Goal: Task Accomplishment & Management: Use online tool/utility

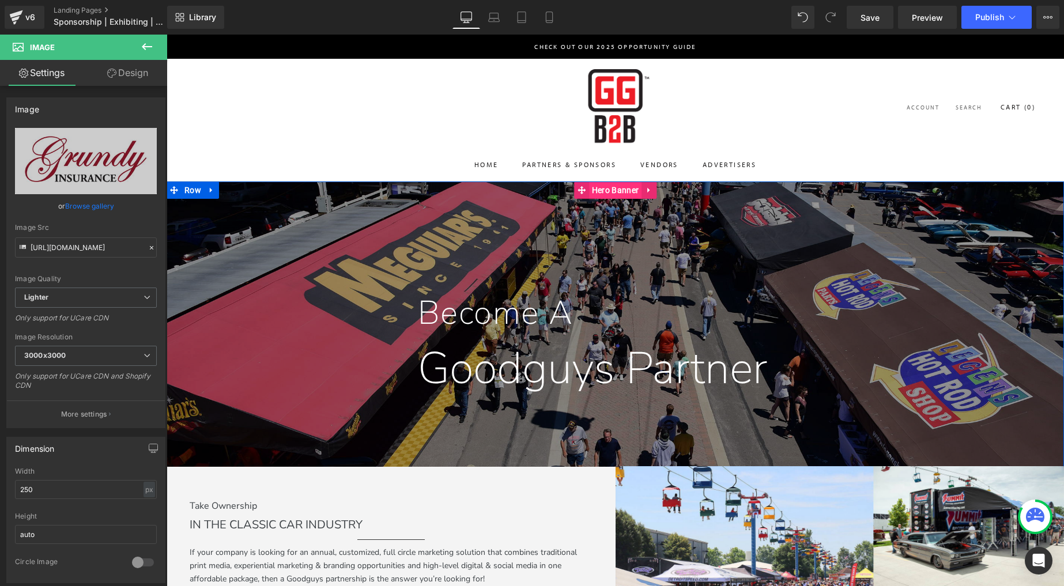
click at [610, 192] on span "Hero Banner" at bounding box center [615, 190] width 52 height 17
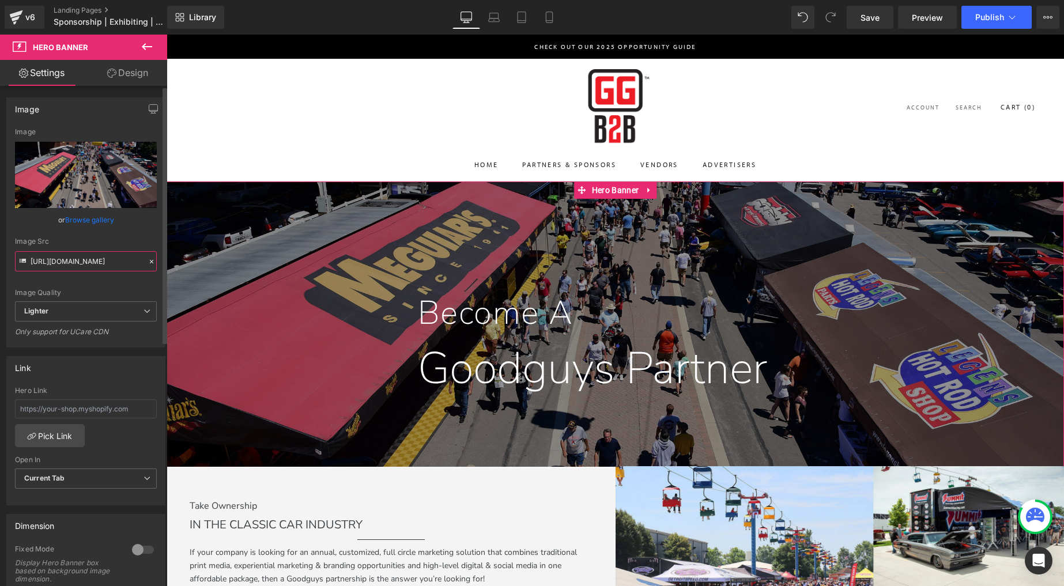
click at [79, 256] on input "[URL][DOMAIN_NAME]" at bounding box center [86, 261] width 142 height 20
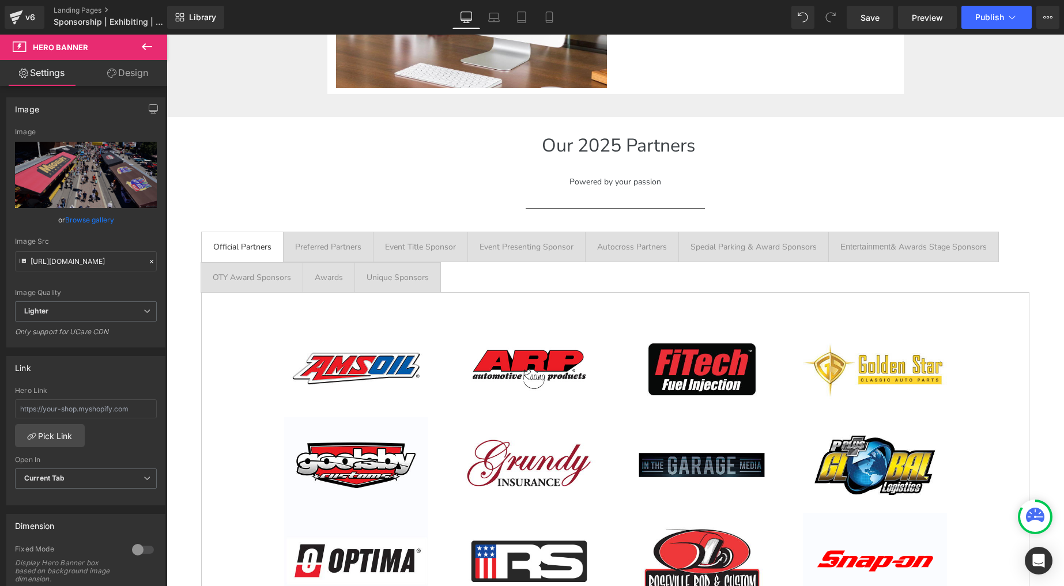
click at [528, 131] on p "Our 2025 Partners" at bounding box center [618, 146] width 892 height 31
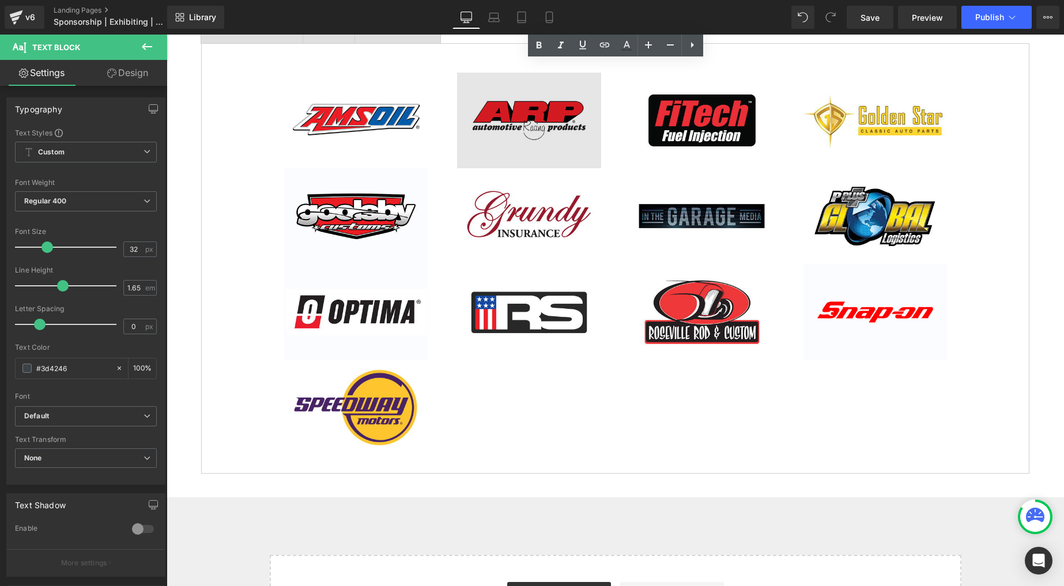
scroll to position [1941, 0]
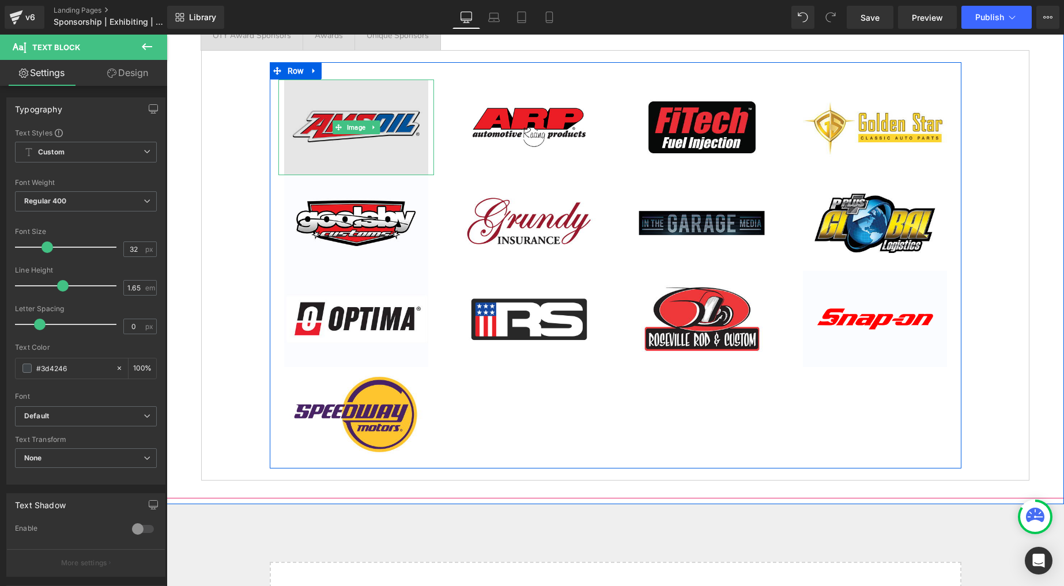
drag, startPoint x: 370, startPoint y: 140, endPoint x: 314, endPoint y: 152, distance: 57.2
click at [370, 140] on img at bounding box center [356, 128] width 144 height 96
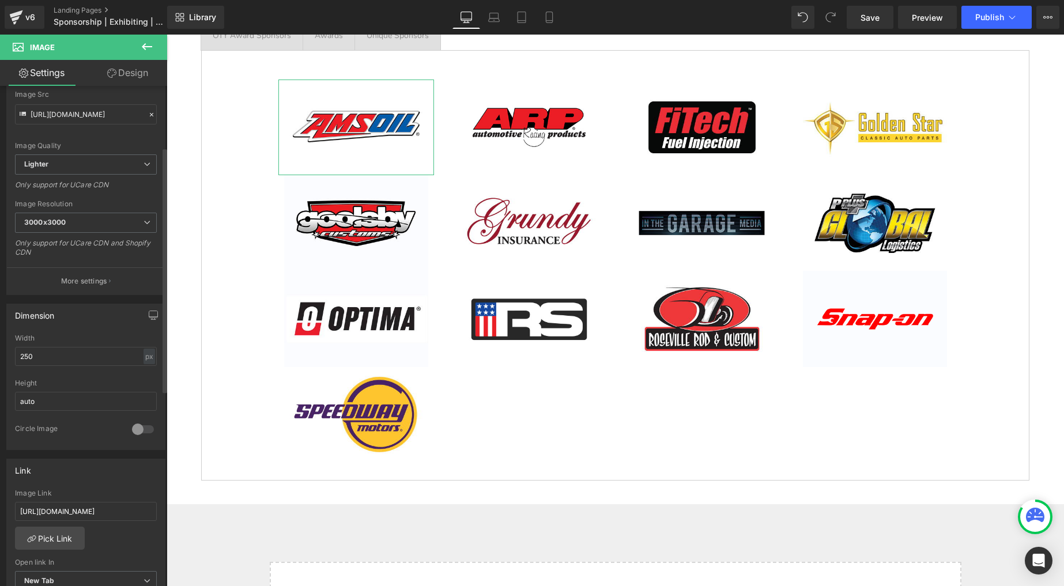
scroll to position [165, 0]
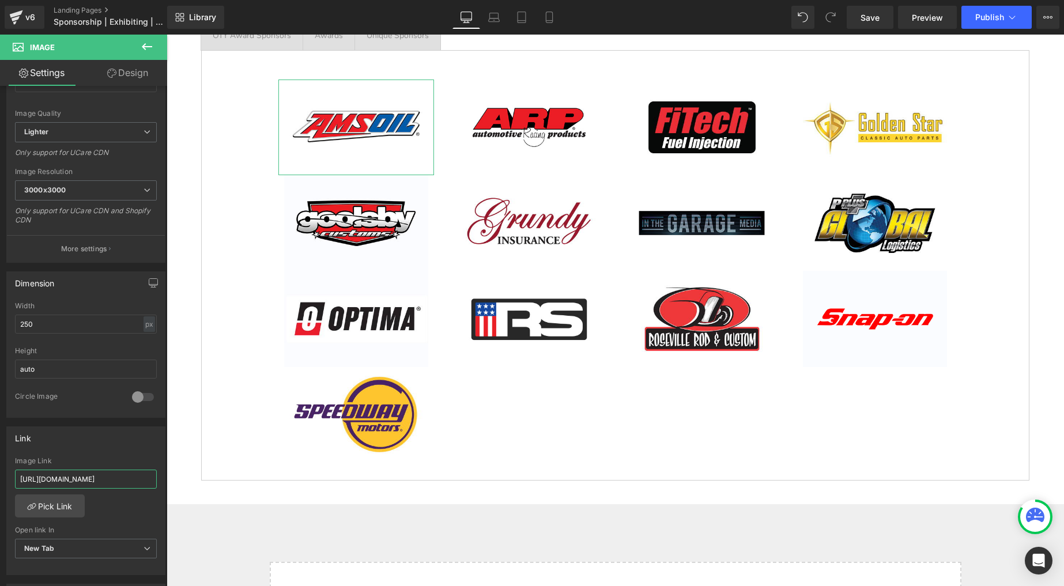
drag, startPoint x: 102, startPoint y: 478, endPoint x: -37, endPoint y: 469, distance: 139.9
click at [0, 469] on html "Hero Banner You are previewing how the will restyle your page. You can not edit…" at bounding box center [532, 293] width 1064 height 586
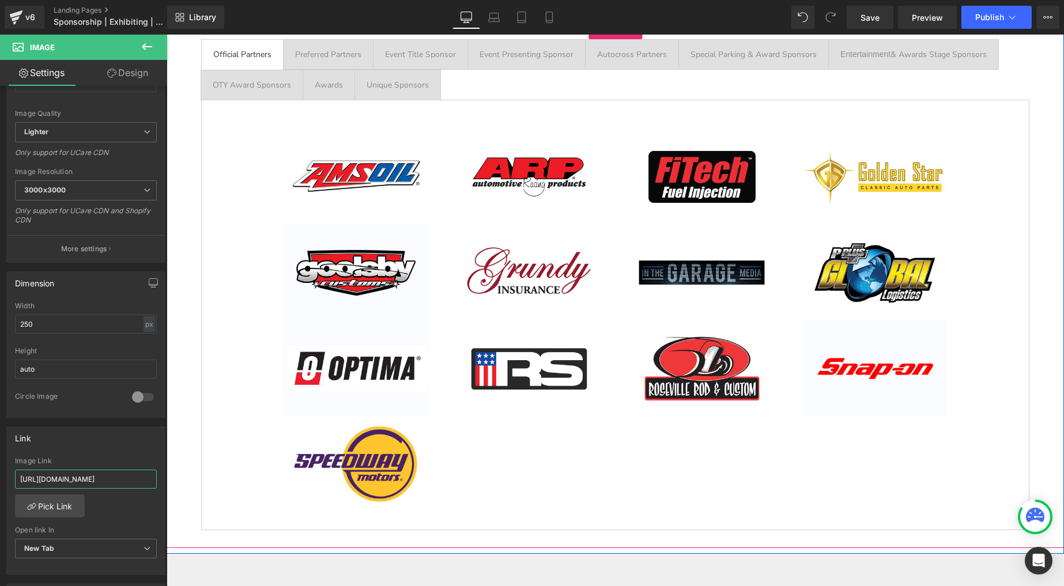
scroll to position [1883, 0]
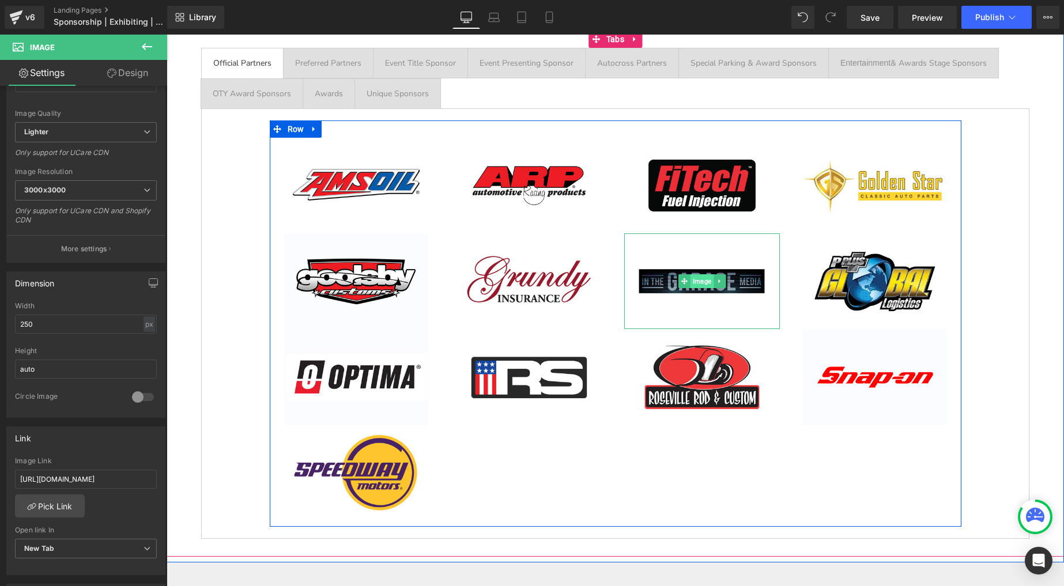
click at [700, 282] on span "Image" at bounding box center [701, 281] width 23 height 14
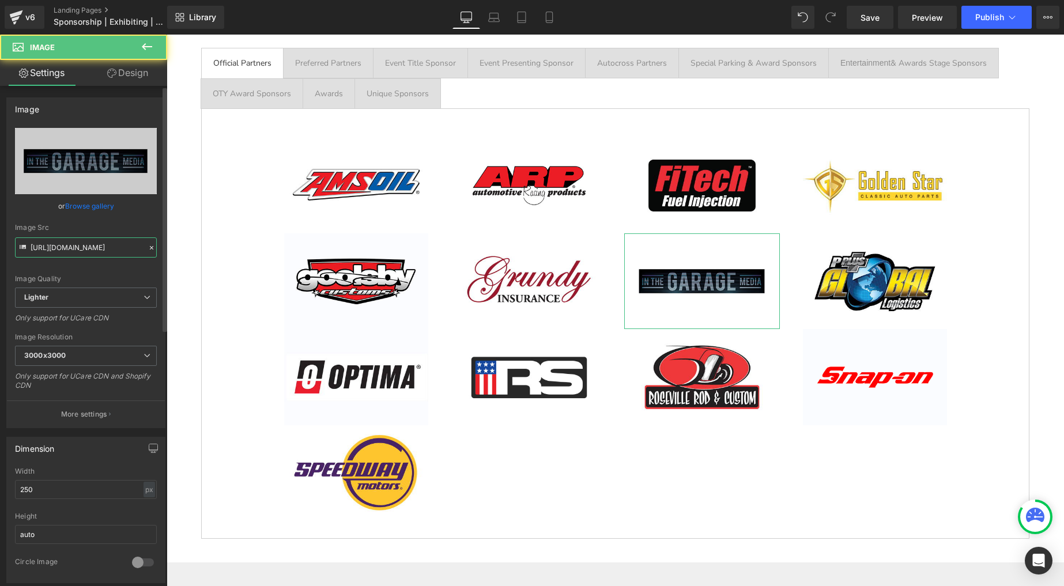
click at [112, 247] on input "[URL][DOMAIN_NAME]" at bounding box center [86, 248] width 142 height 20
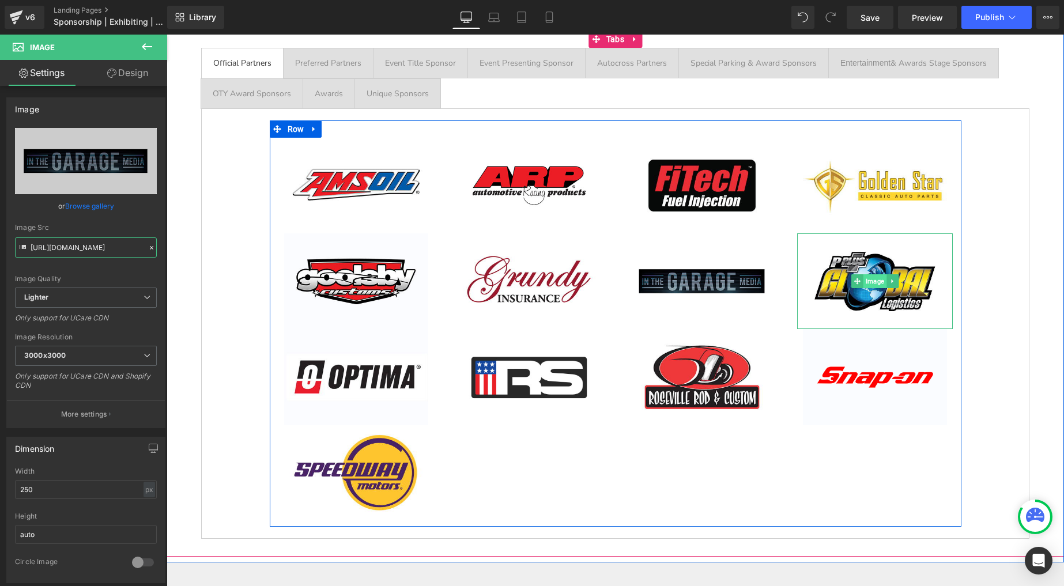
drag, startPoint x: 880, startPoint y: 283, endPoint x: 862, endPoint y: 283, distance: 17.9
click at [880, 283] on span "Image" at bounding box center [874, 281] width 23 height 14
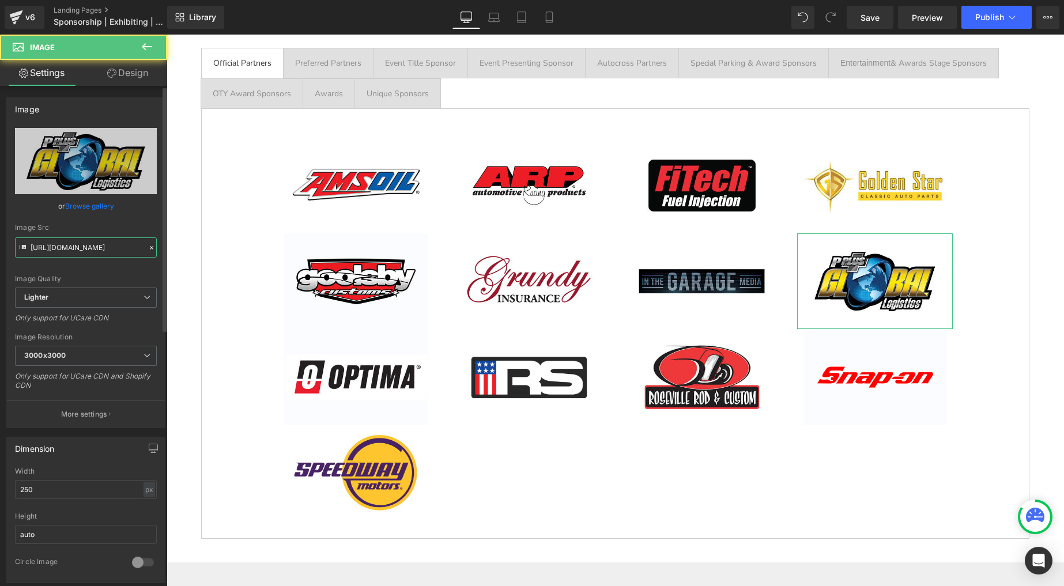
click at [89, 243] on input "[URL][DOMAIN_NAME]" at bounding box center [86, 248] width 142 height 20
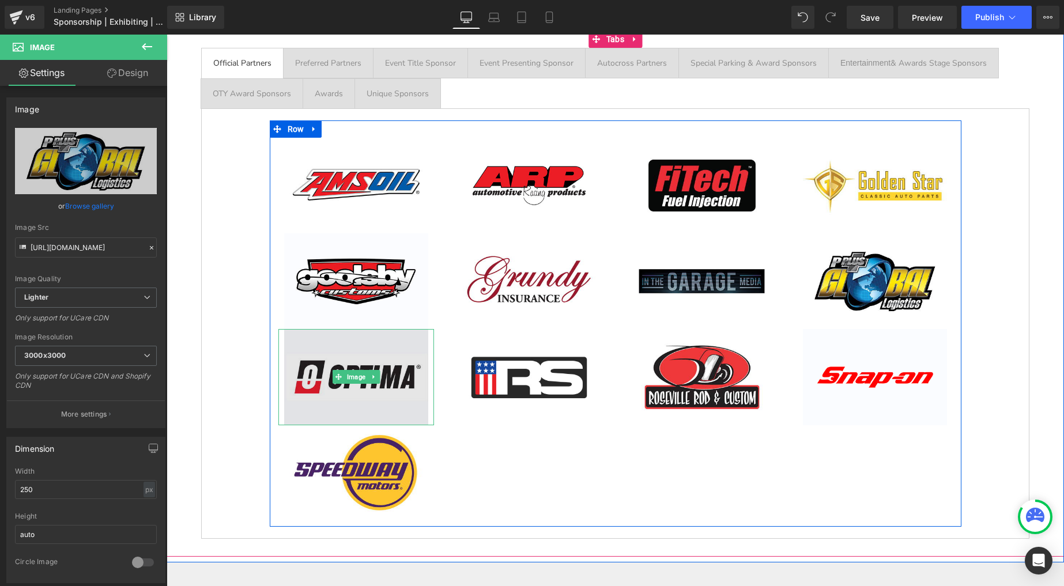
click at [369, 367] on img at bounding box center [356, 377] width 144 height 96
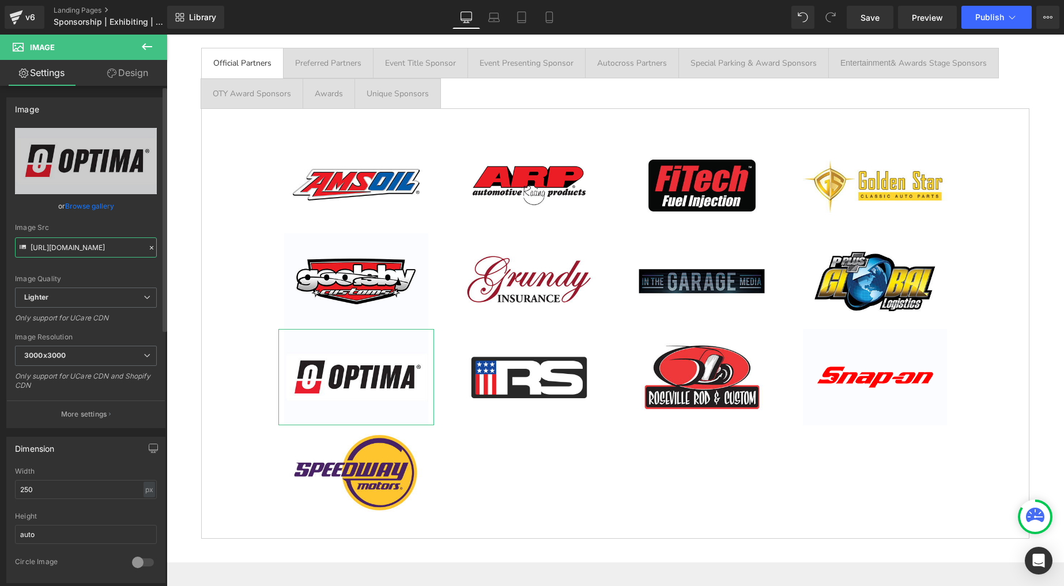
click at [83, 247] on input "[URL][DOMAIN_NAME]" at bounding box center [86, 248] width 142 height 20
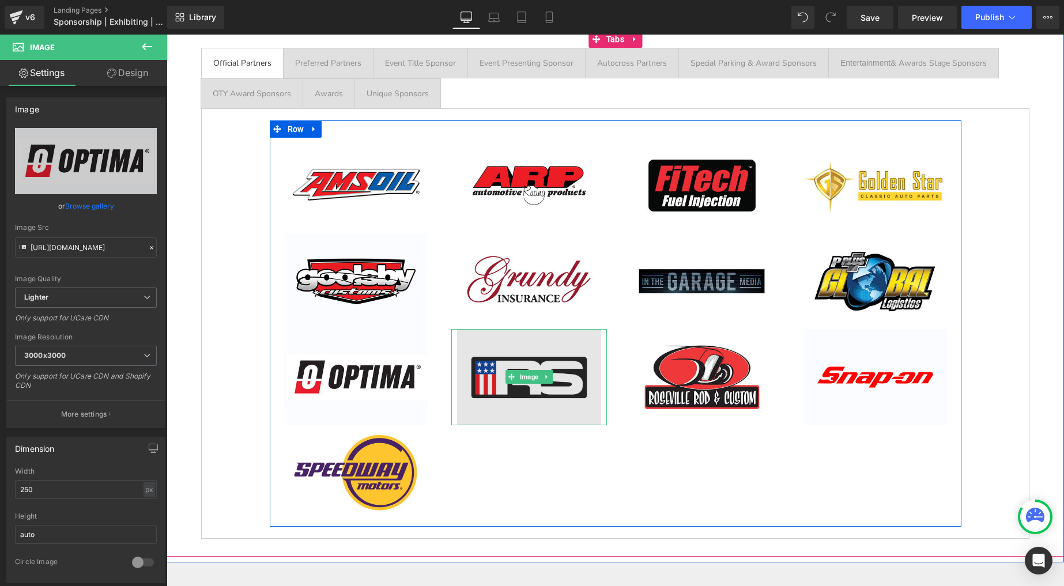
click at [540, 363] on img at bounding box center [529, 377] width 144 height 96
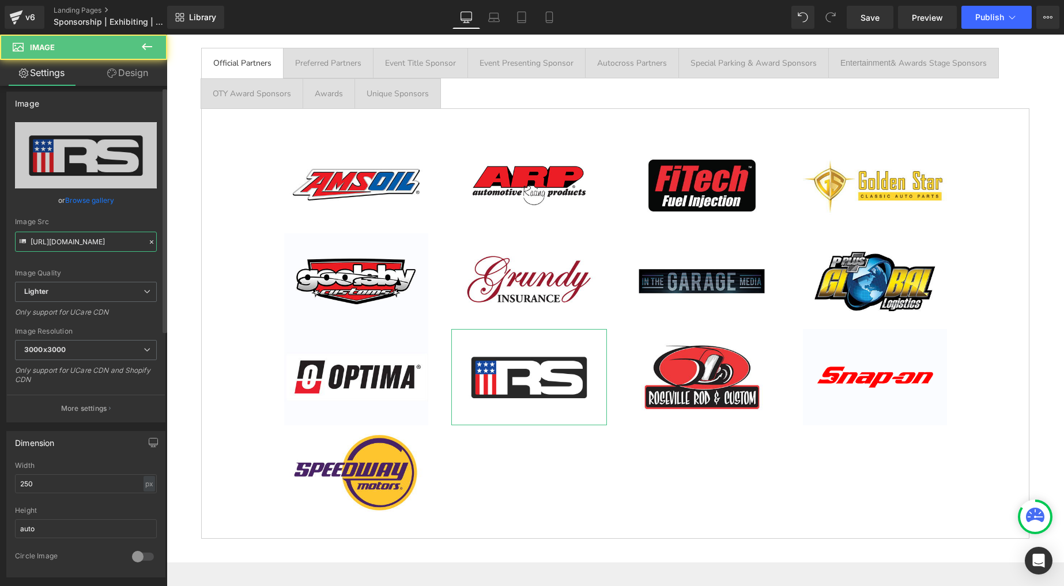
click at [77, 244] on input "[URL][DOMAIN_NAME]" at bounding box center [86, 242] width 142 height 20
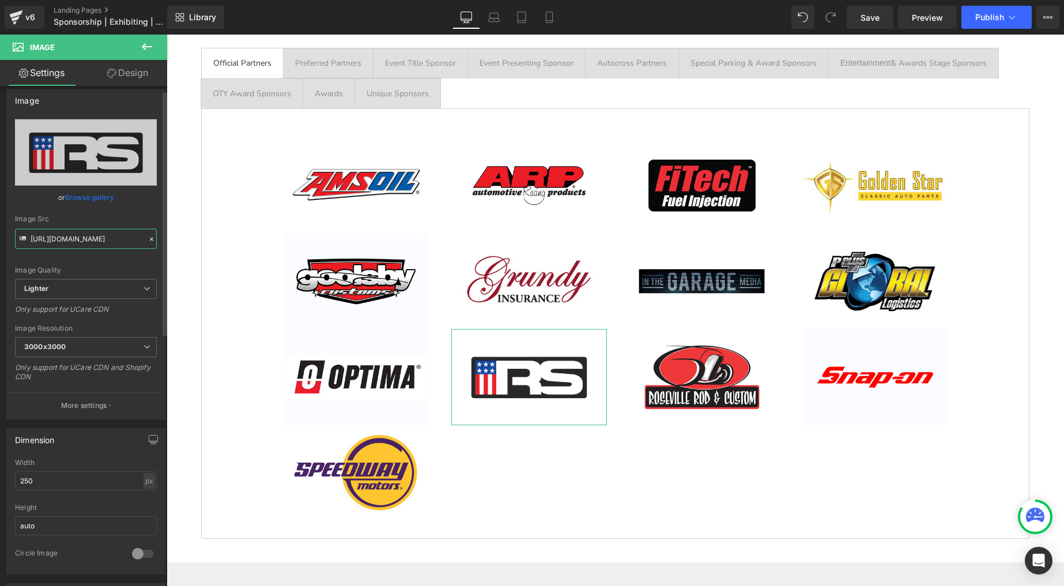
click at [77, 244] on input "[URL][DOMAIN_NAME]" at bounding box center [86, 239] width 142 height 20
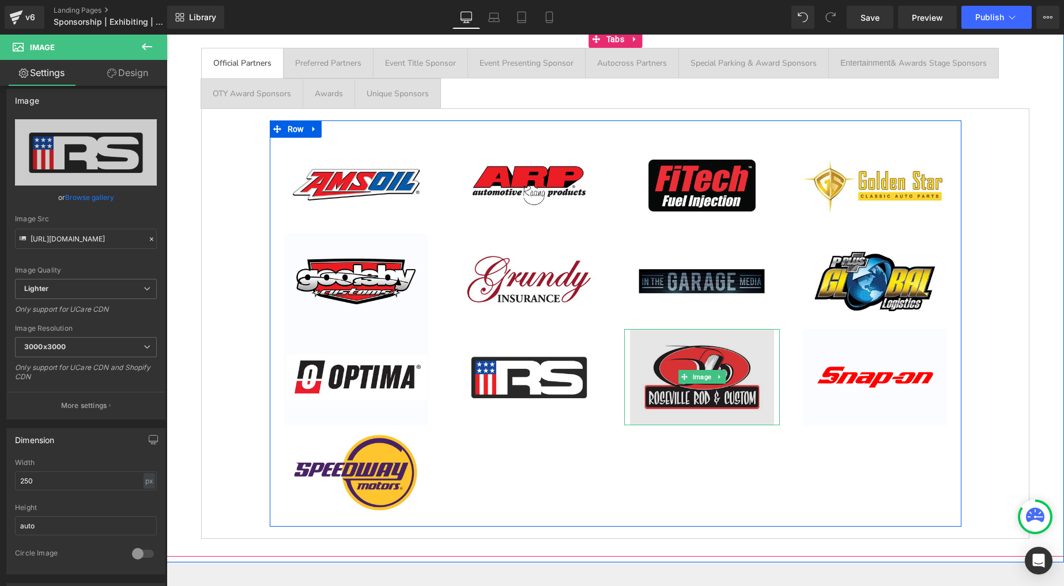
click at [728, 352] on img at bounding box center [702, 377] width 144 height 96
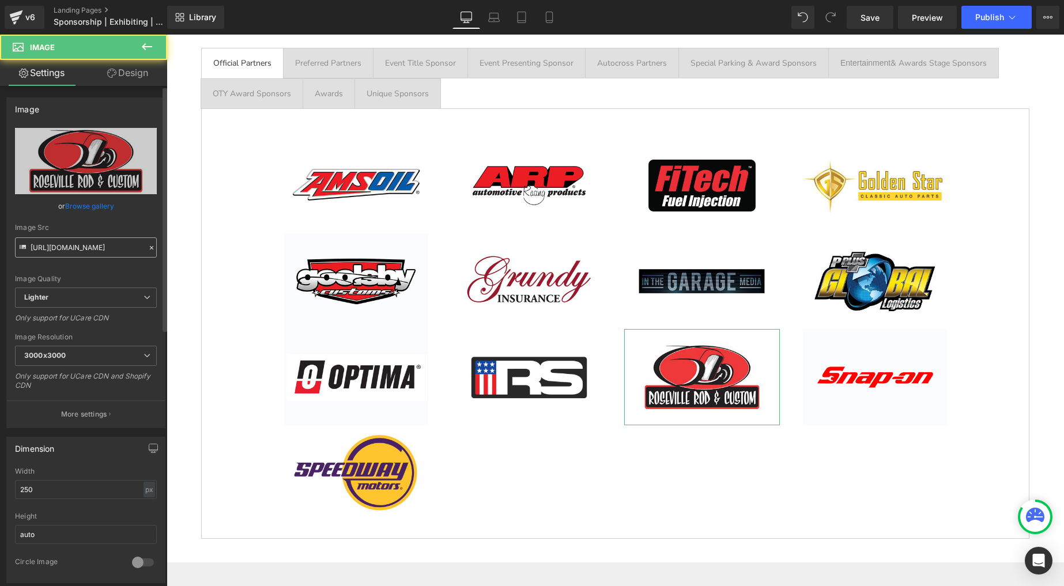
click at [94, 240] on input "[URL][DOMAIN_NAME]" at bounding box center [86, 248] width 142 height 20
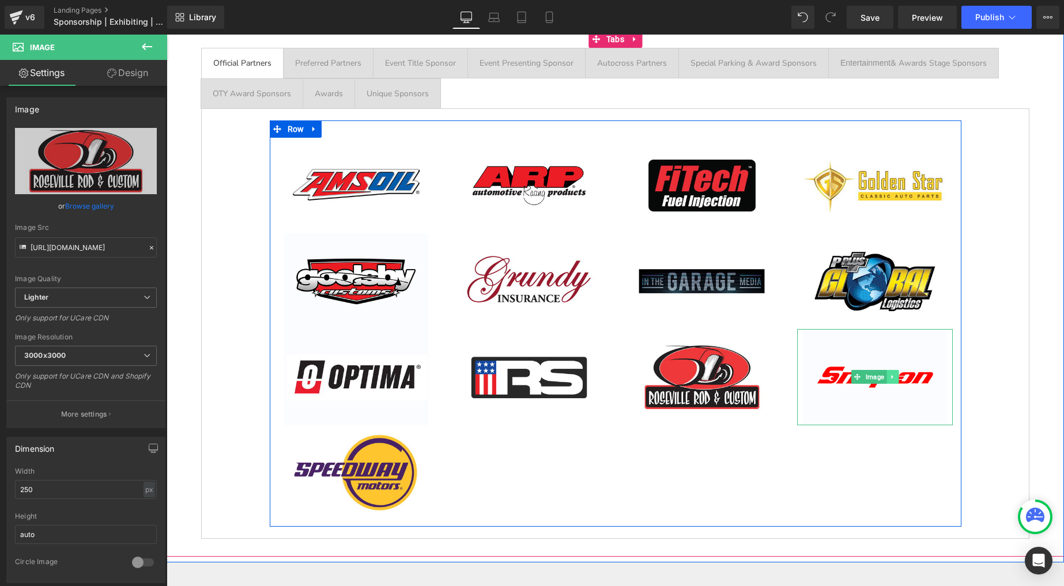
click at [893, 381] on icon at bounding box center [893, 377] width 6 height 7
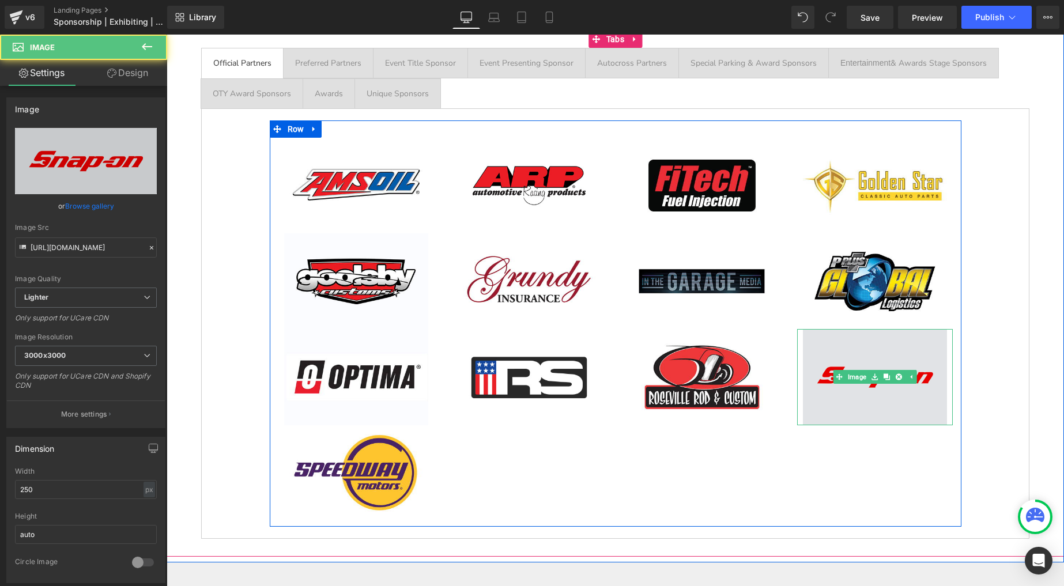
click at [874, 386] on img at bounding box center [875, 377] width 144 height 96
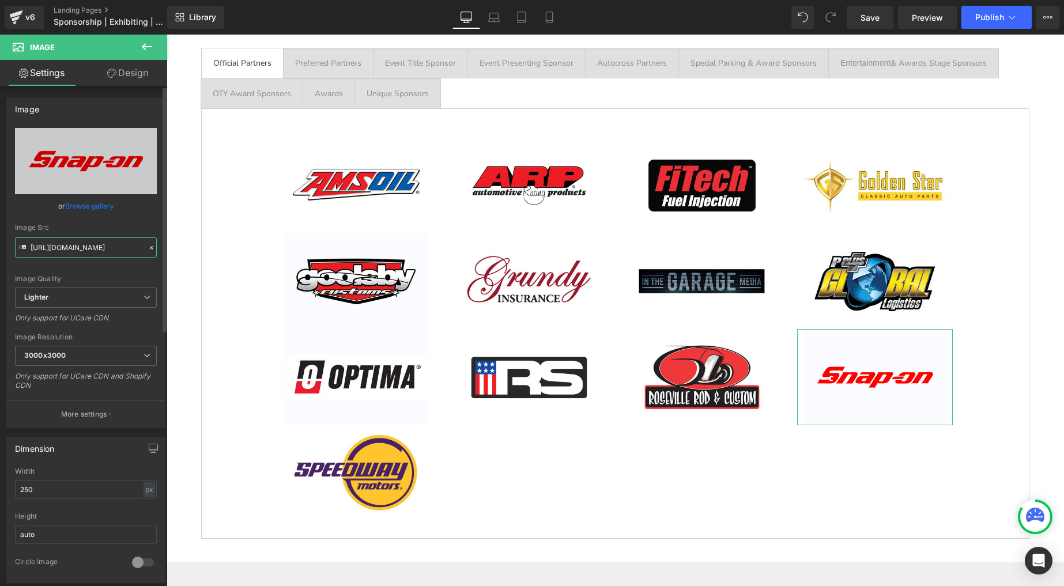
click at [92, 247] on input "[URL][DOMAIN_NAME]" at bounding box center [86, 248] width 142 height 20
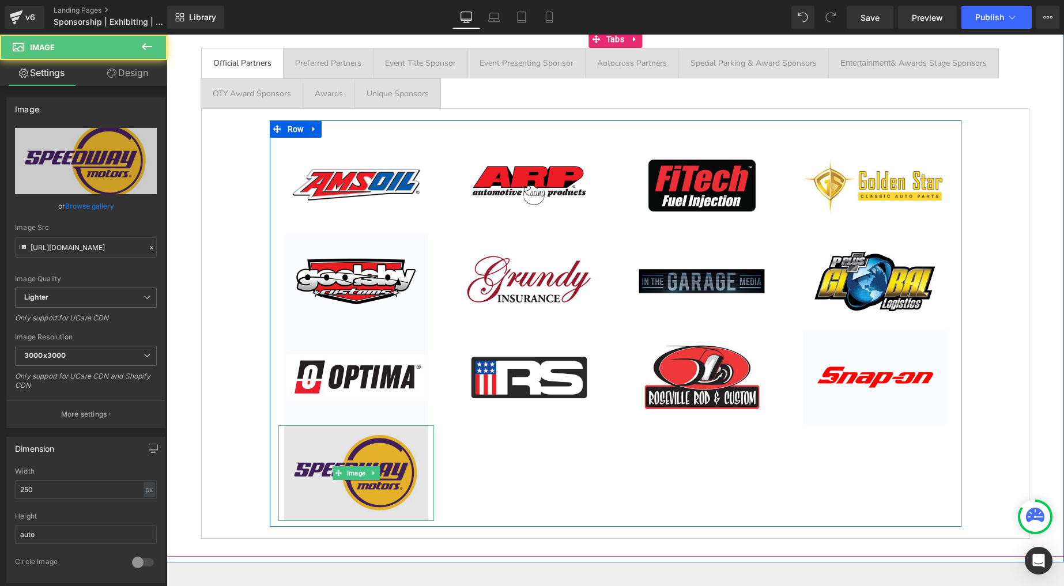
click at [374, 438] on img at bounding box center [356, 474] width 144 height 96
click at [337, 434] on img at bounding box center [356, 474] width 144 height 96
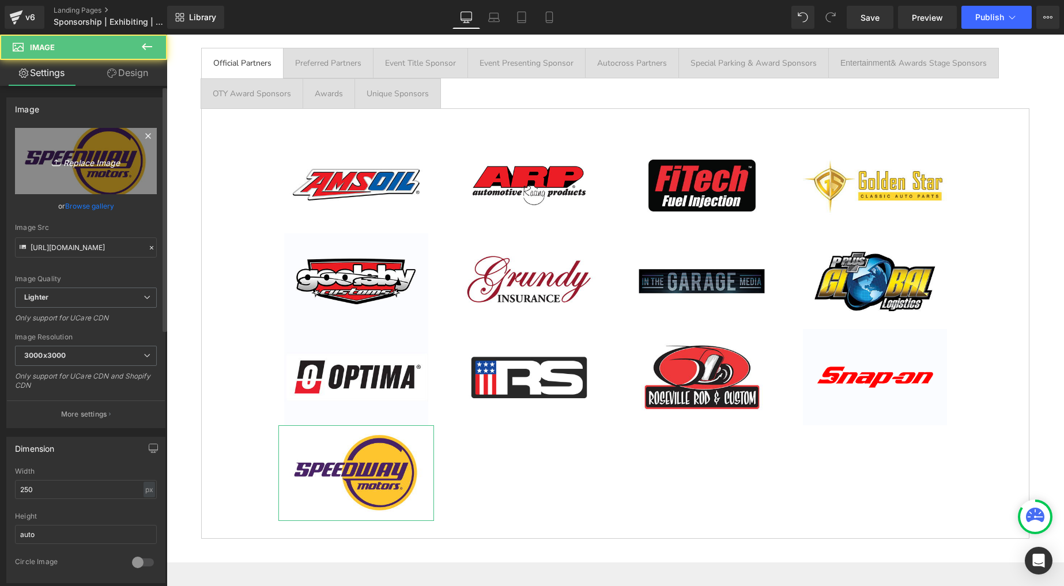
click at [101, 180] on link "Replace Image" at bounding box center [86, 161] width 142 height 66
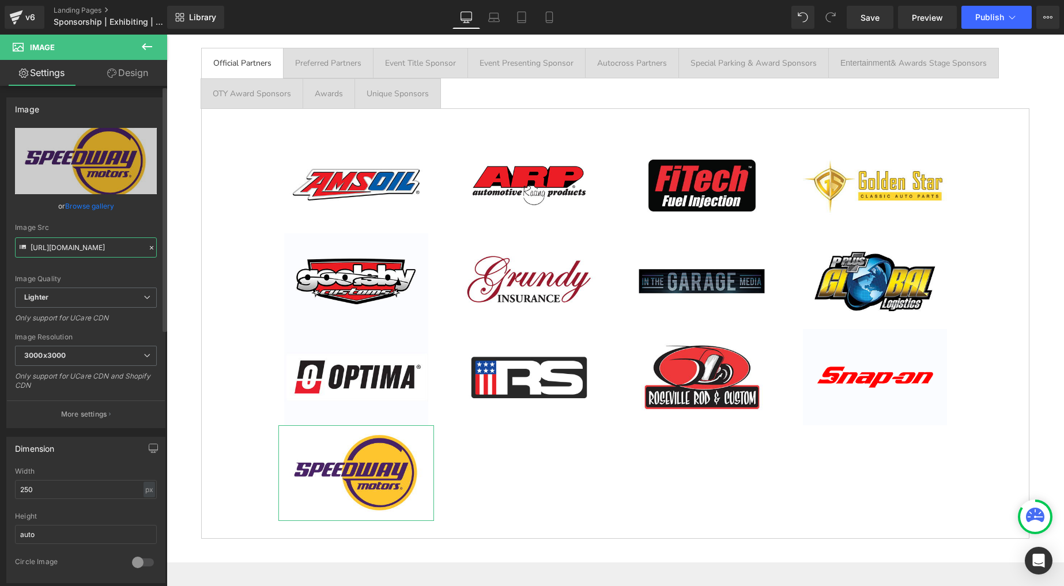
click at [80, 246] on input "[URL][DOMAIN_NAME]" at bounding box center [86, 248] width 142 height 20
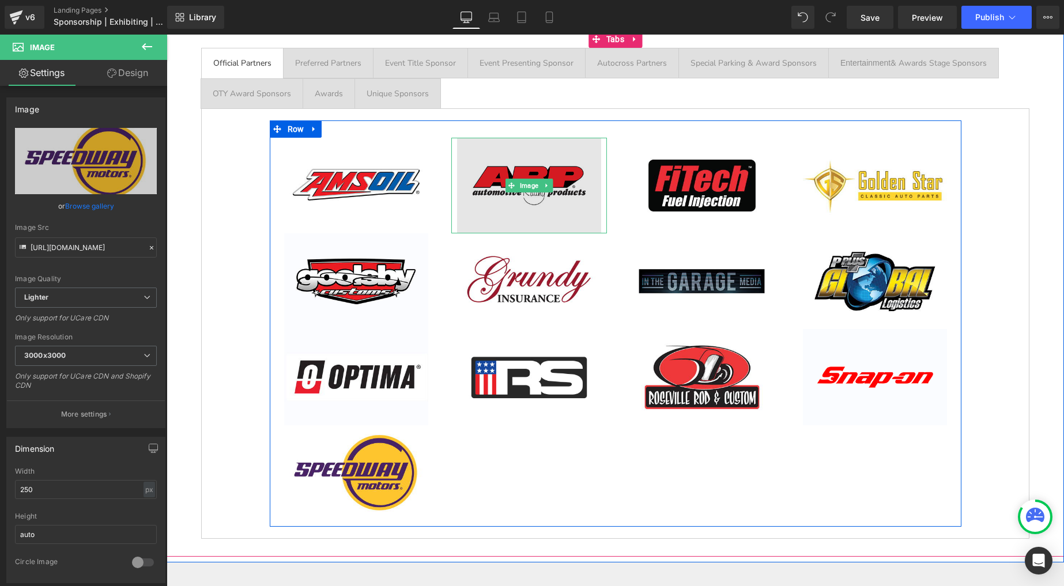
click at [509, 191] on span at bounding box center [512, 186] width 12 height 14
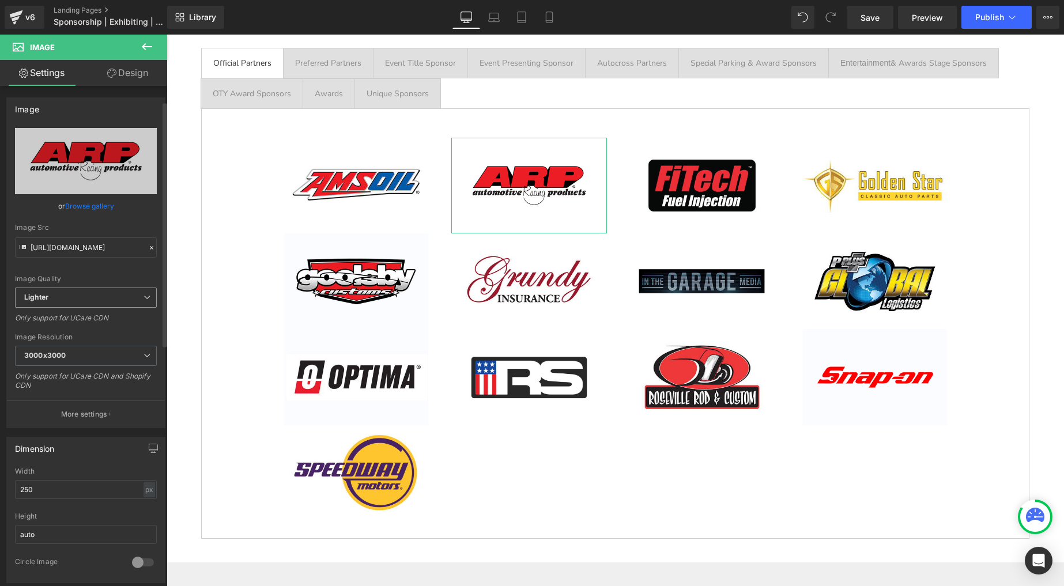
scroll to position [219, 0]
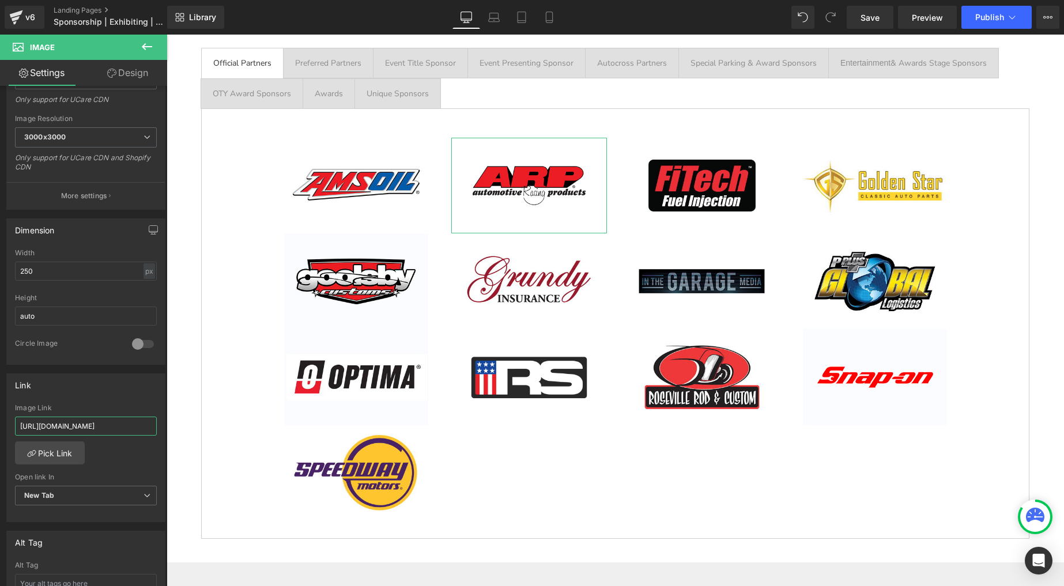
drag, startPoint x: 99, startPoint y: 426, endPoint x: -18, endPoint y: 412, distance: 118.4
click at [0, 412] on html "Image You are previewing how the will restyle your page. You can not edit Eleme…" at bounding box center [532, 293] width 1064 height 586
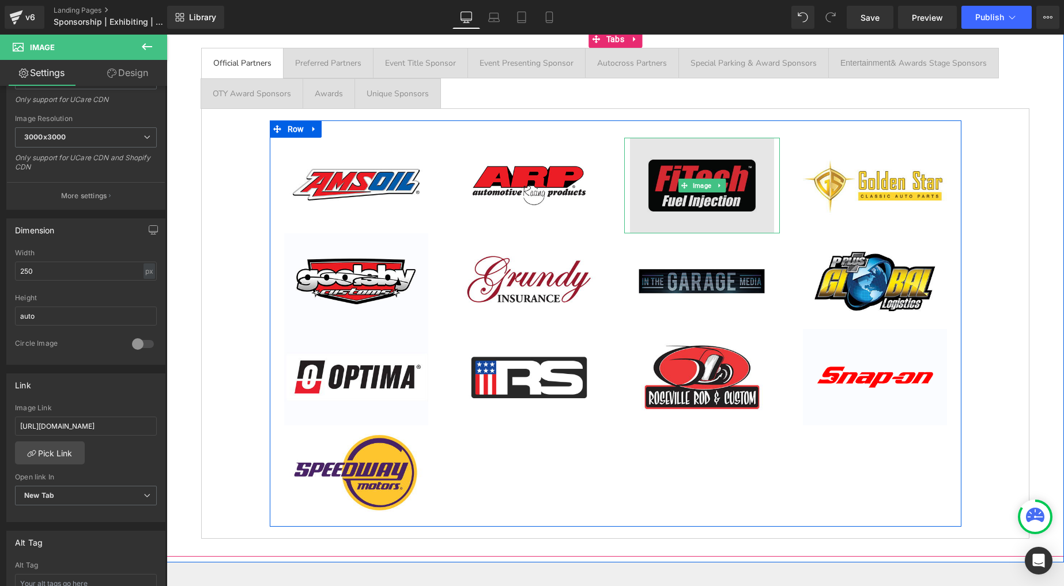
click at [681, 169] on img at bounding box center [702, 186] width 144 height 96
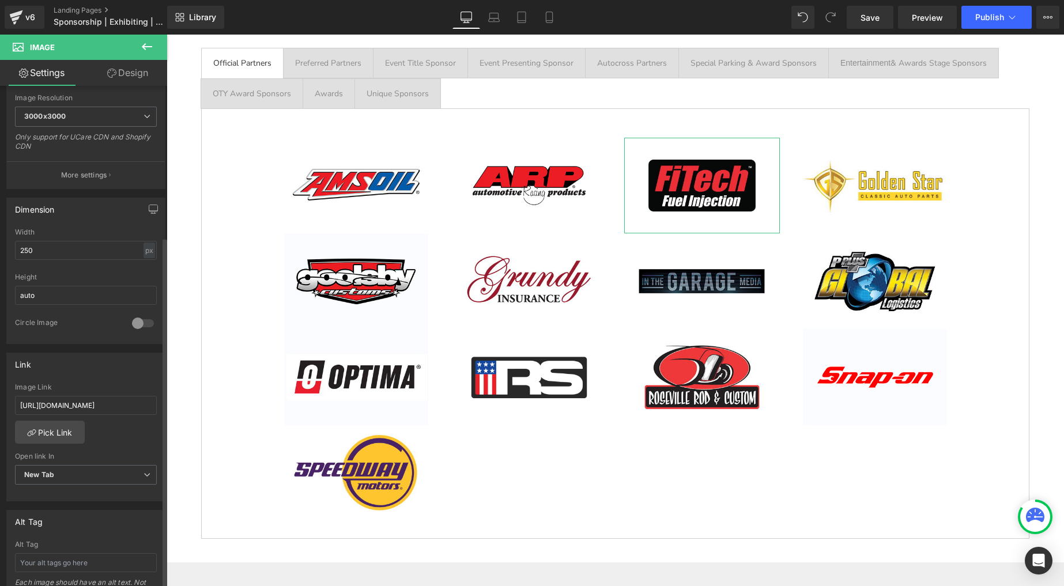
scroll to position [256, 0]
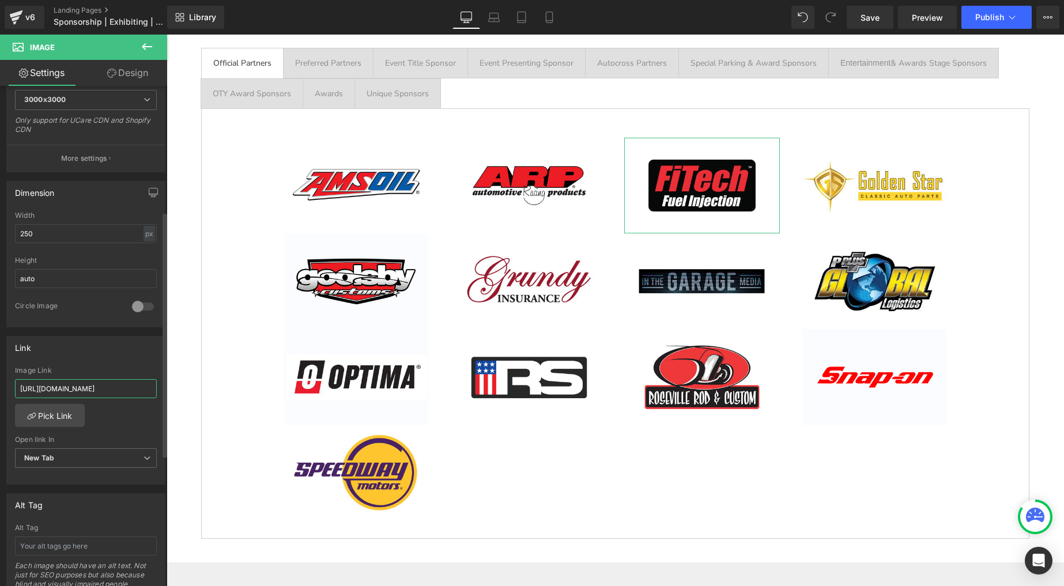
drag, startPoint x: 61, startPoint y: 386, endPoint x: 11, endPoint y: 376, distance: 51.1
click at [3, 378] on div "Link [URL][DOMAIN_NAME] Image Link [URL][DOMAIN_NAME] Pick Link Current Tab New…" at bounding box center [86, 407] width 172 height 158
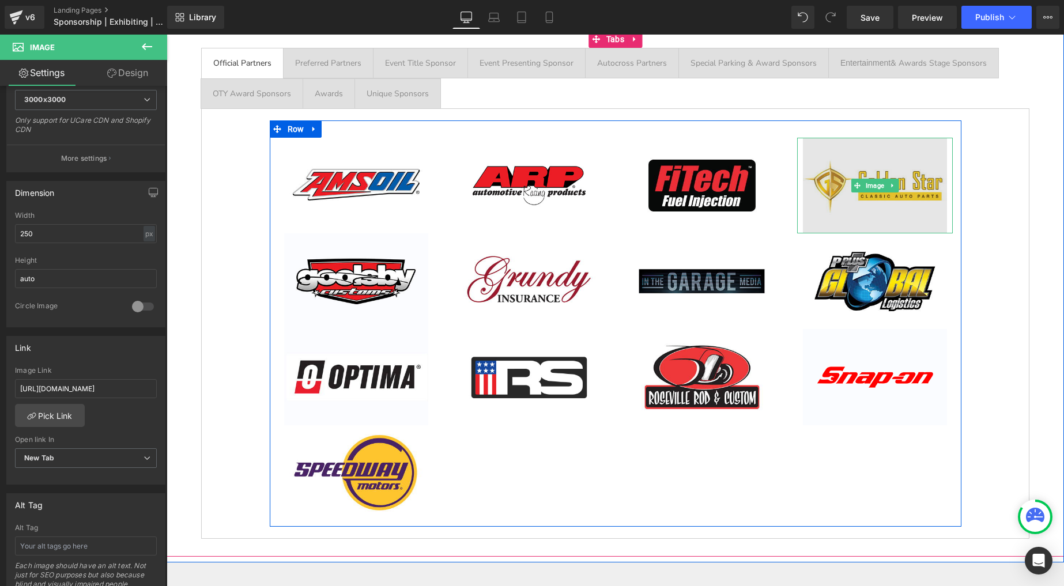
click at [897, 175] on img at bounding box center [875, 186] width 144 height 96
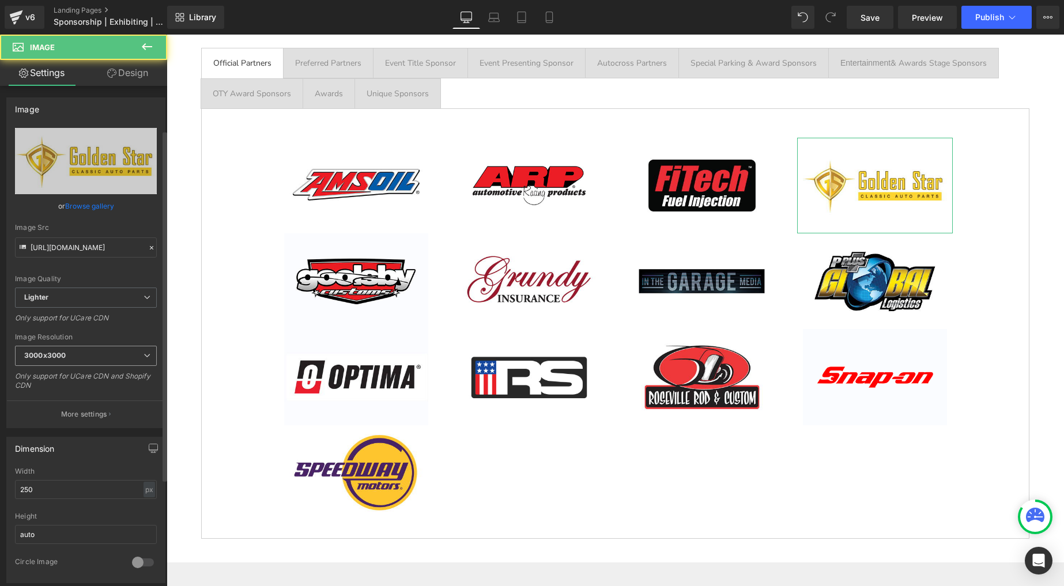
scroll to position [317, 0]
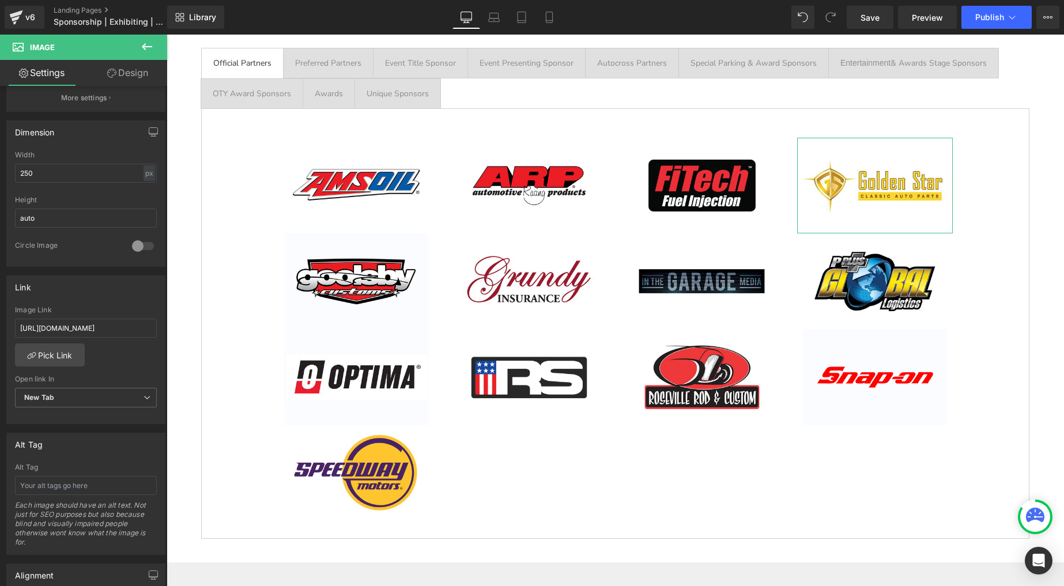
drag, startPoint x: 120, startPoint y: 328, endPoint x: -29, endPoint y: 298, distance: 151.7
click at [0, 298] on html "Image You are previewing how the will restyle your page. You can not edit Eleme…" at bounding box center [532, 293] width 1064 height 586
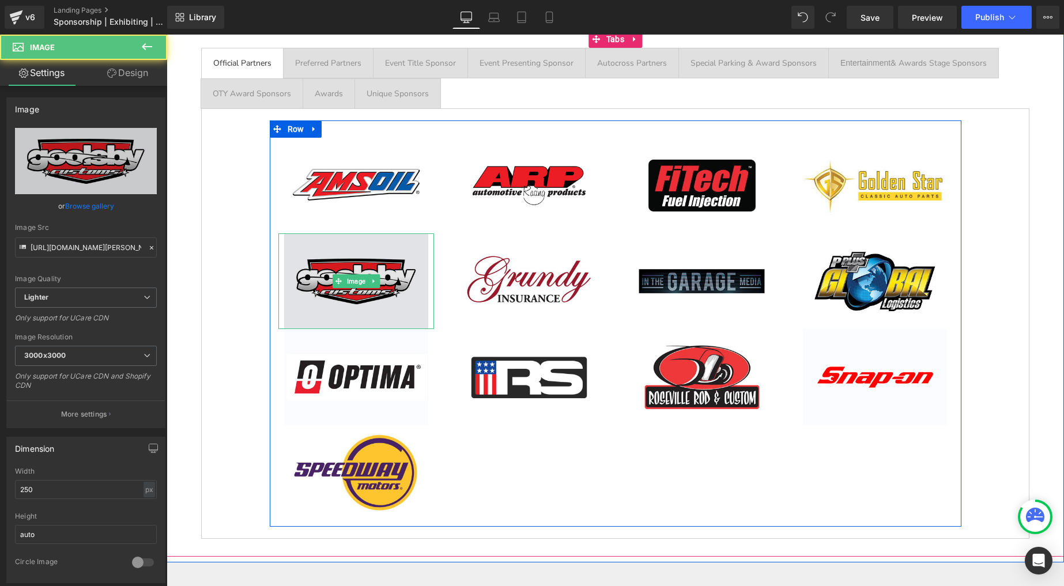
click at [348, 261] on img at bounding box center [356, 282] width 144 height 96
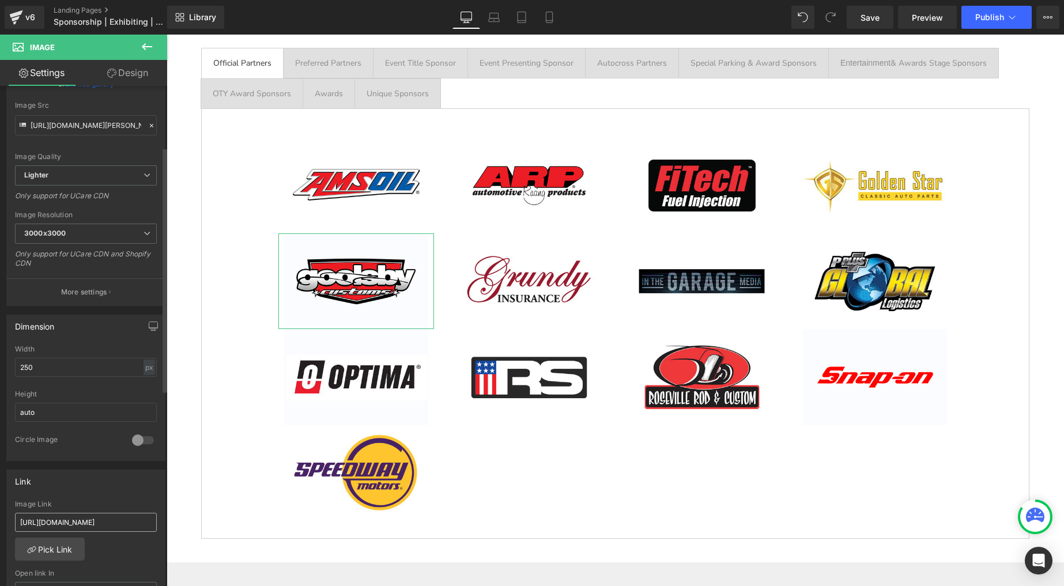
scroll to position [124, 0]
drag, startPoint x: 123, startPoint y: 520, endPoint x: -33, endPoint y: 499, distance: 157.6
click at [0, 499] on html "Image You are previewing how the will restyle your page. You can not edit Eleme…" at bounding box center [532, 293] width 1064 height 586
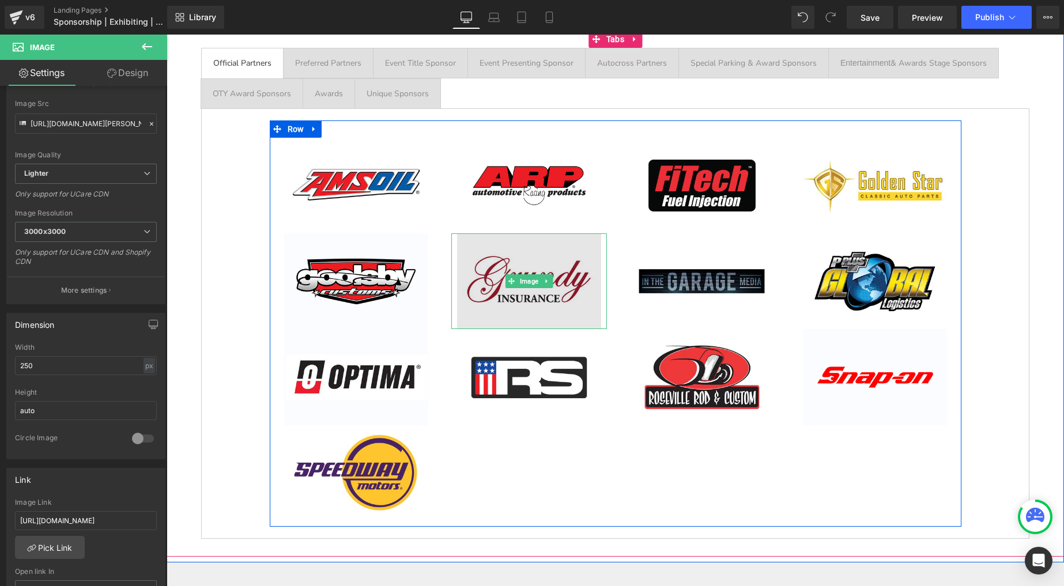
click at [508, 261] on img at bounding box center [529, 282] width 144 height 96
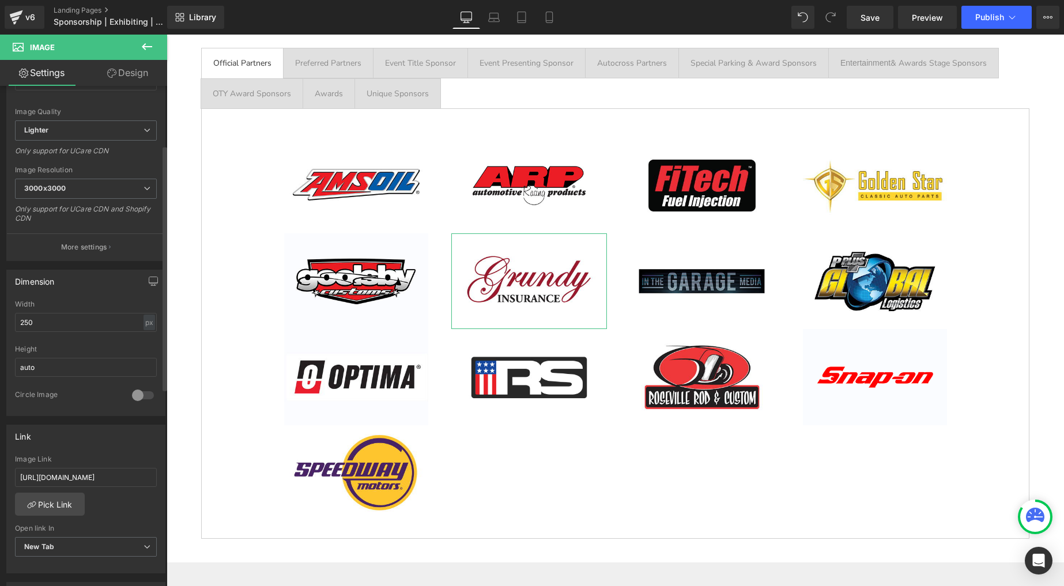
scroll to position [194, 0]
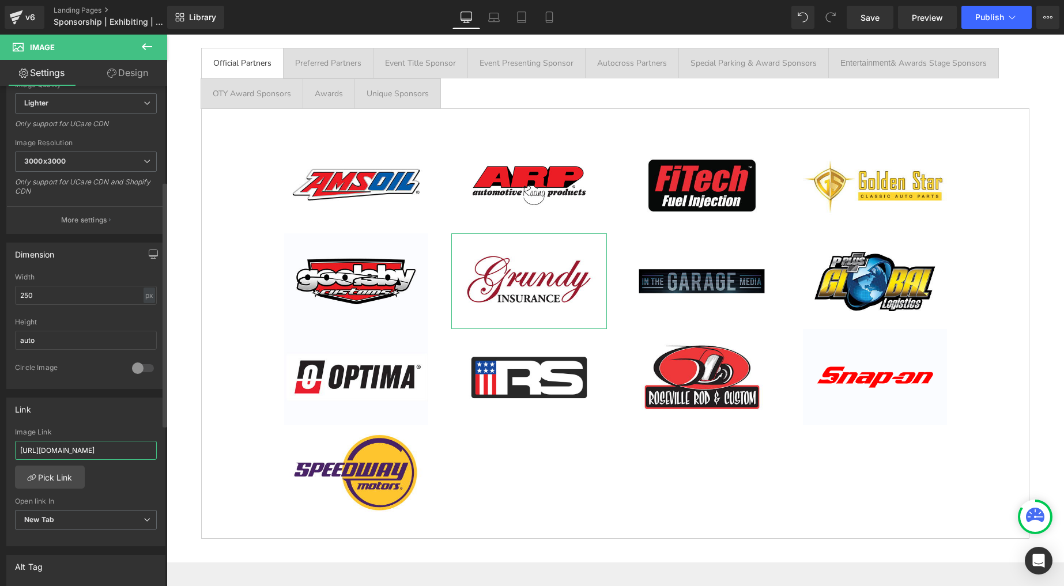
click at [85, 442] on input "[URL][DOMAIN_NAME]" at bounding box center [86, 450] width 142 height 19
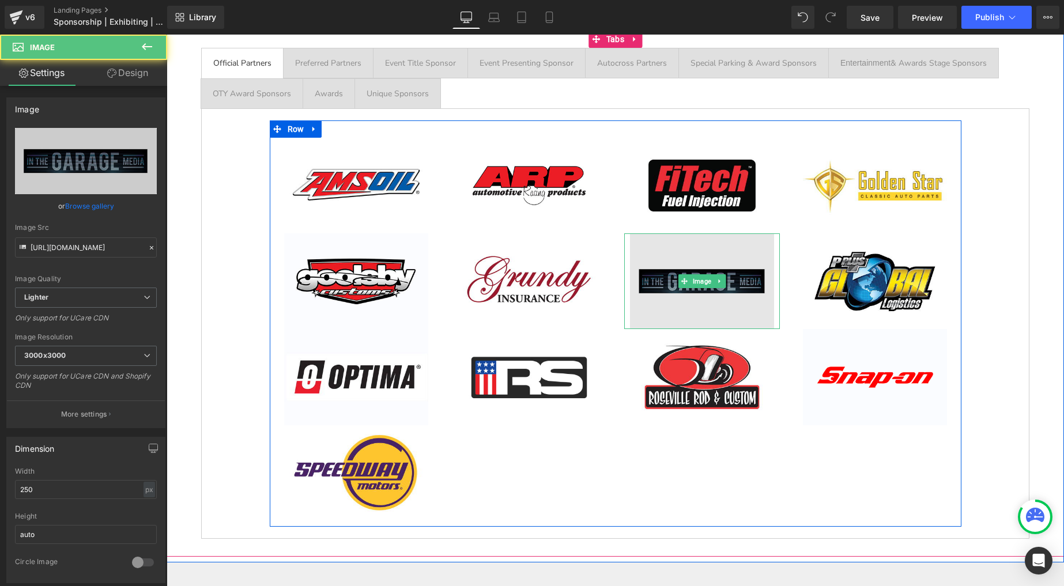
click at [659, 274] on img at bounding box center [702, 282] width 144 height 96
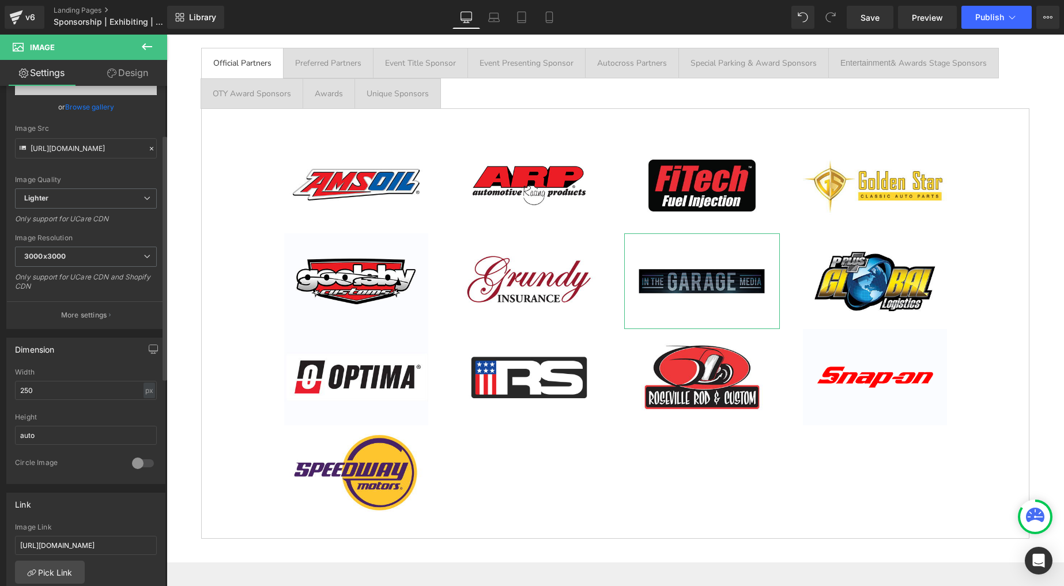
scroll to position [111, 0]
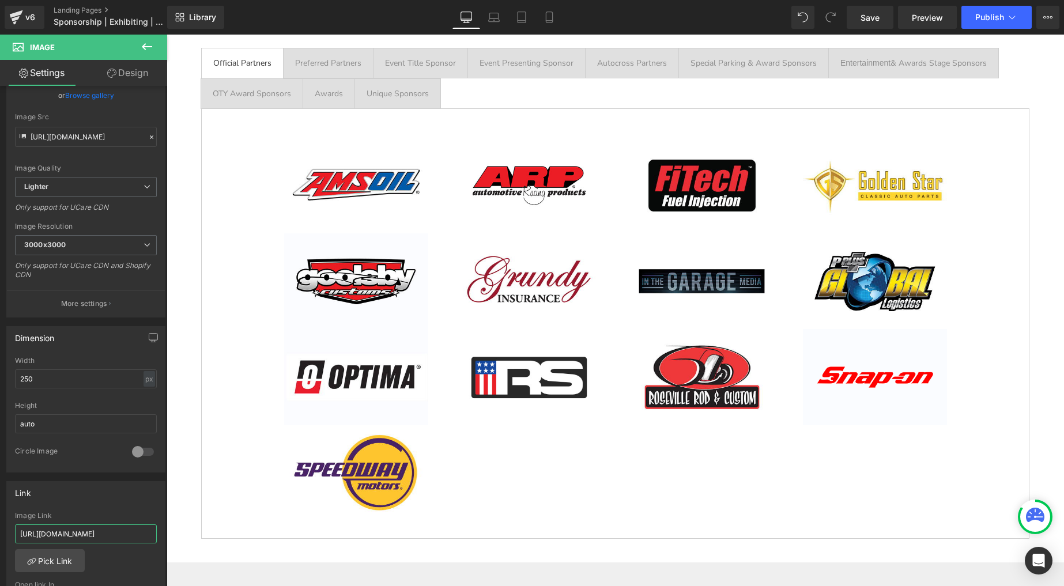
drag, startPoint x: 95, startPoint y: 528, endPoint x: -37, endPoint y: 509, distance: 133.4
click at [0, 509] on html "Image You are previewing how the will restyle your page. You can not edit Eleme…" at bounding box center [532, 293] width 1064 height 586
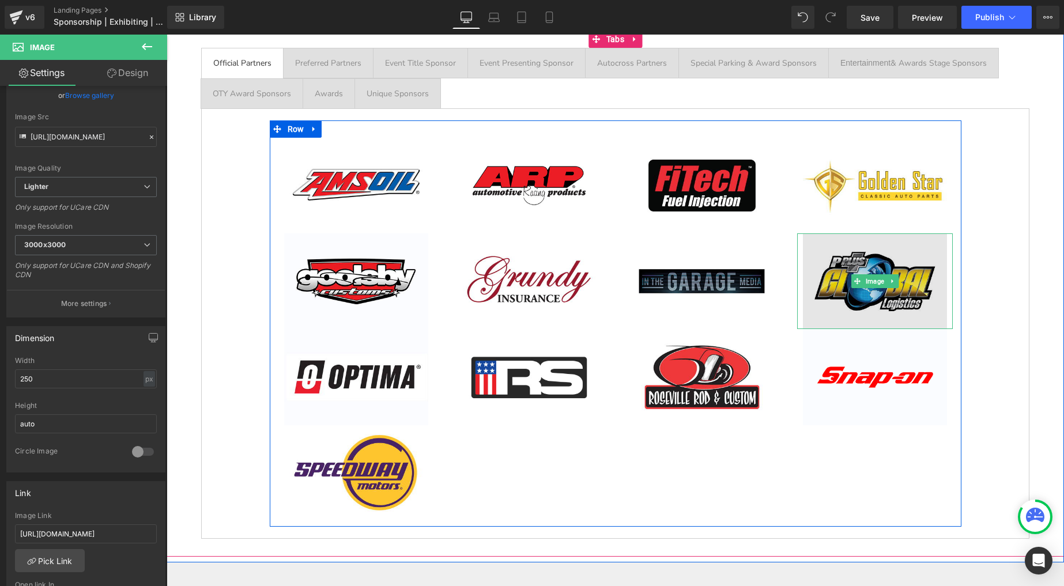
drag, startPoint x: 881, startPoint y: 264, endPoint x: 793, endPoint y: 264, distance: 87.1
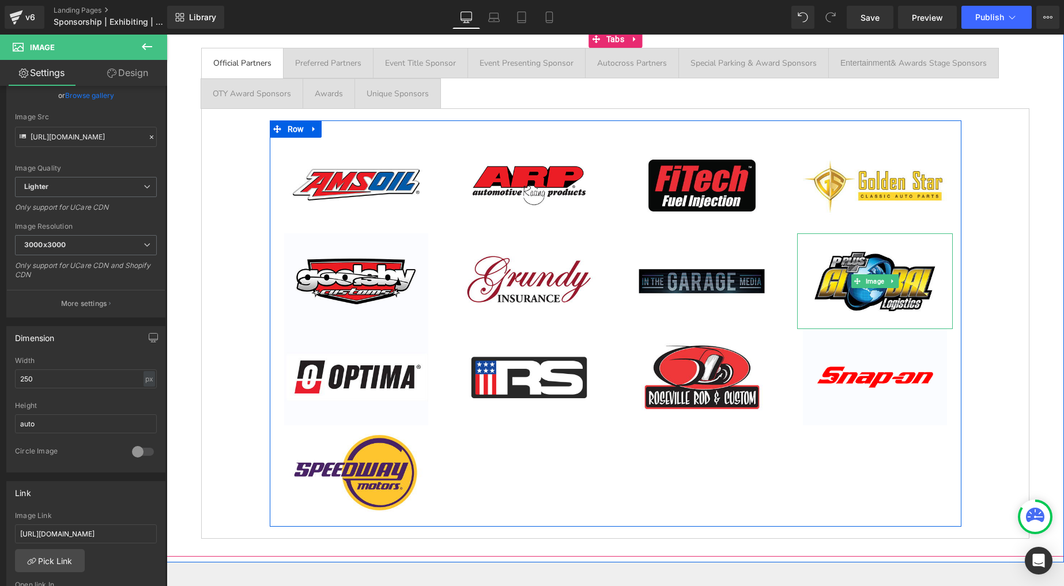
click at [881, 264] on img at bounding box center [875, 282] width 144 height 96
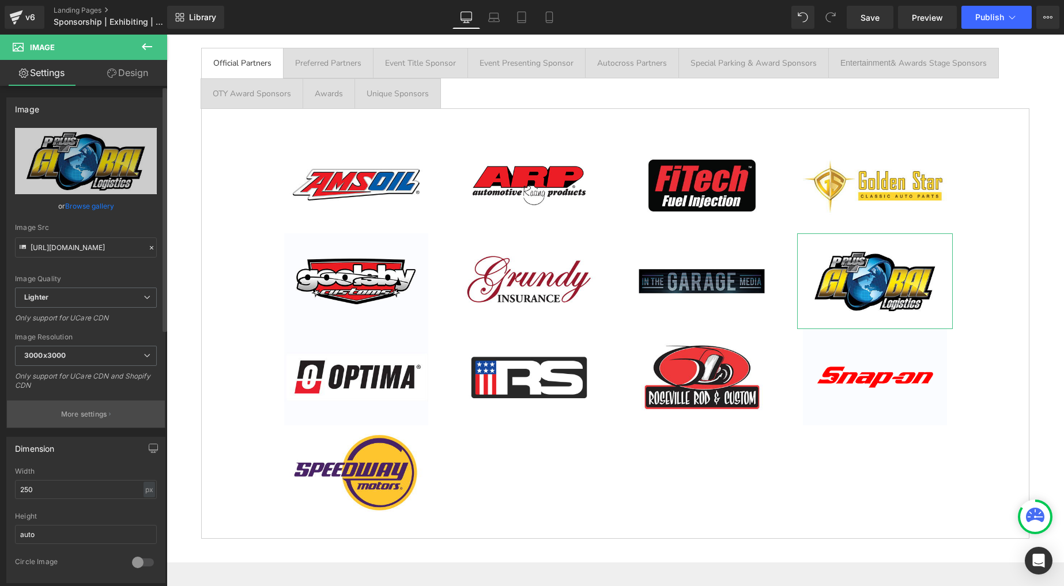
scroll to position [338, 0]
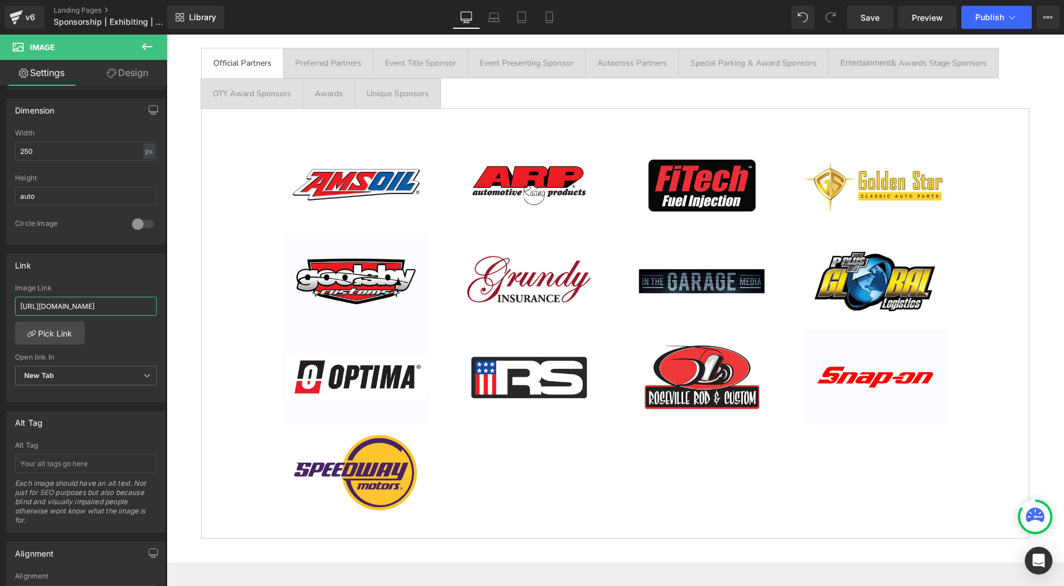
drag, startPoint x: 99, startPoint y: 305, endPoint x: -14, endPoint y: 295, distance: 114.0
click at [0, 295] on html "Image You are previewing how the will restyle your page. You can not edit Eleme…" at bounding box center [532, 293] width 1064 height 586
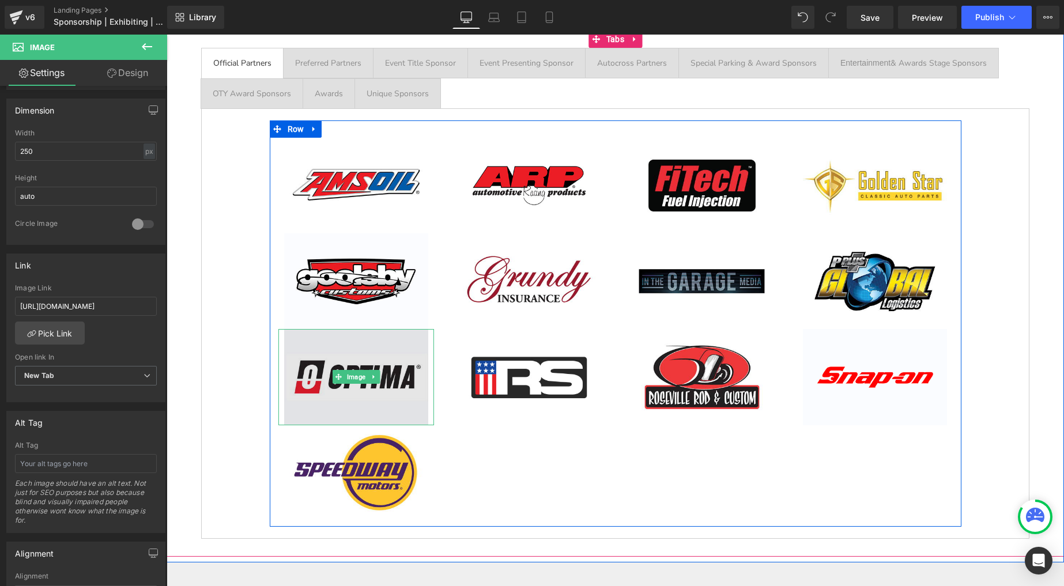
click at [386, 360] on img at bounding box center [356, 377] width 144 height 96
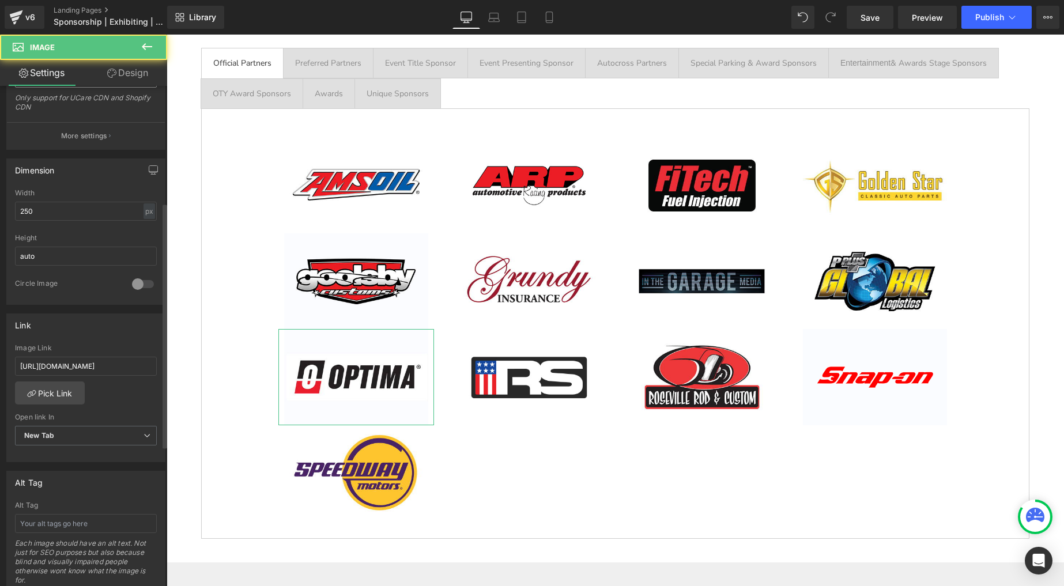
scroll to position [314, 0]
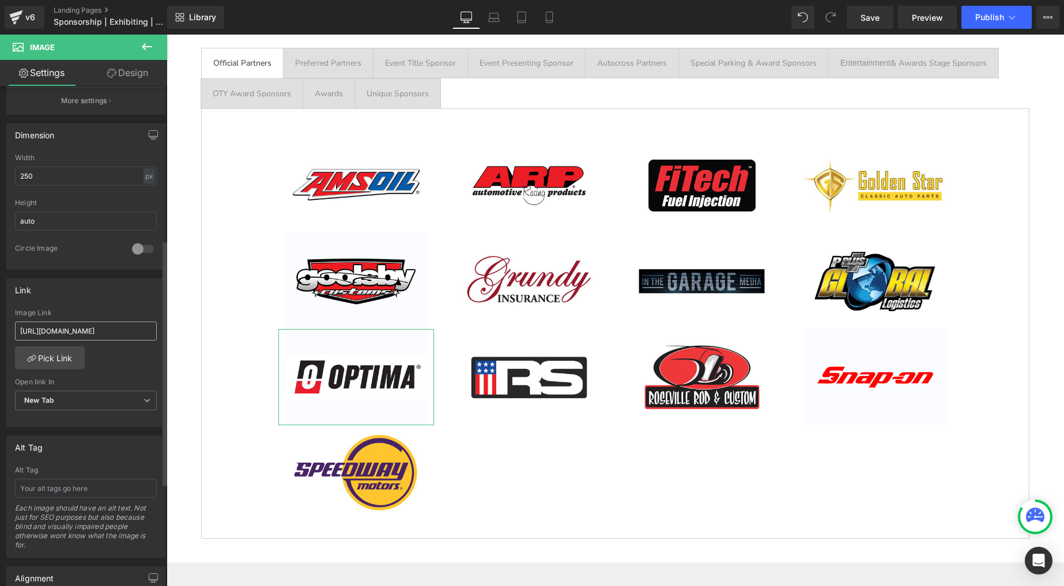
click at [80, 330] on input "[URL][DOMAIN_NAME]" at bounding box center [86, 331] width 142 height 19
click at [80, 329] on input "[URL][DOMAIN_NAME]" at bounding box center [86, 331] width 142 height 19
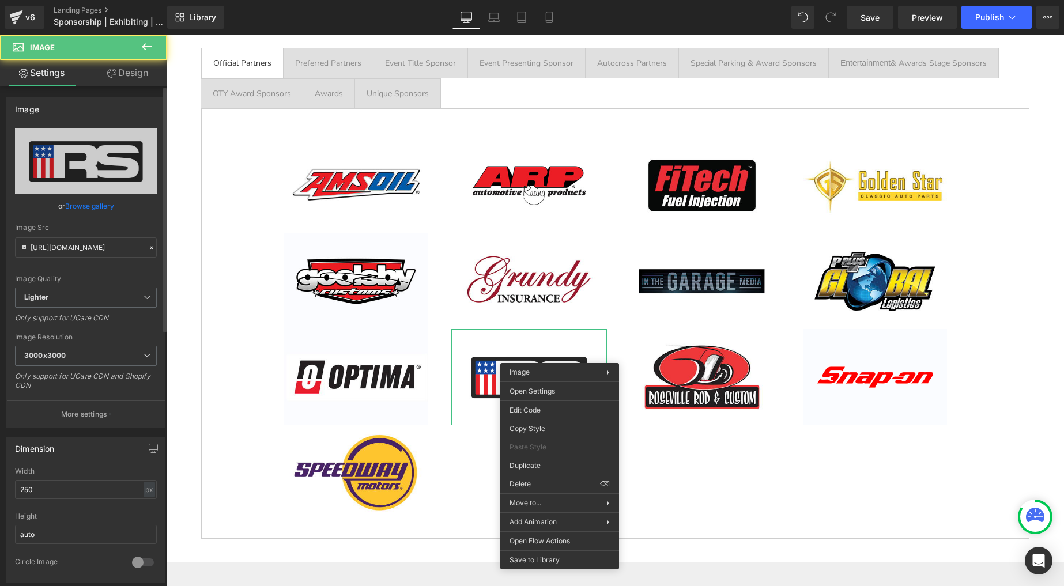
click at [73, 336] on div "Image Resolution" at bounding box center [86, 337] width 142 height 8
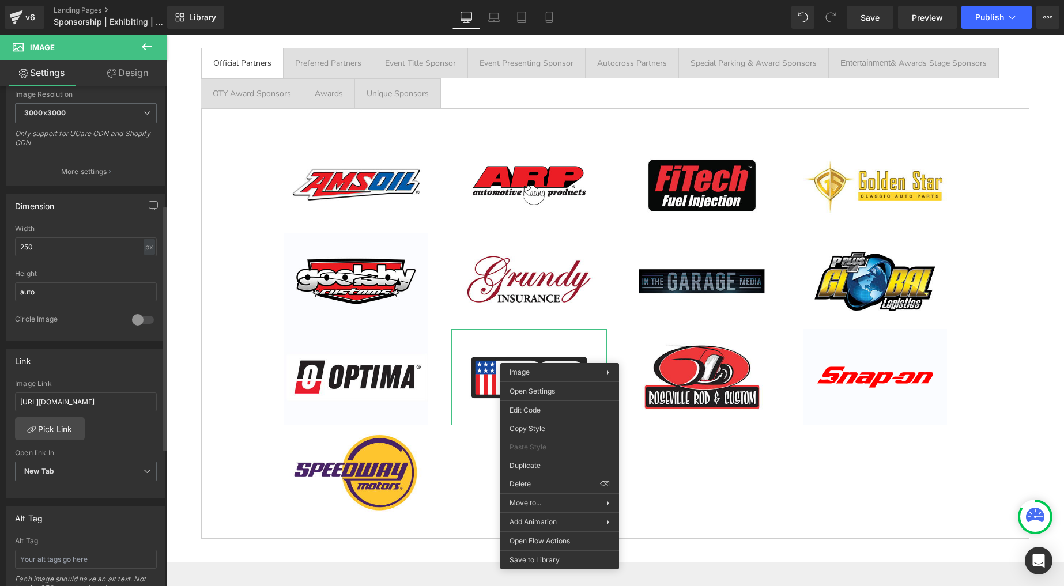
scroll to position [345, 0]
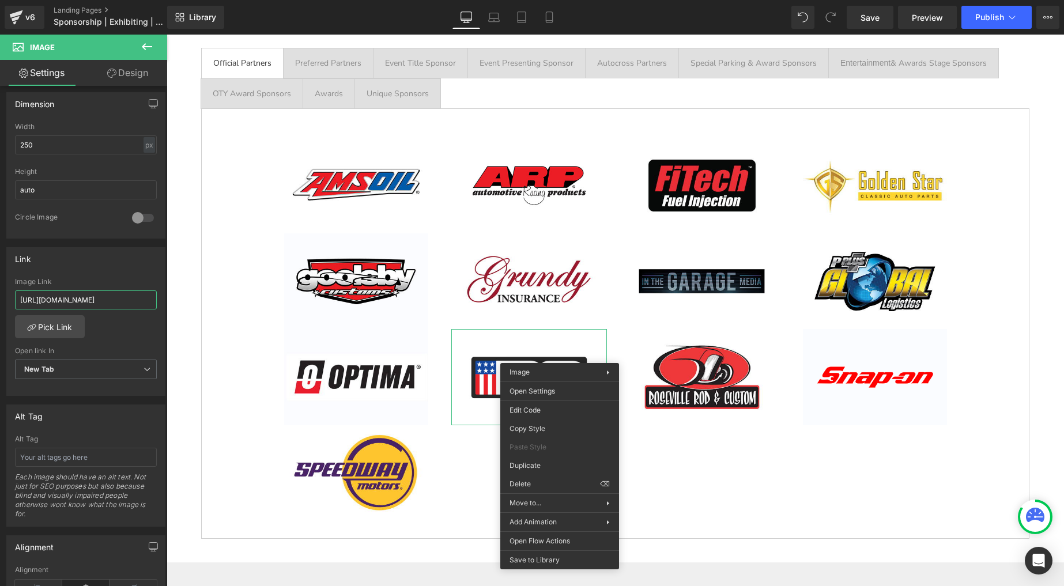
drag, startPoint x: 107, startPoint y: 298, endPoint x: -37, endPoint y: 280, distance: 145.8
click at [0, 280] on html "Image You are previewing how the will restyle your page. You can not edit Eleme…" at bounding box center [532, 293] width 1064 height 586
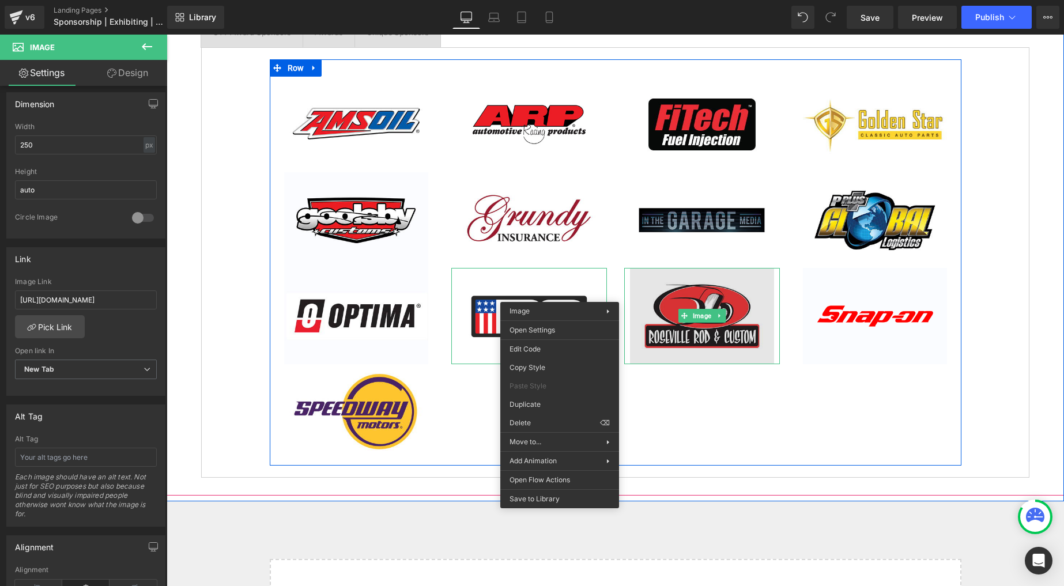
scroll to position [1943, 0]
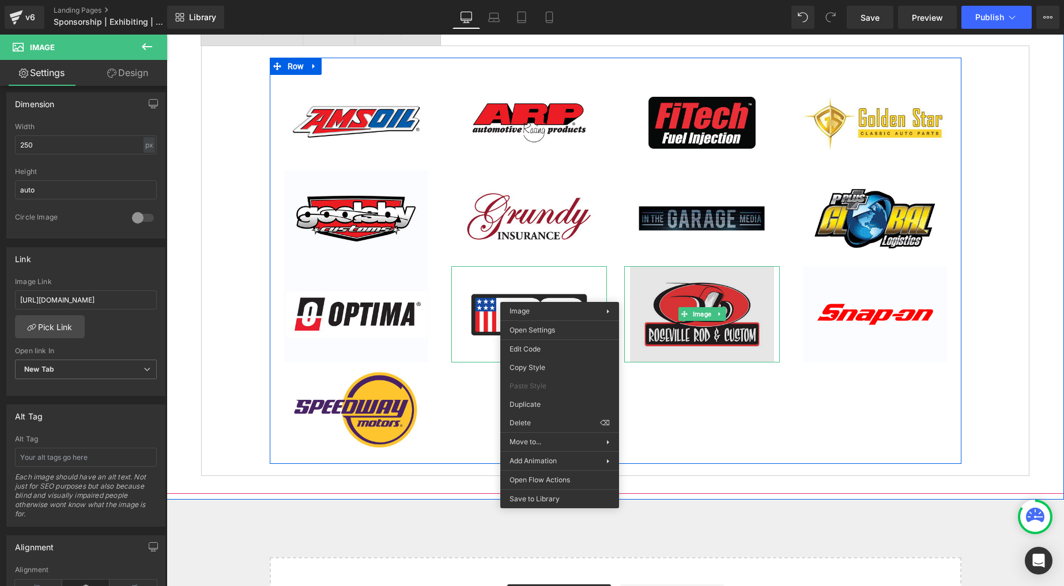
click at [703, 298] on img at bounding box center [702, 314] width 144 height 96
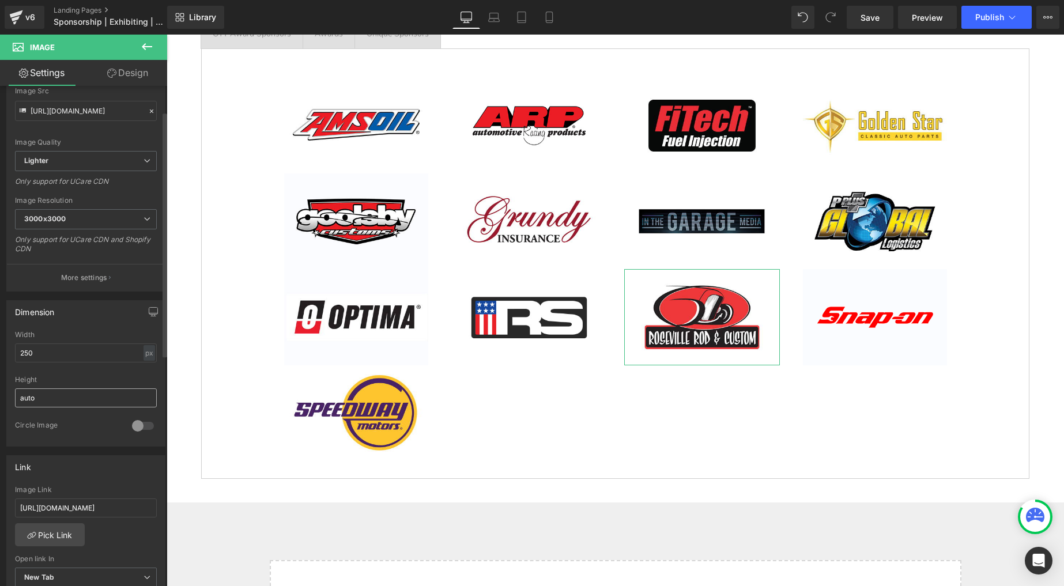
scroll to position [145, 0]
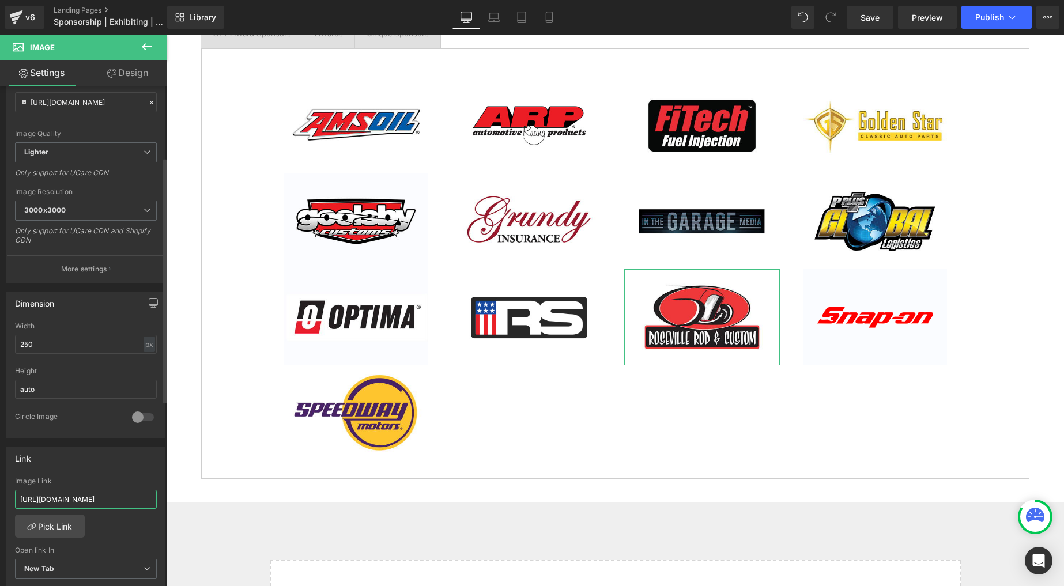
click at [84, 494] on input "[URL][DOMAIN_NAME]" at bounding box center [86, 499] width 142 height 19
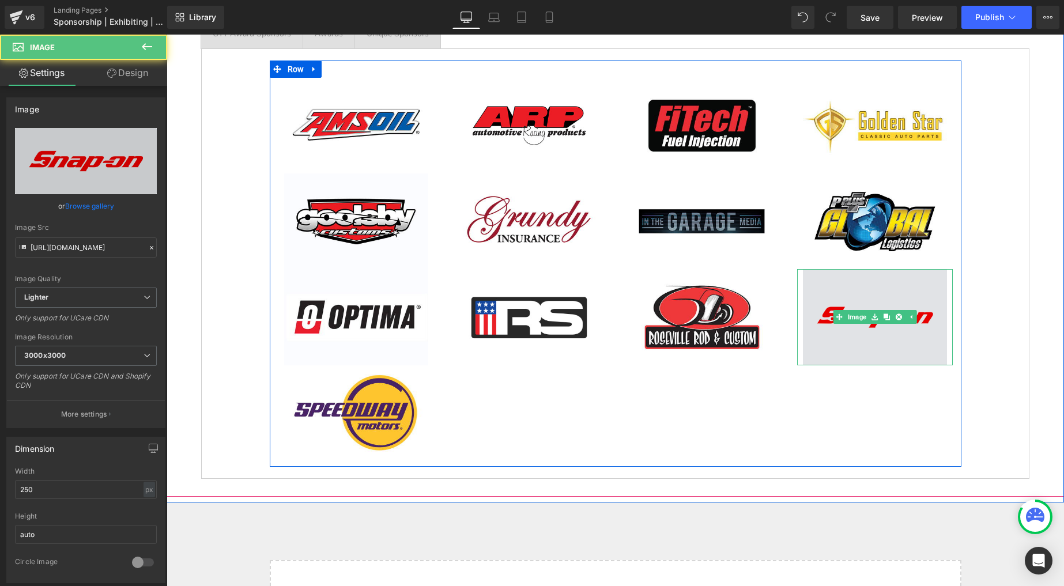
click at [873, 302] on img at bounding box center [875, 317] width 144 height 96
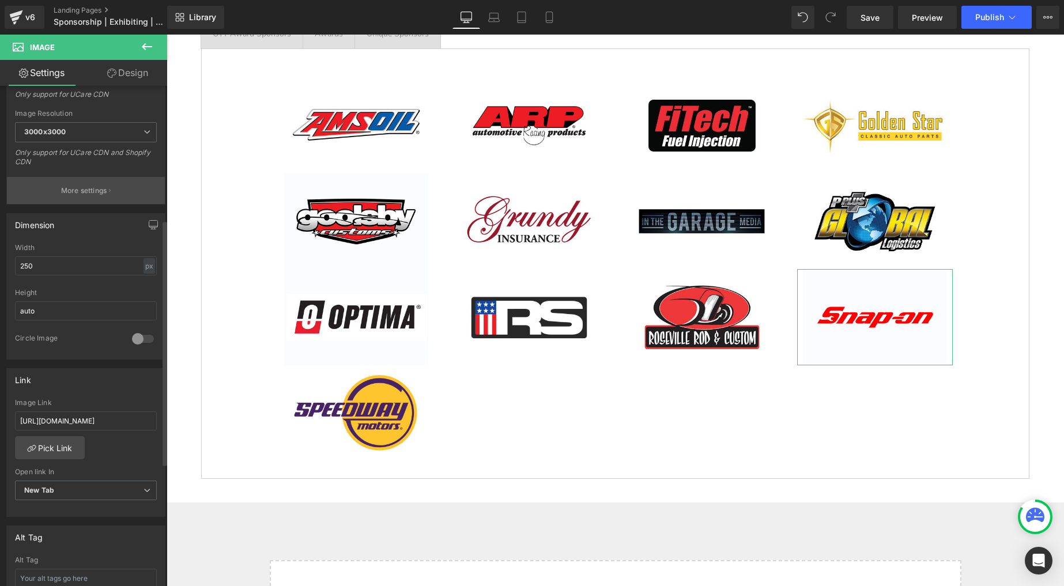
scroll to position [294, 0]
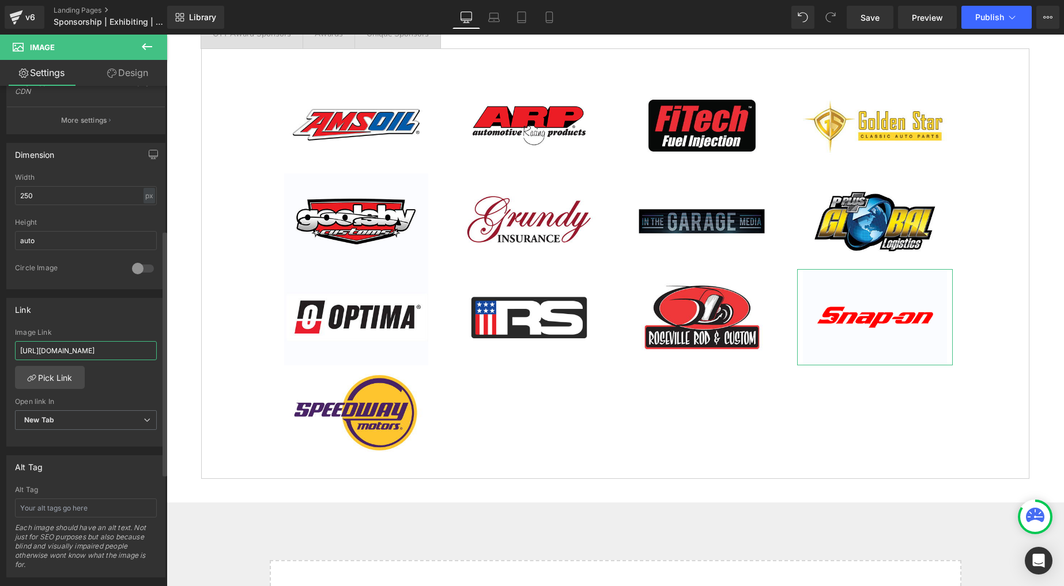
click at [80, 352] on input "[URL][DOMAIN_NAME]" at bounding box center [86, 350] width 142 height 19
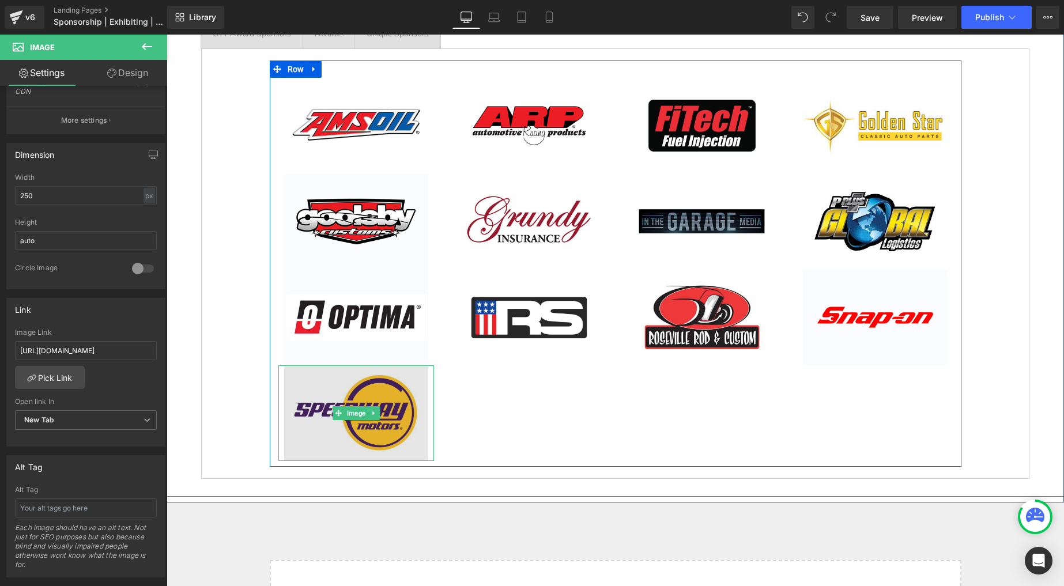
click at [340, 402] on img at bounding box center [356, 414] width 144 height 96
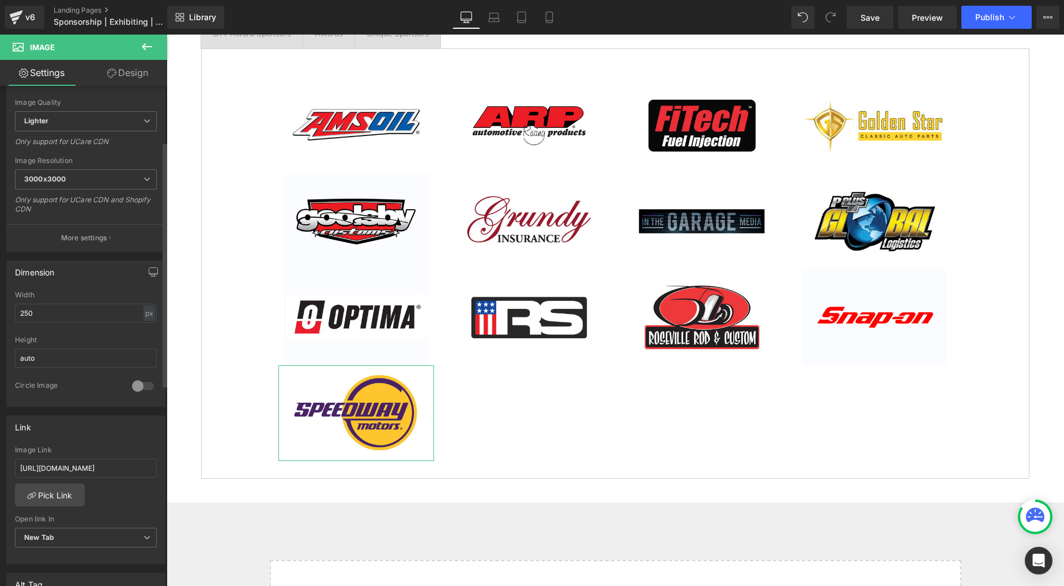
scroll to position [195, 0]
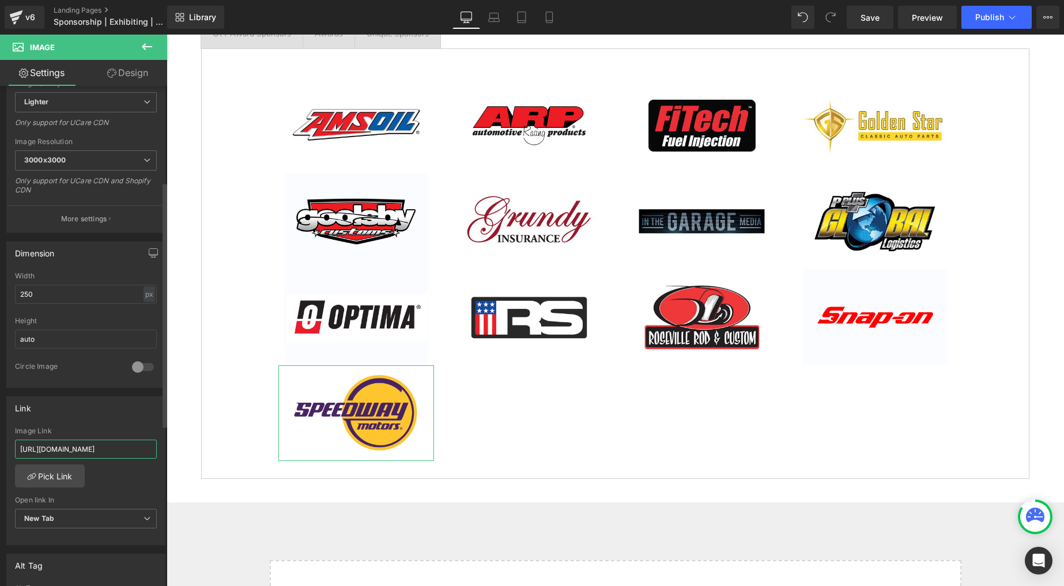
click at [98, 444] on input "[URL][DOMAIN_NAME]" at bounding box center [86, 449] width 142 height 19
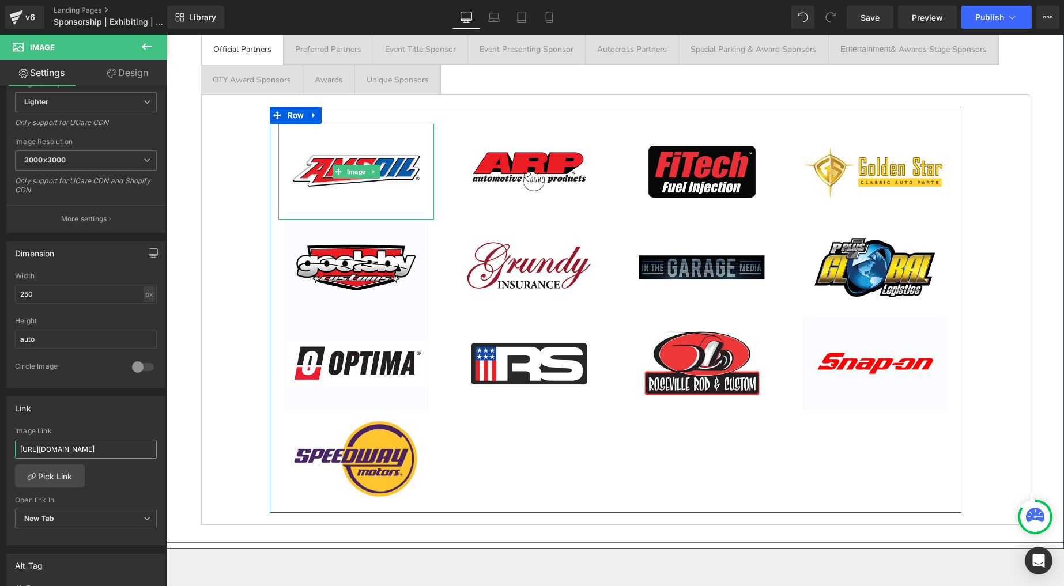
scroll to position [1833, 0]
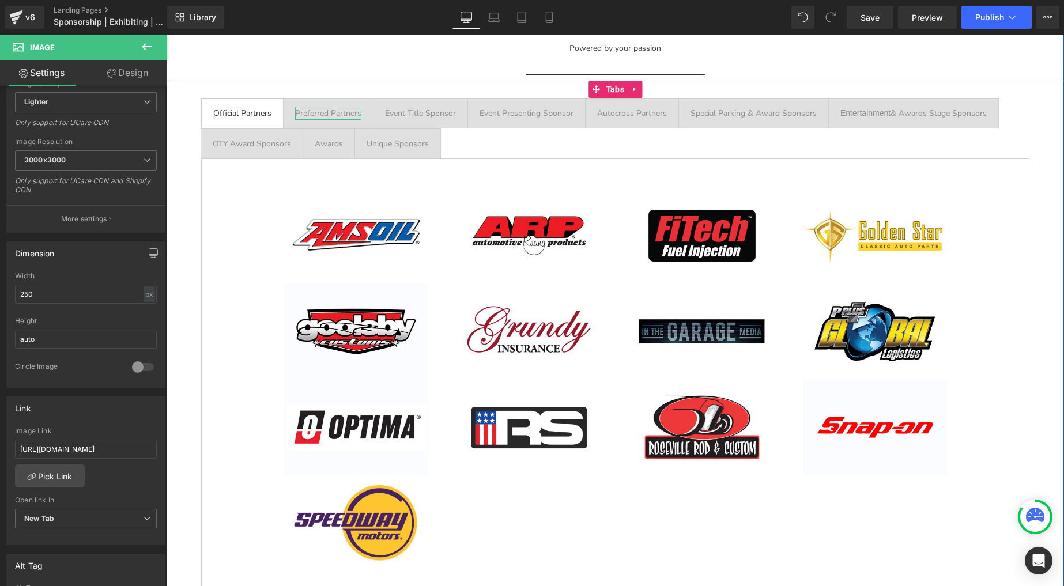
click at [325, 114] on div "Preferred Partners" at bounding box center [328, 113] width 66 height 13
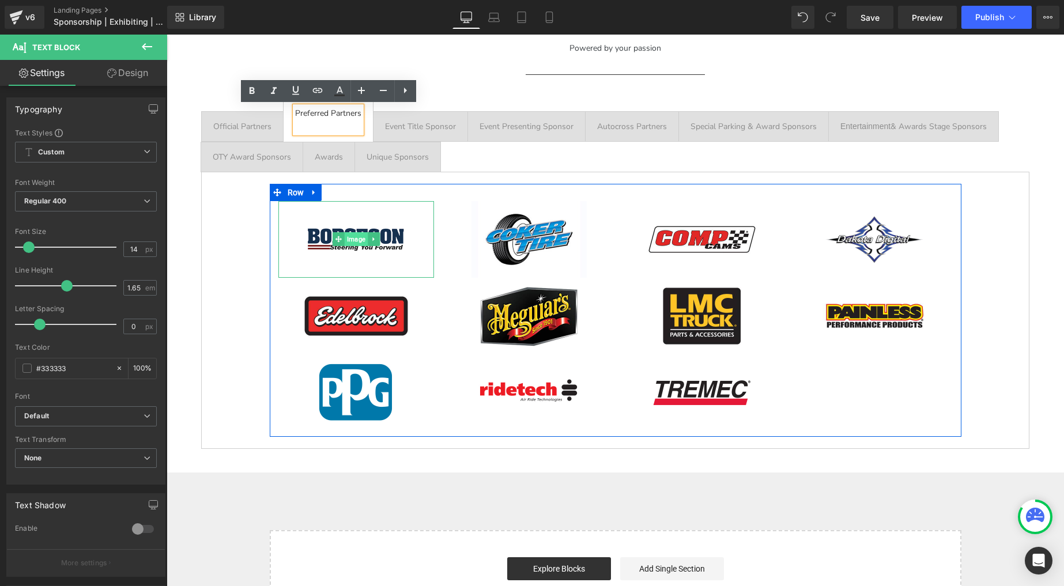
drag, startPoint x: 355, startPoint y: 238, endPoint x: 348, endPoint y: 237, distance: 6.9
click at [355, 238] on span "Image" at bounding box center [355, 239] width 23 height 14
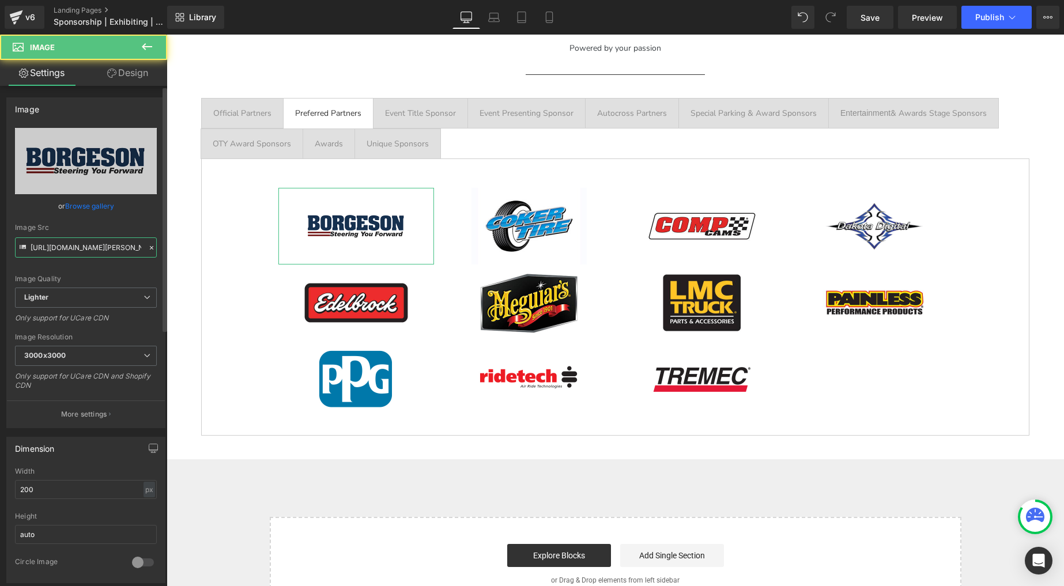
click at [77, 250] on input "[URL][DOMAIN_NAME][PERSON_NAME]" at bounding box center [86, 248] width 142 height 20
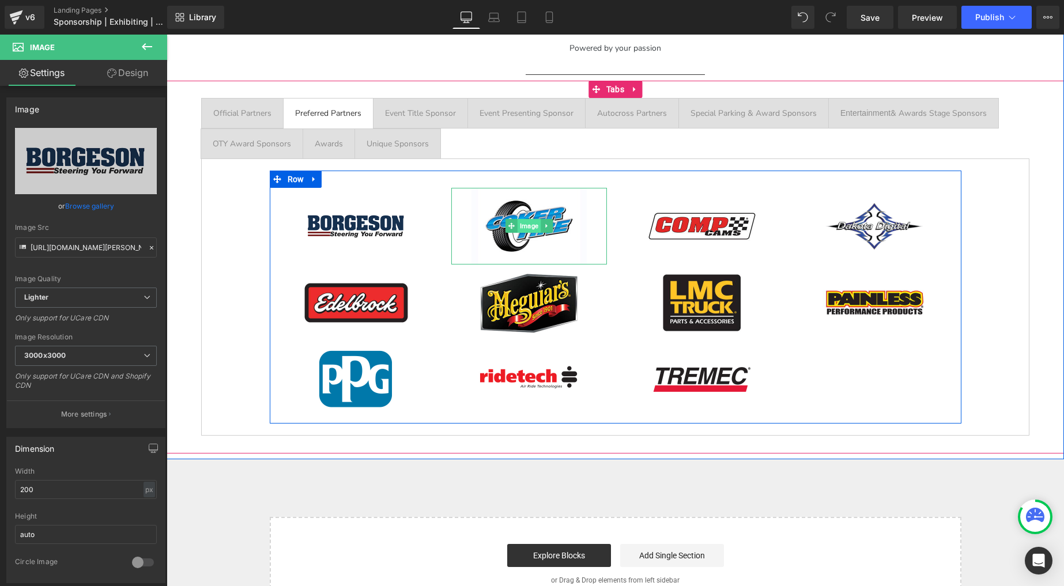
click at [529, 227] on span "Image" at bounding box center [528, 226] width 23 height 14
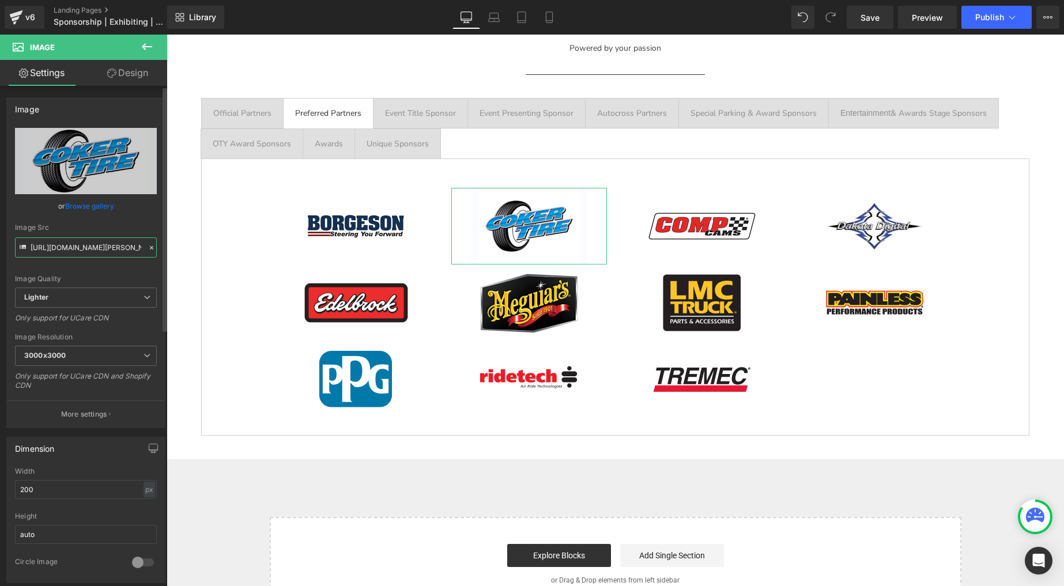
click at [107, 253] on input "[URL][DOMAIN_NAME][PERSON_NAME]" at bounding box center [86, 248] width 142 height 20
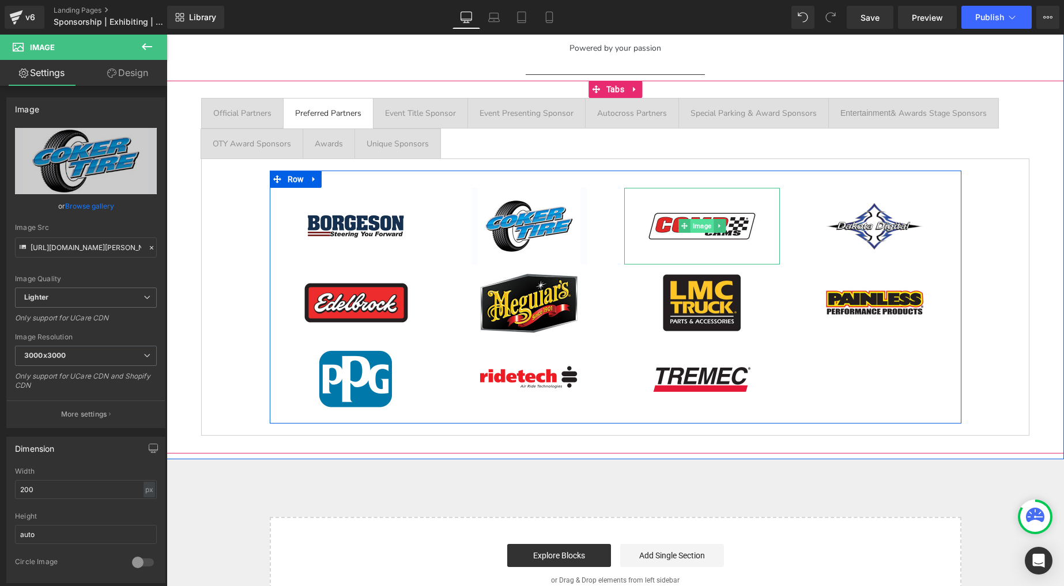
click at [702, 220] on span "Image" at bounding box center [701, 226] width 23 height 14
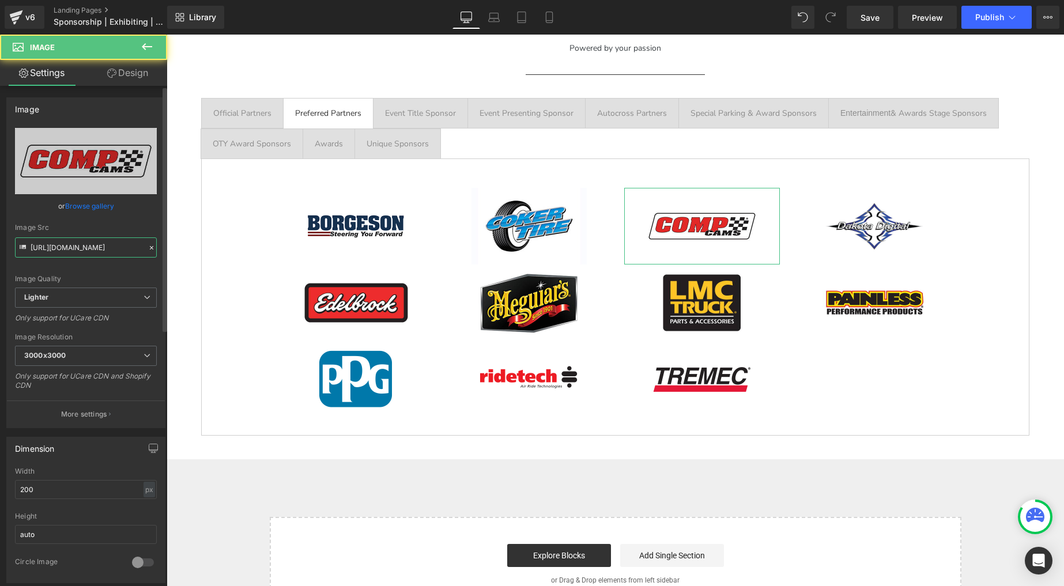
click at [85, 251] on input "[URL][DOMAIN_NAME]" at bounding box center [86, 248] width 142 height 20
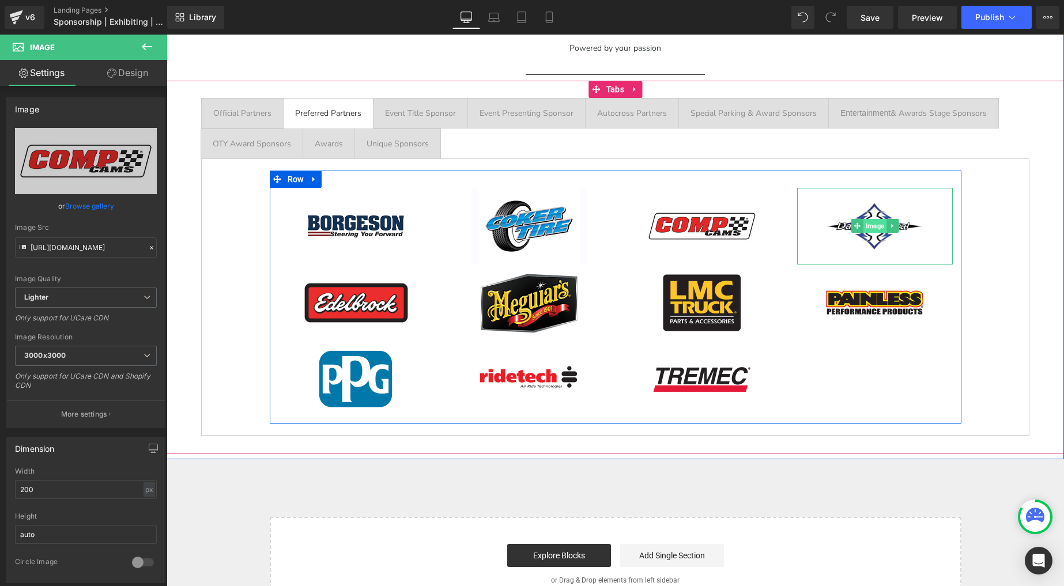
click at [875, 221] on span "Image" at bounding box center [874, 226] width 23 height 14
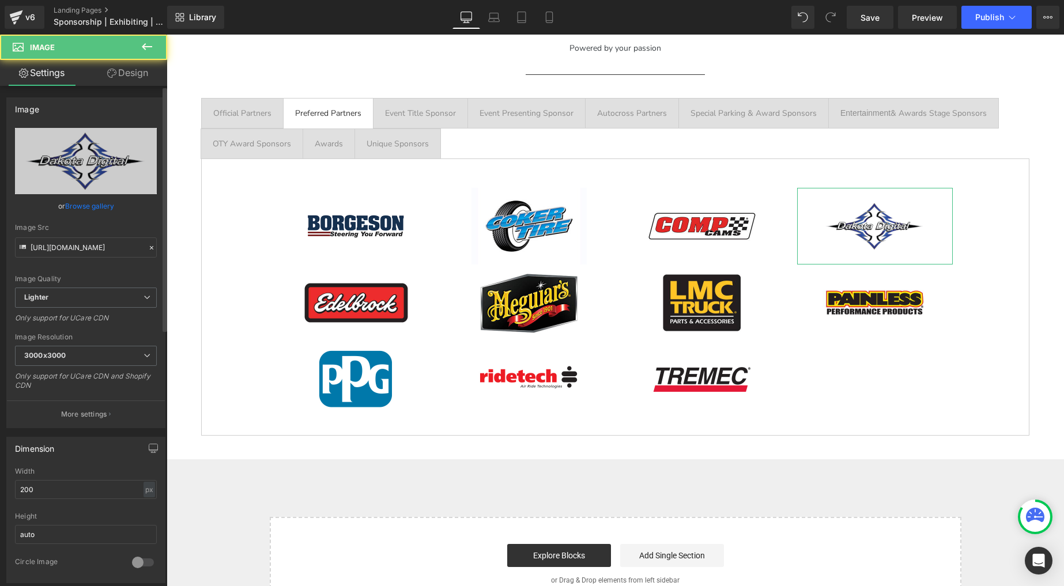
click at [84, 236] on div "Image Src [URL][DOMAIN_NAME]" at bounding box center [86, 241] width 142 height 34
click at [83, 245] on input "[URL][DOMAIN_NAME]" at bounding box center [86, 248] width 142 height 20
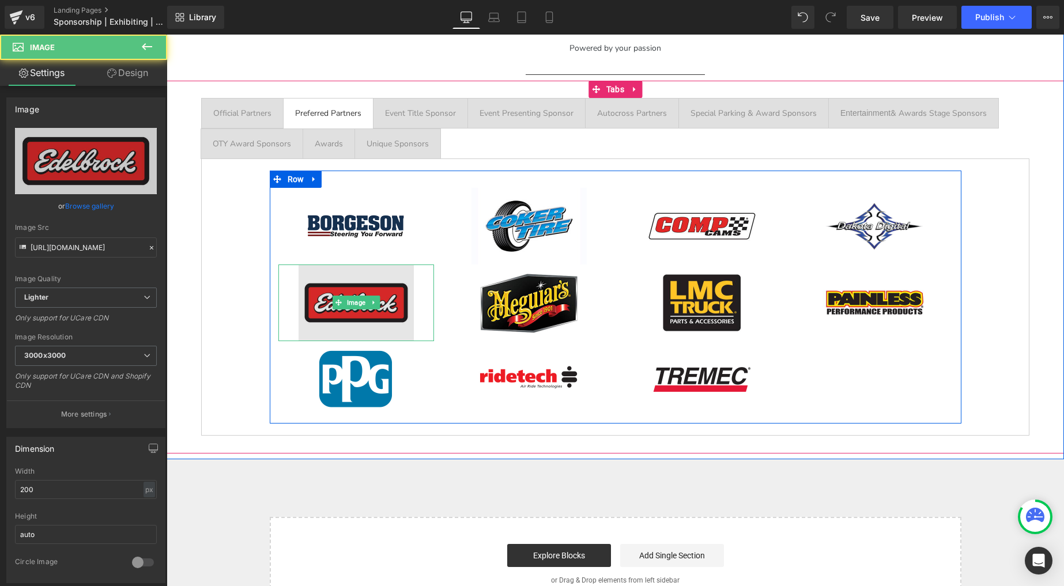
click at [360, 289] on img at bounding box center [356, 303] width 115 height 77
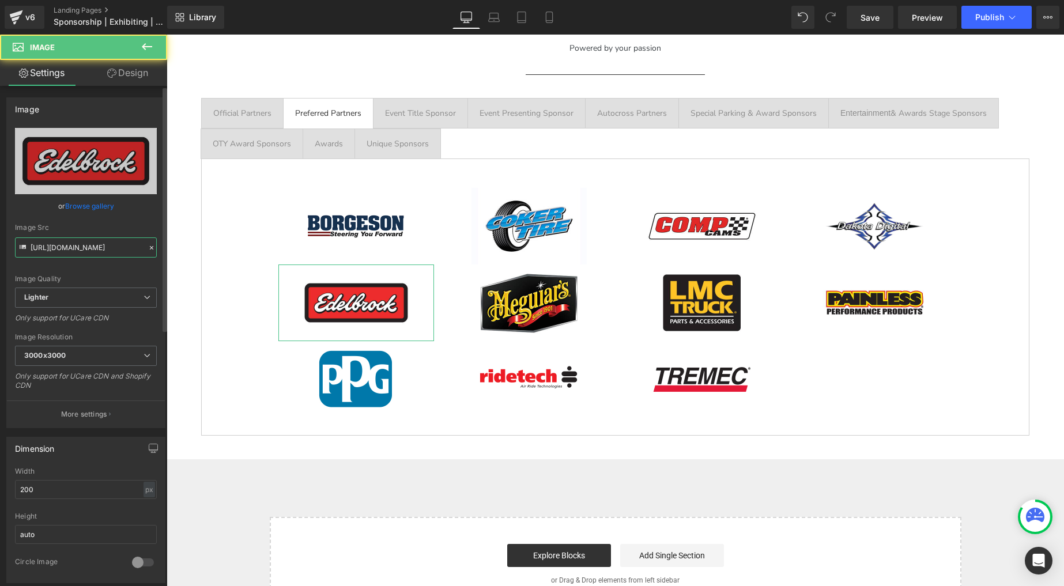
click at [94, 242] on input "[URL][DOMAIN_NAME]" at bounding box center [86, 248] width 142 height 20
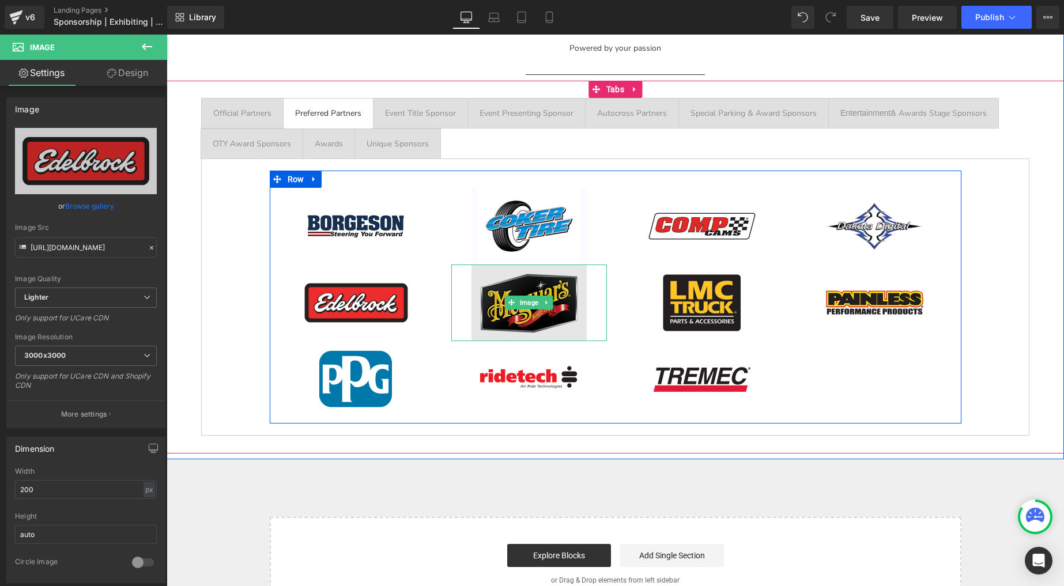
click at [527, 287] on img at bounding box center [529, 303] width 115 height 77
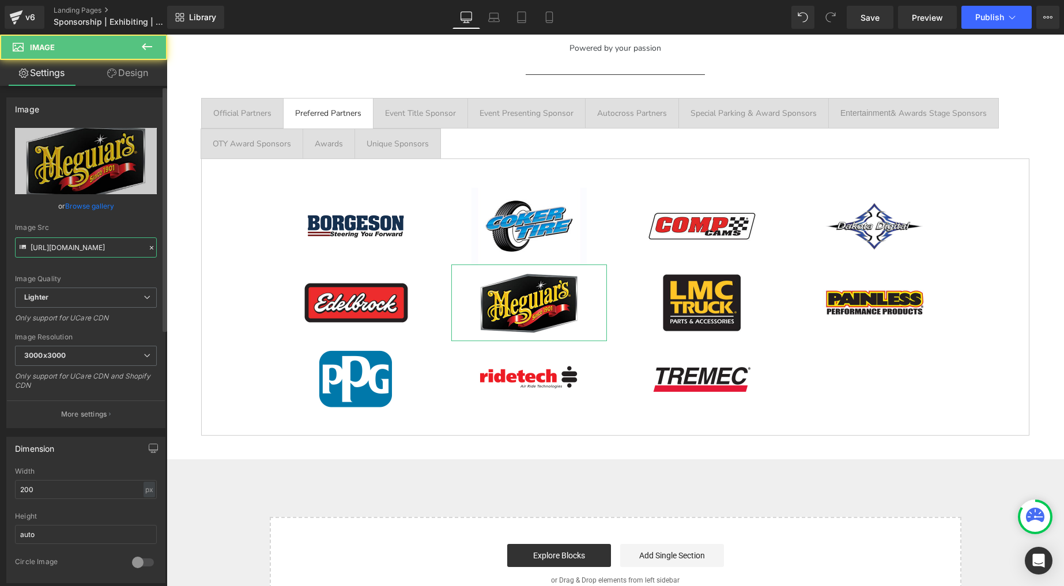
click at [97, 244] on input "[URL][DOMAIN_NAME]" at bounding box center [86, 248] width 142 height 20
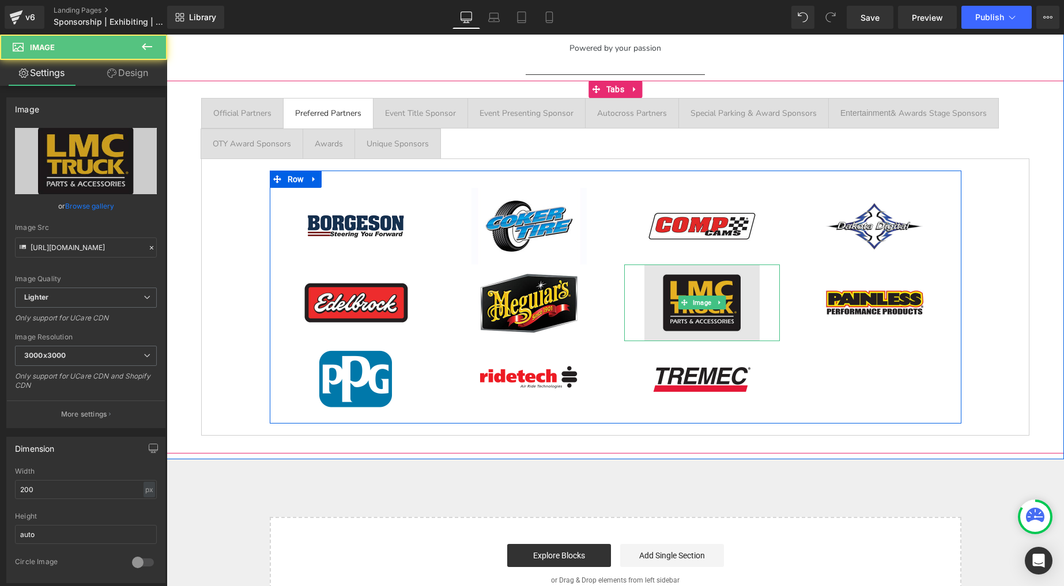
click at [710, 283] on img at bounding box center [702, 303] width 115 height 77
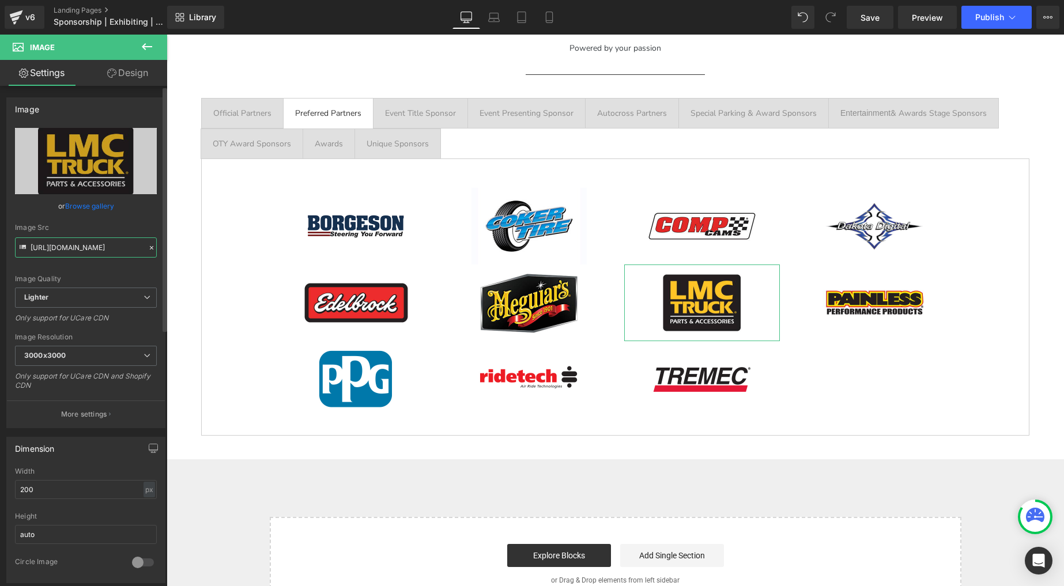
click at [68, 242] on input "[URL][DOMAIN_NAME]" at bounding box center [86, 248] width 142 height 20
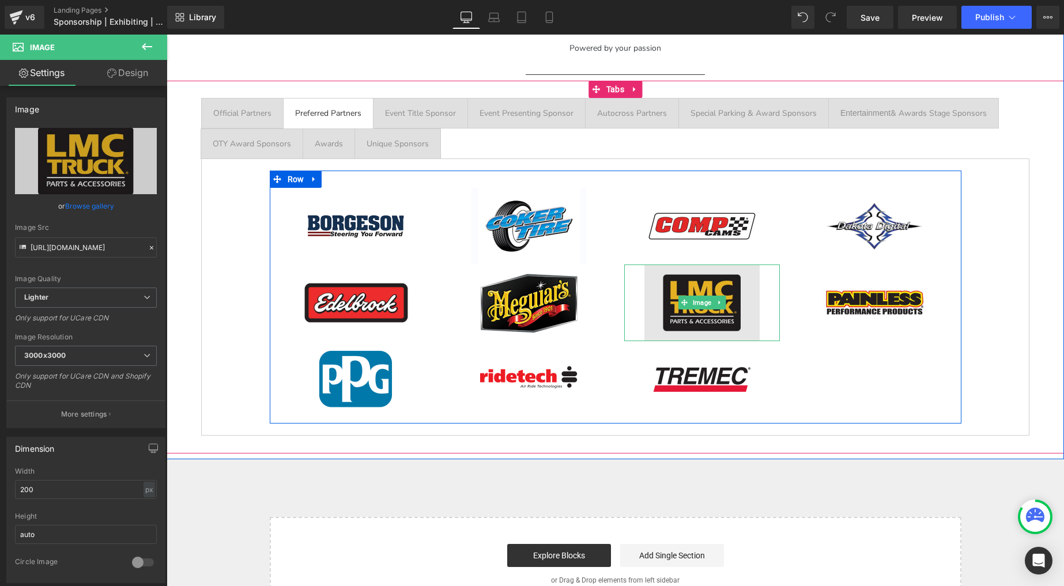
click at [677, 277] on img at bounding box center [702, 303] width 115 height 77
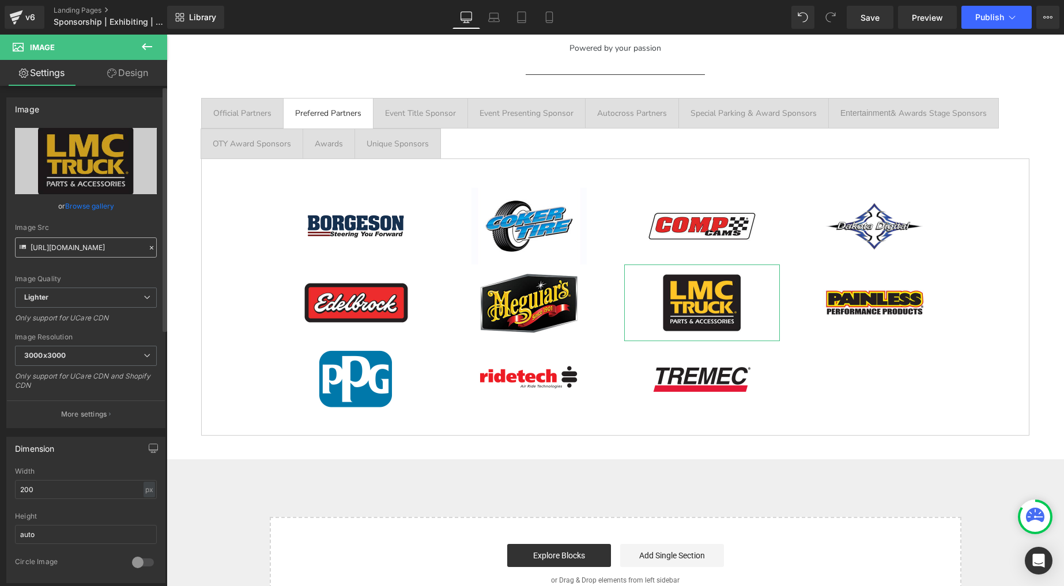
click at [76, 241] on input "[URL][DOMAIN_NAME]" at bounding box center [86, 248] width 142 height 20
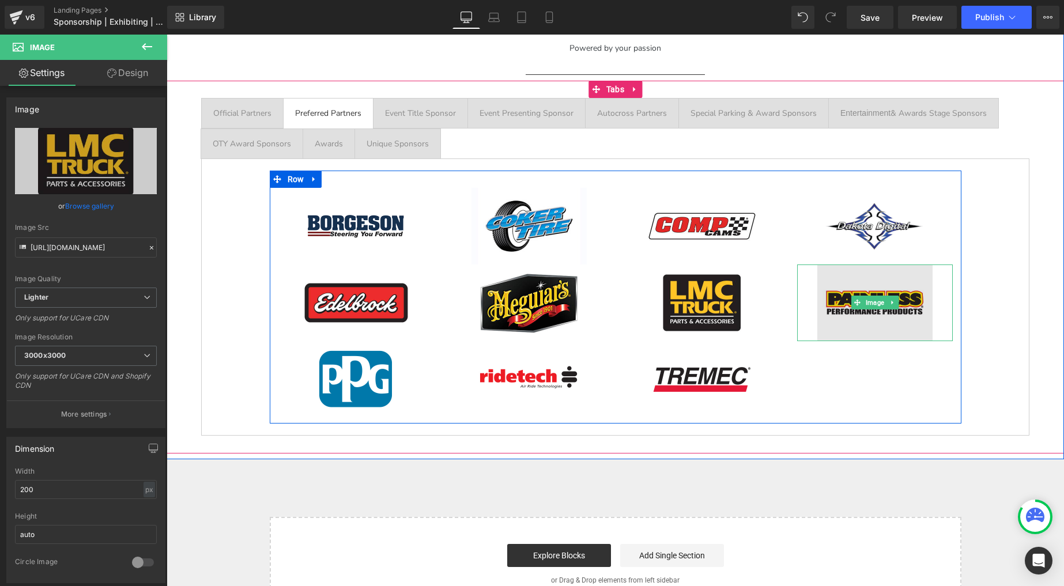
click at [844, 291] on img at bounding box center [875, 303] width 115 height 77
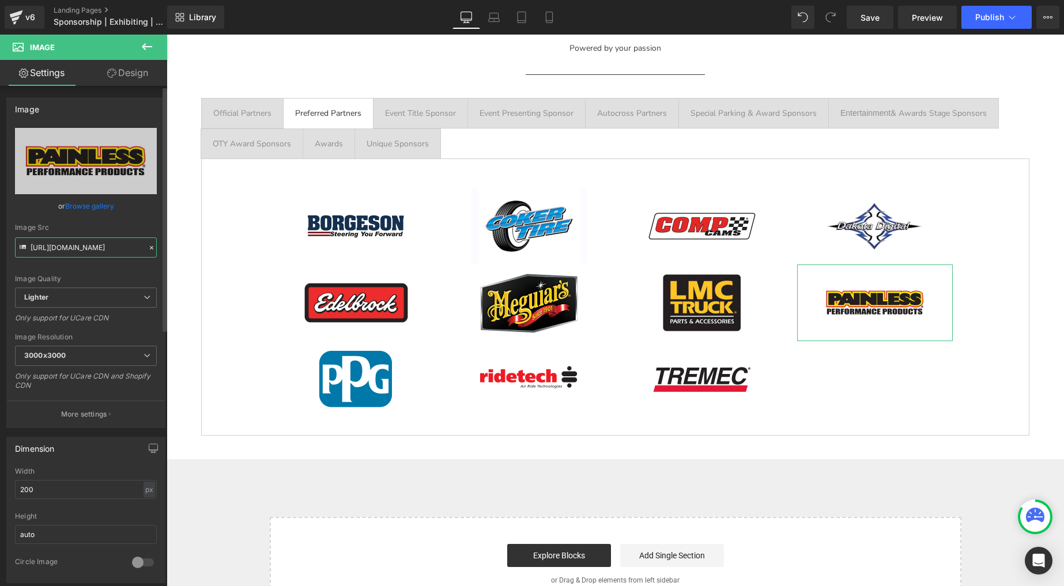
click at [79, 243] on input "[URL][DOMAIN_NAME]" at bounding box center [86, 248] width 142 height 20
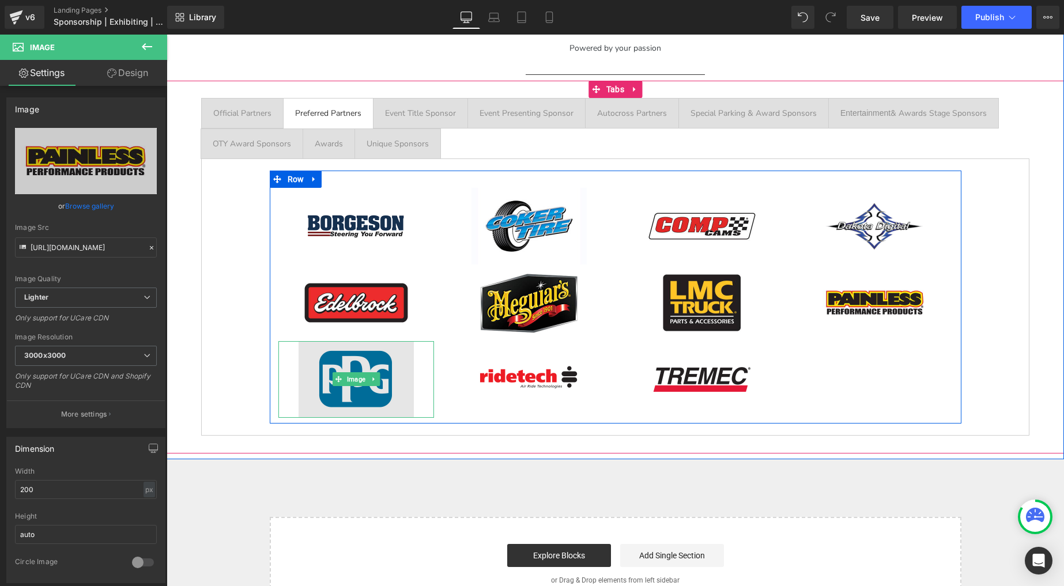
click at [343, 356] on img at bounding box center [356, 379] width 115 height 77
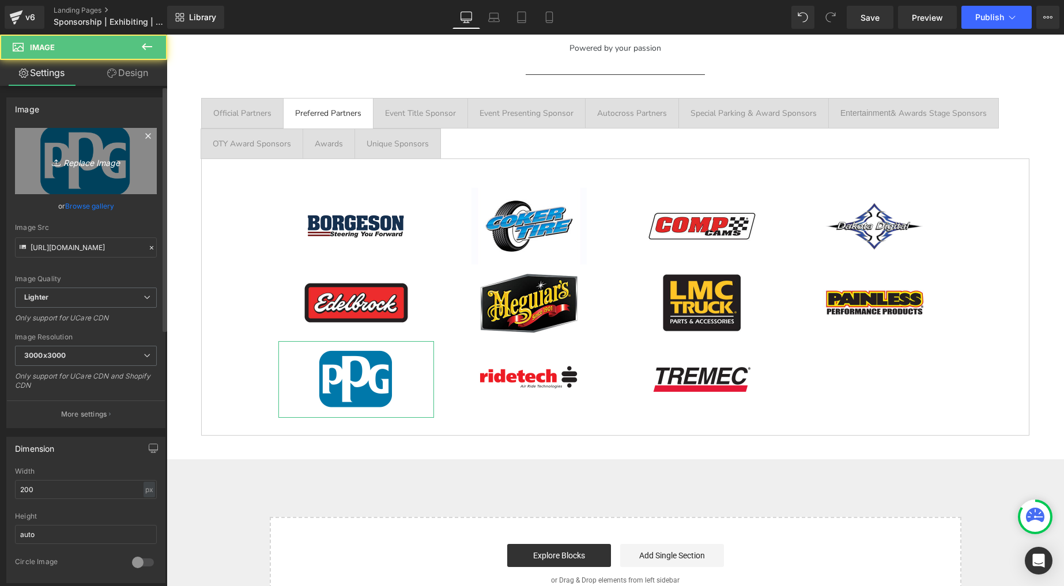
click at [92, 147] on link "Replace Image" at bounding box center [86, 161] width 142 height 66
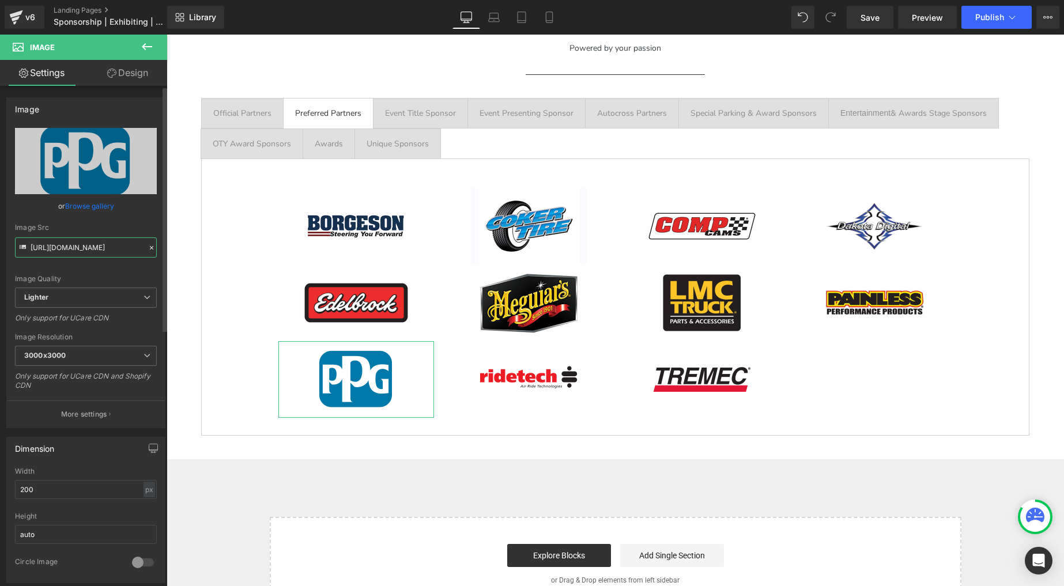
click at [65, 248] on input "[URL][DOMAIN_NAME]" at bounding box center [86, 248] width 142 height 20
drag, startPoint x: 65, startPoint y: 248, endPoint x: 59, endPoint y: 247, distance: 6.4
click at [65, 248] on input "[URL][DOMAIN_NAME]" at bounding box center [86, 248] width 142 height 20
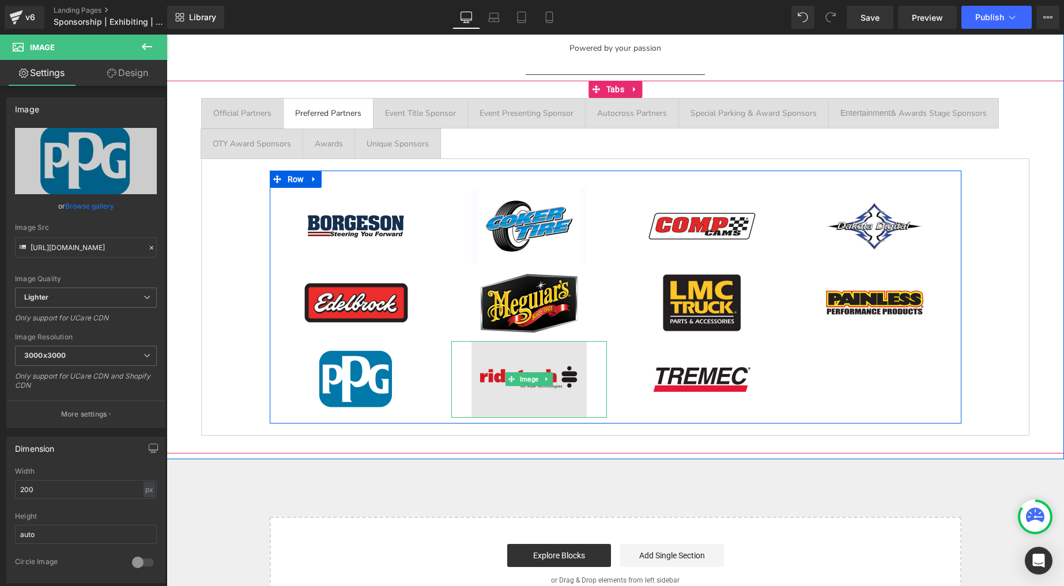
click at [518, 366] on img at bounding box center [529, 379] width 115 height 77
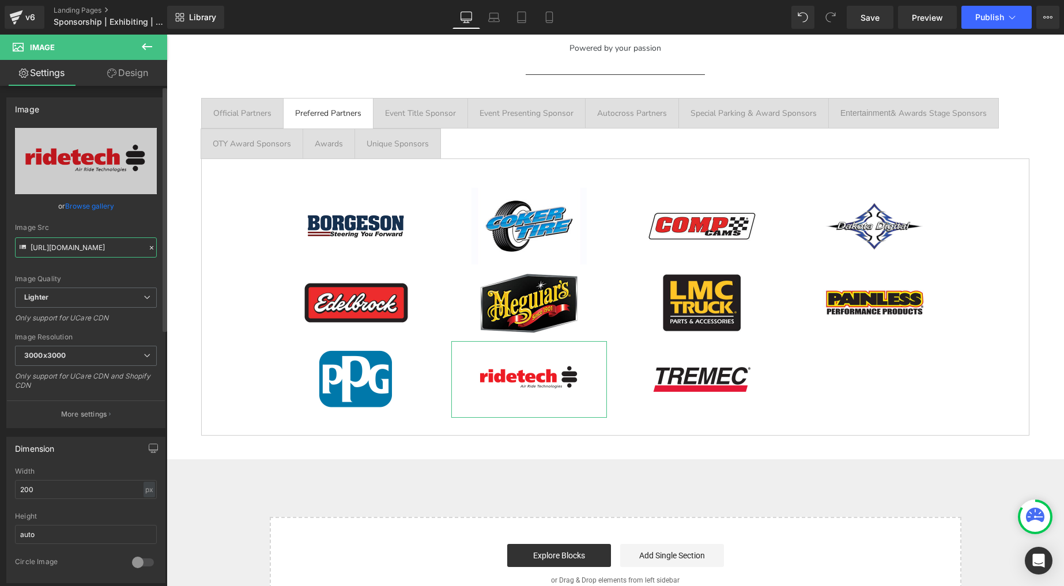
click at [72, 248] on input "[URL][DOMAIN_NAME]" at bounding box center [86, 248] width 142 height 20
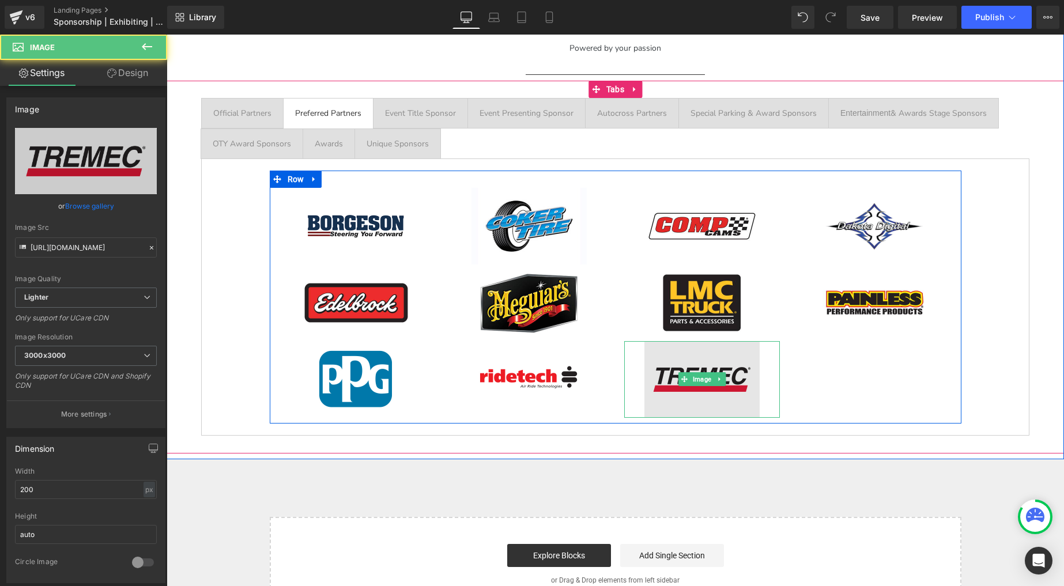
click at [684, 362] on img at bounding box center [702, 379] width 115 height 77
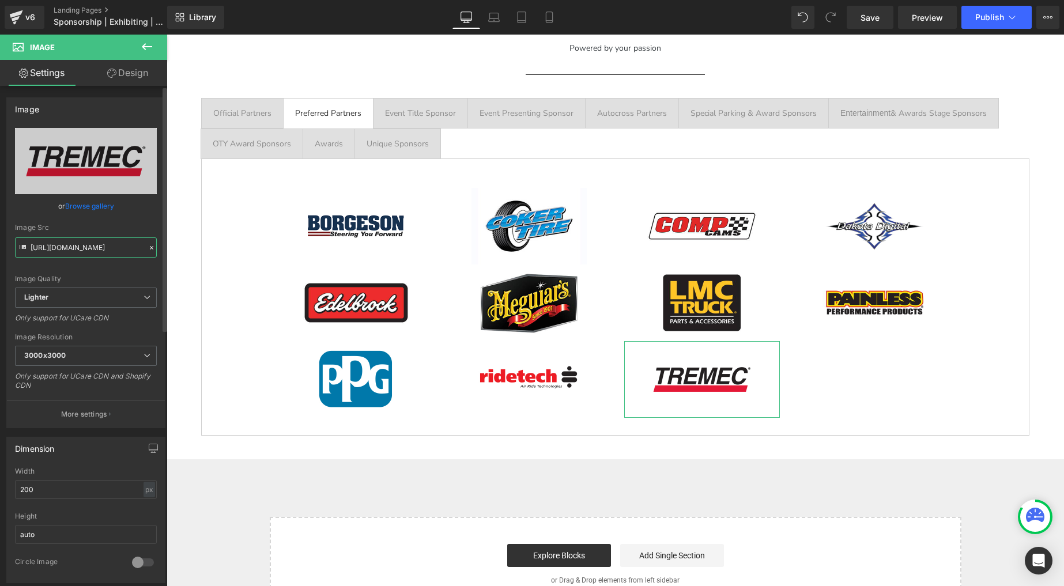
click at [77, 250] on input "[URL][DOMAIN_NAME]" at bounding box center [86, 248] width 142 height 20
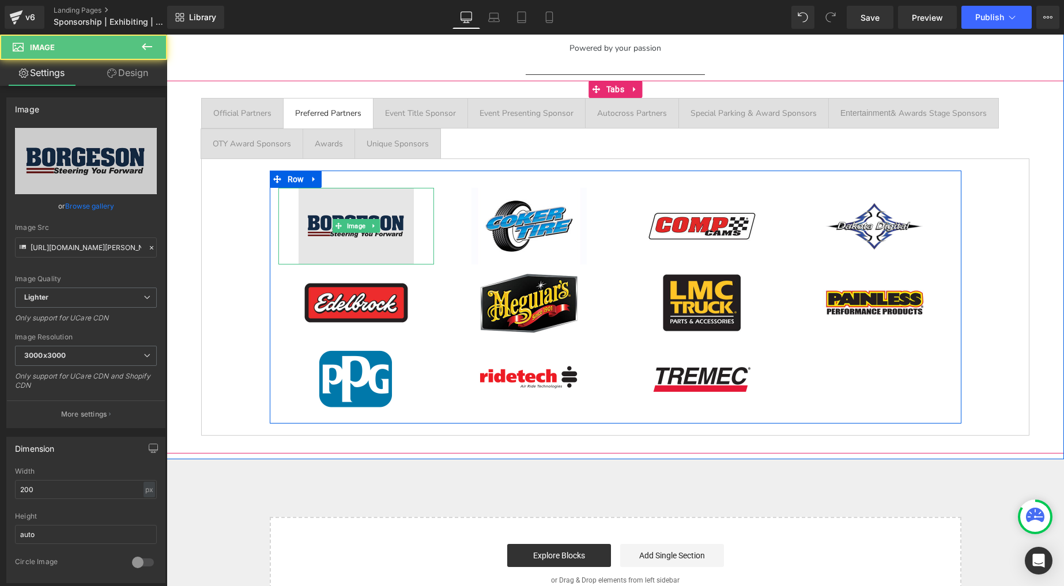
click at [380, 234] on img at bounding box center [356, 226] width 115 height 77
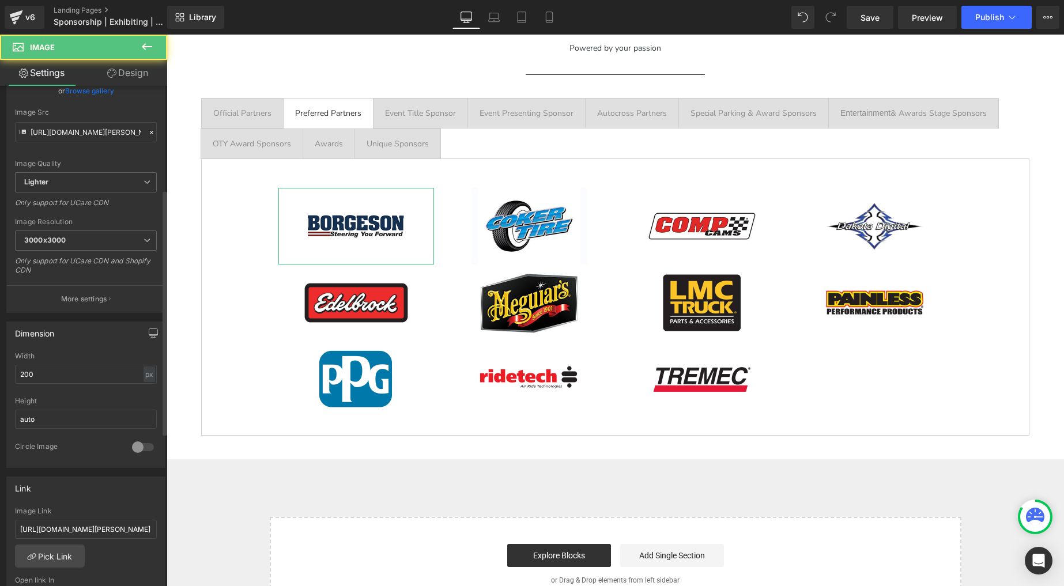
scroll to position [244, 0]
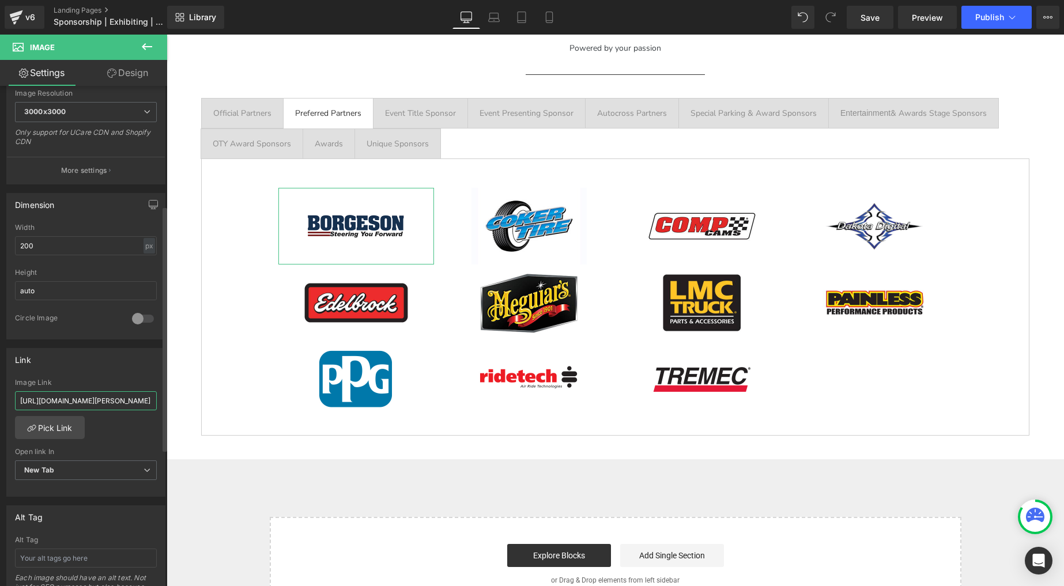
click at [82, 401] on input "[URL][DOMAIN_NAME][PERSON_NAME]" at bounding box center [86, 401] width 142 height 19
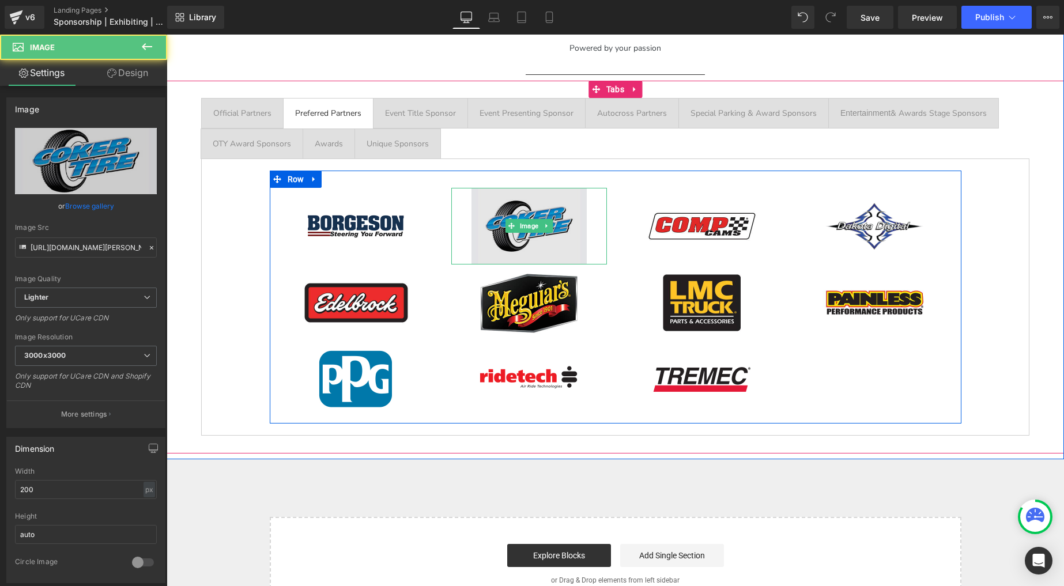
click at [522, 241] on img at bounding box center [529, 226] width 115 height 77
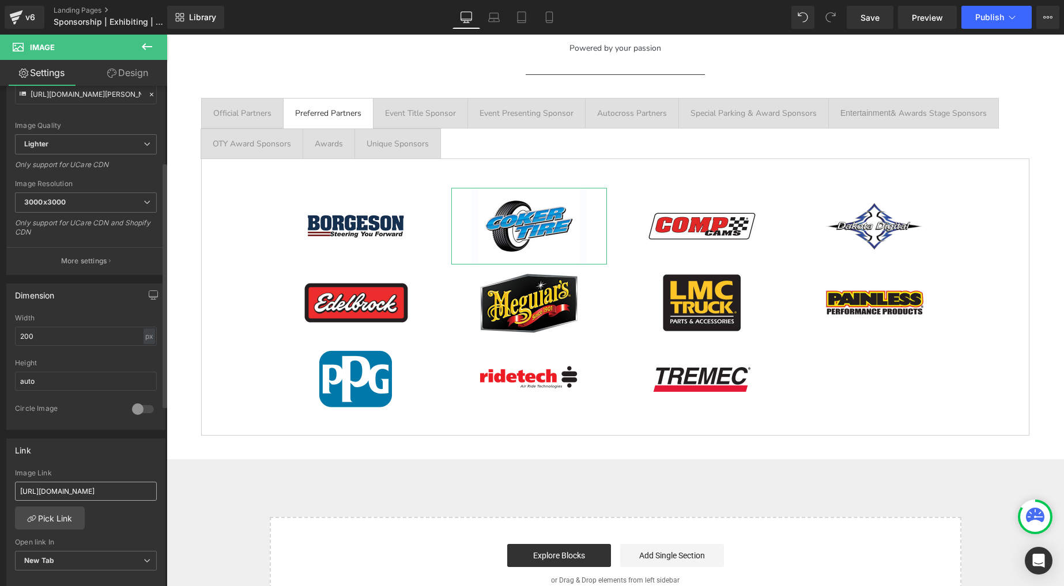
scroll to position [155, 0]
click at [74, 483] on input "[URL][DOMAIN_NAME]" at bounding box center [86, 489] width 142 height 19
drag, startPoint x: 74, startPoint y: 483, endPoint x: 69, endPoint y: 480, distance: 5.9
click at [74, 483] on input "[URL][DOMAIN_NAME]" at bounding box center [86, 489] width 142 height 19
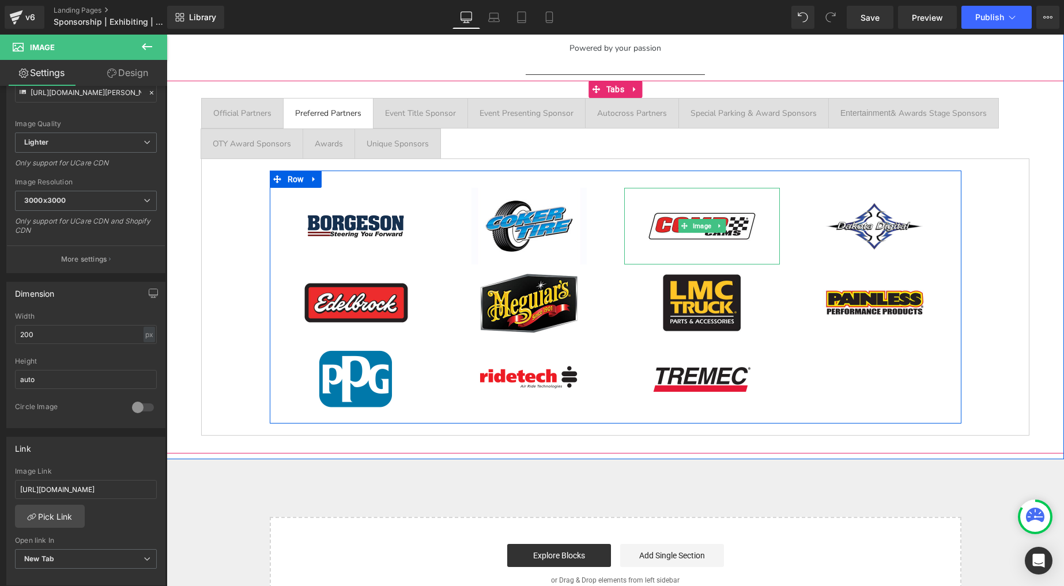
drag, startPoint x: 678, startPoint y: 211, endPoint x: 604, endPoint y: 214, distance: 73.9
click at [678, 211] on img at bounding box center [702, 226] width 115 height 77
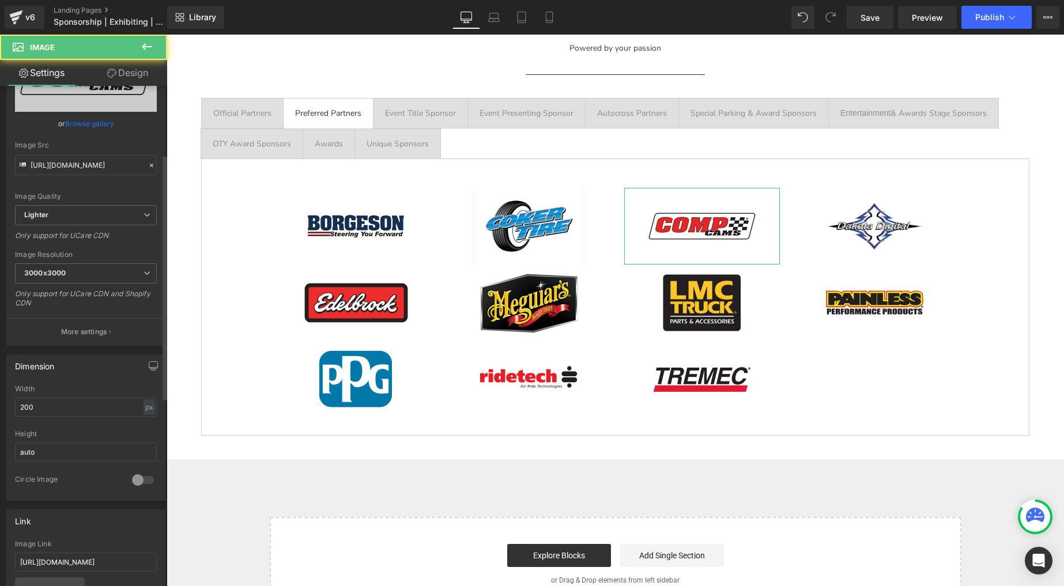
scroll to position [140, 0]
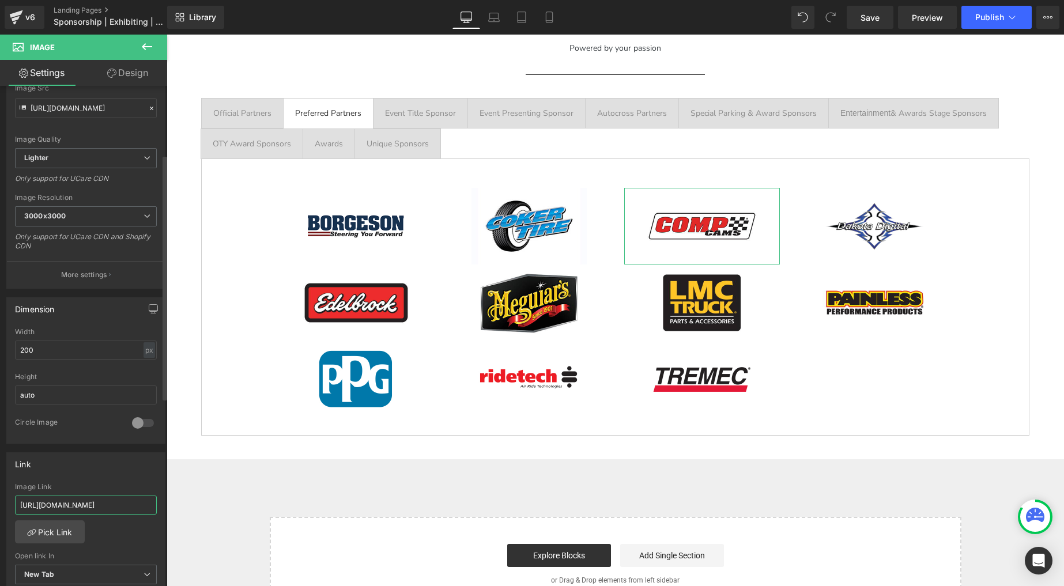
click at [76, 507] on input "[URL][DOMAIN_NAME]" at bounding box center [86, 505] width 142 height 19
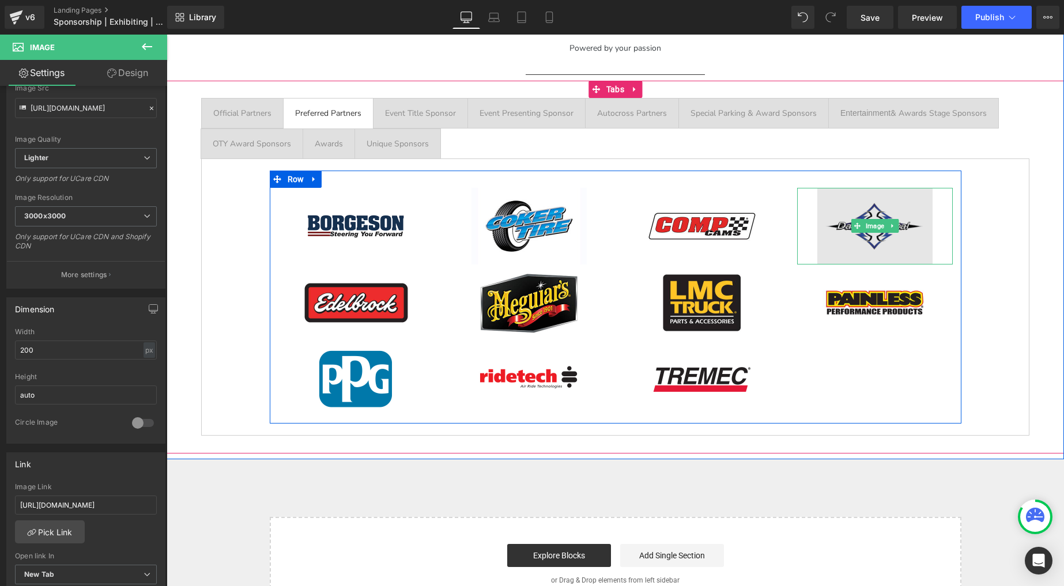
click at [839, 208] on img at bounding box center [875, 226] width 115 height 77
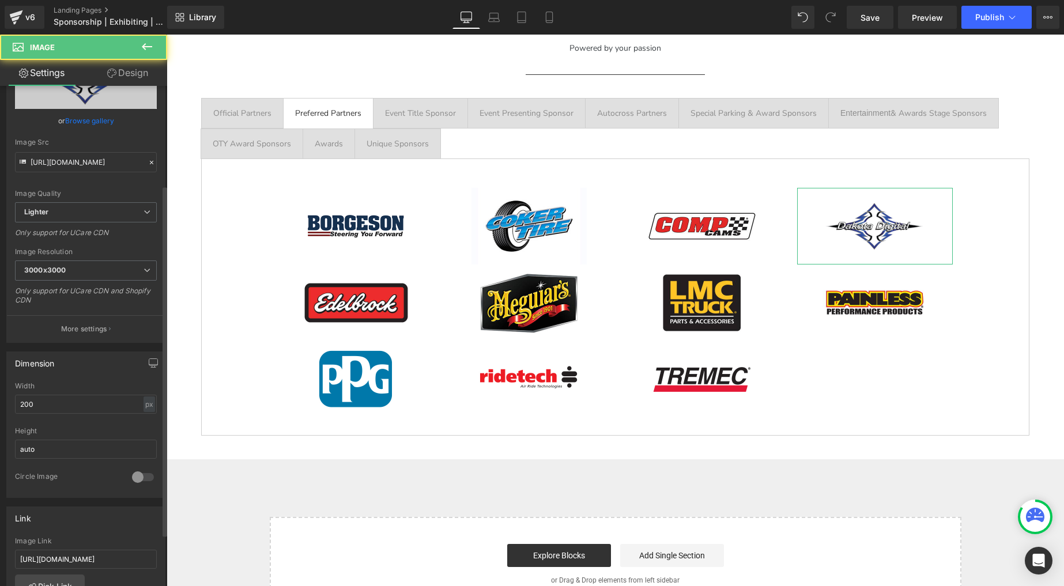
scroll to position [141, 0]
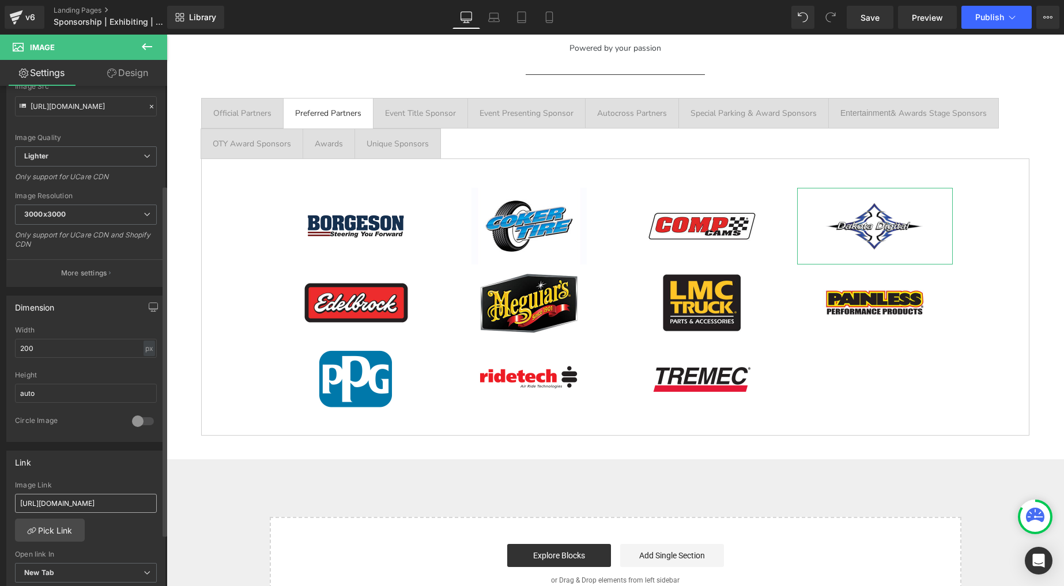
click at [73, 502] on input "[URL][DOMAIN_NAME]" at bounding box center [86, 503] width 142 height 19
drag, startPoint x: 73, startPoint y: 502, endPoint x: 111, endPoint y: 426, distance: 84.6
click at [73, 502] on input "[URL][DOMAIN_NAME]" at bounding box center [86, 503] width 142 height 19
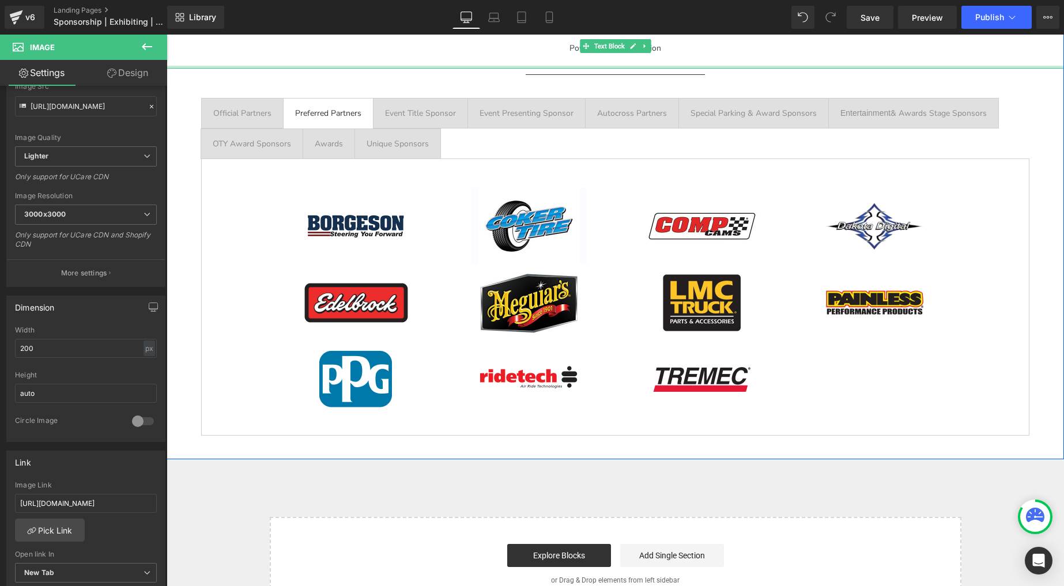
type input "[URL][DOMAIN_NAME]"
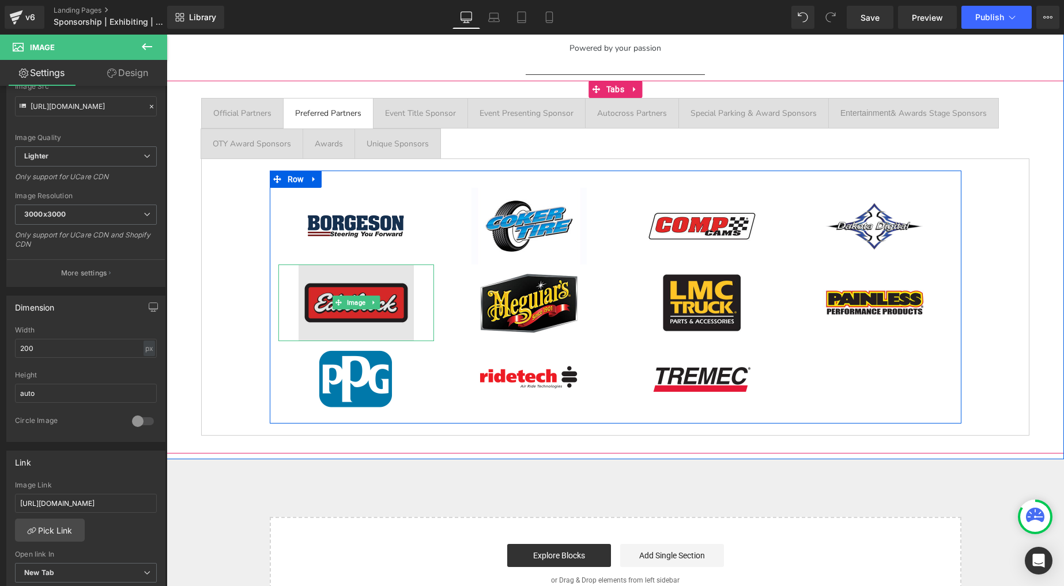
click at [363, 284] on img at bounding box center [356, 303] width 115 height 77
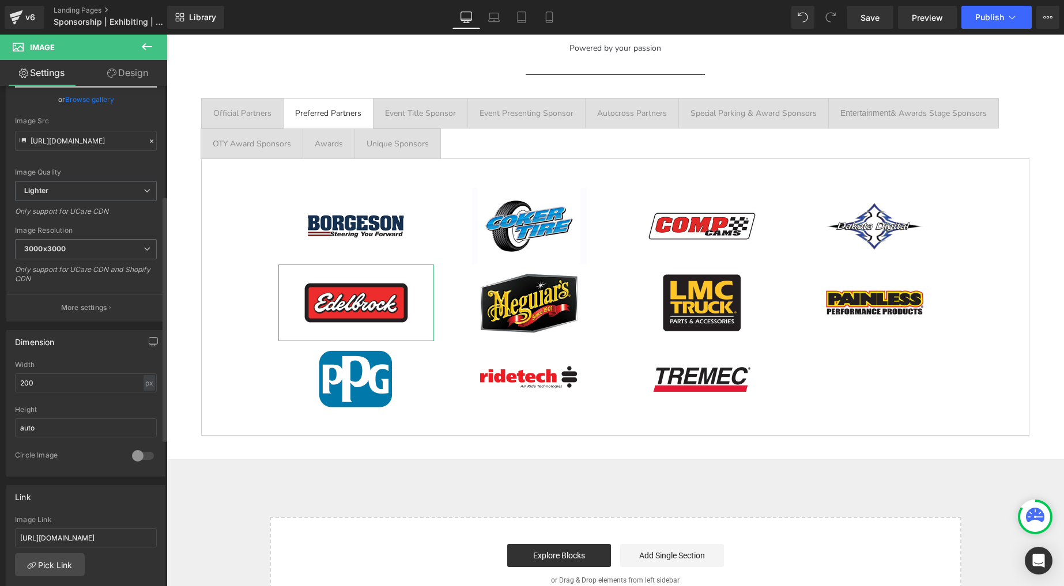
scroll to position [224, 0]
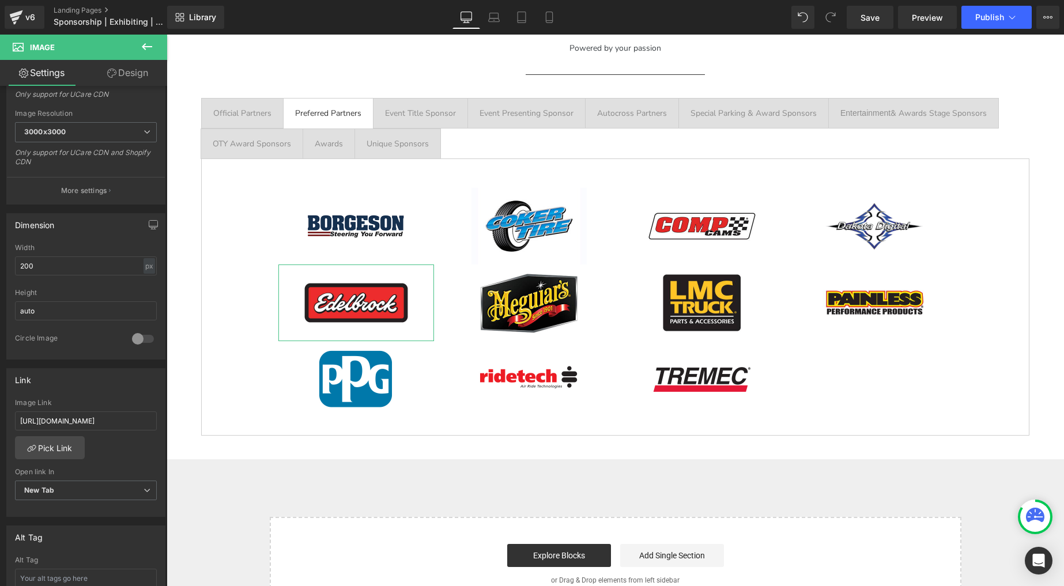
drag, startPoint x: 115, startPoint y: 420, endPoint x: -11, endPoint y: 396, distance: 127.9
click at [0, 396] on html "Image You are previewing how the will restyle your page. You can not edit Eleme…" at bounding box center [532, 293] width 1064 height 586
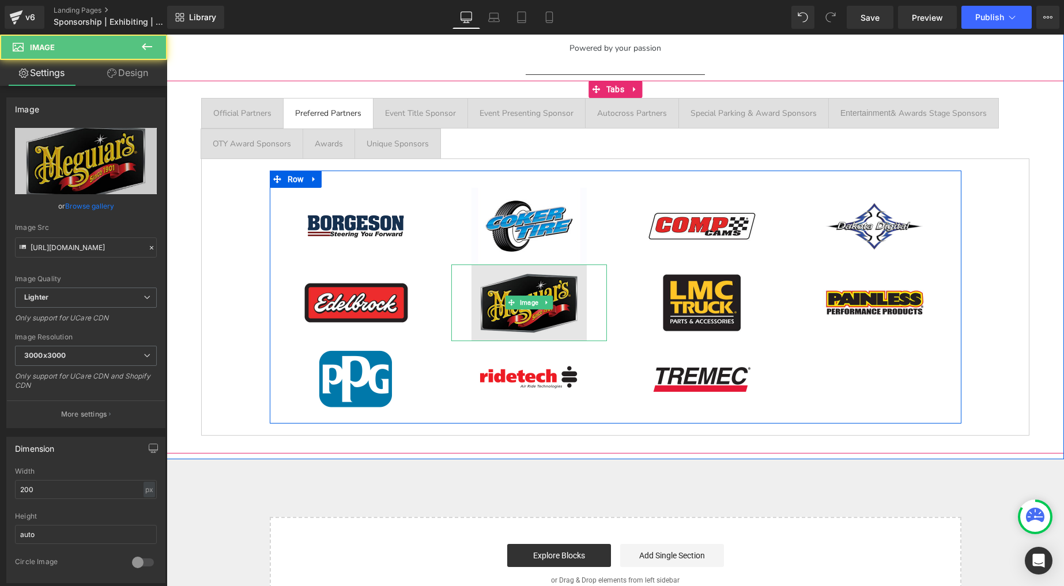
click at [544, 282] on img at bounding box center [529, 303] width 115 height 77
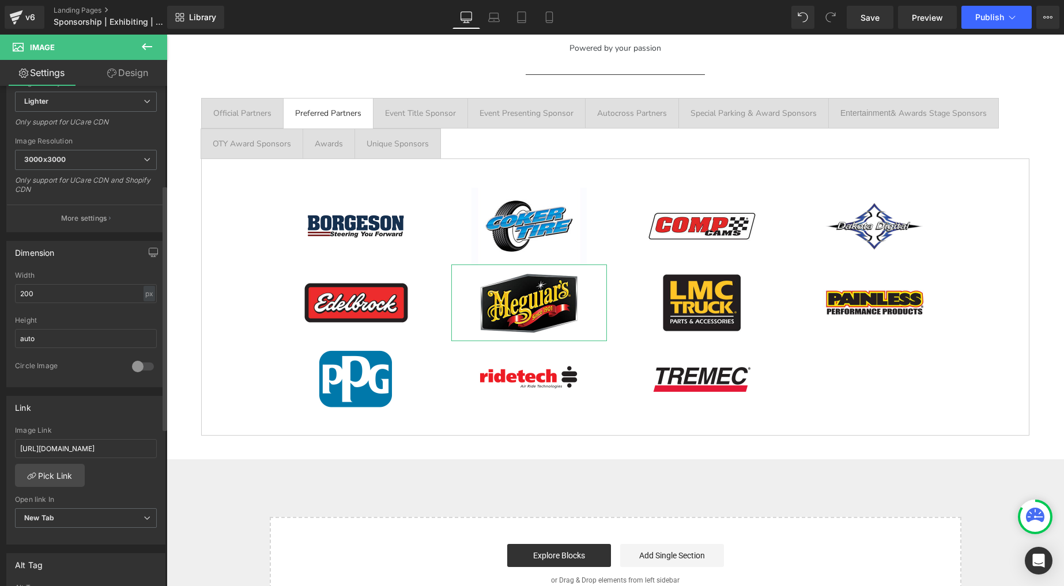
scroll to position [207, 0]
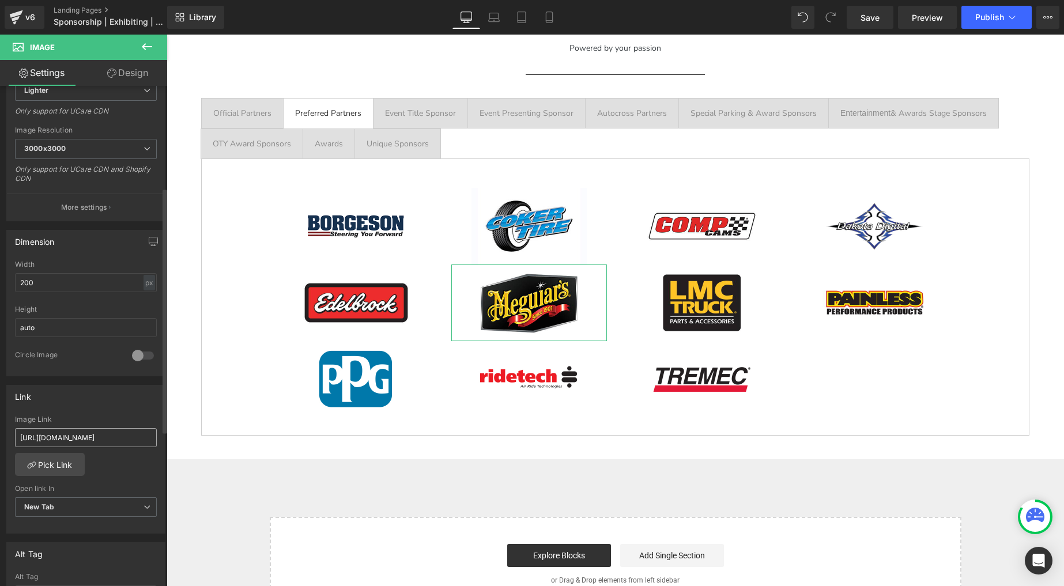
click at [90, 434] on input "[URL][DOMAIN_NAME]" at bounding box center [86, 437] width 142 height 19
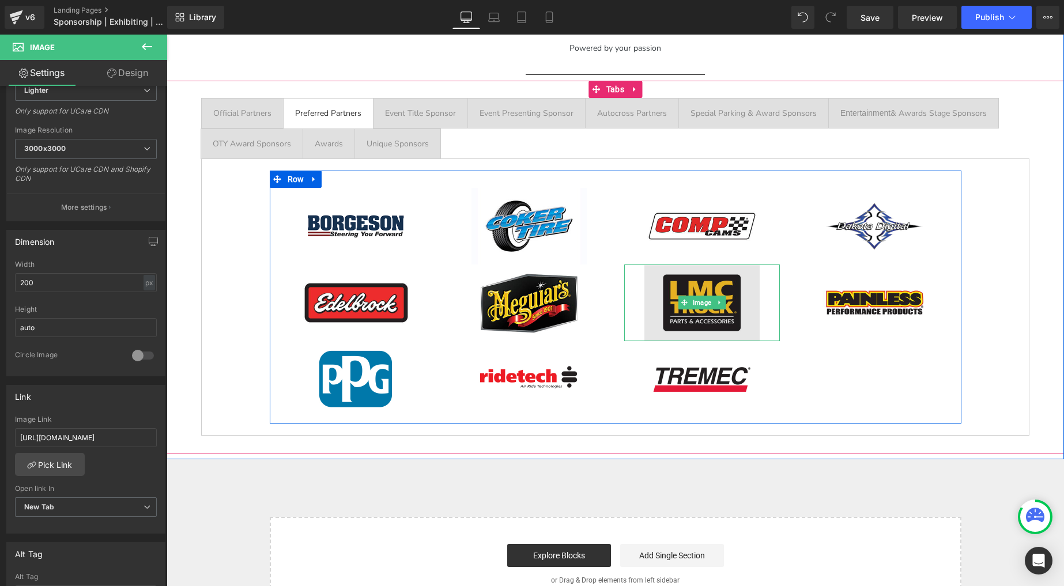
drag, startPoint x: 686, startPoint y: 285, endPoint x: 676, endPoint y: 284, distance: 9.3
click at [686, 285] on img at bounding box center [702, 303] width 115 height 77
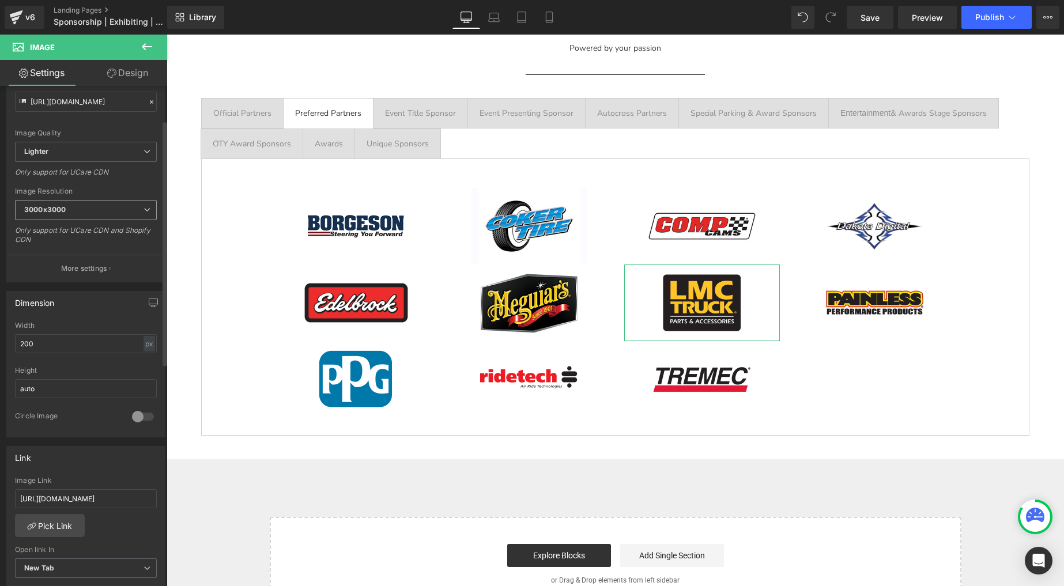
scroll to position [181, 0]
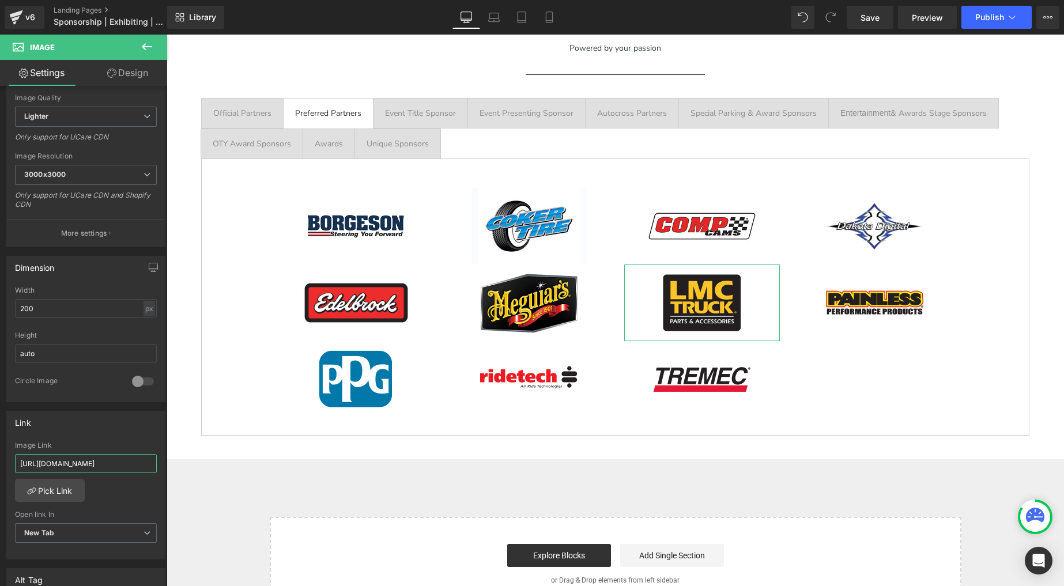
drag, startPoint x: 115, startPoint y: 462, endPoint x: -37, endPoint y: 433, distance: 154.9
click at [0, 433] on html "Image You are previewing how the will restyle your page. You can not edit Eleme…" at bounding box center [532, 293] width 1064 height 586
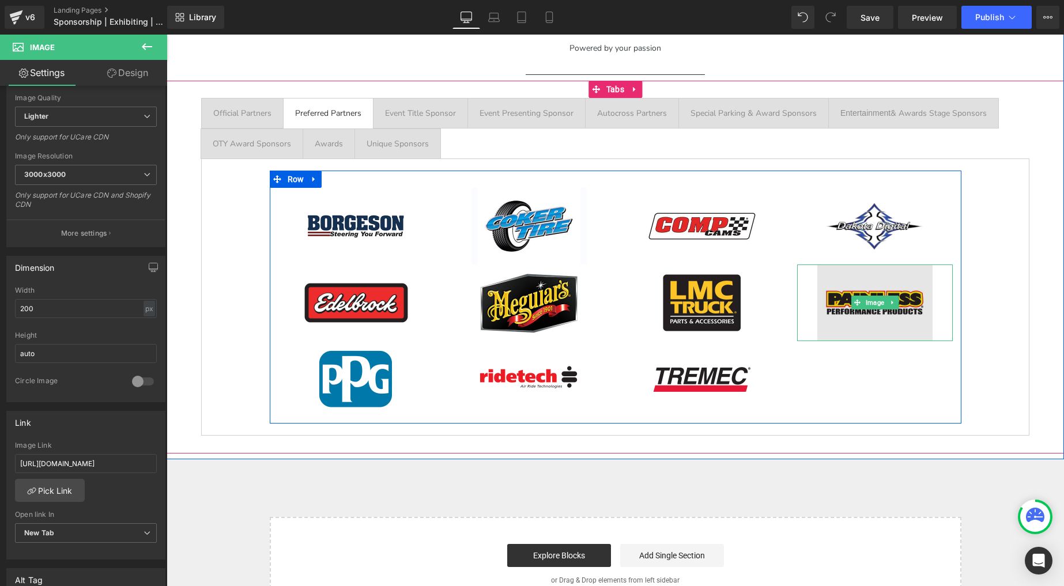
click at [893, 292] on img at bounding box center [875, 303] width 115 height 77
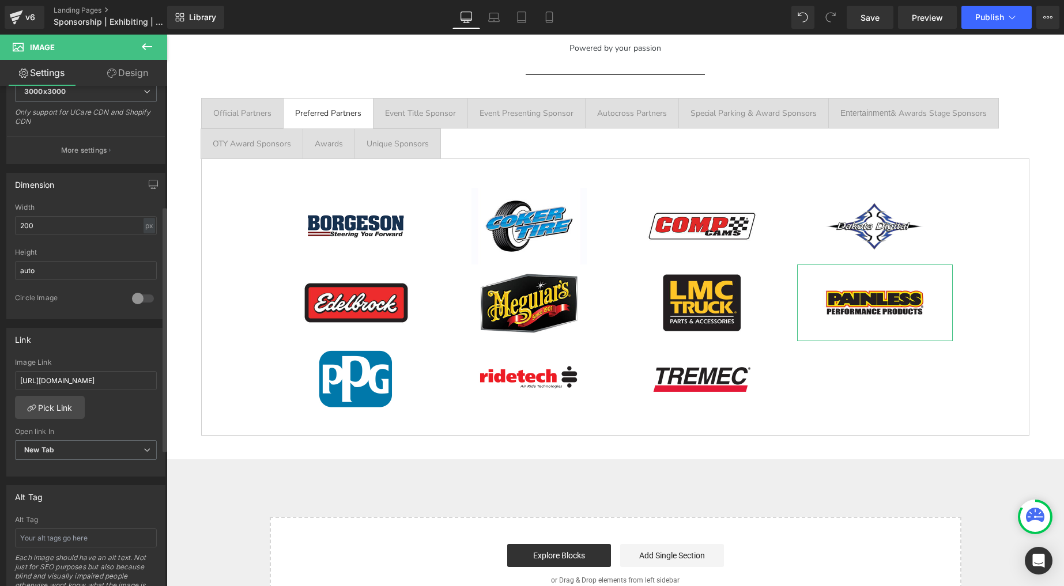
scroll to position [271, 0]
click at [82, 370] on input "[URL][DOMAIN_NAME]" at bounding box center [86, 373] width 142 height 19
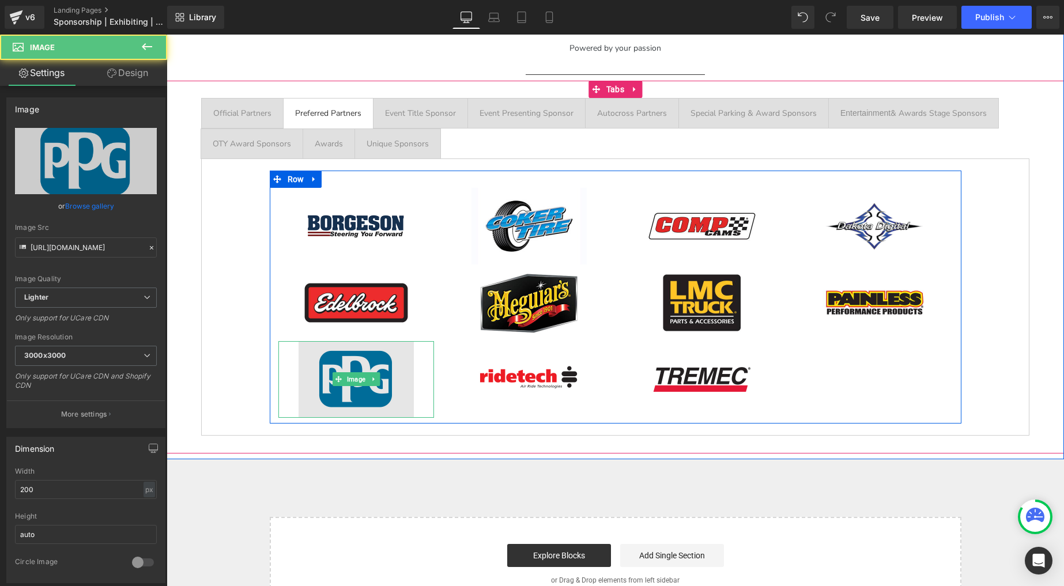
click at [370, 360] on img at bounding box center [356, 379] width 115 height 77
click at [354, 366] on img at bounding box center [356, 379] width 115 height 77
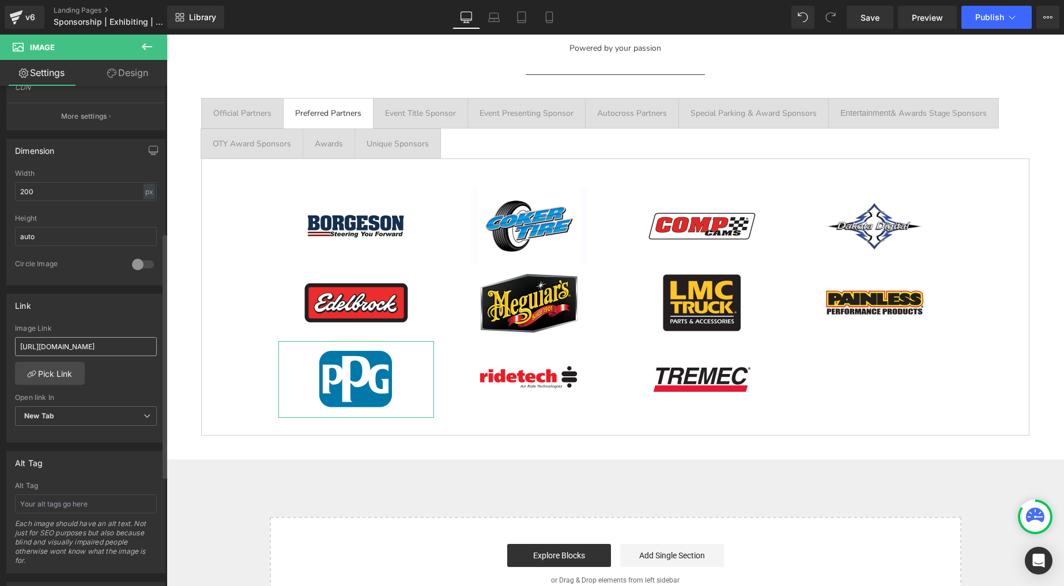
scroll to position [299, 0]
drag, startPoint x: 100, startPoint y: 343, endPoint x: 32, endPoint y: 327, distance: 69.9
click at [37, 329] on div "Image Link [URL][DOMAIN_NAME]" at bounding box center [86, 341] width 142 height 37
click at [113, 345] on input "[URL][DOMAIN_NAME]" at bounding box center [86, 345] width 142 height 19
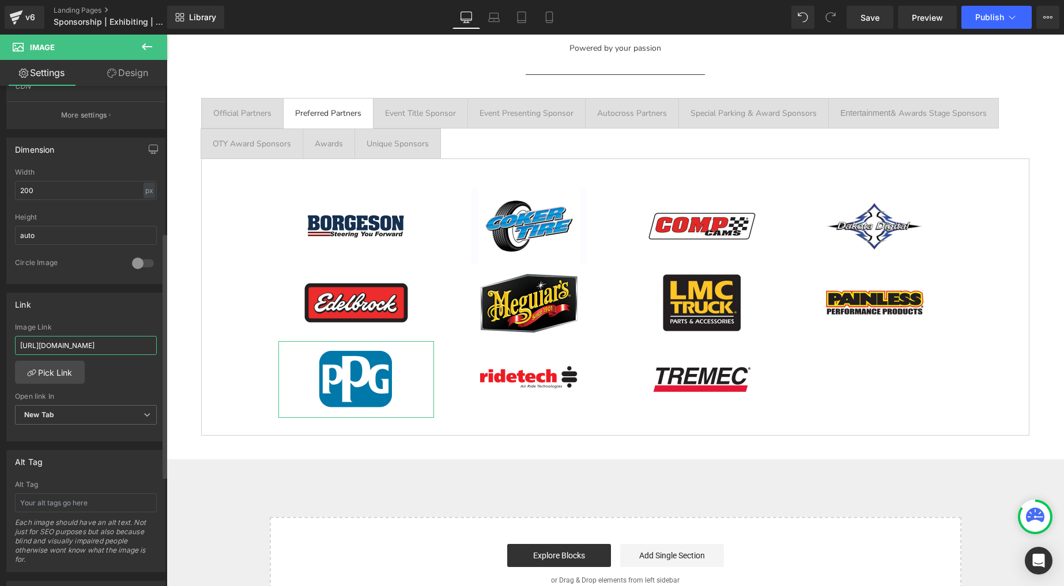
click at [113, 345] on input "[URL][DOMAIN_NAME]" at bounding box center [86, 345] width 142 height 19
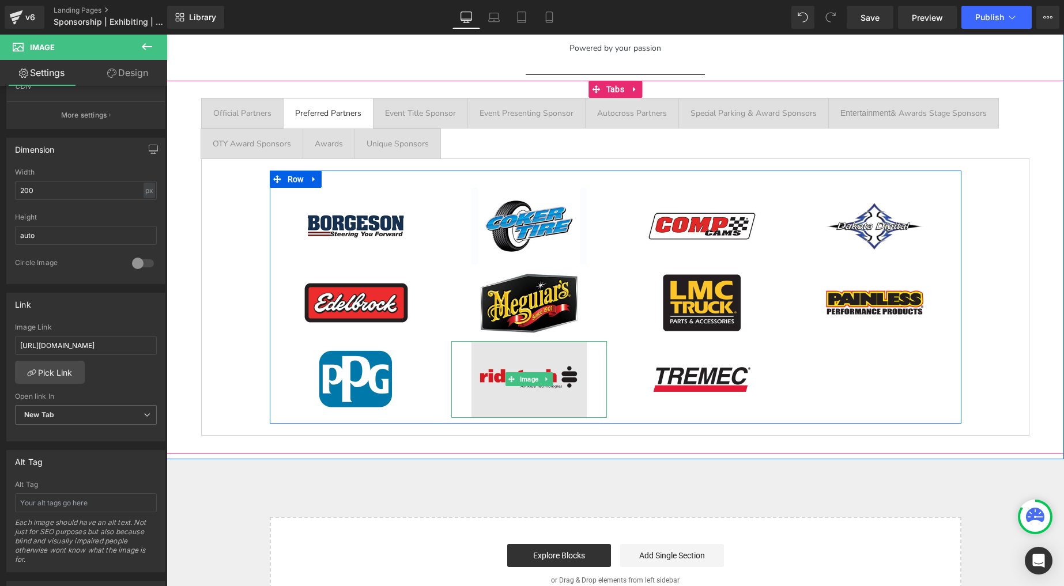
click at [508, 364] on img at bounding box center [529, 379] width 115 height 77
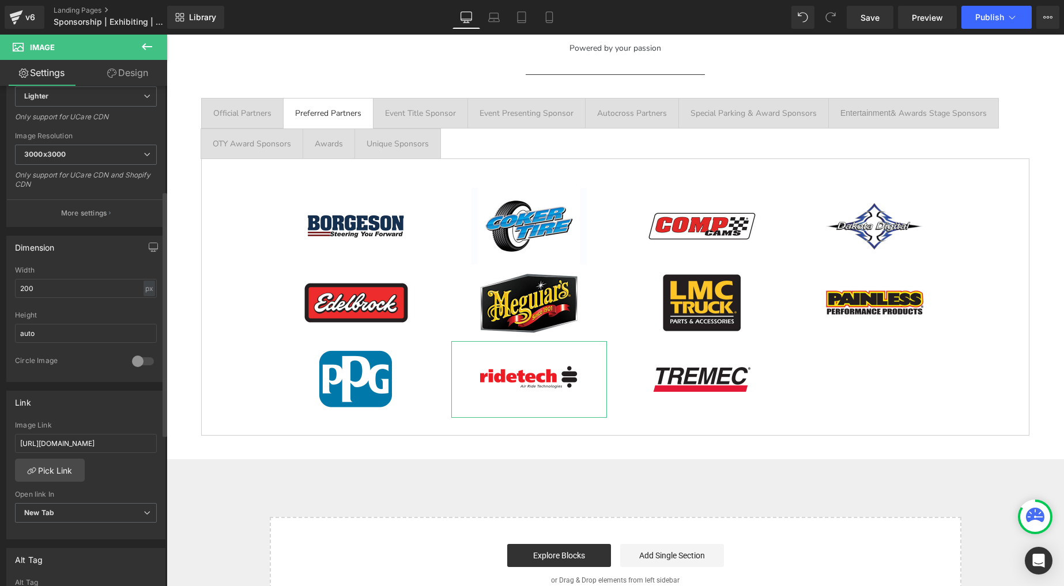
scroll to position [247, 0]
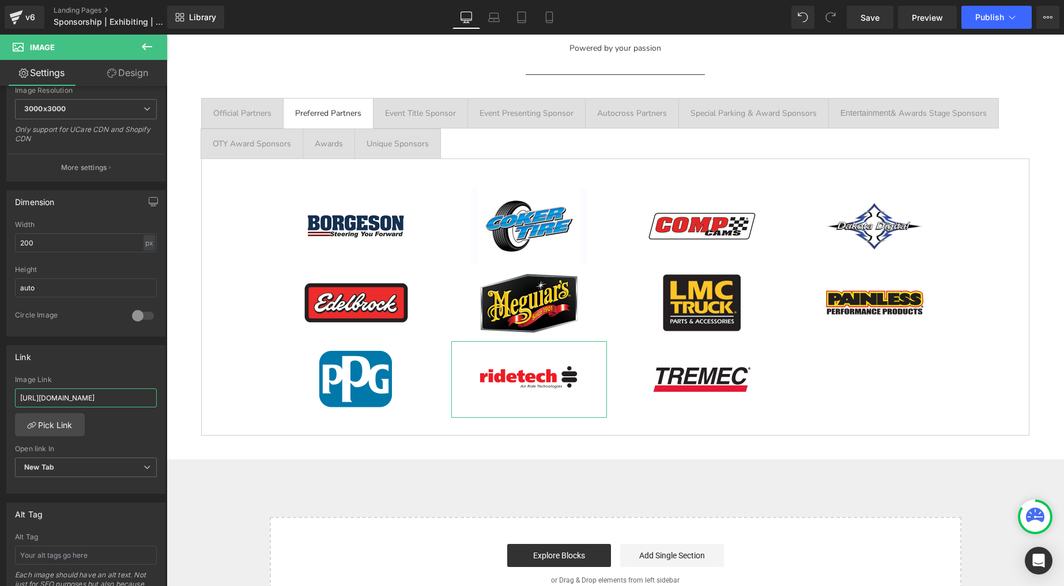
drag, startPoint x: 119, startPoint y: 397, endPoint x: -37, endPoint y: 370, distance: 158.7
click at [0, 370] on html "Image You are previewing how the will restyle your page. You can not edit Eleme…" at bounding box center [532, 293] width 1064 height 586
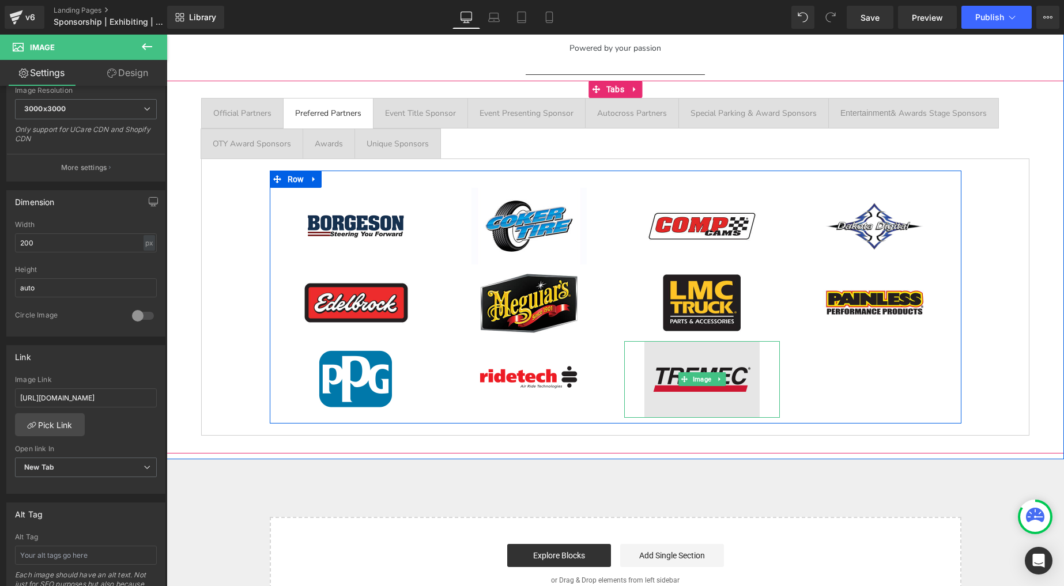
click at [688, 365] on img at bounding box center [702, 379] width 115 height 77
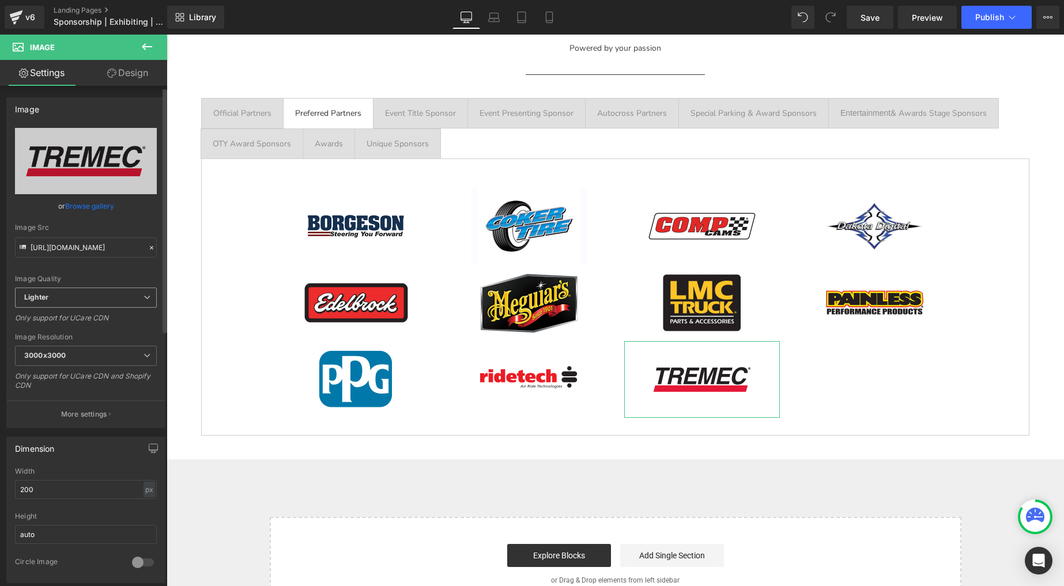
scroll to position [164, 0]
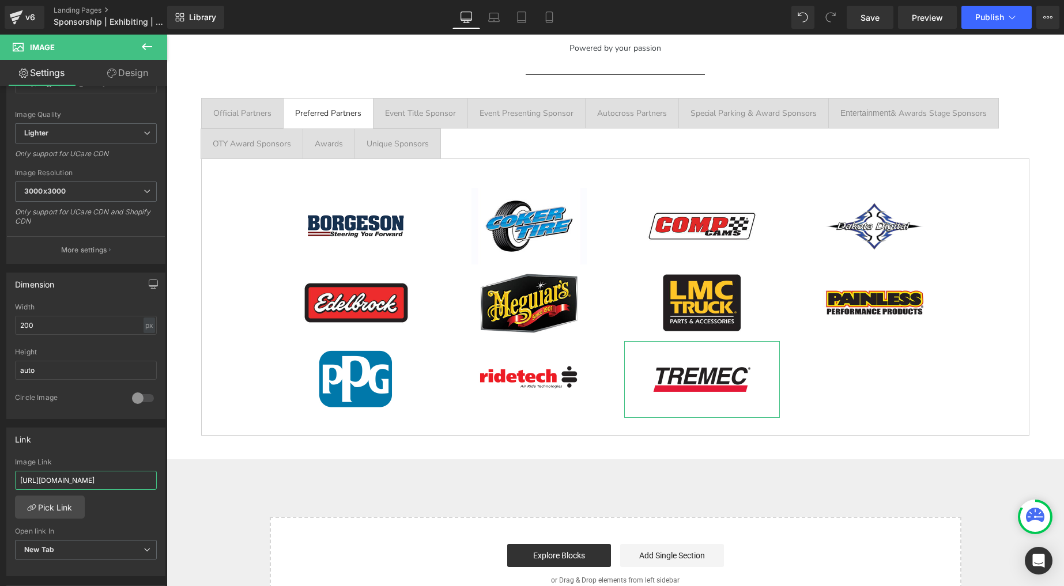
drag, startPoint x: 112, startPoint y: 483, endPoint x: -3, endPoint y: 464, distance: 116.8
click at [0, 464] on html "Image You are previewing how the will restyle your page. You can not edit Eleme…" at bounding box center [532, 293] width 1064 height 586
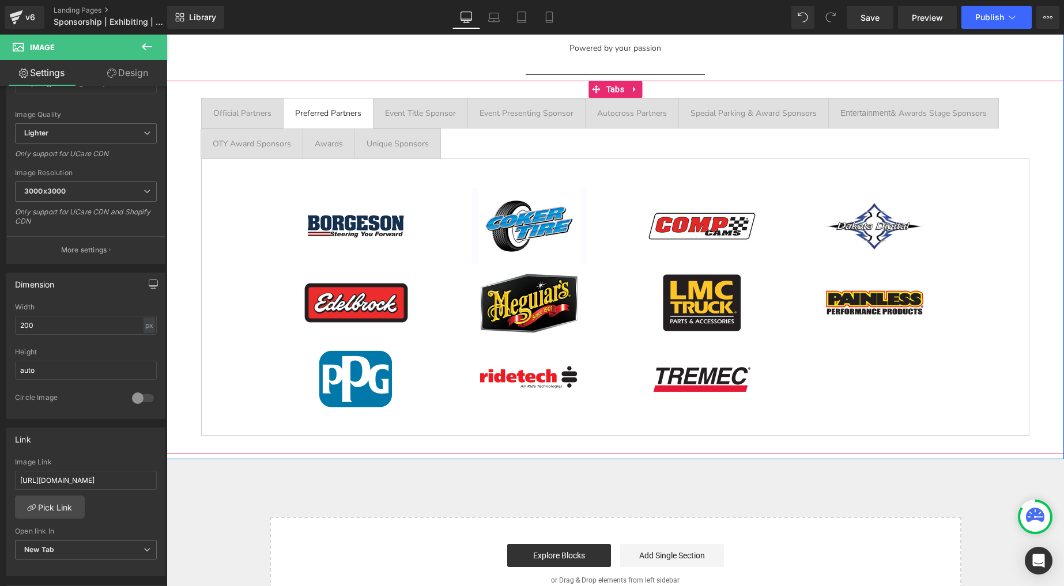
click at [400, 115] on div "Event Title Sponsor" at bounding box center [420, 113] width 71 height 13
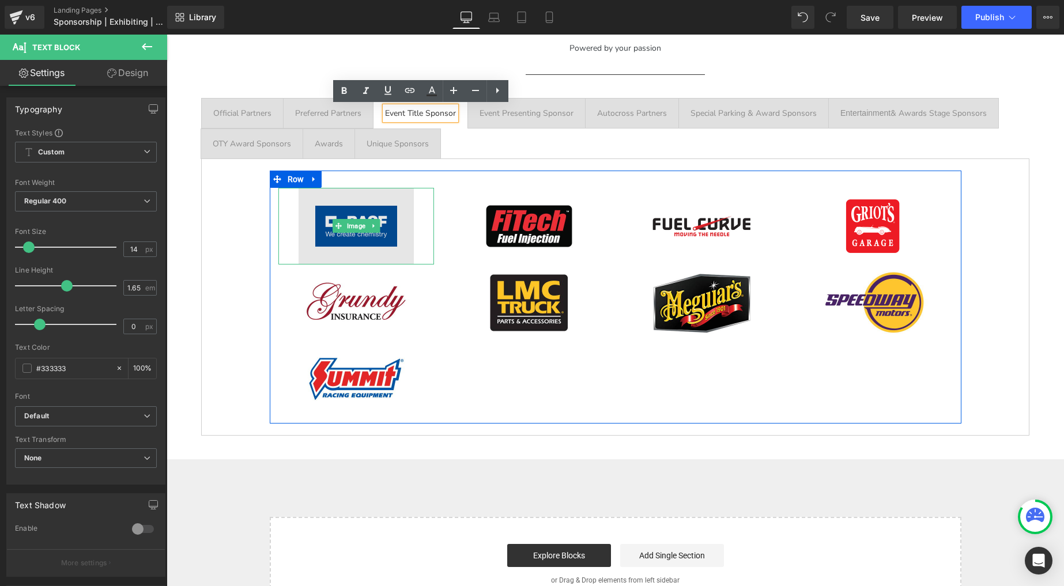
click at [358, 213] on img at bounding box center [356, 226] width 115 height 77
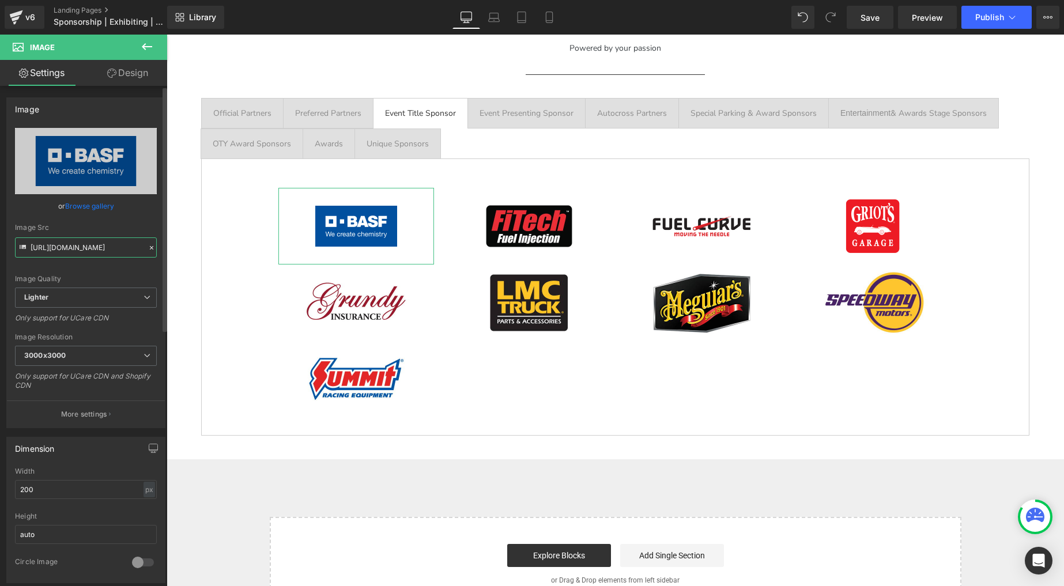
click at [104, 247] on input "[URL][DOMAIN_NAME]" at bounding box center [86, 248] width 142 height 20
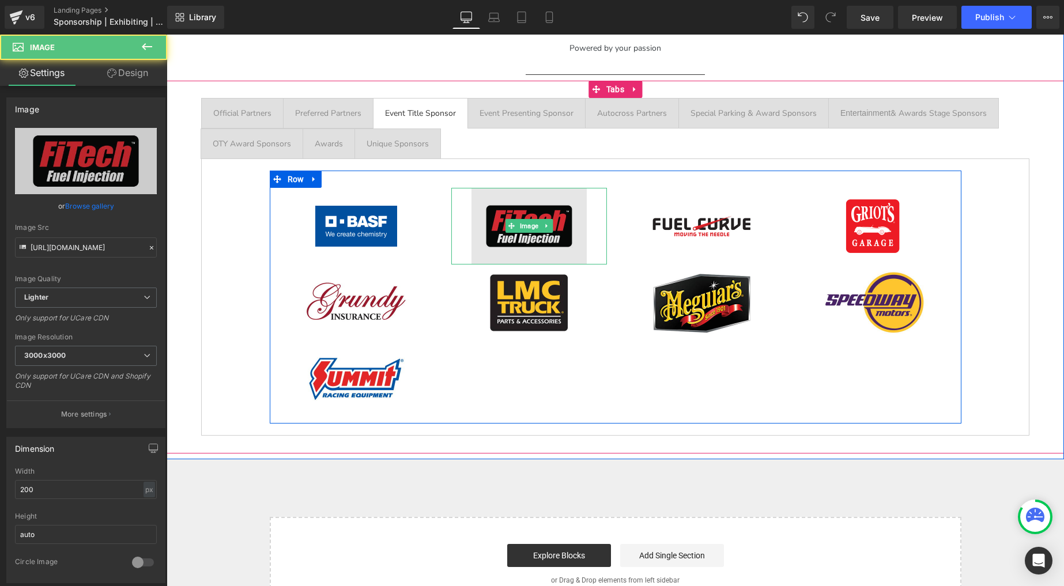
click at [521, 213] on img at bounding box center [529, 226] width 115 height 77
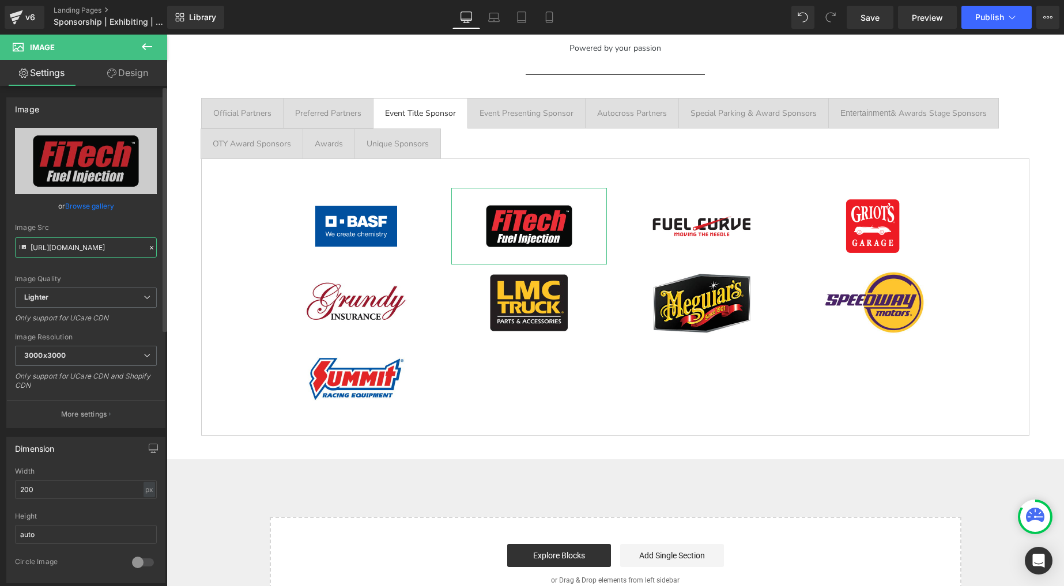
click at [78, 246] on input "[URL][DOMAIN_NAME]" at bounding box center [86, 248] width 142 height 20
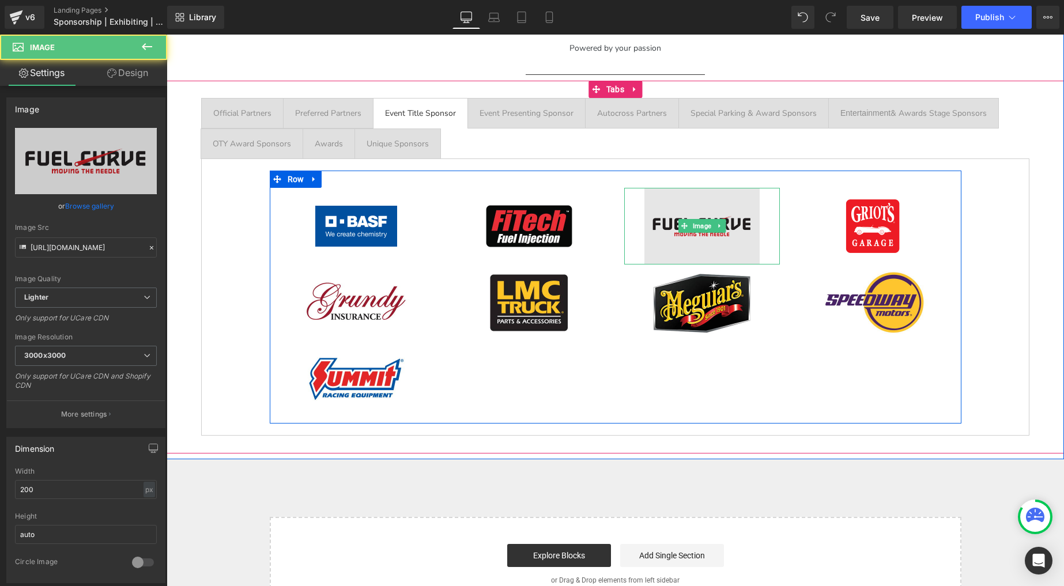
click at [711, 215] on img at bounding box center [702, 226] width 115 height 77
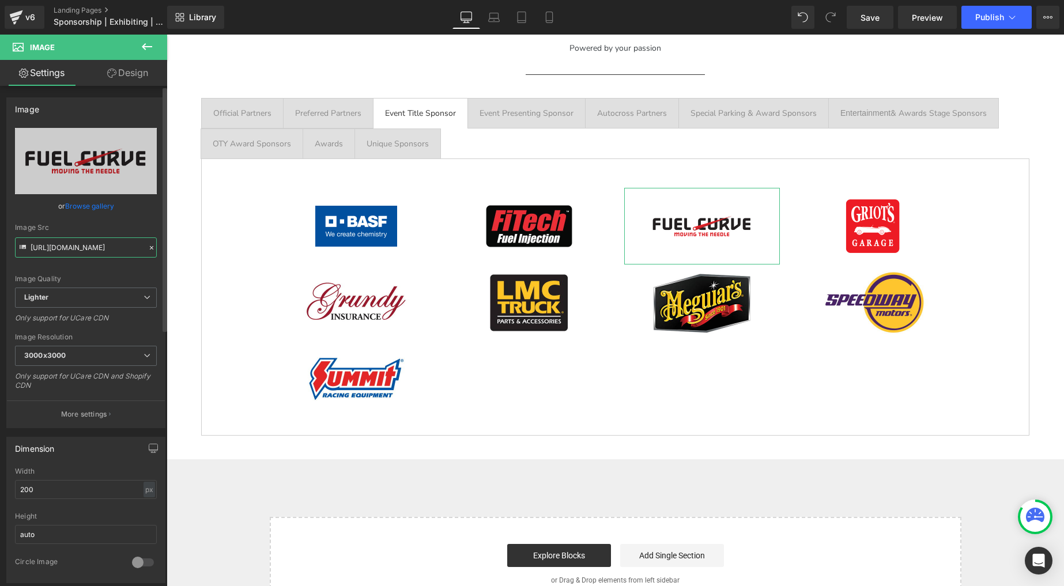
click at [82, 242] on input "[URL][DOMAIN_NAME]" at bounding box center [86, 248] width 142 height 20
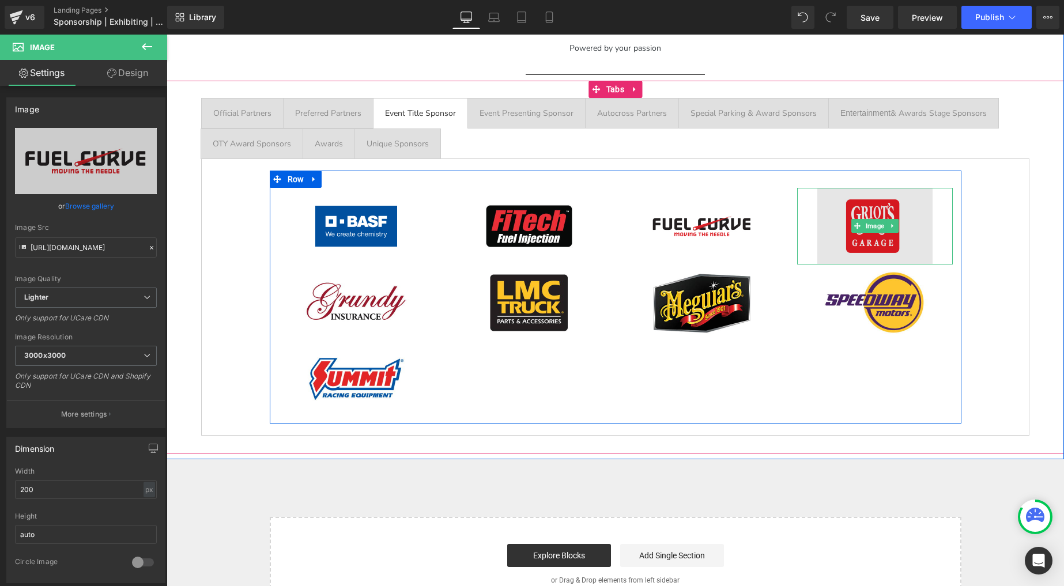
click at [868, 215] on img at bounding box center [875, 226] width 115 height 77
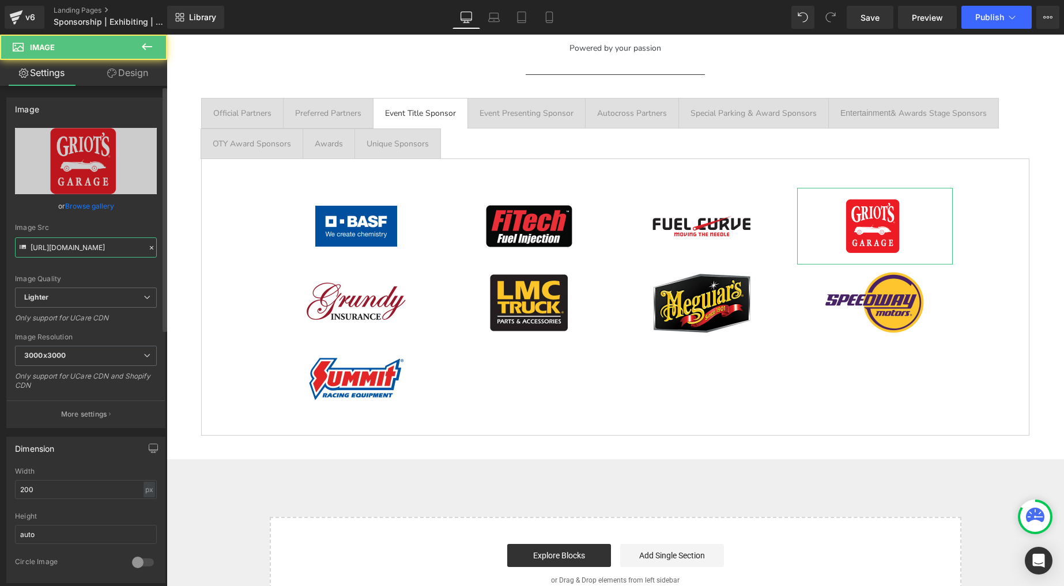
click at [78, 249] on input "[URL][DOMAIN_NAME]" at bounding box center [86, 248] width 142 height 20
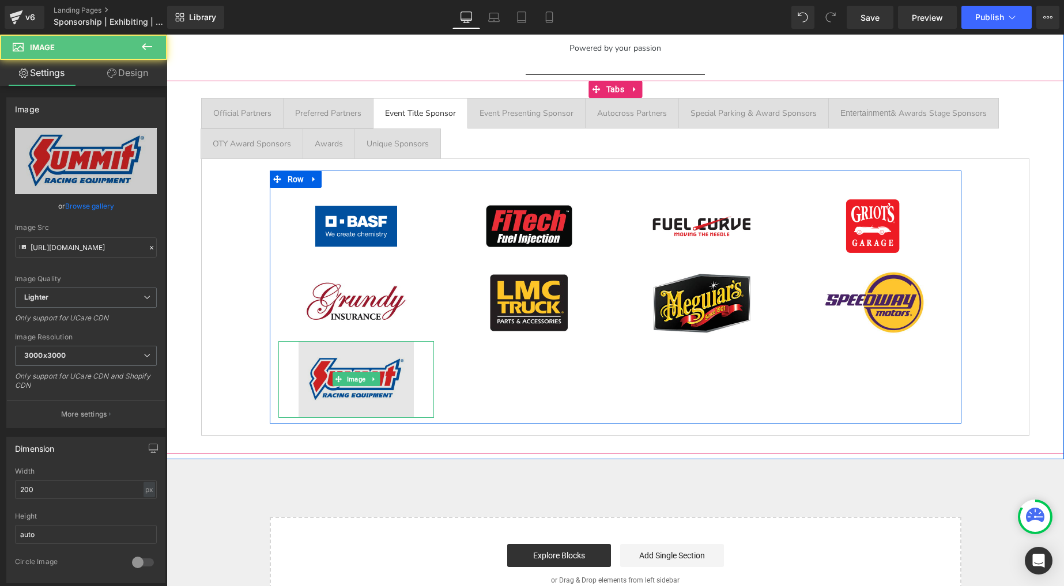
click at [344, 365] on img at bounding box center [356, 379] width 115 height 77
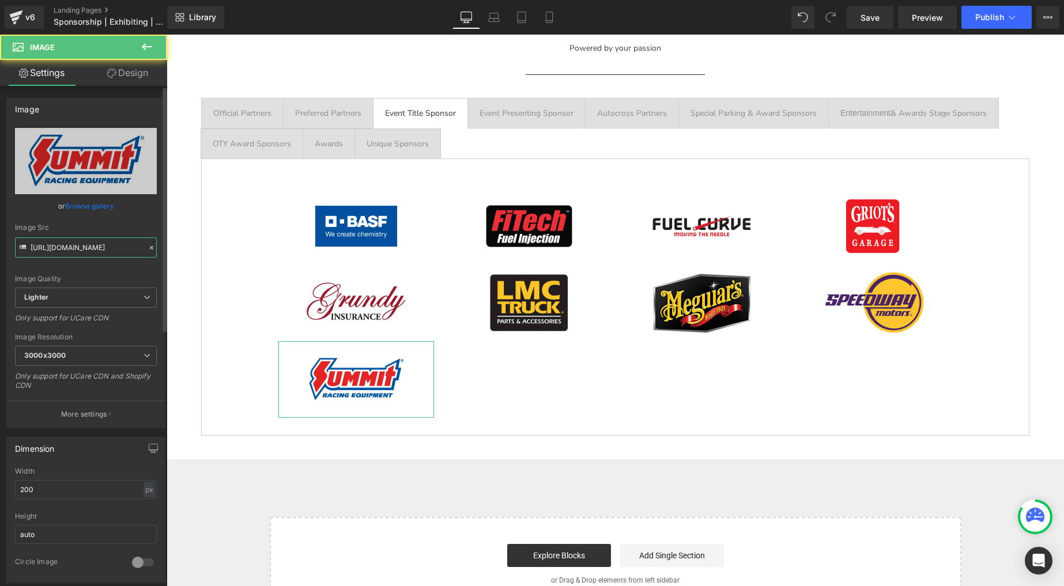
click at [86, 250] on input "[URL][DOMAIN_NAME]" at bounding box center [86, 248] width 142 height 20
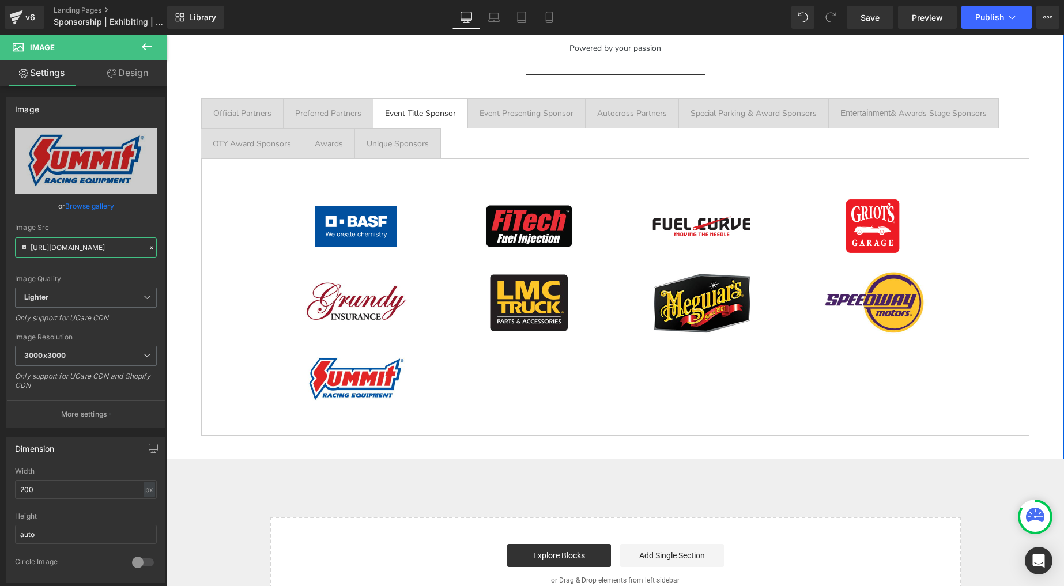
scroll to position [1843, 0]
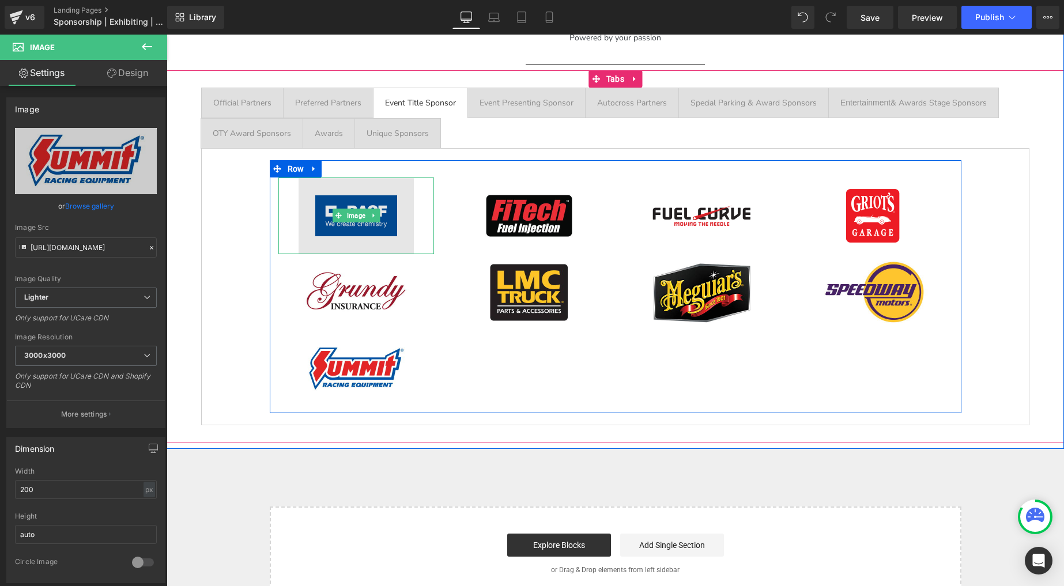
click at [364, 194] on img at bounding box center [356, 216] width 115 height 77
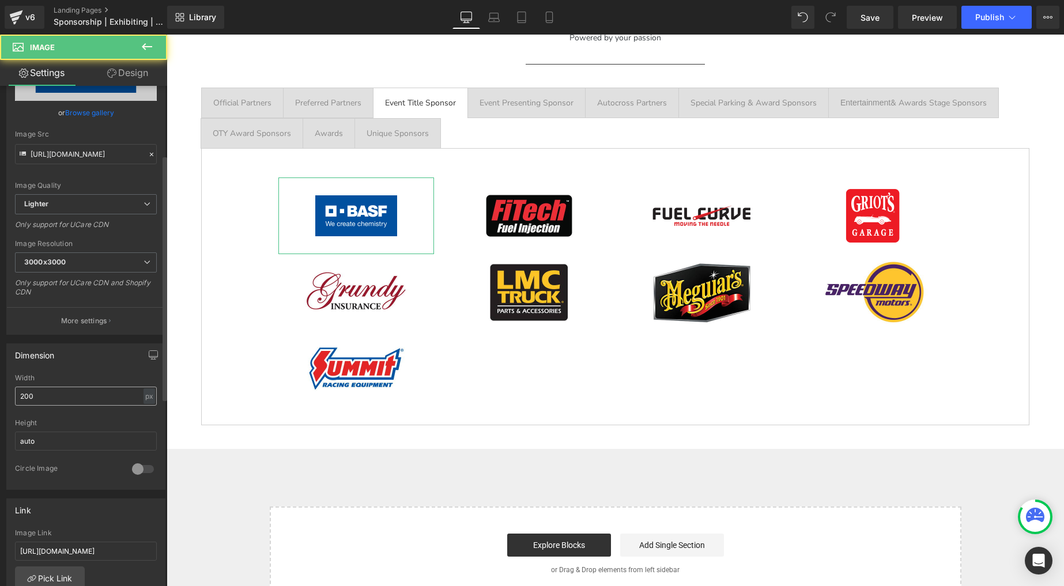
scroll to position [141, 0]
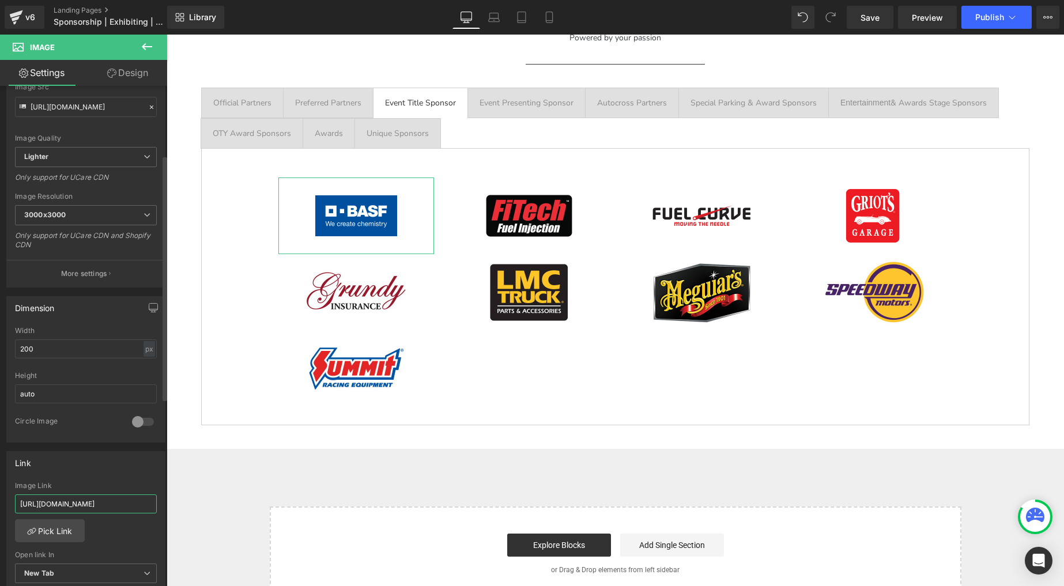
click at [85, 499] on input "[URL][DOMAIN_NAME]" at bounding box center [86, 504] width 142 height 19
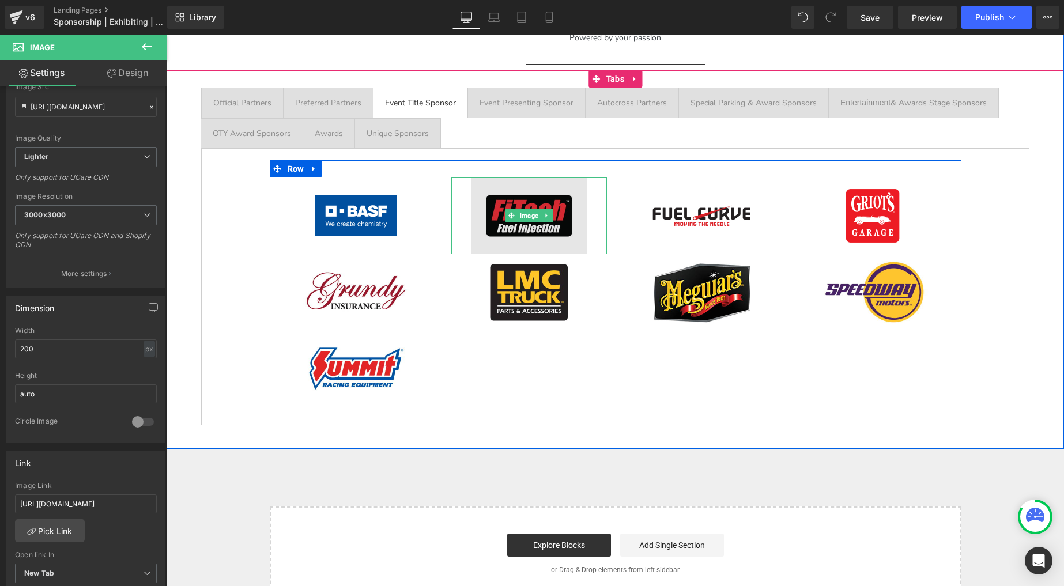
click at [514, 197] on img at bounding box center [529, 216] width 115 height 77
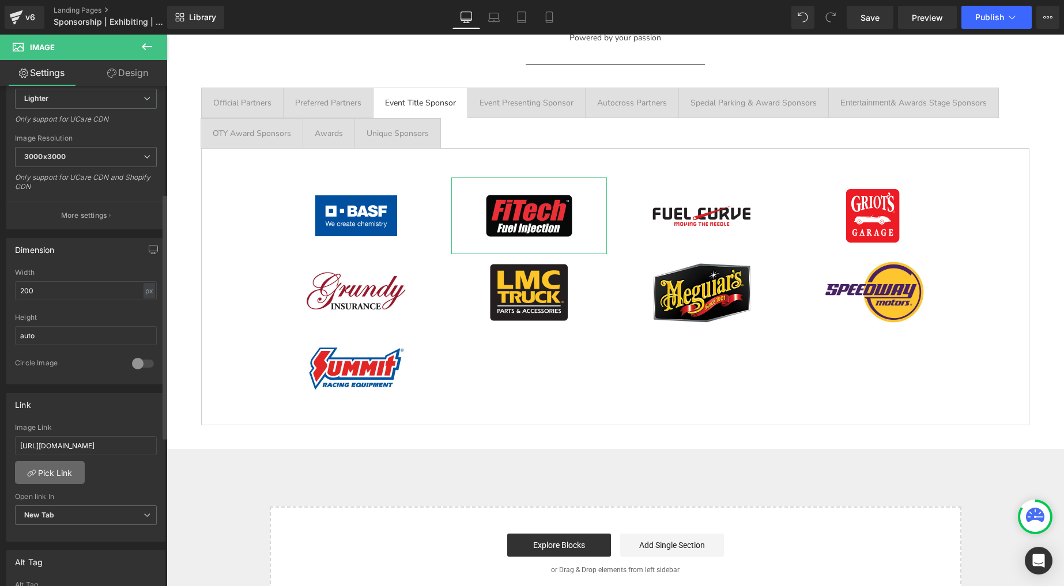
scroll to position [219, 0]
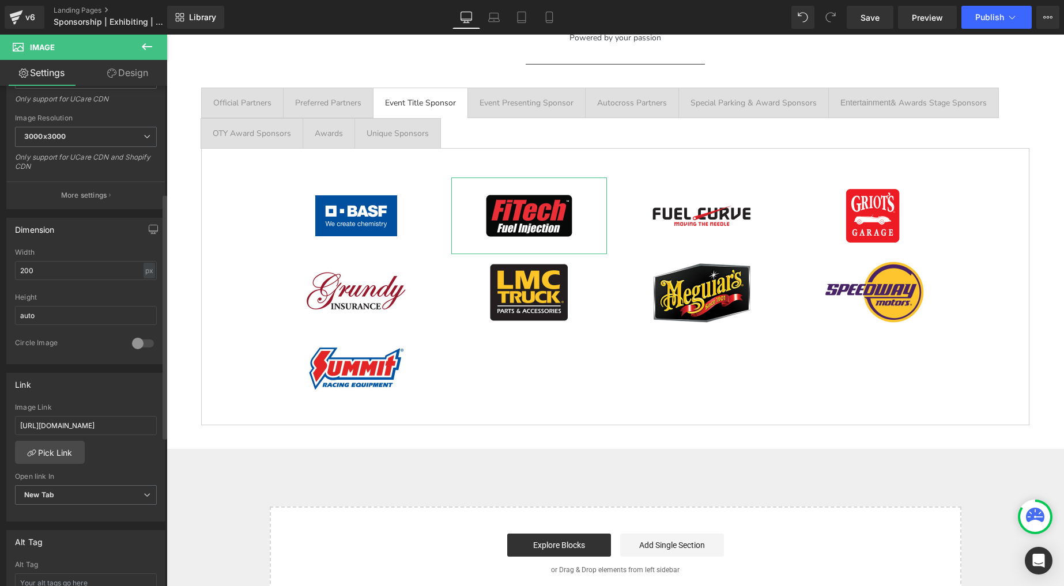
drag, startPoint x: 98, startPoint y: 429, endPoint x: 5, endPoint y: 418, distance: 94.1
click at [5, 417] on div "Link [URL][DOMAIN_NAME] Image Link [URL][DOMAIN_NAME] Pick Link Current Tab New…" at bounding box center [86, 443] width 172 height 158
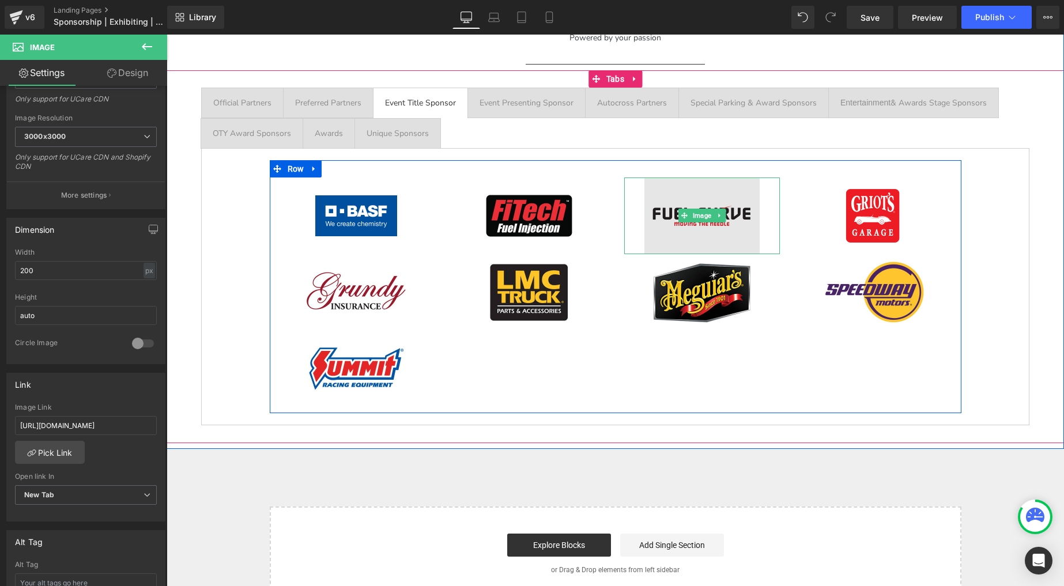
click at [676, 204] on img at bounding box center [702, 216] width 115 height 77
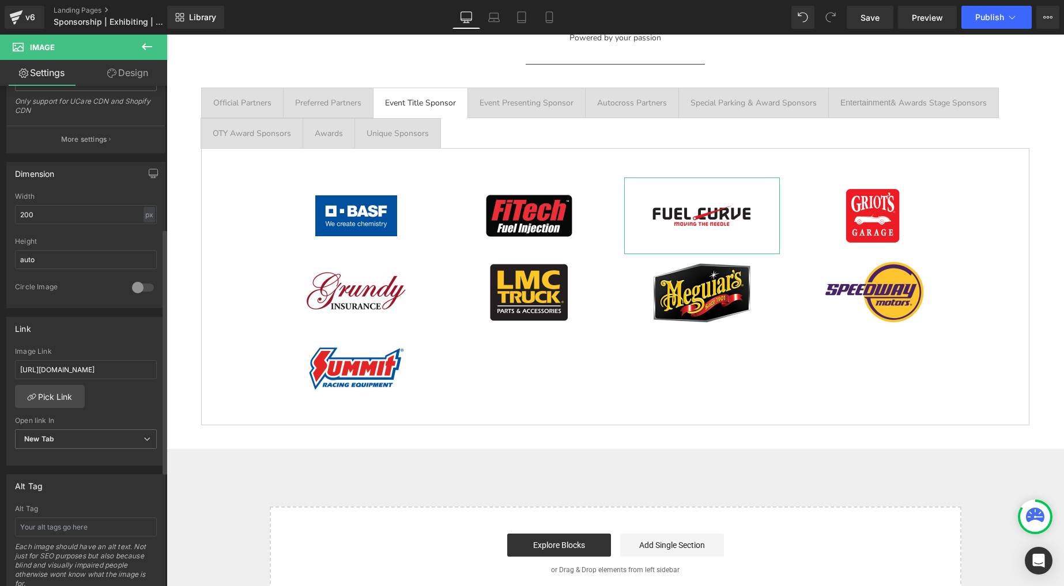
scroll to position [291, 0]
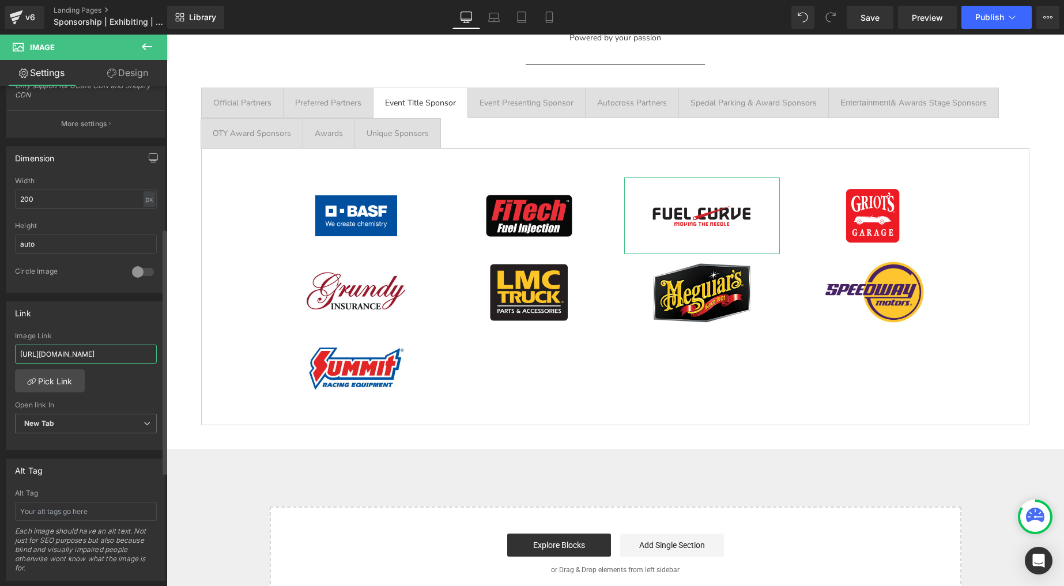
drag, startPoint x: 103, startPoint y: 351, endPoint x: 5, endPoint y: 328, distance: 100.8
click at [12, 332] on div "[URL][DOMAIN_NAME] Image Link [URL][DOMAIN_NAME] Pick Link Current Tab New Tab …" at bounding box center [86, 391] width 158 height 118
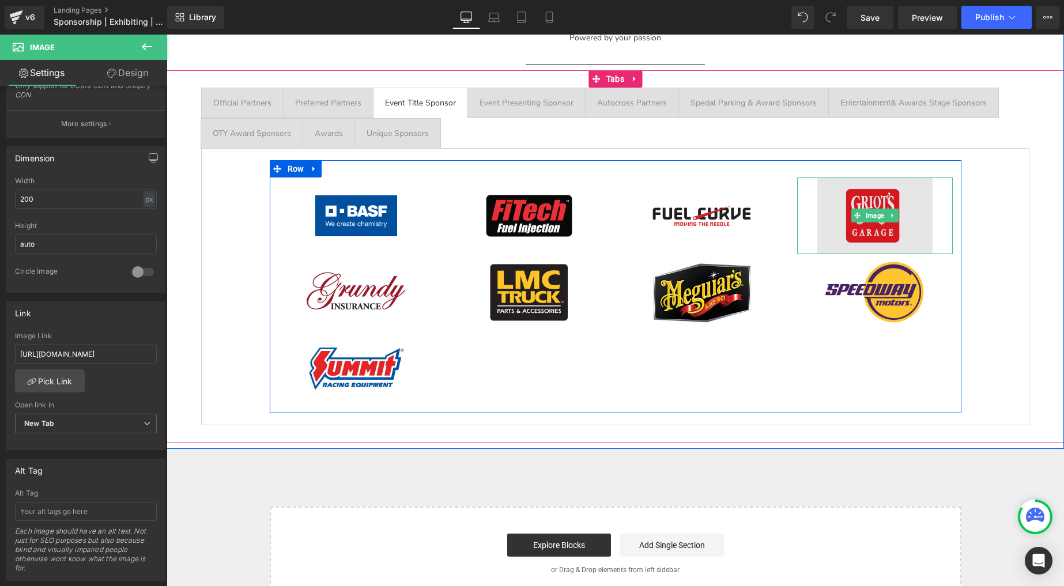
click at [866, 200] on img at bounding box center [875, 216] width 115 height 77
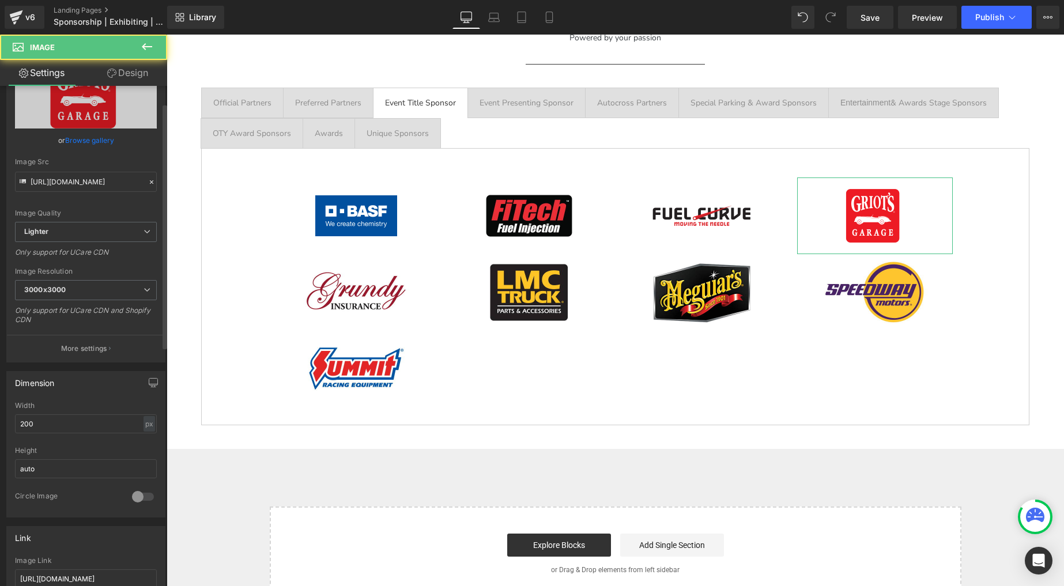
scroll to position [103, 0]
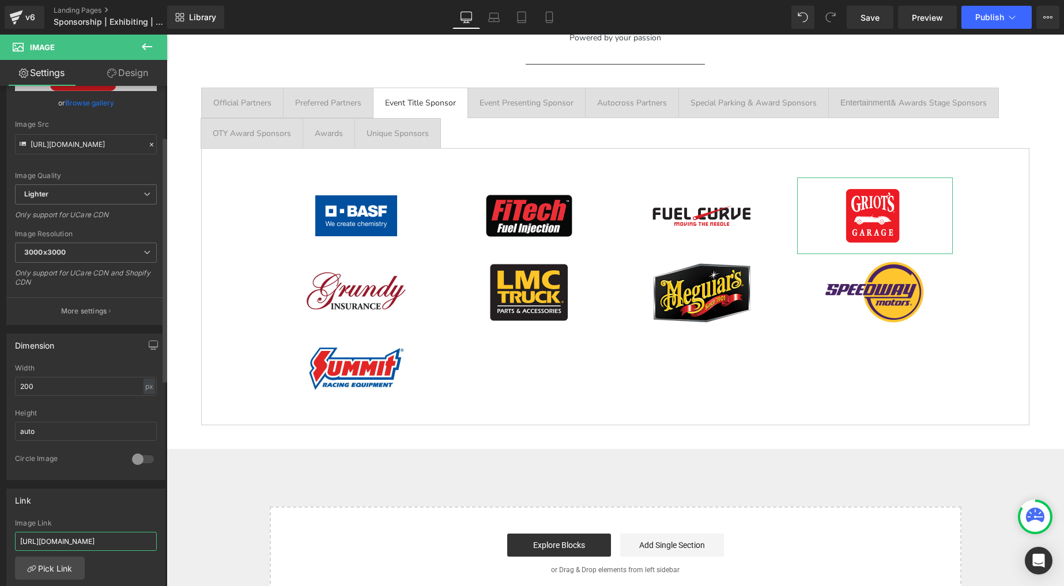
click at [84, 536] on input "[URL][DOMAIN_NAME]" at bounding box center [86, 541] width 142 height 19
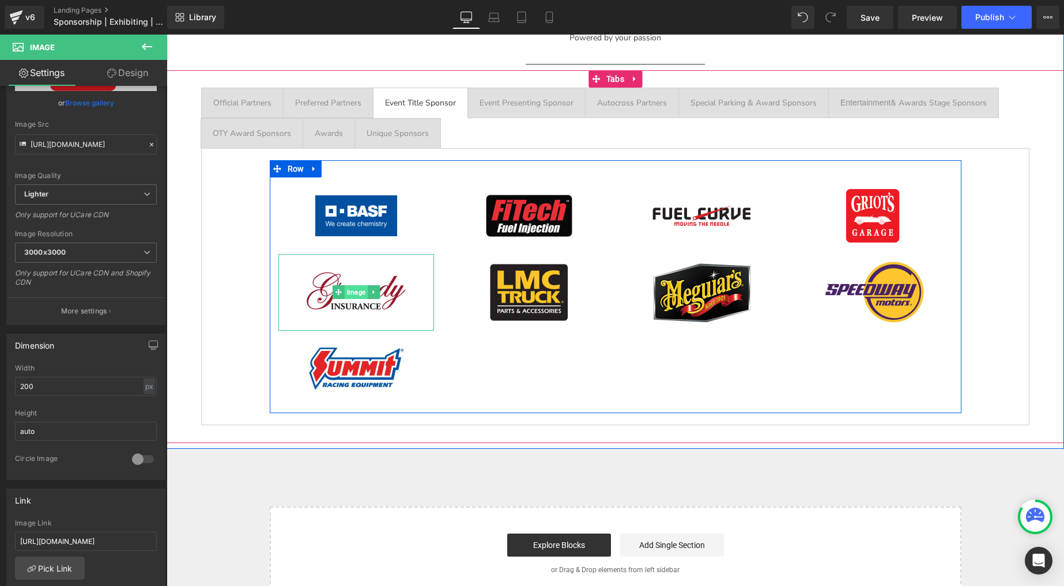
click at [353, 288] on span "Image" at bounding box center [355, 292] width 23 height 14
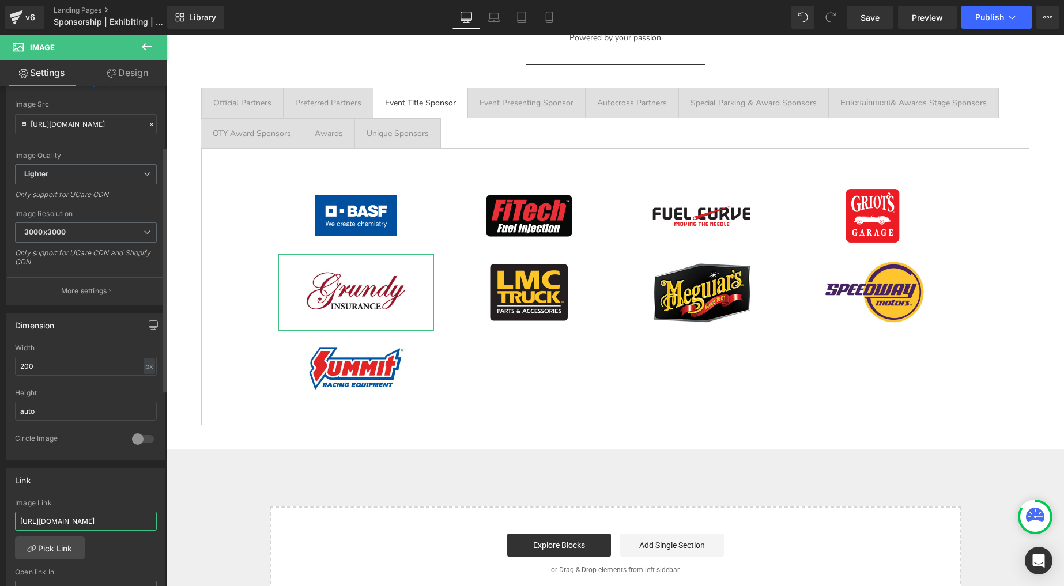
click at [73, 516] on input "[URL][DOMAIN_NAME]" at bounding box center [86, 521] width 142 height 19
click at [73, 516] on input "[URL][DOMAIN_NAME]" at bounding box center [86, 519] width 142 height 19
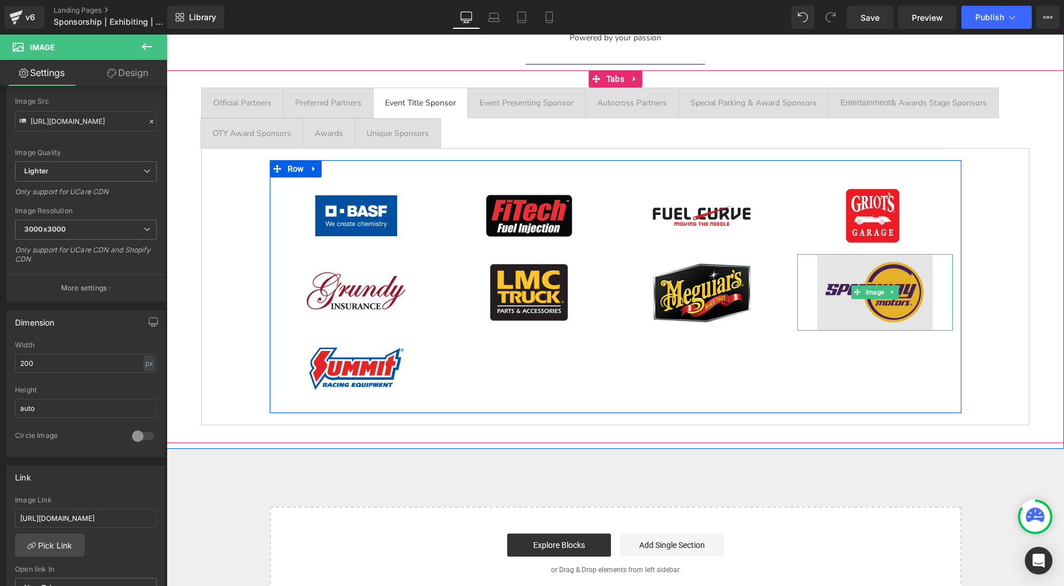
click at [868, 268] on img at bounding box center [875, 292] width 115 height 77
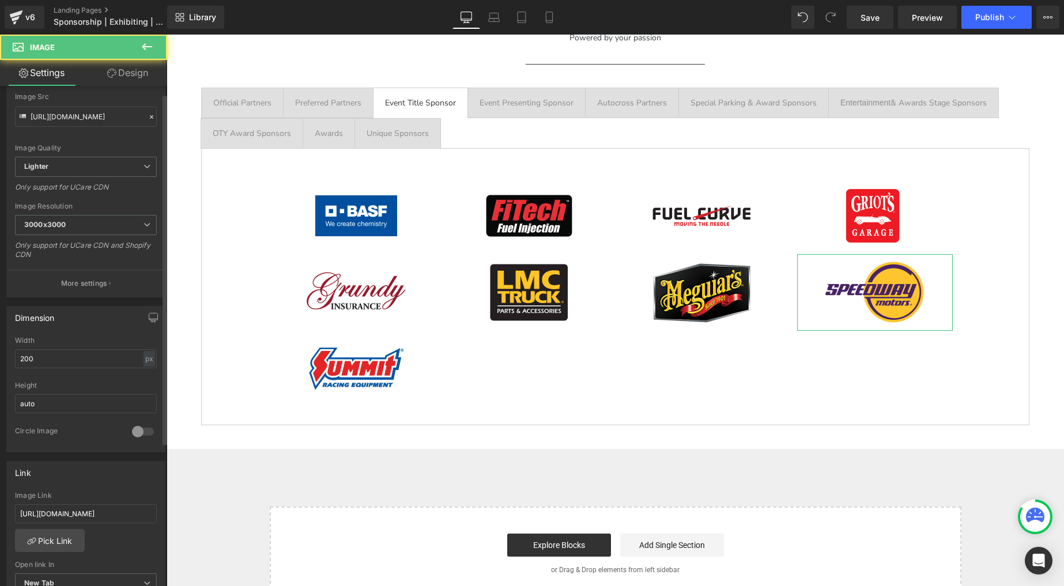
scroll to position [223, 0]
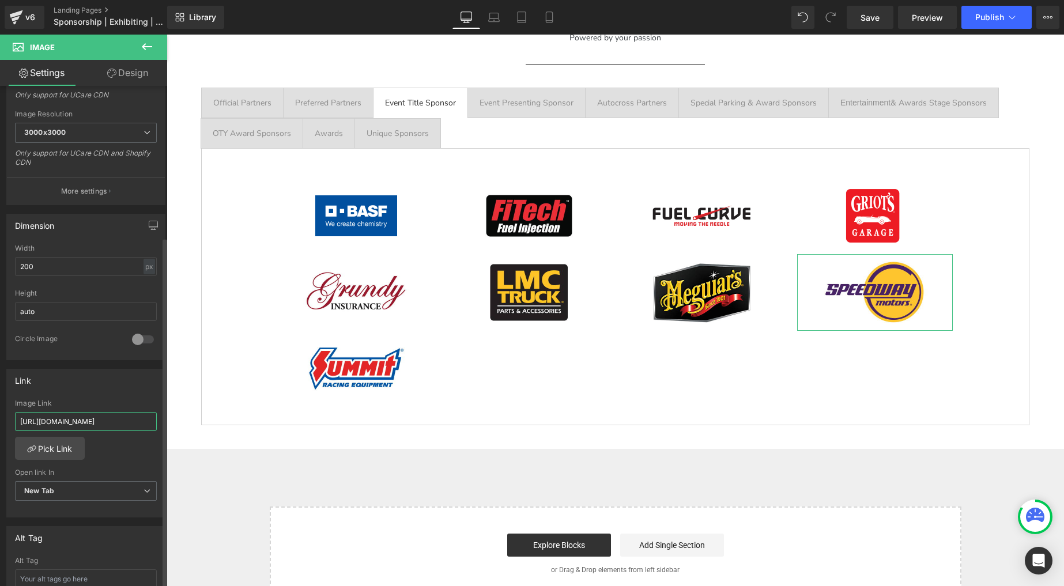
click at [87, 424] on input "[URL][DOMAIN_NAME]" at bounding box center [86, 421] width 142 height 19
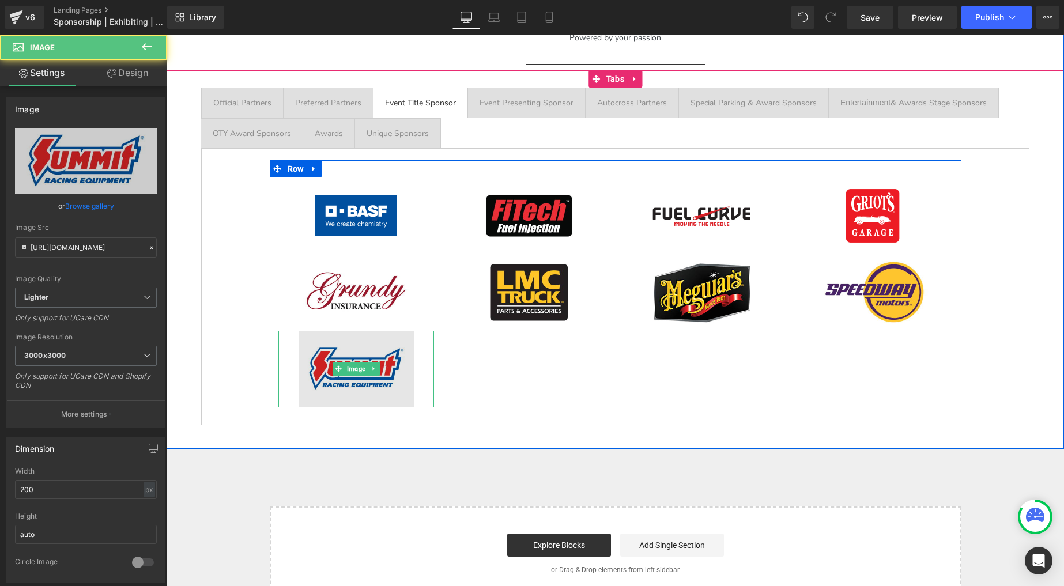
click at [347, 352] on img at bounding box center [356, 369] width 115 height 77
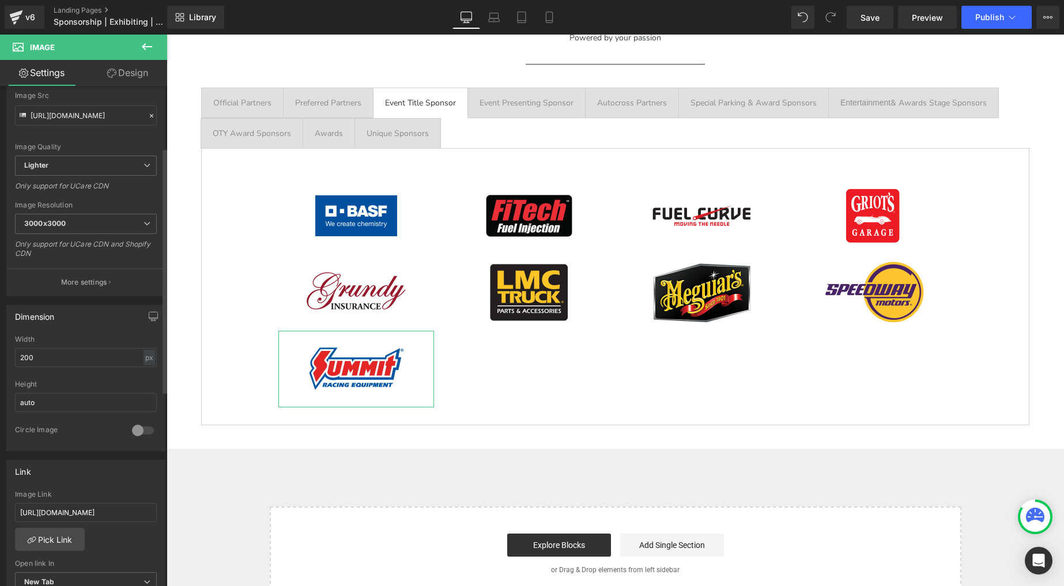
scroll to position [144, 0]
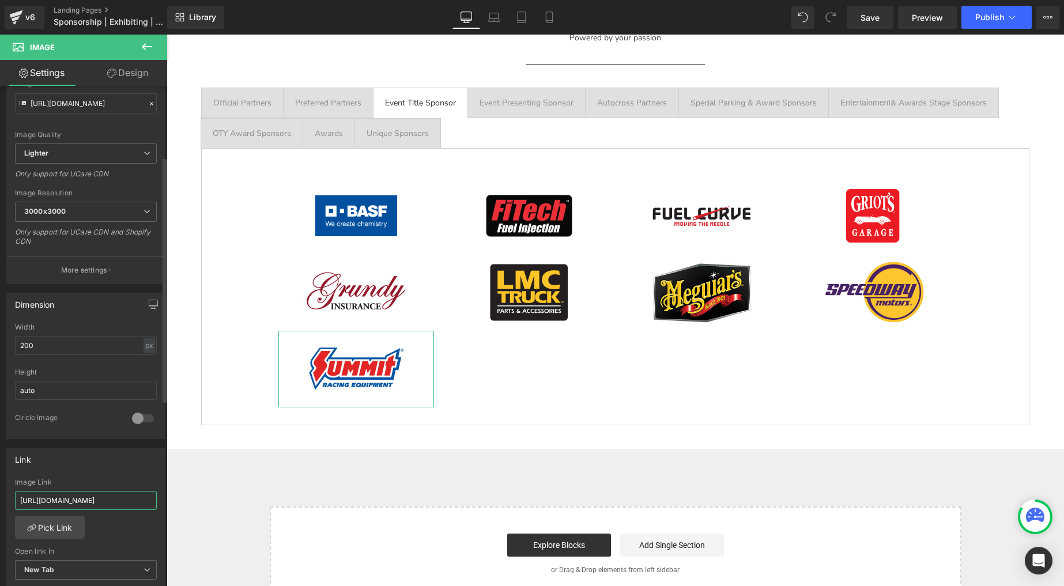
click at [75, 502] on input "[URL][DOMAIN_NAME]" at bounding box center [86, 500] width 142 height 19
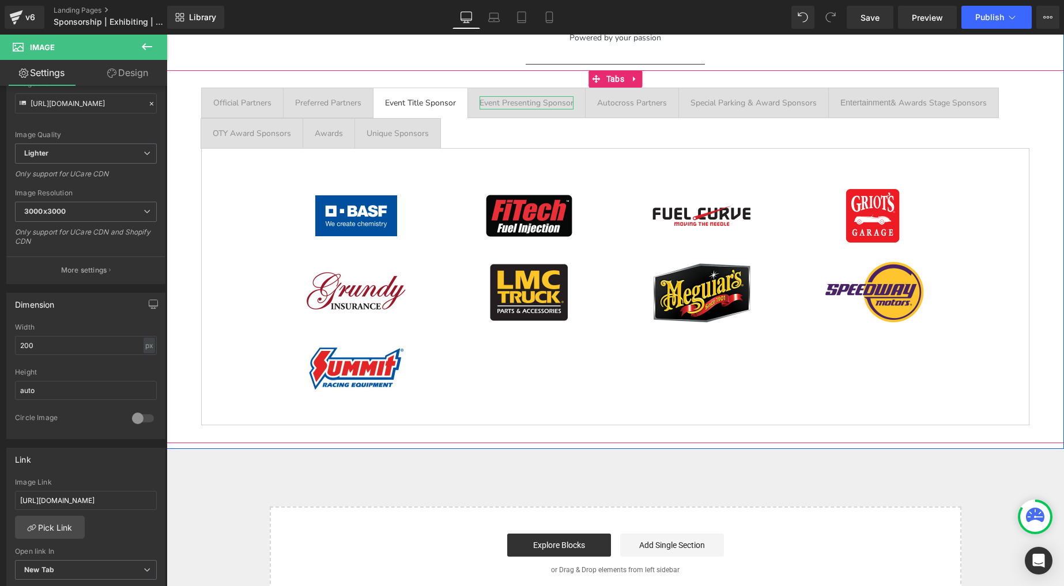
click at [500, 103] on div "Event Presenting Sponsor" at bounding box center [527, 102] width 94 height 13
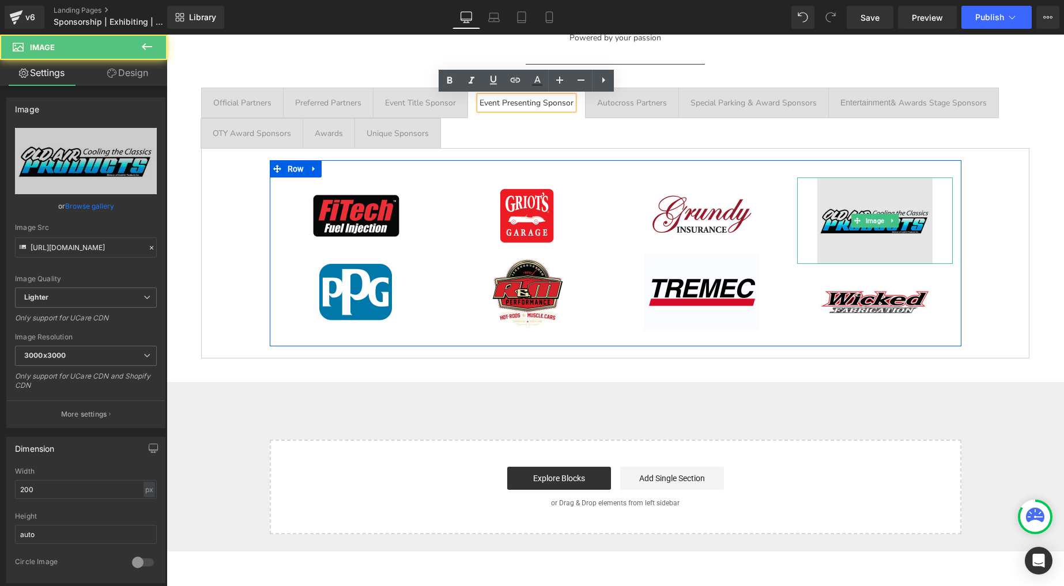
click at [838, 209] on img at bounding box center [875, 221] width 115 height 86
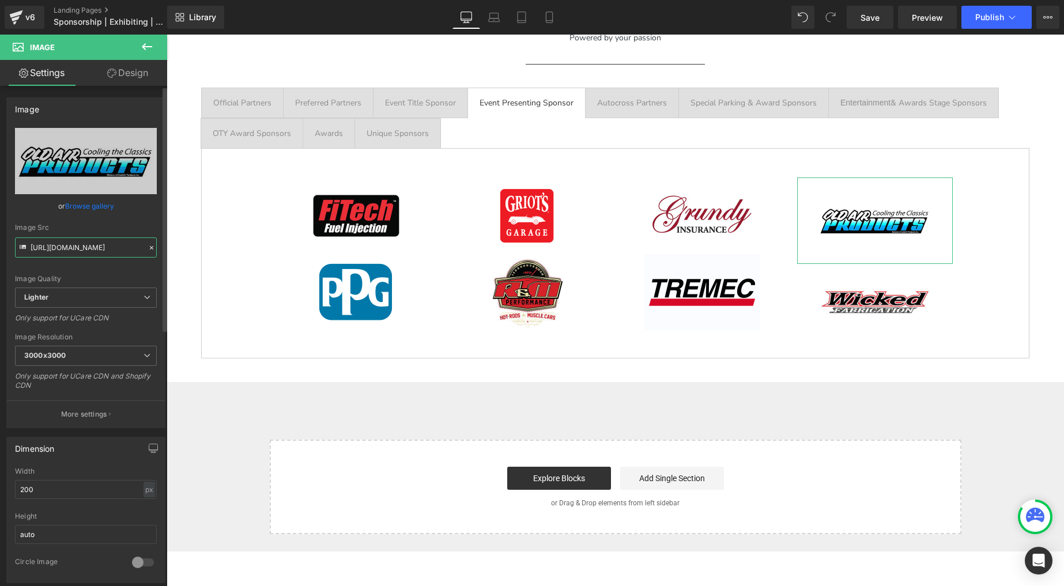
click at [90, 249] on input "[URL][DOMAIN_NAME]" at bounding box center [86, 248] width 142 height 20
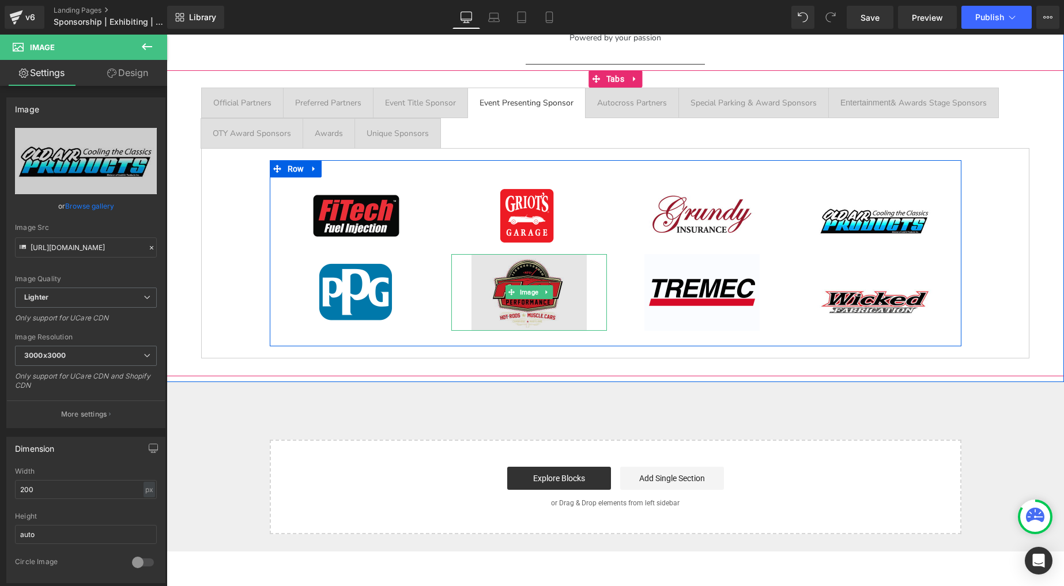
click at [546, 280] on img at bounding box center [529, 292] width 115 height 77
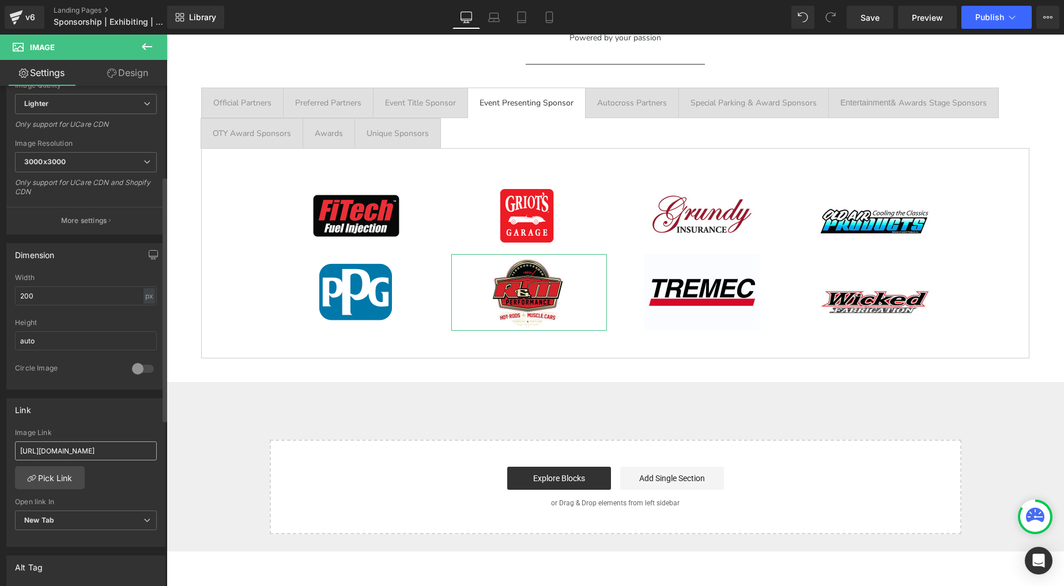
scroll to position [195, 0]
click at [74, 446] on input "[URL][DOMAIN_NAME]" at bounding box center [86, 450] width 142 height 19
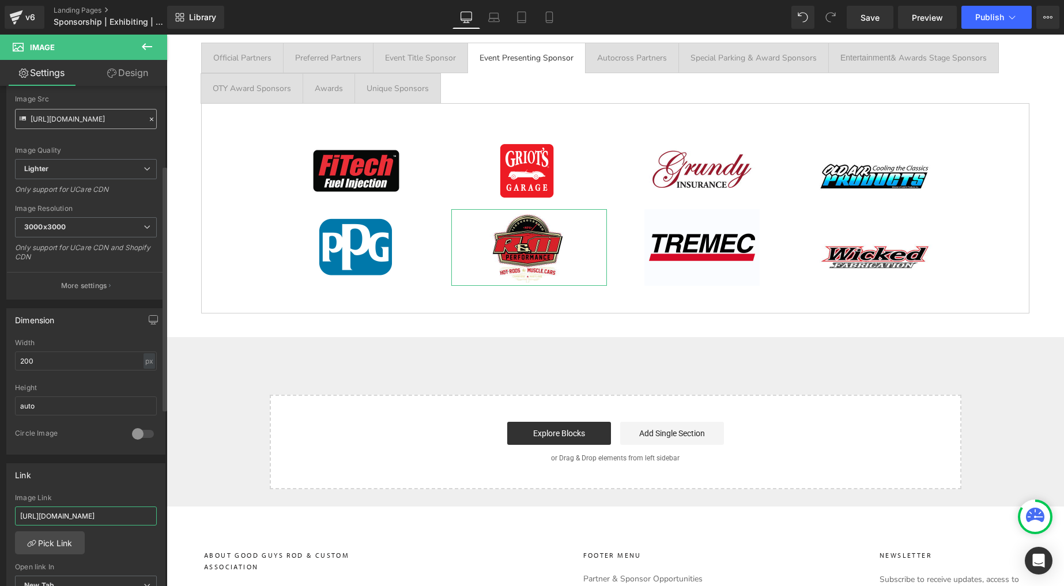
scroll to position [58, 0]
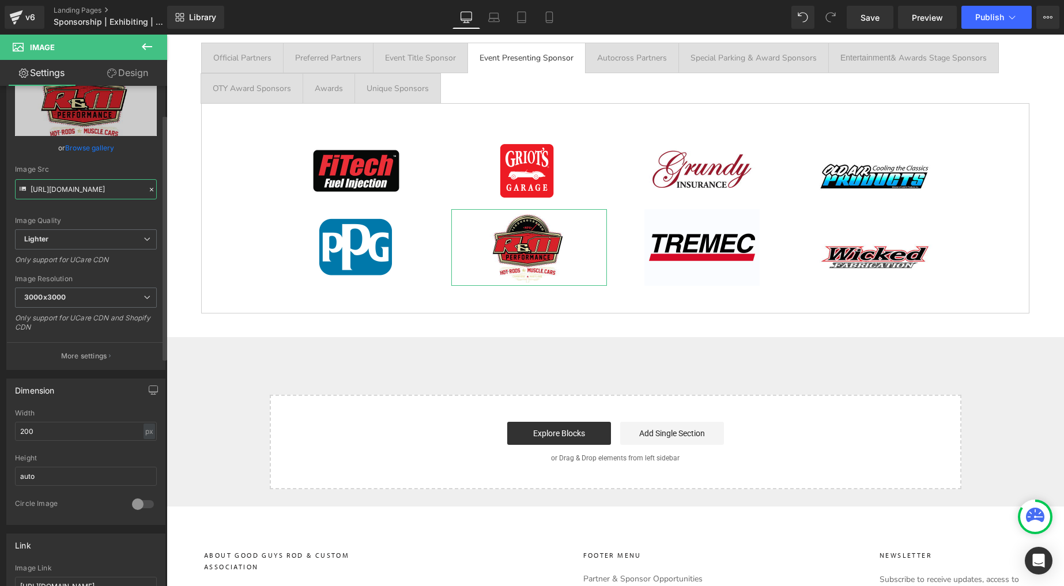
click at [72, 187] on input "[URL][DOMAIN_NAME]" at bounding box center [86, 189] width 142 height 20
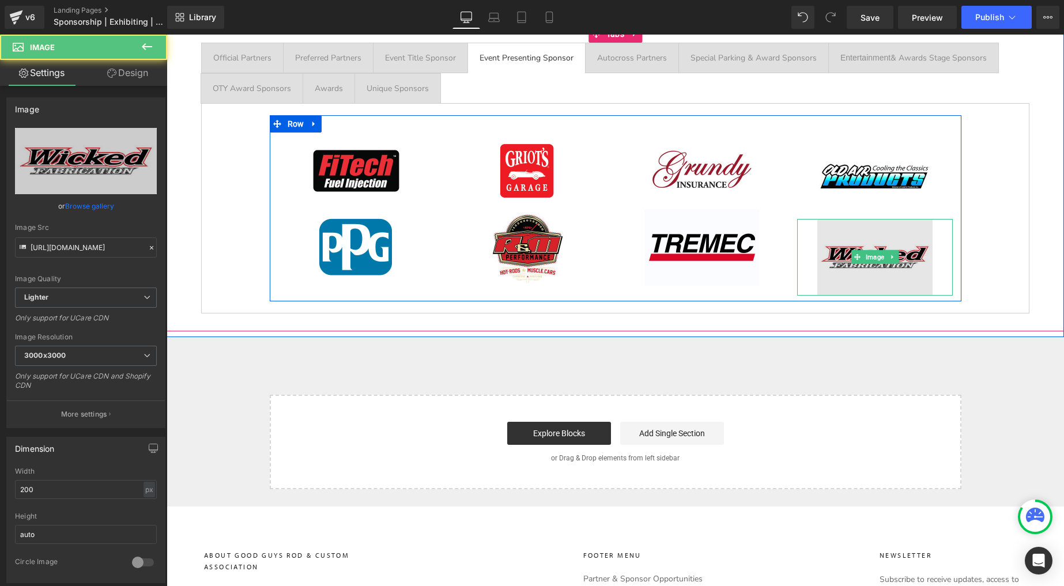
click at [855, 246] on img at bounding box center [875, 257] width 115 height 77
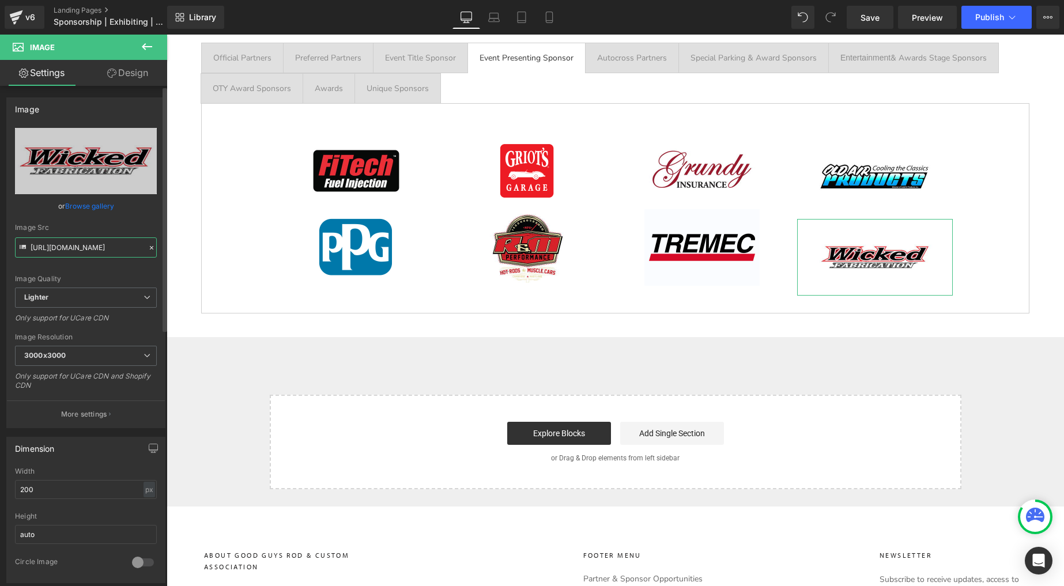
click at [88, 244] on input "[URL][DOMAIN_NAME]" at bounding box center [86, 248] width 142 height 20
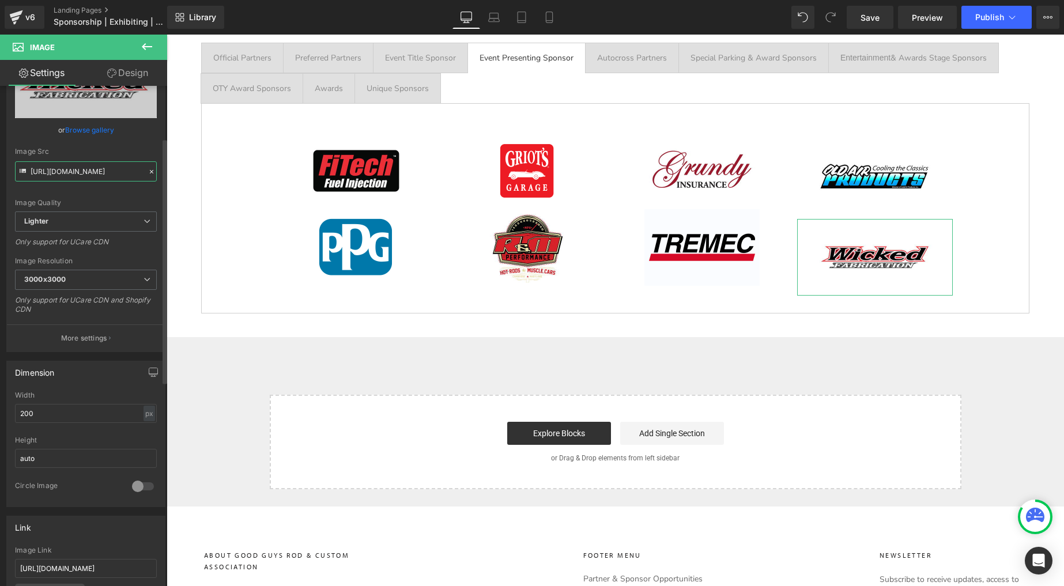
scroll to position [138, 0]
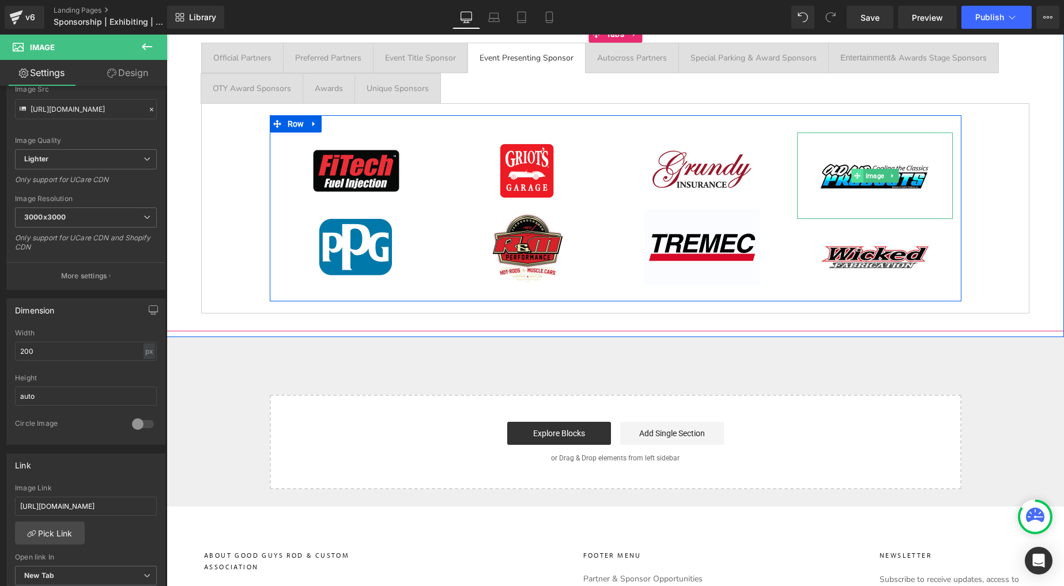
click at [852, 172] on span at bounding box center [858, 176] width 12 height 14
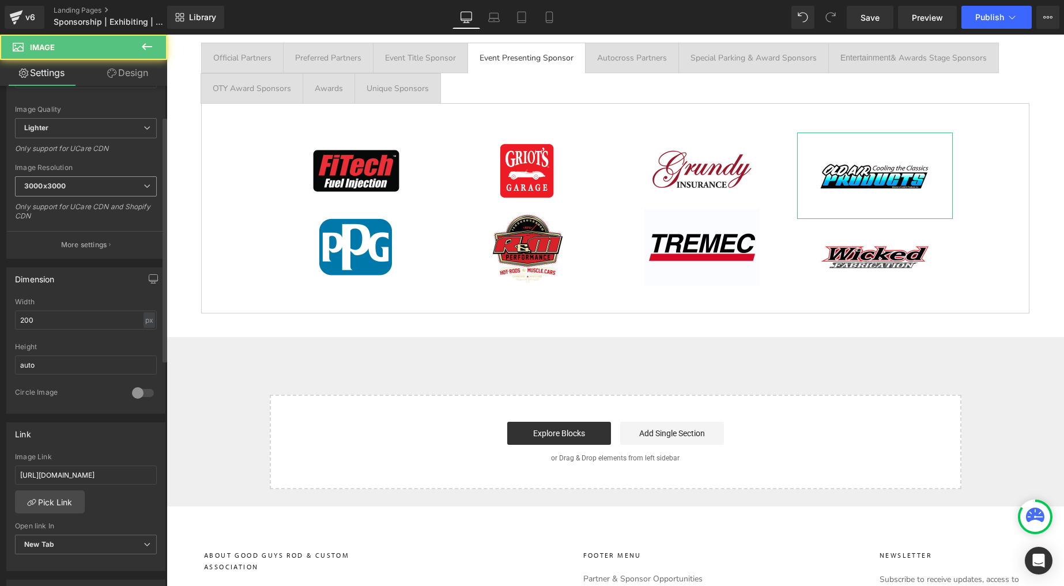
scroll to position [213, 0]
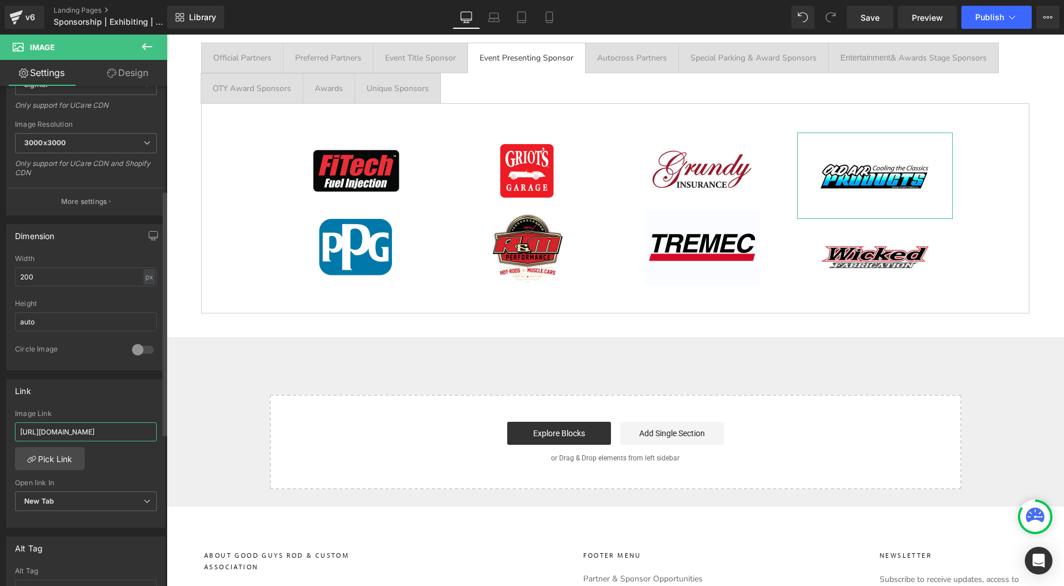
click at [92, 432] on input "[URL][DOMAIN_NAME]" at bounding box center [86, 432] width 142 height 19
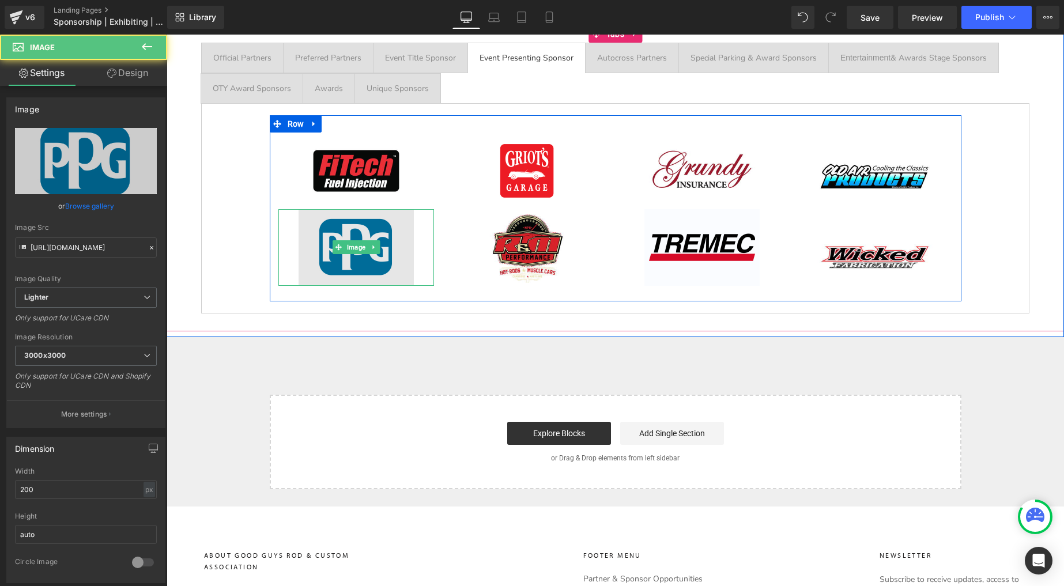
click at [334, 238] on img at bounding box center [356, 247] width 115 height 77
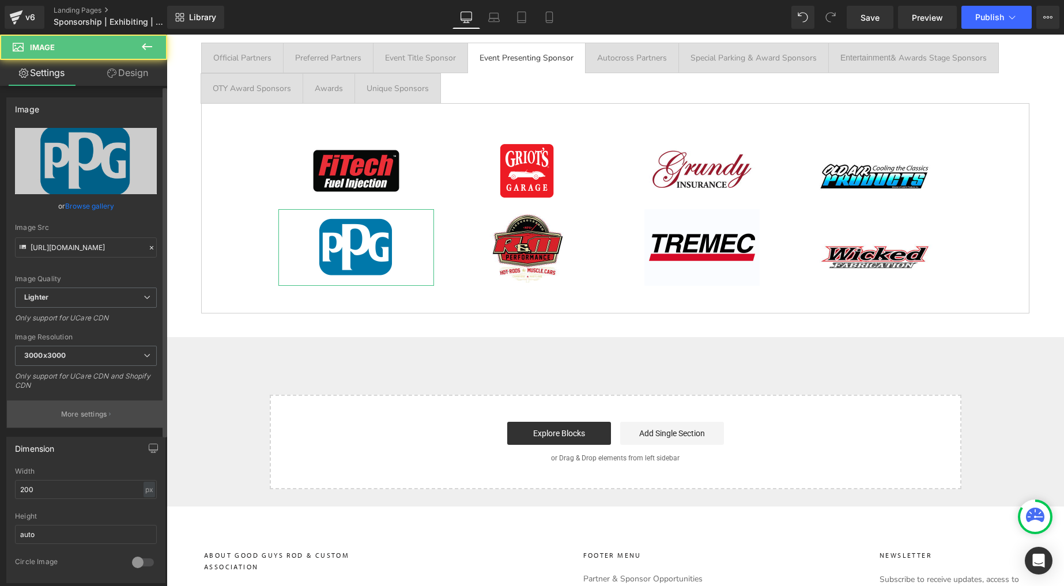
scroll to position [276, 0]
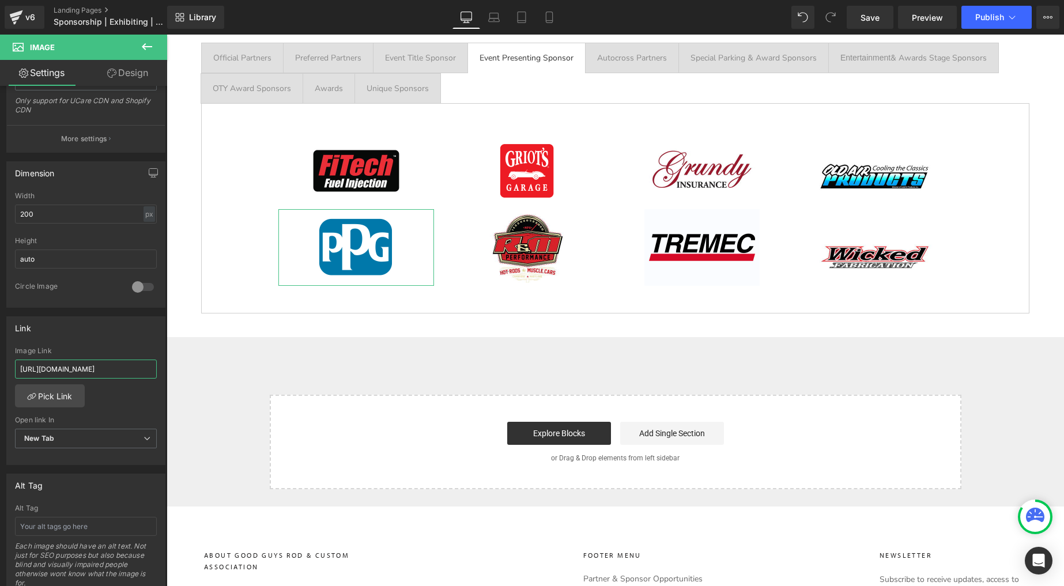
drag, startPoint x: 106, startPoint y: 371, endPoint x: -24, endPoint y: 344, distance: 133.1
click at [0, 344] on html "Image You are previewing how the will restyle your page. You can not edit Eleme…" at bounding box center [532, 293] width 1064 height 586
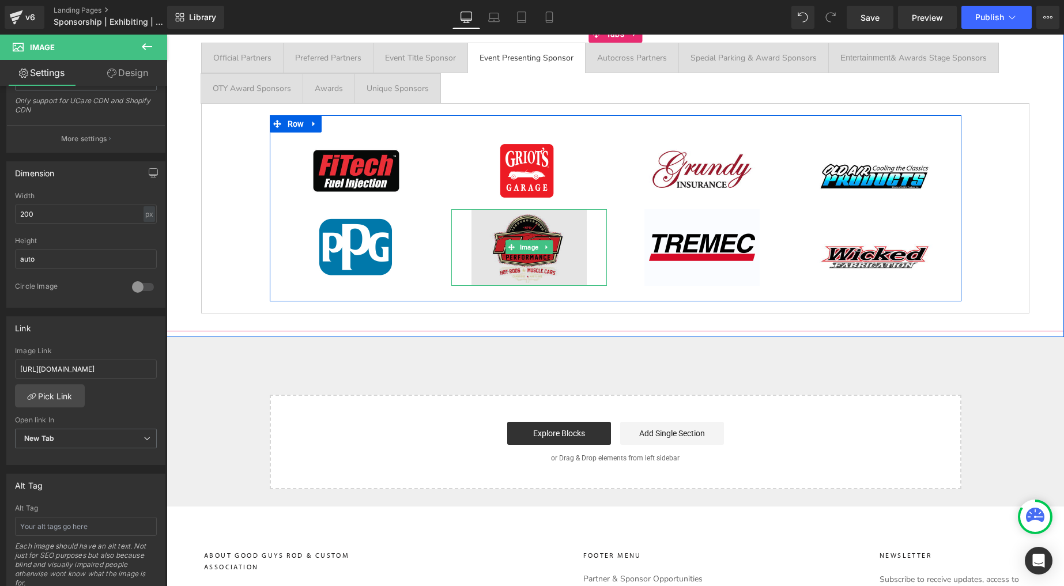
click at [501, 223] on img at bounding box center [529, 247] width 115 height 77
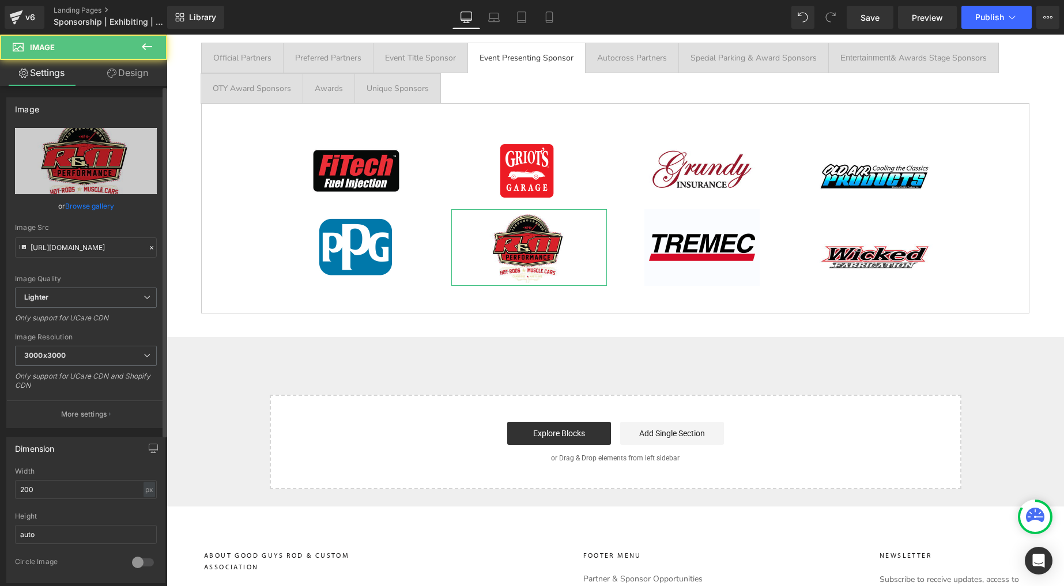
scroll to position [227, 0]
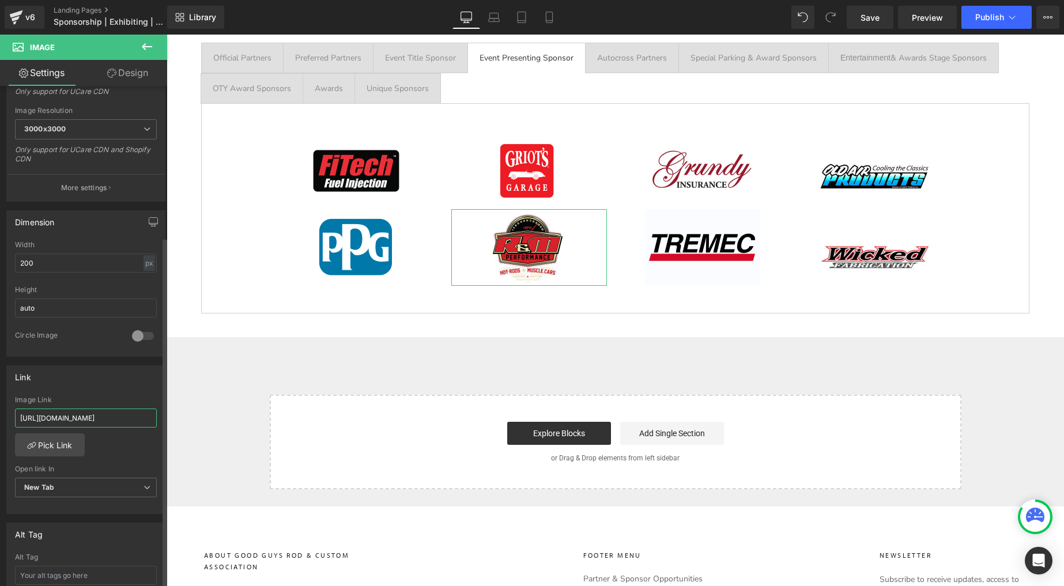
click at [88, 414] on input "[URL][DOMAIN_NAME]" at bounding box center [86, 418] width 142 height 19
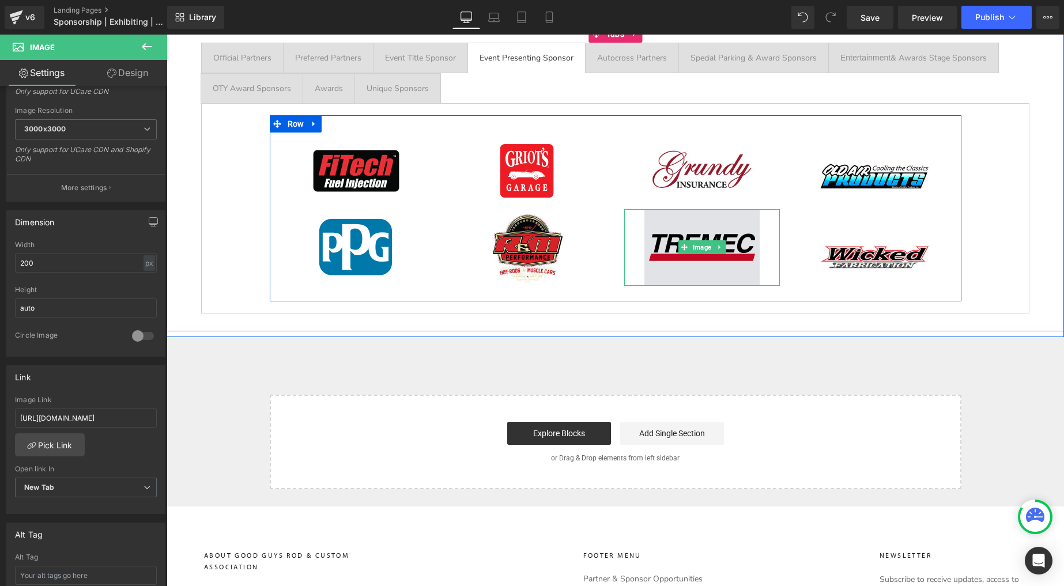
click at [684, 237] on img at bounding box center [702, 247] width 115 height 77
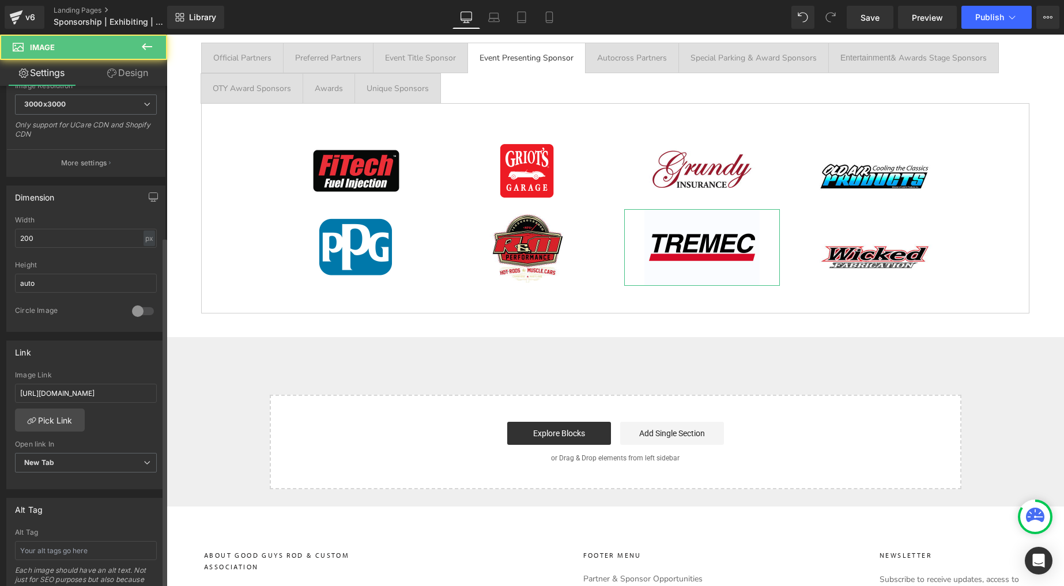
scroll to position [266, 0]
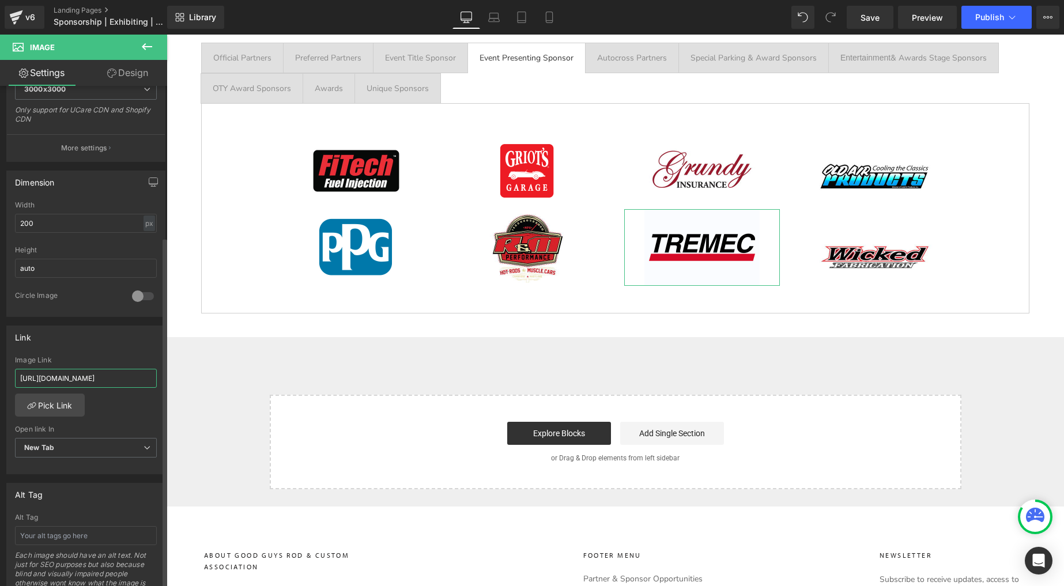
drag, startPoint x: 108, startPoint y: 378, endPoint x: 10, endPoint y: 360, distance: 99.8
click at [17, 364] on div "Image Link [URL][DOMAIN_NAME]" at bounding box center [86, 374] width 142 height 37
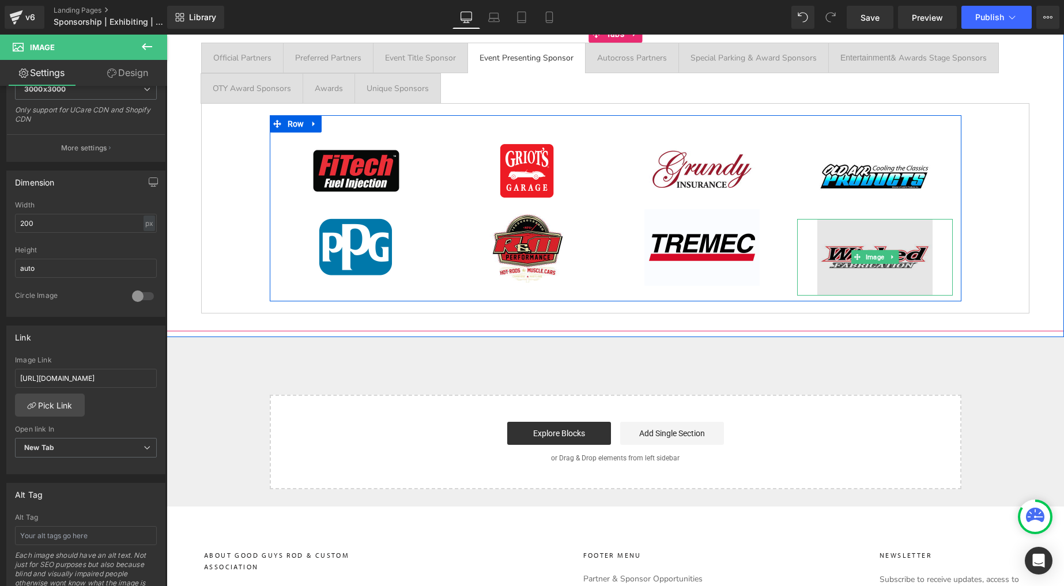
click at [848, 236] on img at bounding box center [875, 257] width 115 height 77
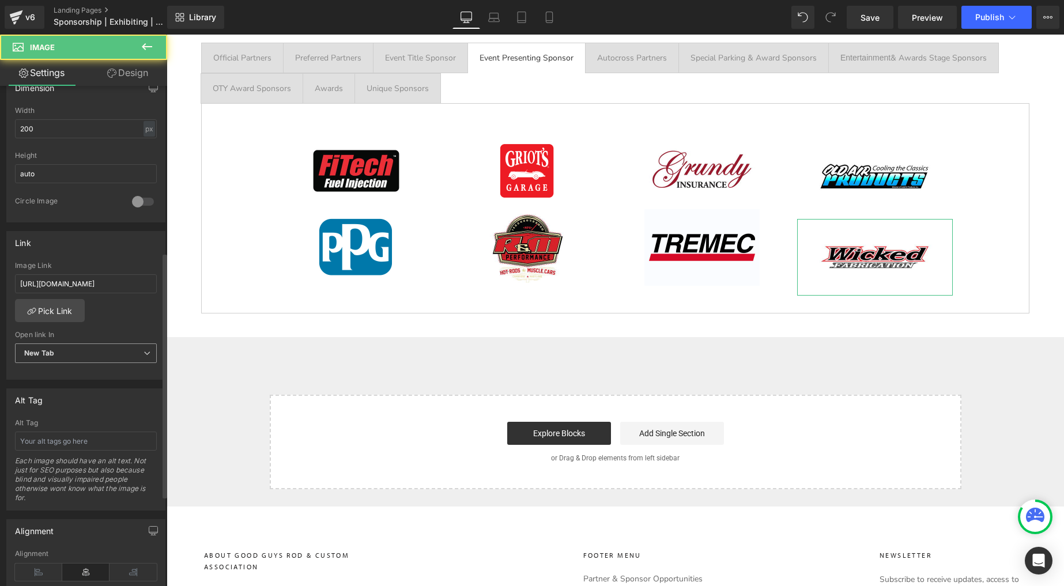
scroll to position [371, 0]
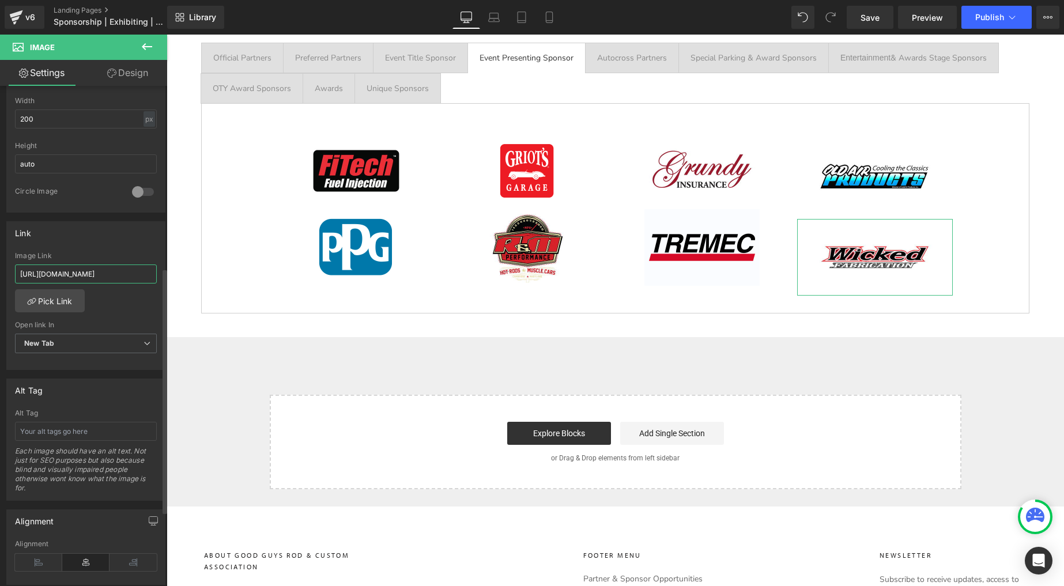
click at [103, 272] on input "[URL][DOMAIN_NAME]" at bounding box center [86, 274] width 142 height 19
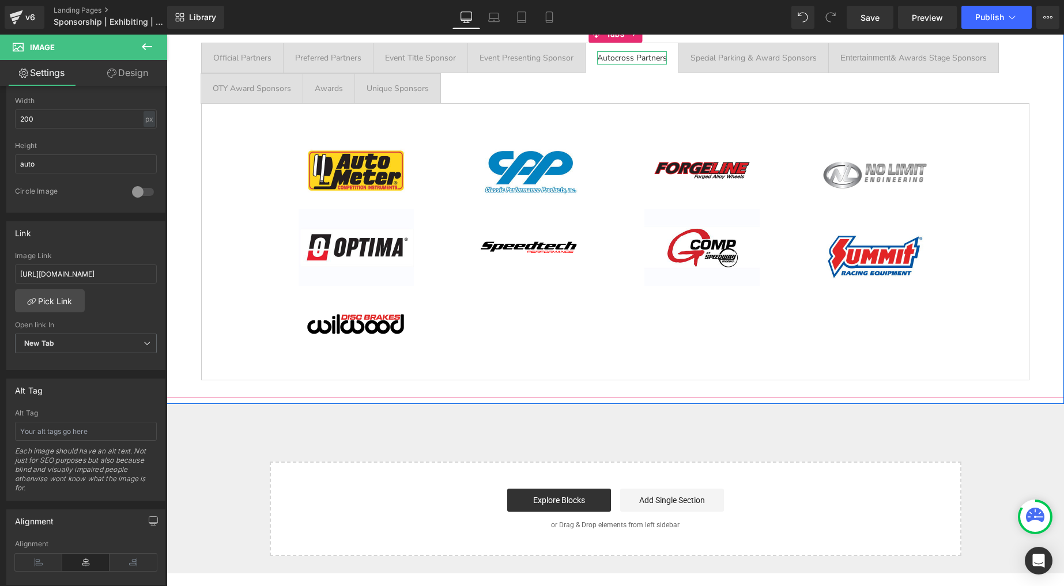
click at [612, 58] on div "Autocross Partners" at bounding box center [632, 57] width 70 height 13
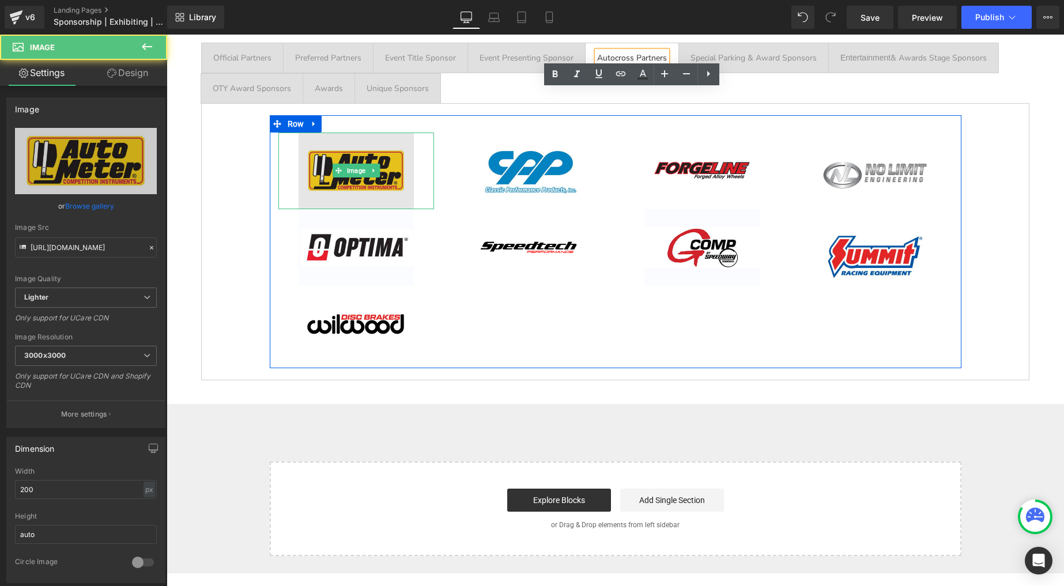
click at [364, 154] on img at bounding box center [356, 171] width 115 height 77
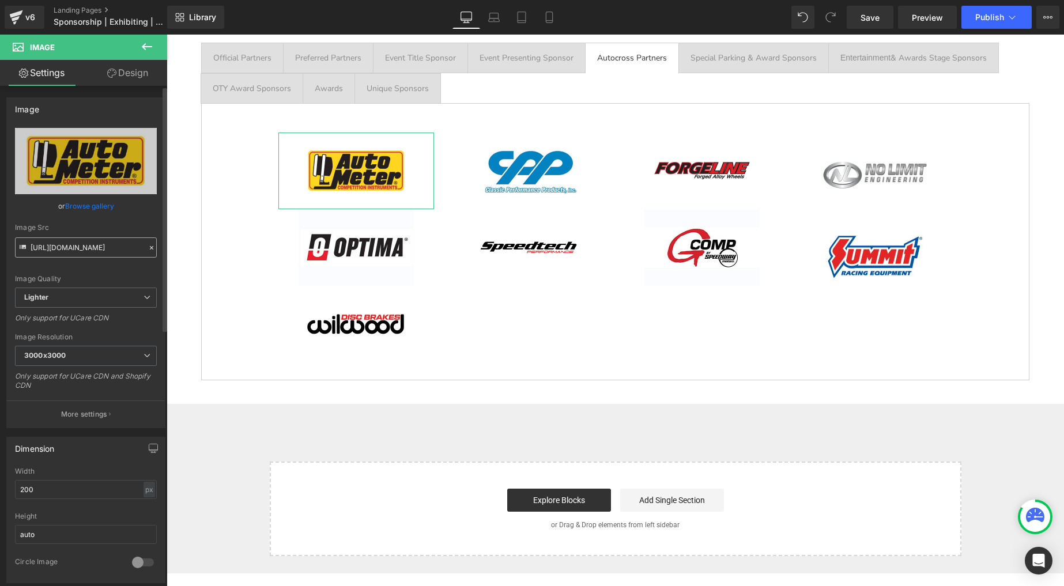
click at [88, 249] on input "[URL][DOMAIN_NAME]" at bounding box center [86, 248] width 142 height 20
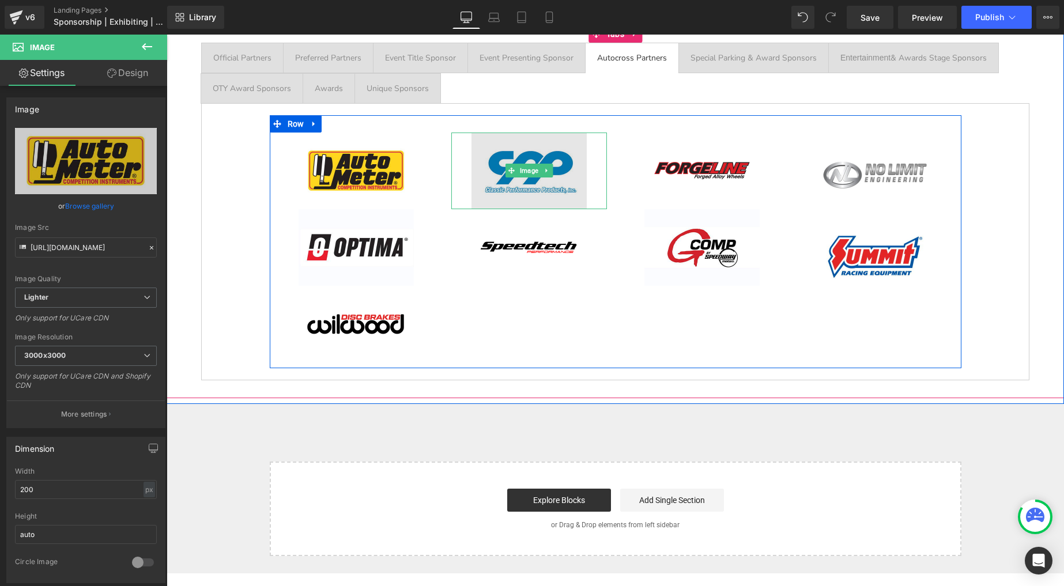
drag, startPoint x: 518, startPoint y: 152, endPoint x: 446, endPoint y: 167, distance: 74.2
click at [518, 152] on img at bounding box center [529, 171] width 115 height 77
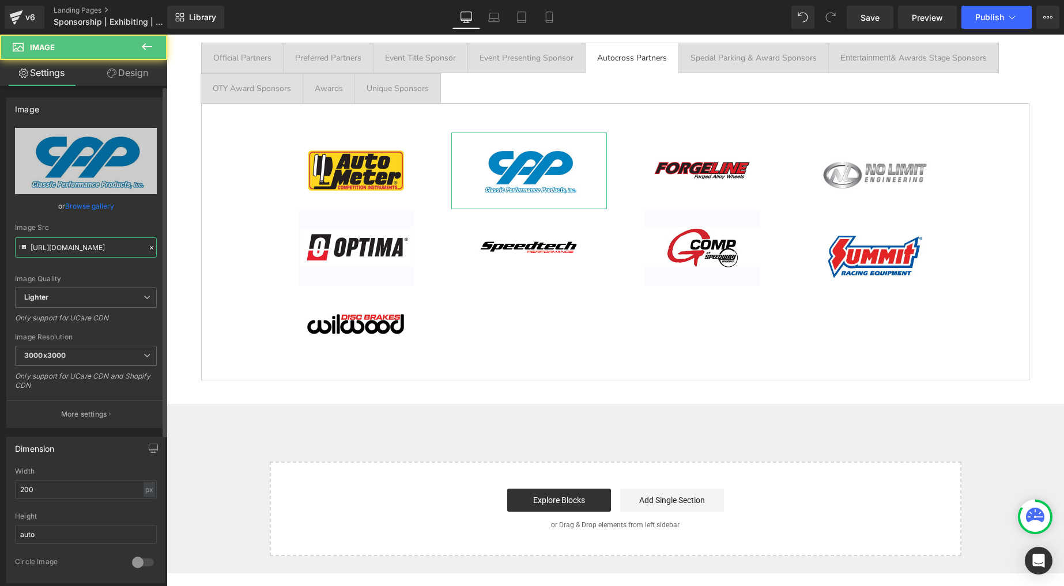
click at [92, 249] on input "[URL][DOMAIN_NAME]" at bounding box center [86, 248] width 142 height 20
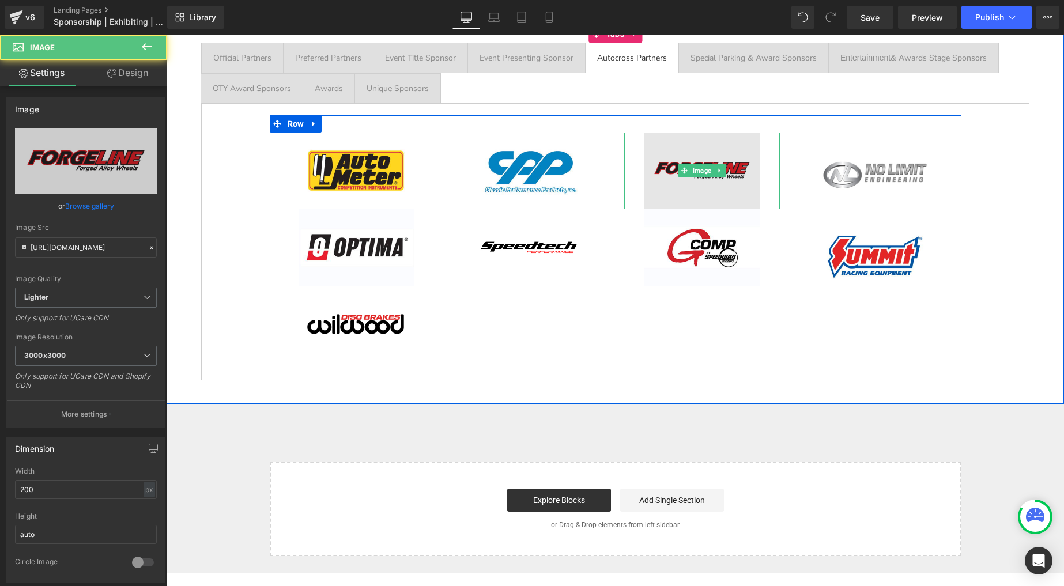
click at [726, 156] on img at bounding box center [702, 171] width 115 height 77
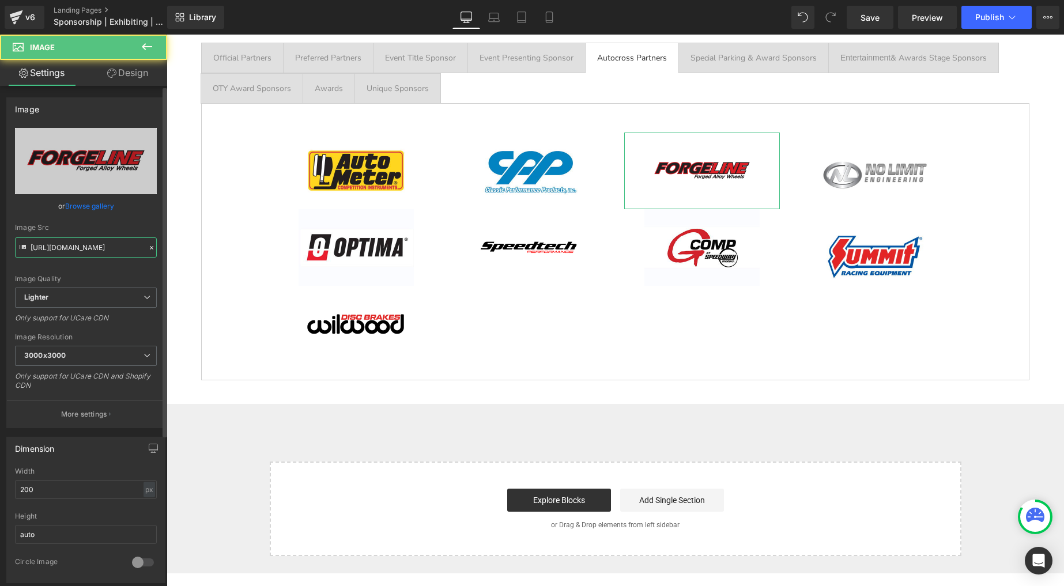
click at [93, 249] on input "[URL][DOMAIN_NAME]" at bounding box center [86, 248] width 142 height 20
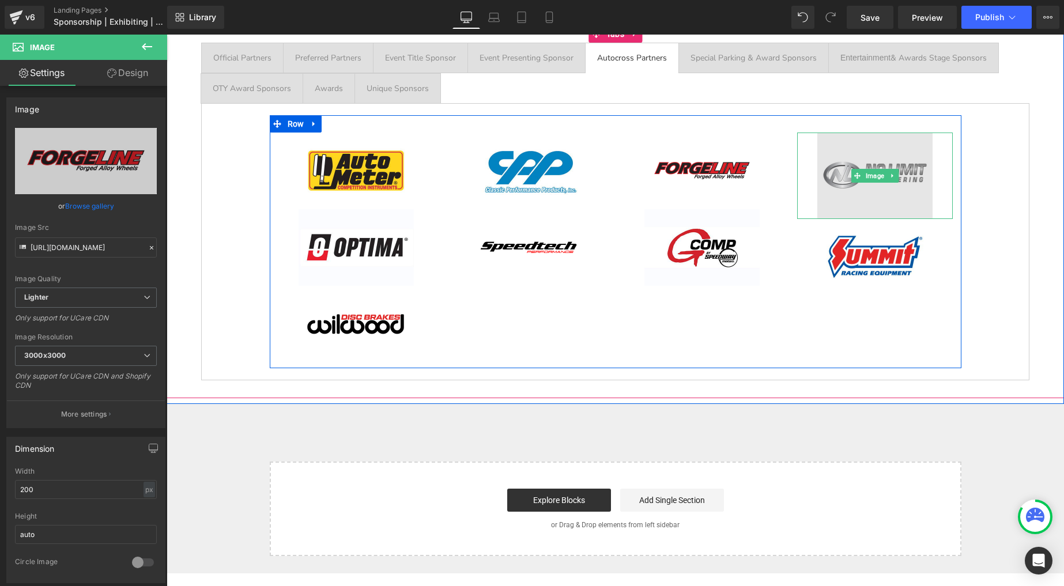
drag, startPoint x: 878, startPoint y: 162, endPoint x: 829, endPoint y: 166, distance: 49.8
click at [878, 162] on img at bounding box center [875, 176] width 115 height 86
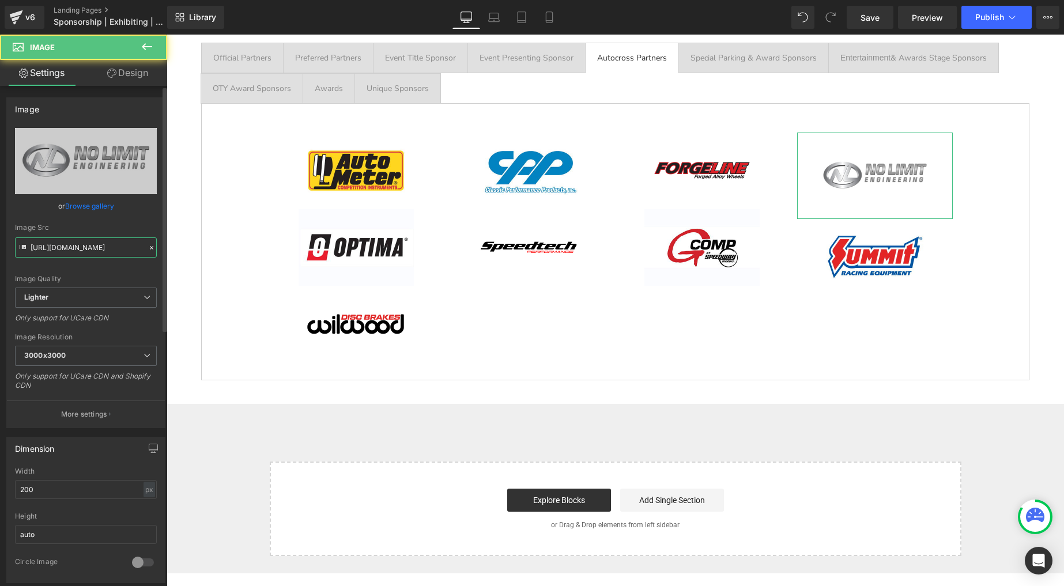
click at [90, 241] on input "[URL][DOMAIN_NAME]" at bounding box center [86, 248] width 142 height 20
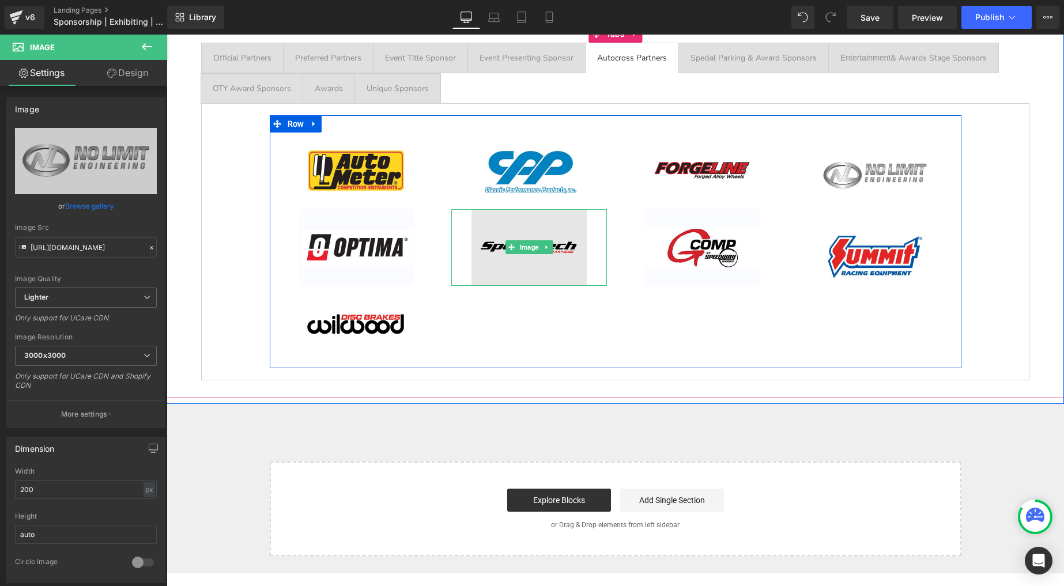
click at [516, 236] on img at bounding box center [529, 247] width 115 height 77
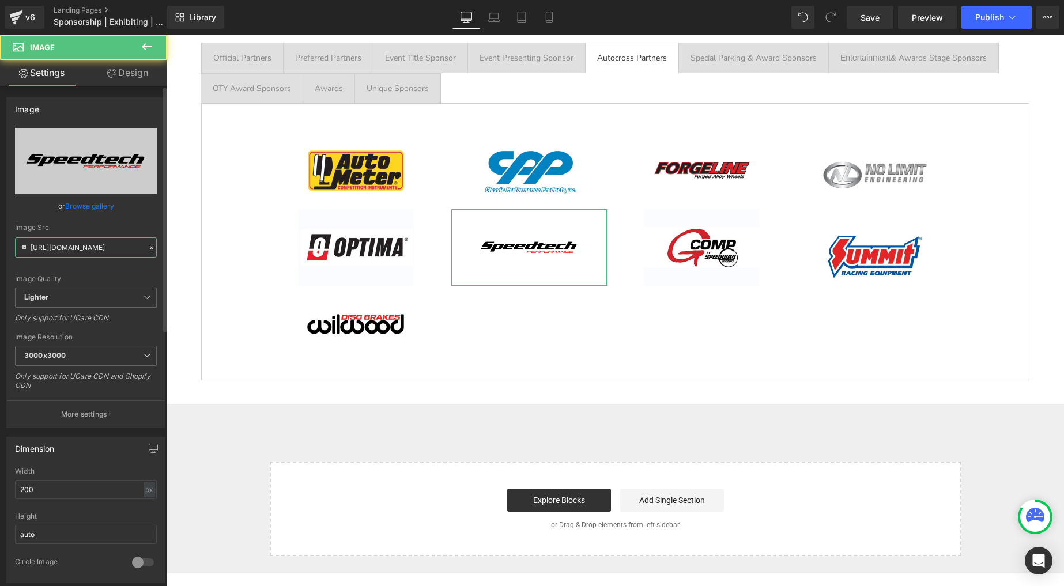
click at [98, 246] on input "[URL][DOMAIN_NAME]" at bounding box center [86, 248] width 142 height 20
click at [100, 244] on input "[URL][DOMAIN_NAME]" at bounding box center [86, 248] width 142 height 20
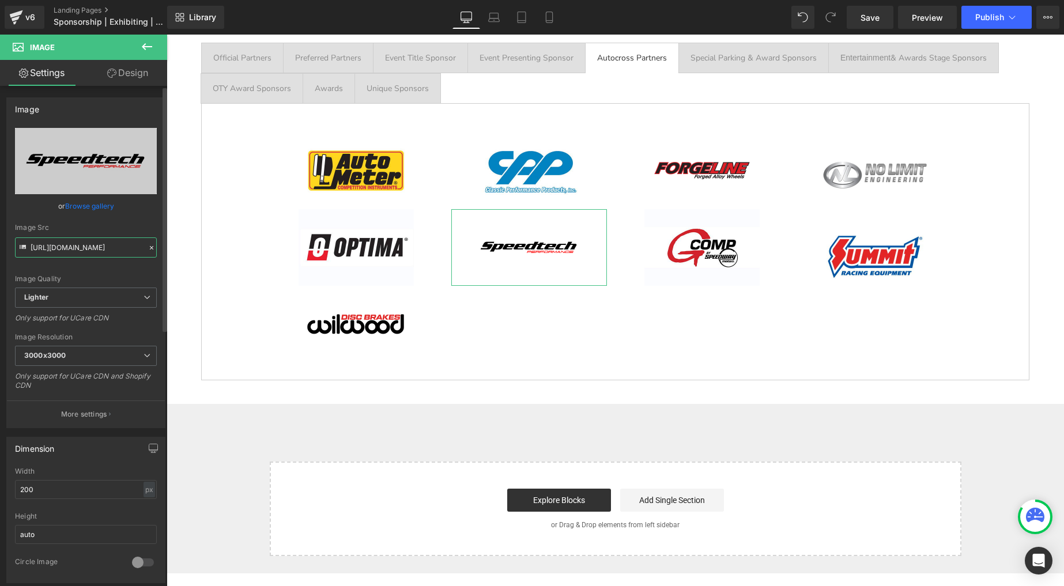
click at [100, 244] on input "[URL][DOMAIN_NAME]" at bounding box center [86, 248] width 142 height 20
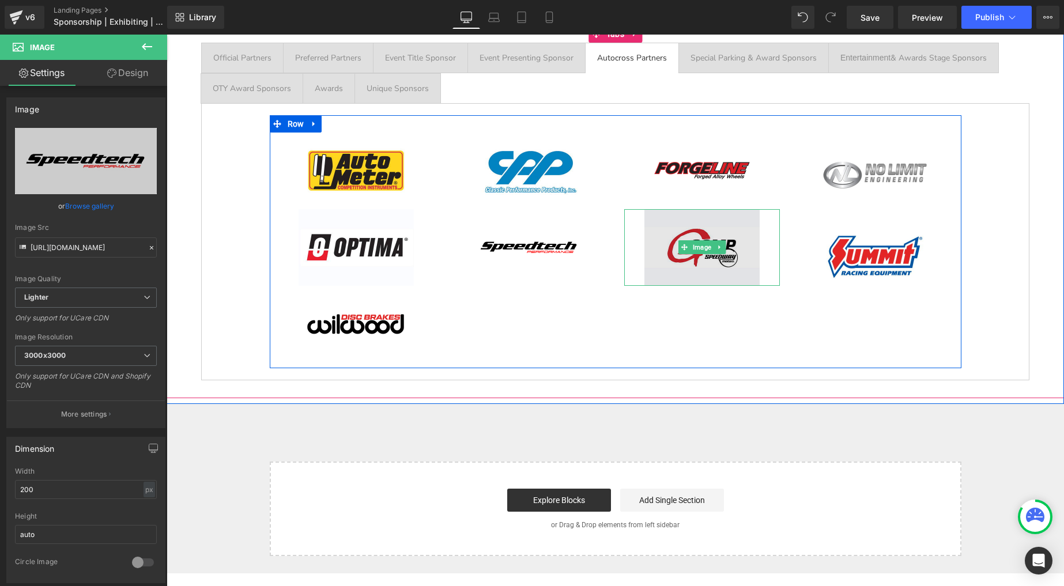
click at [674, 235] on img at bounding box center [702, 247] width 115 height 77
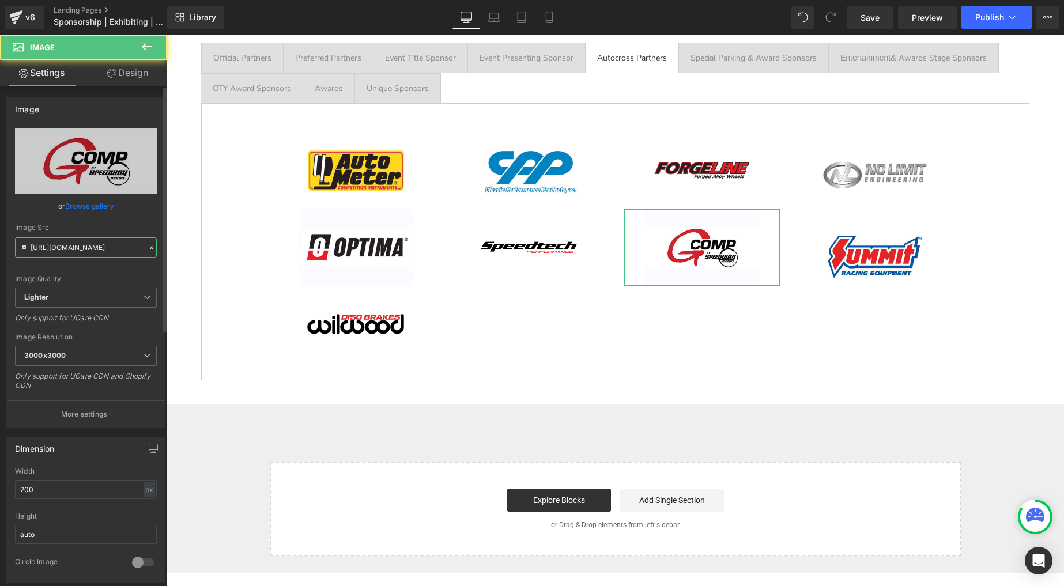
click at [92, 240] on input "[URL][DOMAIN_NAME]" at bounding box center [86, 248] width 142 height 20
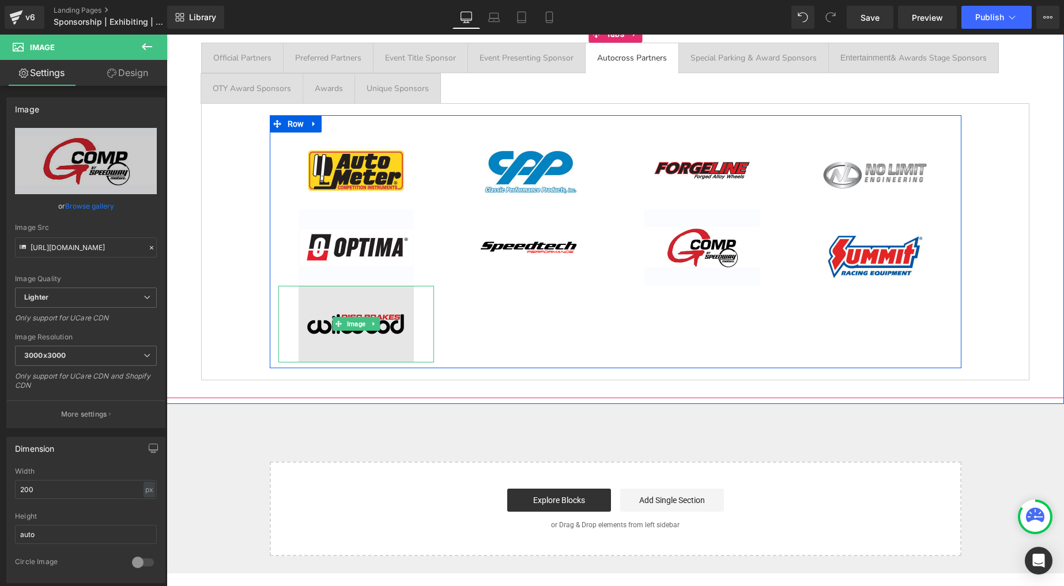
click at [341, 317] on img at bounding box center [356, 324] width 115 height 77
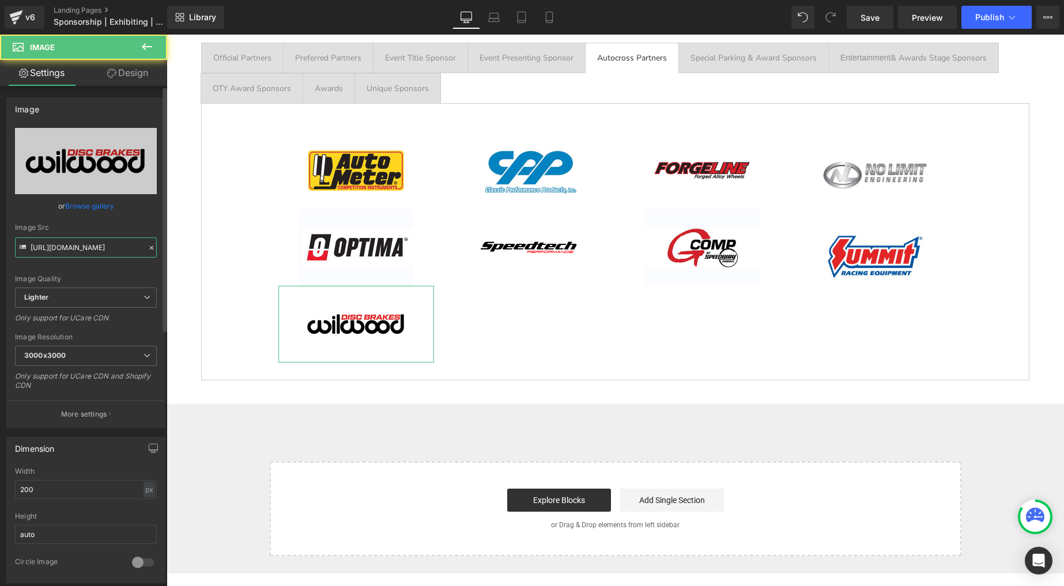
click at [80, 250] on input "[URL][DOMAIN_NAME]" at bounding box center [86, 248] width 142 height 20
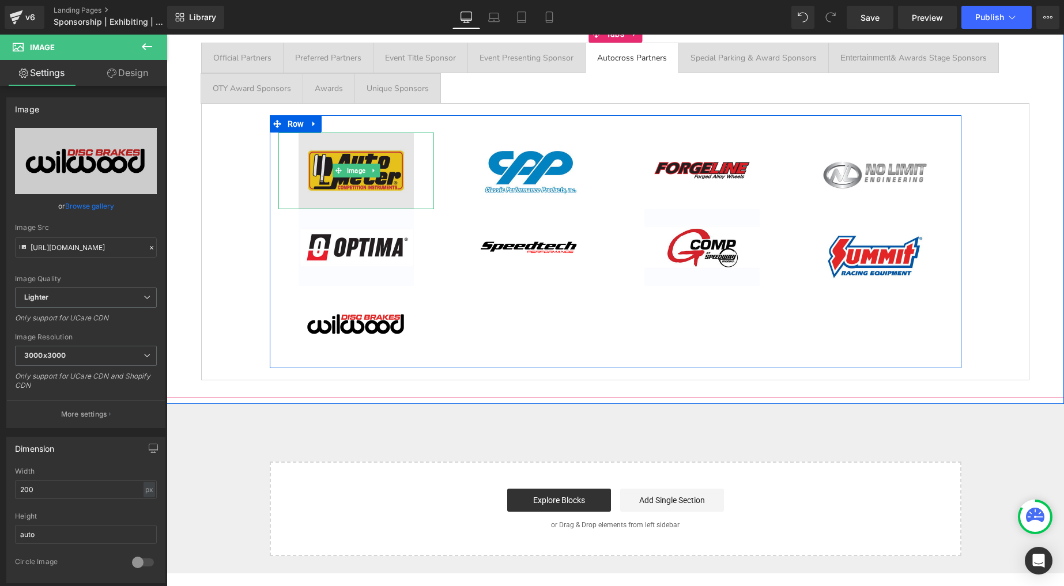
click at [378, 156] on img at bounding box center [356, 171] width 115 height 77
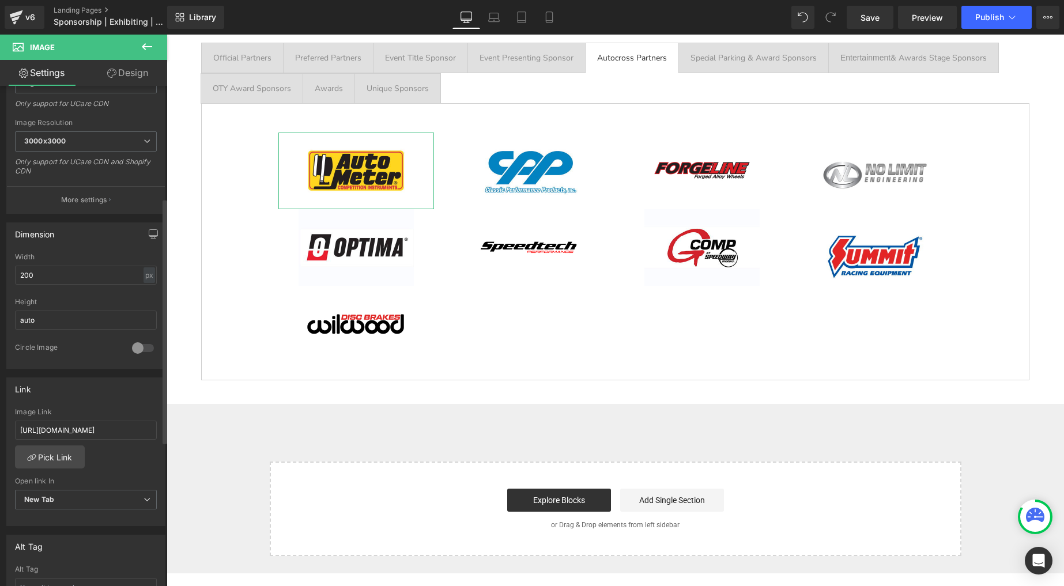
scroll to position [228, 0]
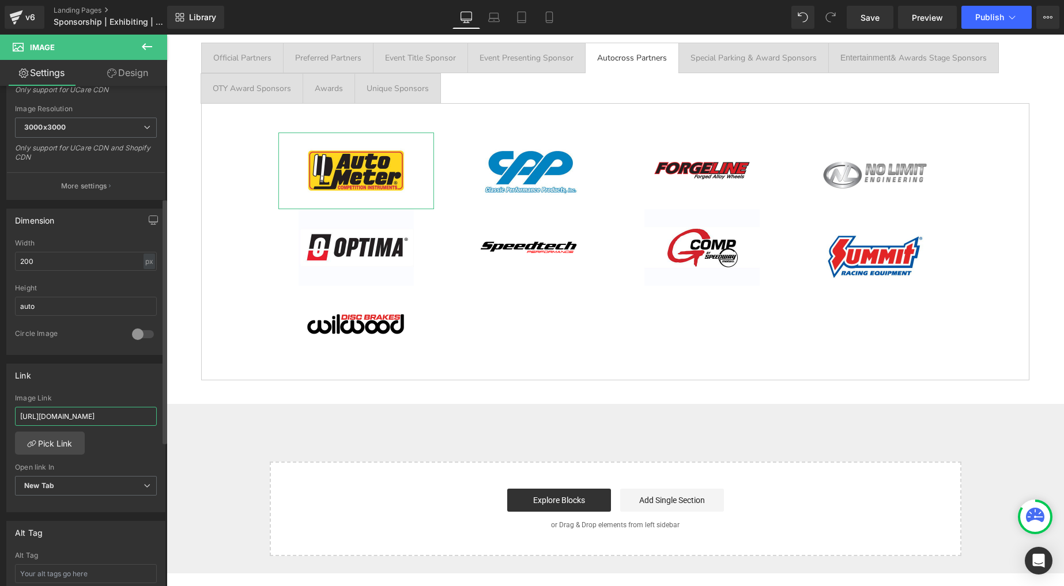
click at [92, 413] on input "[URL][DOMAIN_NAME]" at bounding box center [86, 416] width 142 height 19
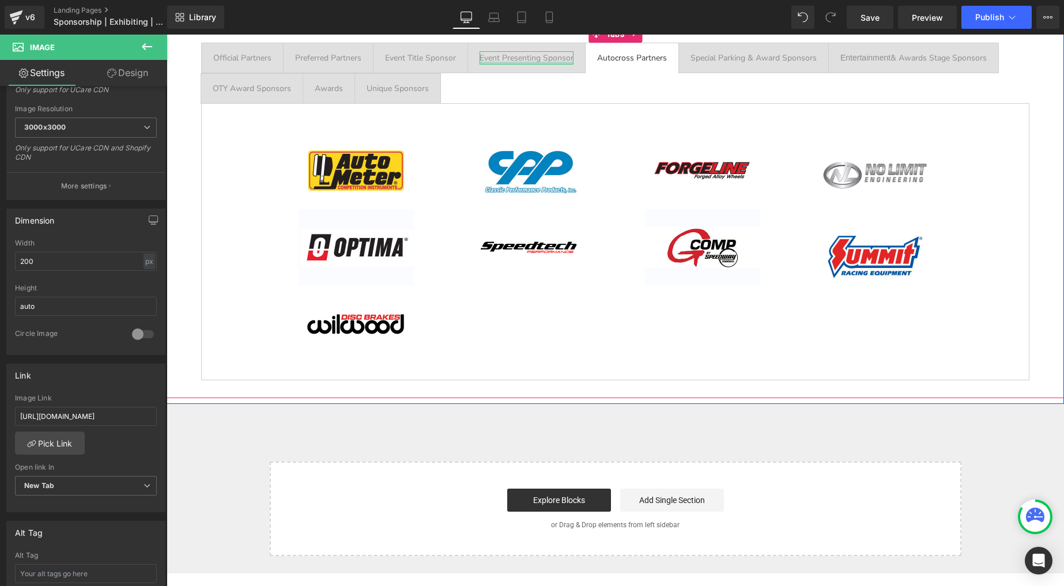
click at [524, 63] on div at bounding box center [527, 63] width 94 height 3
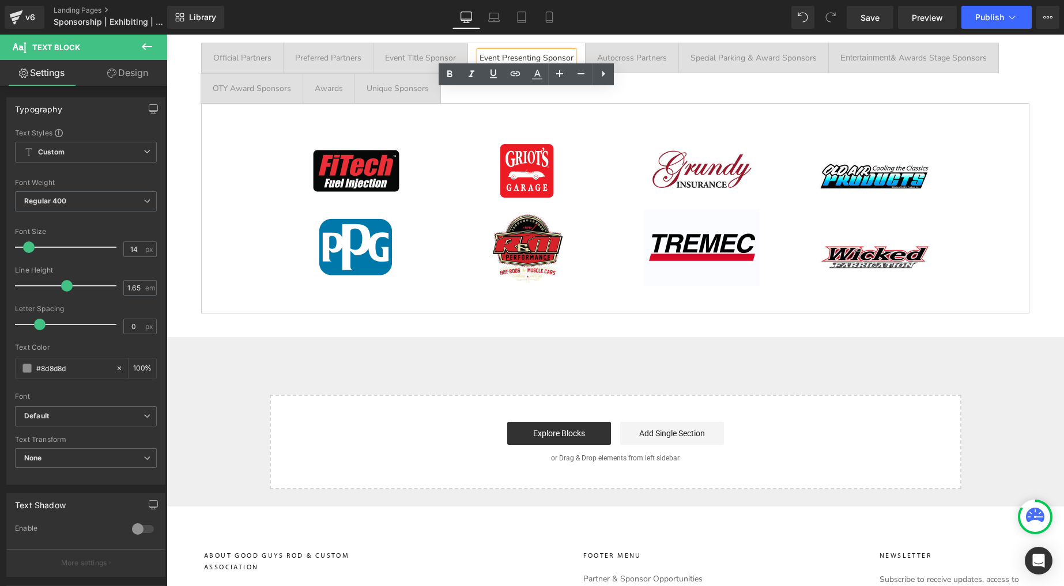
click at [619, 50] on span "Autocross Partners Text Block" at bounding box center [632, 57] width 93 height 29
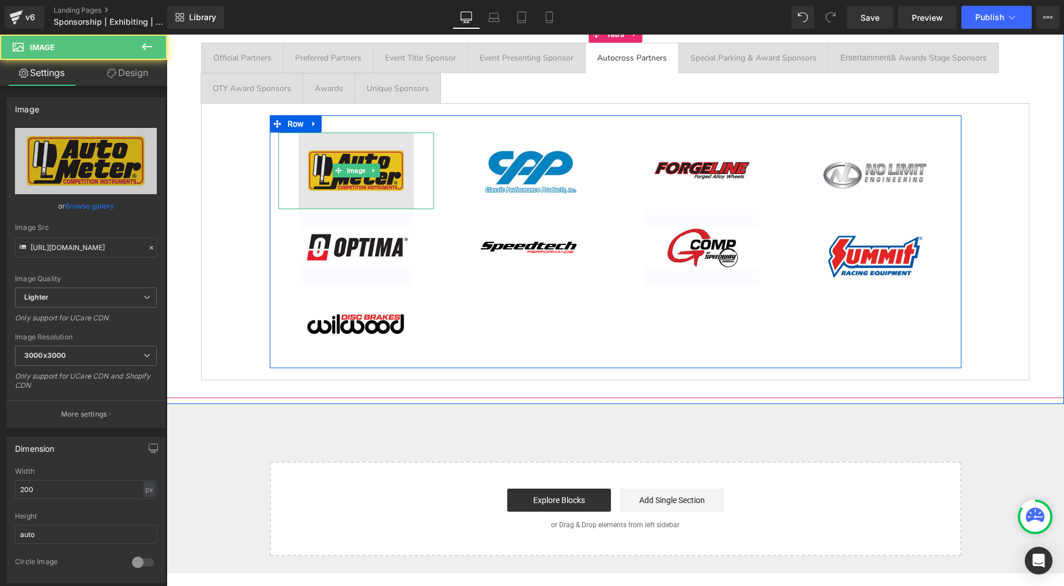
click at [331, 163] on img at bounding box center [356, 171] width 115 height 77
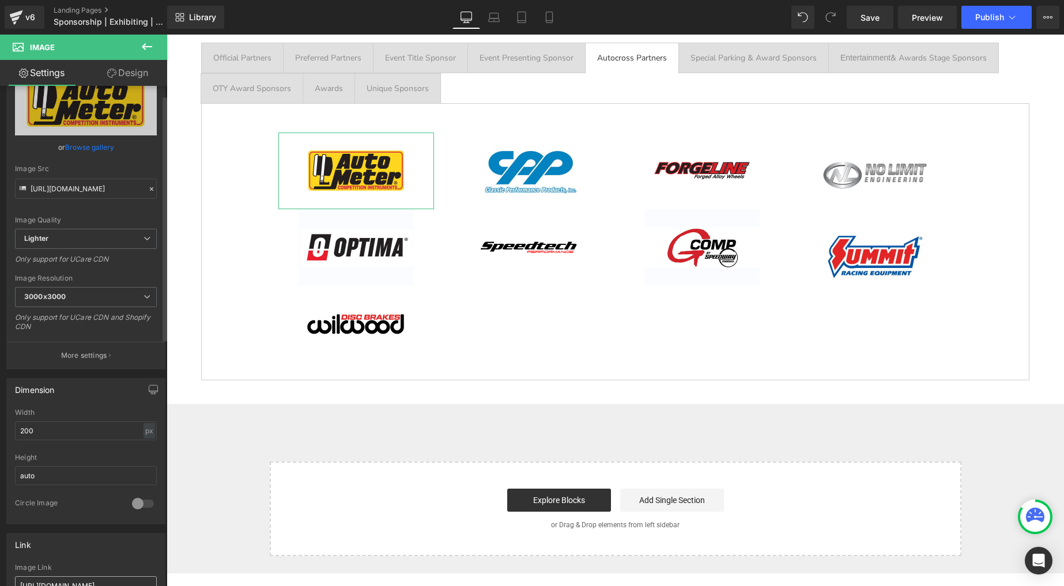
scroll to position [144, 0]
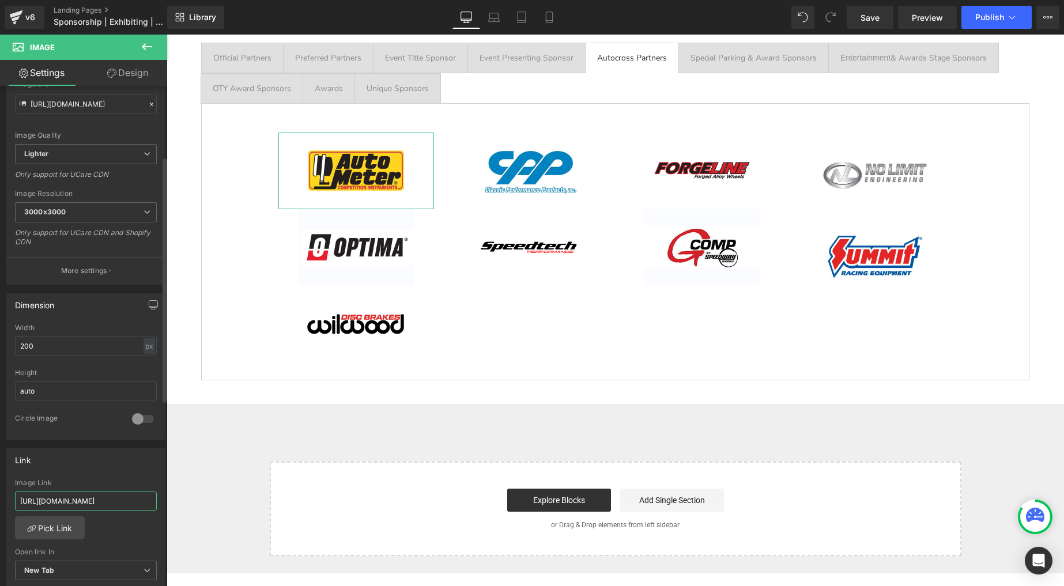
click at [69, 504] on input "[URL][DOMAIN_NAME]" at bounding box center [86, 501] width 142 height 19
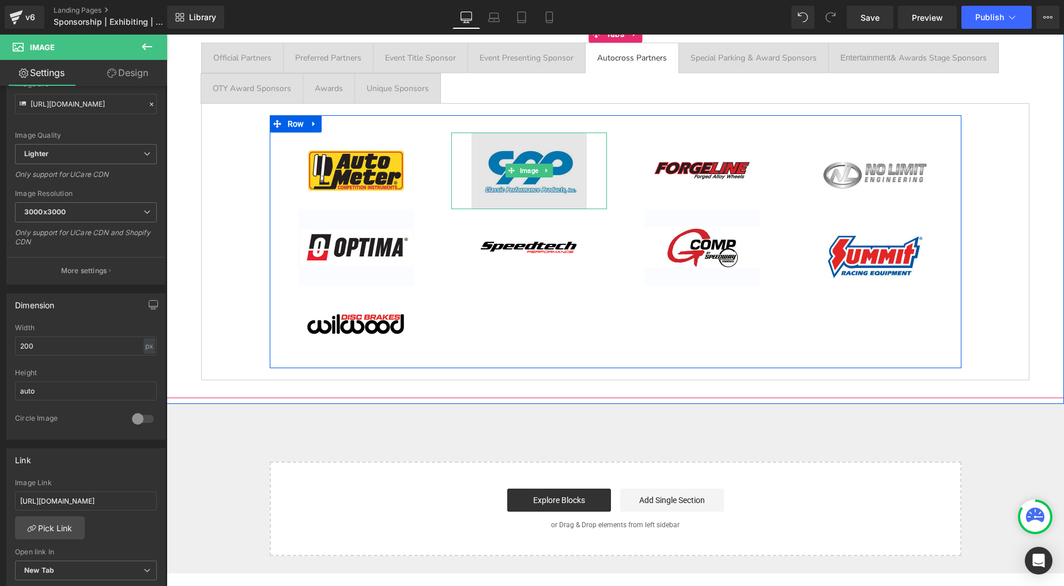
click at [514, 157] on img at bounding box center [529, 171] width 115 height 77
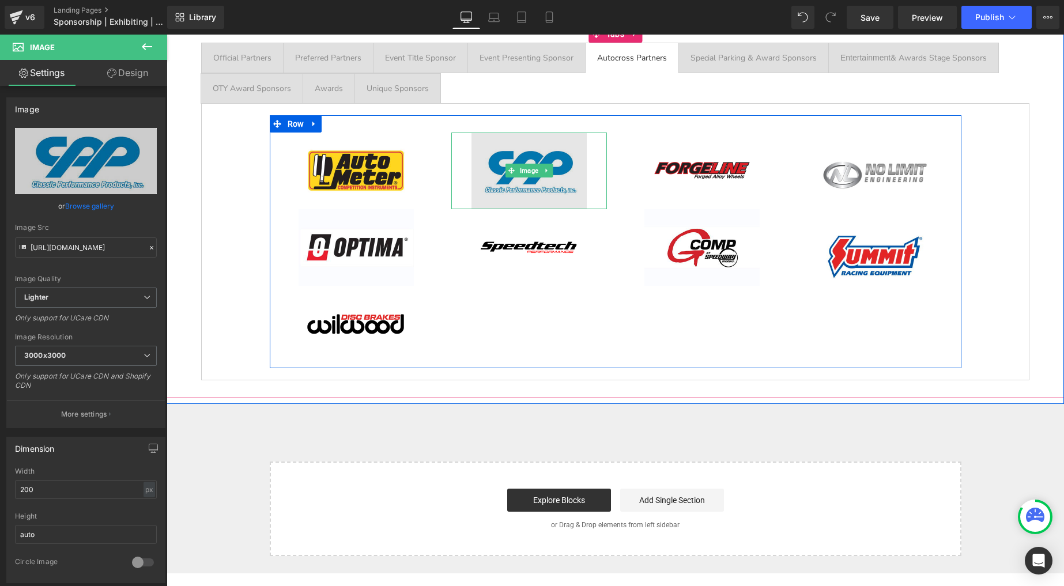
click at [488, 169] on img at bounding box center [529, 171] width 115 height 77
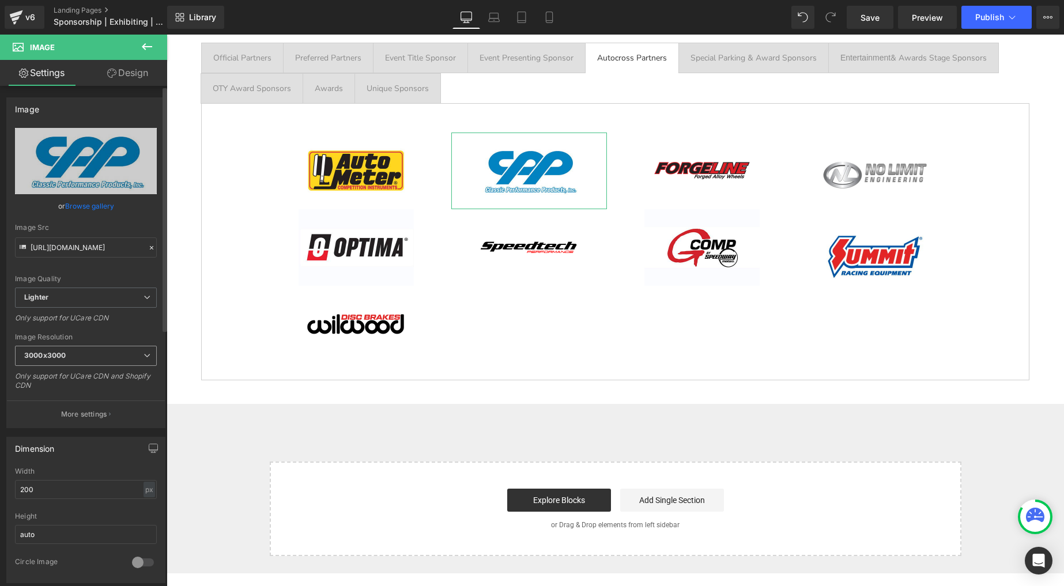
scroll to position [178, 0]
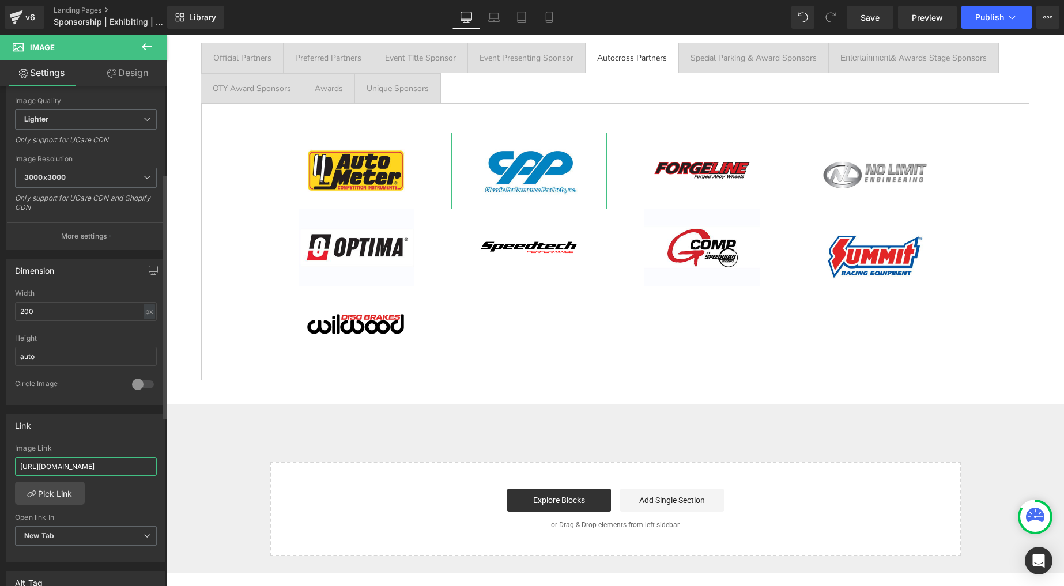
click at [85, 463] on input "[URL][DOMAIN_NAME]" at bounding box center [86, 466] width 142 height 19
drag, startPoint x: 85, startPoint y: 463, endPoint x: 82, endPoint y: 457, distance: 6.4
click at [85, 463] on input "[URL][DOMAIN_NAME]" at bounding box center [86, 466] width 142 height 19
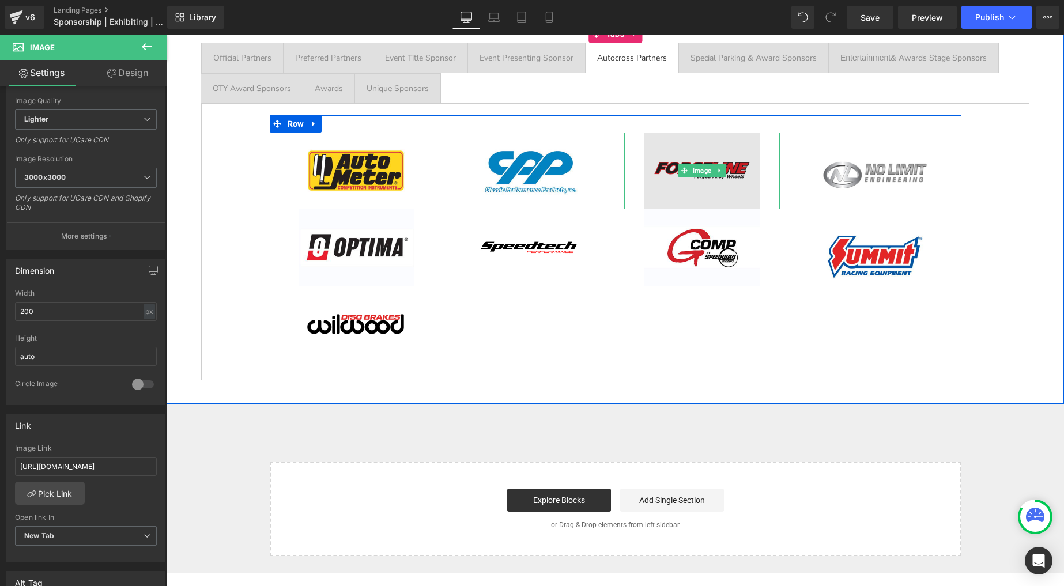
click at [677, 157] on img at bounding box center [702, 171] width 115 height 77
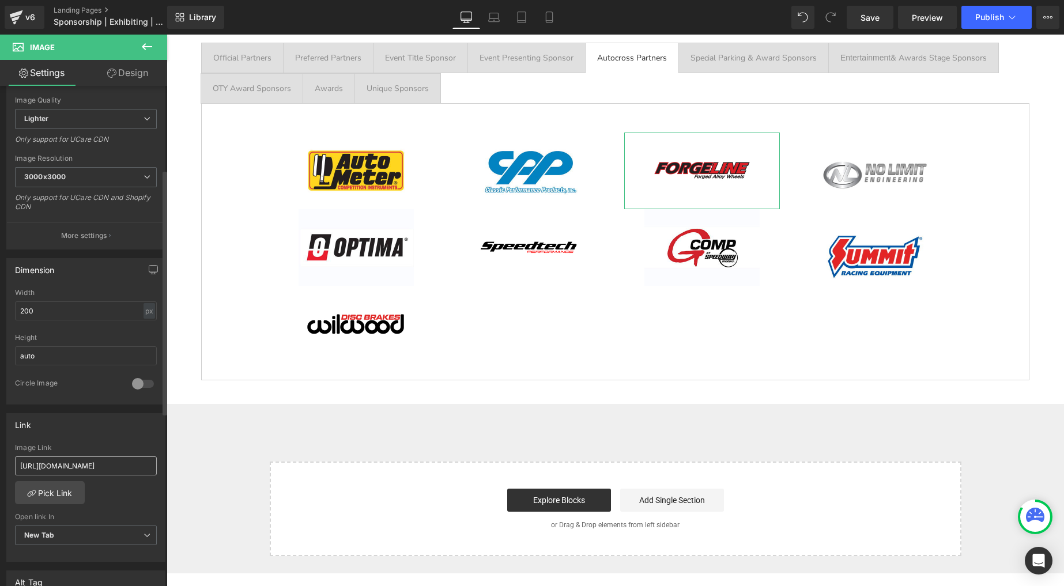
scroll to position [183, 0]
click at [82, 458] on input "[URL][DOMAIN_NAME]" at bounding box center [86, 462] width 142 height 19
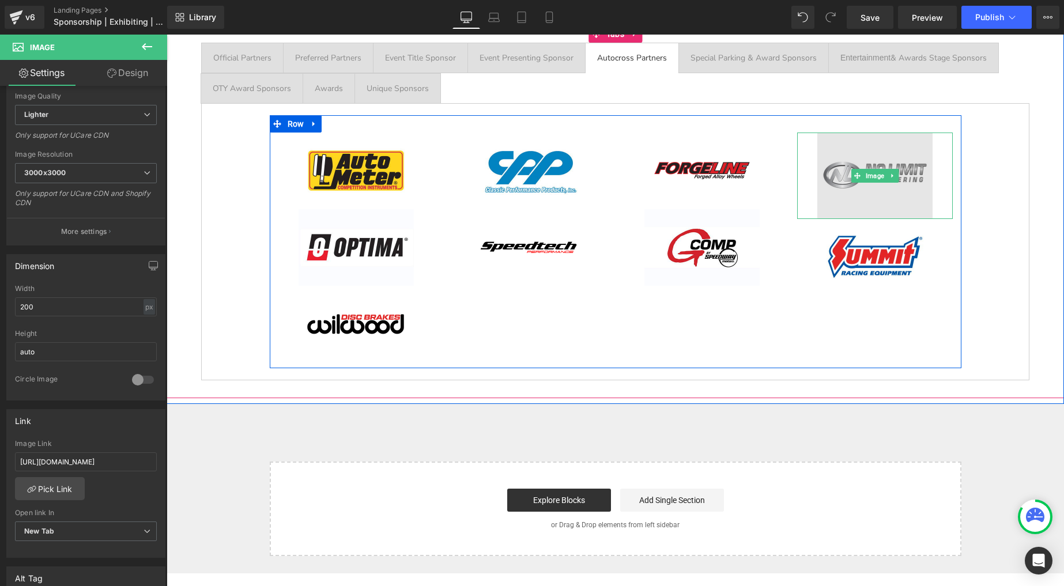
click at [868, 163] on img at bounding box center [875, 176] width 115 height 86
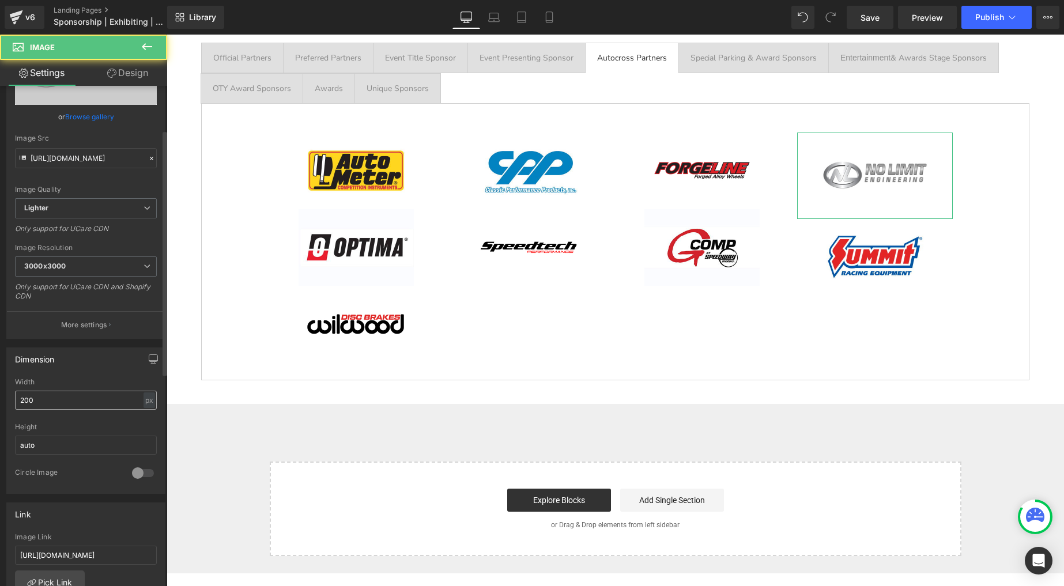
scroll to position [196, 0]
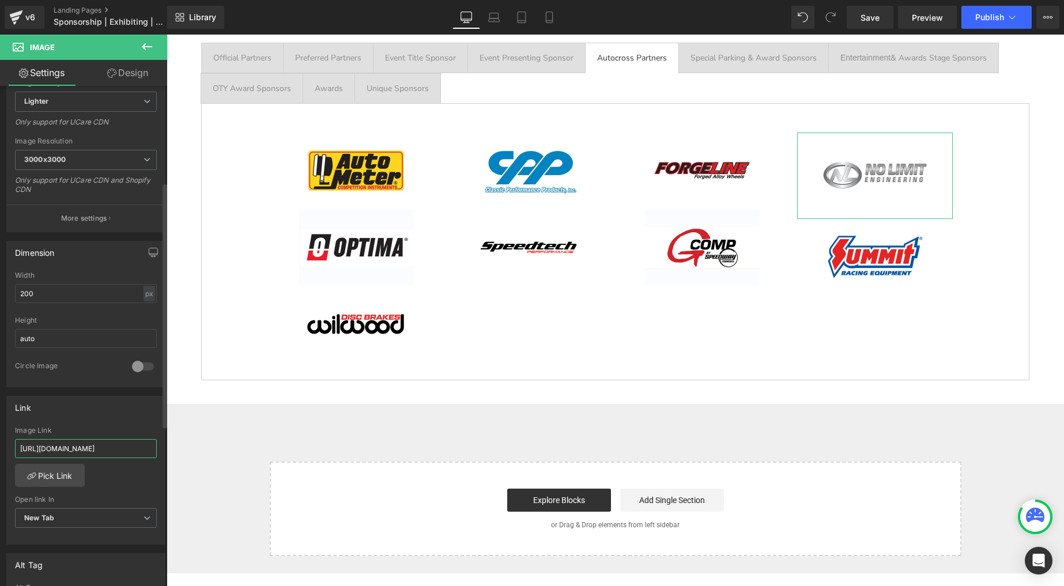
drag, startPoint x: 111, startPoint y: 449, endPoint x: 6, endPoint y: 431, distance: 106.5
click at [6, 431] on div "Link [URL][DOMAIN_NAME] Image Link [URL][DOMAIN_NAME] Pick Link Current Tab New…" at bounding box center [85, 470] width 159 height 149
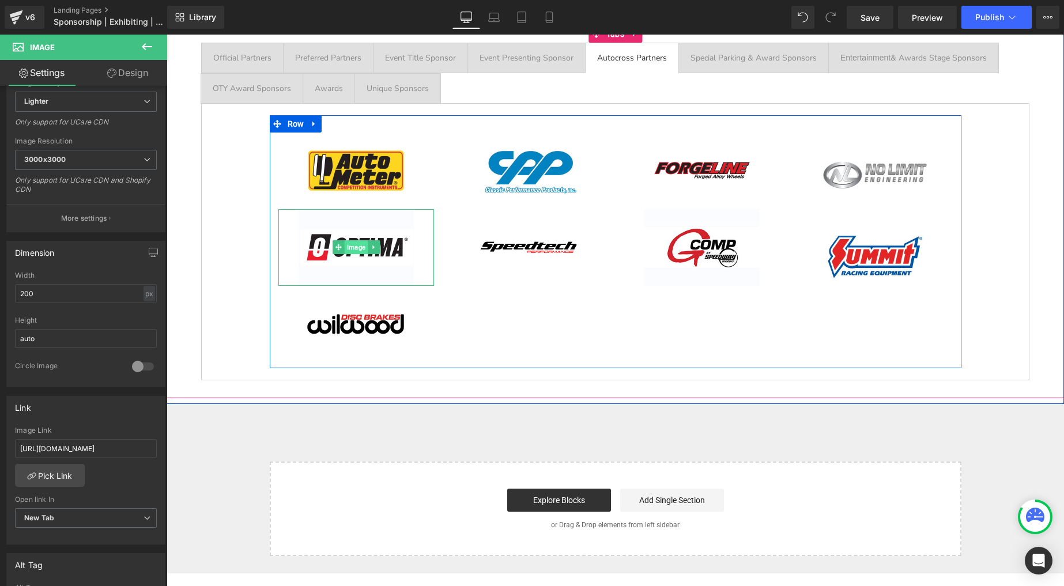
click at [357, 249] on span "Image" at bounding box center [355, 247] width 23 height 14
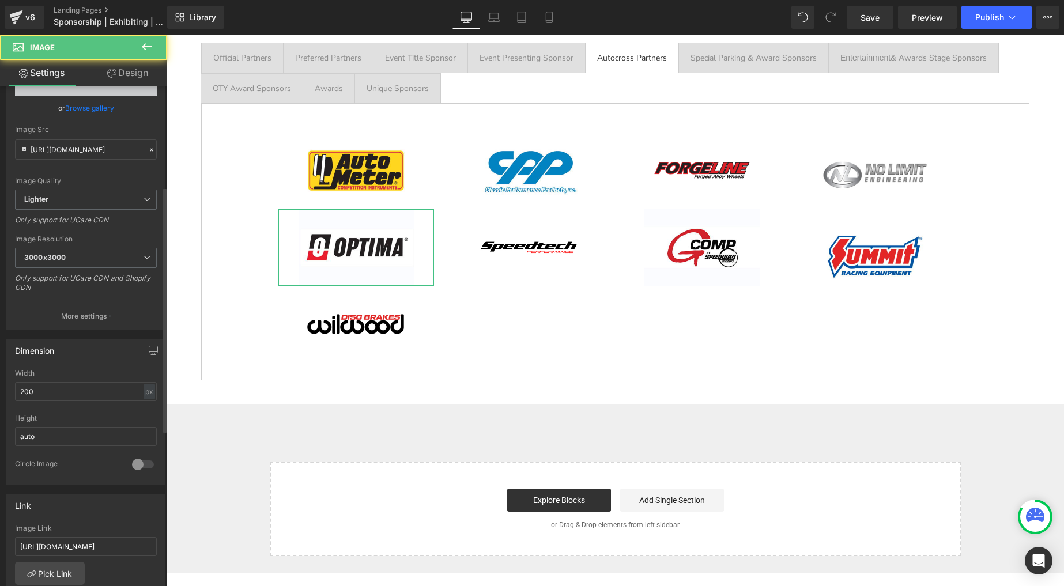
scroll to position [219, 0]
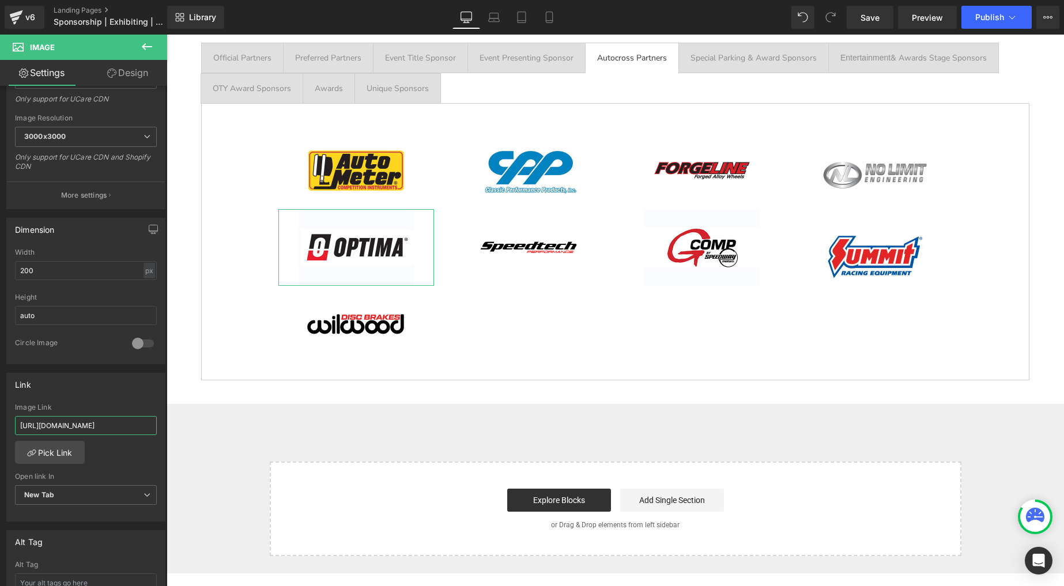
drag, startPoint x: 115, startPoint y: 423, endPoint x: -2, endPoint y: 412, distance: 117.6
click at [0, 412] on html "Image You are previewing how the will restyle your page. You can not edit Eleme…" at bounding box center [532, 293] width 1064 height 586
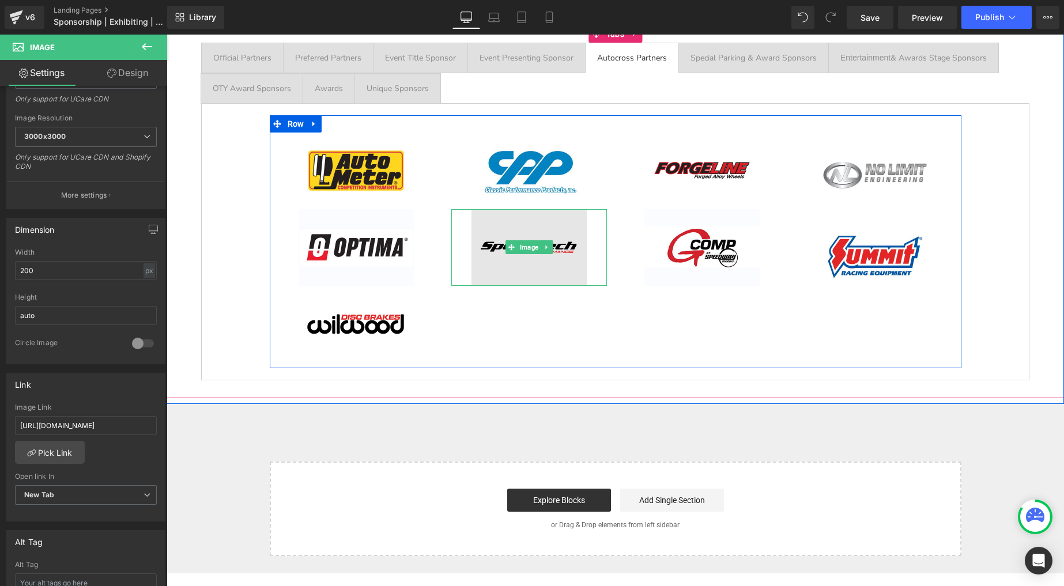
click at [528, 235] on img at bounding box center [529, 247] width 115 height 77
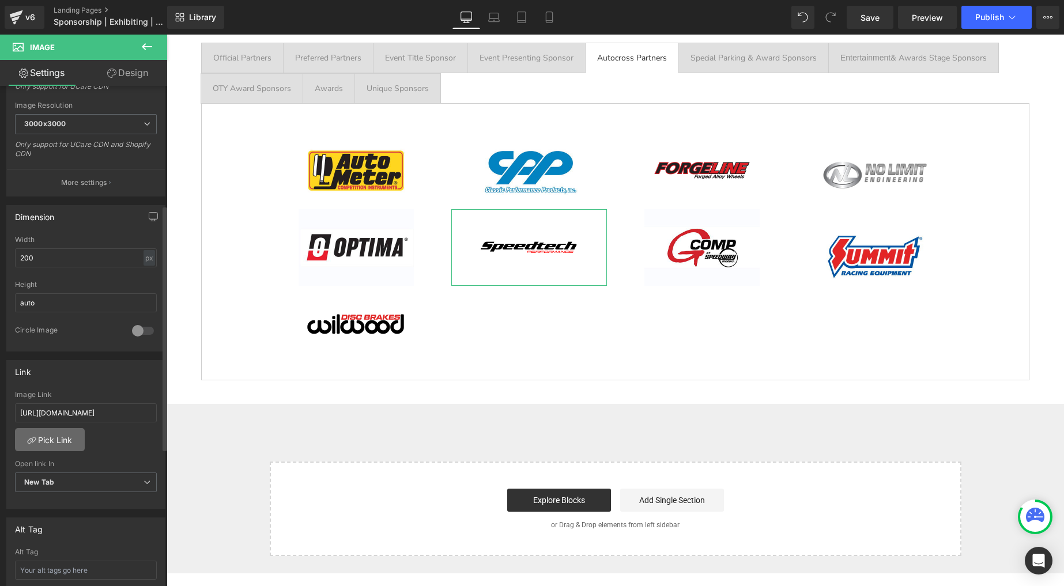
scroll to position [243, 0]
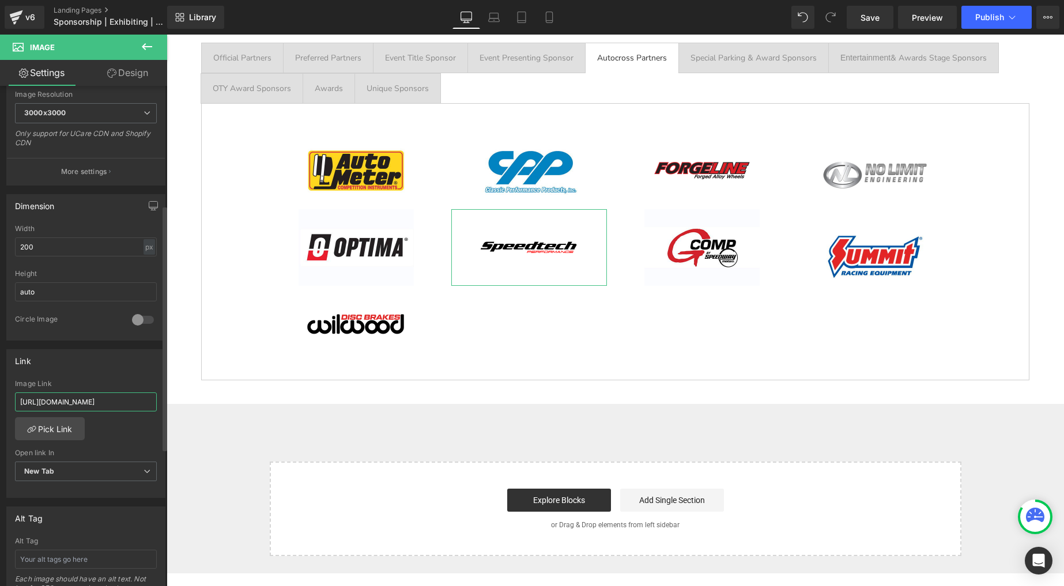
click at [66, 401] on input "[URL][DOMAIN_NAME]" at bounding box center [86, 402] width 142 height 19
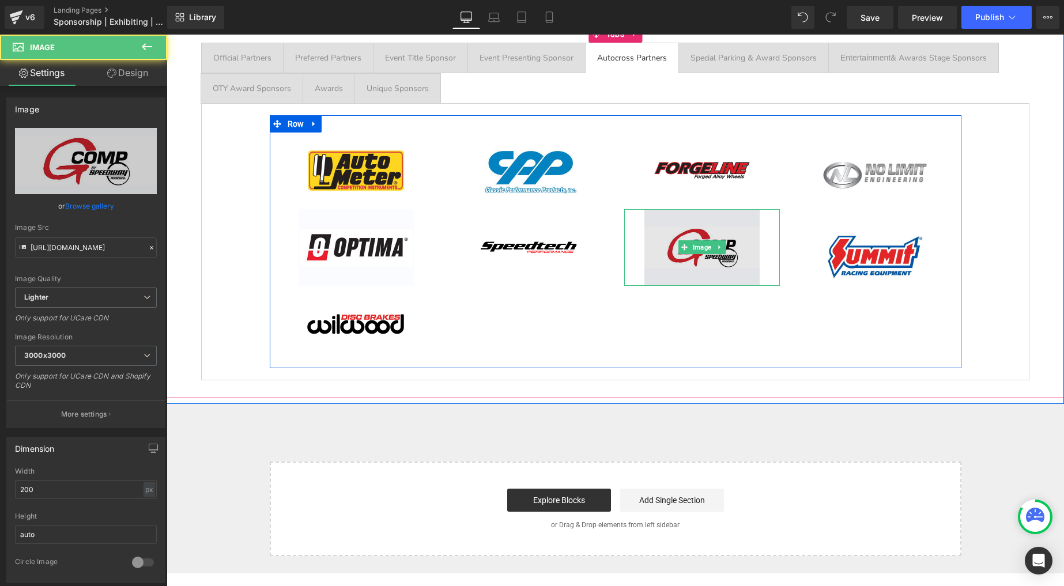
click at [693, 236] on img at bounding box center [702, 247] width 115 height 77
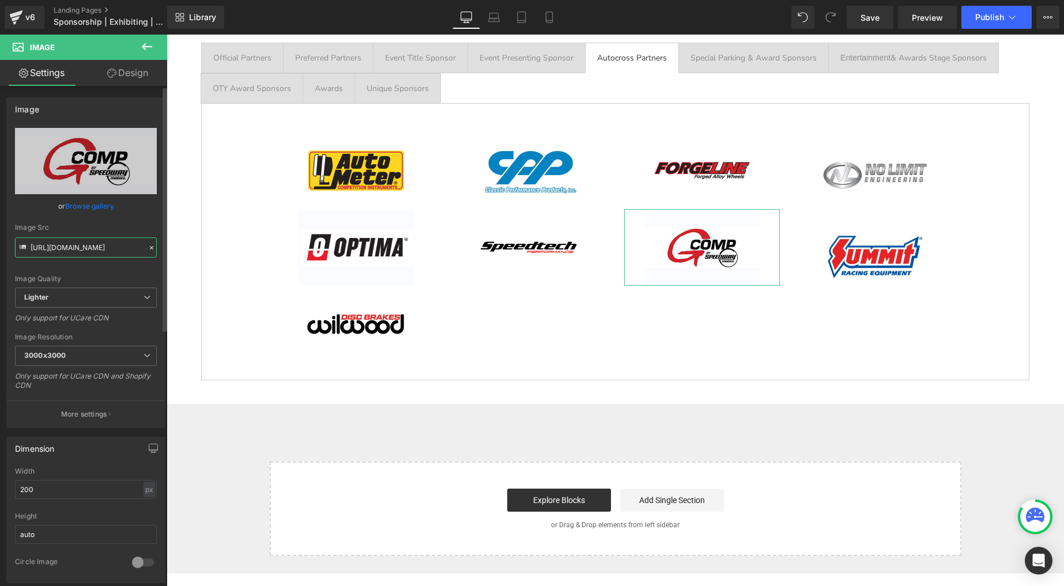
click at [97, 247] on input "[URL][DOMAIN_NAME]" at bounding box center [86, 248] width 142 height 20
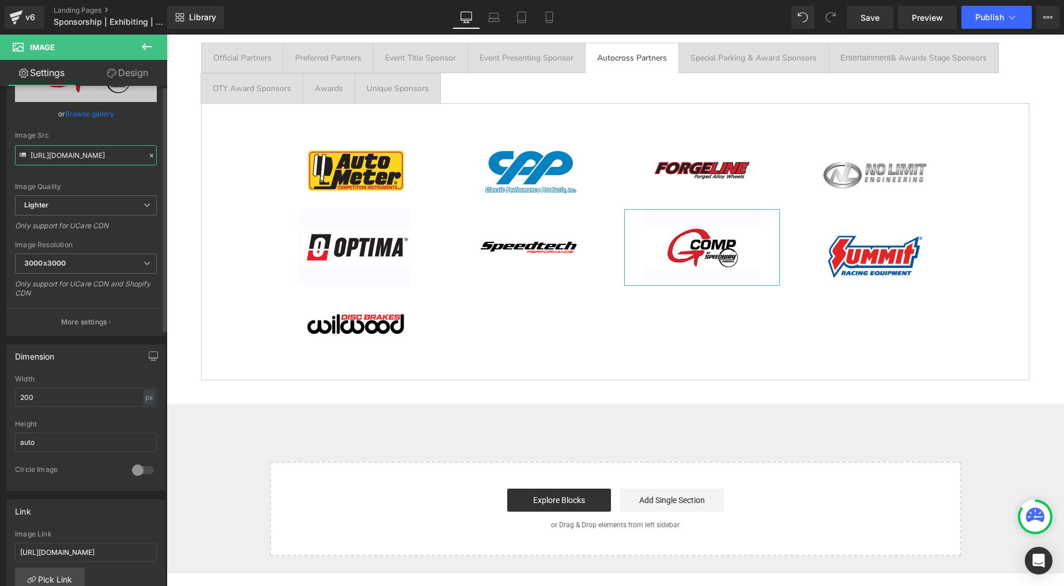
scroll to position [203, 0]
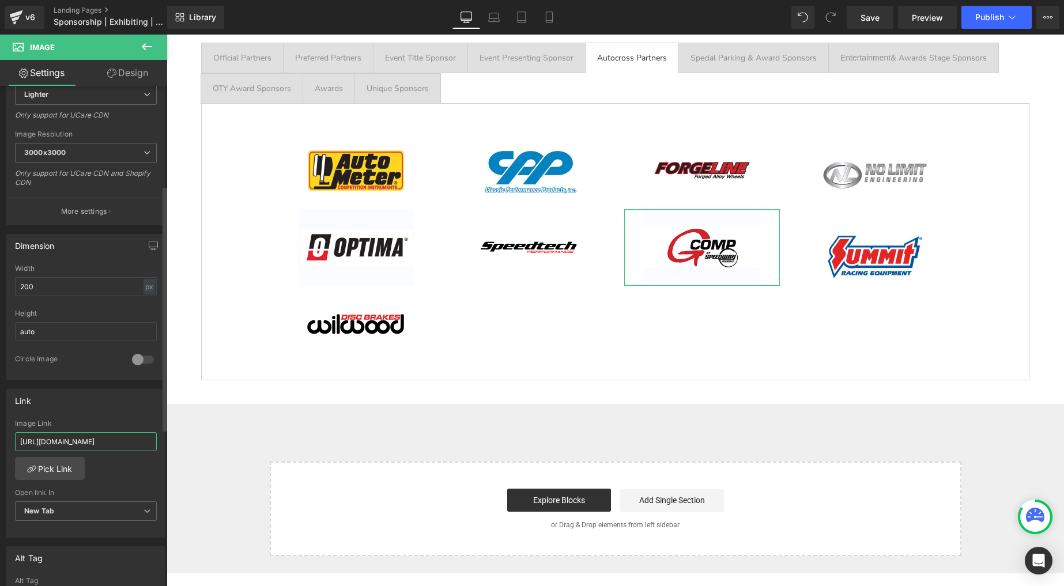
click at [88, 439] on input "[URL][DOMAIN_NAME]" at bounding box center [86, 441] width 142 height 19
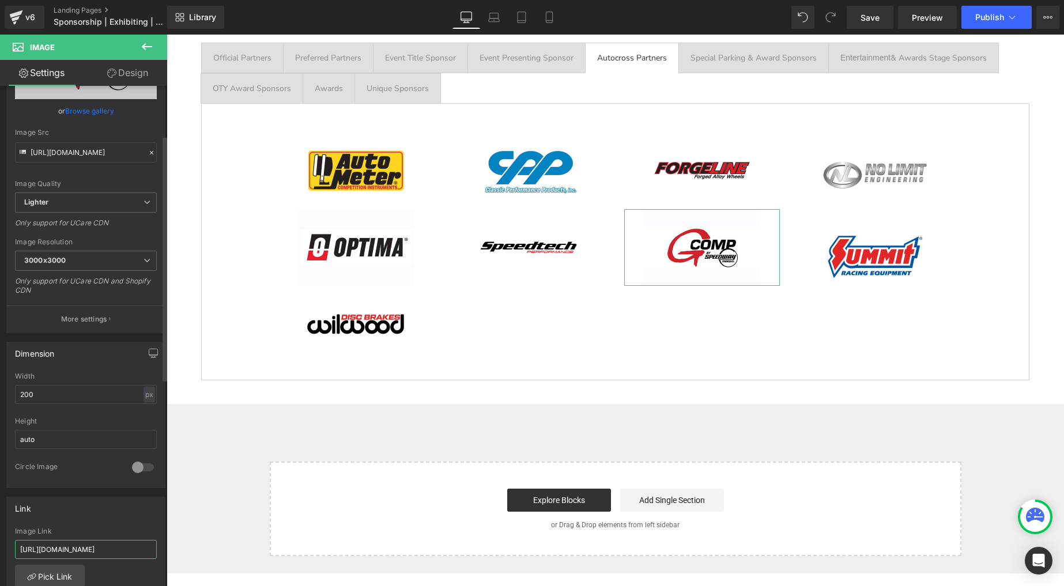
scroll to position [106, 0]
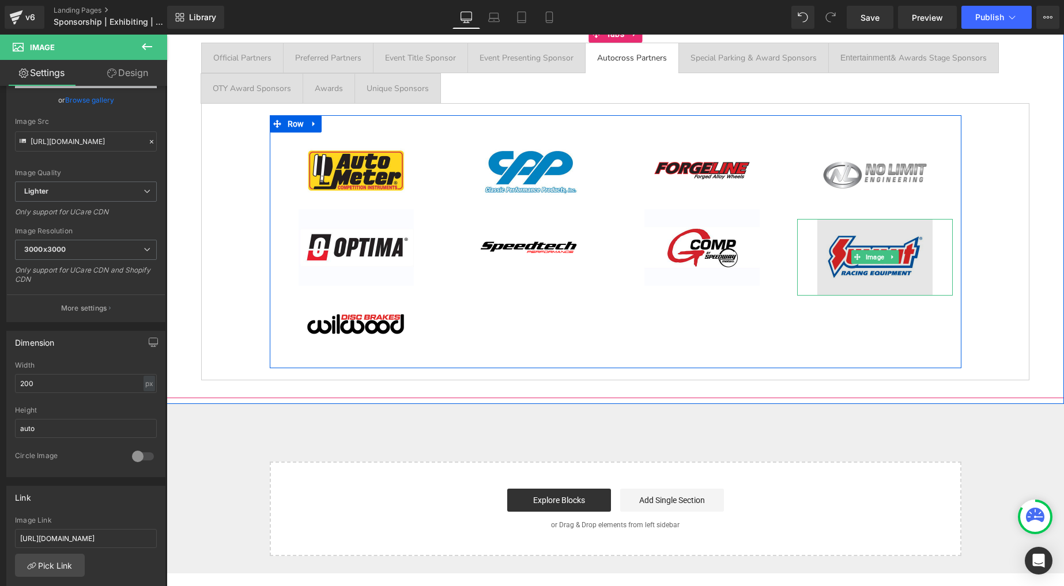
click at [867, 243] on img at bounding box center [875, 257] width 115 height 77
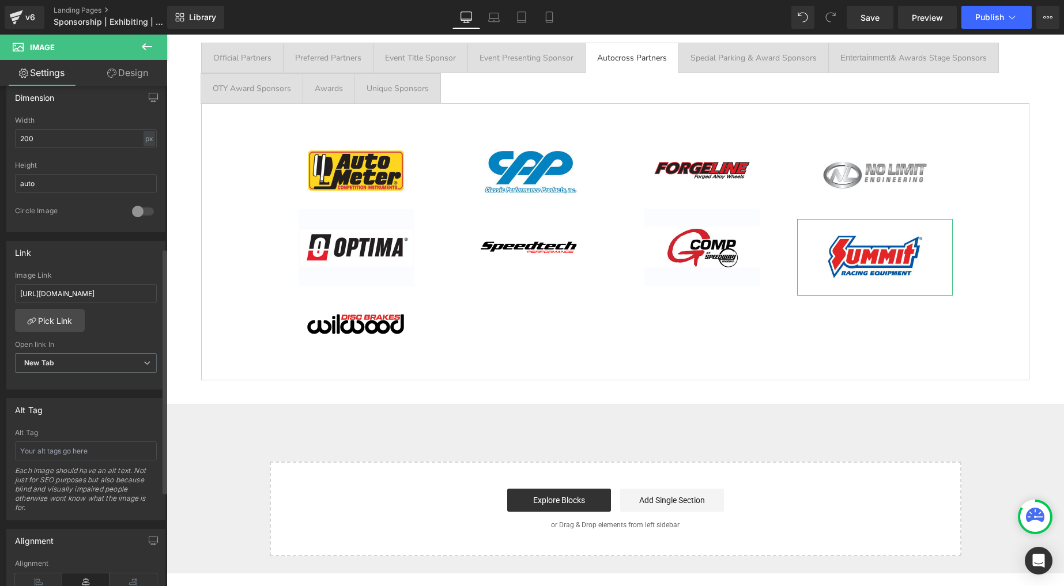
scroll to position [355, 0]
click at [114, 283] on input "[URL][DOMAIN_NAME]" at bounding box center [86, 289] width 142 height 19
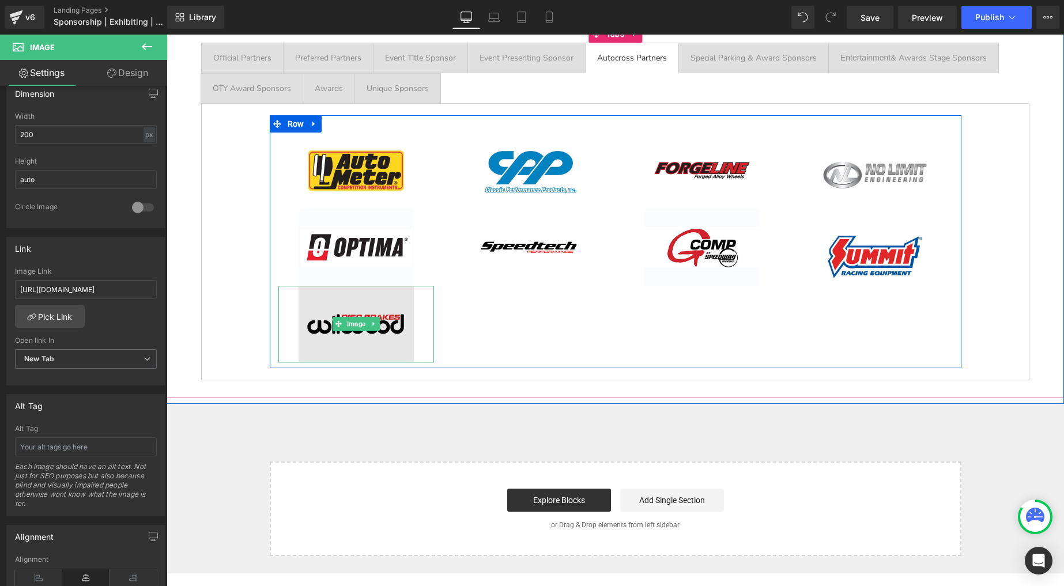
click at [373, 306] on img at bounding box center [356, 324] width 115 height 77
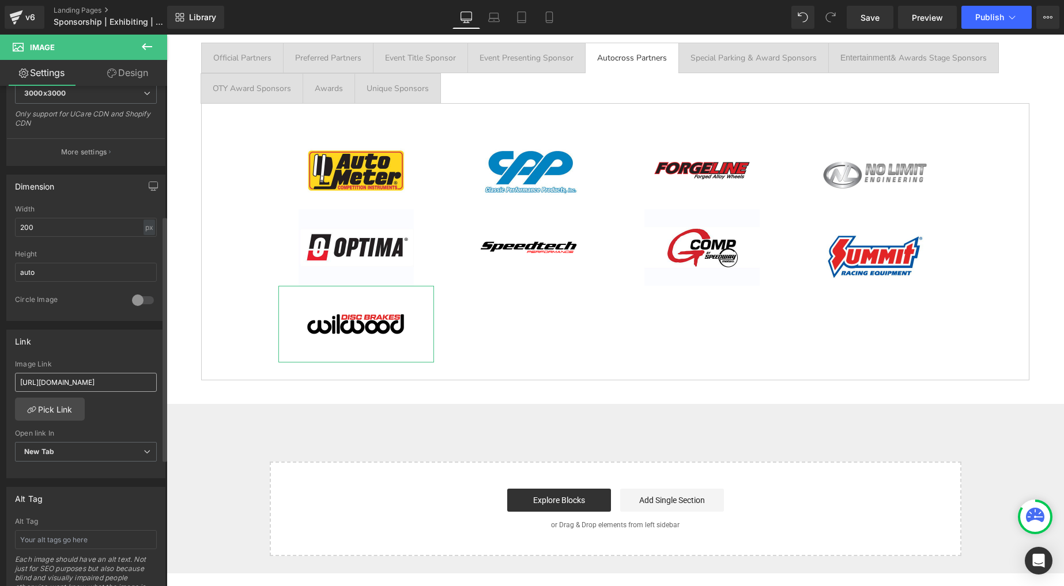
scroll to position [266, 0]
drag, startPoint x: 118, startPoint y: 378, endPoint x: -13, endPoint y: 360, distance: 131.5
click at [0, 360] on html "Image You are previewing how the will restyle your page. You can not edit Eleme…" at bounding box center [532, 293] width 1064 height 586
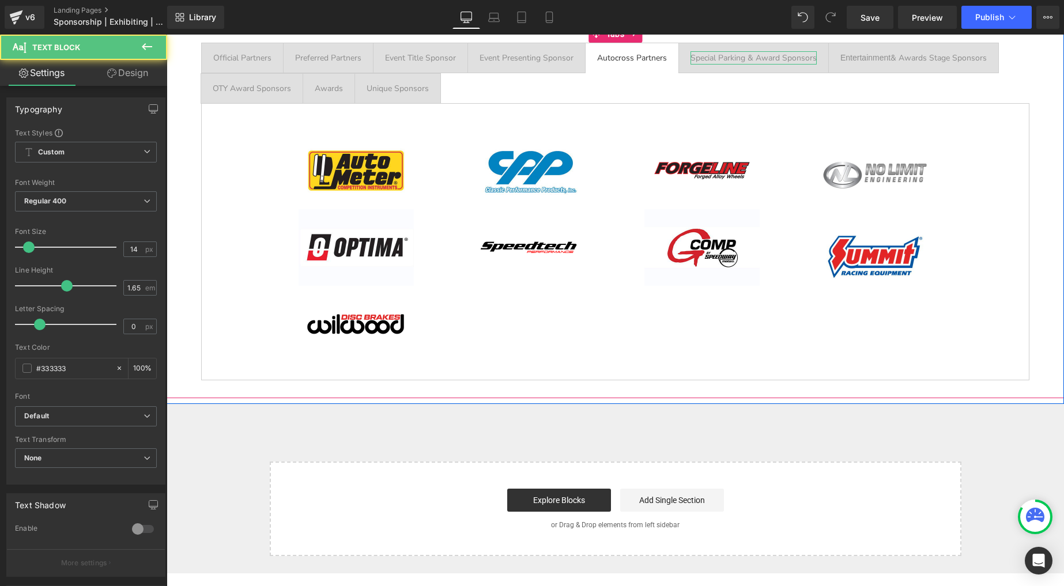
click at [725, 59] on div "Special Parking & Award Sponsors" at bounding box center [754, 57] width 126 height 13
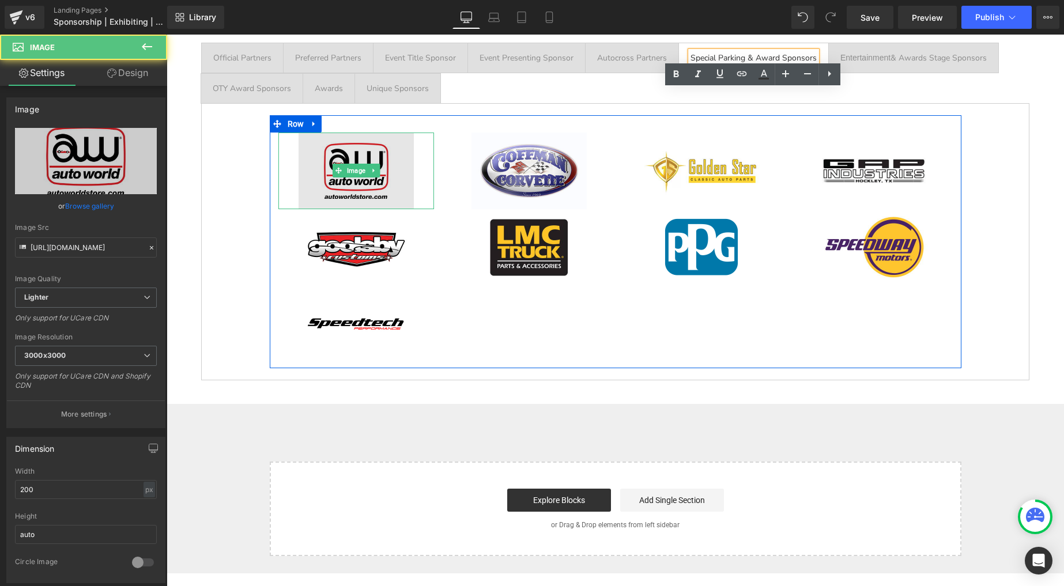
click at [349, 156] on img at bounding box center [356, 171] width 115 height 77
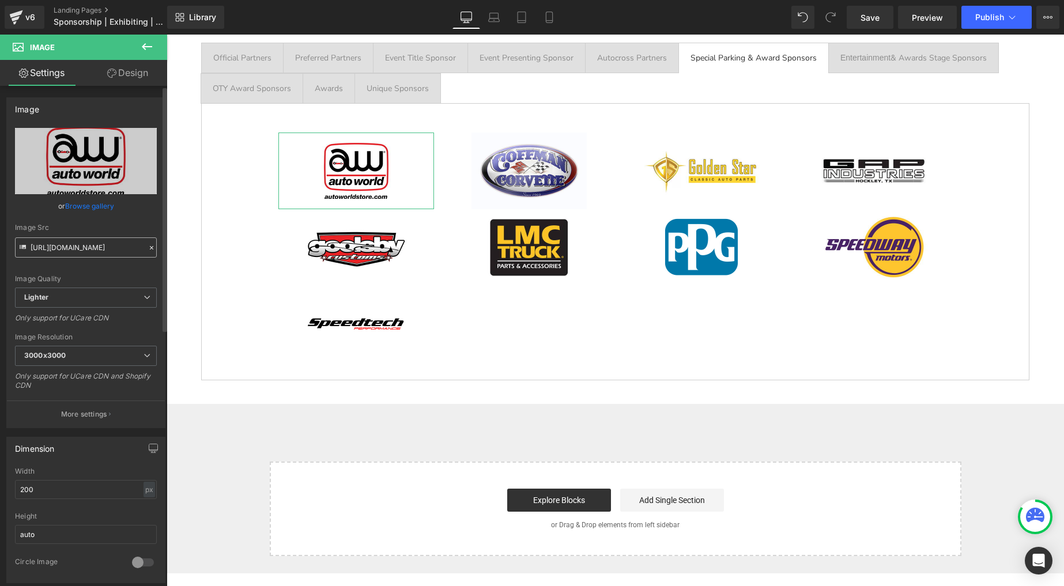
click at [88, 245] on input "[URL][DOMAIN_NAME]" at bounding box center [86, 248] width 142 height 20
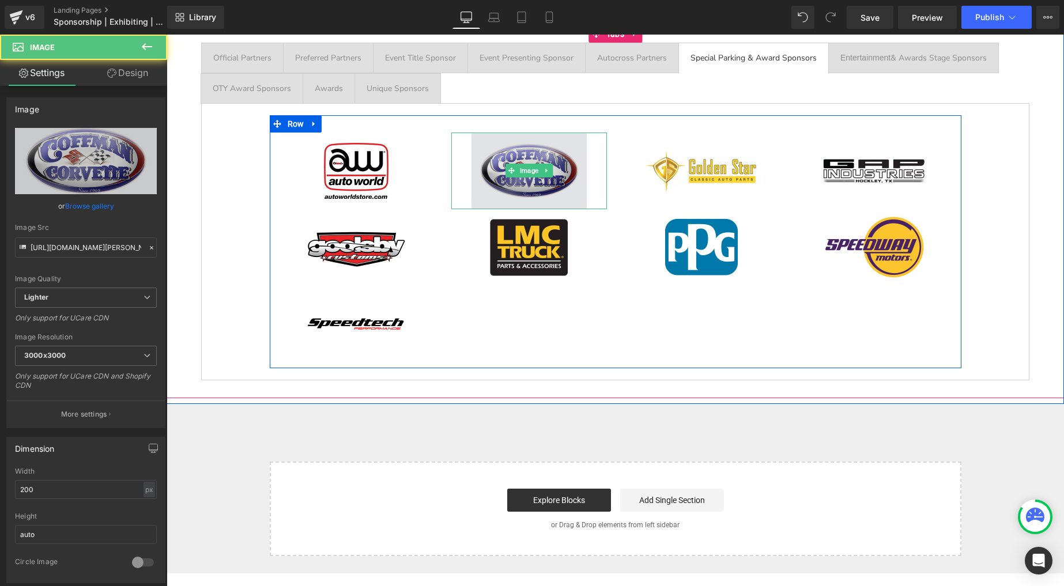
click at [533, 148] on img at bounding box center [529, 171] width 115 height 77
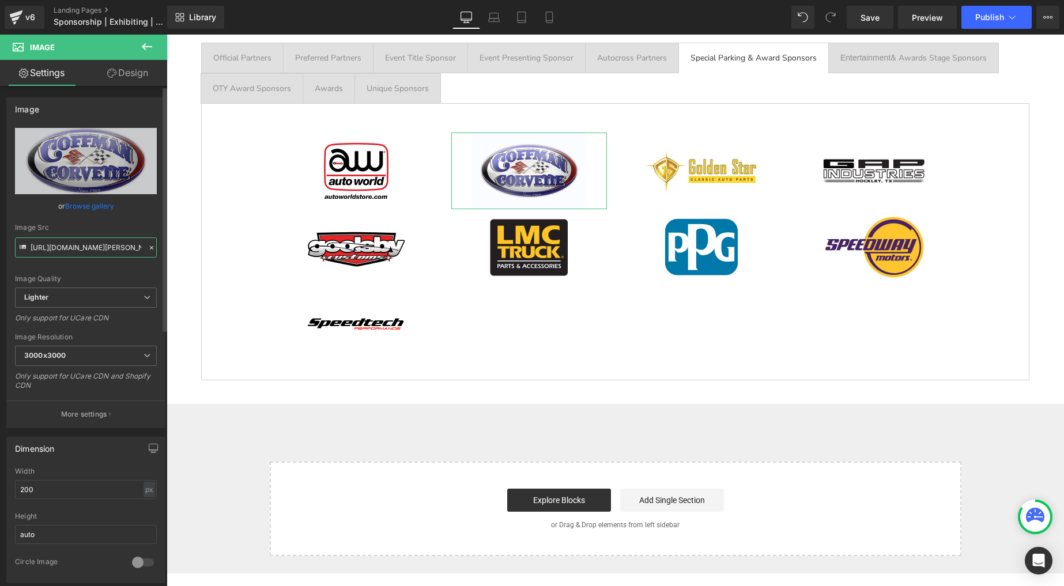
click at [113, 251] on input "[URL][DOMAIN_NAME][PERSON_NAME]" at bounding box center [86, 248] width 142 height 20
click at [113, 250] on input "[URL][DOMAIN_NAME][PERSON_NAME]" at bounding box center [86, 248] width 142 height 20
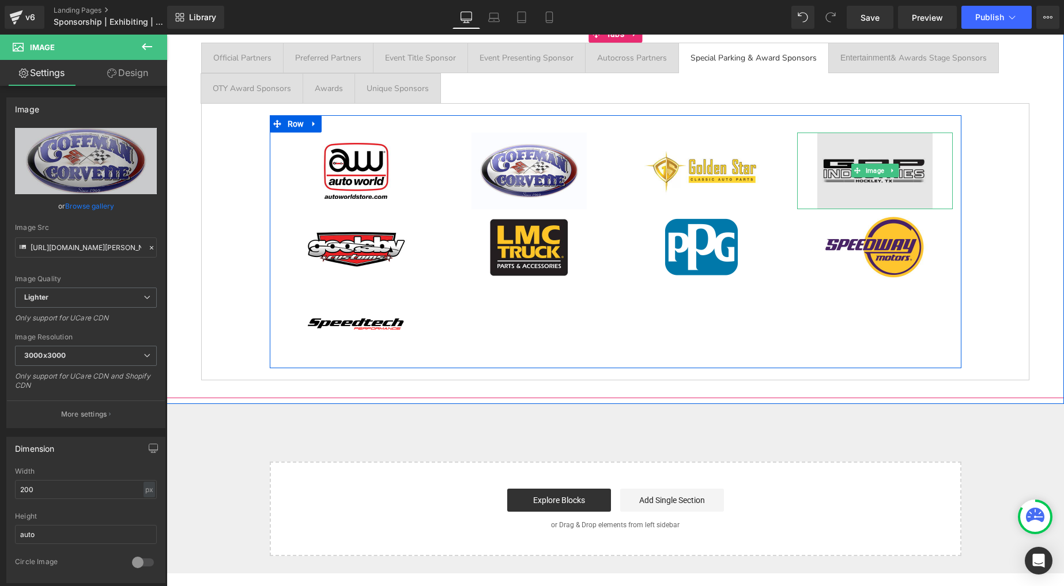
click at [847, 160] on img at bounding box center [875, 171] width 115 height 77
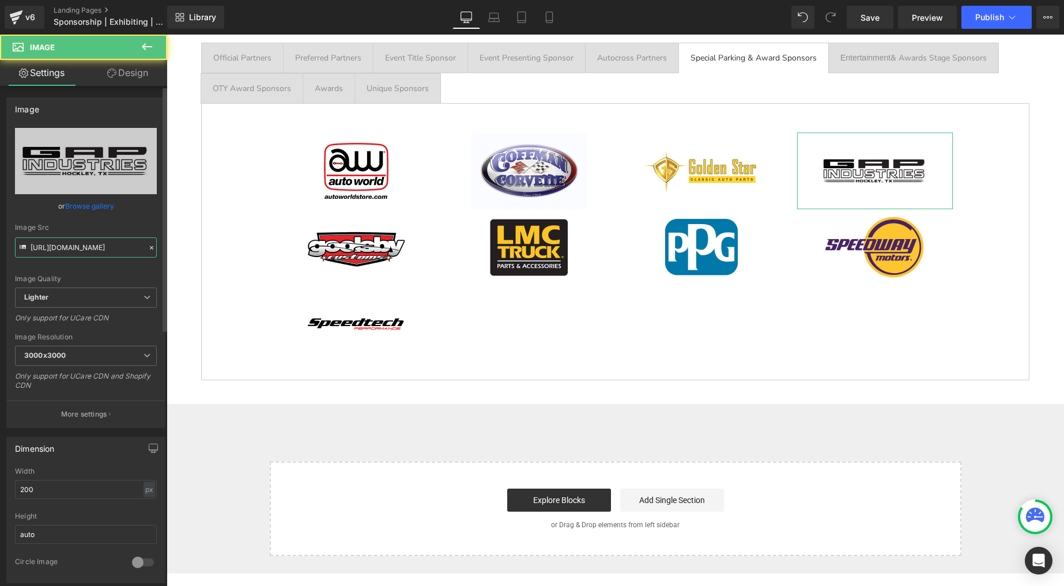
click at [103, 248] on input "[URL][DOMAIN_NAME]" at bounding box center [86, 248] width 142 height 20
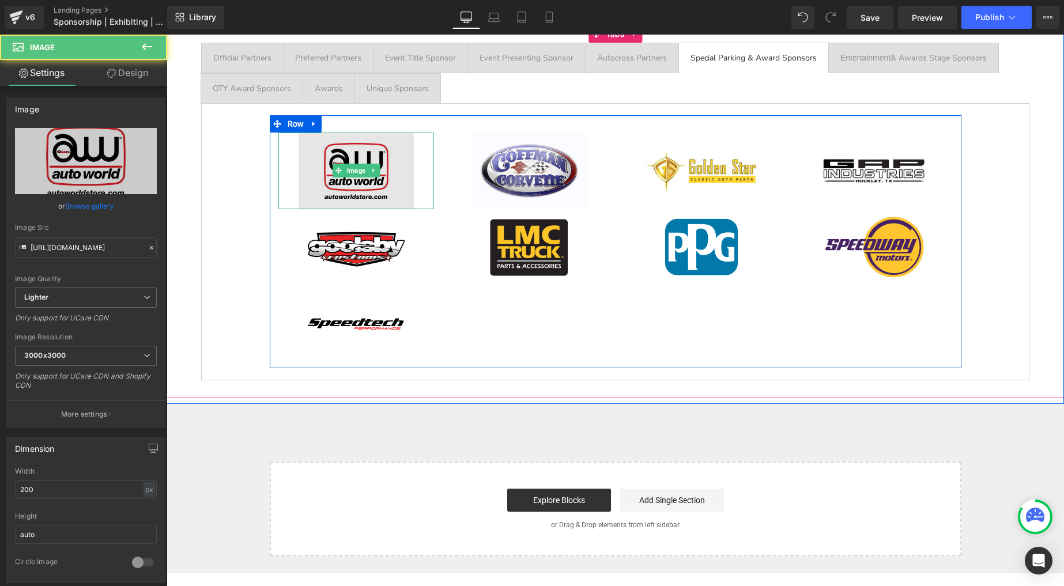
click at [343, 155] on img at bounding box center [356, 171] width 115 height 77
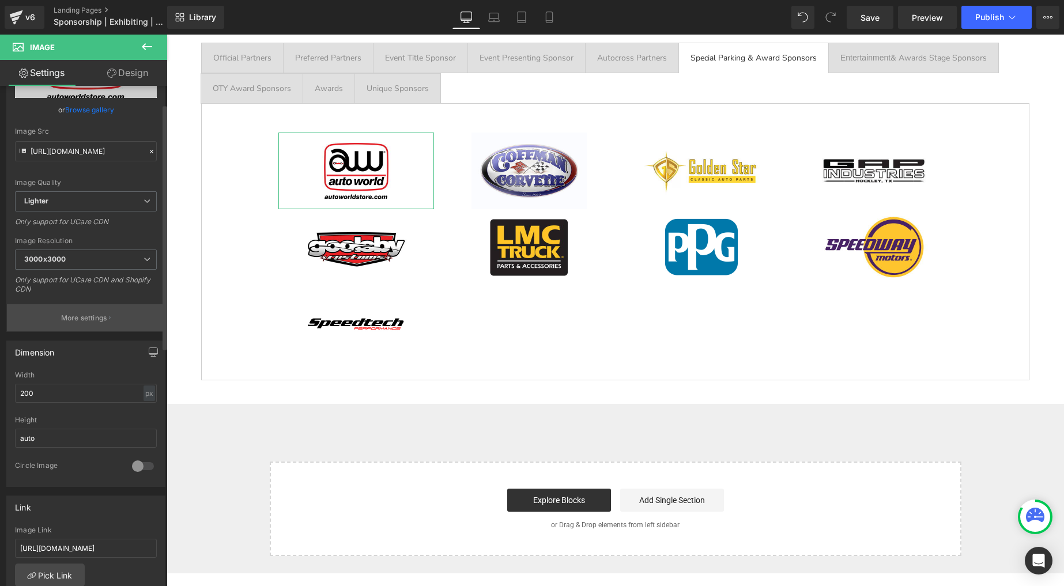
scroll to position [191, 0]
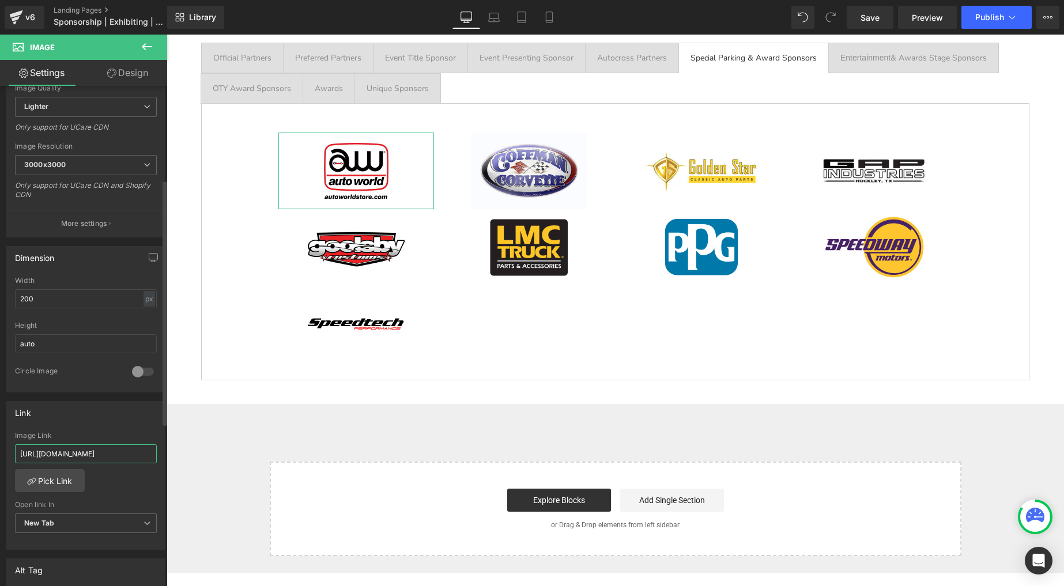
click at [83, 448] on input "[URL][DOMAIN_NAME]" at bounding box center [86, 454] width 142 height 19
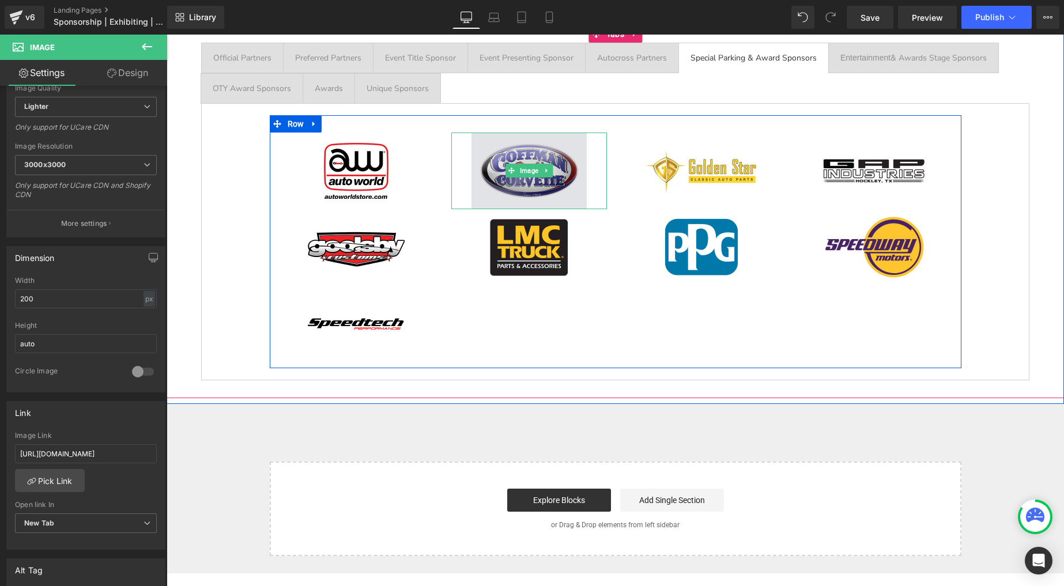
click at [520, 145] on img at bounding box center [529, 171] width 115 height 77
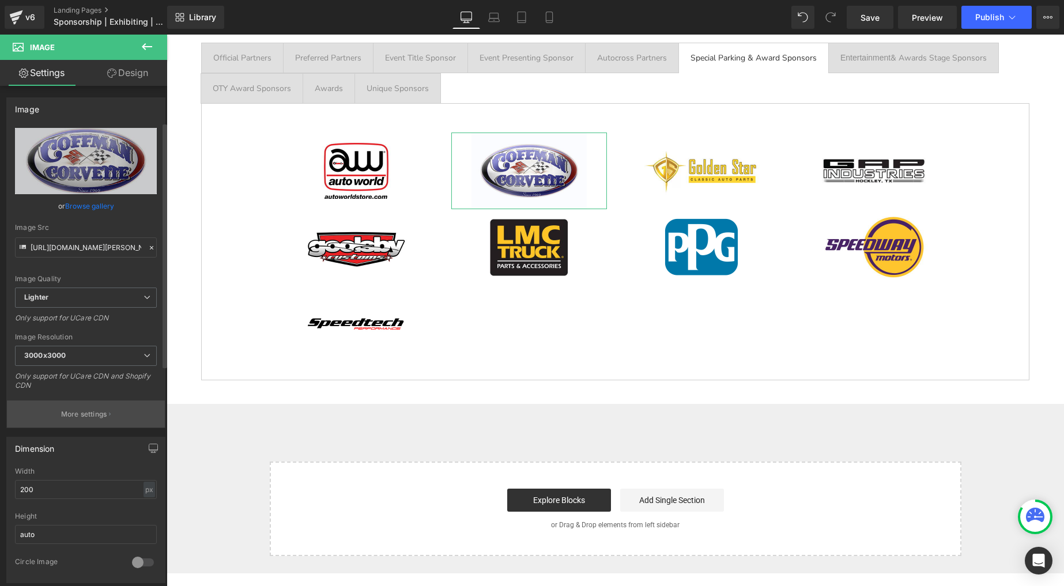
scroll to position [152, 0]
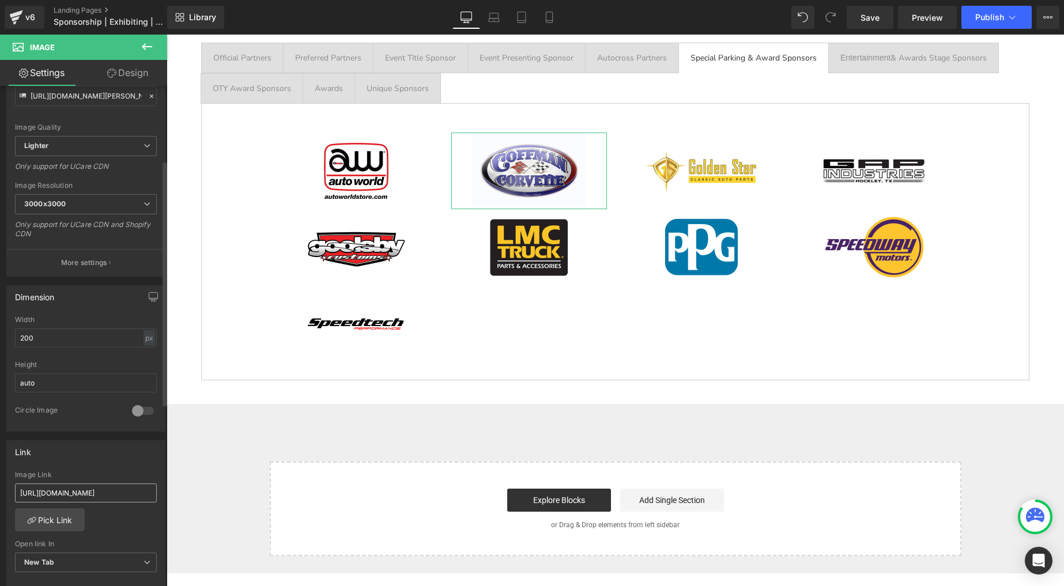
click at [90, 490] on input "[URL][DOMAIN_NAME]" at bounding box center [86, 493] width 142 height 19
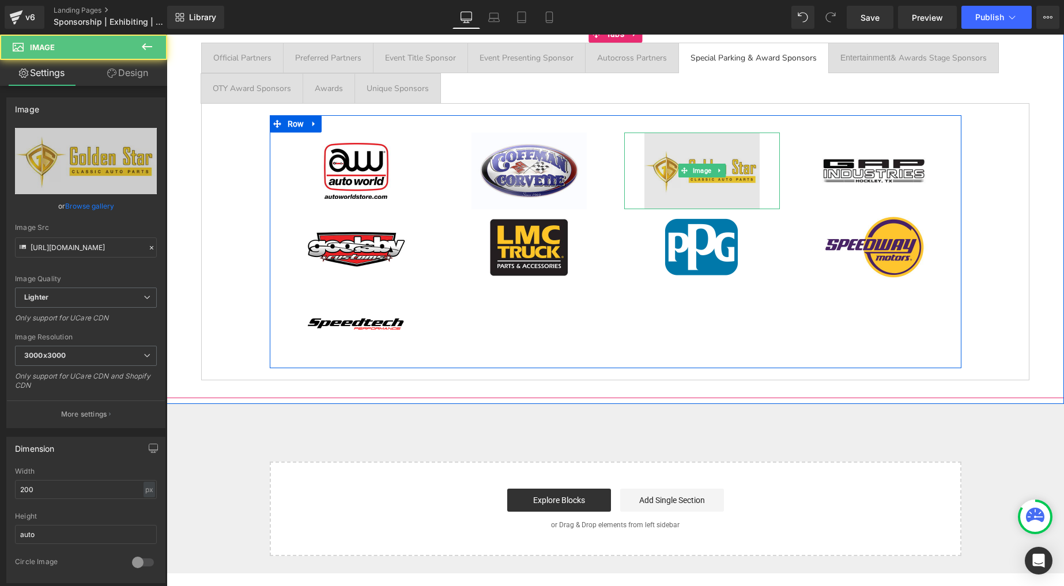
click at [692, 158] on img at bounding box center [702, 171] width 115 height 77
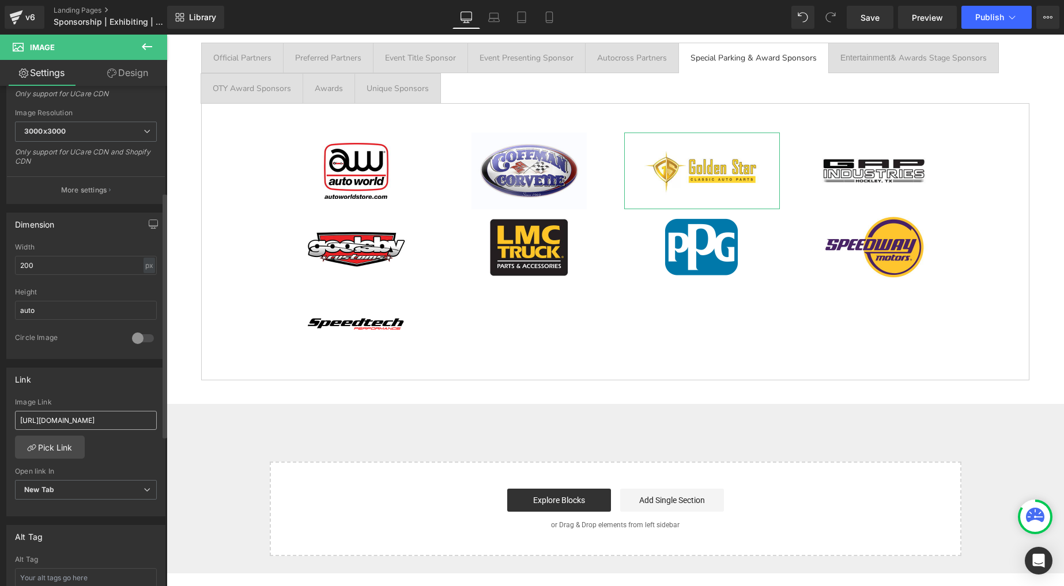
scroll to position [227, 0]
click at [84, 422] on input "[URL][DOMAIN_NAME]" at bounding box center [86, 417] width 142 height 19
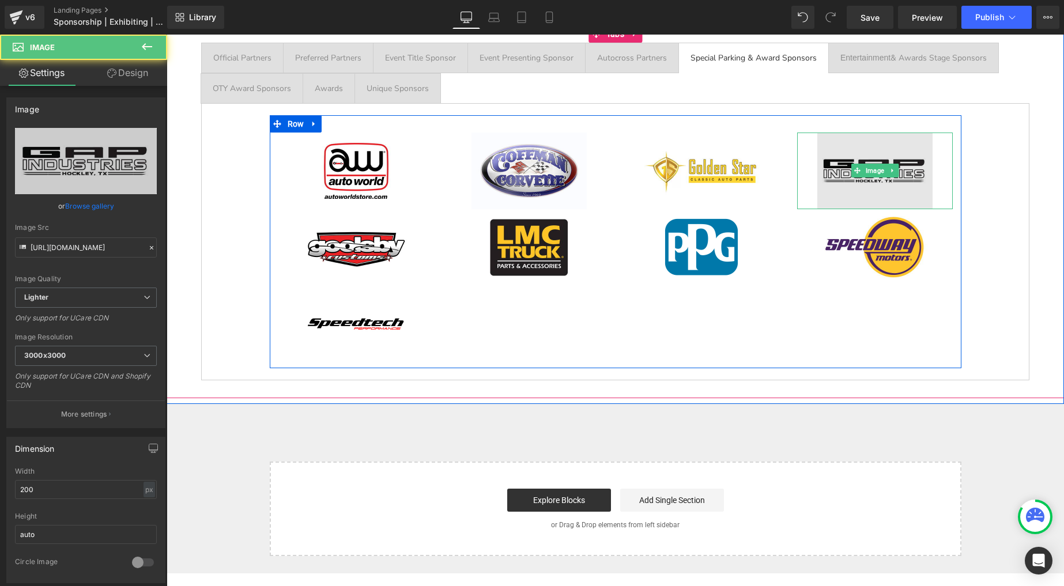
drag, startPoint x: 847, startPoint y: 162, endPoint x: 841, endPoint y: 161, distance: 6.4
click at [847, 162] on img at bounding box center [875, 171] width 115 height 77
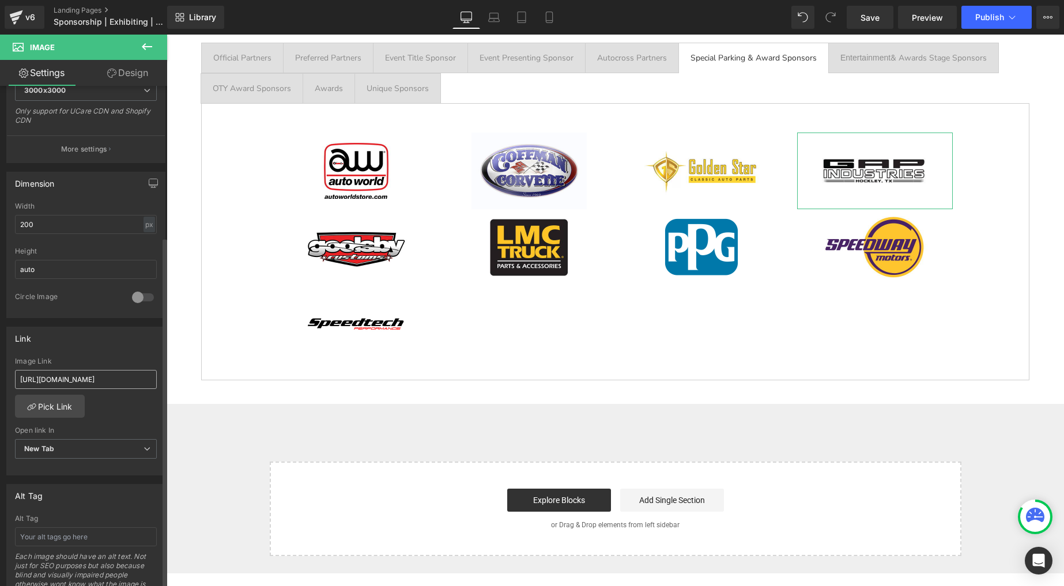
scroll to position [274, 0]
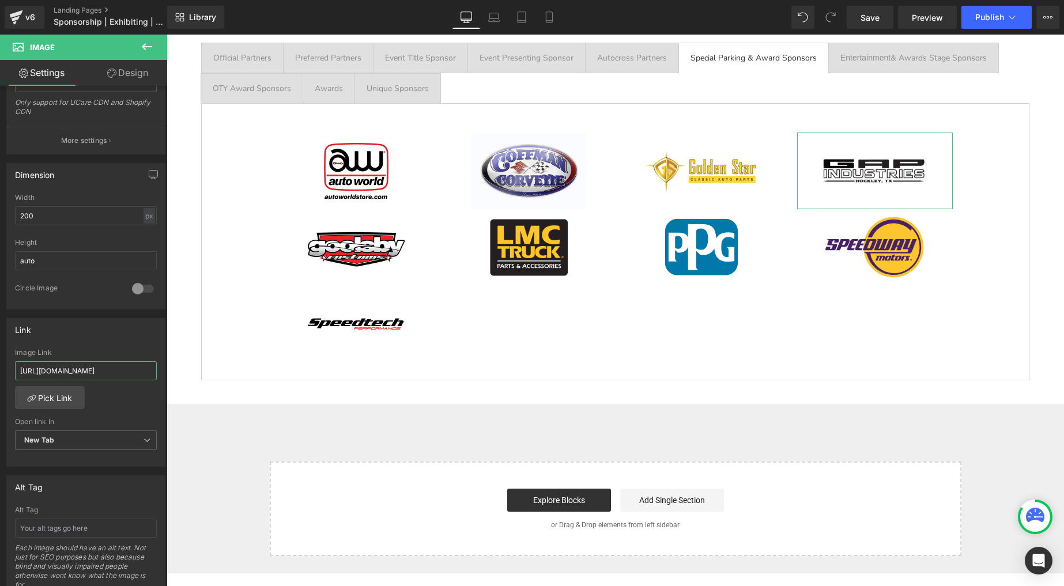
drag, startPoint x: 126, startPoint y: 370, endPoint x: -9, endPoint y: 348, distance: 136.1
click at [0, 348] on html "Image You are previewing how the will restyle your page. You can not edit Eleme…" at bounding box center [532, 293] width 1064 height 586
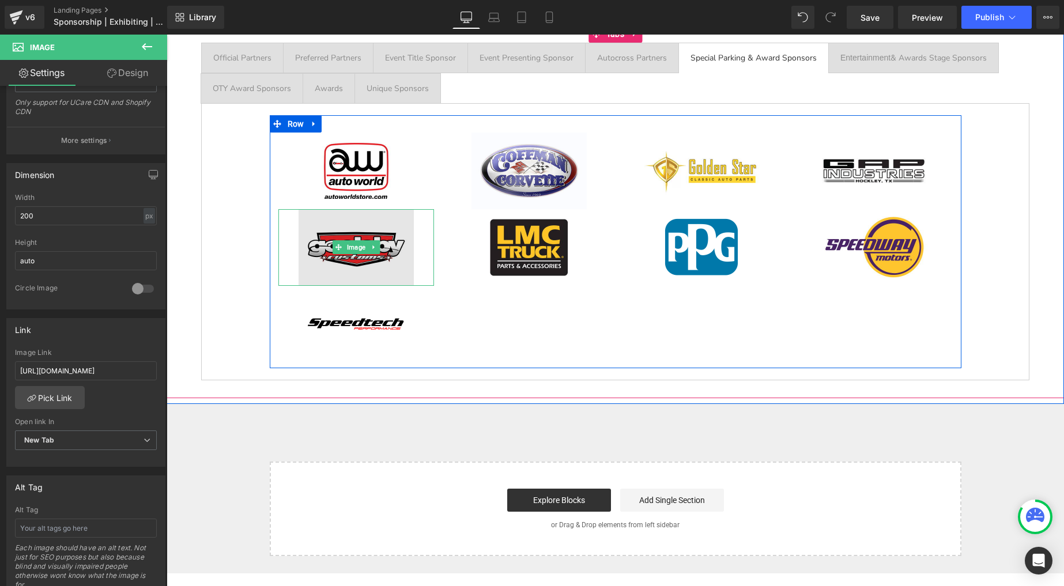
drag, startPoint x: 328, startPoint y: 239, endPoint x: 305, endPoint y: 252, distance: 26.3
click at [328, 239] on img at bounding box center [356, 247] width 115 height 77
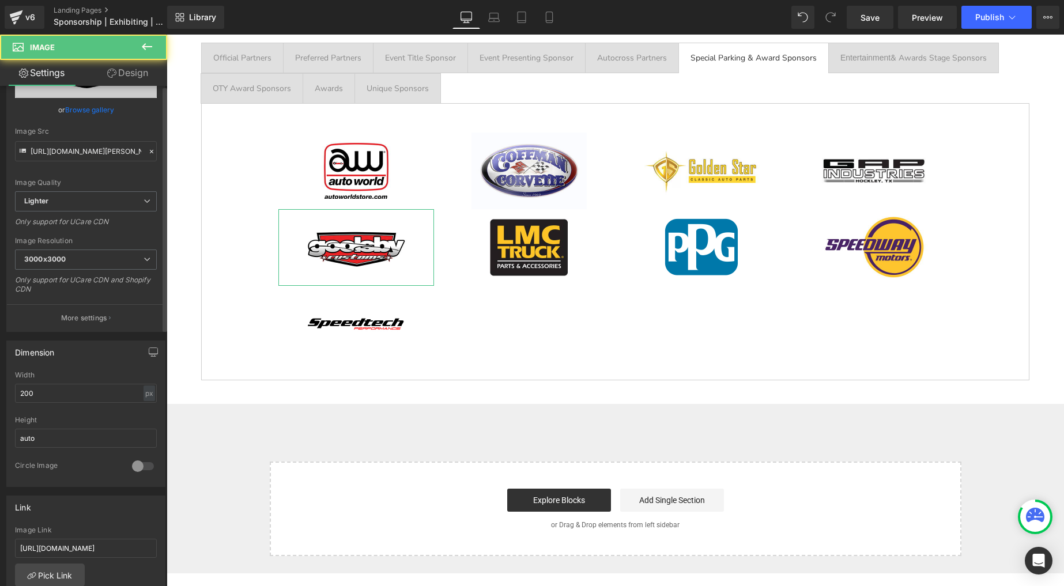
scroll to position [168, 0]
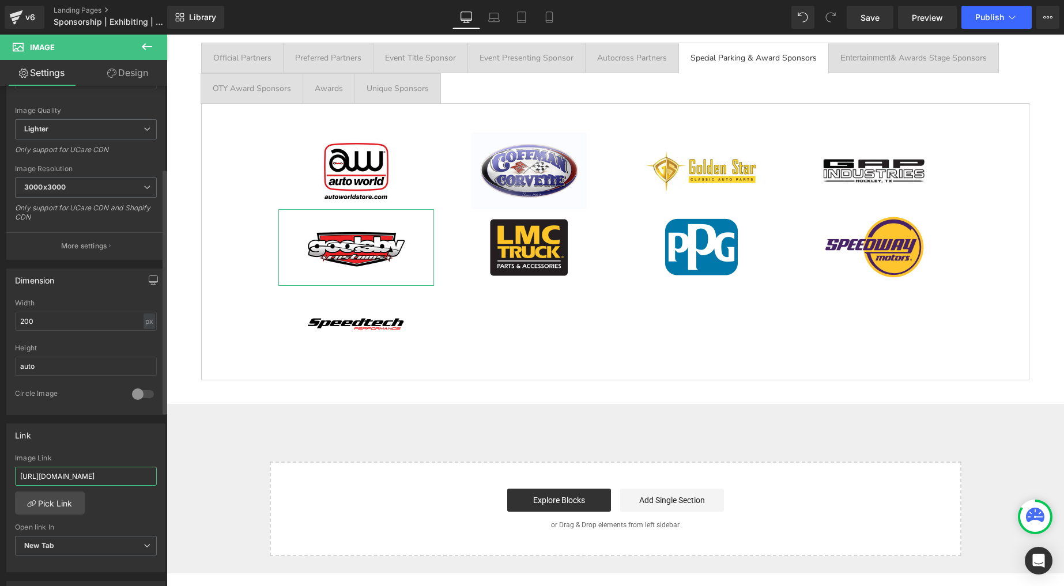
drag, startPoint x: 70, startPoint y: 468, endPoint x: 15, endPoint y: 453, distance: 57.0
click at [15, 457] on div "Image Link [URL][DOMAIN_NAME]" at bounding box center [86, 472] width 142 height 37
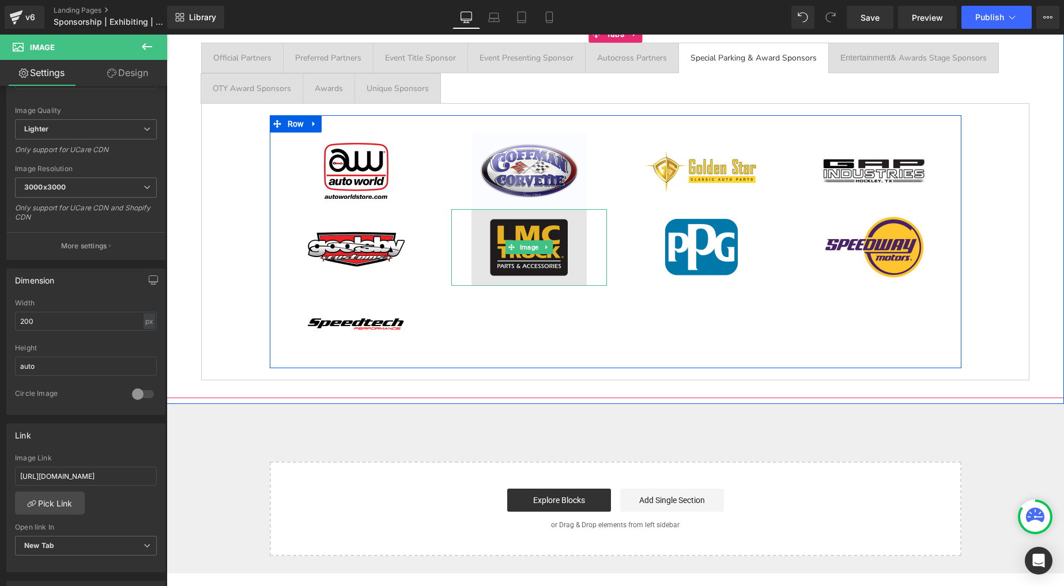
click at [505, 236] on img at bounding box center [529, 247] width 115 height 77
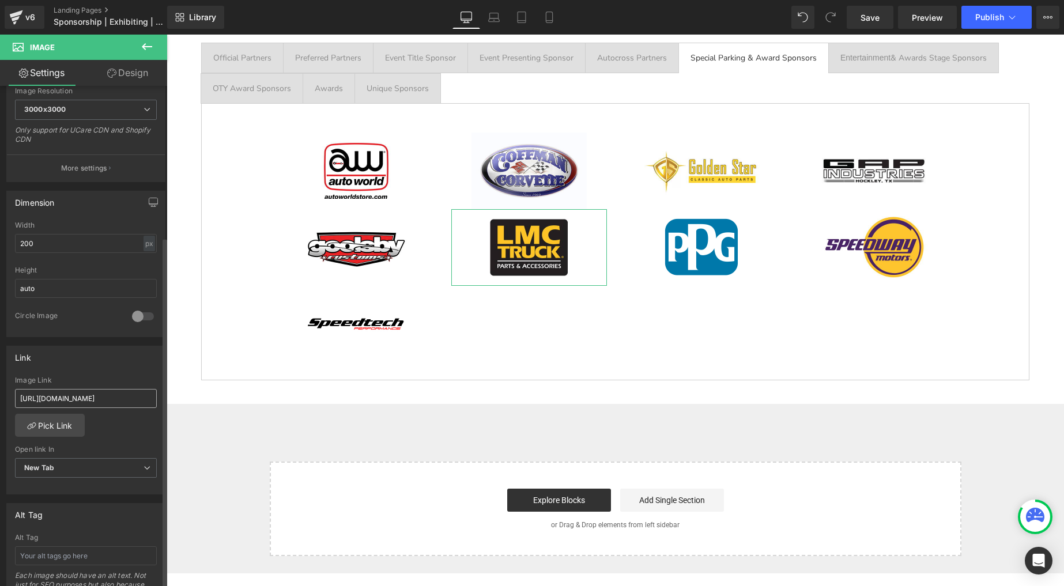
scroll to position [253, 0]
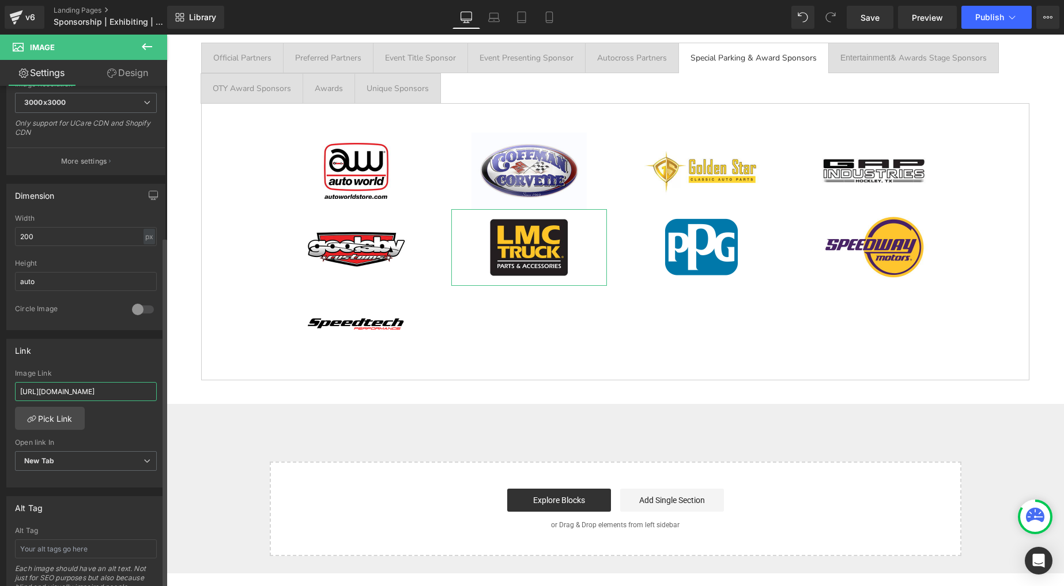
drag, startPoint x: 51, startPoint y: 381, endPoint x: 13, endPoint y: 373, distance: 38.8
click at [13, 373] on div "[URL][DOMAIN_NAME] Image Link [URL][DOMAIN_NAME] Pick Link Current Tab New Tab …" at bounding box center [86, 429] width 158 height 118
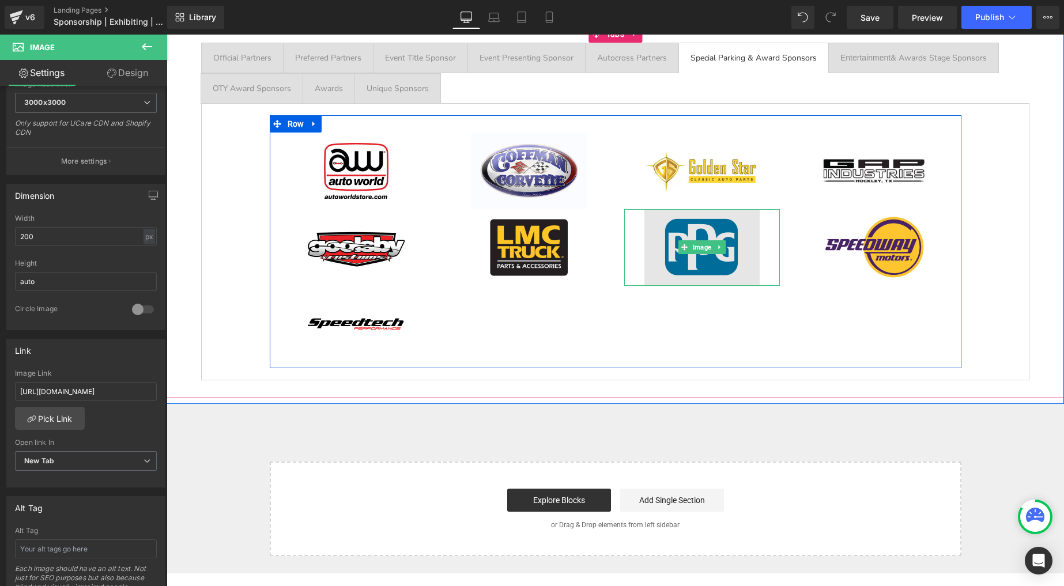
click at [706, 228] on img at bounding box center [702, 247] width 115 height 77
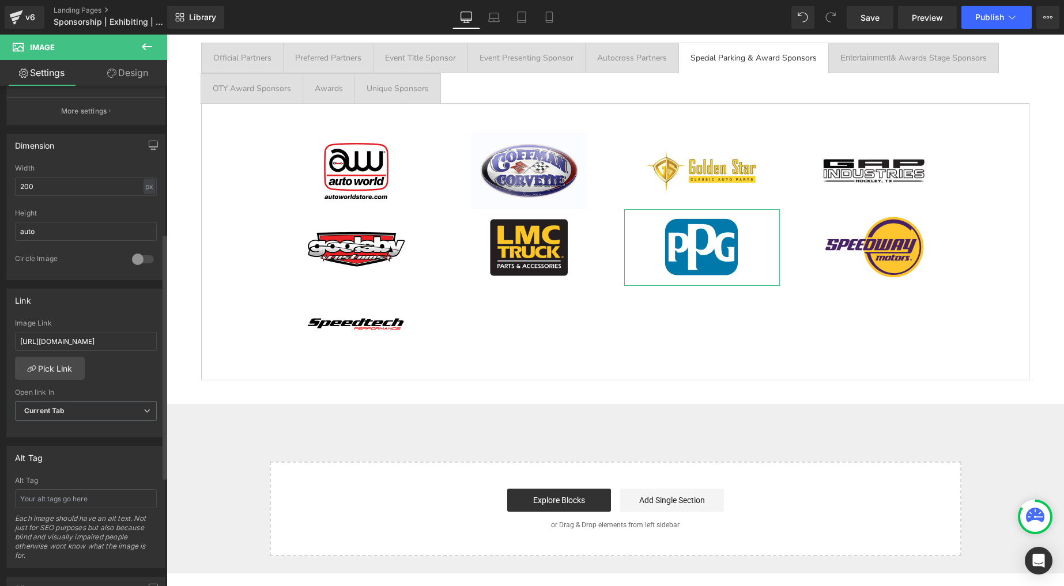
scroll to position [314, 0]
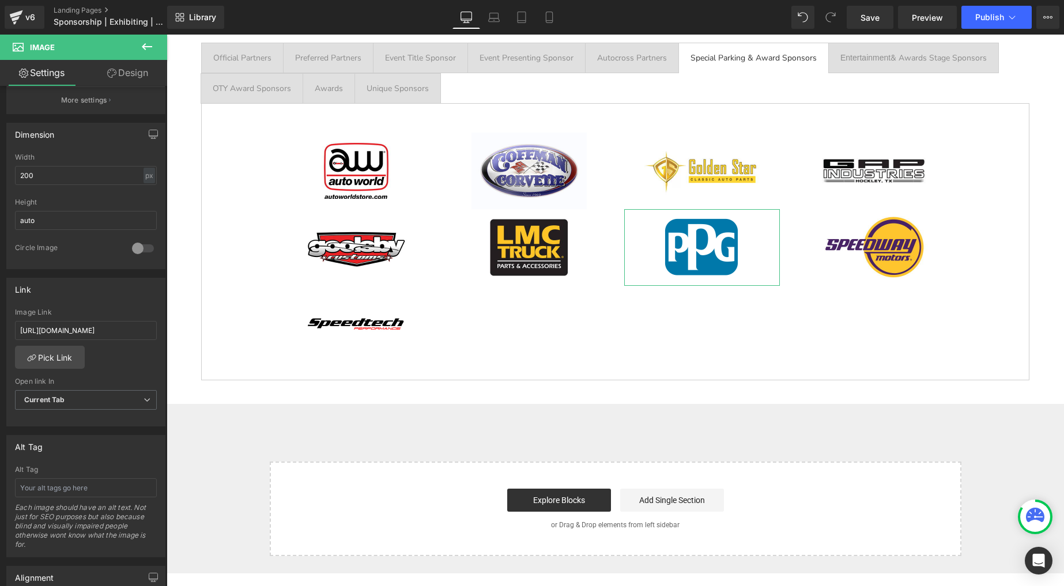
drag, startPoint x: 107, startPoint y: 327, endPoint x: -18, endPoint y: 320, distance: 125.3
click at [0, 320] on html "Image You are previewing how the will restyle your page. You can not edit Eleme…" at bounding box center [532, 293] width 1064 height 586
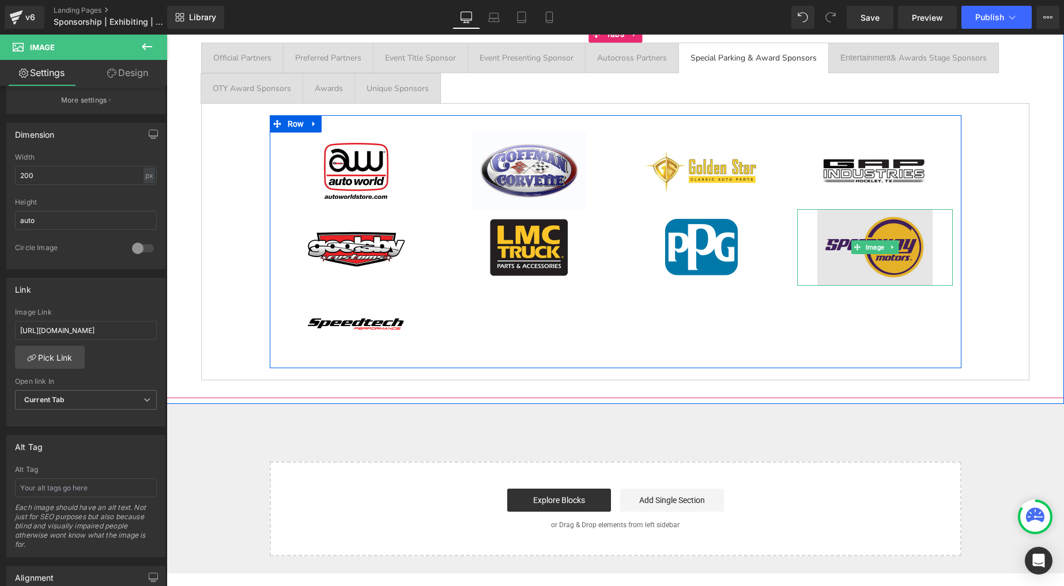
click at [863, 230] on img at bounding box center [875, 247] width 115 height 77
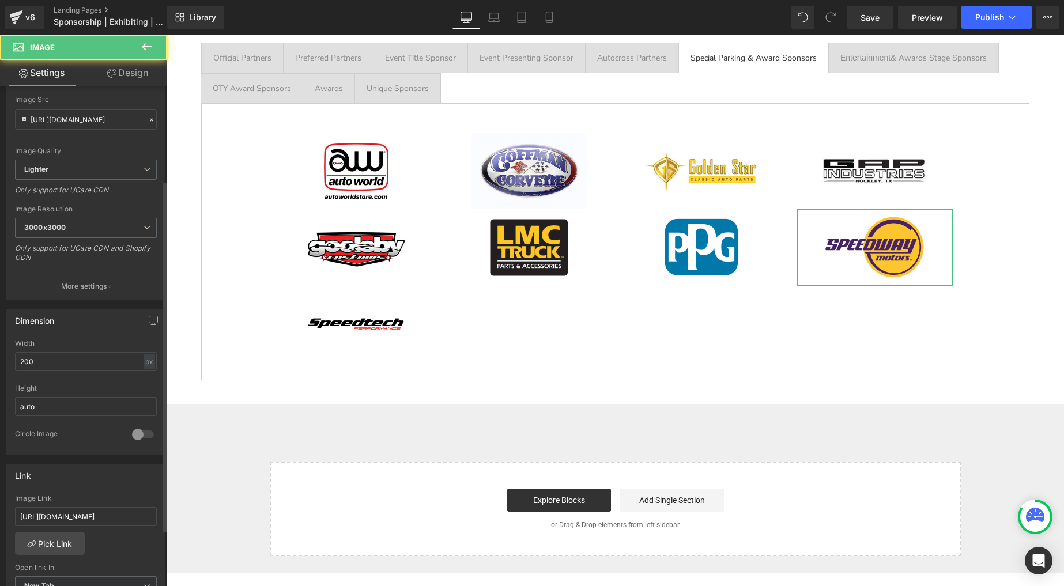
scroll to position [140, 0]
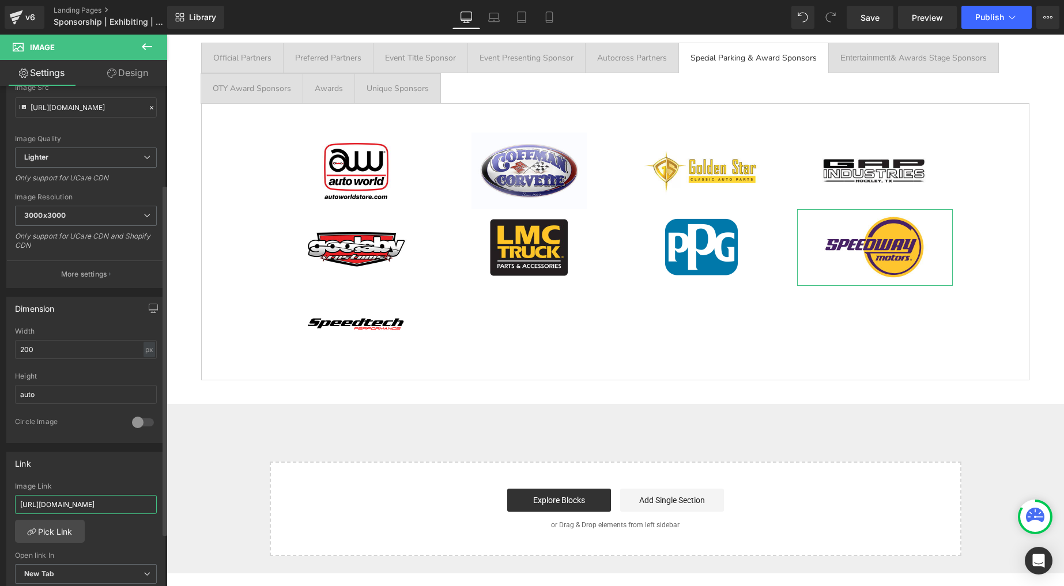
click at [90, 497] on input "[URL][DOMAIN_NAME]" at bounding box center [86, 504] width 142 height 19
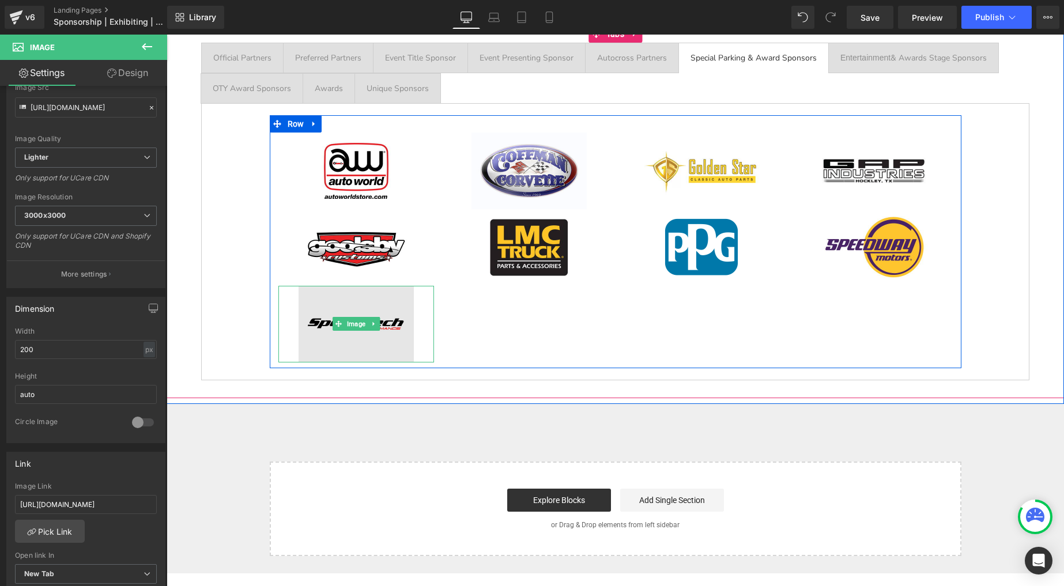
click at [313, 325] on img at bounding box center [356, 324] width 115 height 77
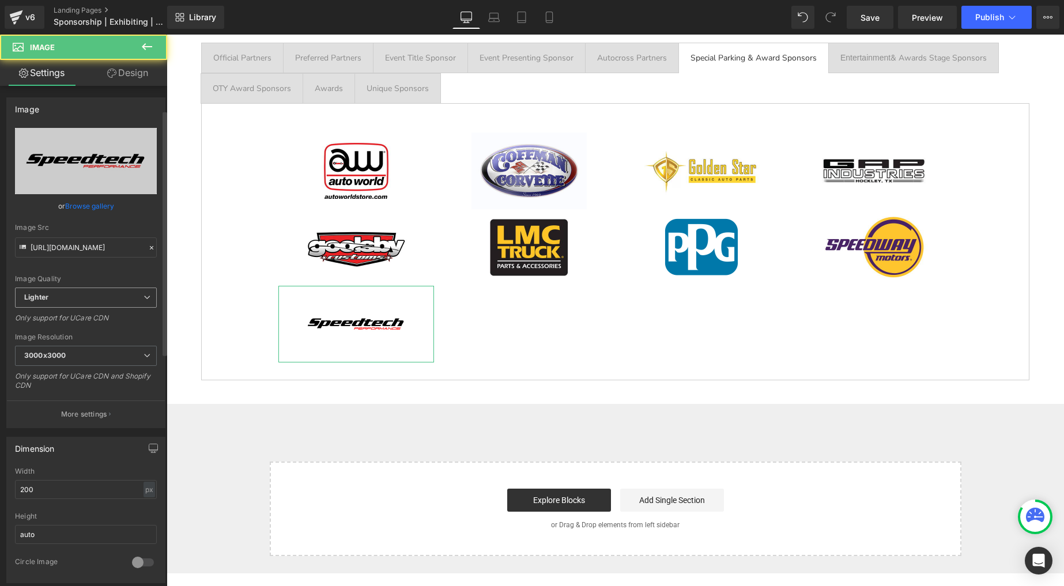
scroll to position [171, 0]
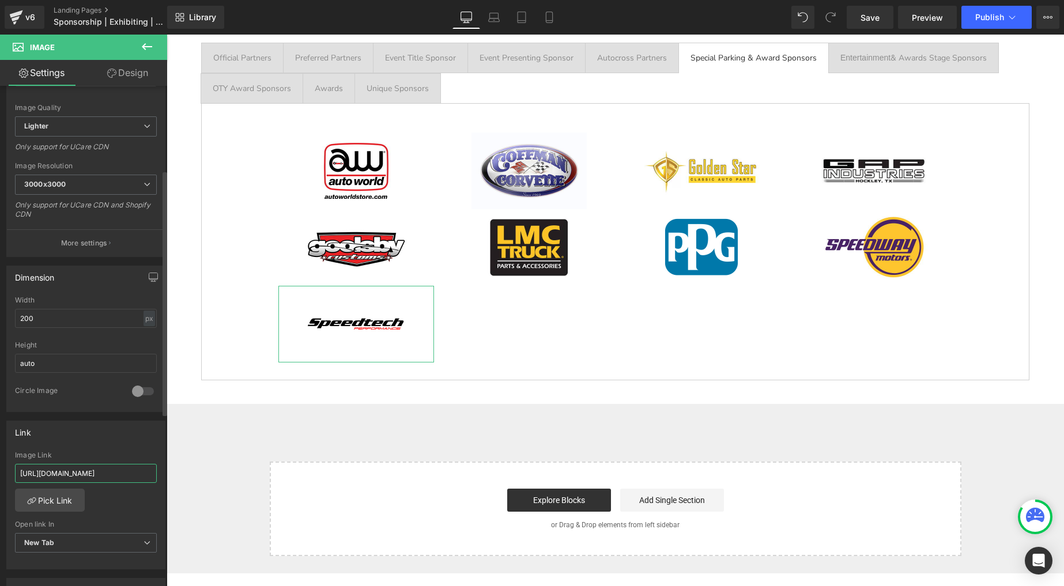
click at [95, 471] on input "[URL][DOMAIN_NAME]" at bounding box center [86, 473] width 142 height 19
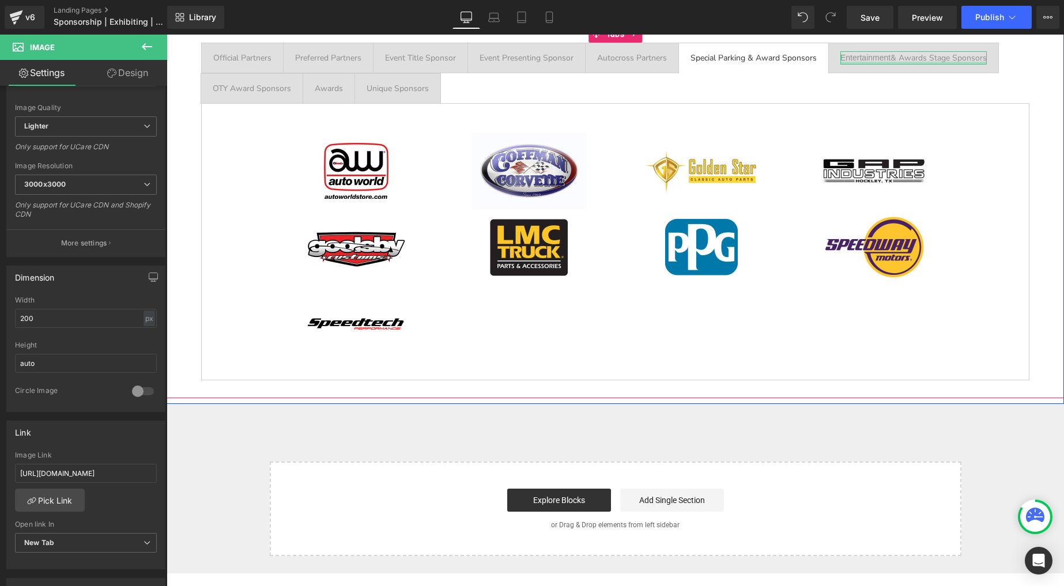
click at [853, 64] on div at bounding box center [914, 63] width 146 height 3
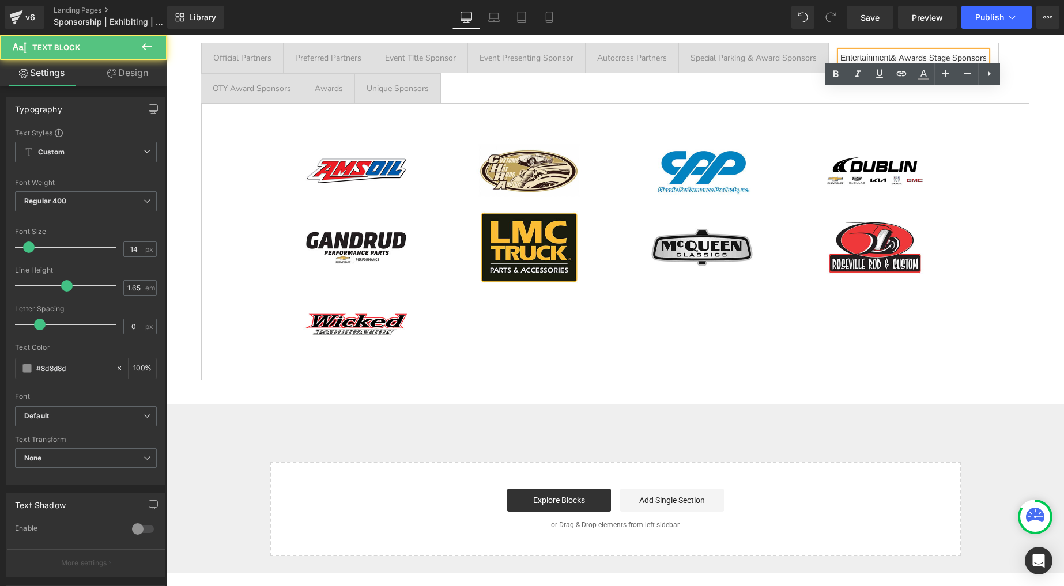
click at [851, 55] on span "Entertainment" at bounding box center [866, 57] width 50 height 9
copy div "Entertainment & Awards Stage Sponsors"
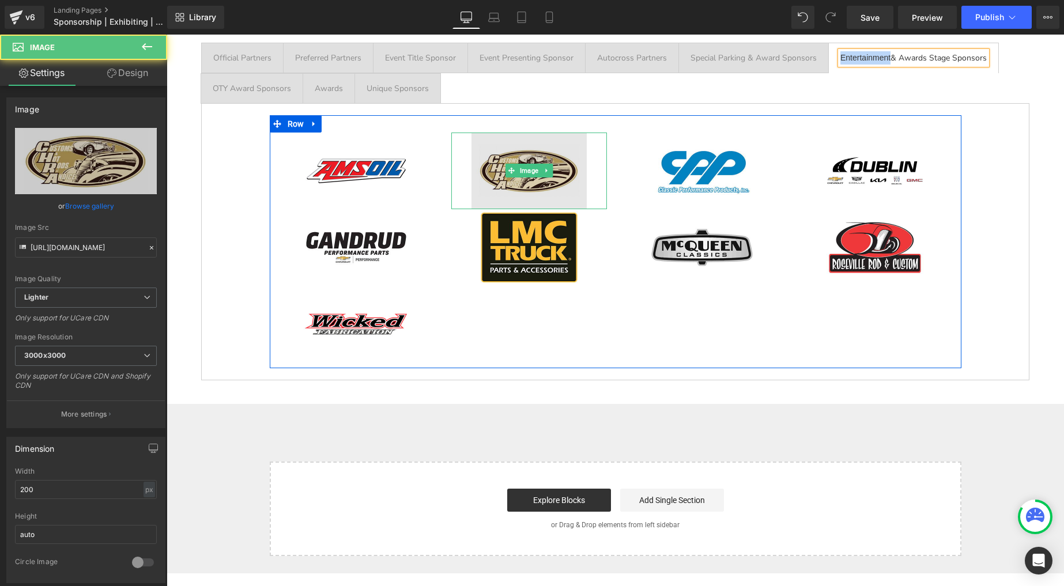
click at [495, 155] on img at bounding box center [529, 171] width 115 height 77
click at [494, 160] on img at bounding box center [529, 171] width 115 height 77
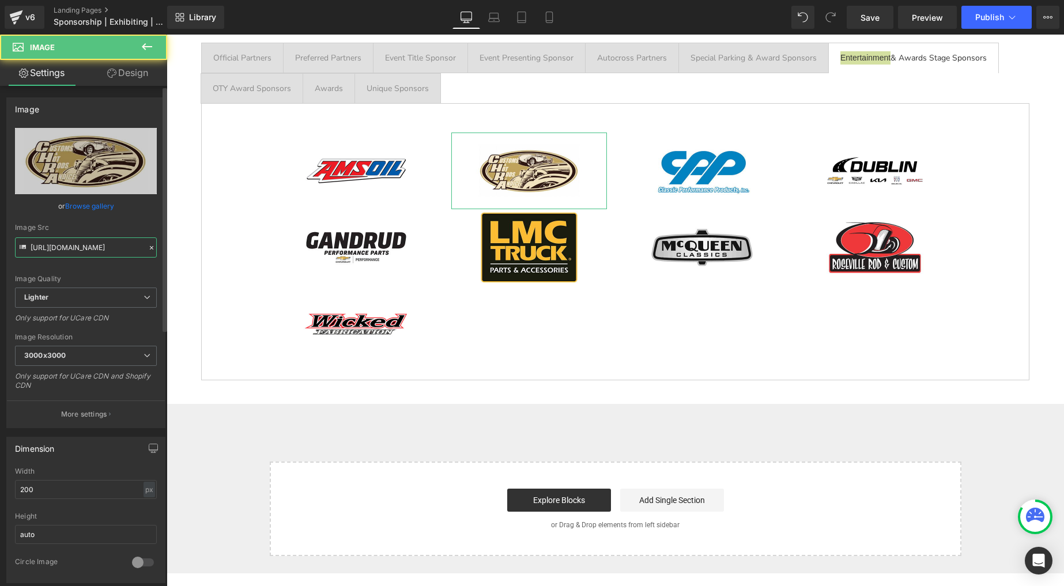
click at [100, 247] on input "[URL][DOMAIN_NAME]" at bounding box center [86, 248] width 142 height 20
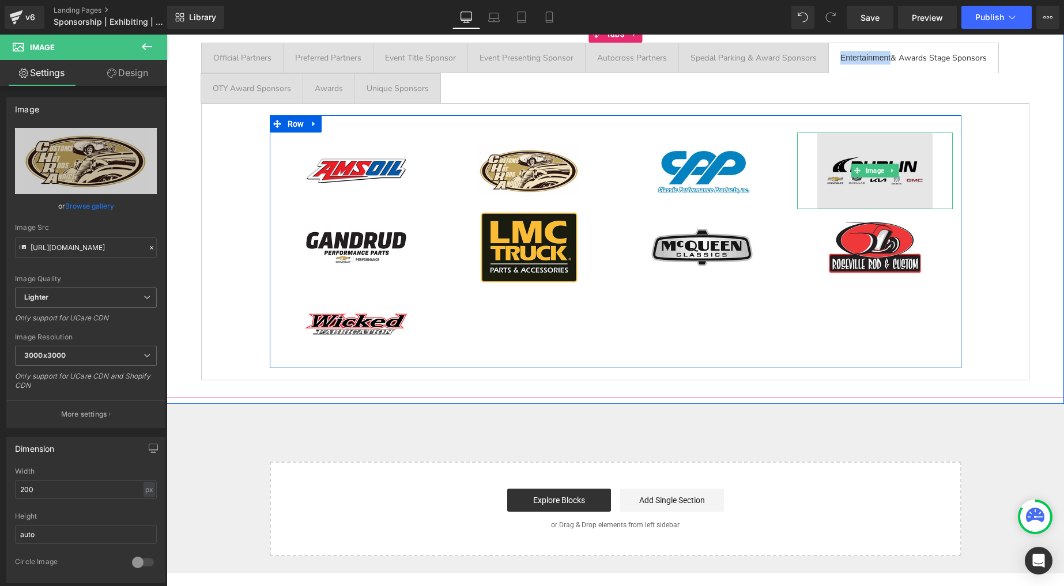
click at [851, 161] on img at bounding box center [875, 171] width 115 height 77
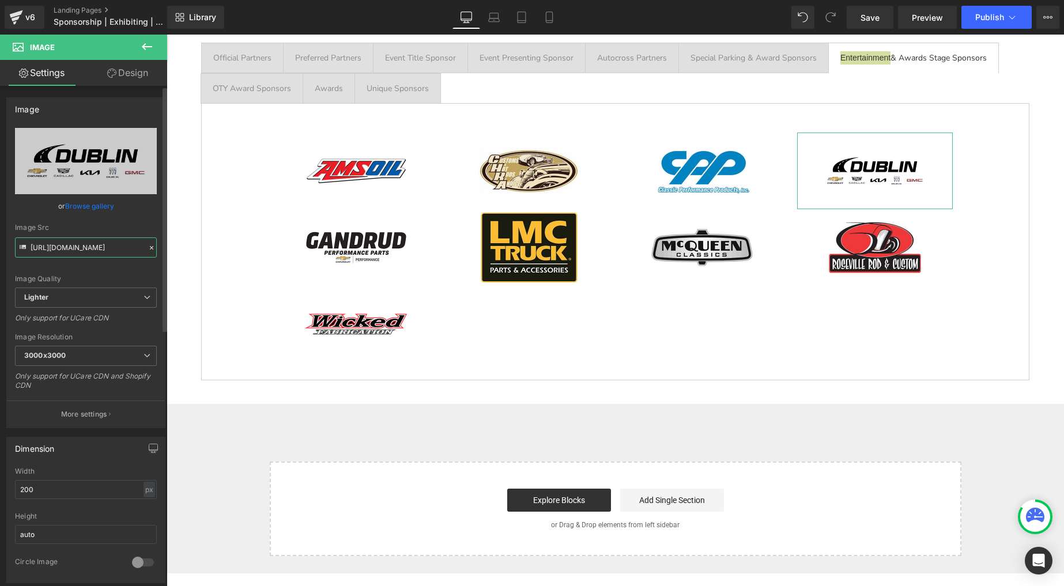
click at [85, 242] on input "[URL][DOMAIN_NAME]" at bounding box center [86, 248] width 142 height 20
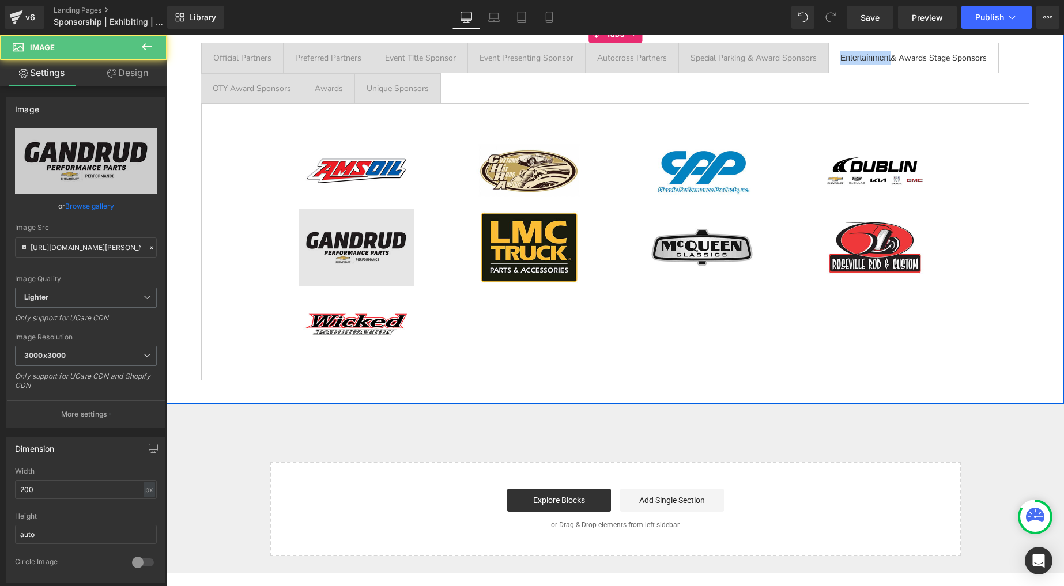
click at [341, 237] on img at bounding box center [356, 247] width 115 height 77
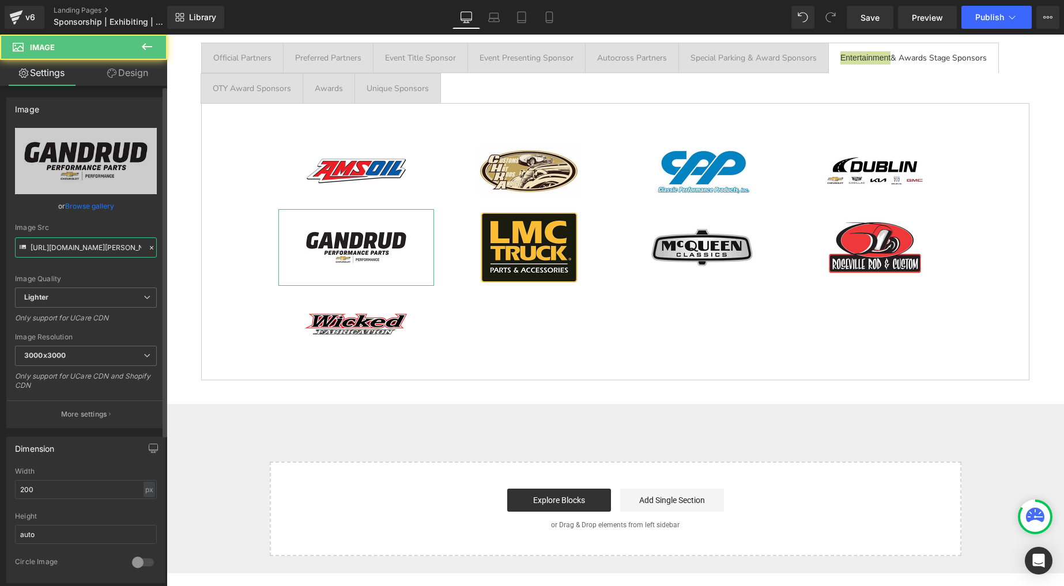
click at [75, 247] on input "[URL][DOMAIN_NAME][PERSON_NAME]" at bounding box center [86, 248] width 142 height 20
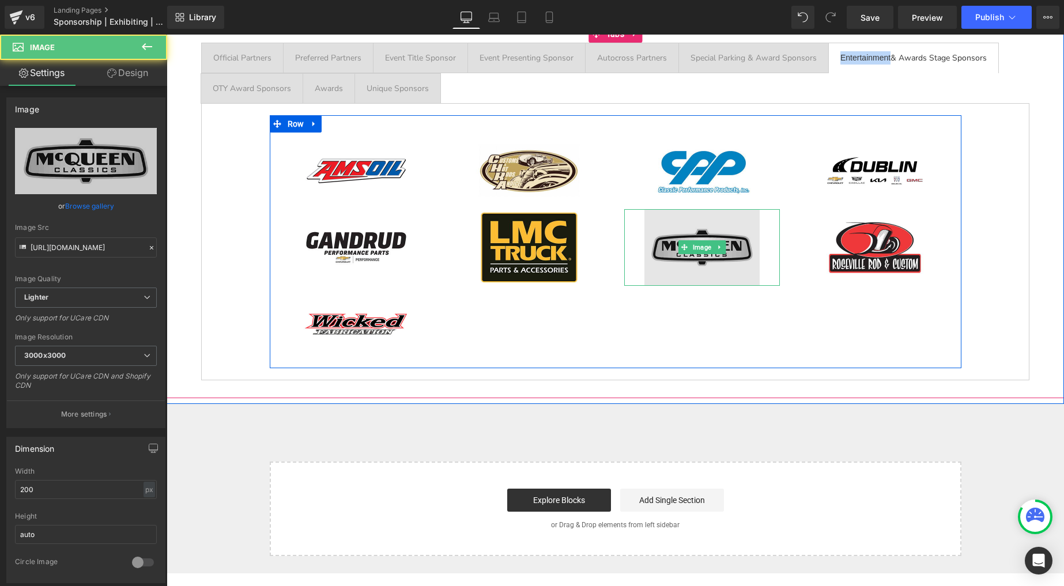
click at [690, 234] on img at bounding box center [702, 247] width 115 height 77
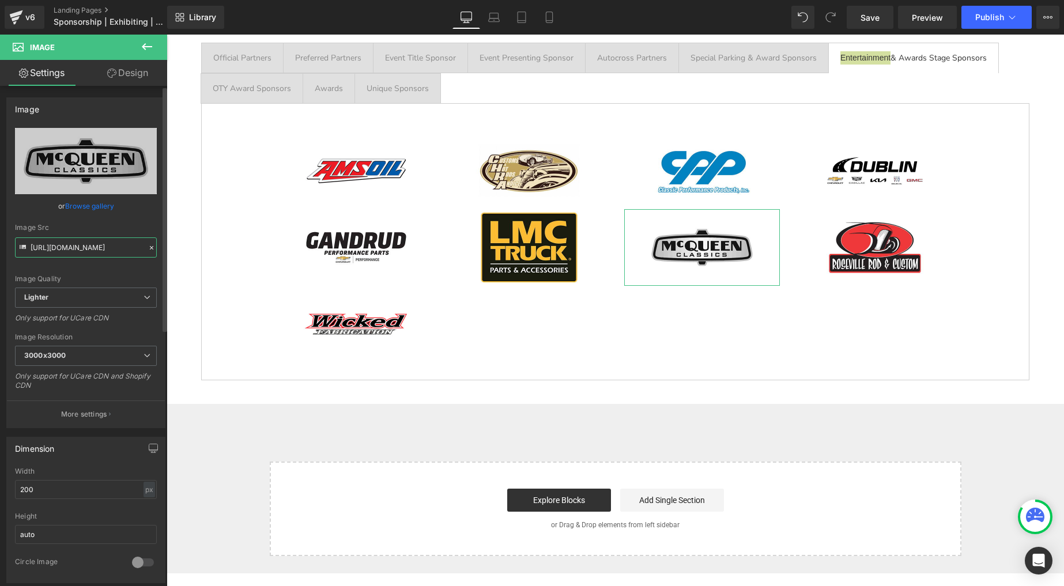
click at [100, 243] on input "[URL][DOMAIN_NAME]" at bounding box center [86, 248] width 142 height 20
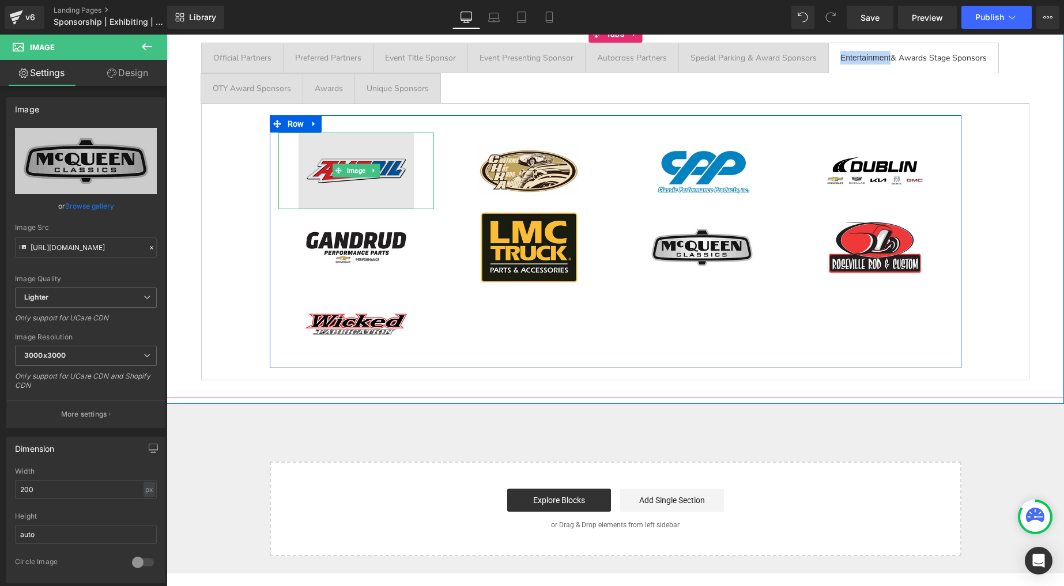
click at [354, 159] on img at bounding box center [356, 171] width 115 height 77
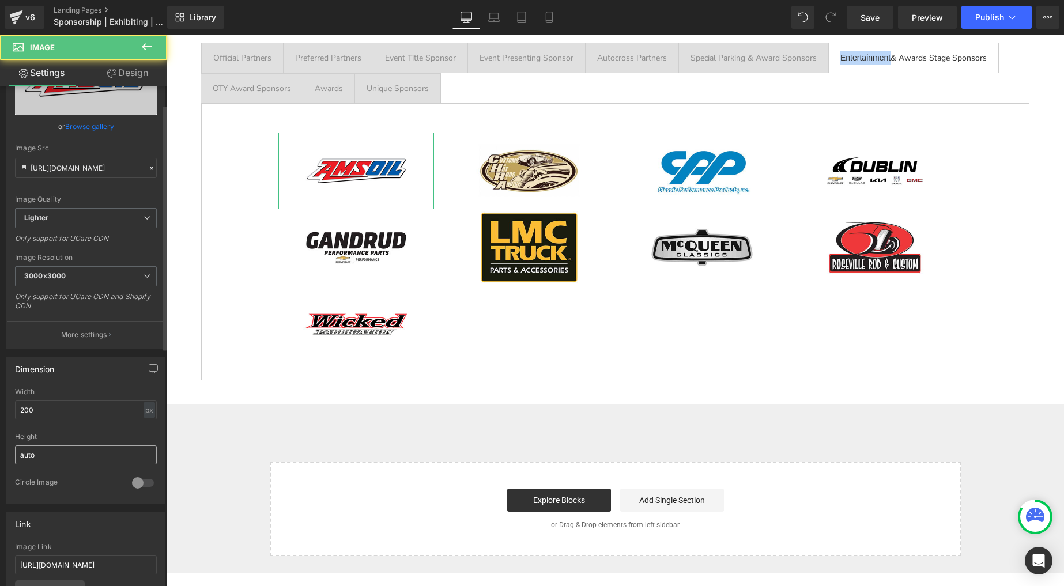
scroll to position [81, 0]
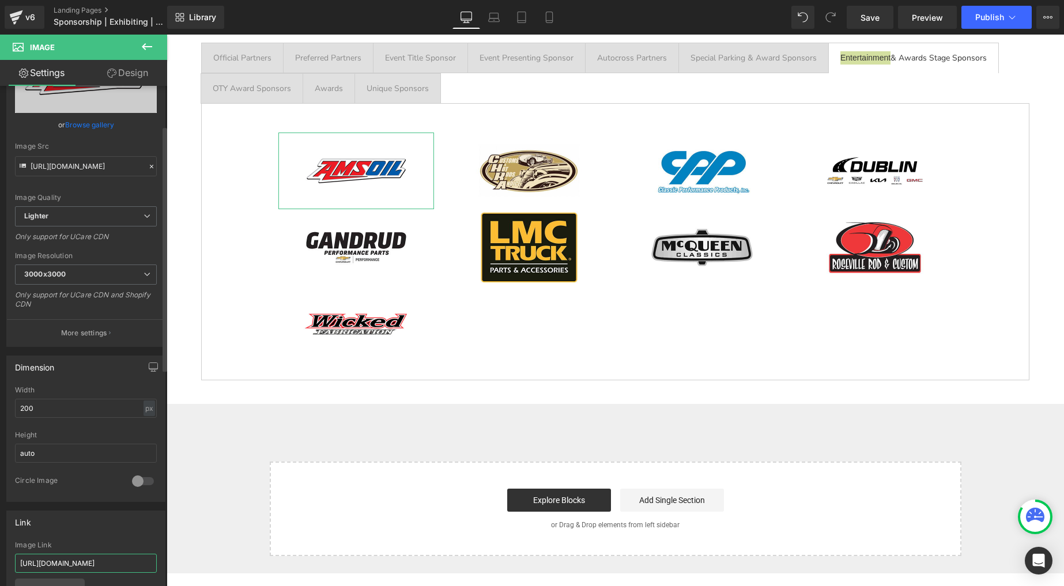
click at [81, 563] on input "[URL][DOMAIN_NAME]" at bounding box center [86, 563] width 142 height 19
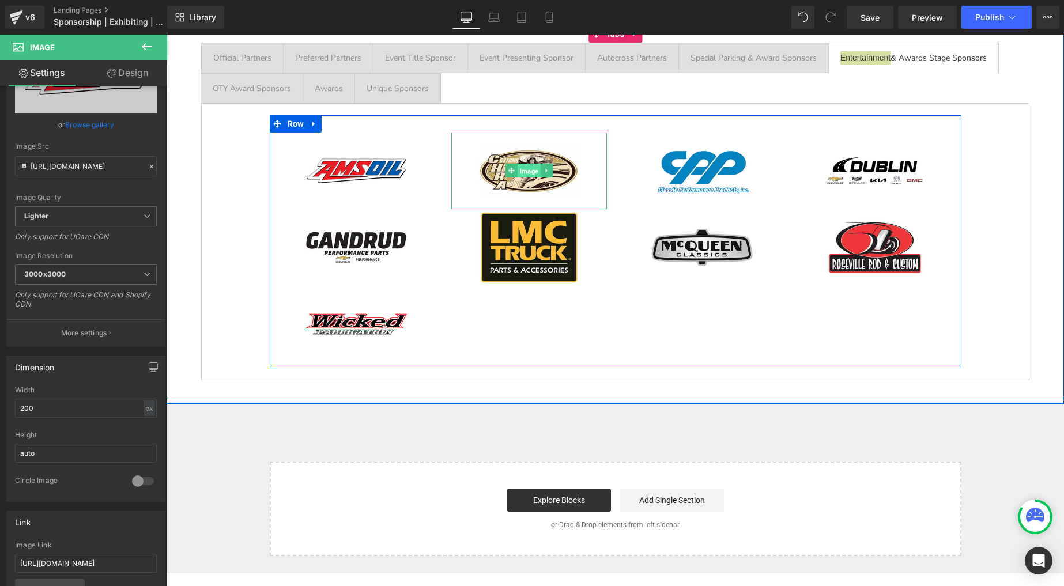
click at [532, 171] on span "Image" at bounding box center [528, 171] width 23 height 14
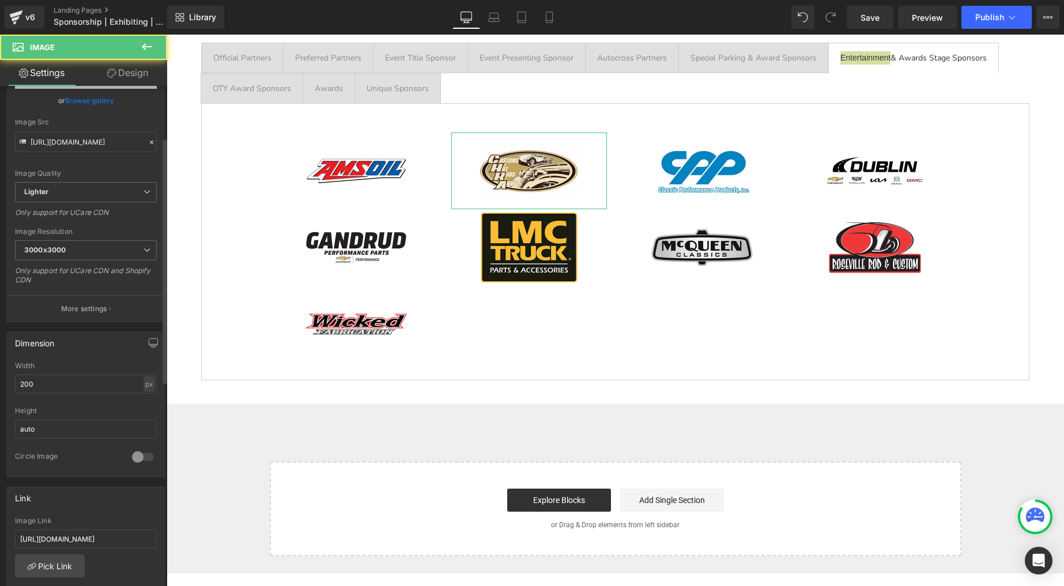
scroll to position [192, 0]
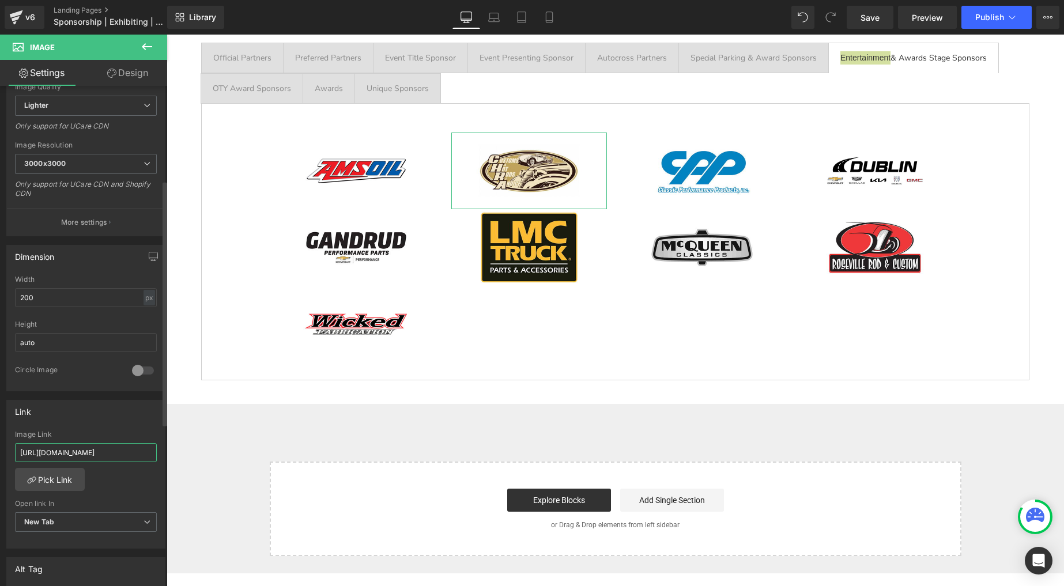
click at [106, 449] on input "[URL][DOMAIN_NAME]" at bounding box center [86, 452] width 142 height 19
drag, startPoint x: 106, startPoint y: 449, endPoint x: 109, endPoint y: 390, distance: 58.9
click at [106, 448] on input "[URL][DOMAIN_NAME]" at bounding box center [86, 452] width 142 height 19
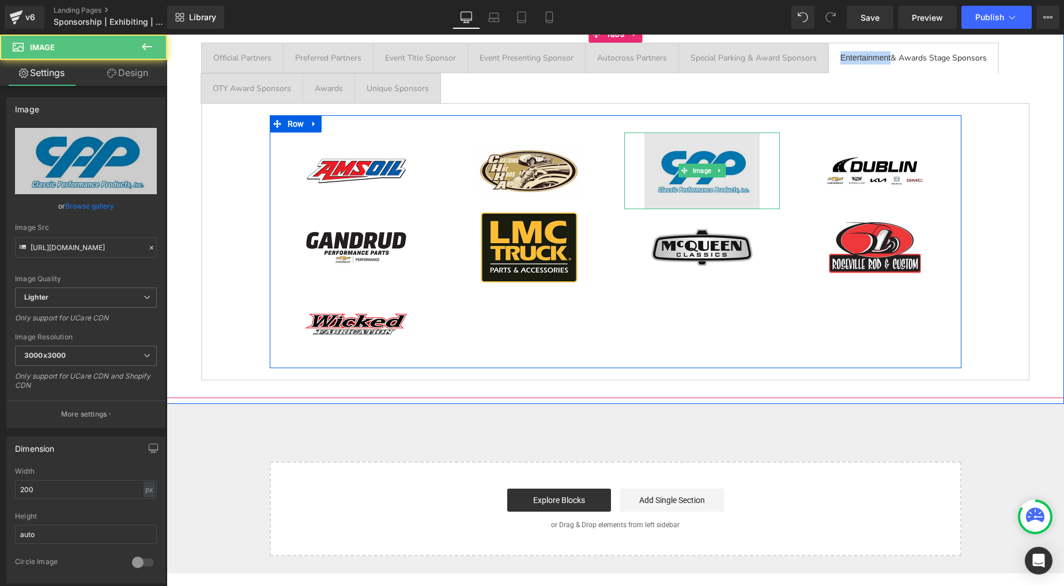
drag, startPoint x: 675, startPoint y: 150, endPoint x: 659, endPoint y: 153, distance: 15.8
click at [675, 150] on img at bounding box center [702, 171] width 115 height 77
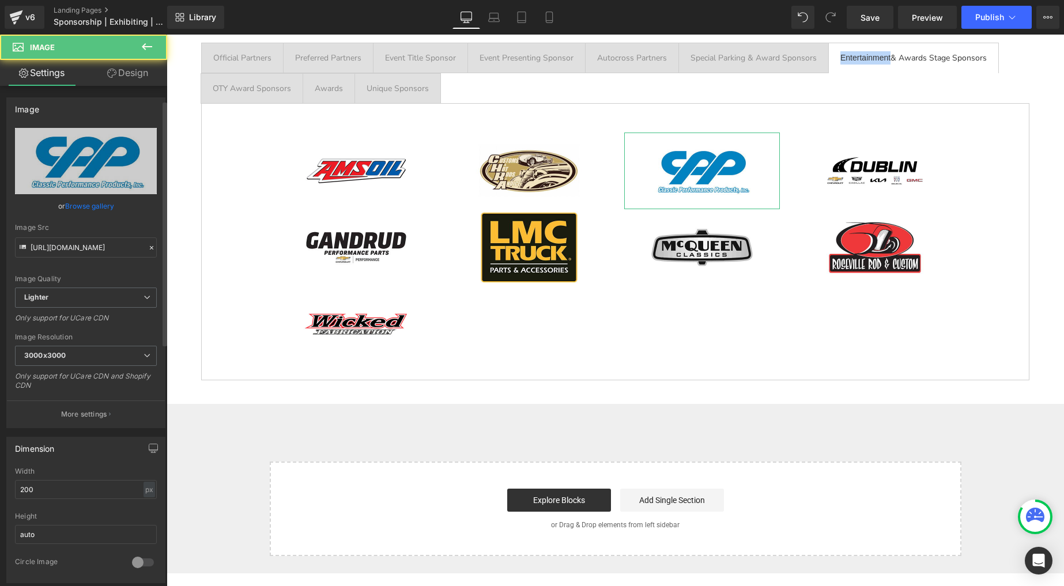
scroll to position [214, 0]
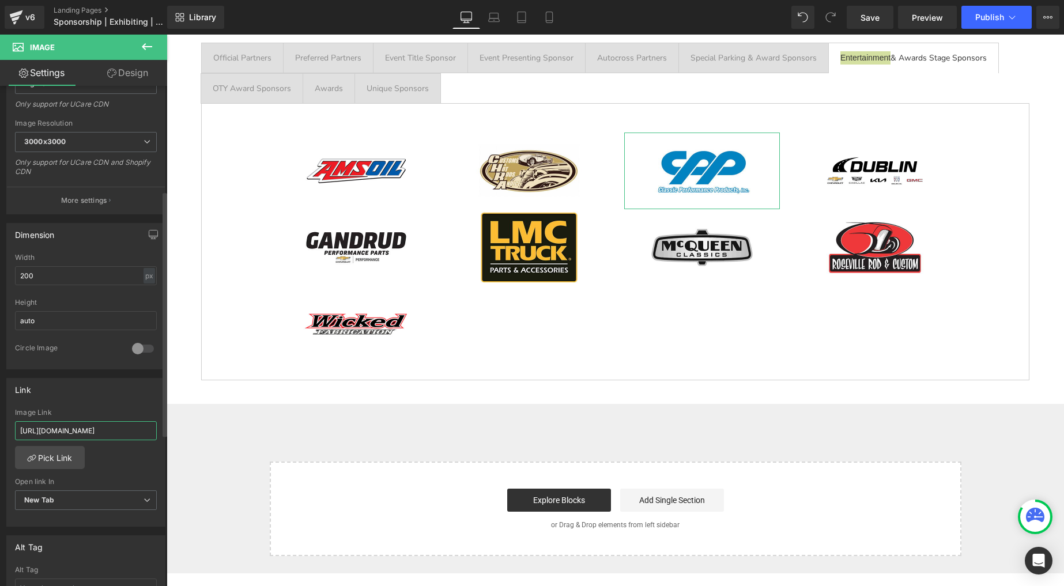
click at [104, 427] on input "[URL][DOMAIN_NAME]" at bounding box center [86, 431] width 142 height 19
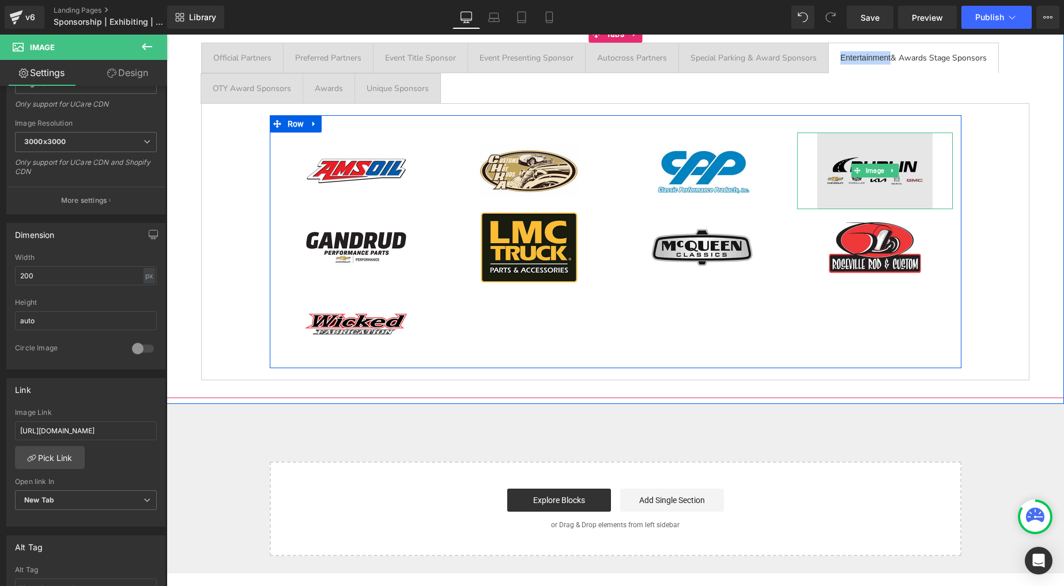
click at [867, 157] on img at bounding box center [875, 171] width 115 height 77
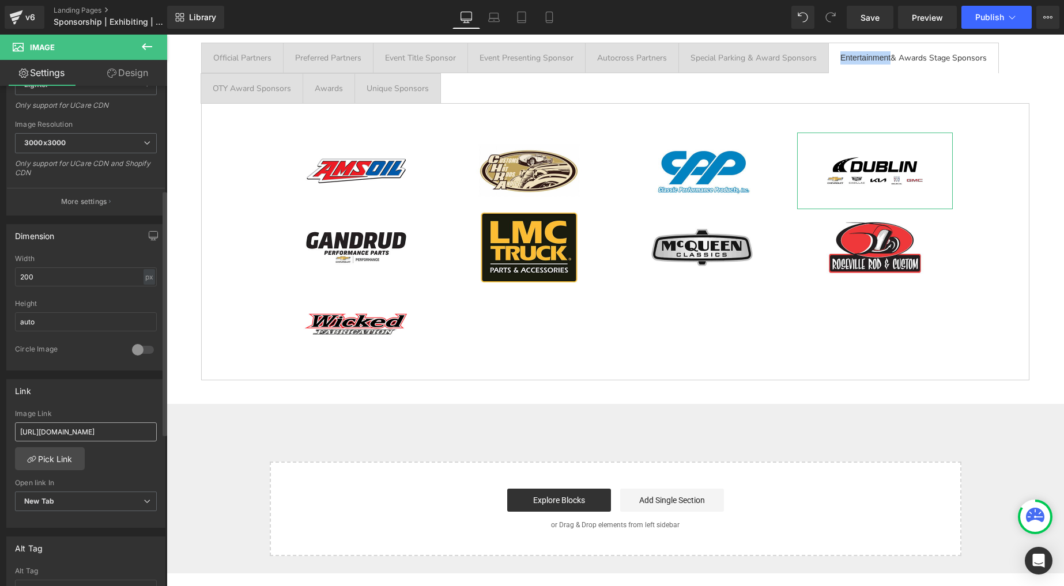
scroll to position [215, 0]
click at [97, 426] on input "[URL][DOMAIN_NAME]" at bounding box center [86, 429] width 142 height 19
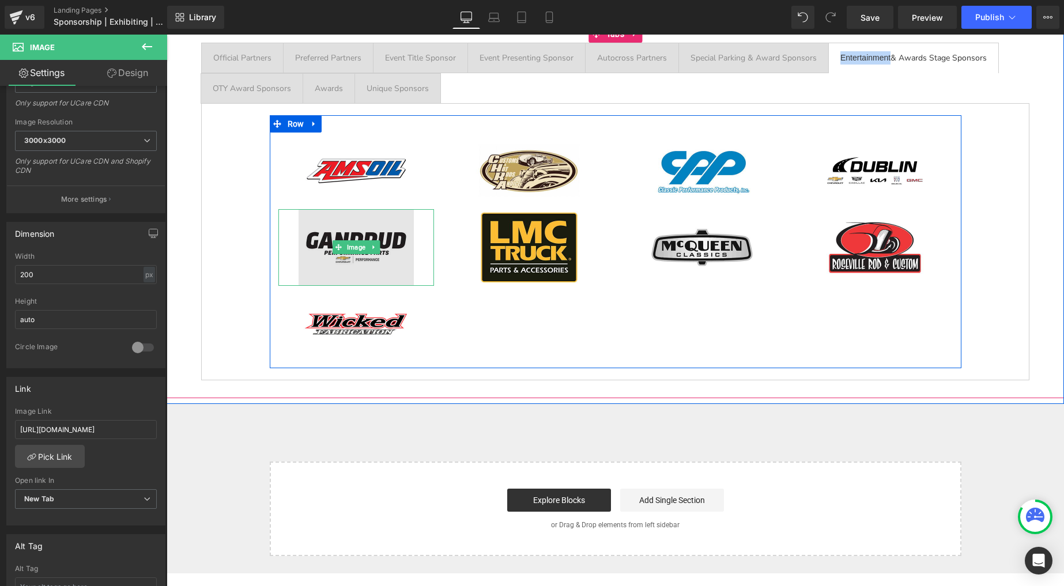
click at [344, 240] on img at bounding box center [356, 247] width 115 height 77
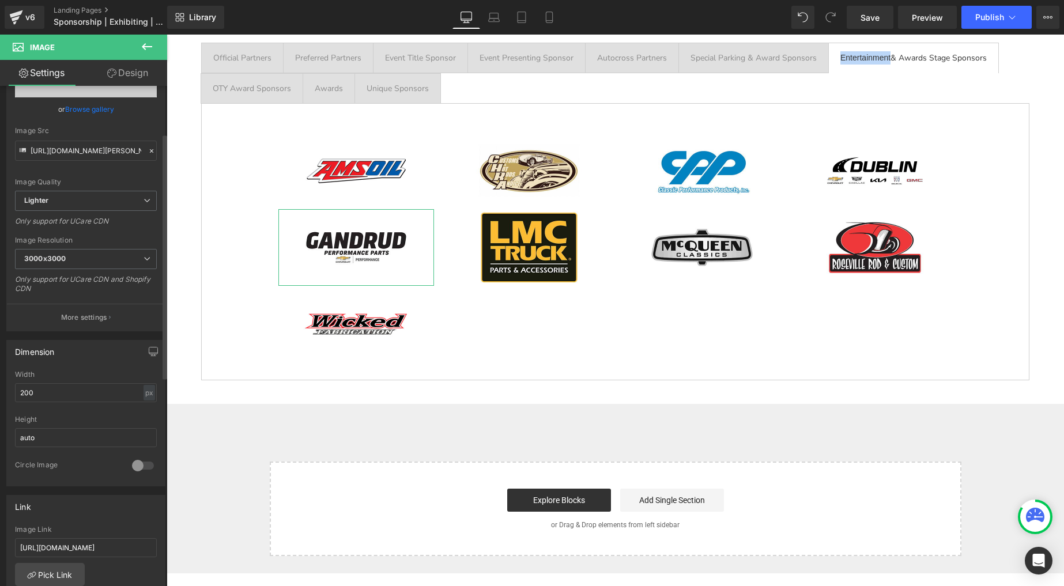
scroll to position [170, 0]
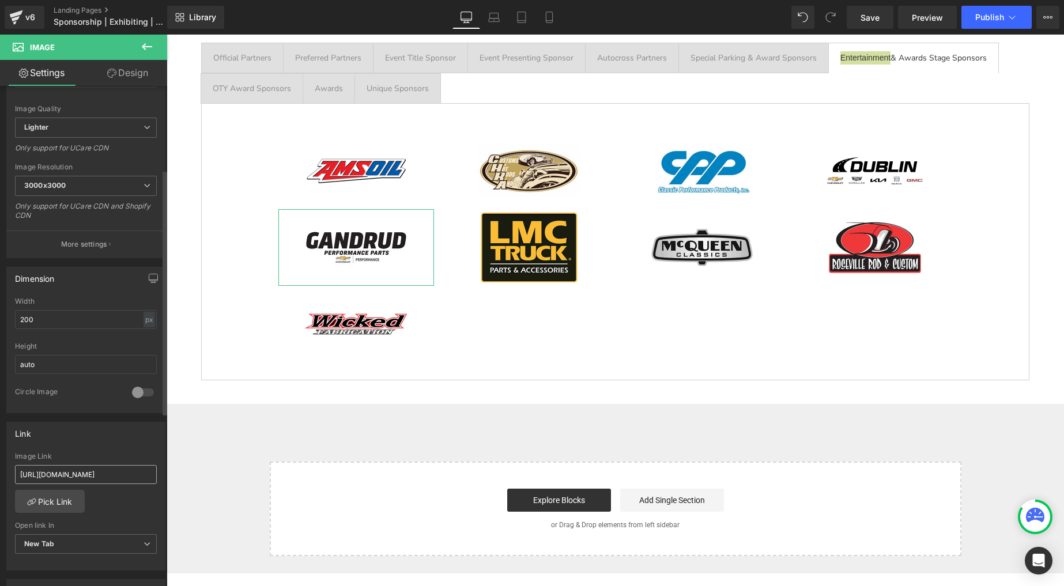
click at [93, 473] on input "[URL][DOMAIN_NAME]" at bounding box center [86, 474] width 142 height 19
click at [94, 473] on input "[URL][DOMAIN_NAME]" at bounding box center [86, 474] width 142 height 19
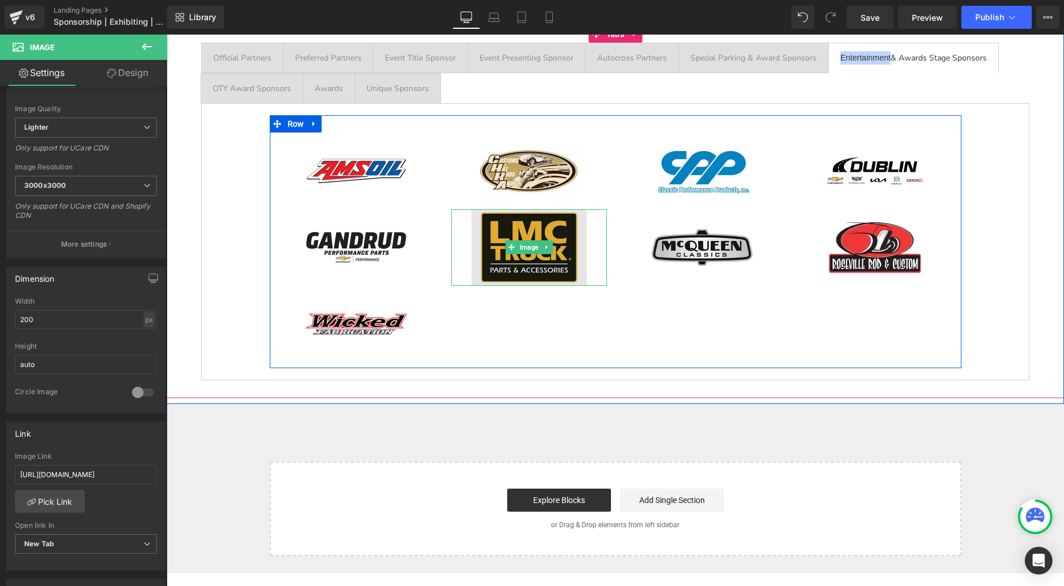
drag, startPoint x: 505, startPoint y: 231, endPoint x: 499, endPoint y: 232, distance: 6.4
click at [505, 231] on img at bounding box center [529, 247] width 115 height 77
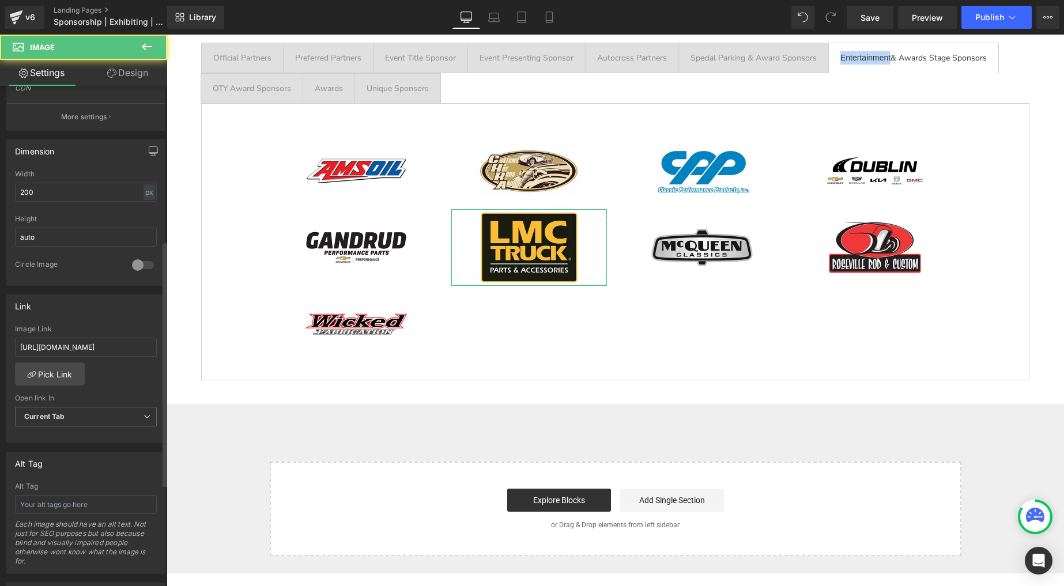
scroll to position [316, 0]
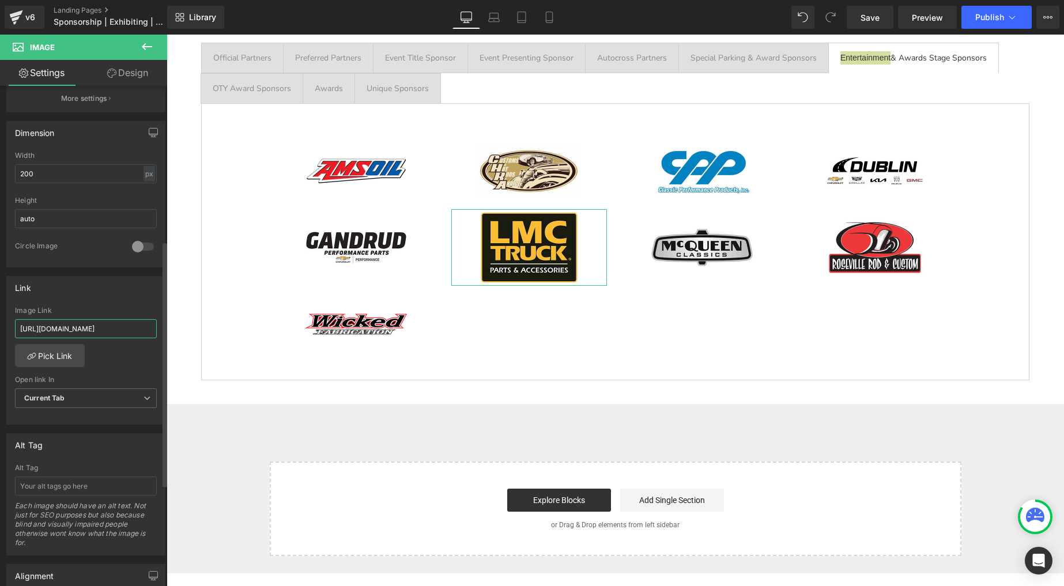
click at [98, 324] on input "[URL][DOMAIN_NAME]" at bounding box center [86, 328] width 142 height 19
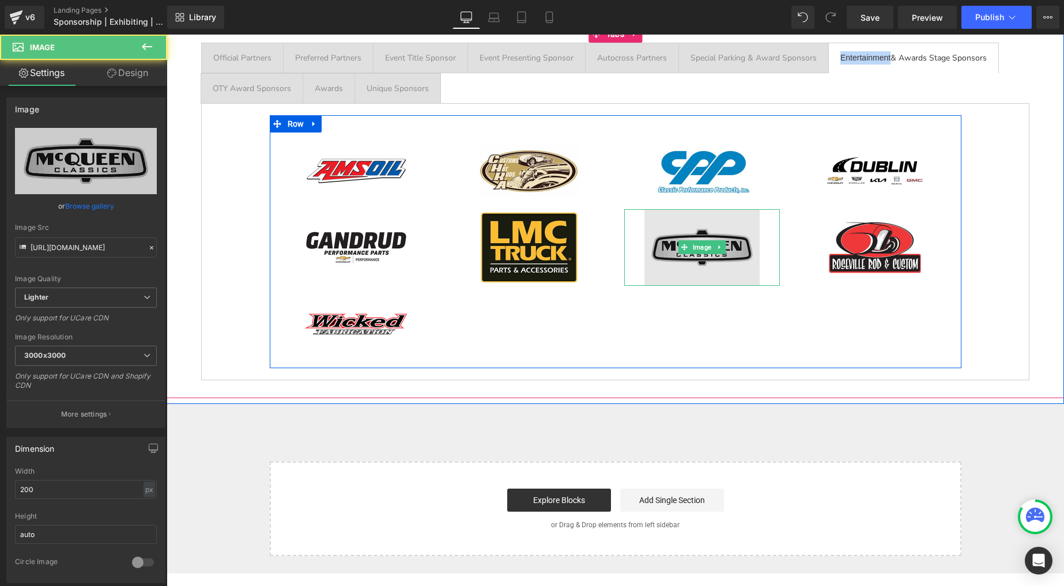
click at [695, 236] on img at bounding box center [702, 247] width 115 height 77
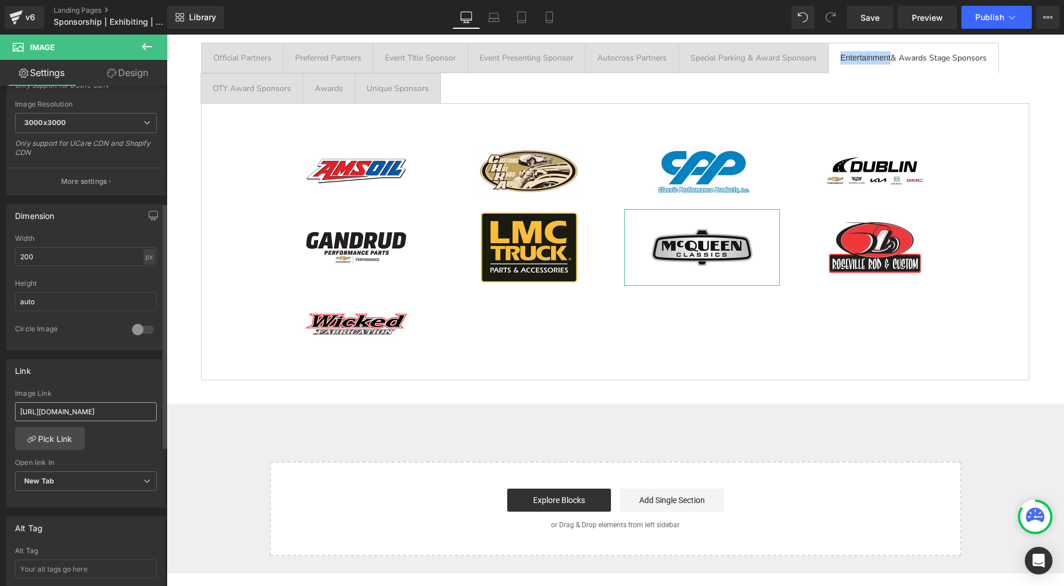
scroll to position [238, 0]
click at [81, 405] on input "[URL][DOMAIN_NAME]" at bounding box center [86, 406] width 142 height 19
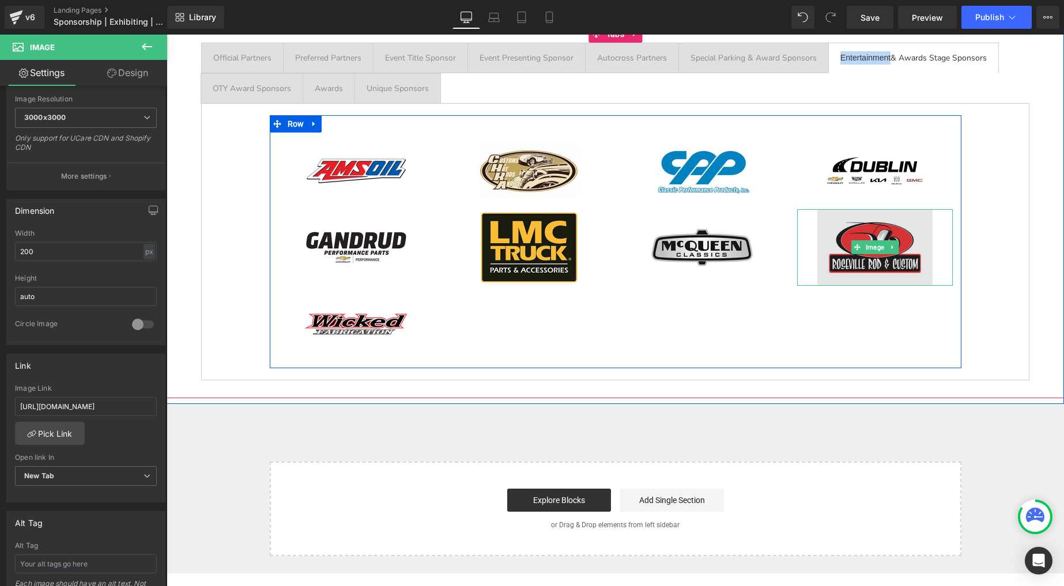
click at [880, 231] on img at bounding box center [875, 247] width 115 height 77
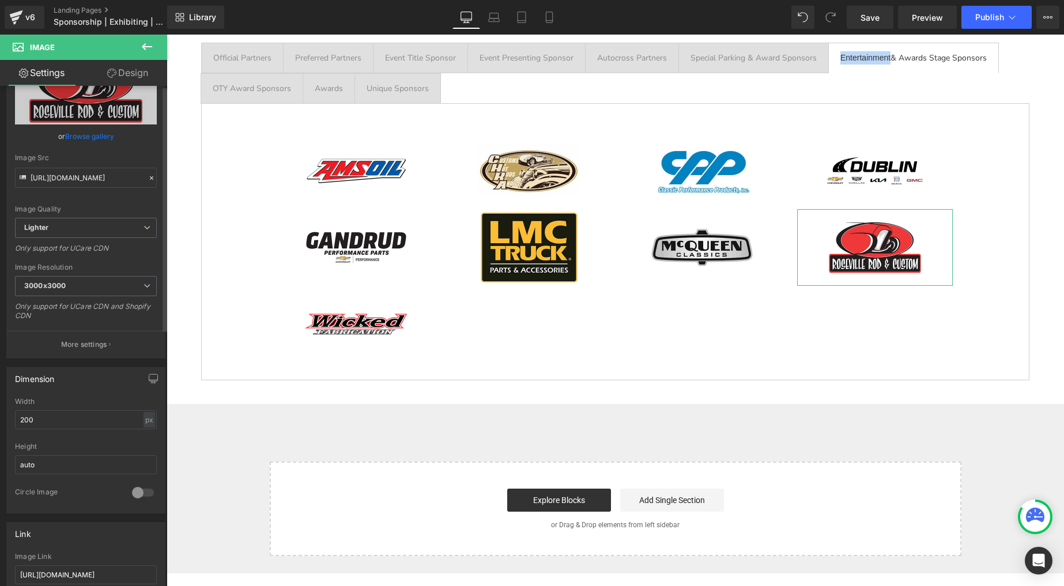
scroll to position [103, 0]
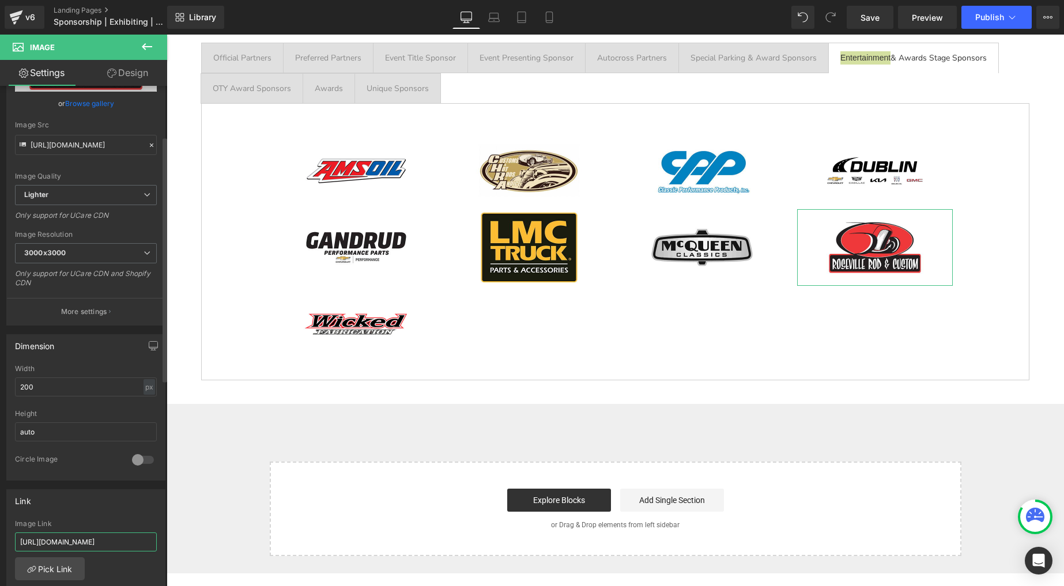
click at [77, 539] on input "[URL][DOMAIN_NAME]" at bounding box center [86, 542] width 142 height 19
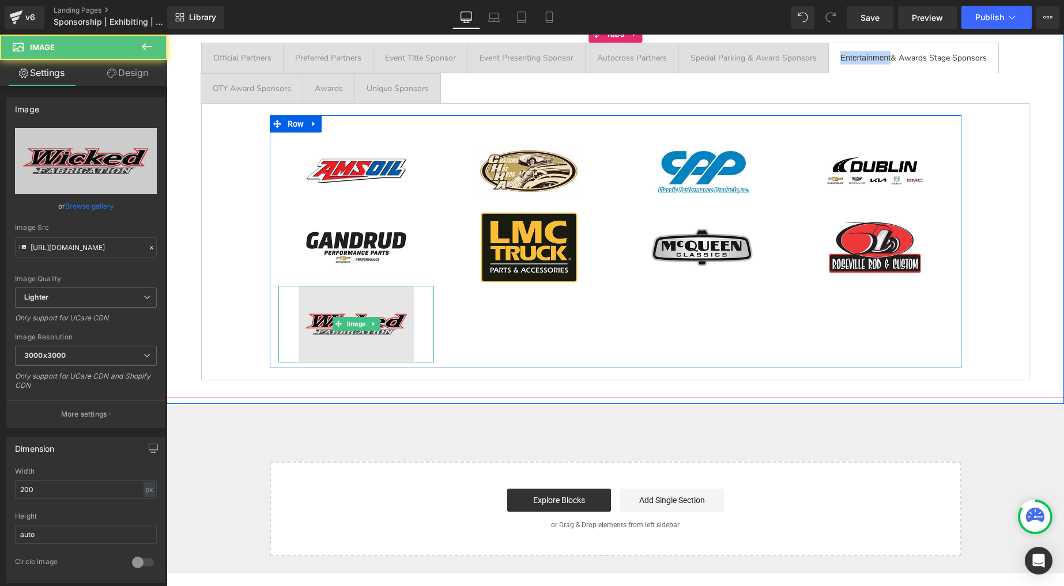
click at [343, 317] on img at bounding box center [356, 324] width 115 height 77
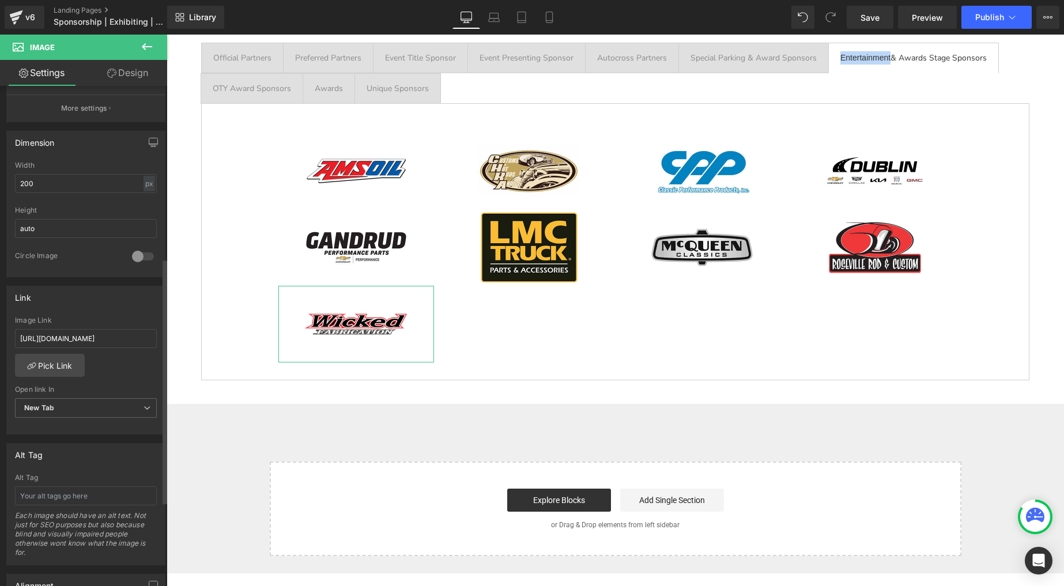
scroll to position [351, 0]
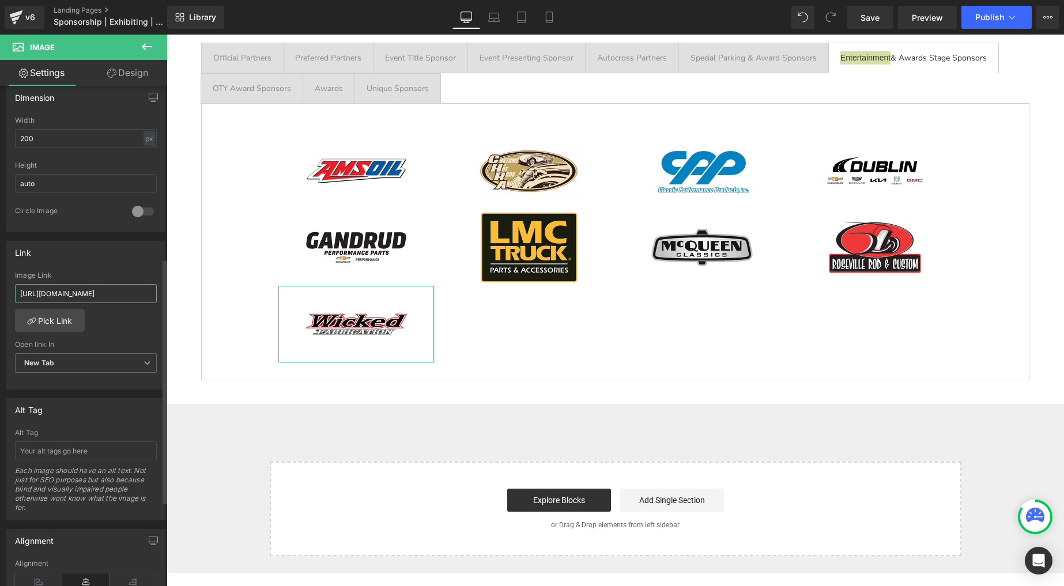
click at [110, 286] on input "[URL][DOMAIN_NAME]" at bounding box center [86, 293] width 142 height 19
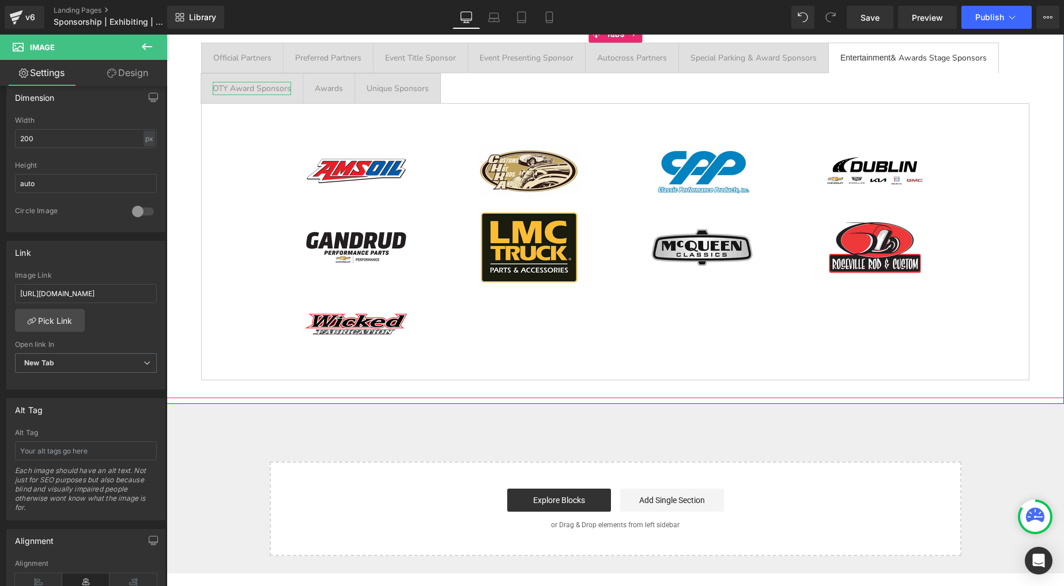
click at [230, 86] on div "OTY Award Sponsors" at bounding box center [252, 88] width 78 height 13
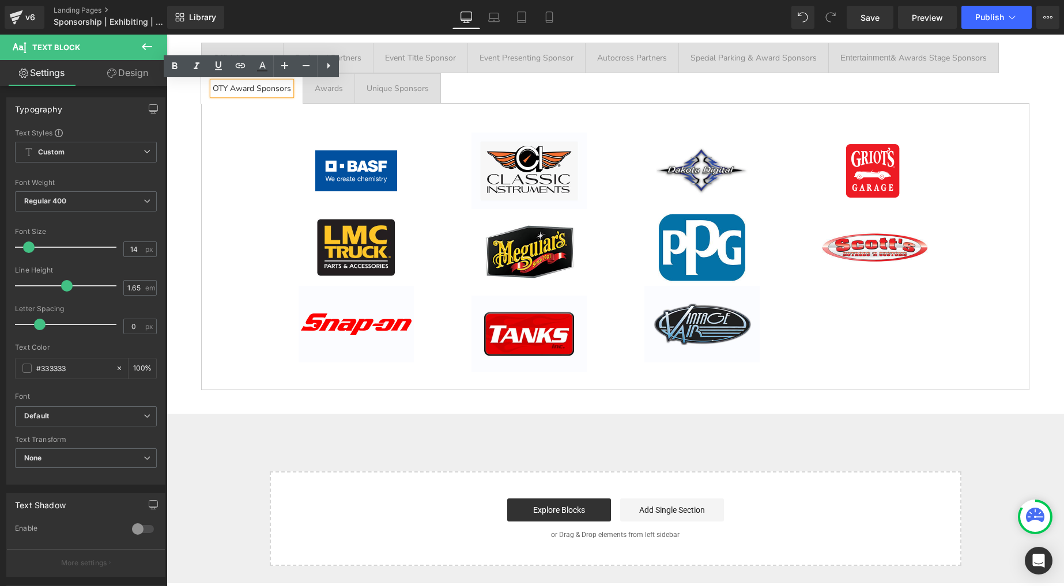
click at [261, 89] on div "OTY Award Sponsors" at bounding box center [252, 88] width 78 height 13
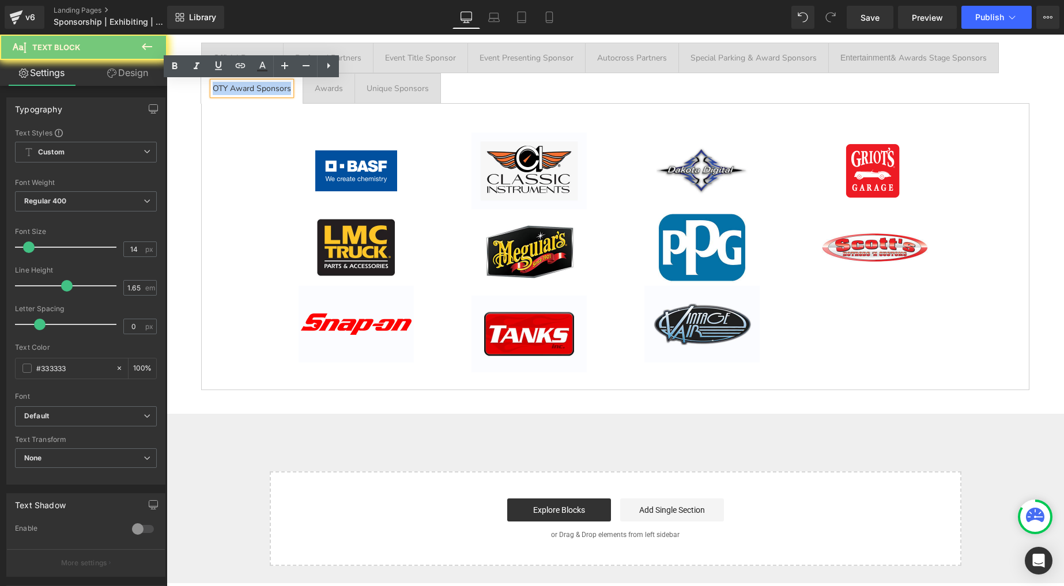
click at [261, 89] on div "OTY Award Sponsors" at bounding box center [252, 88] width 78 height 13
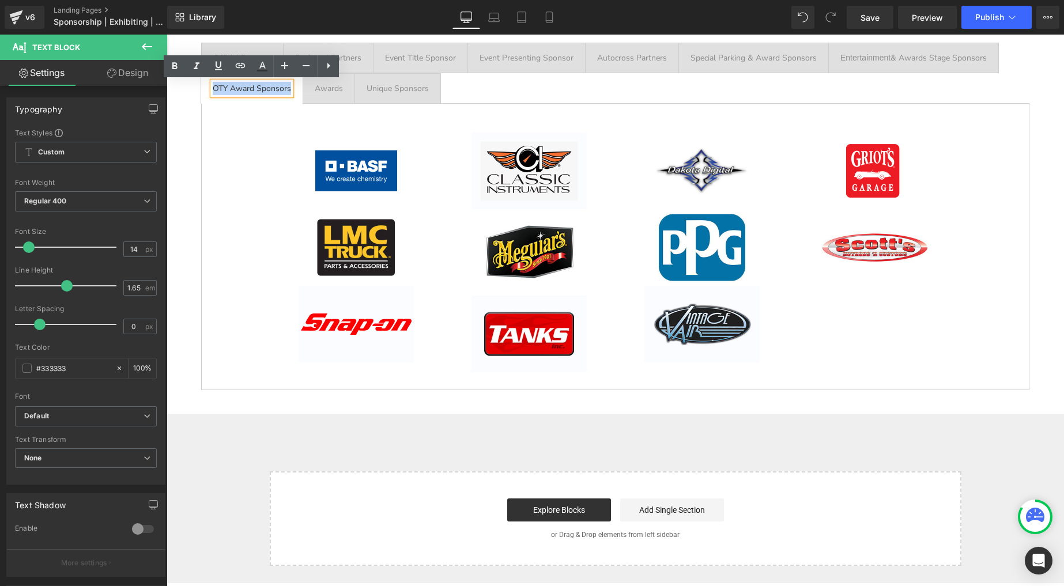
copy div "OTY Award Sponsors"
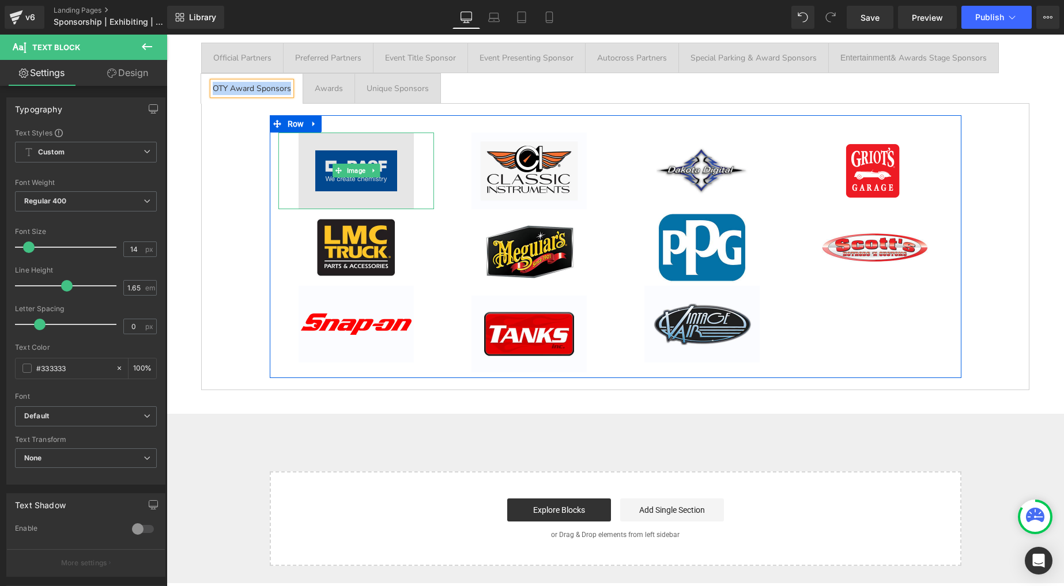
click at [341, 160] on img at bounding box center [356, 171] width 115 height 77
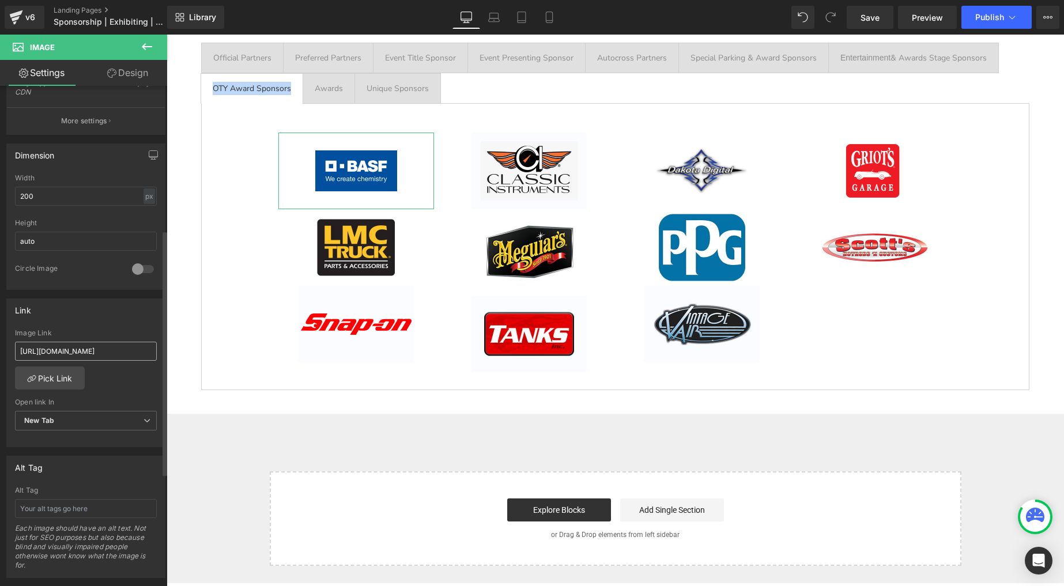
scroll to position [295, 0]
click at [84, 349] on input "[URL][DOMAIN_NAME]" at bounding box center [86, 349] width 142 height 19
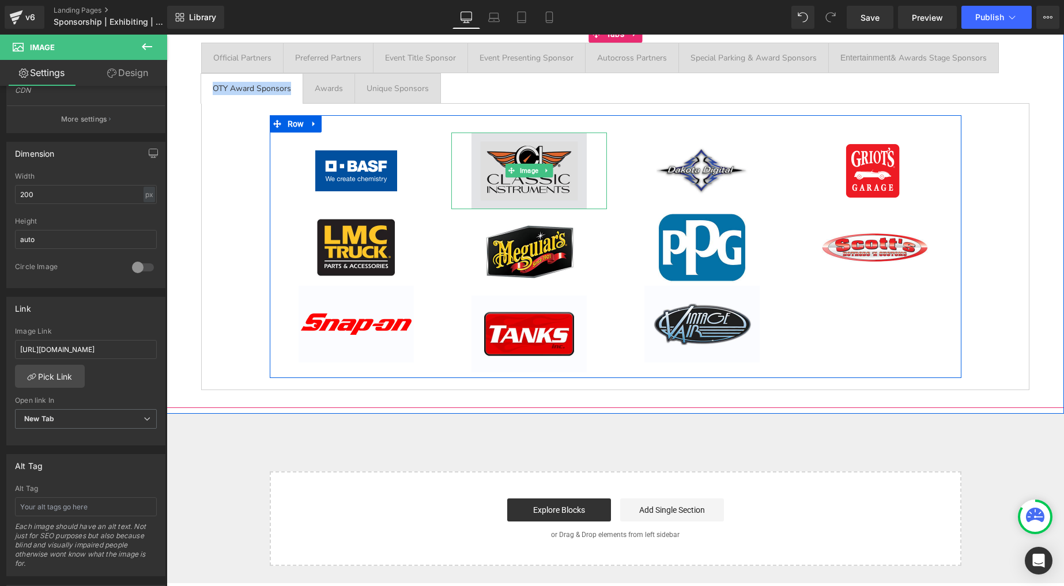
click at [496, 154] on img at bounding box center [529, 171] width 115 height 77
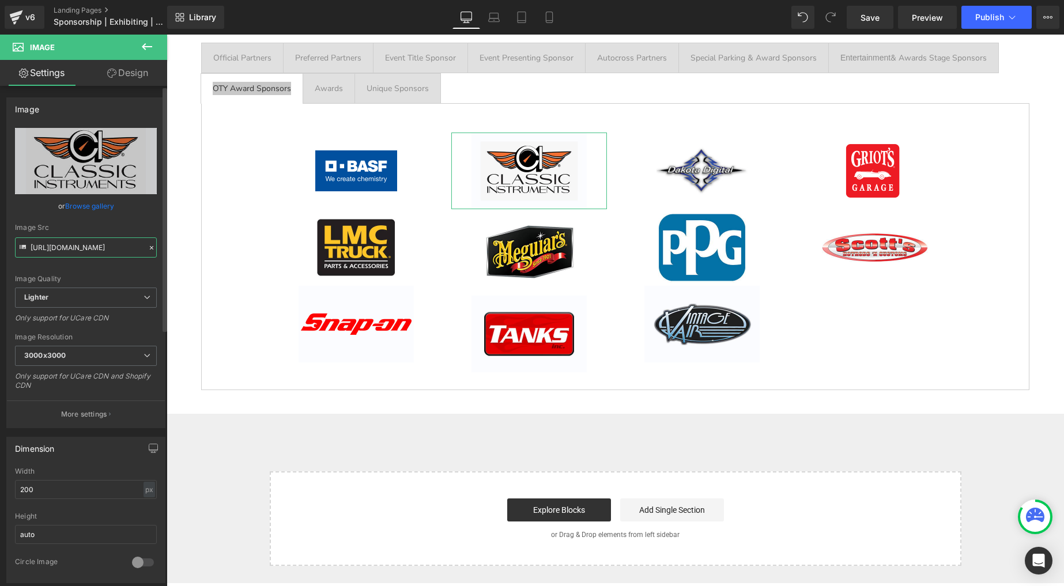
click at [83, 244] on input "[URL][DOMAIN_NAME]" at bounding box center [86, 248] width 142 height 20
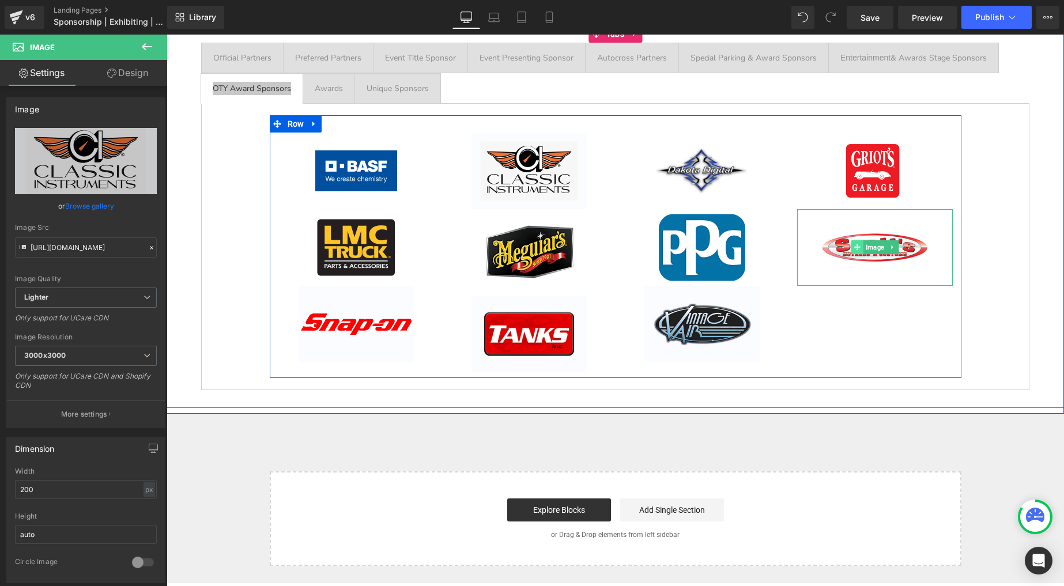
click at [860, 244] on icon at bounding box center [857, 247] width 6 height 7
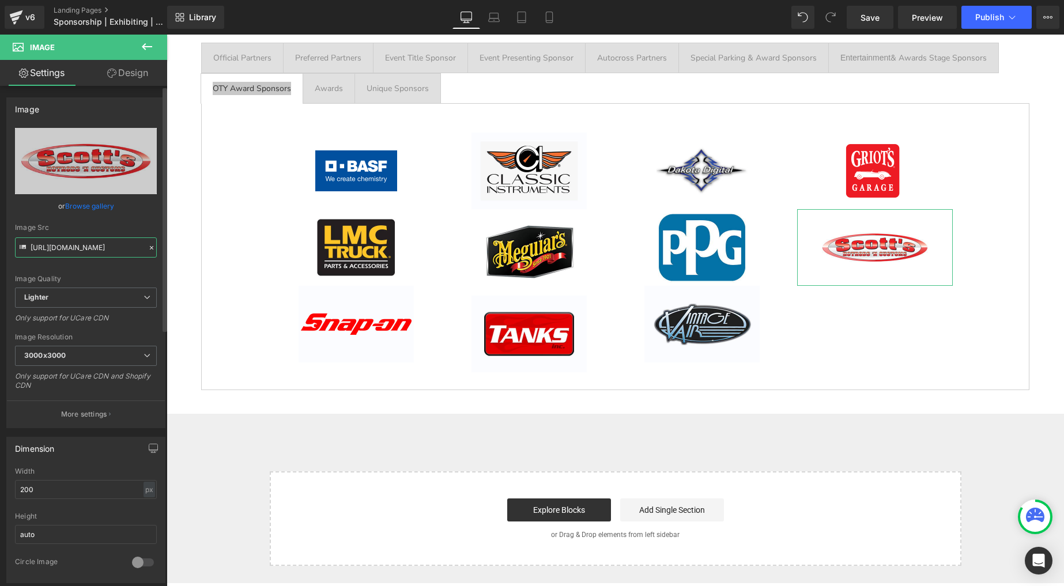
click at [91, 243] on input "[URL][DOMAIN_NAME]" at bounding box center [86, 248] width 142 height 20
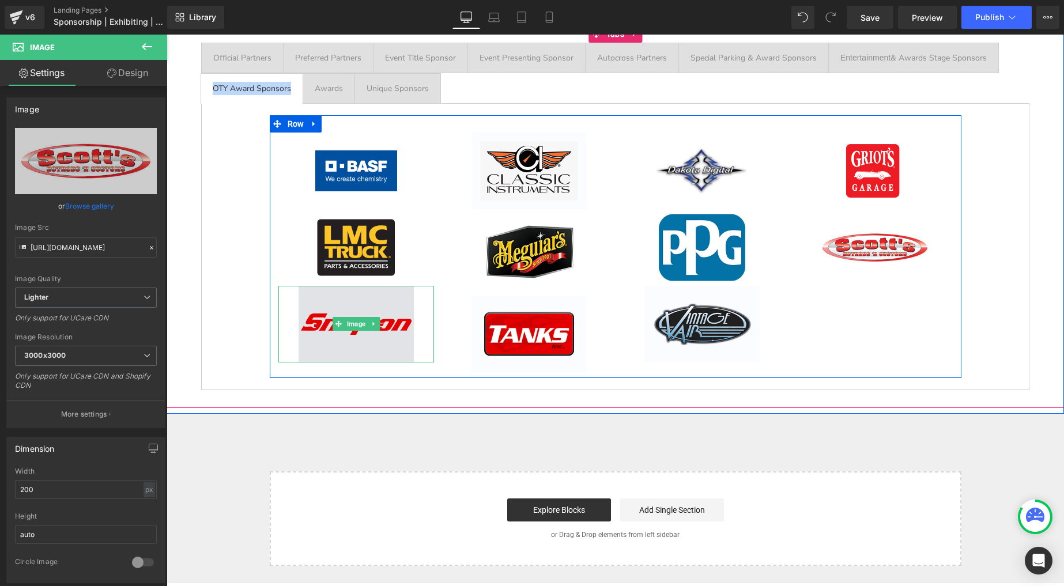
click at [344, 307] on img at bounding box center [356, 324] width 115 height 77
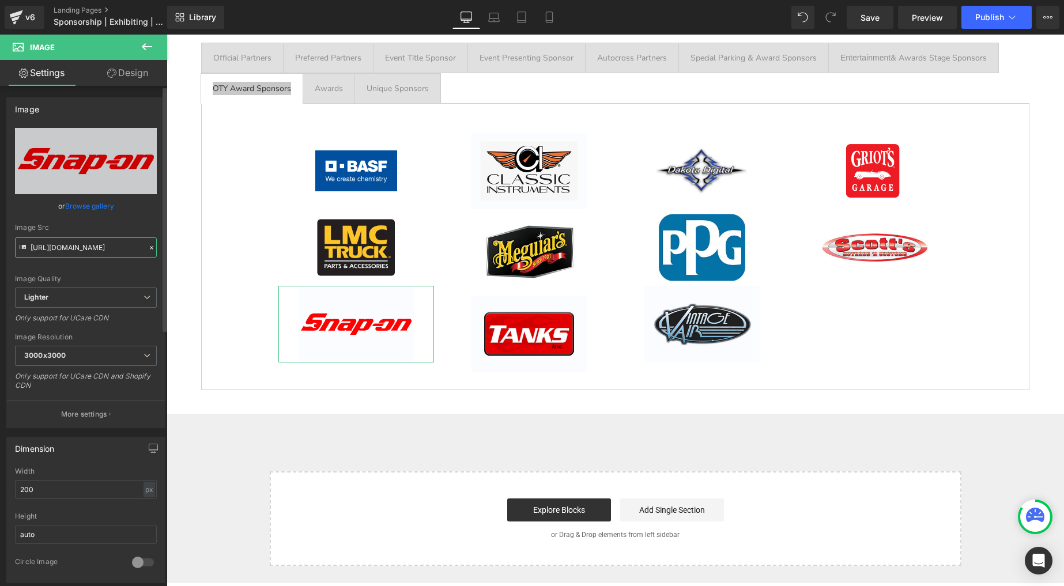
click at [95, 239] on input "[URL][DOMAIN_NAME]" at bounding box center [86, 248] width 142 height 20
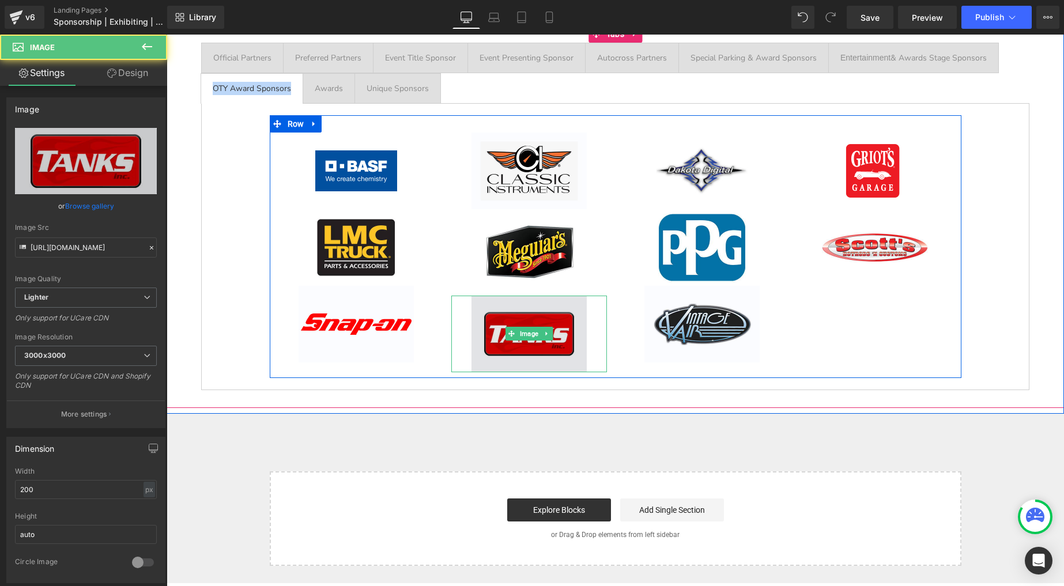
click at [517, 307] on img at bounding box center [529, 334] width 115 height 77
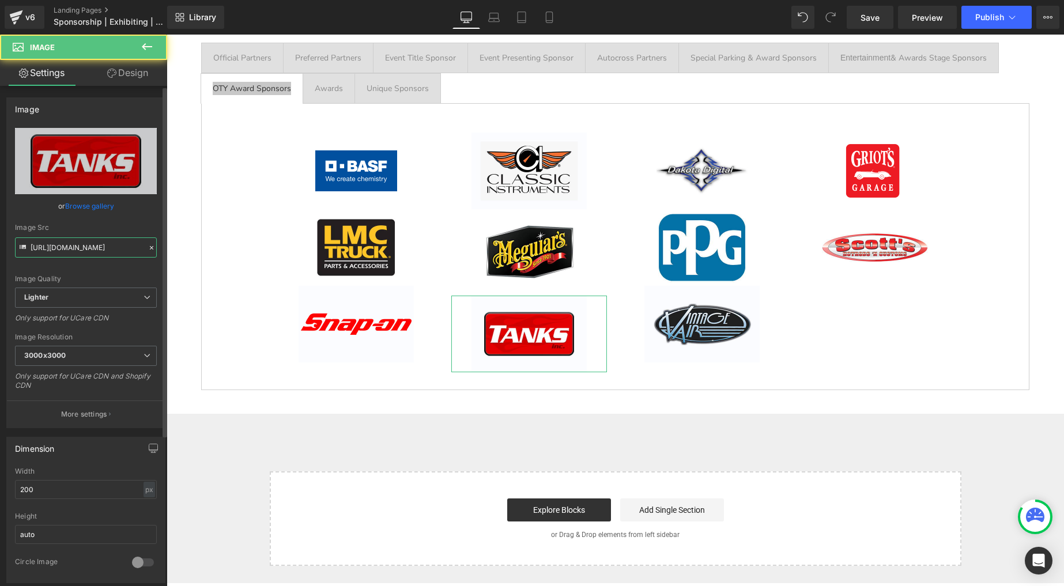
click at [108, 242] on input "[URL][DOMAIN_NAME]" at bounding box center [86, 248] width 142 height 20
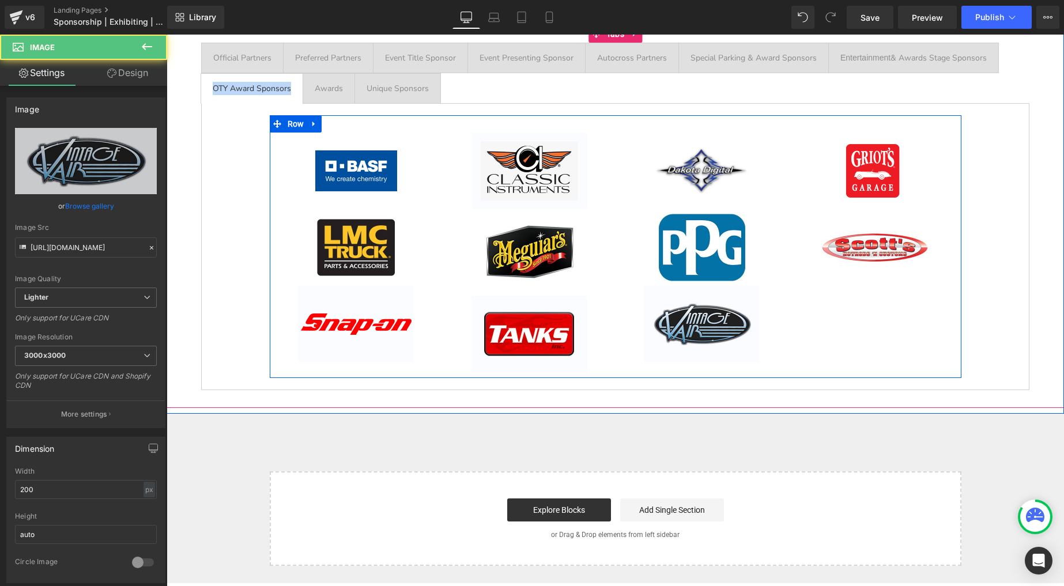
click at [665, 311] on img at bounding box center [702, 324] width 115 height 77
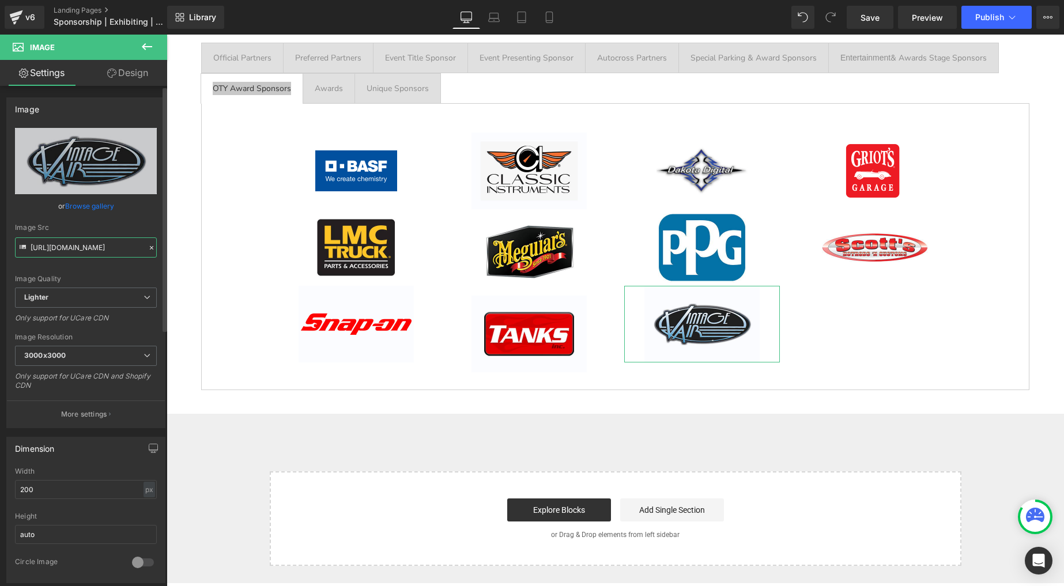
click at [86, 242] on input "[URL][DOMAIN_NAME]" at bounding box center [86, 248] width 142 height 20
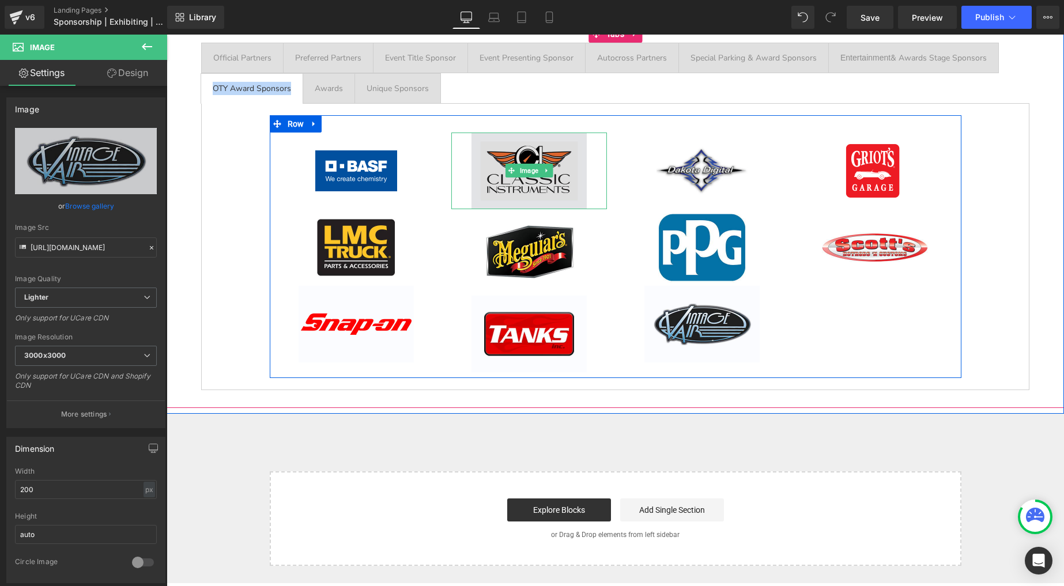
click at [505, 153] on img at bounding box center [529, 171] width 115 height 77
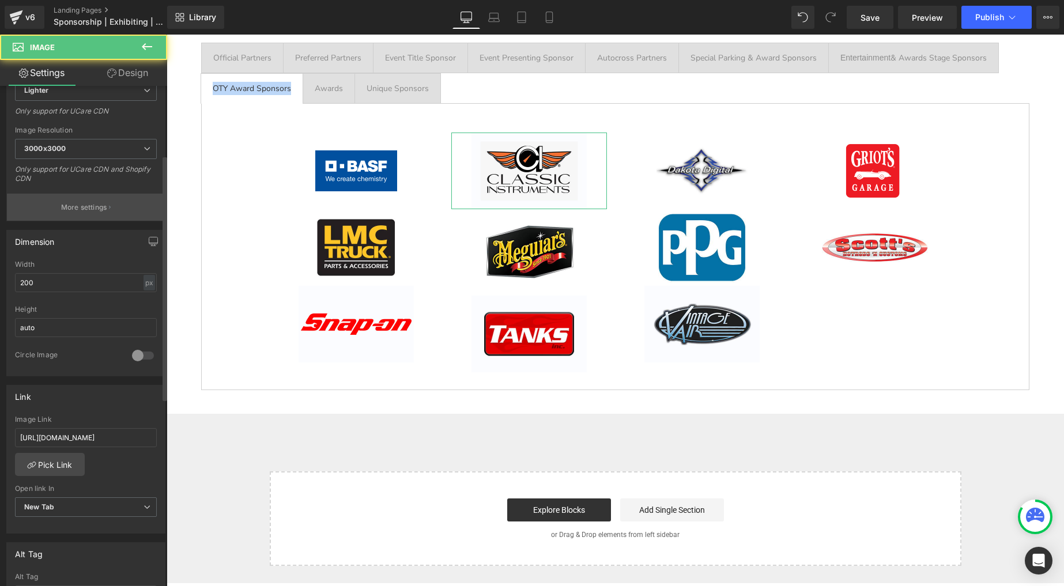
scroll to position [217, 0]
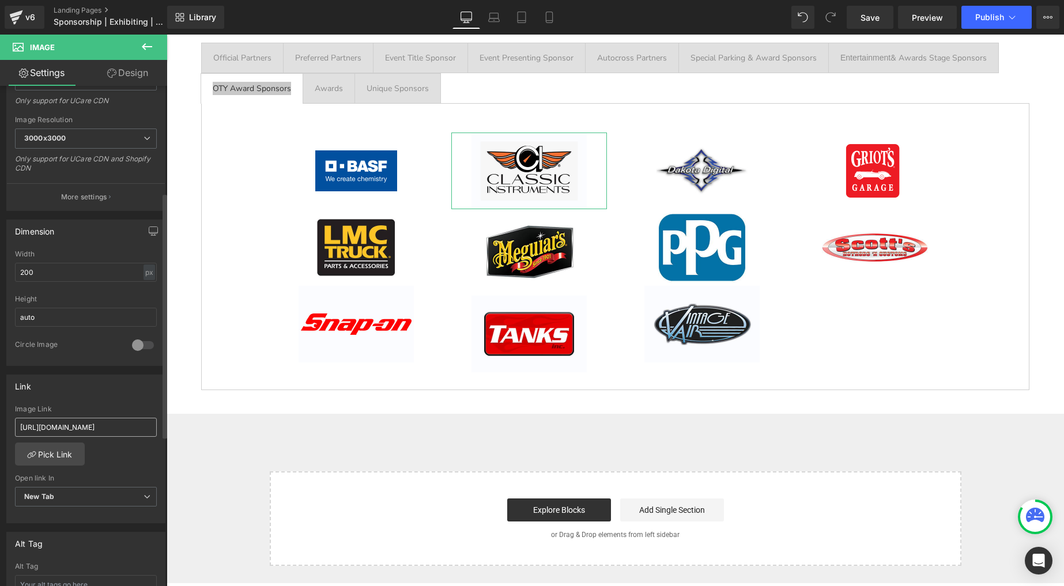
click at [81, 424] on input "[URL][DOMAIN_NAME]" at bounding box center [86, 427] width 142 height 19
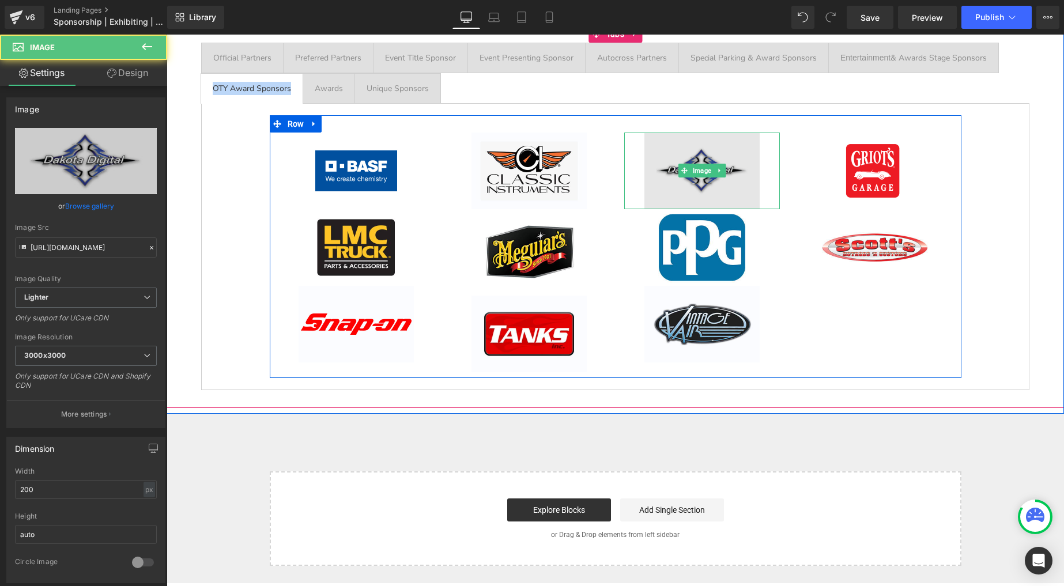
click at [677, 161] on img at bounding box center [702, 171] width 115 height 77
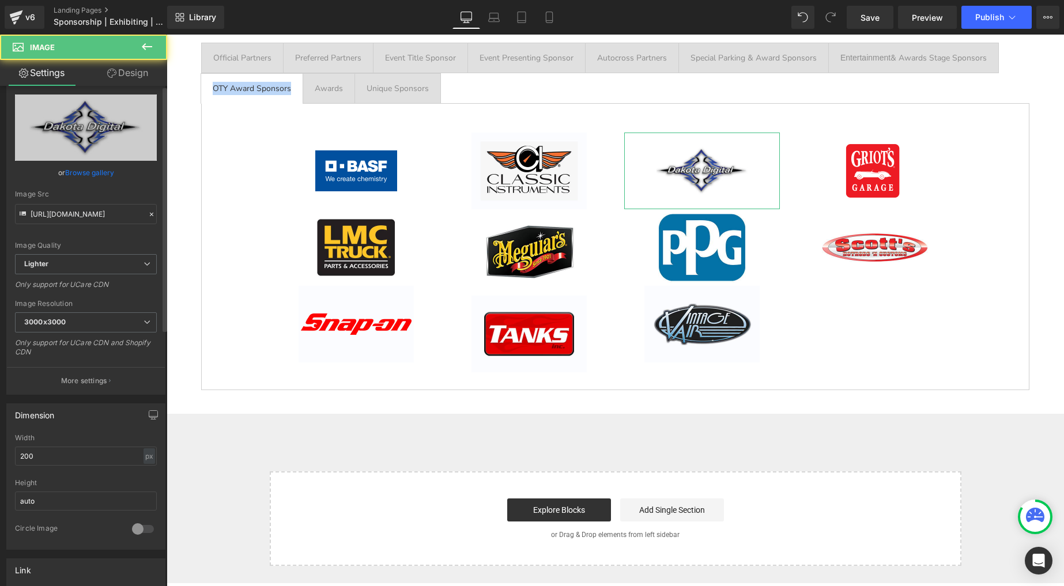
scroll to position [86, 0]
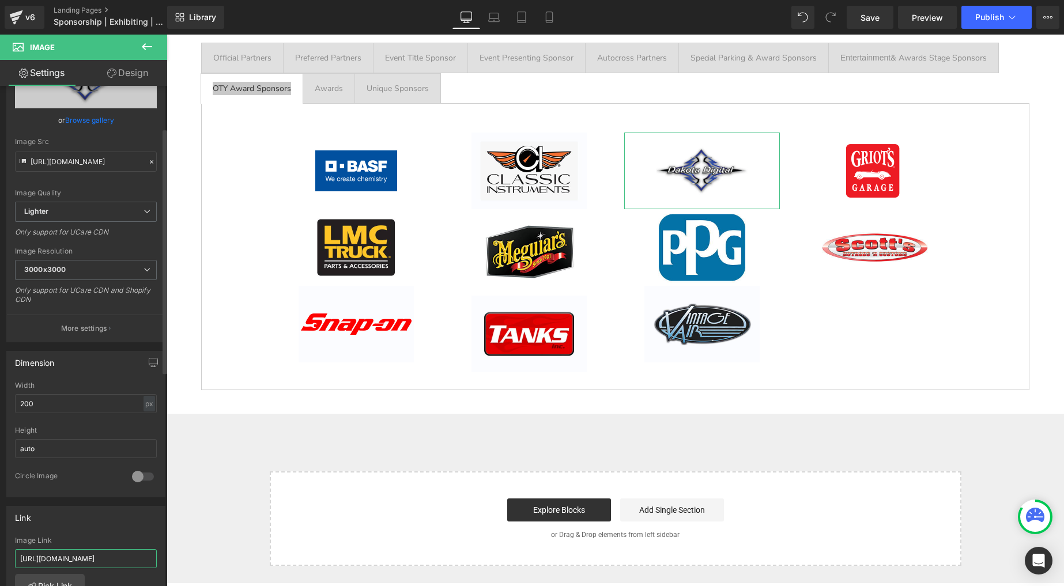
click at [71, 556] on input "[URL][DOMAIN_NAME]" at bounding box center [86, 559] width 142 height 19
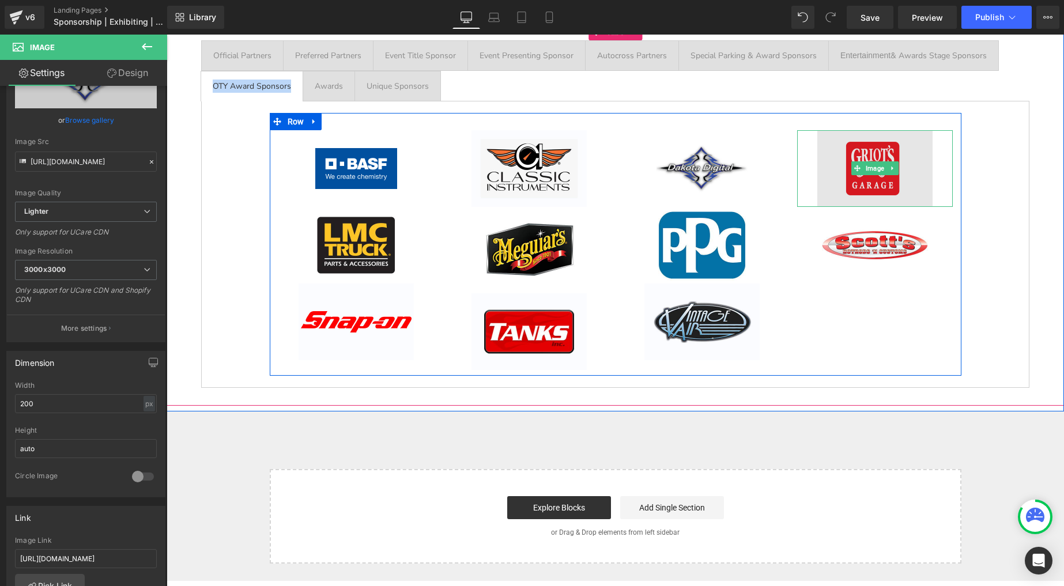
click at [857, 146] on img at bounding box center [875, 168] width 115 height 77
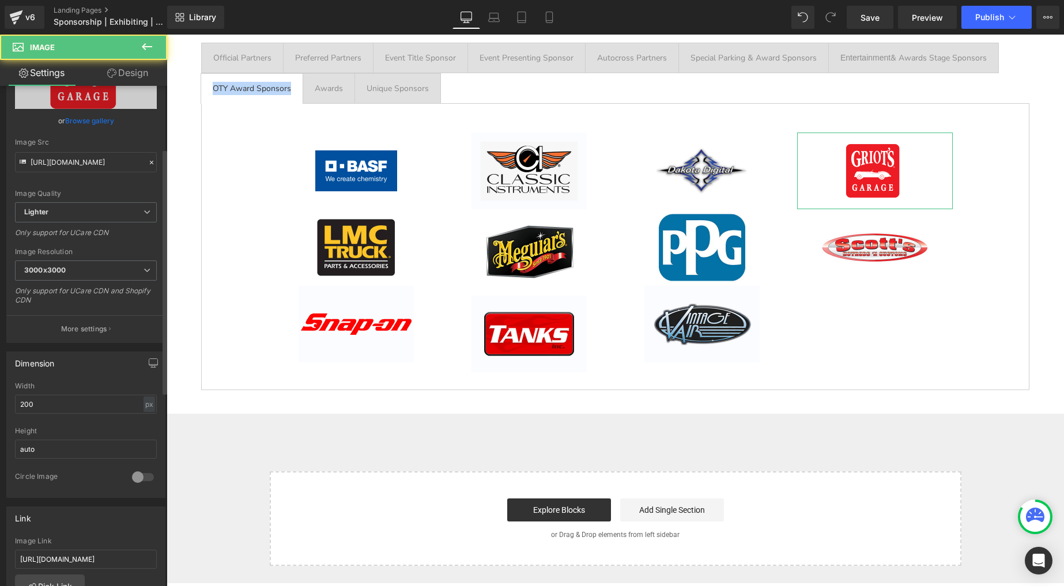
scroll to position [155, 0]
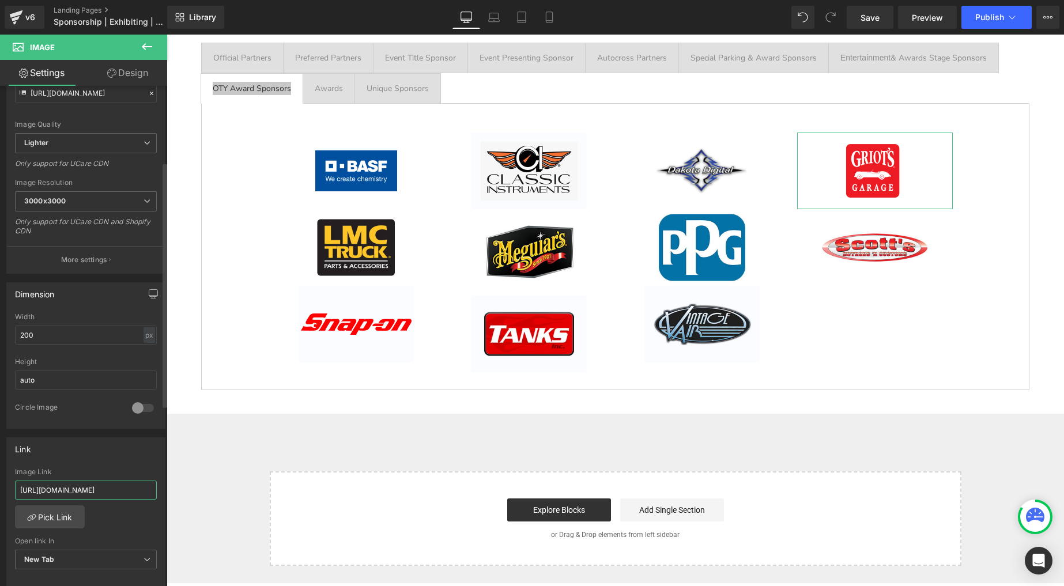
click at [80, 489] on input "[URL][DOMAIN_NAME]" at bounding box center [86, 490] width 142 height 19
drag, startPoint x: 80, startPoint y: 489, endPoint x: 82, endPoint y: 483, distance: 6.6
click at [80, 489] on input "[URL][DOMAIN_NAME]" at bounding box center [86, 490] width 142 height 19
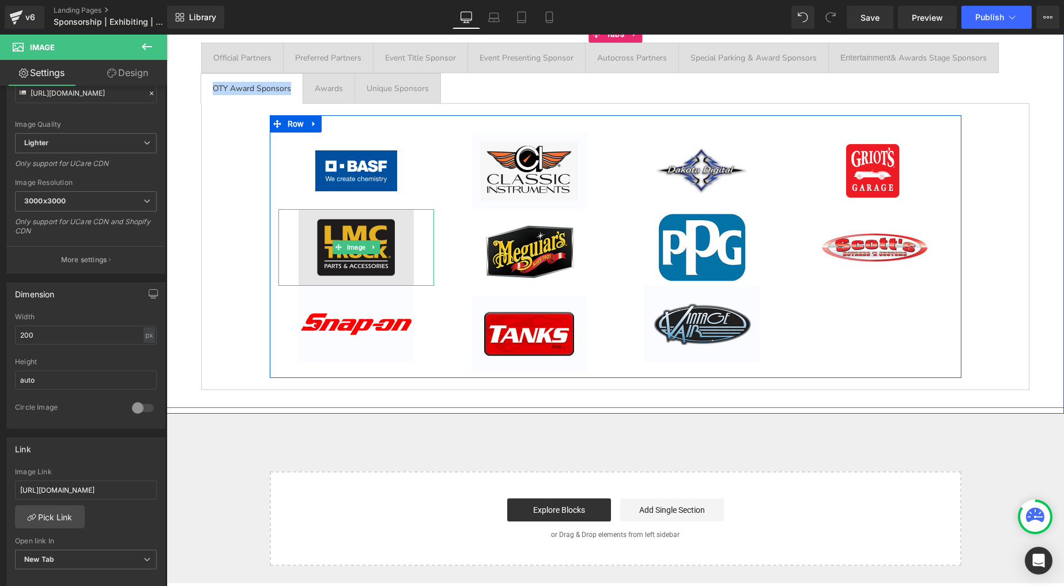
click at [368, 262] on img at bounding box center [356, 247] width 115 height 77
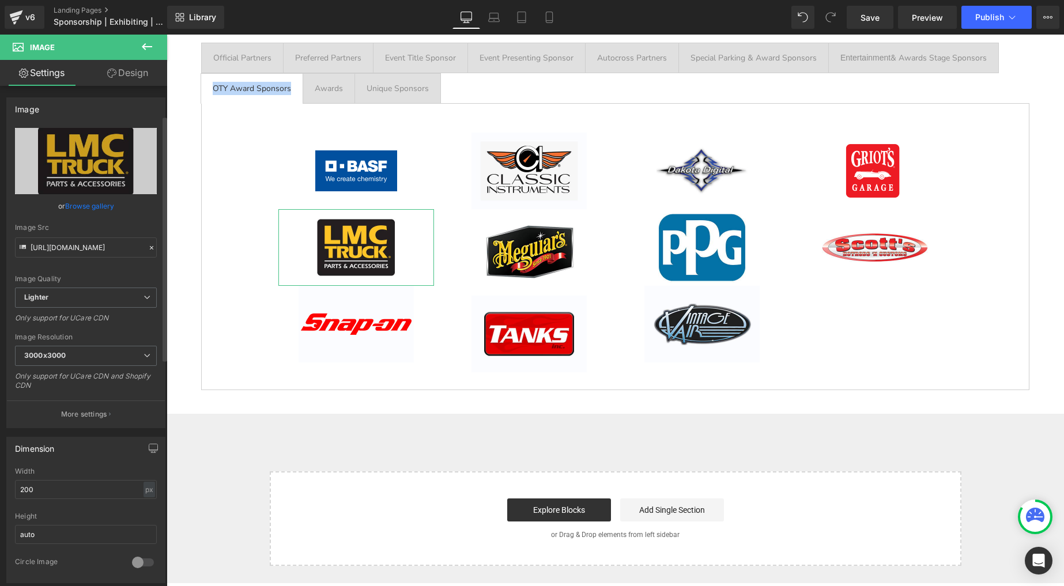
scroll to position [182, 0]
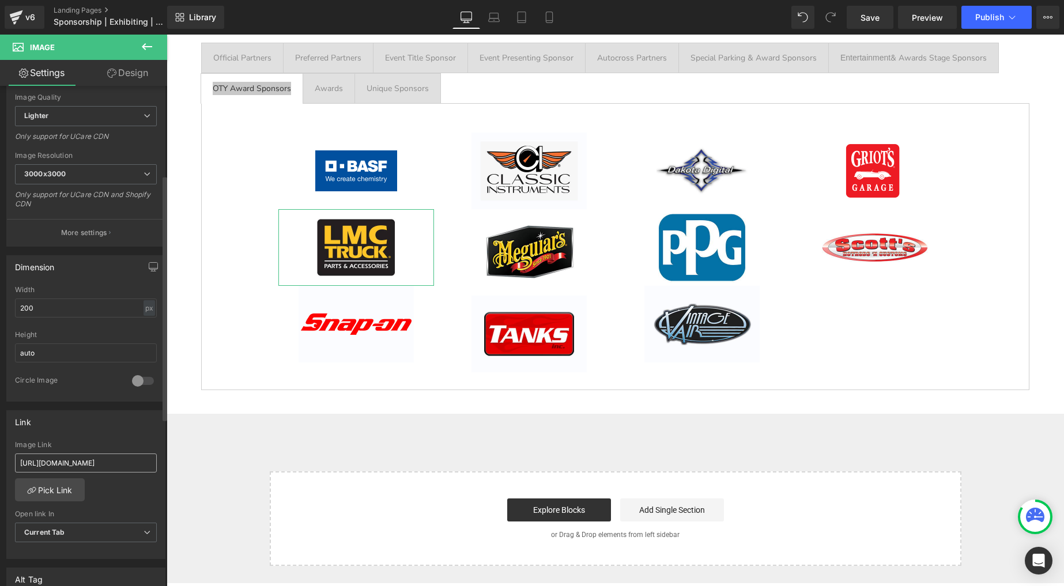
click at [76, 469] on input "[URL][DOMAIN_NAME]" at bounding box center [86, 463] width 142 height 19
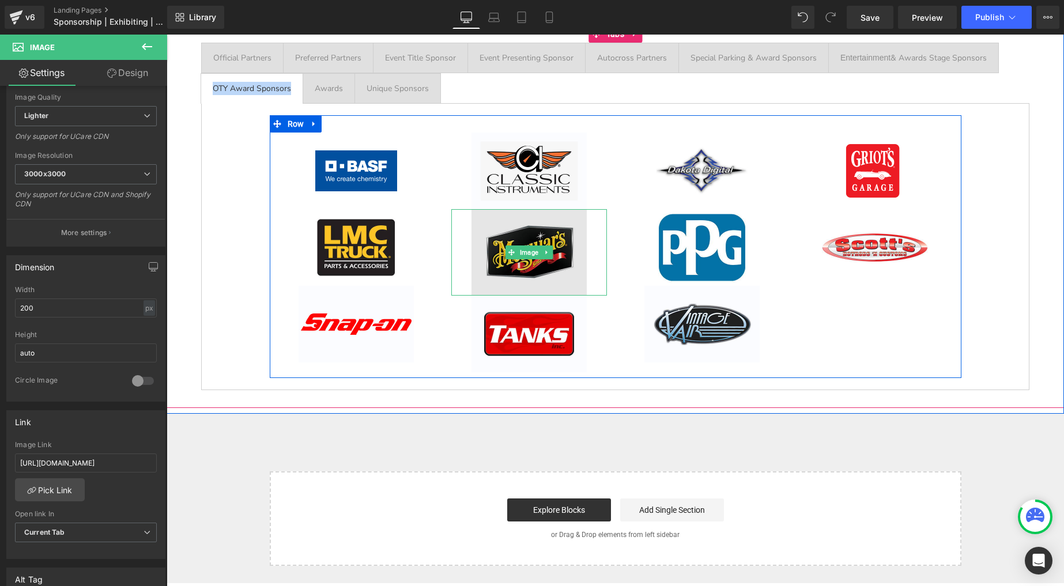
drag, startPoint x: 524, startPoint y: 240, endPoint x: 509, endPoint y: 244, distance: 15.5
click at [524, 240] on img at bounding box center [529, 252] width 115 height 86
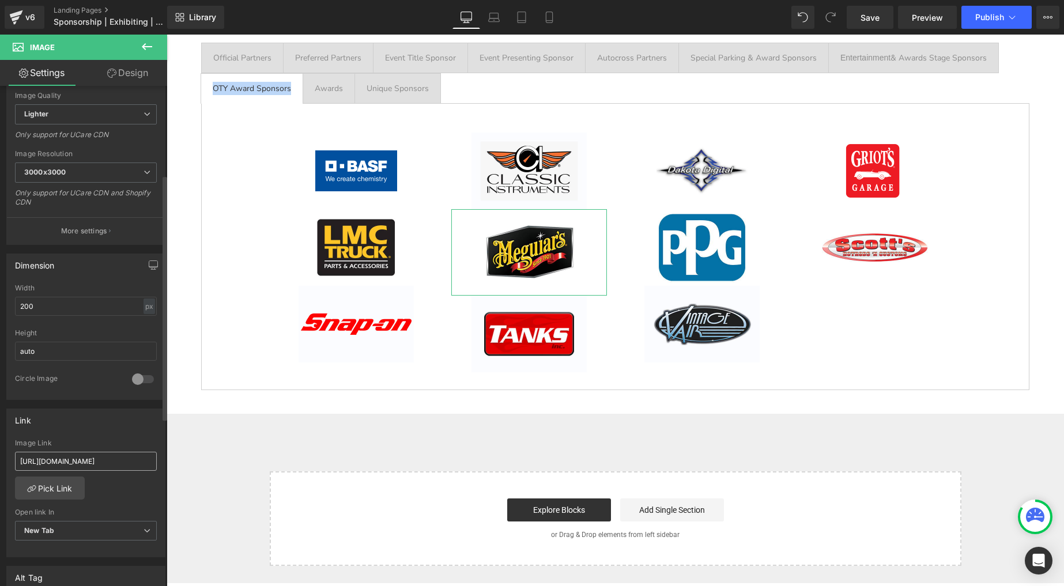
scroll to position [186, 0]
click at [80, 457] on input "[URL][DOMAIN_NAME]" at bounding box center [86, 459] width 142 height 19
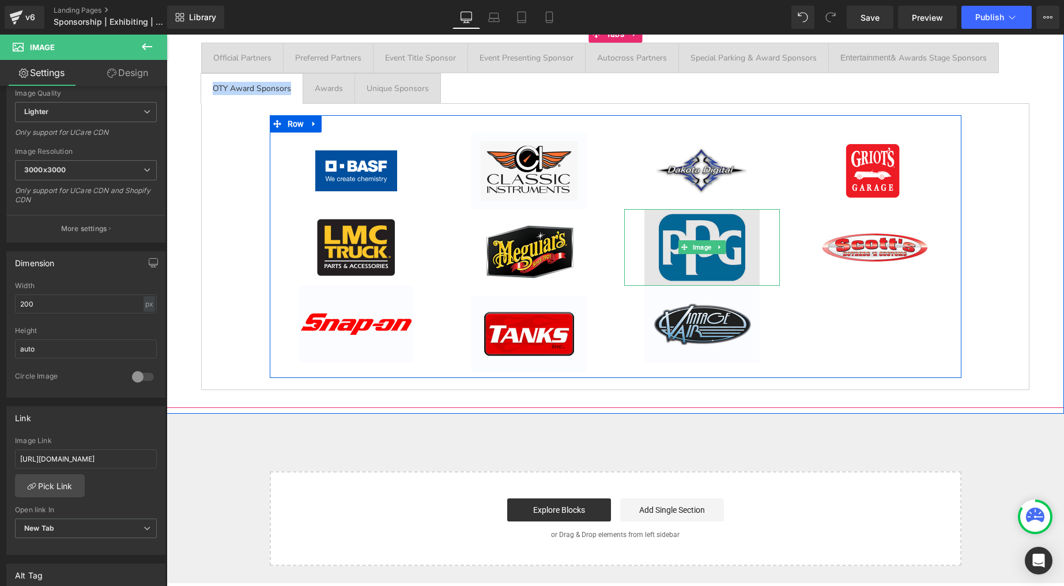
click at [709, 227] on img at bounding box center [702, 247] width 115 height 77
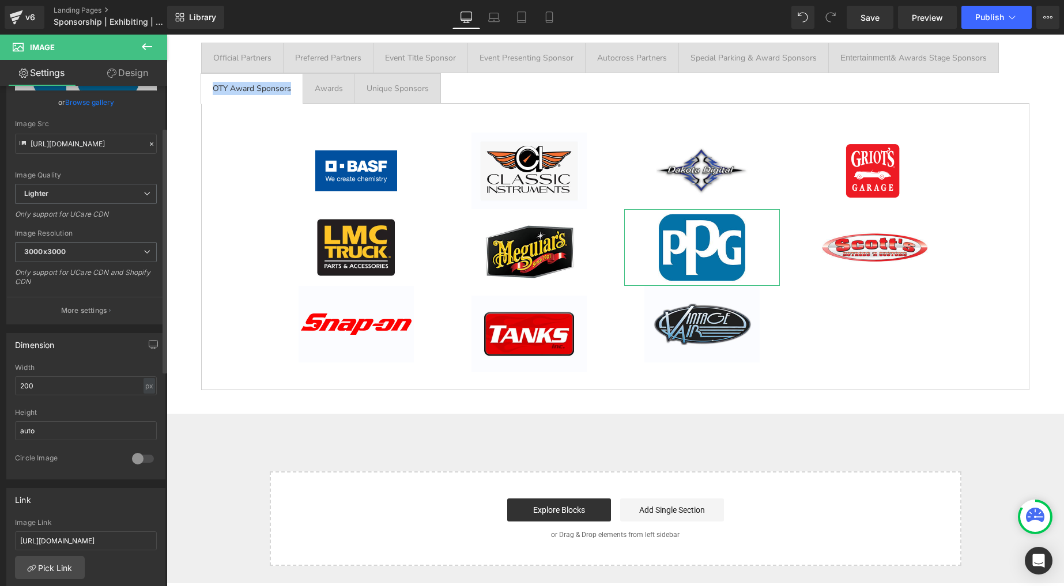
scroll to position [175, 0]
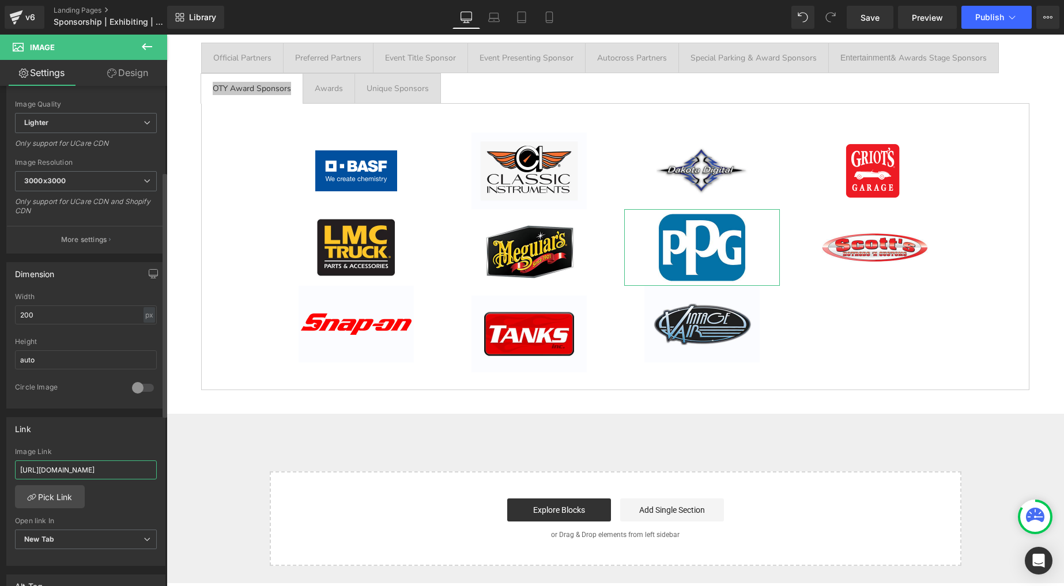
click at [94, 469] on input "[URL][DOMAIN_NAME]" at bounding box center [86, 470] width 142 height 19
click at [106, 464] on input "[URL][DOMAIN_NAME]" at bounding box center [86, 470] width 142 height 19
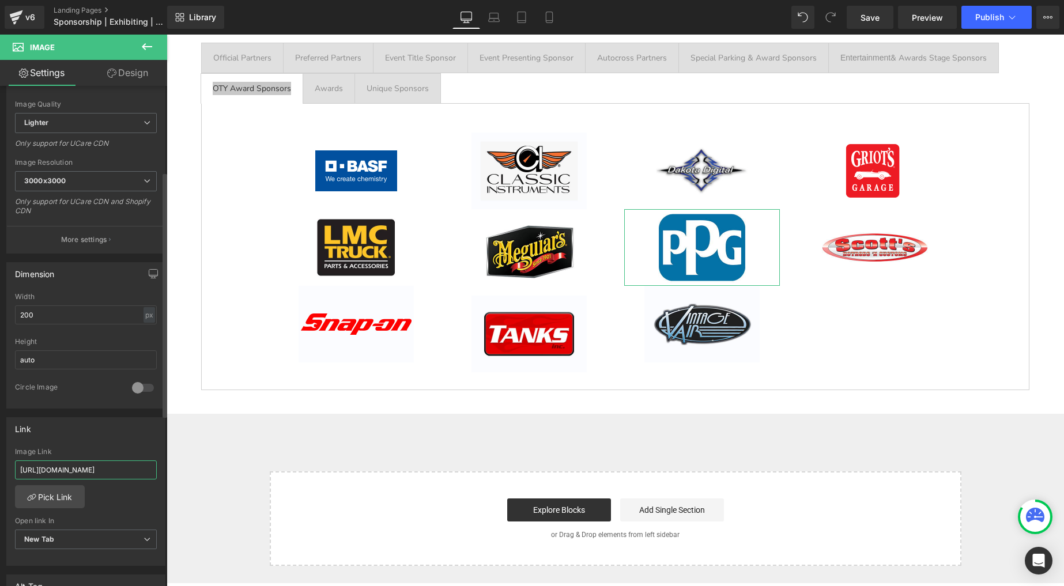
click at [106, 464] on input "[URL][DOMAIN_NAME]" at bounding box center [86, 470] width 142 height 19
paste input "ppgpaint"
type input "[URL][DOMAIN_NAME]"
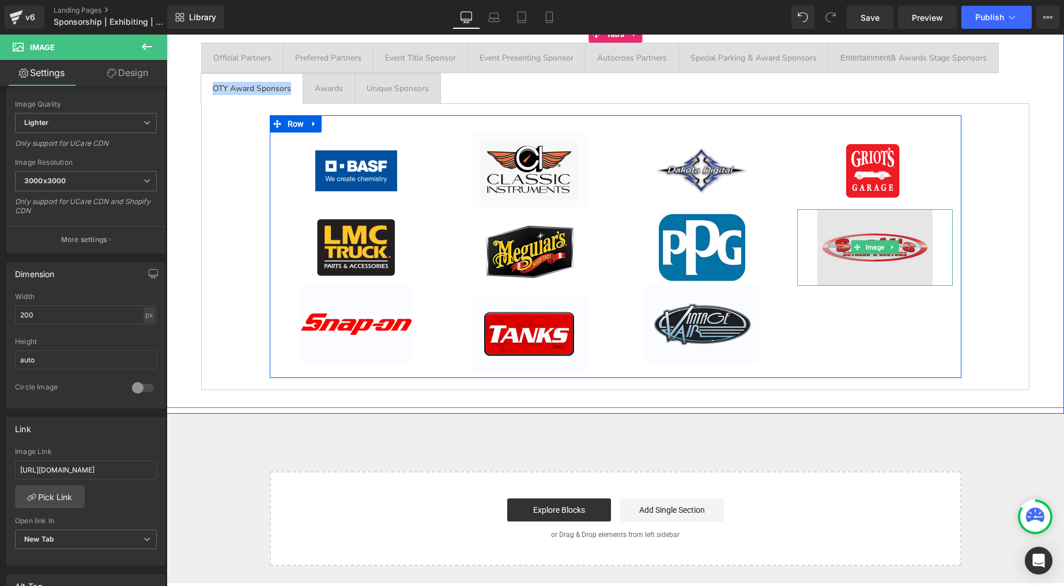
click at [844, 235] on img at bounding box center [875, 247] width 115 height 77
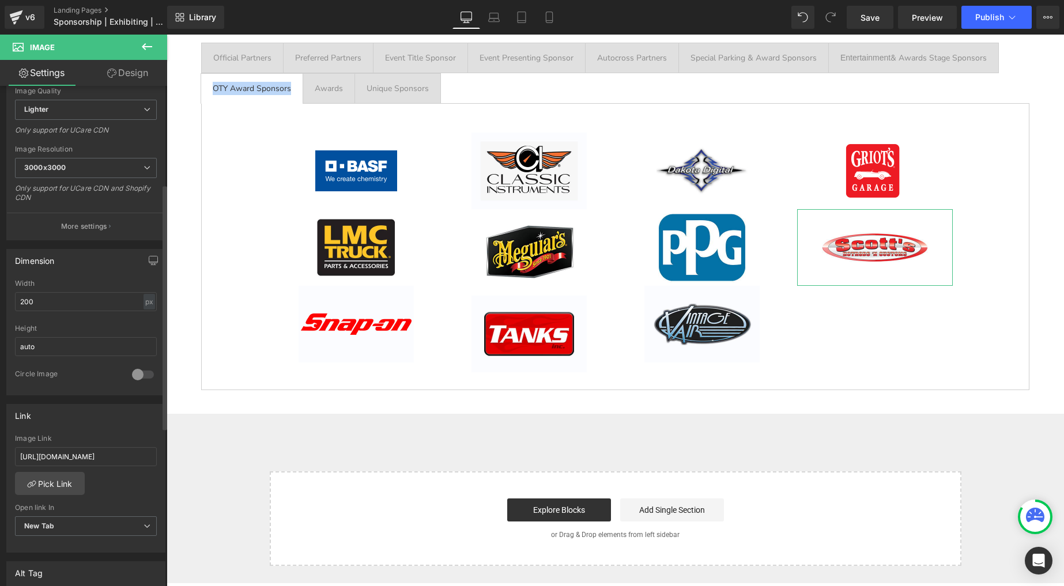
scroll to position [200, 0]
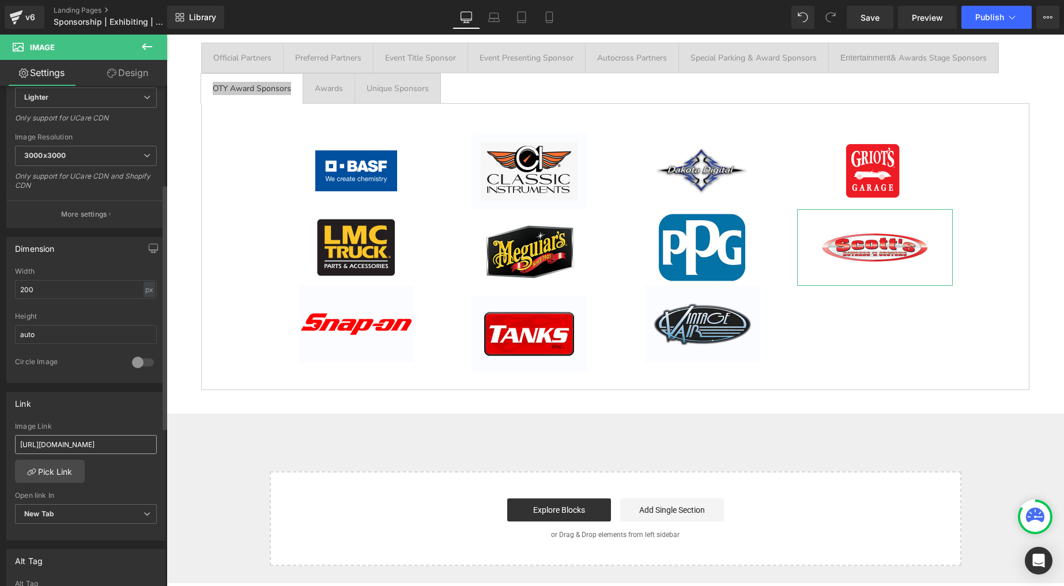
click at [81, 437] on input "[URL][DOMAIN_NAME]" at bounding box center [86, 444] width 142 height 19
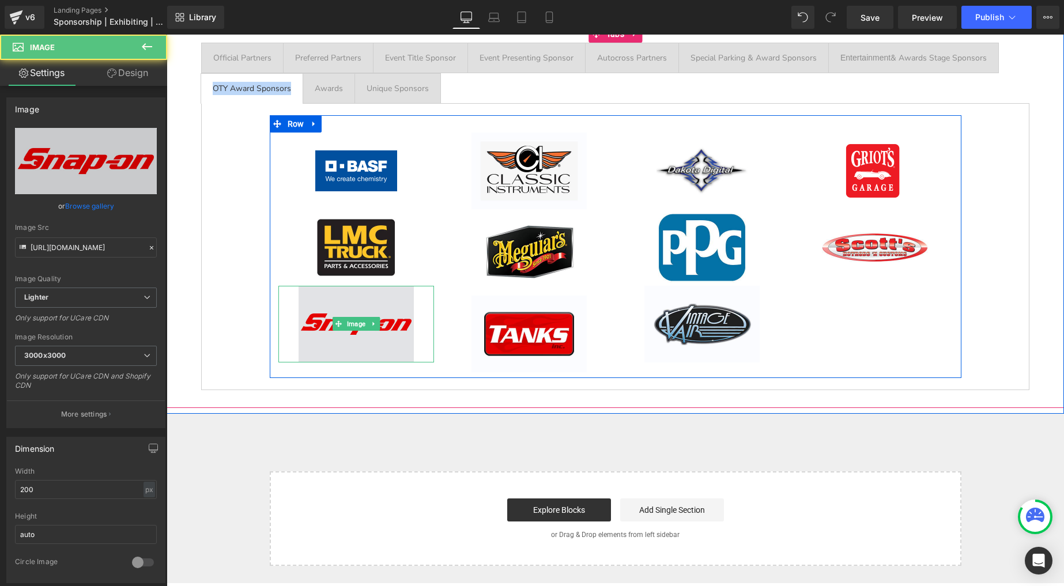
click at [342, 310] on img at bounding box center [356, 324] width 115 height 77
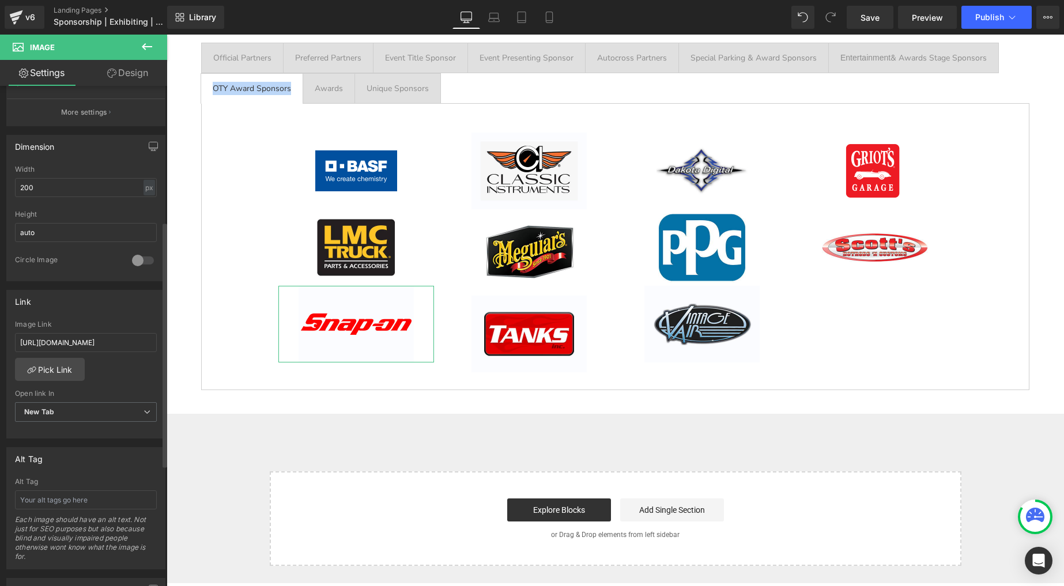
scroll to position [311, 0]
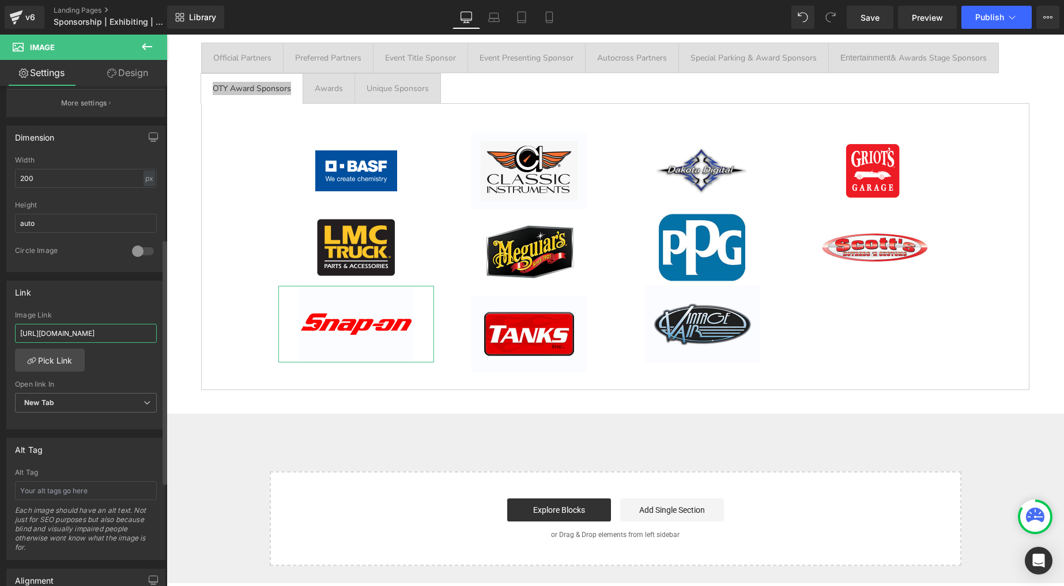
drag, startPoint x: 110, startPoint y: 328, endPoint x: 8, endPoint y: 311, distance: 102.8
click at [20, 317] on div "Image Link [URL][DOMAIN_NAME]" at bounding box center [86, 329] width 142 height 37
click at [70, 331] on input "[URL][DOMAIN_NAME]" at bounding box center [86, 333] width 142 height 19
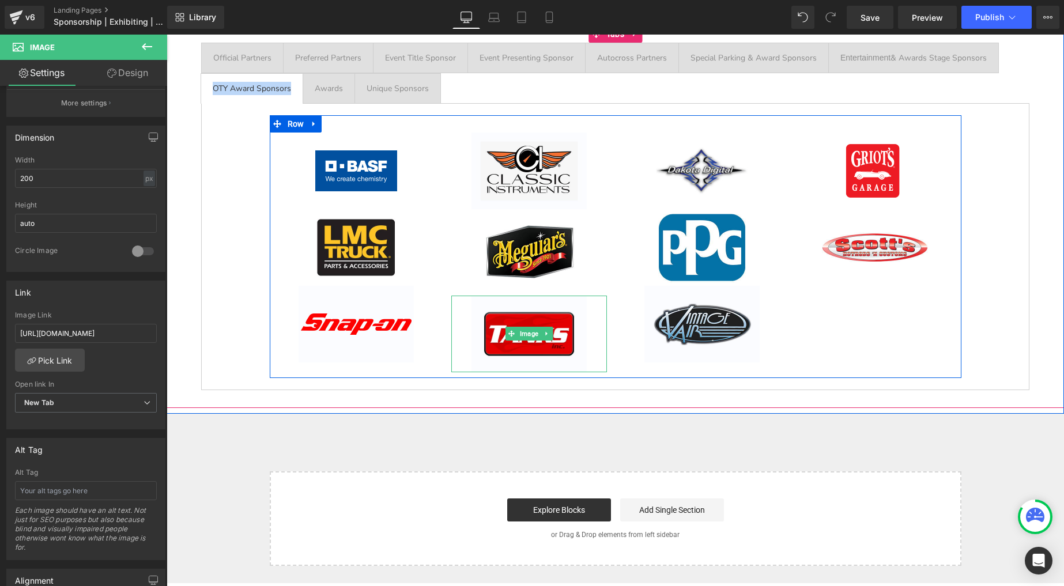
drag, startPoint x: 535, startPoint y: 315, endPoint x: 455, endPoint y: 309, distance: 79.8
click at [535, 315] on img at bounding box center [529, 334] width 115 height 77
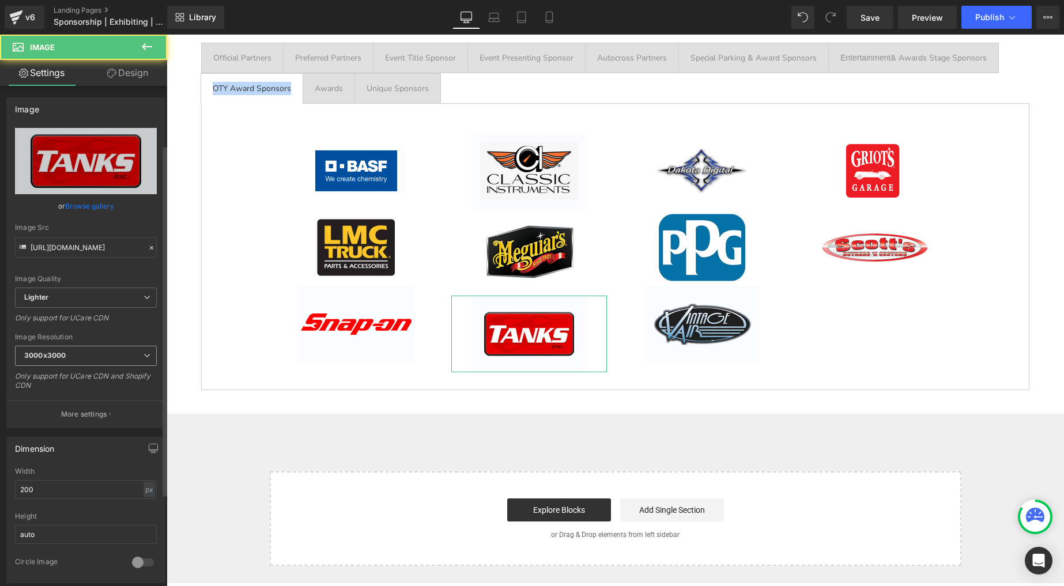
scroll to position [272, 0]
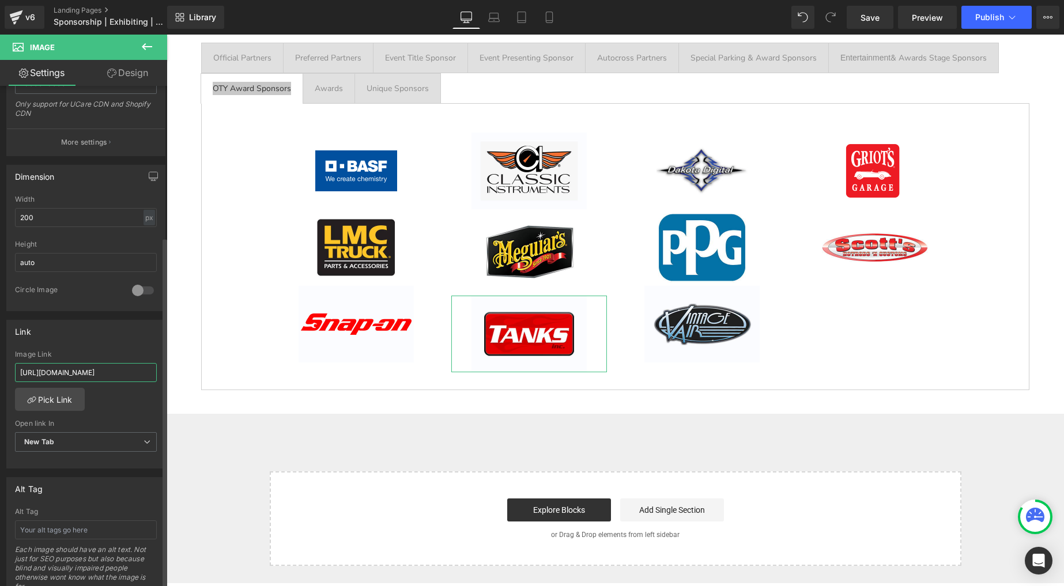
click at [74, 373] on input "[URL][DOMAIN_NAME]" at bounding box center [86, 372] width 142 height 19
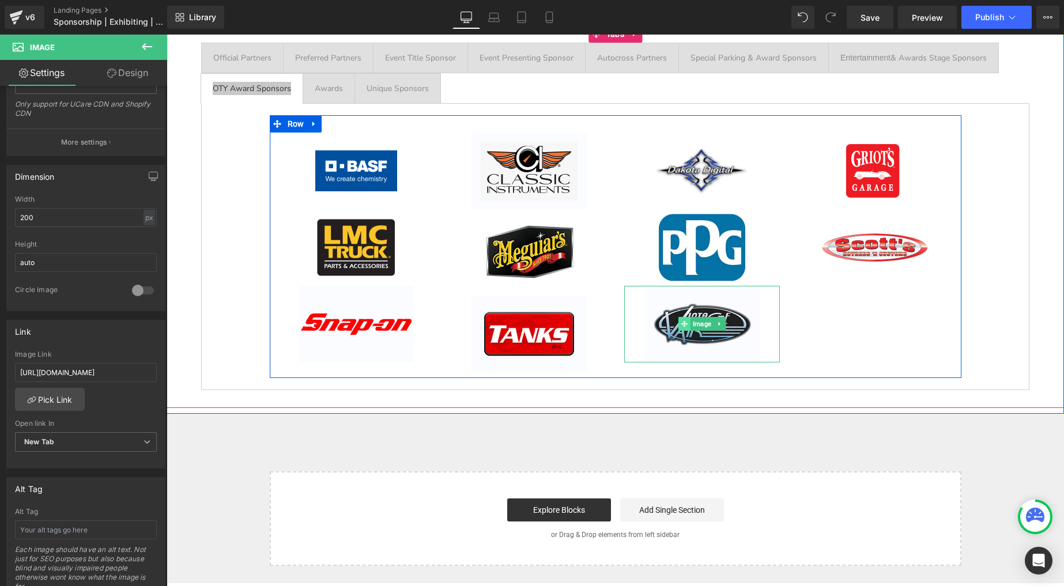
click at [681, 322] on icon at bounding box center [684, 324] width 6 height 7
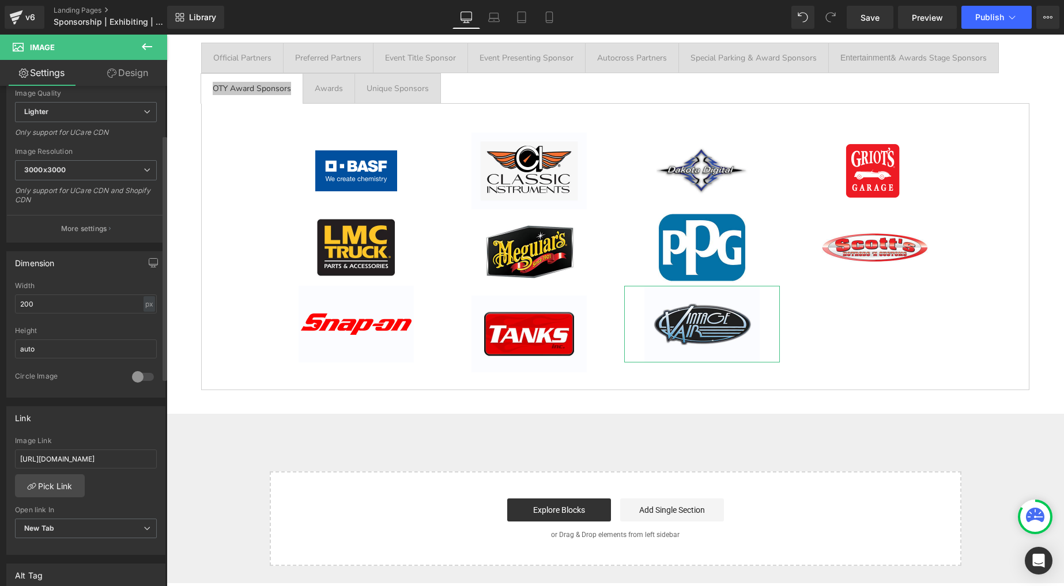
scroll to position [195, 0]
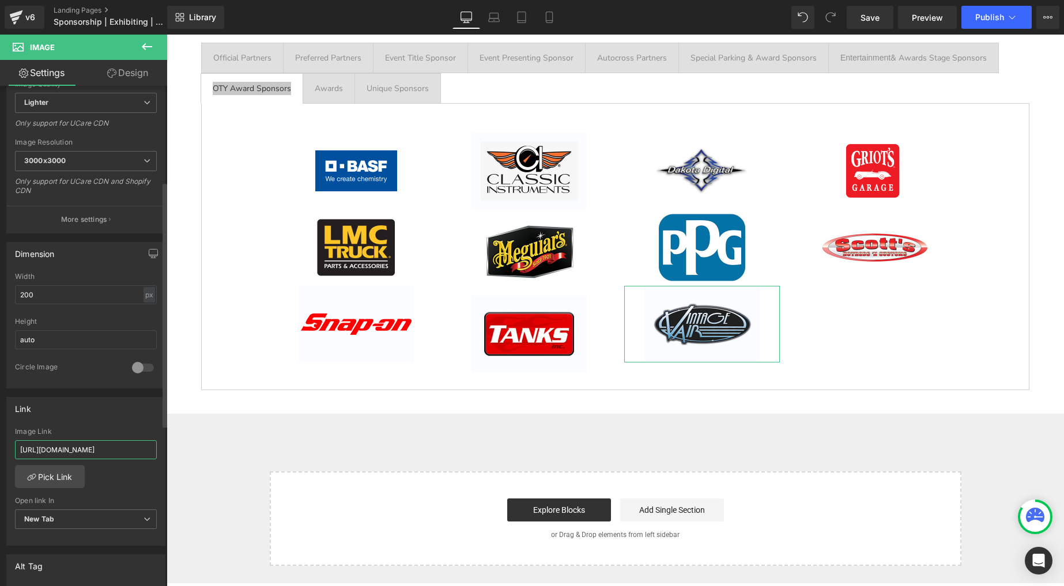
click at [80, 446] on input "[URL][DOMAIN_NAME]" at bounding box center [86, 450] width 142 height 19
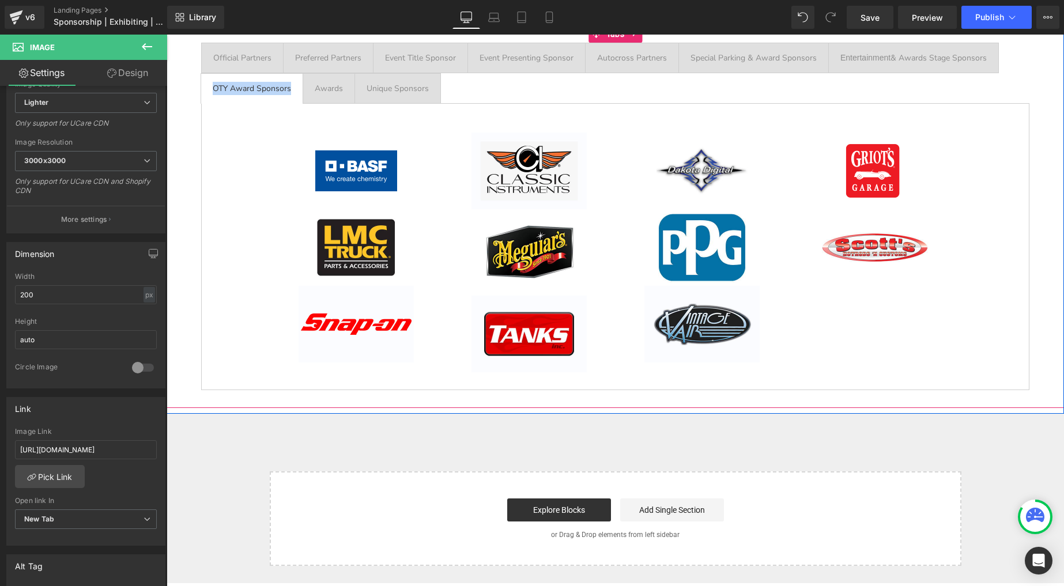
click at [326, 86] on div "Awards" at bounding box center [329, 88] width 28 height 13
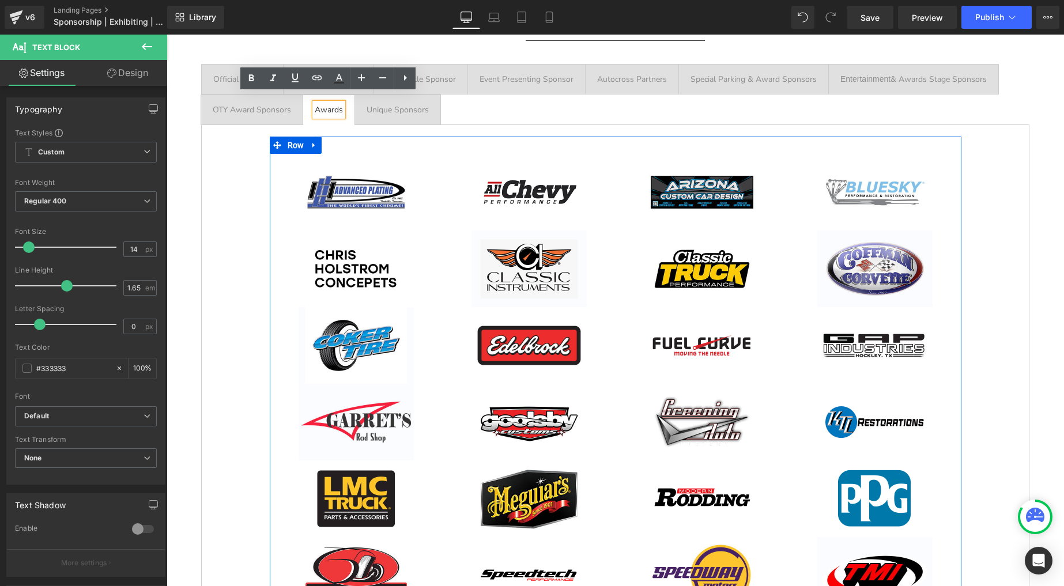
scroll to position [1823, 0]
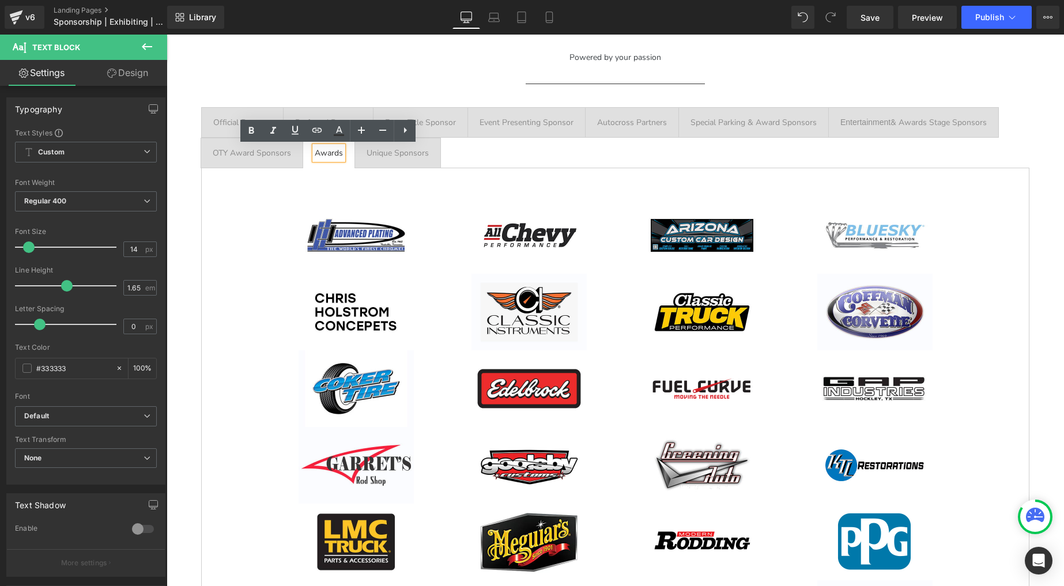
click at [386, 157] on div "Unique Sponsors Text Block" at bounding box center [398, 152] width 62 height 13
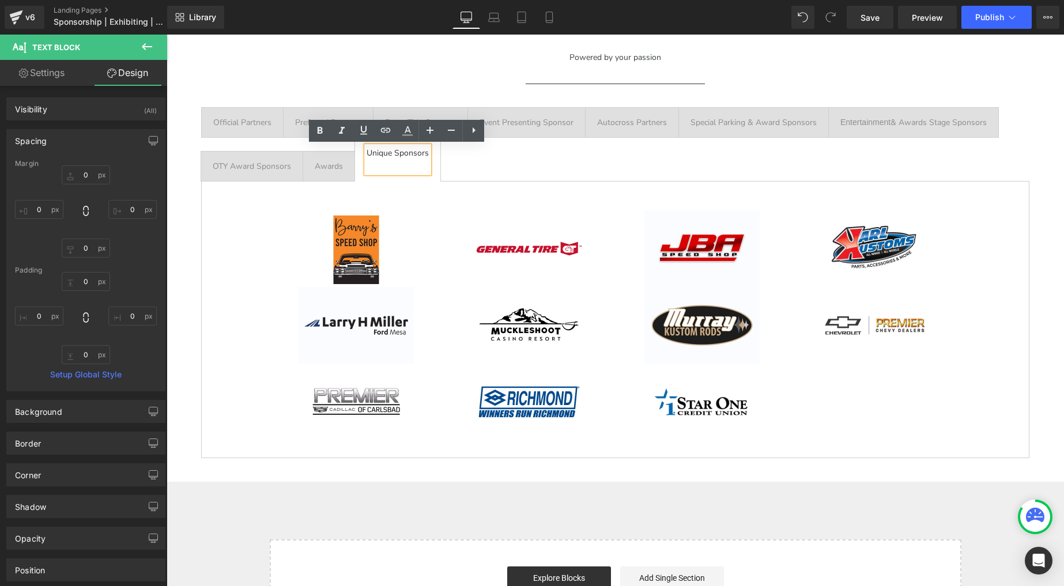
click at [330, 168] on div "Awards" at bounding box center [329, 166] width 28 height 13
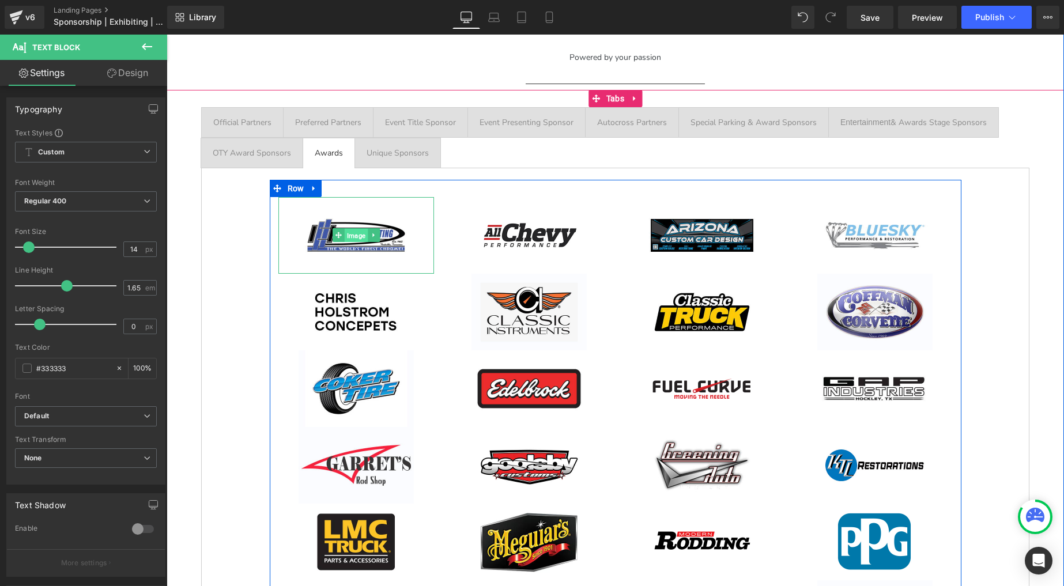
click at [357, 234] on span "Image" at bounding box center [355, 236] width 23 height 14
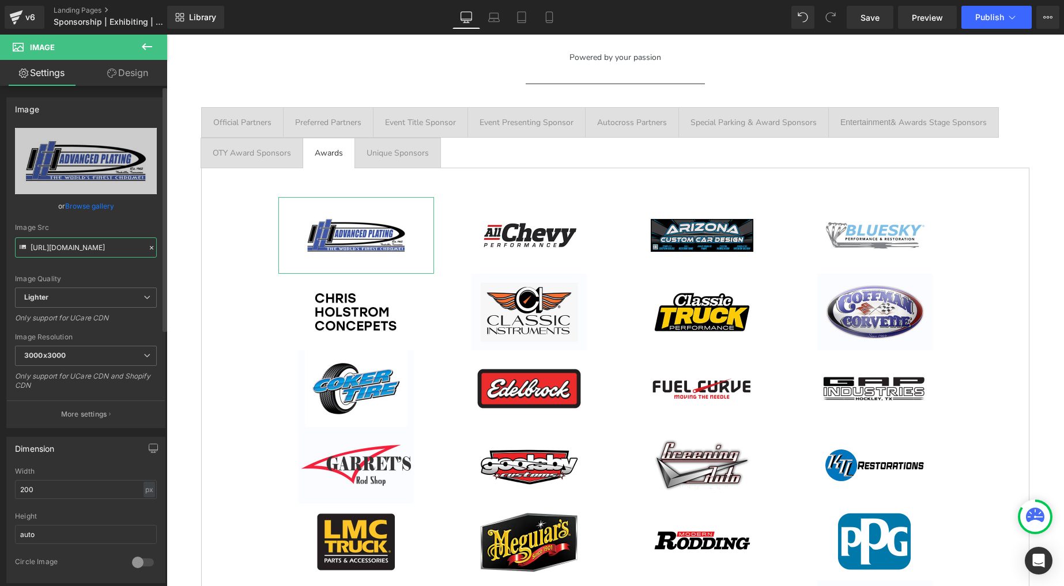
click at [87, 246] on input "[URL][DOMAIN_NAME]" at bounding box center [86, 248] width 142 height 20
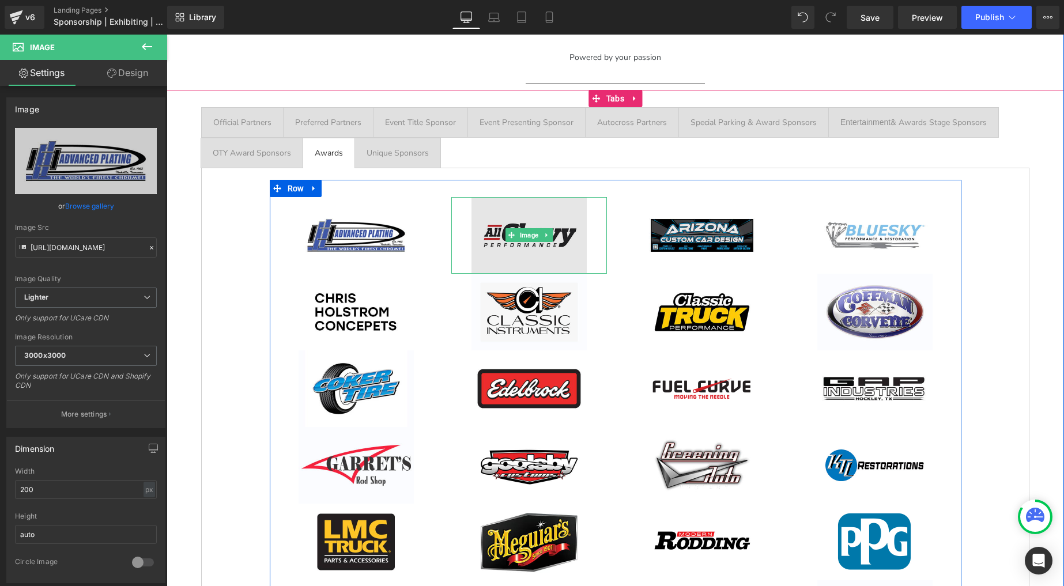
click at [526, 222] on img at bounding box center [529, 235] width 115 height 77
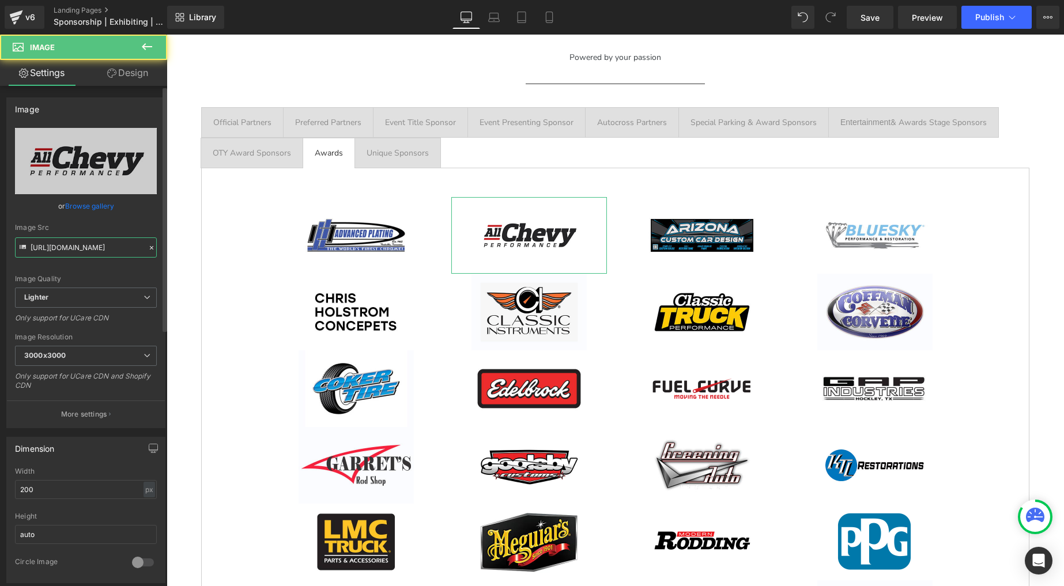
click at [65, 244] on input "[URL][DOMAIN_NAME]" at bounding box center [86, 248] width 142 height 20
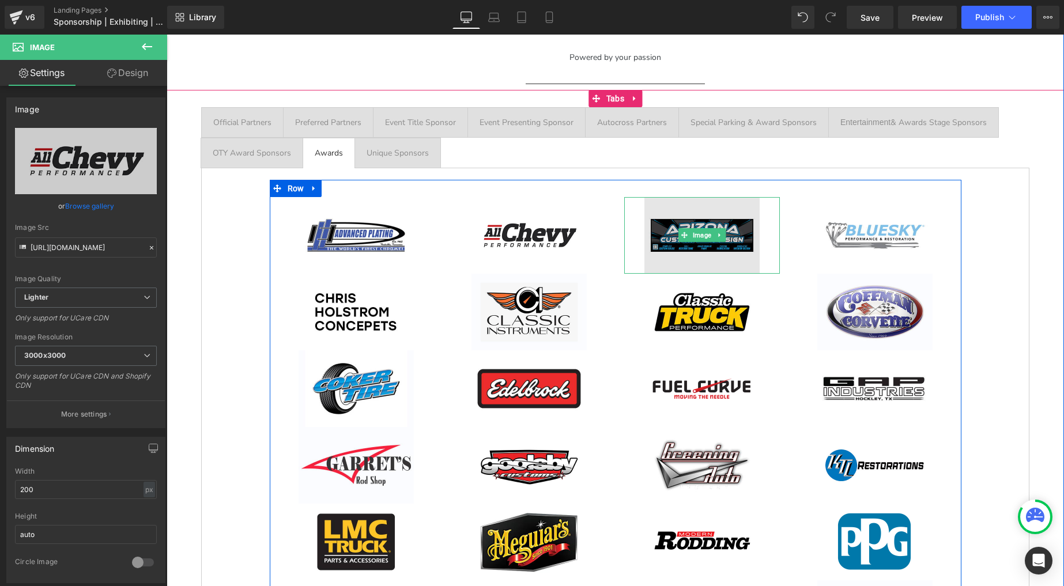
click at [710, 222] on img at bounding box center [702, 235] width 115 height 77
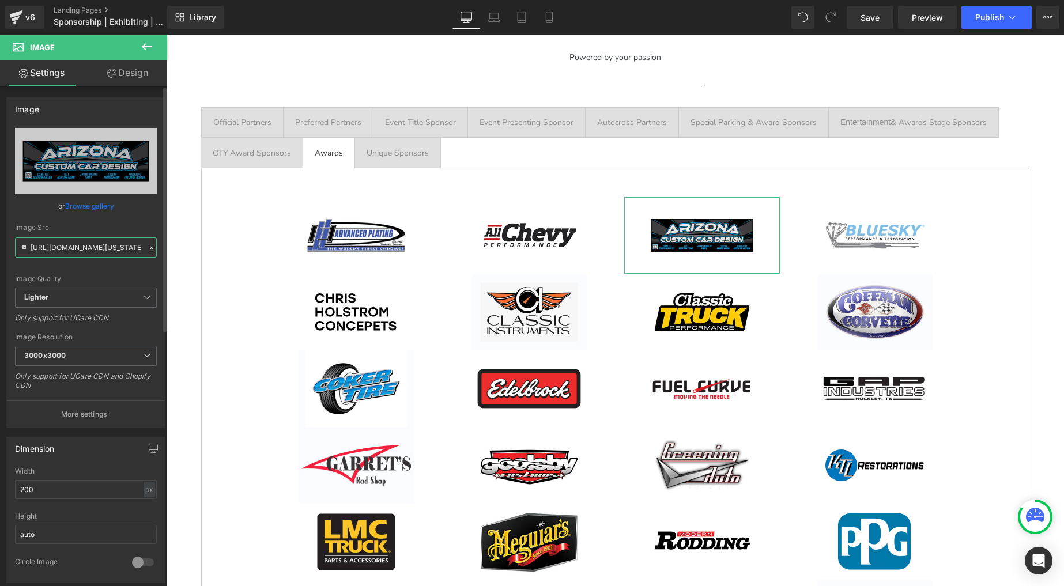
click at [92, 240] on input "[URL][DOMAIN_NAME][US_STATE]" at bounding box center [86, 248] width 142 height 20
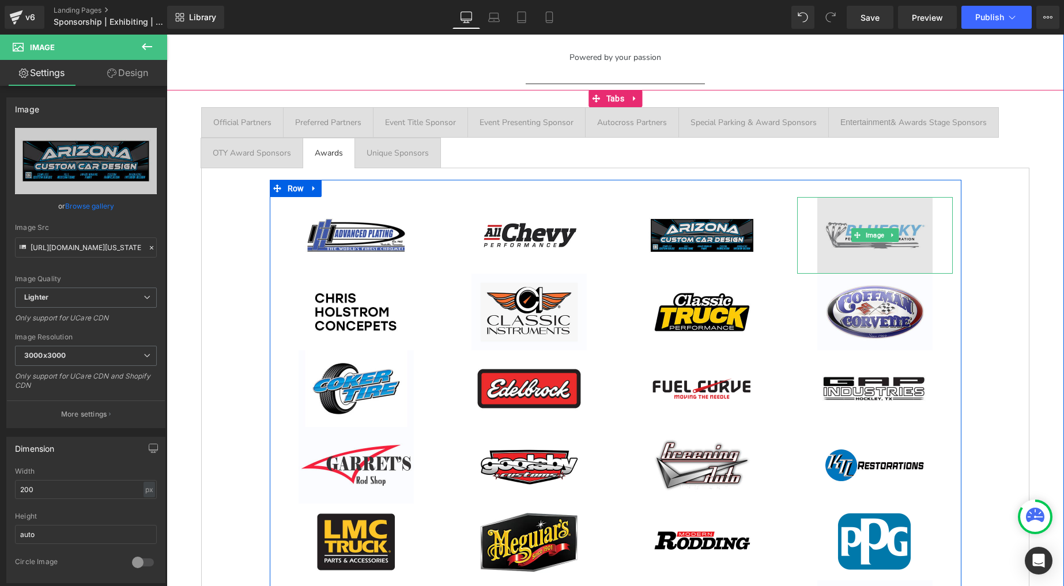
click at [871, 223] on img at bounding box center [875, 235] width 115 height 77
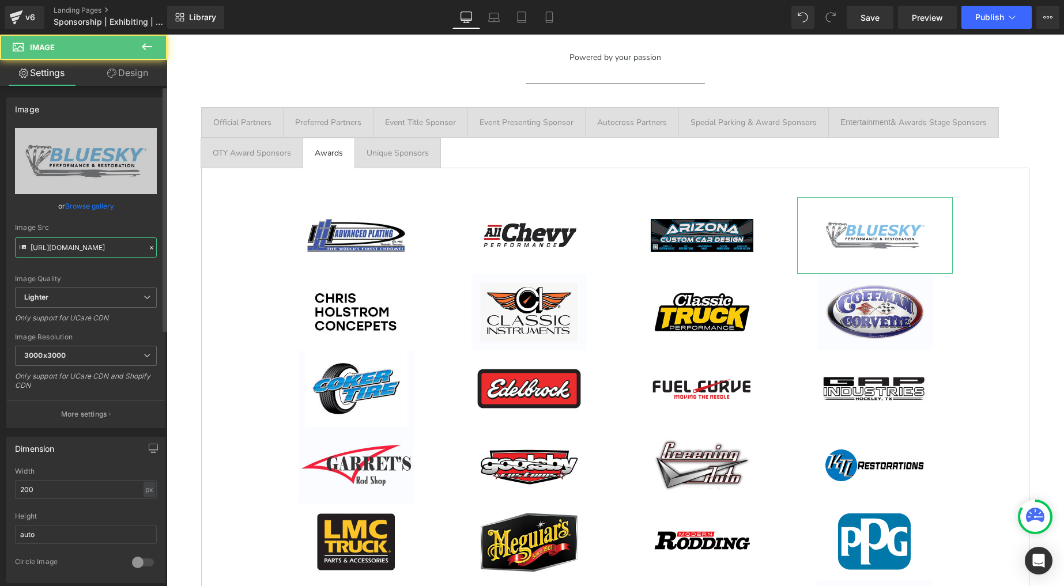
click at [97, 247] on input "[URL][DOMAIN_NAME]" at bounding box center [86, 248] width 142 height 20
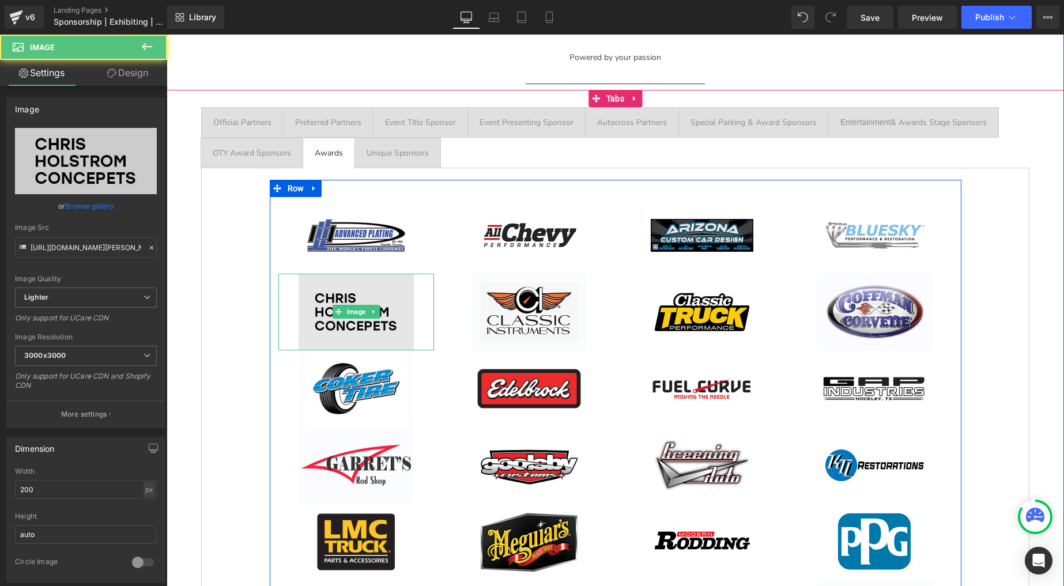
click at [335, 289] on img at bounding box center [356, 312] width 115 height 77
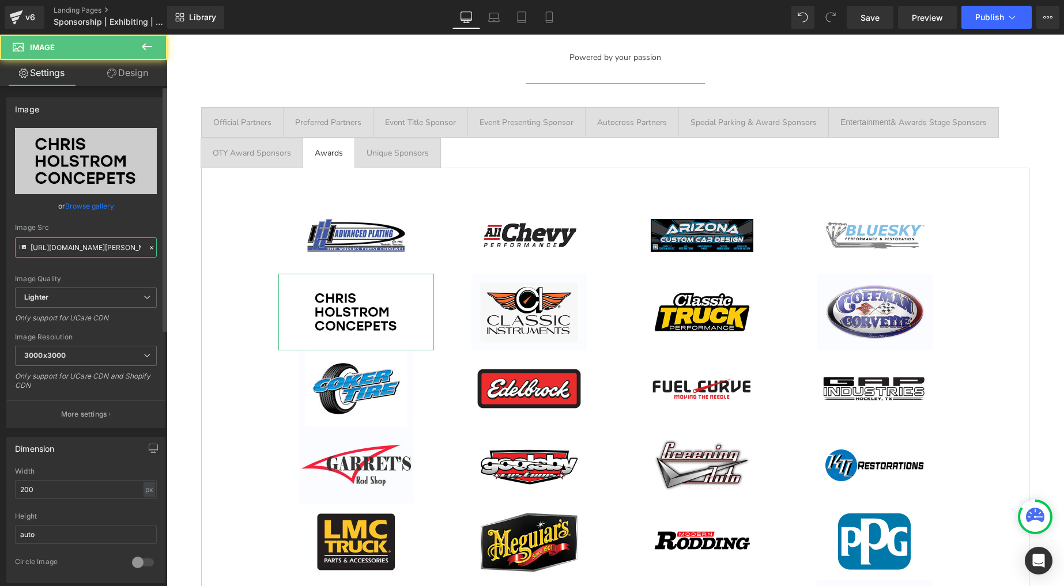
click at [85, 243] on input "[URL][DOMAIN_NAME][PERSON_NAME]" at bounding box center [86, 248] width 142 height 20
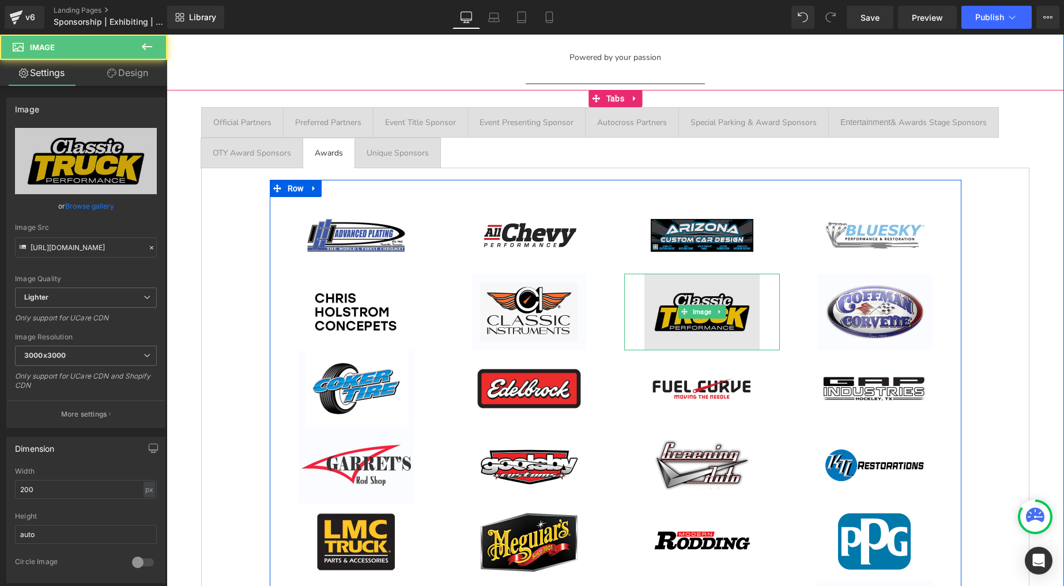
click at [678, 295] on img at bounding box center [702, 312] width 115 height 77
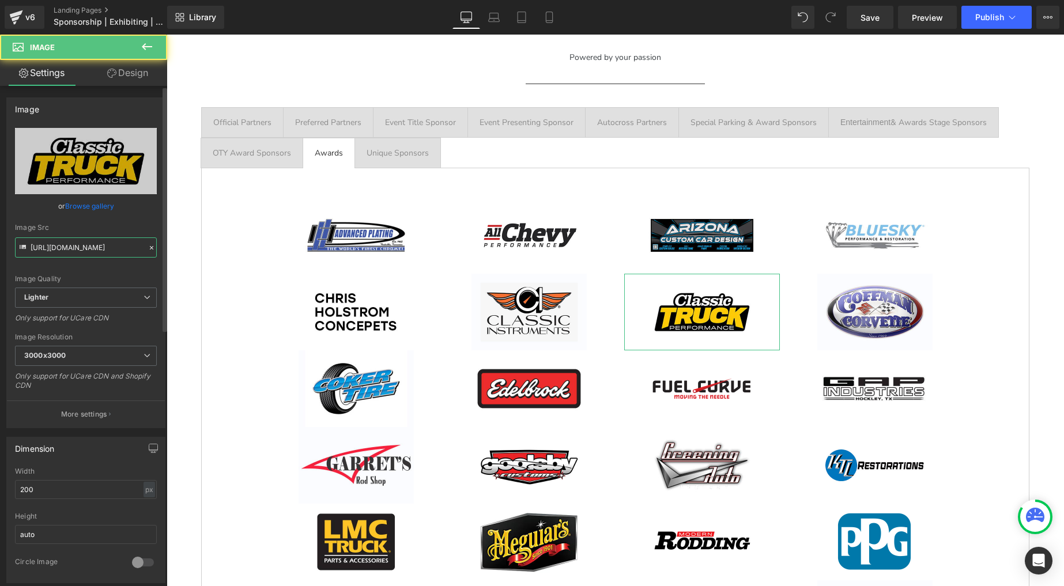
click at [63, 245] on input "[URL][DOMAIN_NAME]" at bounding box center [86, 248] width 142 height 20
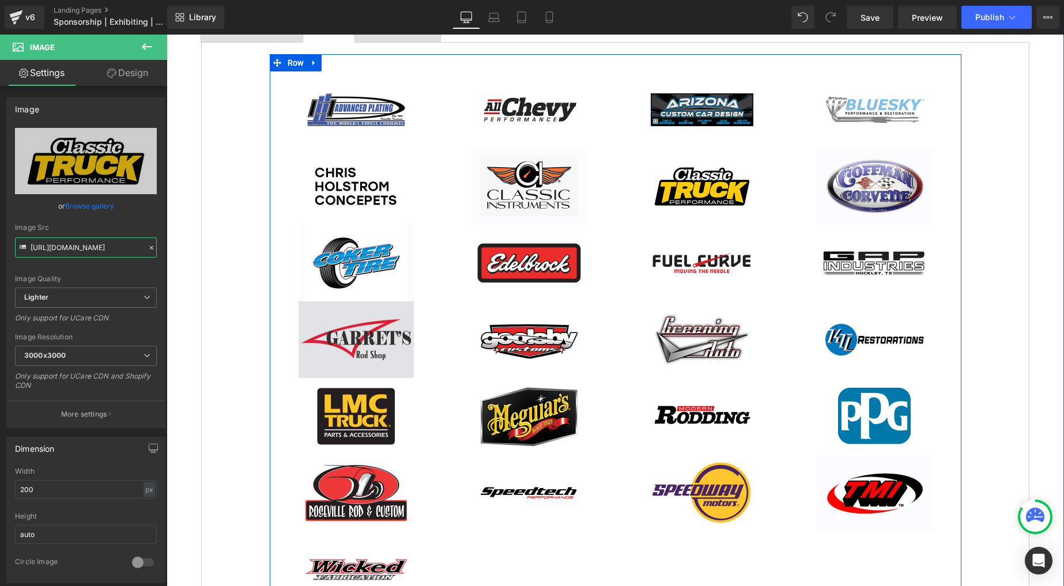
scroll to position [1950, 0]
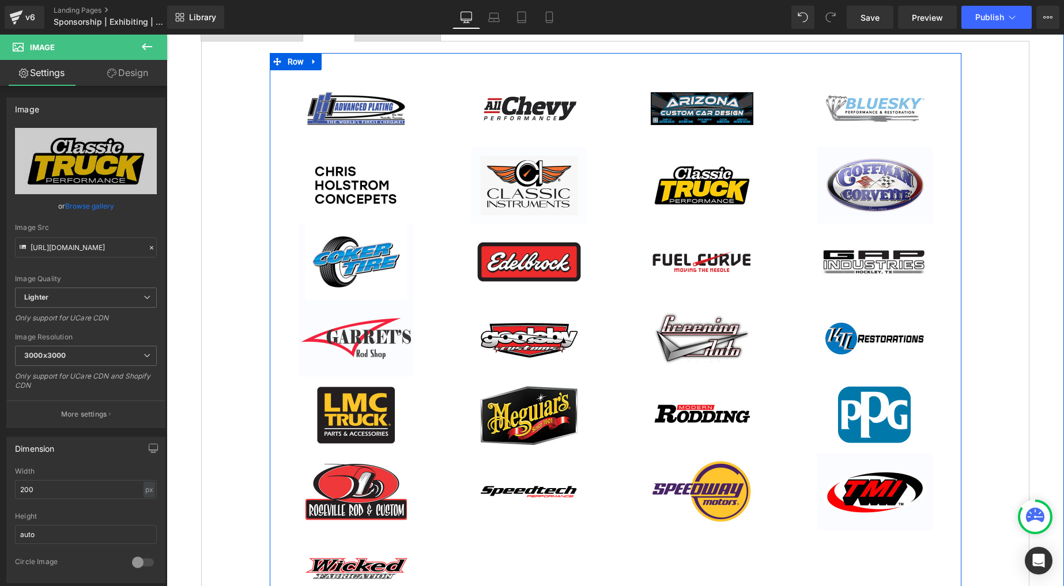
click at [365, 335] on div "Image" at bounding box center [357, 338] width 156 height 77
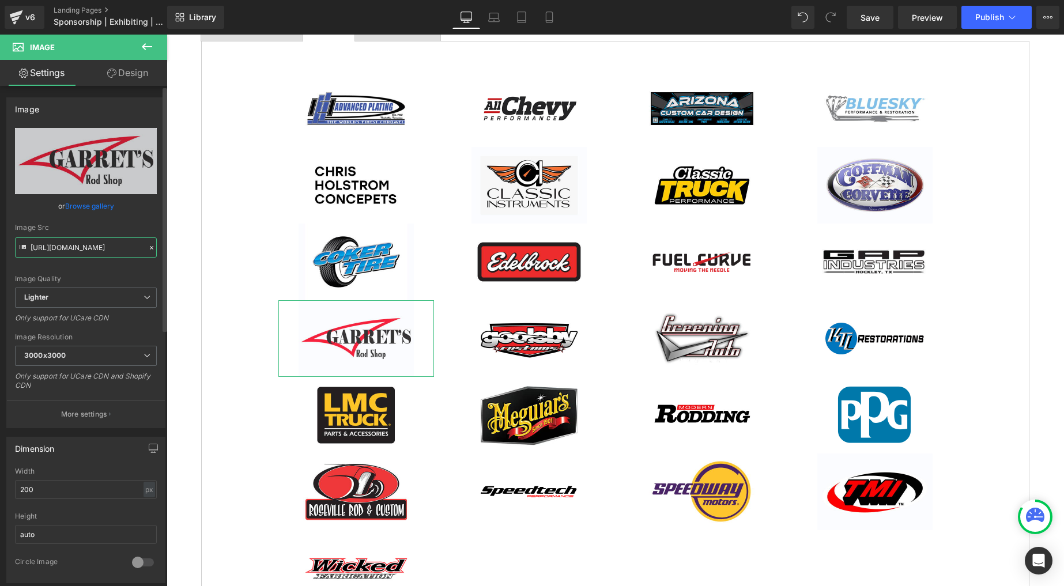
click at [81, 248] on input "[URL][DOMAIN_NAME]" at bounding box center [86, 248] width 142 height 20
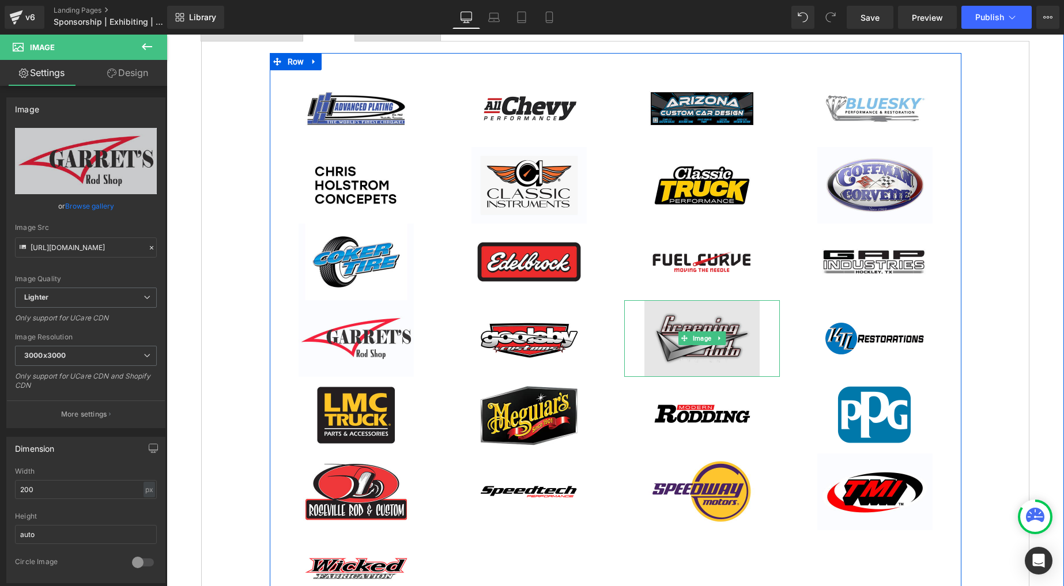
click at [703, 322] on img at bounding box center [702, 338] width 115 height 77
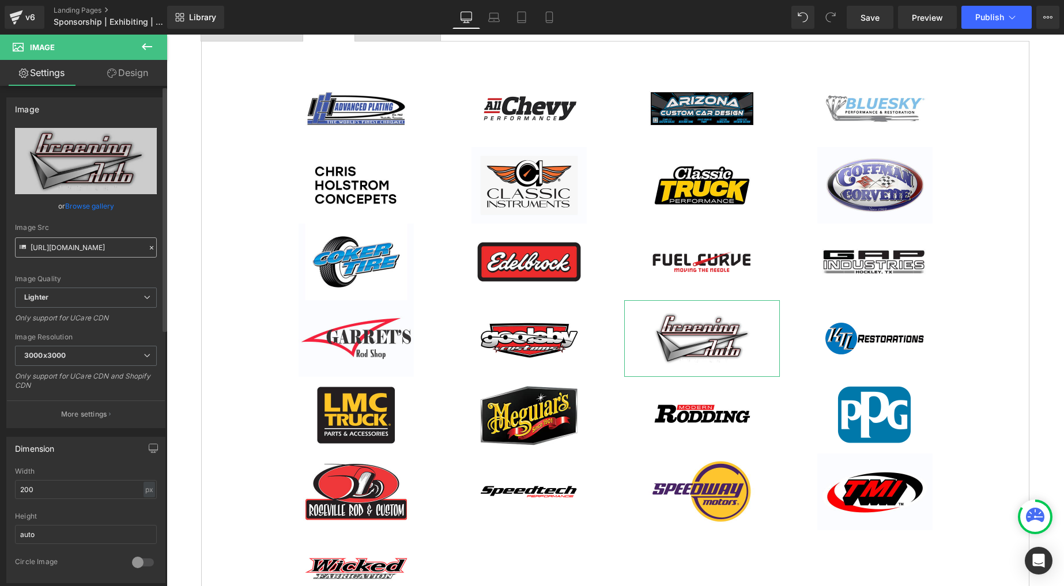
click at [76, 243] on input "[URL][DOMAIN_NAME]" at bounding box center [86, 248] width 142 height 20
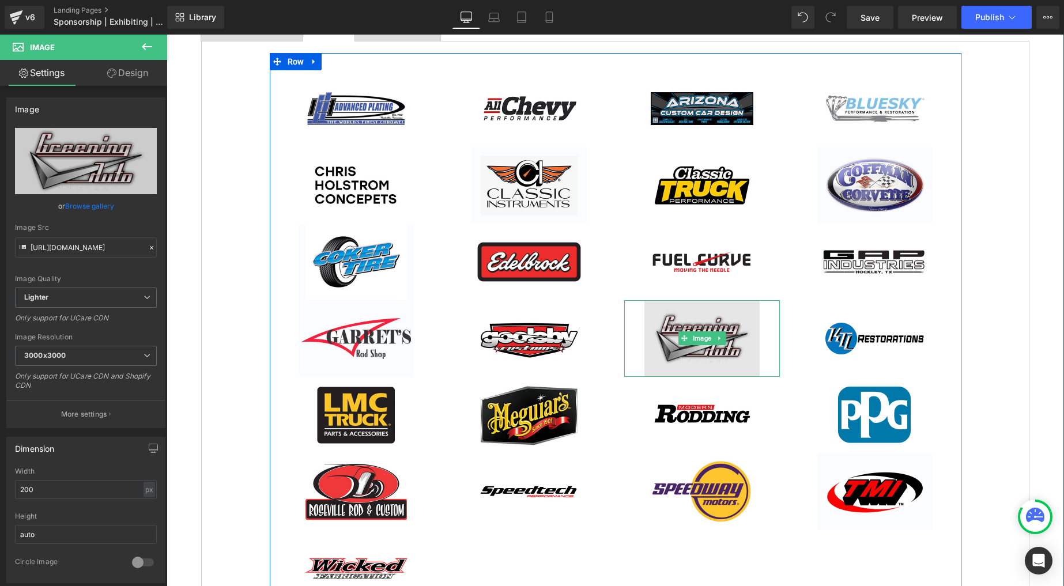
click at [684, 322] on img at bounding box center [702, 338] width 115 height 77
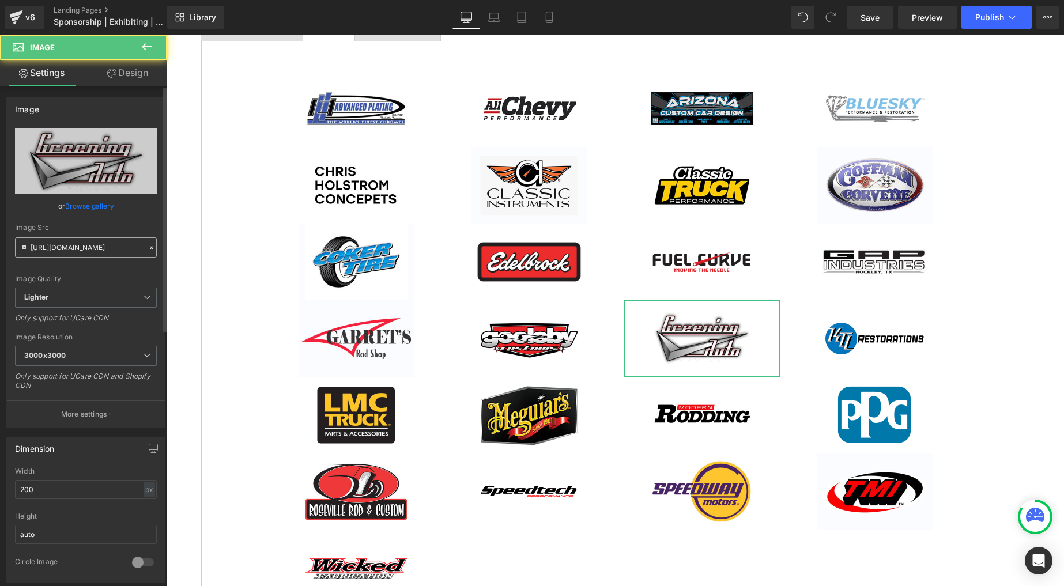
click at [78, 240] on input "[URL][DOMAIN_NAME]" at bounding box center [86, 248] width 142 height 20
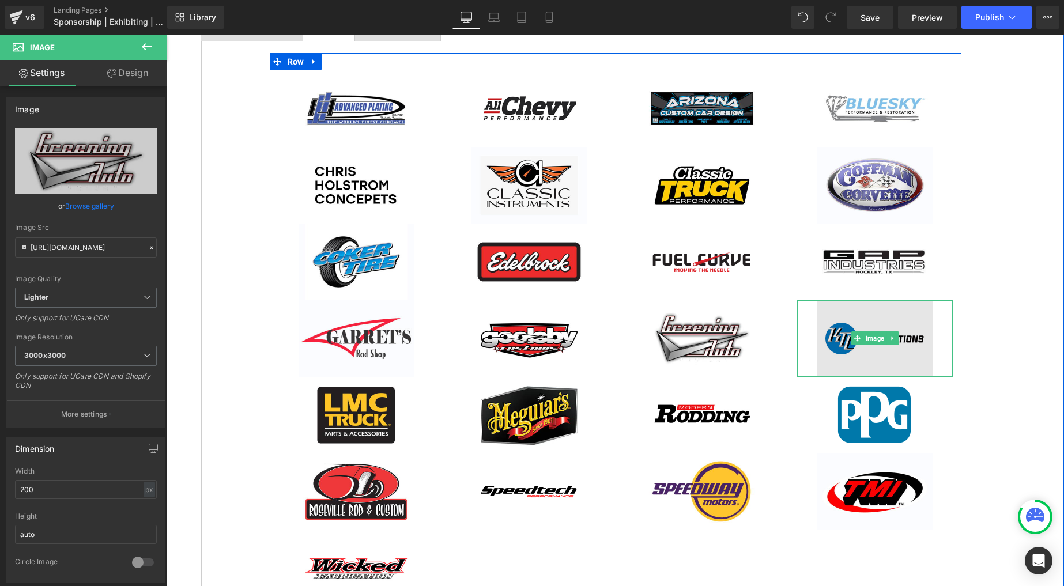
click at [867, 323] on img at bounding box center [875, 338] width 115 height 77
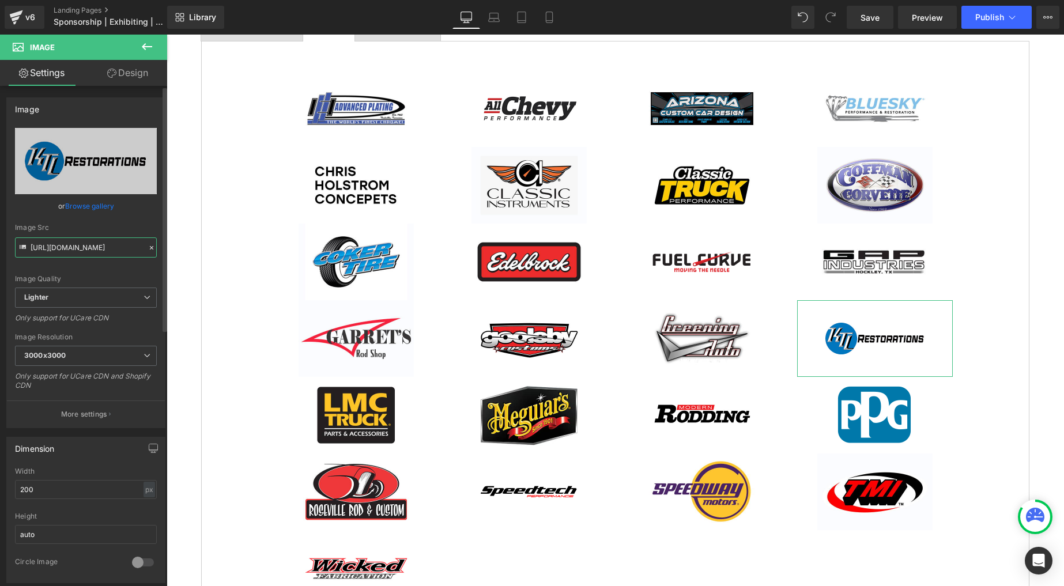
click at [93, 244] on input "https://ucarecdn.com/c631849d-afeb-4c4d-bf16-98e2585cd5e8/-/format/auto/-/previ…" at bounding box center [86, 248] width 142 height 20
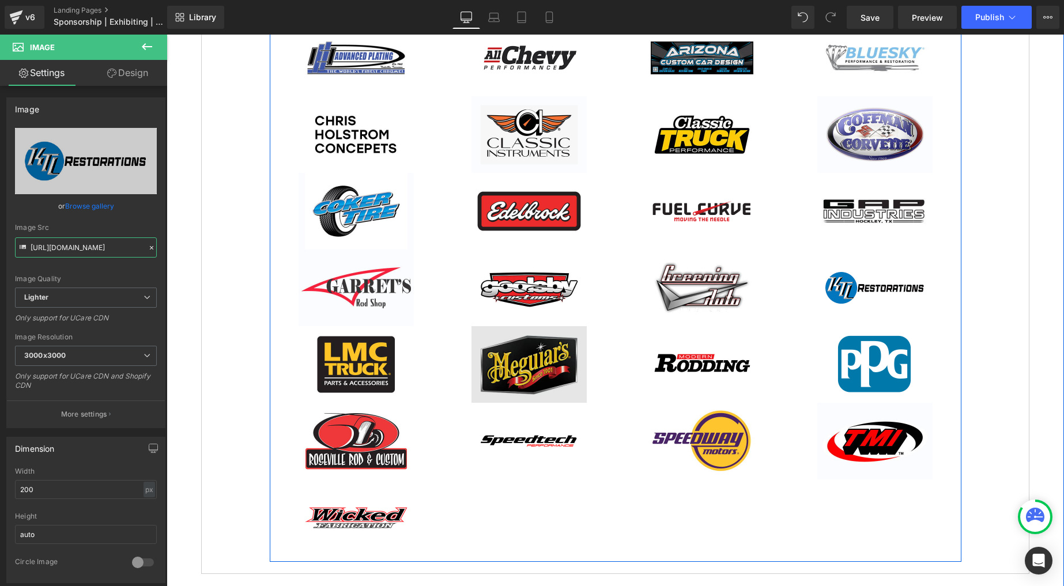
scroll to position [2057, 0]
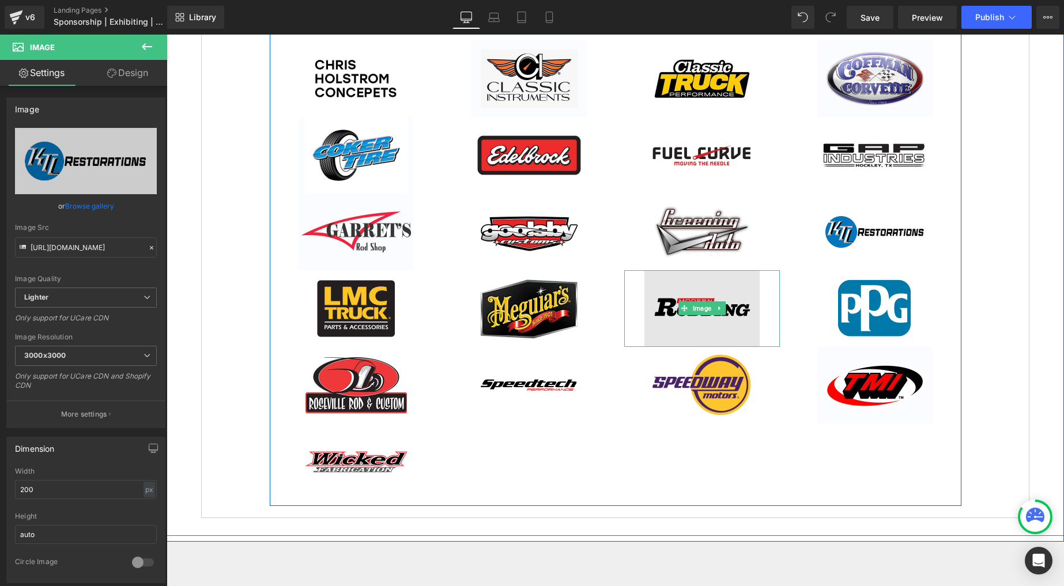
click at [713, 296] on img at bounding box center [702, 308] width 115 height 77
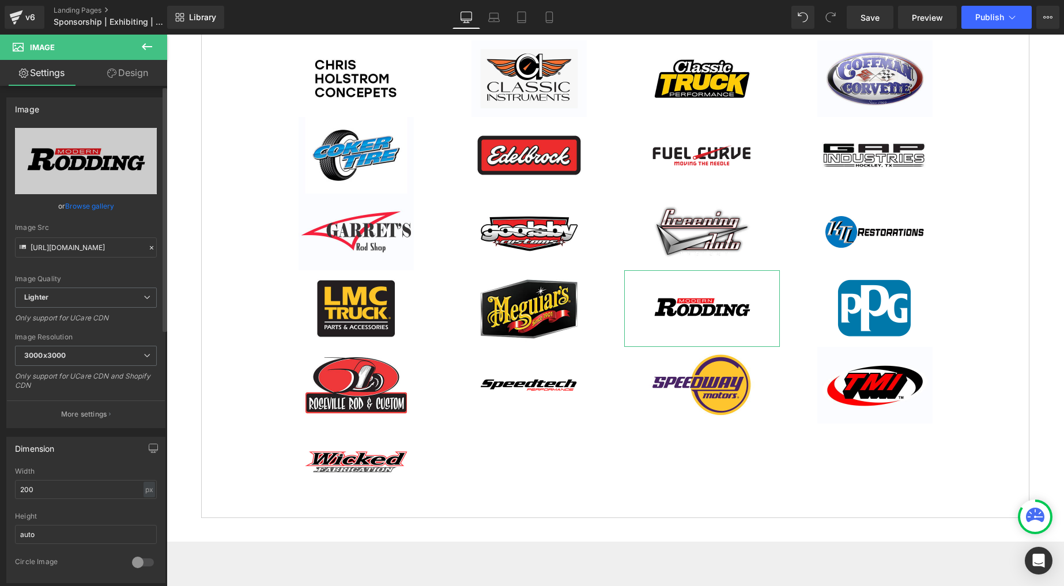
scroll to position [1, 0]
click at [89, 243] on input "https://ucarecdn.com/b72e2f48-c827-40f5-b2a9-edecac2d2922/-/format/auto/-/previ…" at bounding box center [86, 247] width 142 height 20
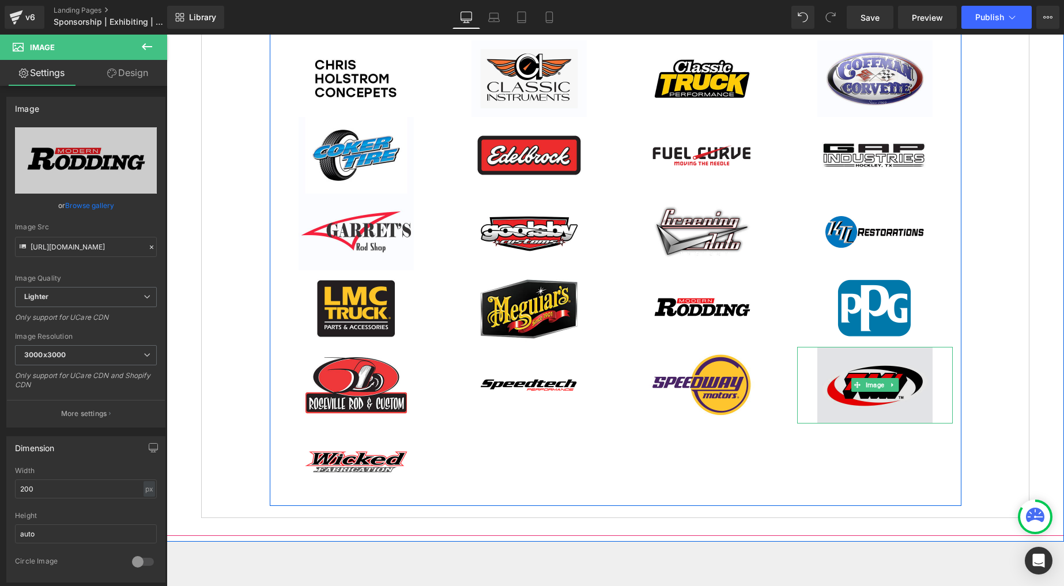
click at [882, 371] on img at bounding box center [875, 385] width 115 height 77
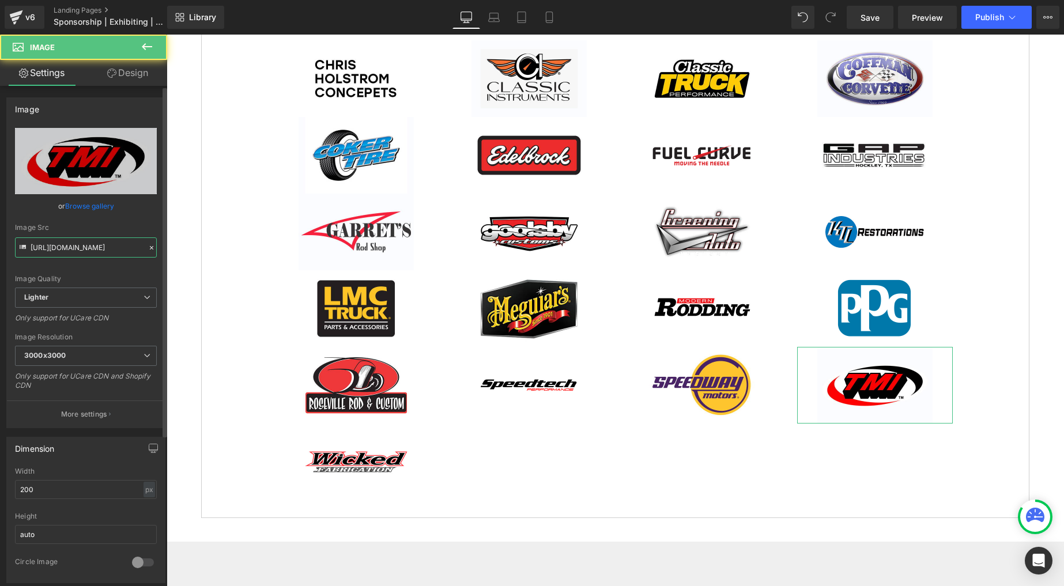
click at [113, 252] on input "https://ucarecdn.com/5e778f37-4f84-41b3-924d-6ae7cca73396/-/format/auto/-/previ…" at bounding box center [86, 248] width 142 height 20
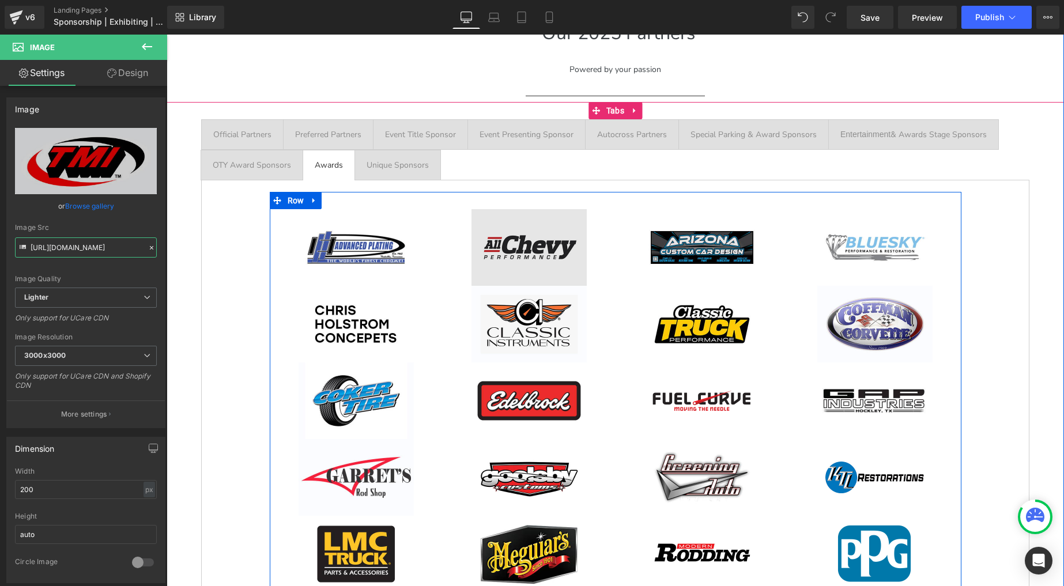
scroll to position [1797, 0]
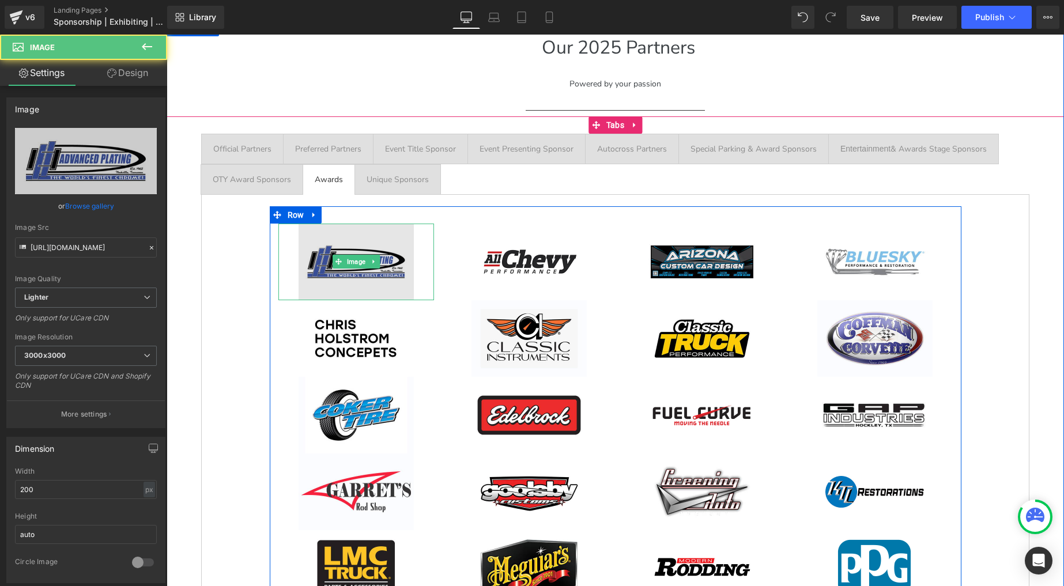
click at [343, 249] on img at bounding box center [356, 262] width 115 height 77
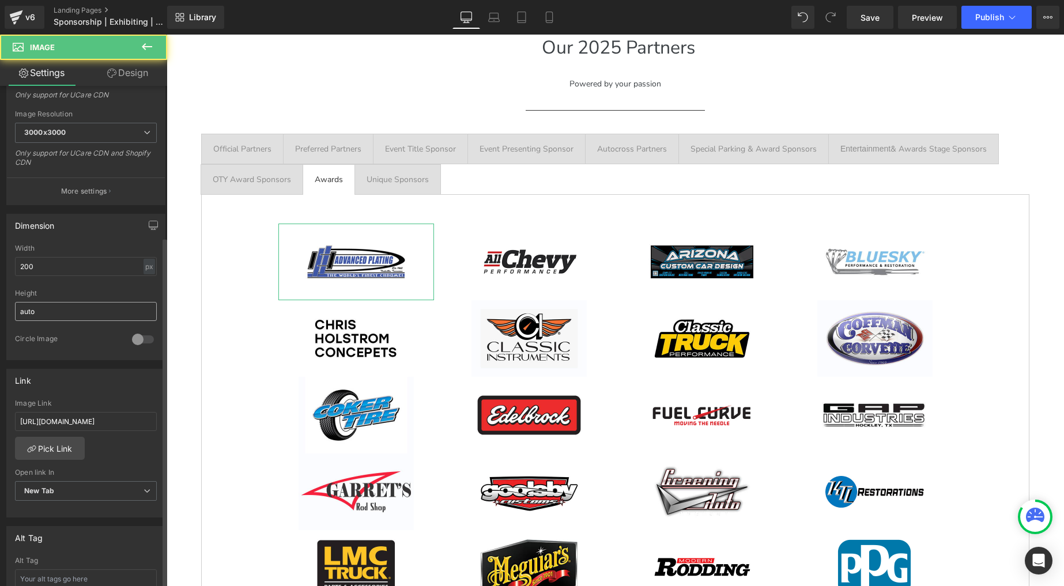
scroll to position [294, 0]
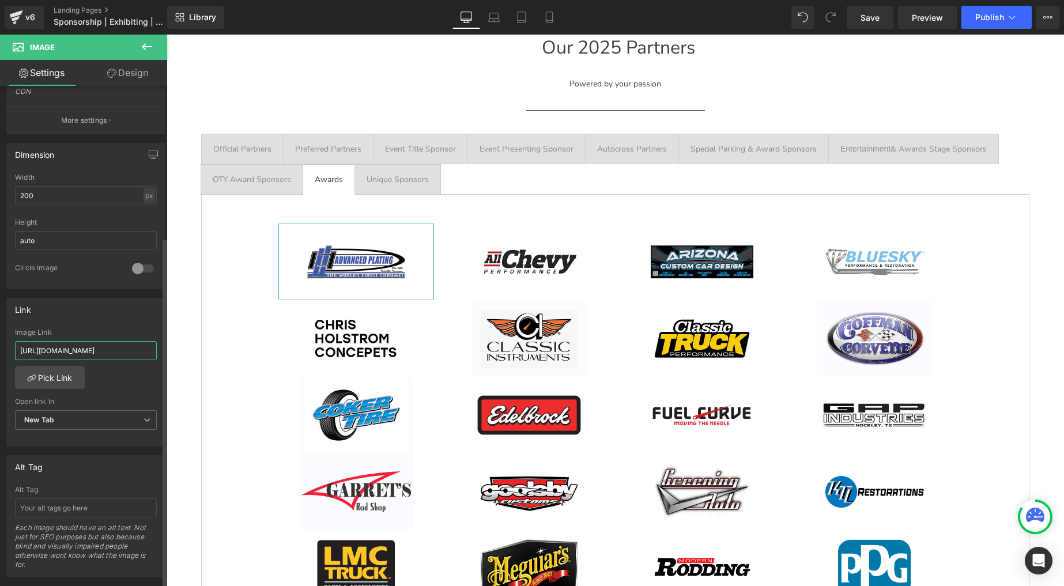
click at [96, 347] on input "[URL][DOMAIN_NAME]" at bounding box center [86, 350] width 142 height 19
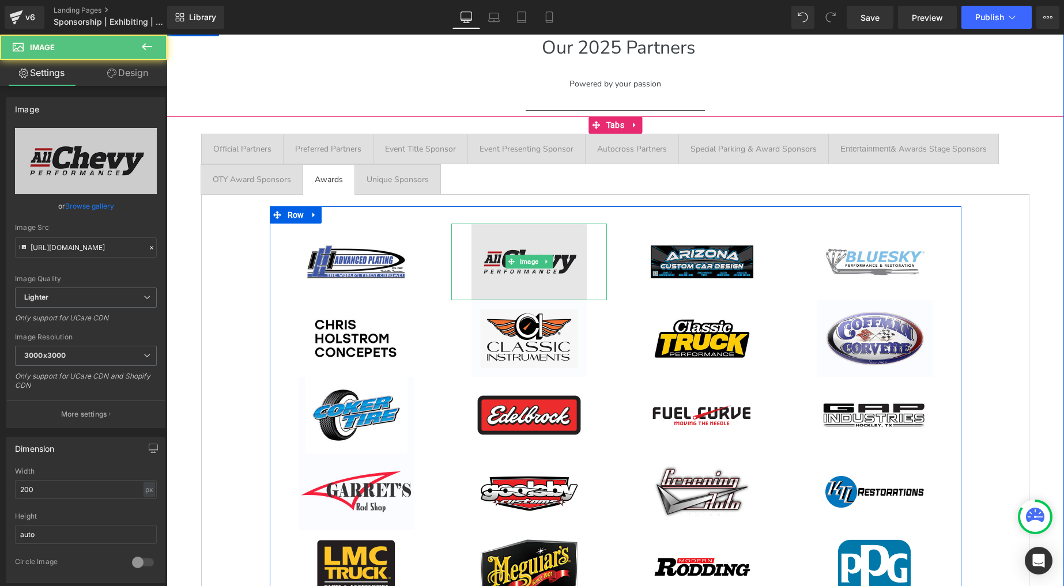
click at [525, 250] on img at bounding box center [529, 262] width 115 height 77
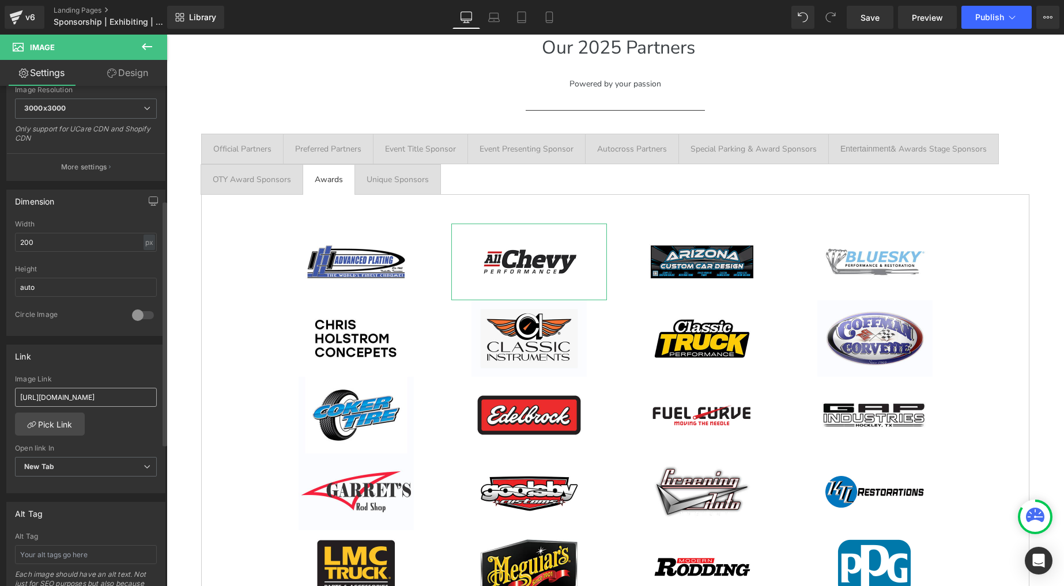
scroll to position [253, 0]
click at [82, 391] on input "[URL][DOMAIN_NAME]" at bounding box center [86, 391] width 142 height 19
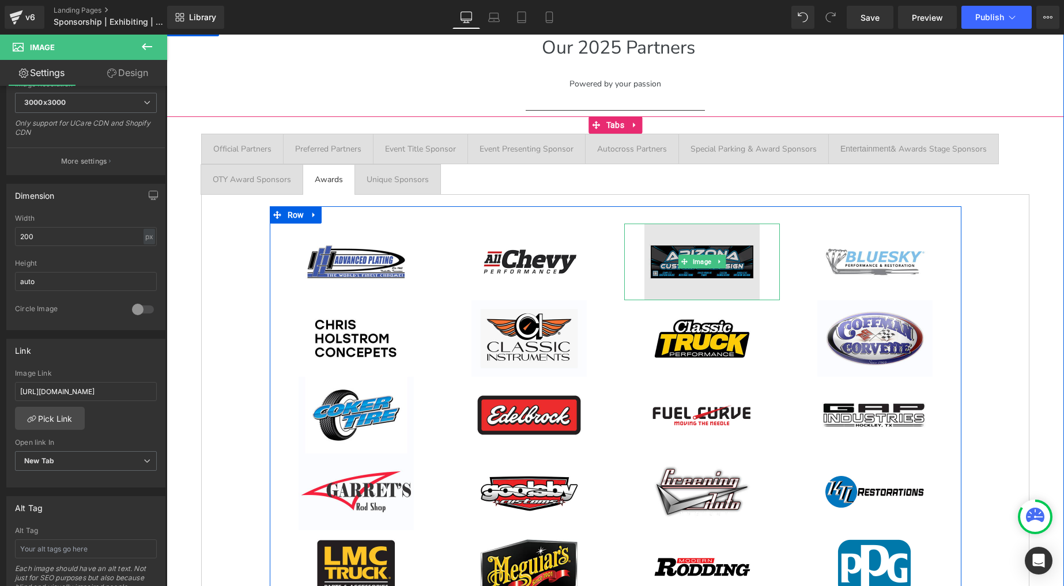
click at [694, 248] on img at bounding box center [702, 262] width 115 height 77
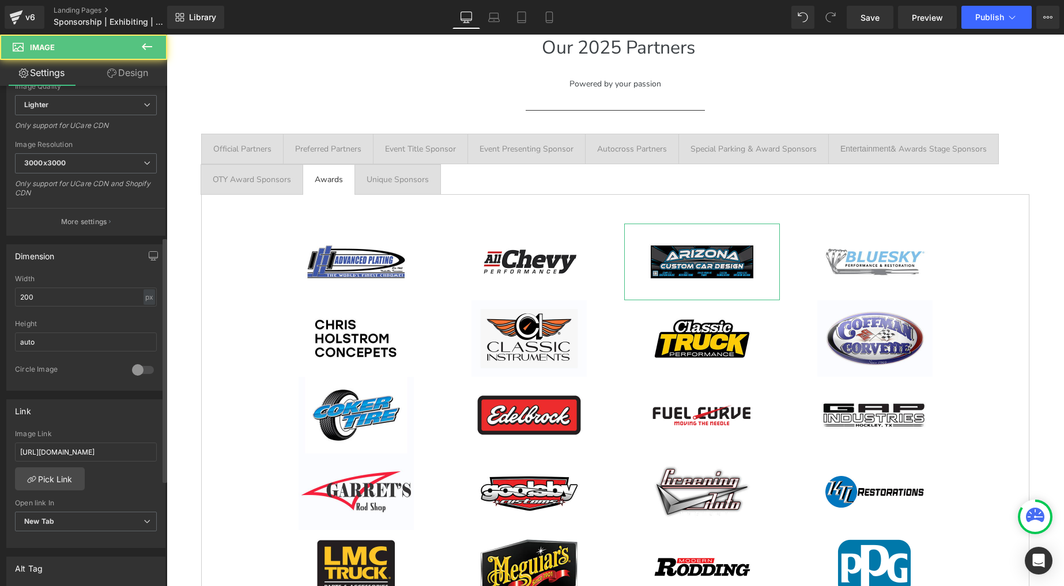
scroll to position [378, 0]
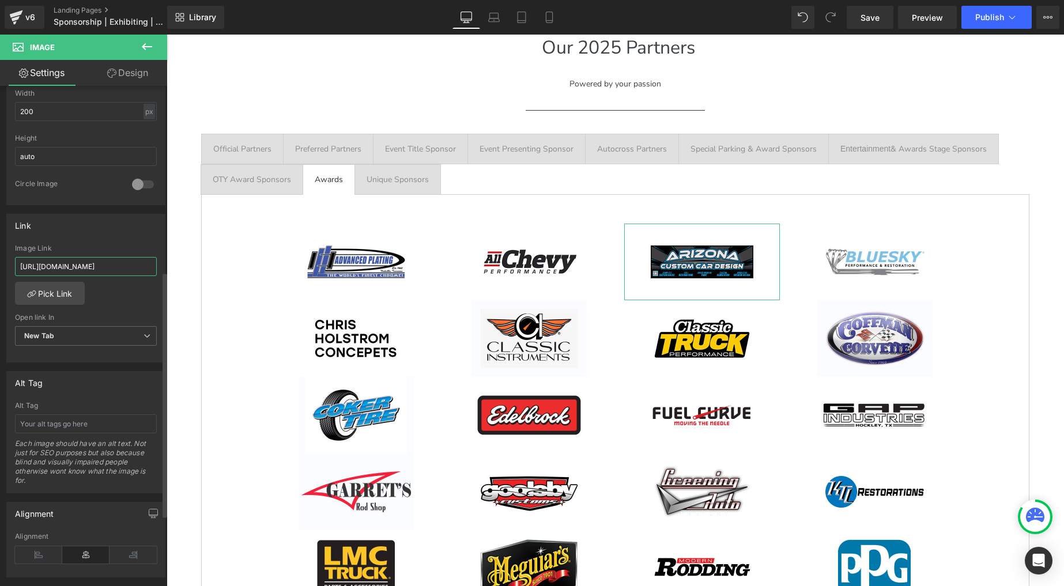
click at [80, 265] on input "[URL][DOMAIN_NAME]" at bounding box center [86, 266] width 142 height 19
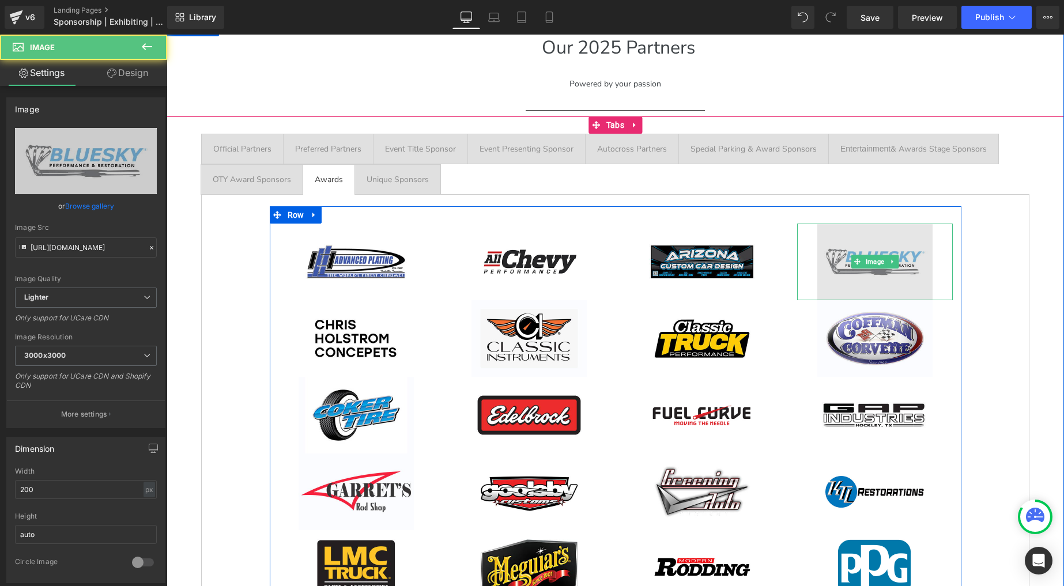
click at [836, 253] on img at bounding box center [875, 262] width 115 height 77
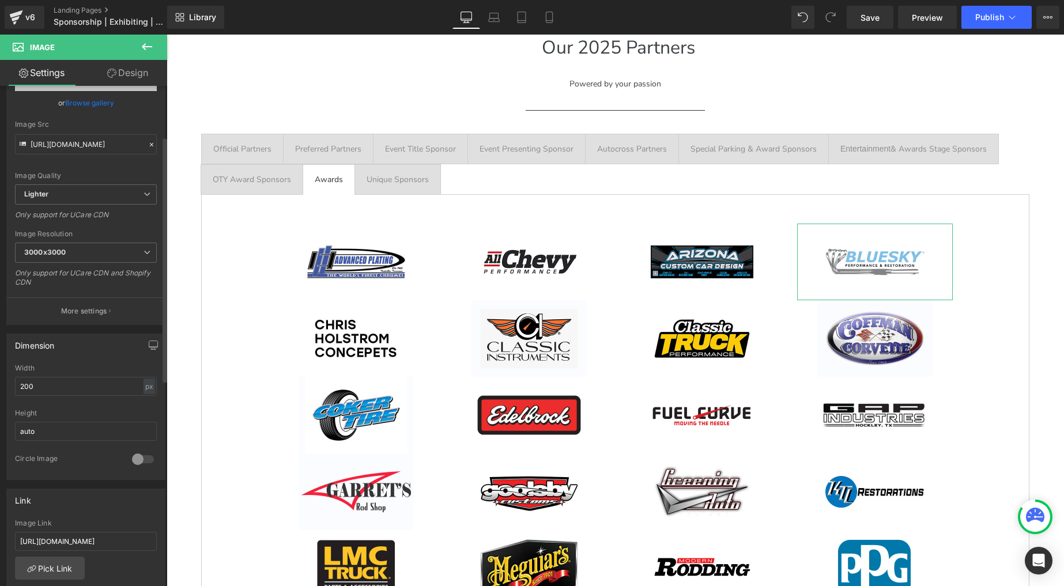
scroll to position [199, 0]
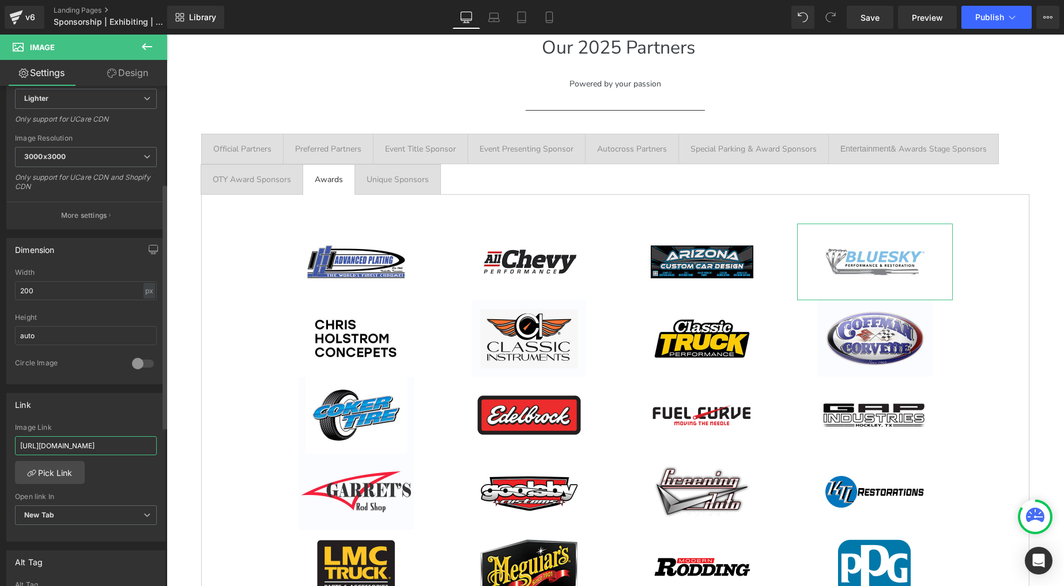
click at [85, 443] on input "[URL][DOMAIN_NAME]" at bounding box center [86, 446] width 142 height 19
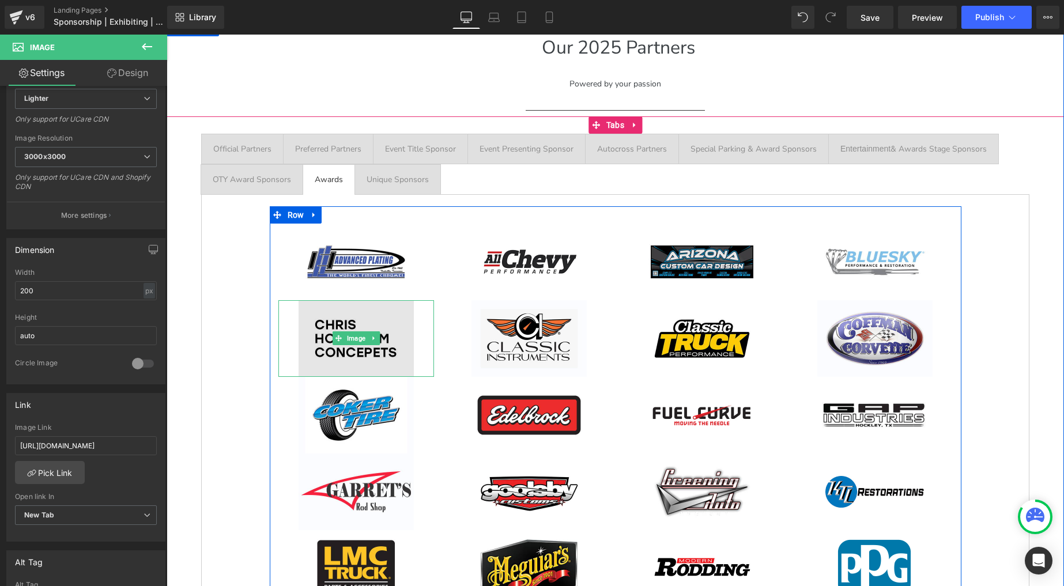
click at [353, 321] on img at bounding box center [356, 338] width 115 height 77
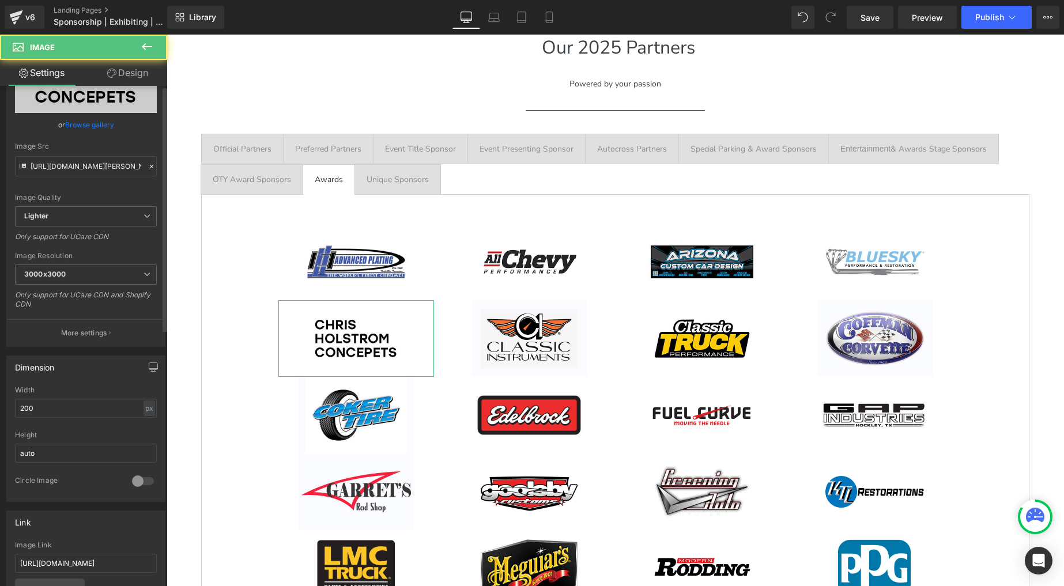
scroll to position [124, 0]
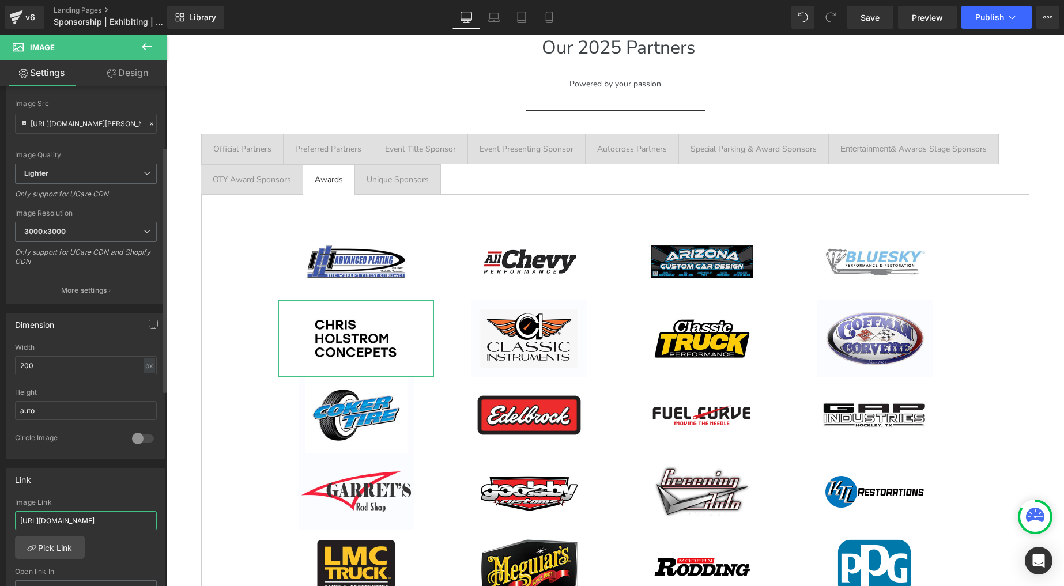
click at [94, 519] on input "[URL][DOMAIN_NAME]" at bounding box center [86, 520] width 142 height 19
click at [93, 519] on input "[URL][DOMAIN_NAME]" at bounding box center [86, 520] width 142 height 19
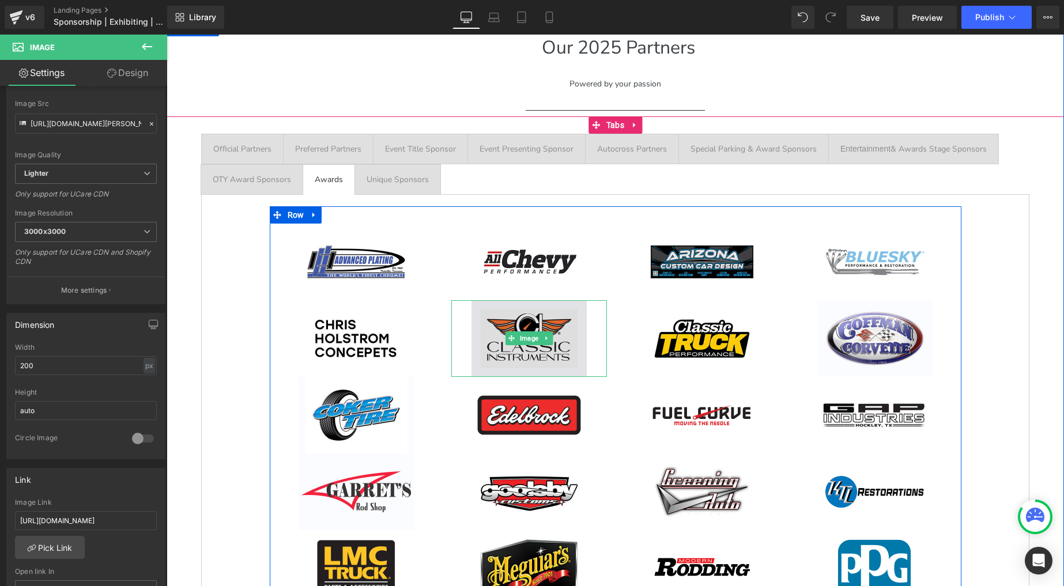
click at [521, 321] on img at bounding box center [529, 338] width 115 height 77
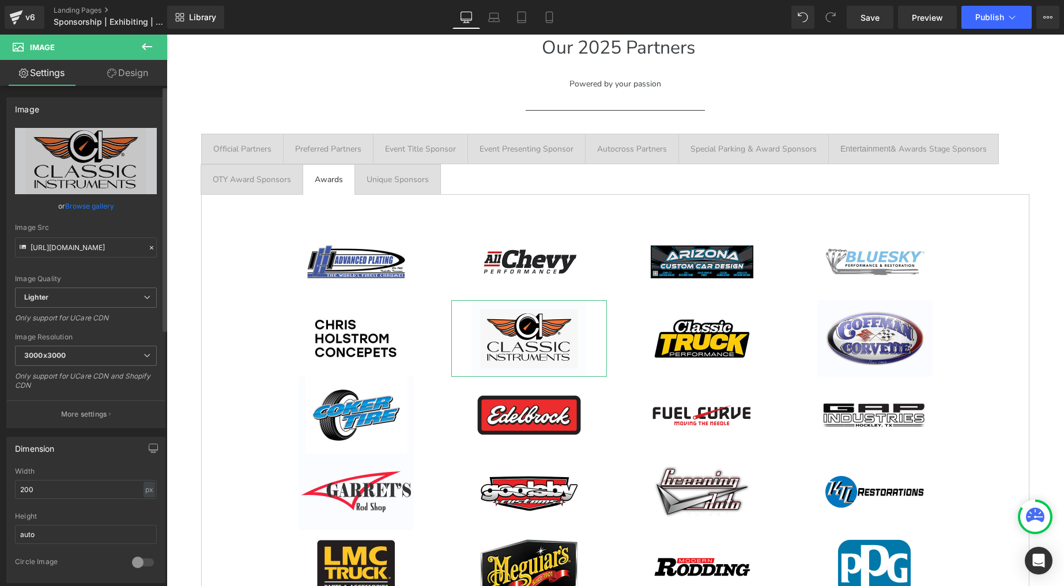
scroll to position [185, 0]
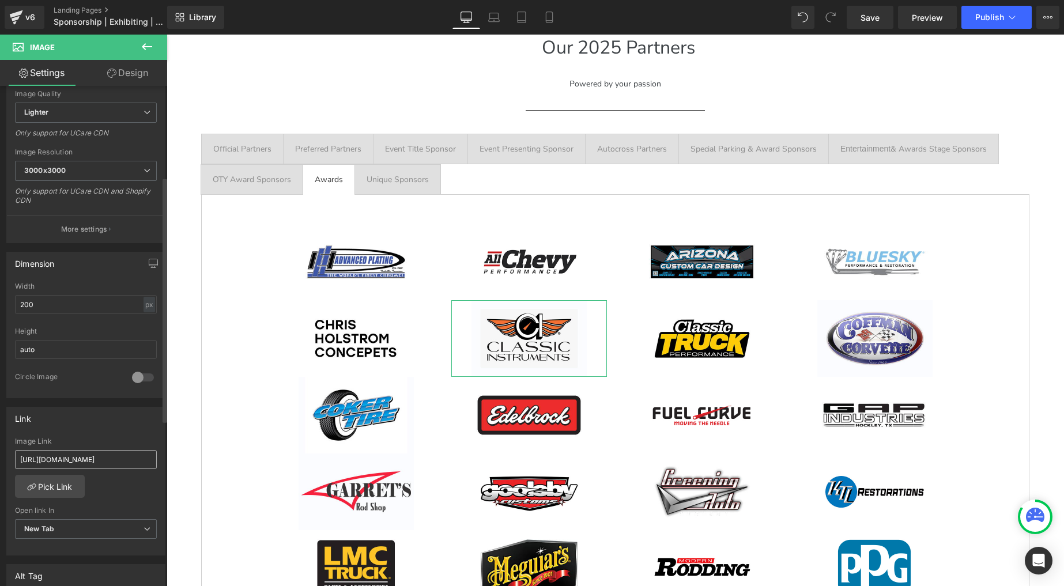
click at [81, 457] on input "[URL][DOMAIN_NAME]" at bounding box center [86, 459] width 142 height 19
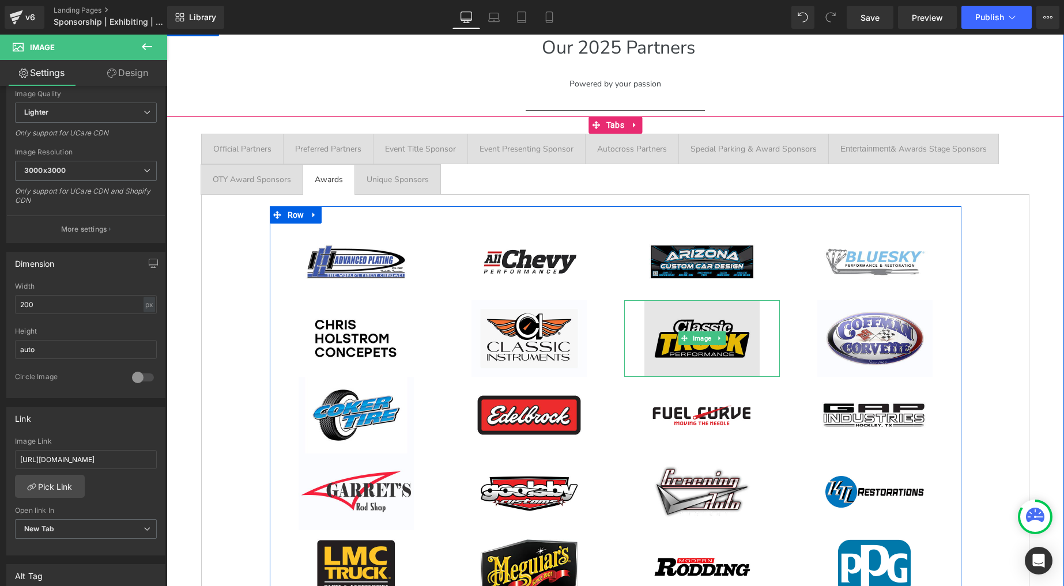
click at [725, 322] on img at bounding box center [702, 338] width 115 height 77
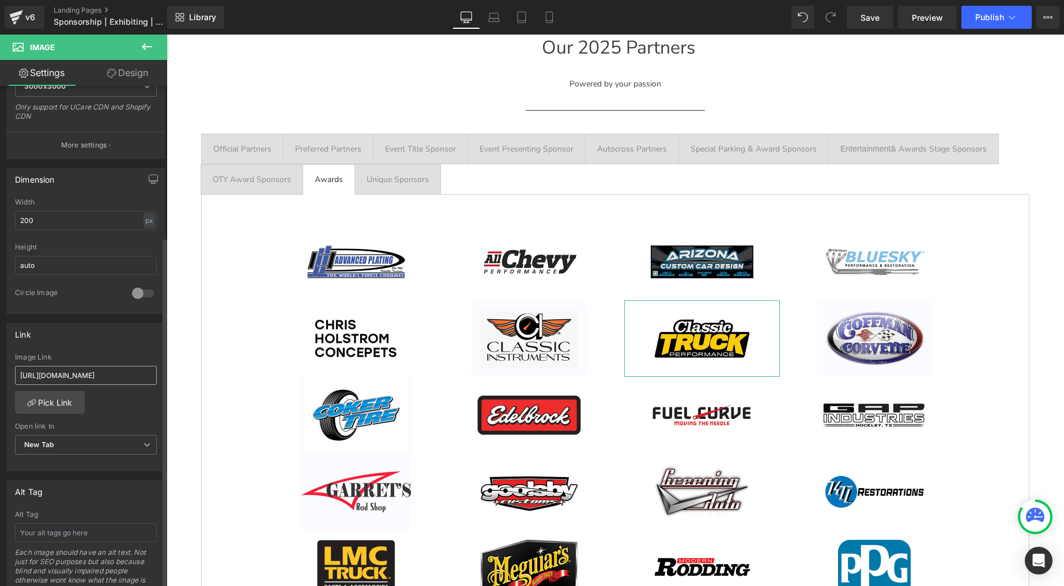
scroll to position [270, 0]
click at [93, 375] on input "[URL][DOMAIN_NAME]" at bounding box center [86, 374] width 142 height 19
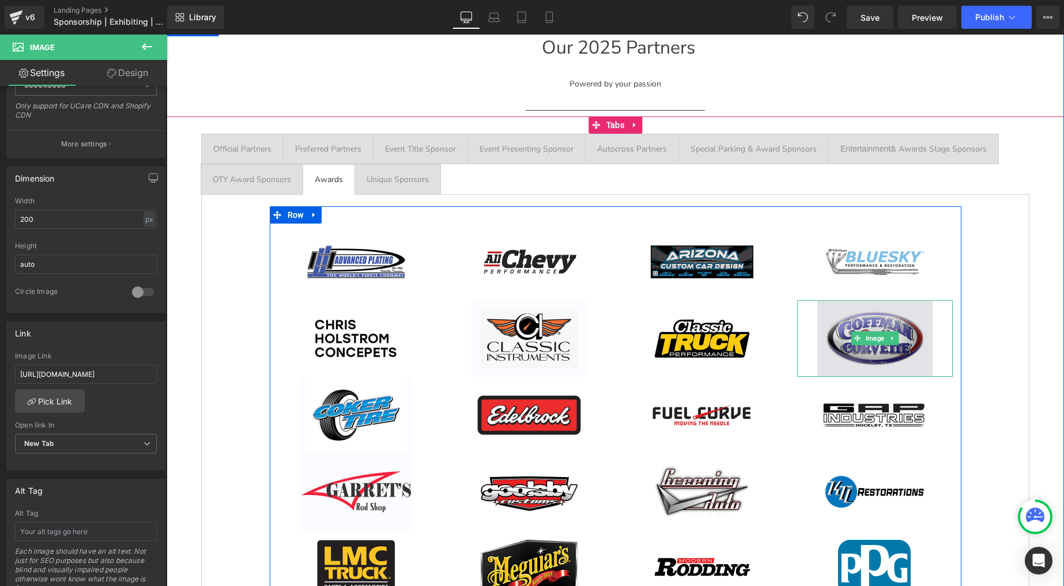
click at [875, 315] on img at bounding box center [875, 338] width 115 height 77
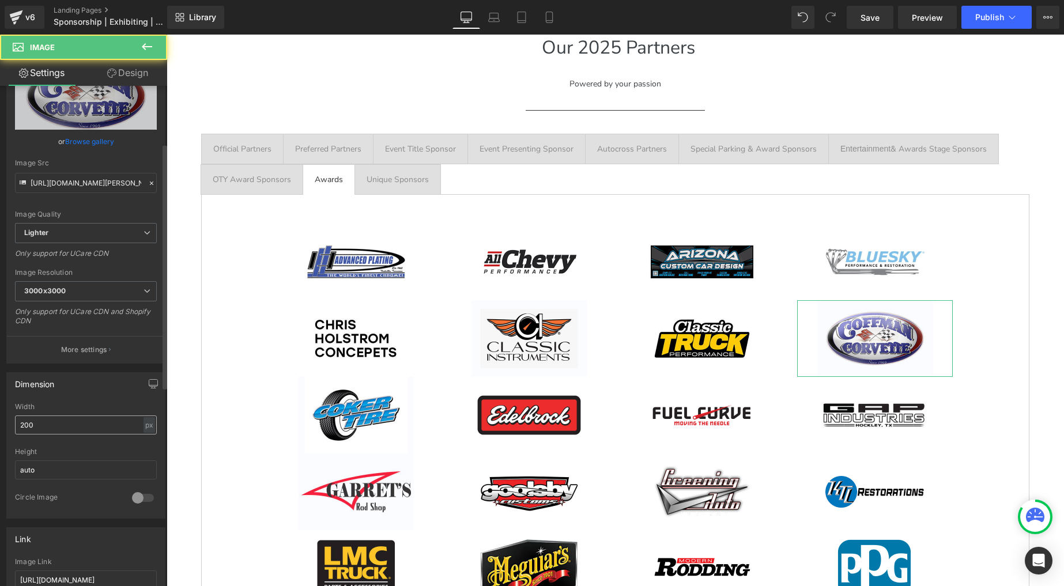
scroll to position [117, 0]
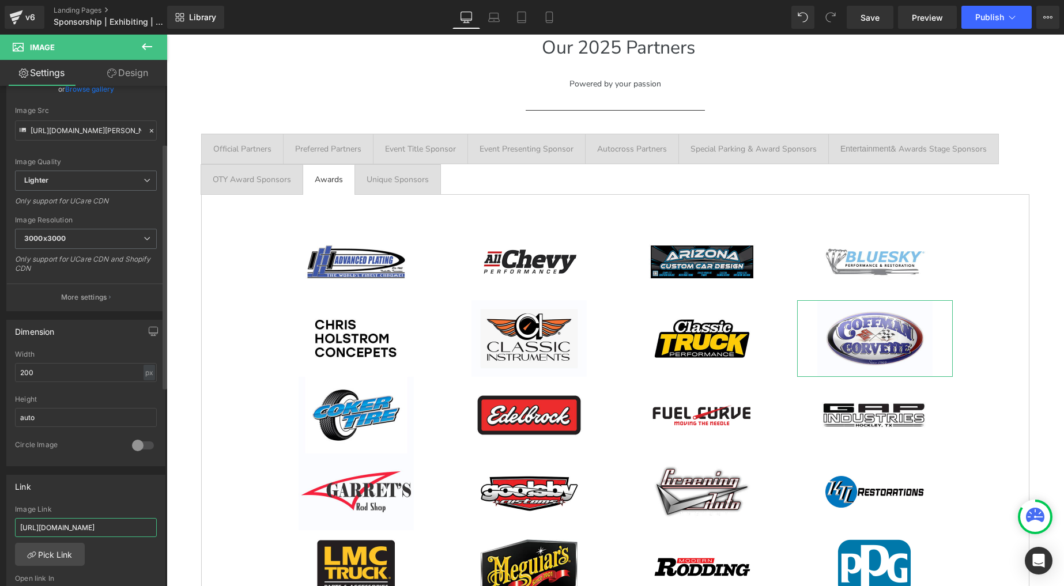
click at [86, 524] on input "[URL][DOMAIN_NAME]" at bounding box center [86, 527] width 142 height 19
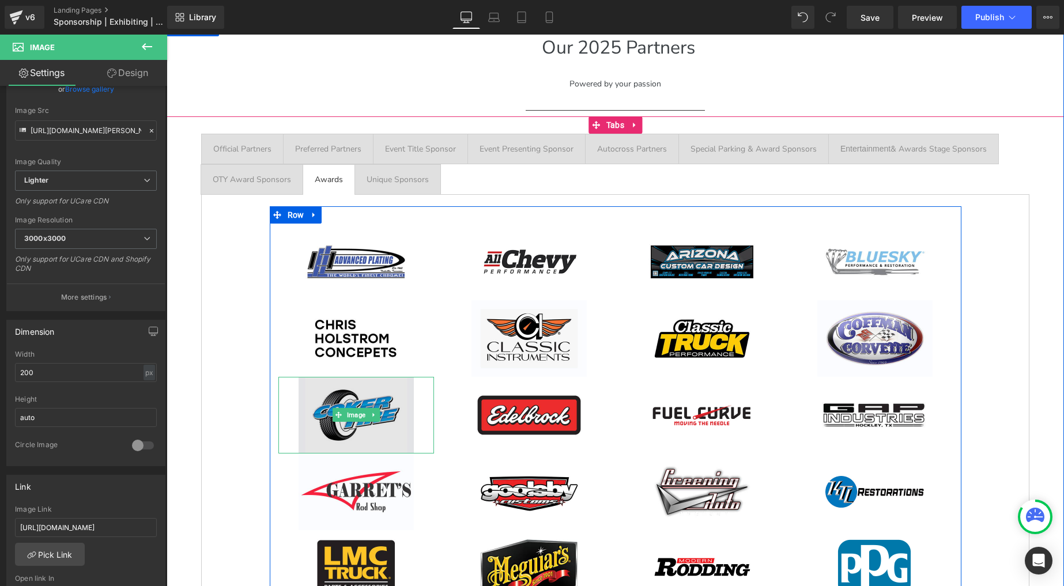
click at [351, 396] on img at bounding box center [356, 415] width 115 height 77
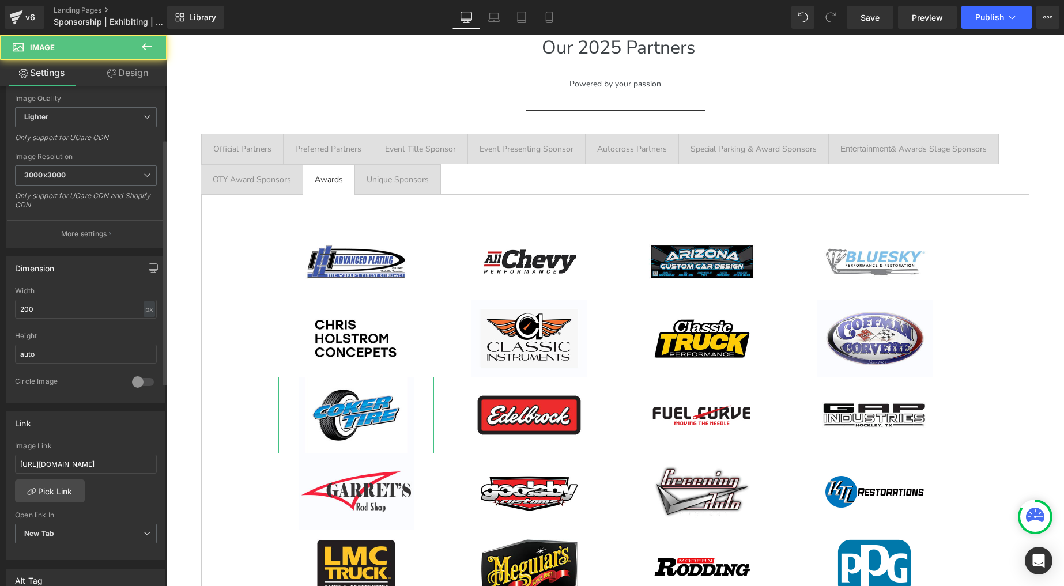
scroll to position [193, 0]
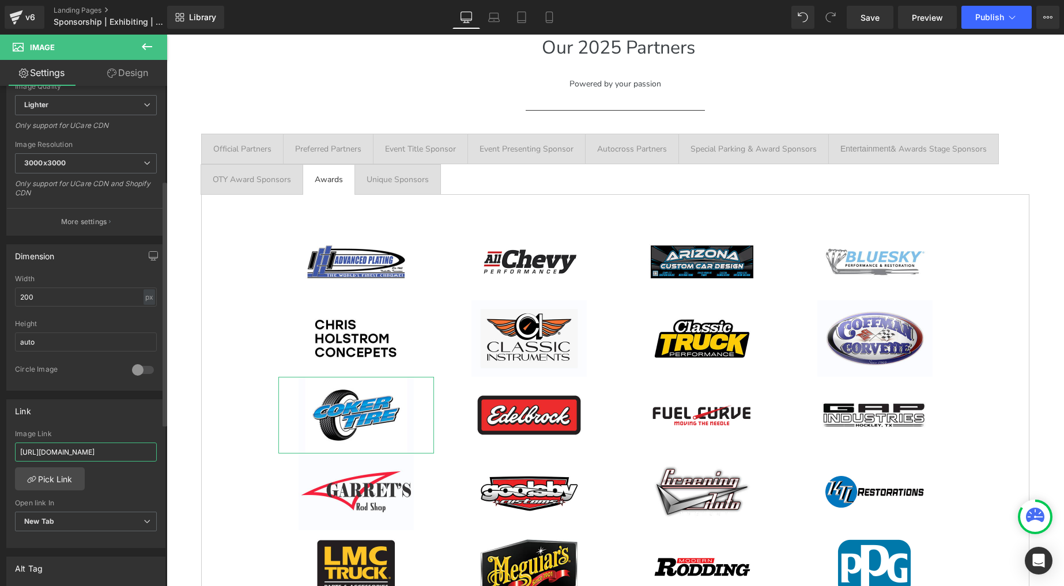
click at [97, 451] on input "[URL][DOMAIN_NAME]" at bounding box center [86, 452] width 142 height 19
click at [97, 450] on input "[URL][DOMAIN_NAME]" at bounding box center [86, 452] width 142 height 19
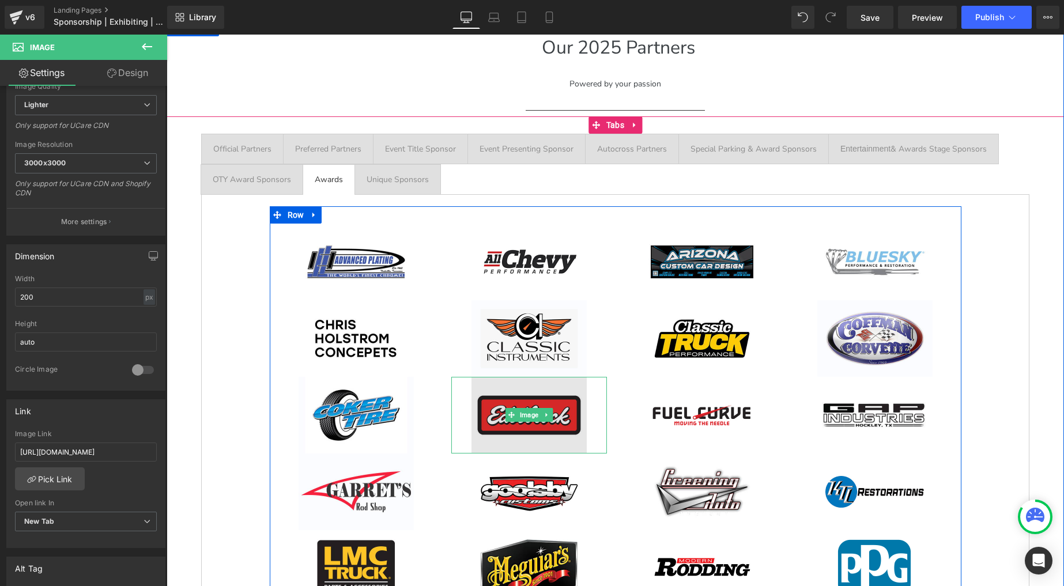
click at [495, 400] on img at bounding box center [529, 415] width 115 height 77
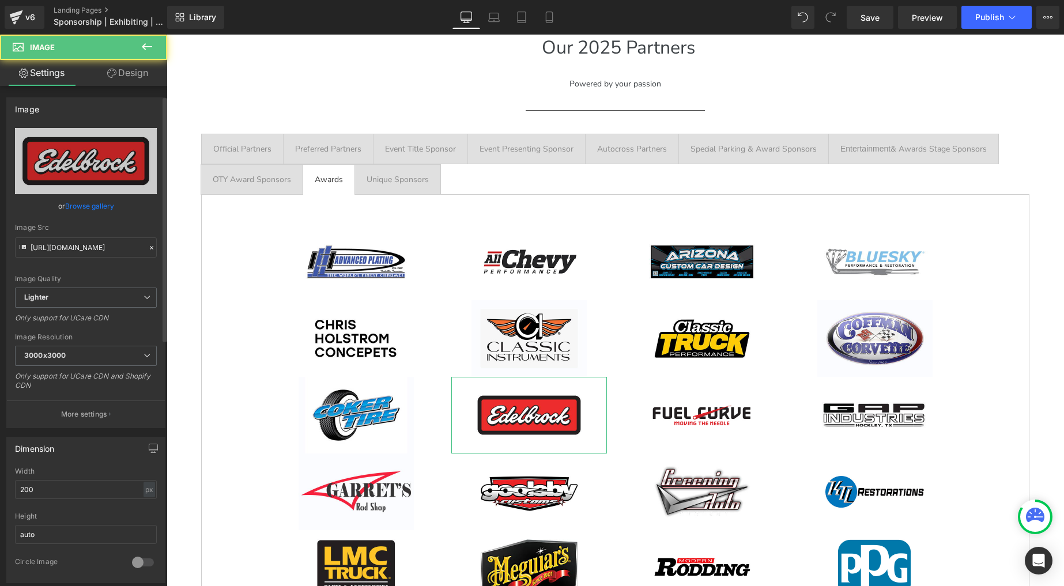
scroll to position [260, 0]
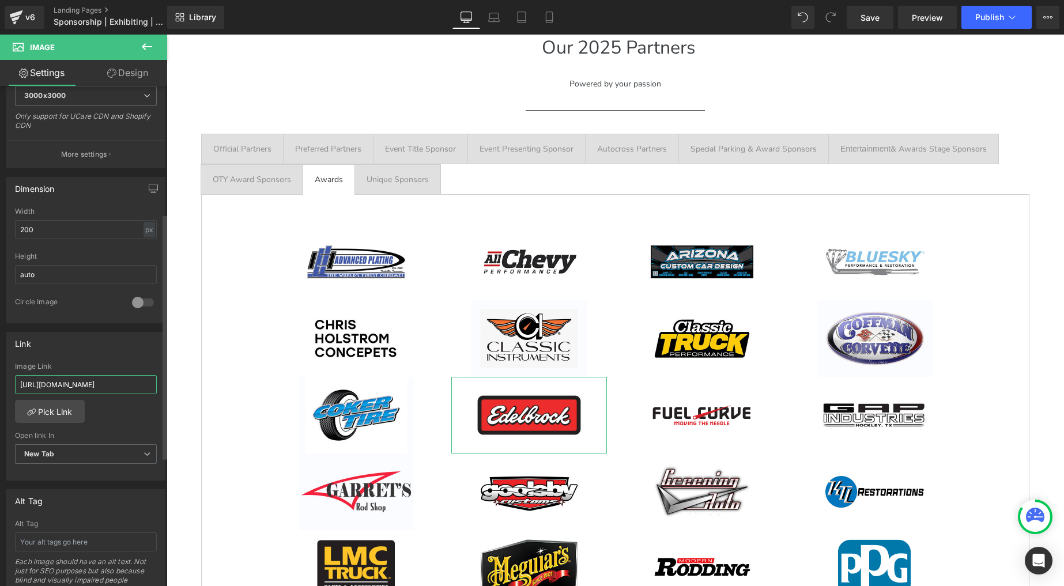
click at [85, 382] on input "[URL][DOMAIN_NAME]" at bounding box center [86, 384] width 142 height 19
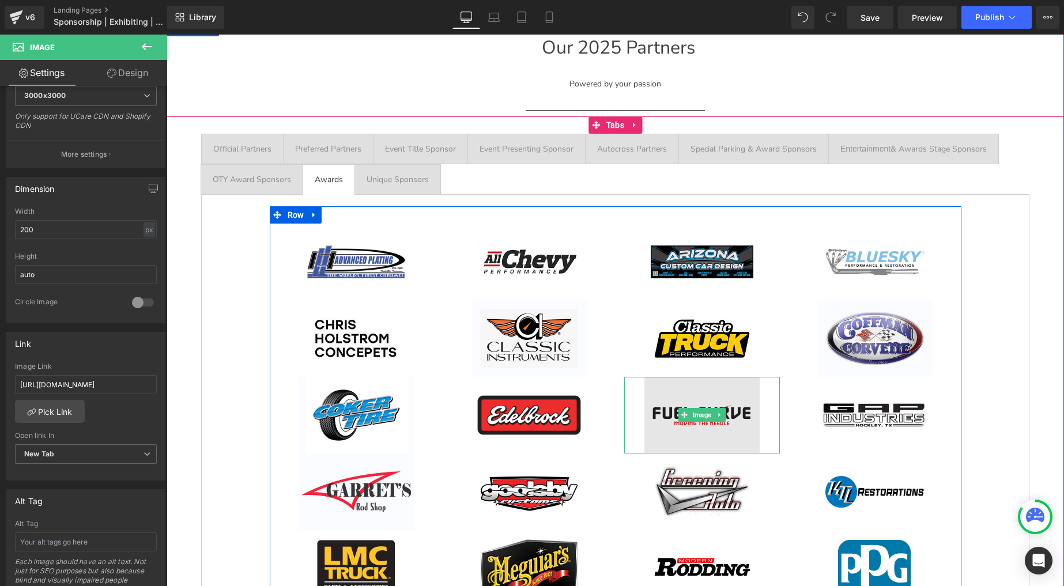
click at [676, 403] on img at bounding box center [702, 415] width 115 height 77
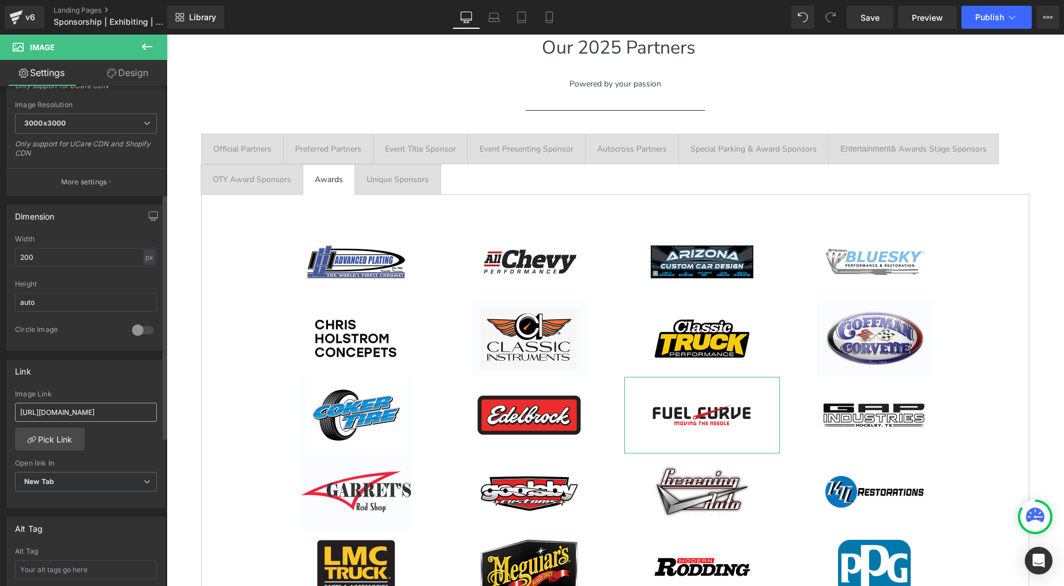
scroll to position [252, 0]
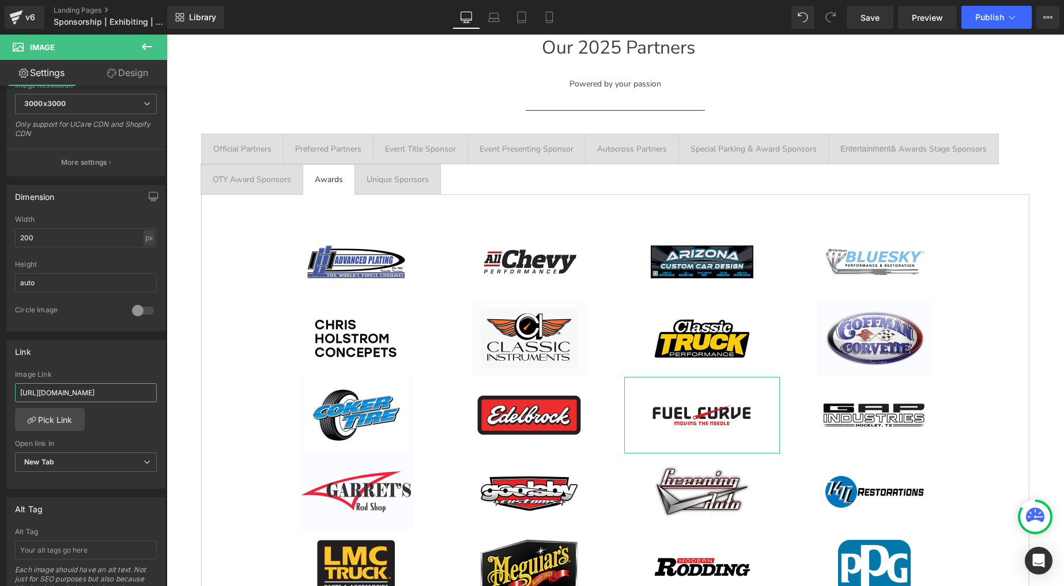
drag, startPoint x: 103, startPoint y: 392, endPoint x: -6, endPoint y: 362, distance: 112.9
click at [0, 362] on html "Image You are previewing how the will restyle your page. You can not edit Eleme…" at bounding box center [532, 293] width 1064 height 586
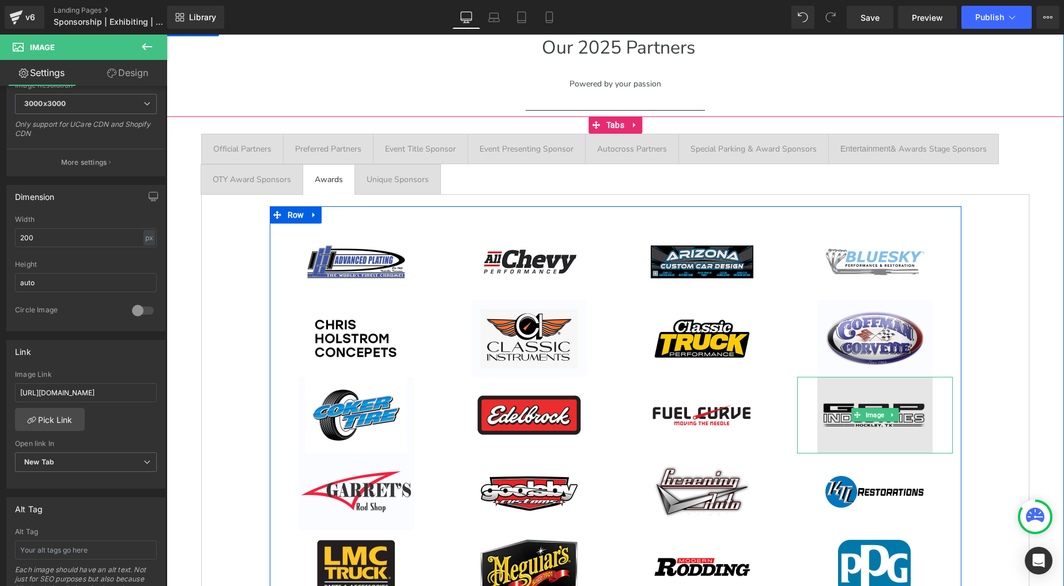
click at [872, 403] on img at bounding box center [875, 415] width 115 height 77
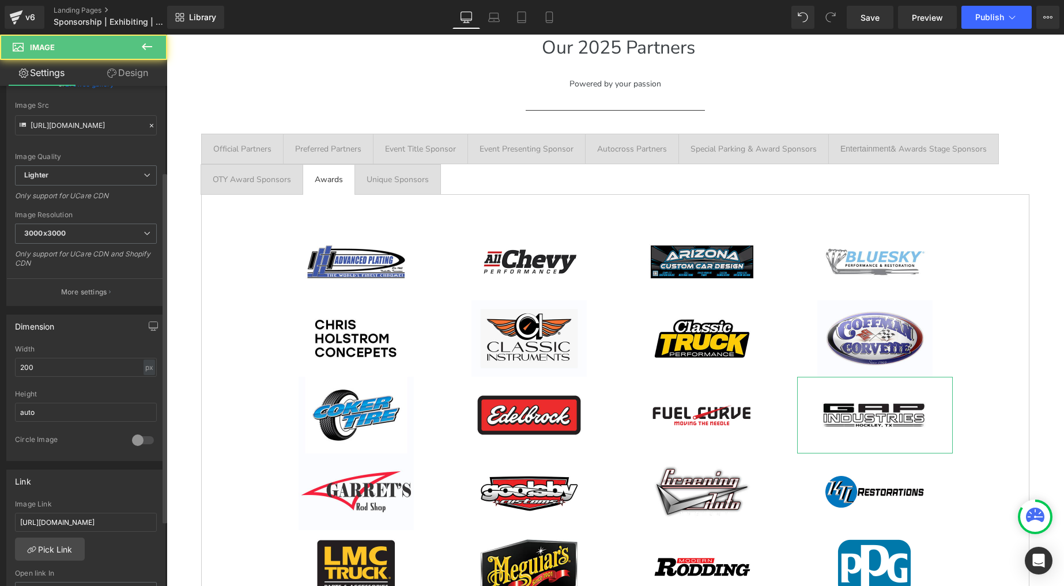
scroll to position [288, 0]
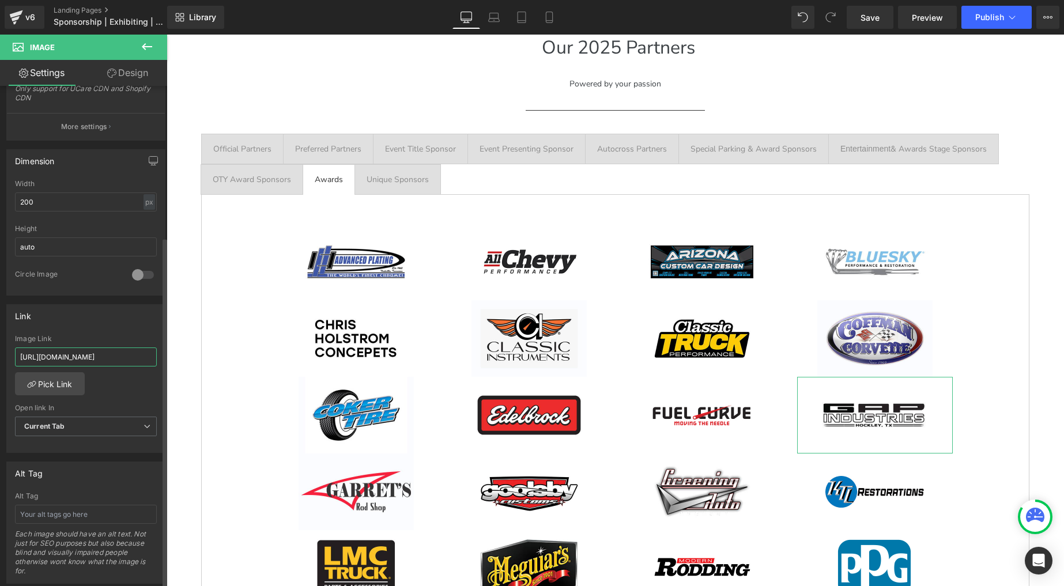
click at [93, 348] on input "[URL][DOMAIN_NAME]" at bounding box center [86, 357] width 142 height 19
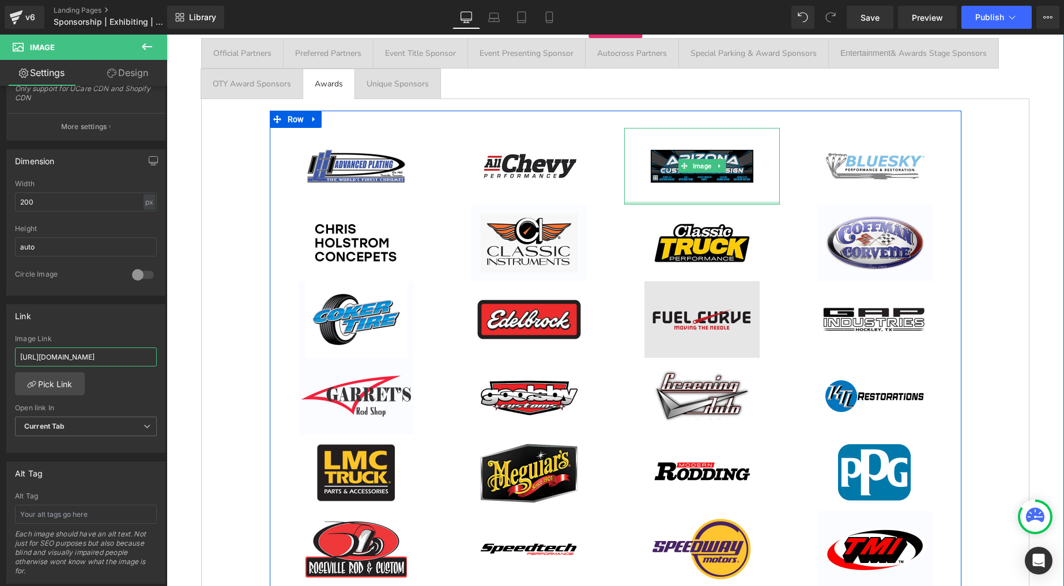
scroll to position [1899, 0]
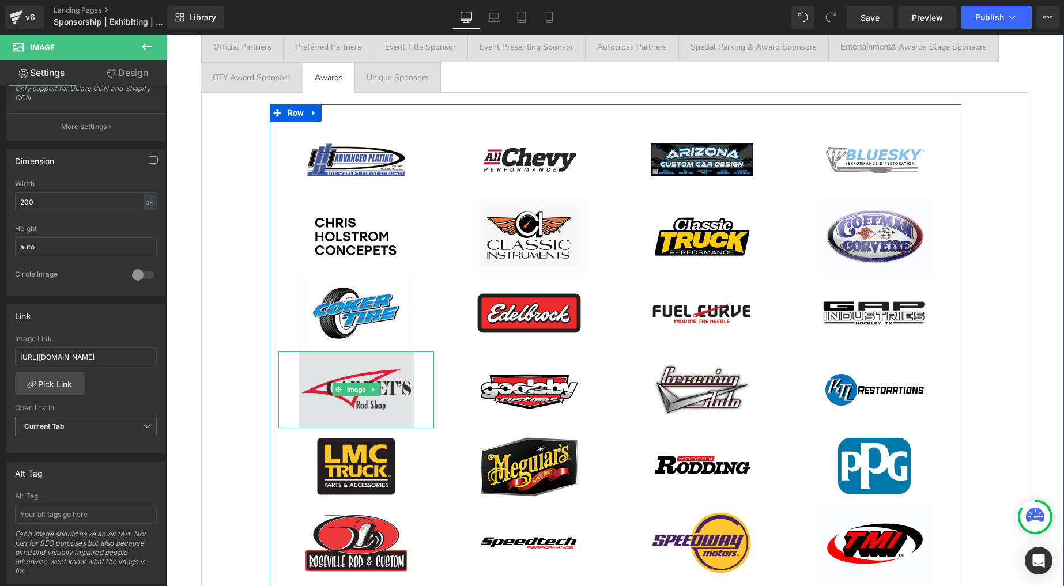
click at [360, 382] on img at bounding box center [356, 390] width 115 height 77
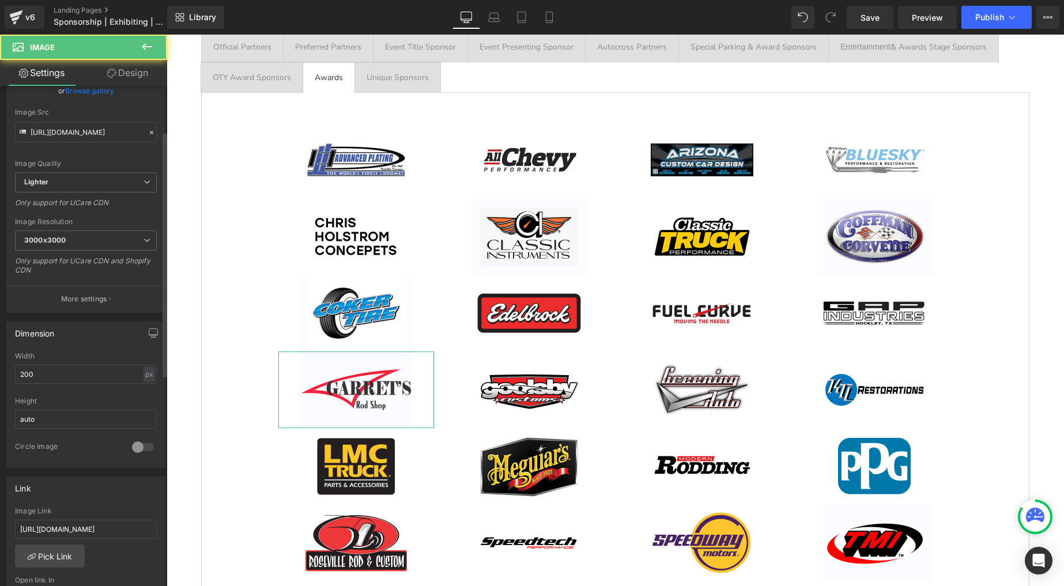
scroll to position [243, 0]
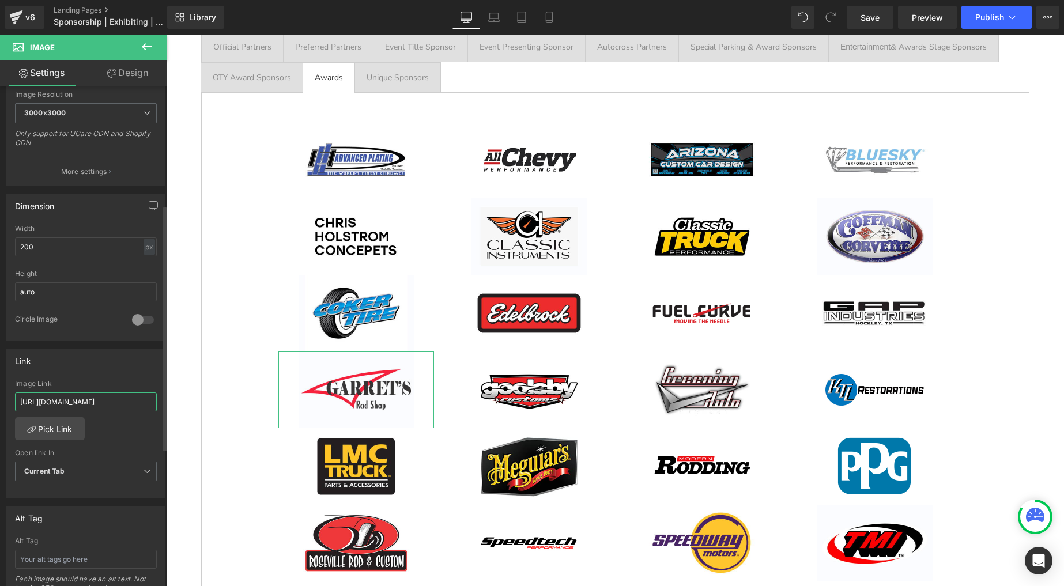
click at [95, 395] on input "[URL][DOMAIN_NAME]" at bounding box center [86, 402] width 142 height 19
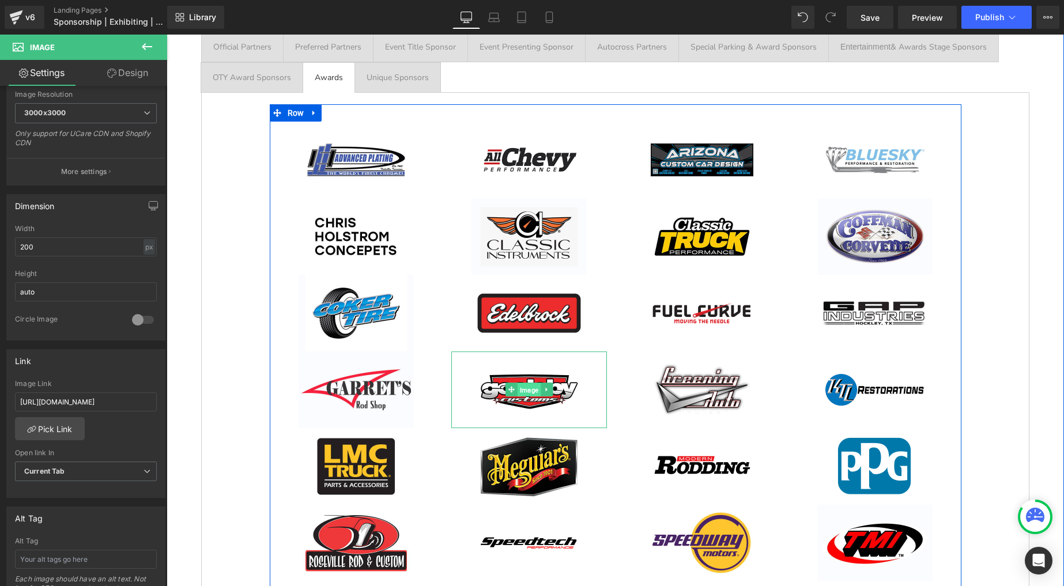
click at [519, 384] on span "Image" at bounding box center [528, 390] width 23 height 14
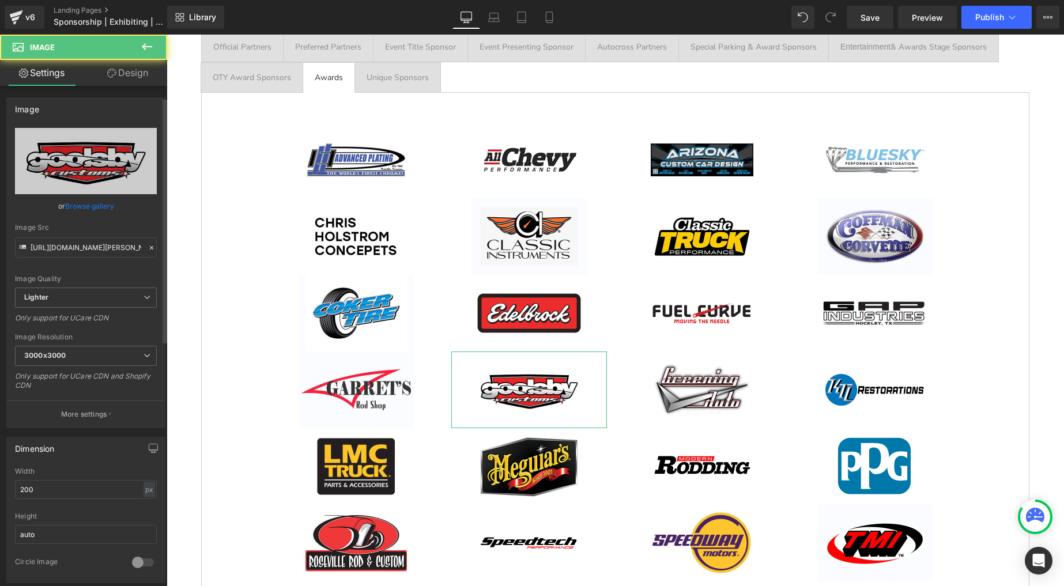
scroll to position [170, 0]
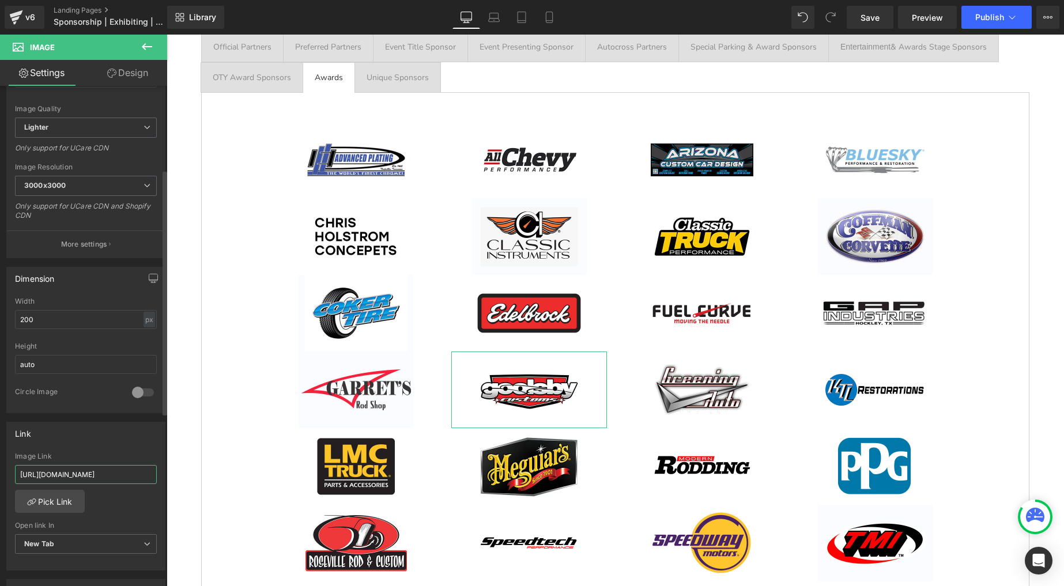
drag, startPoint x: 117, startPoint y: 475, endPoint x: 1, endPoint y: 453, distance: 118.5
click at [5, 454] on div "Link https://goolsbycustoms.com/ Image Link https://goolsbycustoms.com/ Pick Li…" at bounding box center [86, 492] width 172 height 158
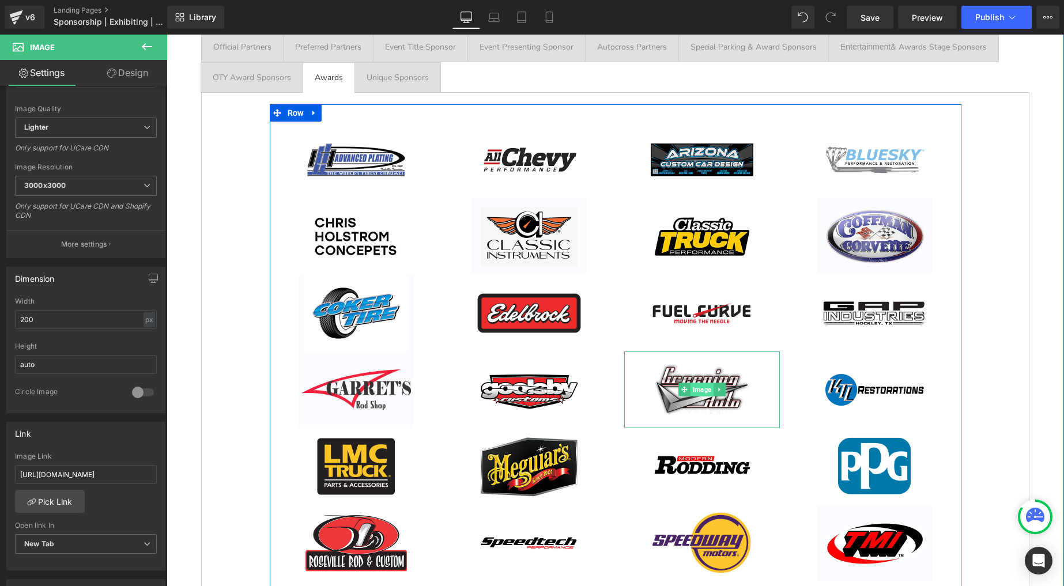
click at [693, 389] on span "Image" at bounding box center [701, 390] width 23 height 14
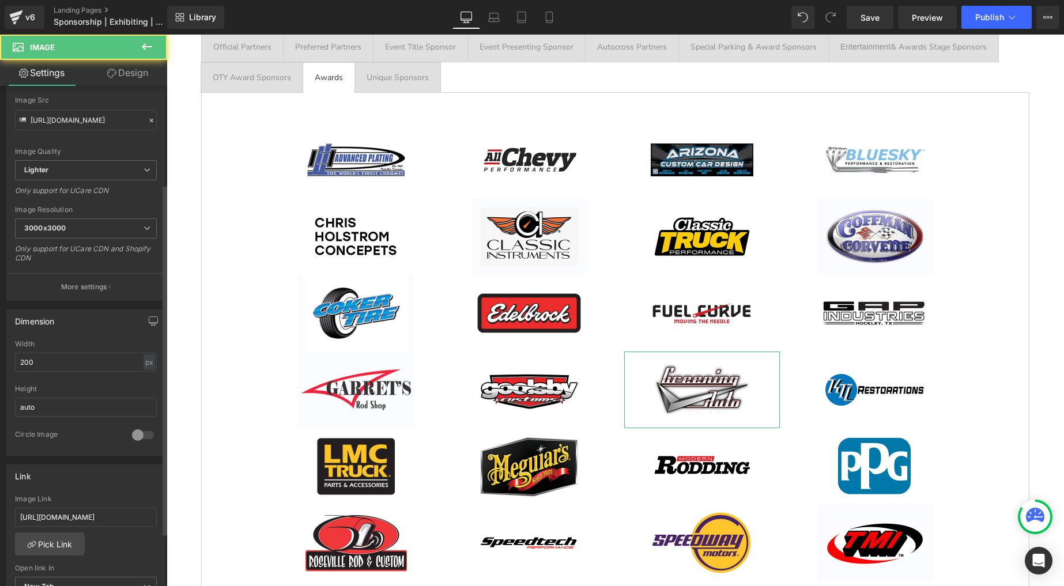
scroll to position [140, 0]
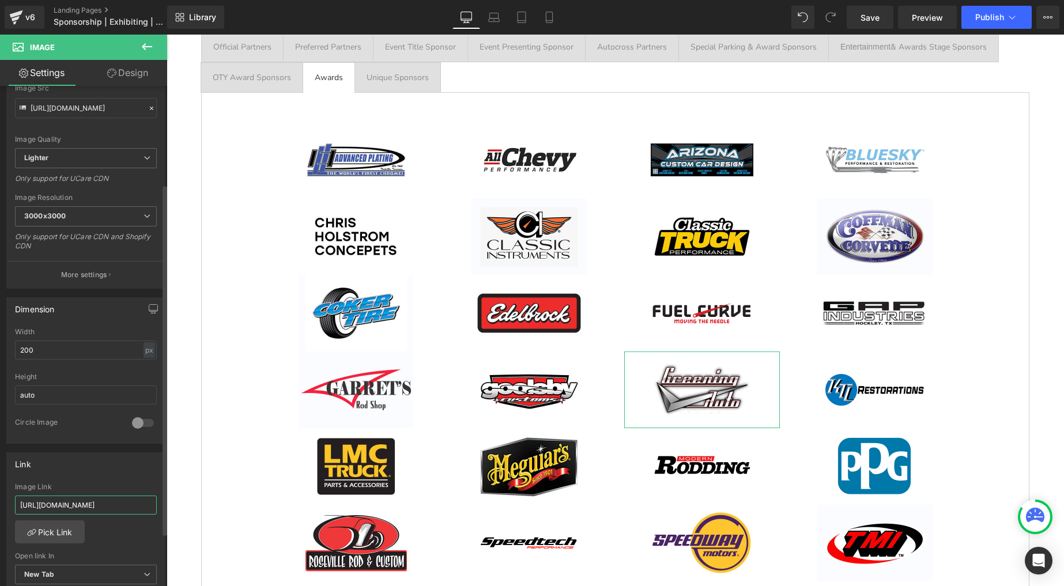
click at [86, 502] on input "[URL][DOMAIN_NAME]" at bounding box center [86, 505] width 142 height 19
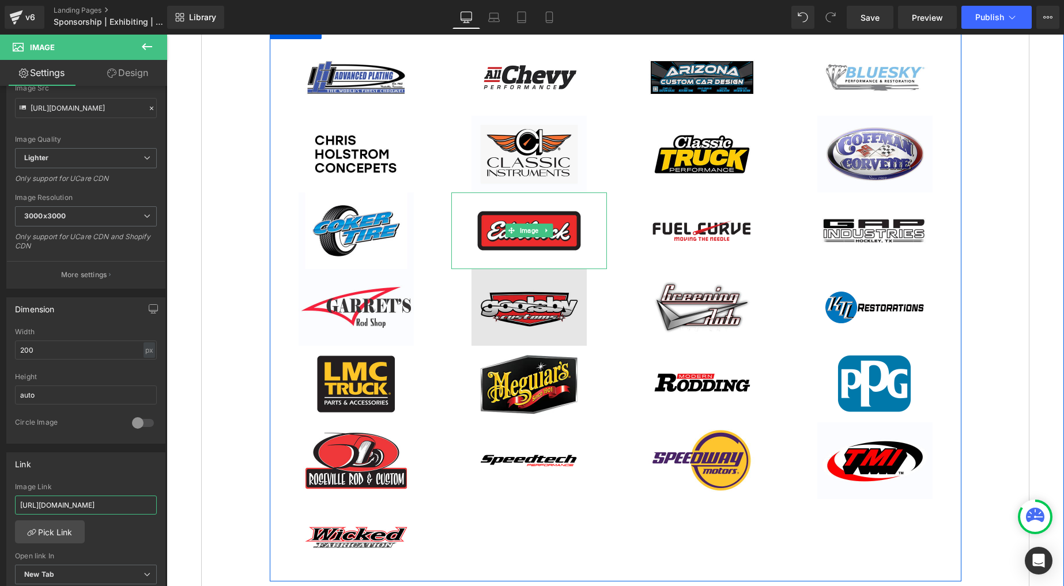
scroll to position [1987, 0]
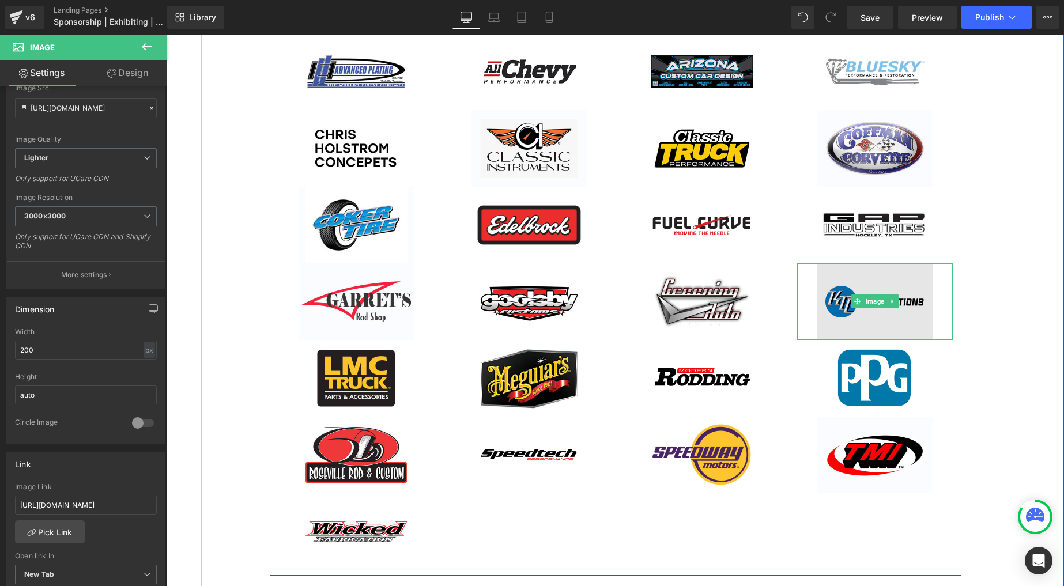
click at [865, 287] on img at bounding box center [875, 302] width 115 height 77
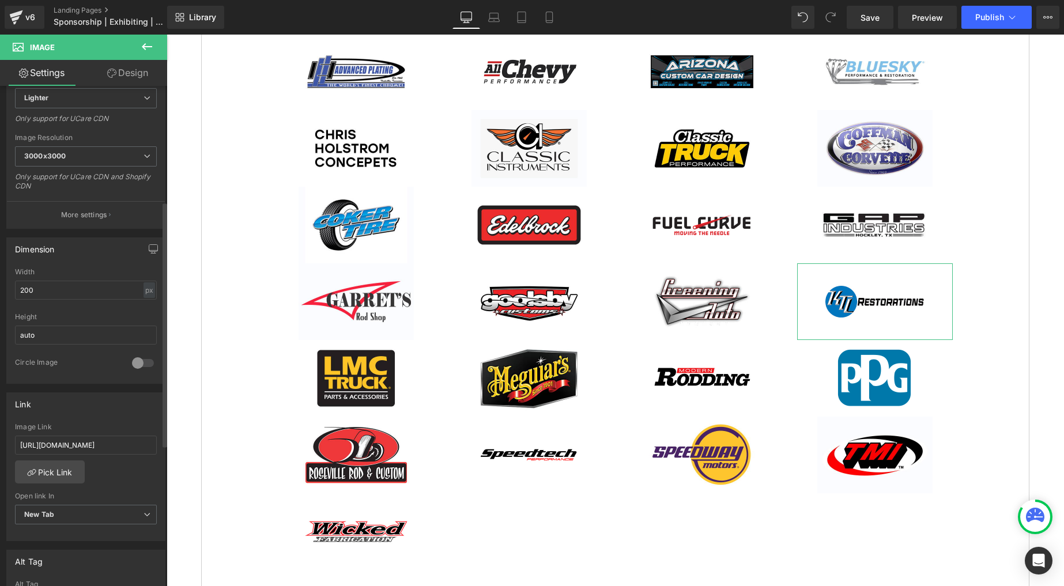
scroll to position [235, 0]
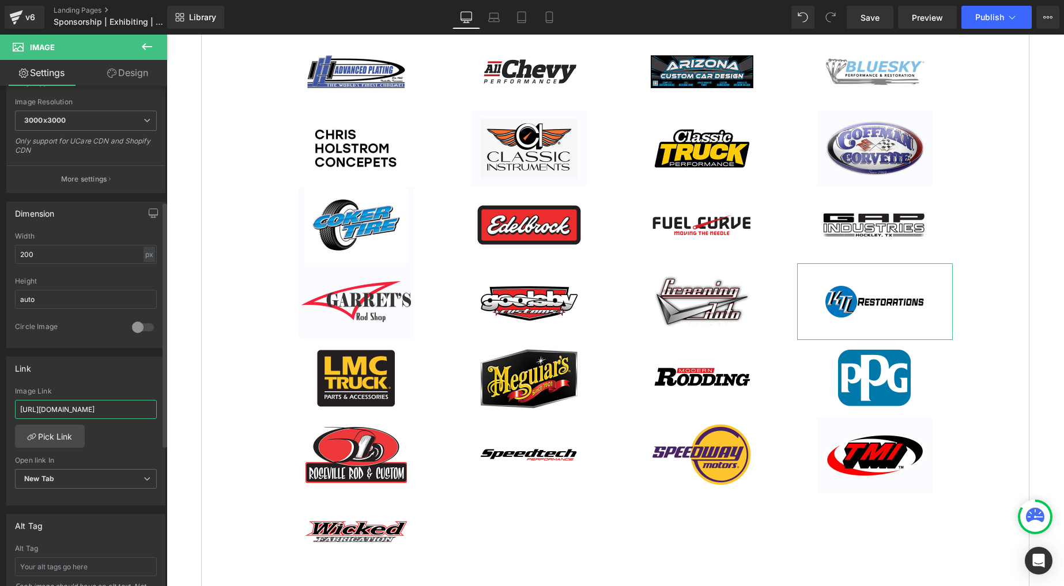
click at [87, 409] on input "https://ktlrestorations.com/" at bounding box center [86, 409] width 142 height 19
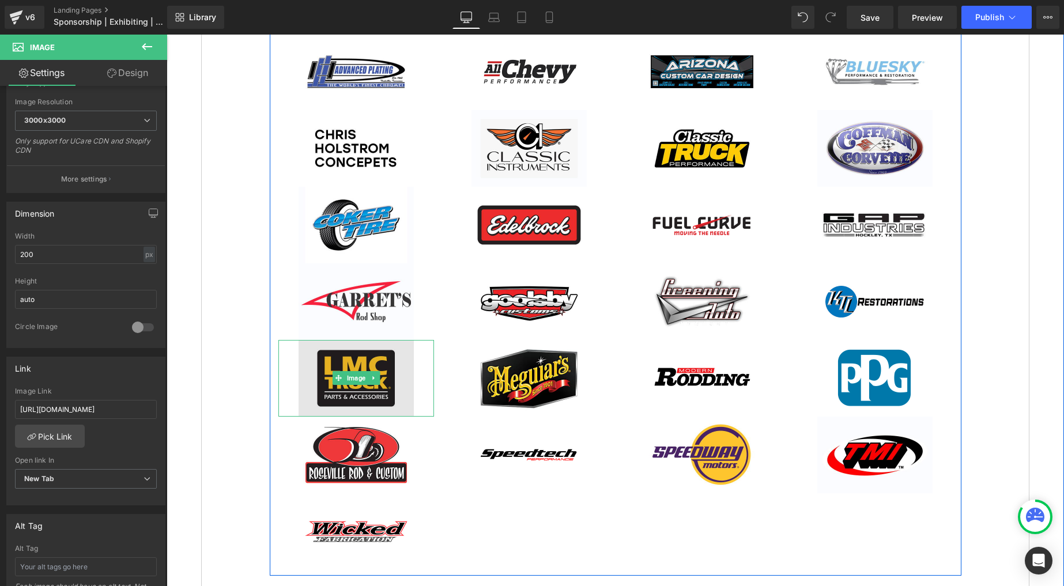
click at [367, 366] on img at bounding box center [356, 378] width 115 height 77
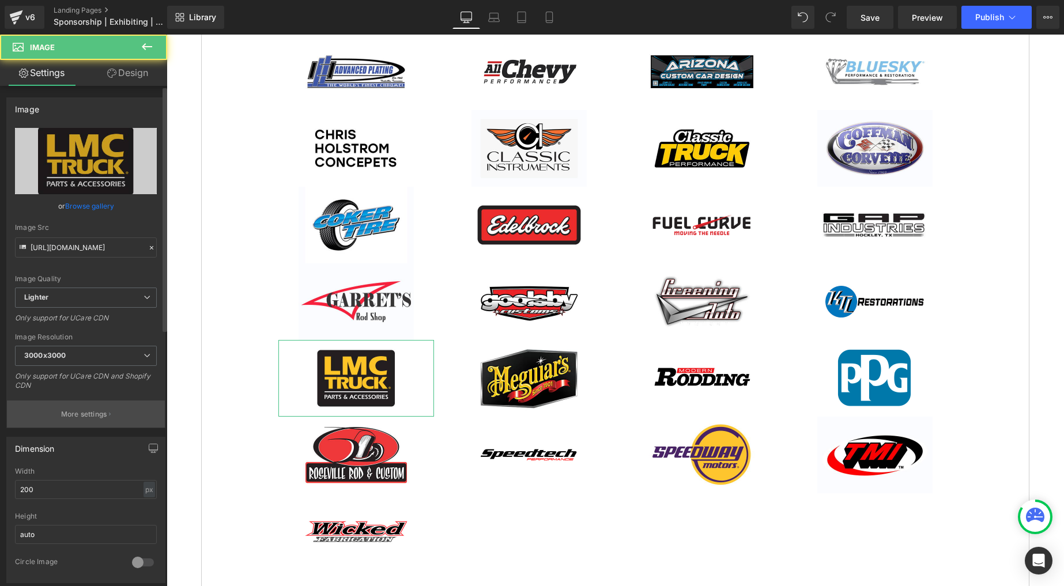
scroll to position [309, 0]
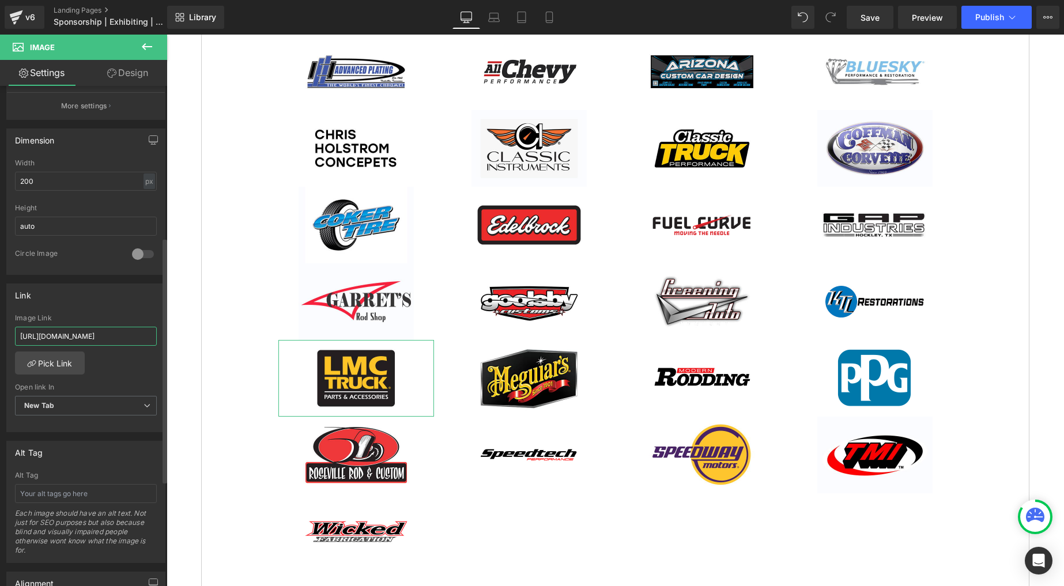
drag, startPoint x: 124, startPoint y: 339, endPoint x: 20, endPoint y: 333, distance: 104.5
click at [24, 325] on div "Image Link https://www.lmctruck.com/" at bounding box center [86, 332] width 142 height 37
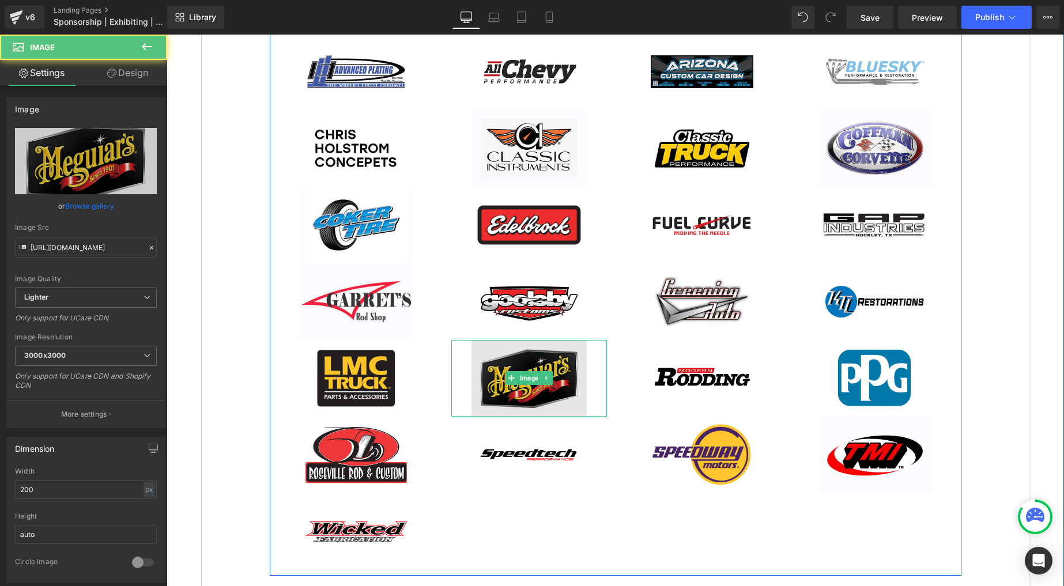
drag, startPoint x: 529, startPoint y: 366, endPoint x: 521, endPoint y: 366, distance: 8.1
click at [529, 366] on img at bounding box center [529, 378] width 115 height 77
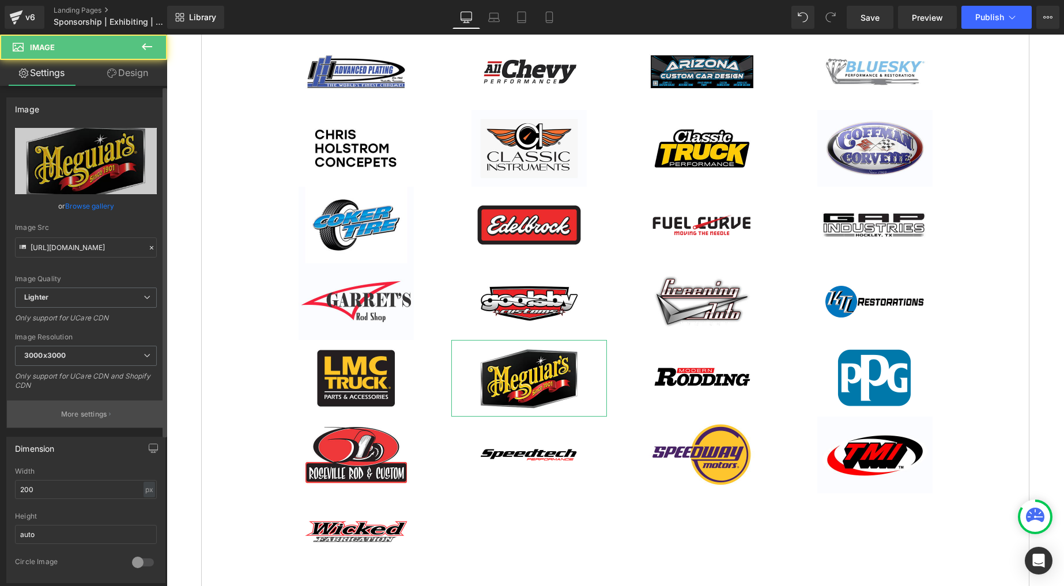
scroll to position [175, 0]
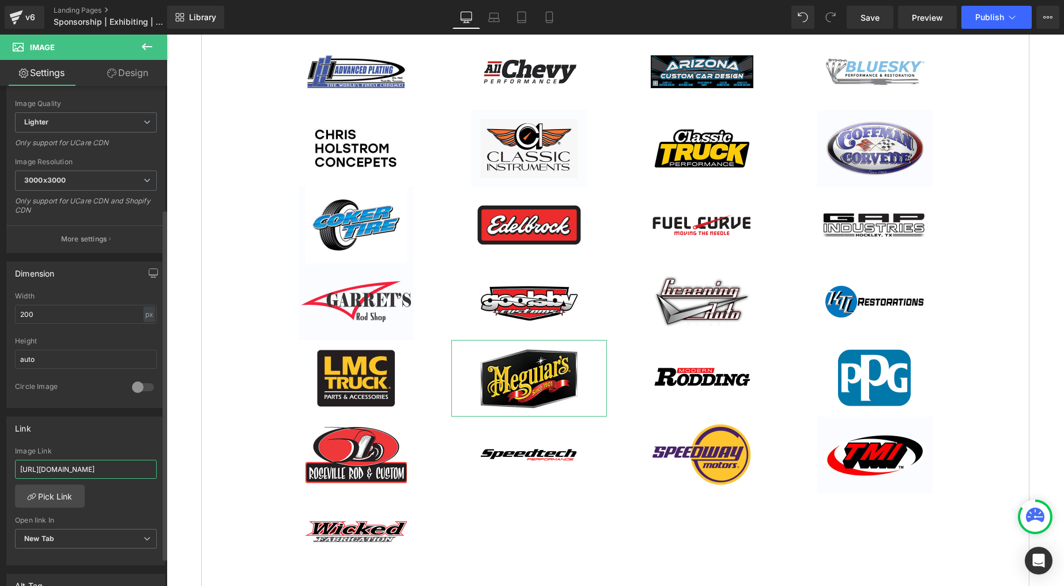
drag, startPoint x: 122, startPoint y: 469, endPoint x: 3, endPoint y: 441, distance: 121.7
click at [3, 441] on div "Link https://www.meguiars.com/#/ Image Link https://www.meguiars.com/#/ Pick Li…" at bounding box center [86, 487] width 172 height 158
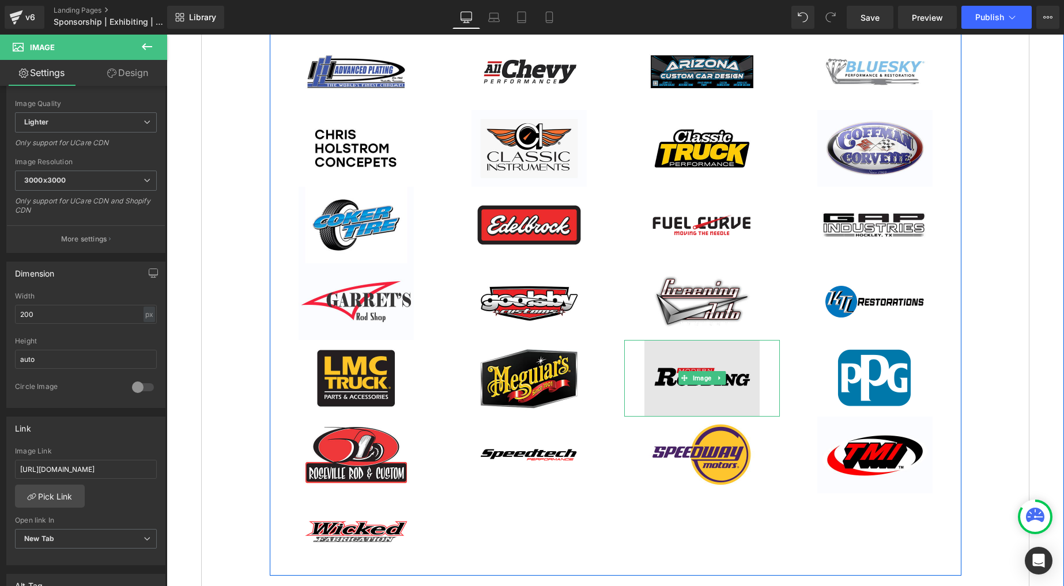
click at [661, 360] on img at bounding box center [702, 378] width 115 height 77
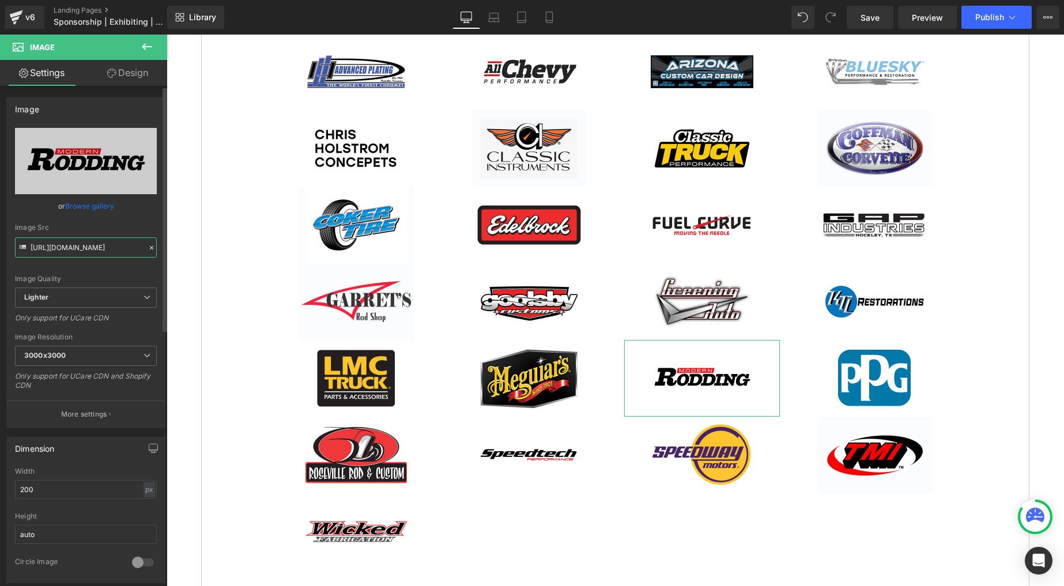
click at [88, 245] on input "https://ucarecdn.com/b72e2f48-c827-40f5-b2a9-edecac2d2922/-/format/auto/-/previ…" at bounding box center [86, 248] width 142 height 20
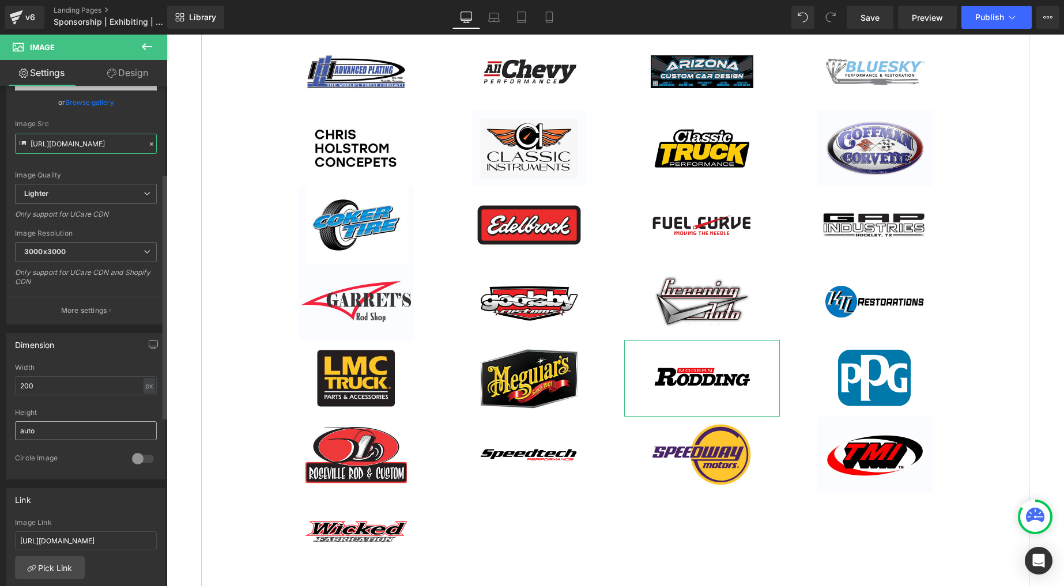
scroll to position [227, 0]
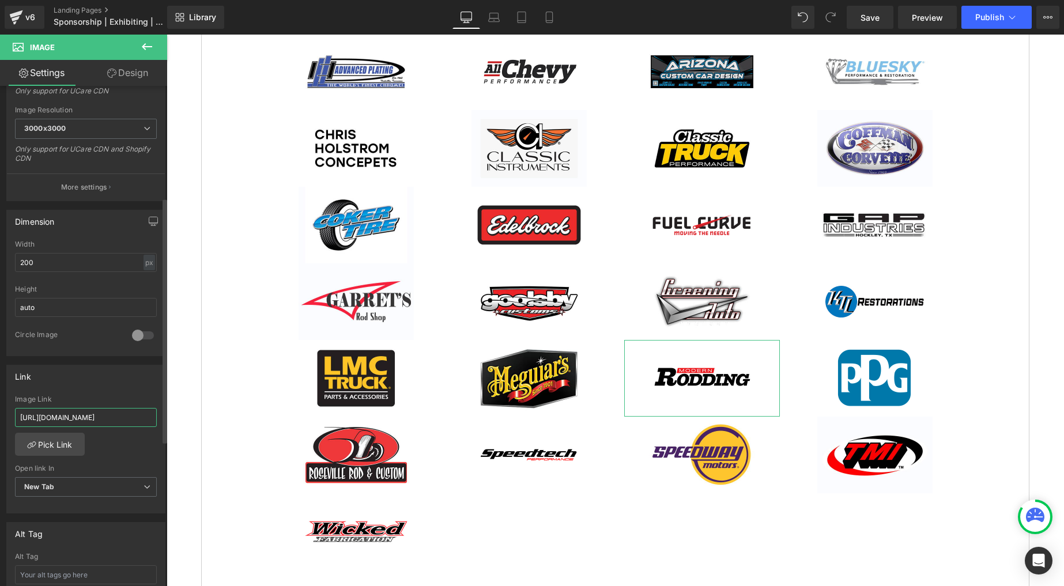
click at [86, 416] on input "[URL][DOMAIN_NAME]" at bounding box center [86, 417] width 142 height 19
drag, startPoint x: 86, startPoint y: 416, endPoint x: 82, endPoint y: 404, distance: 12.8
click at [86, 416] on input "[URL][DOMAIN_NAME]" at bounding box center [86, 417] width 142 height 19
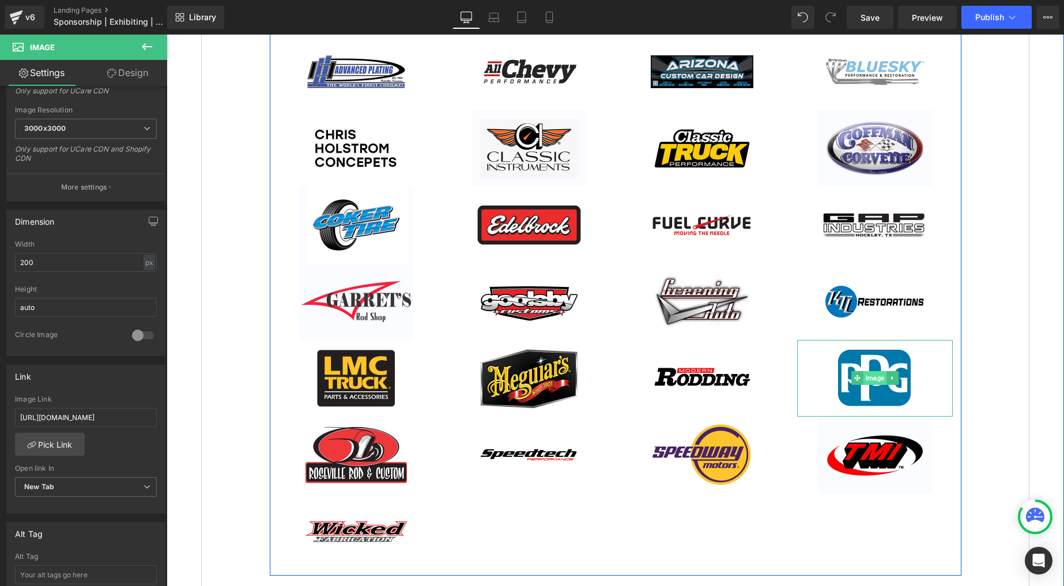
drag, startPoint x: 897, startPoint y: 372, endPoint x: 862, endPoint y: 374, distance: 35.3
click at [897, 372] on link at bounding box center [893, 378] width 12 height 14
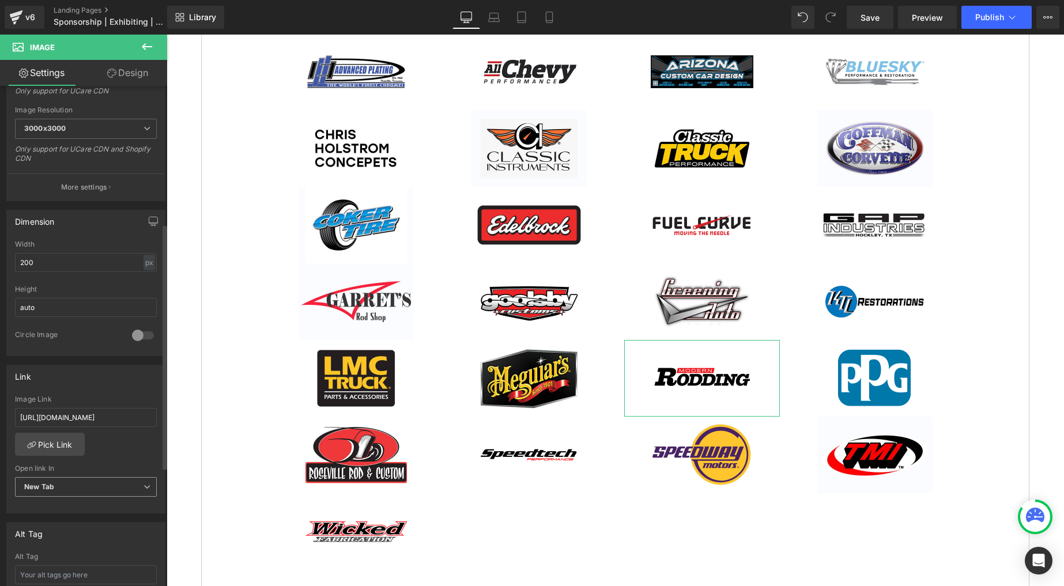
scroll to position [415, 0]
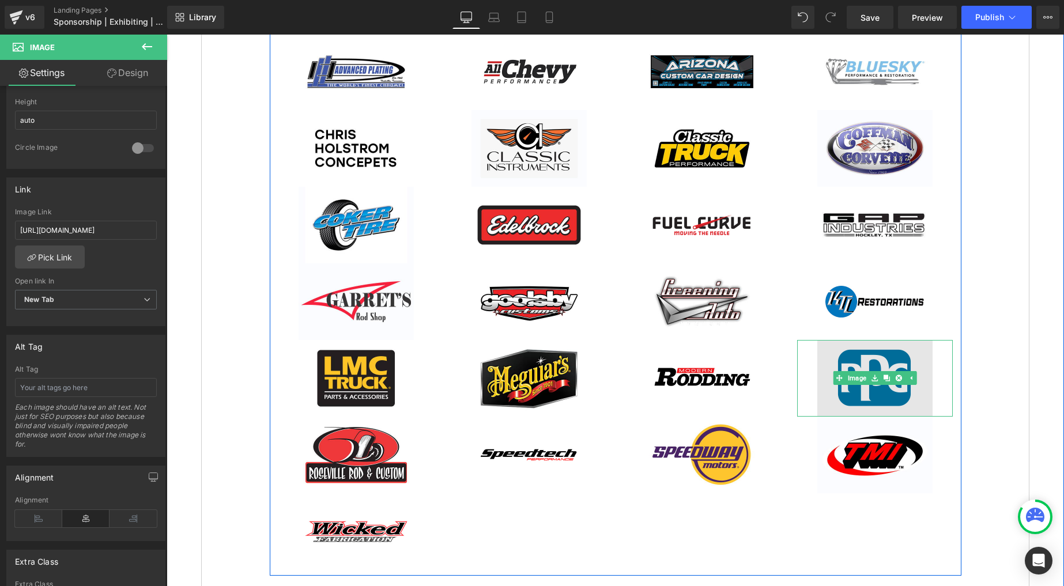
click at [892, 358] on img at bounding box center [875, 378] width 115 height 77
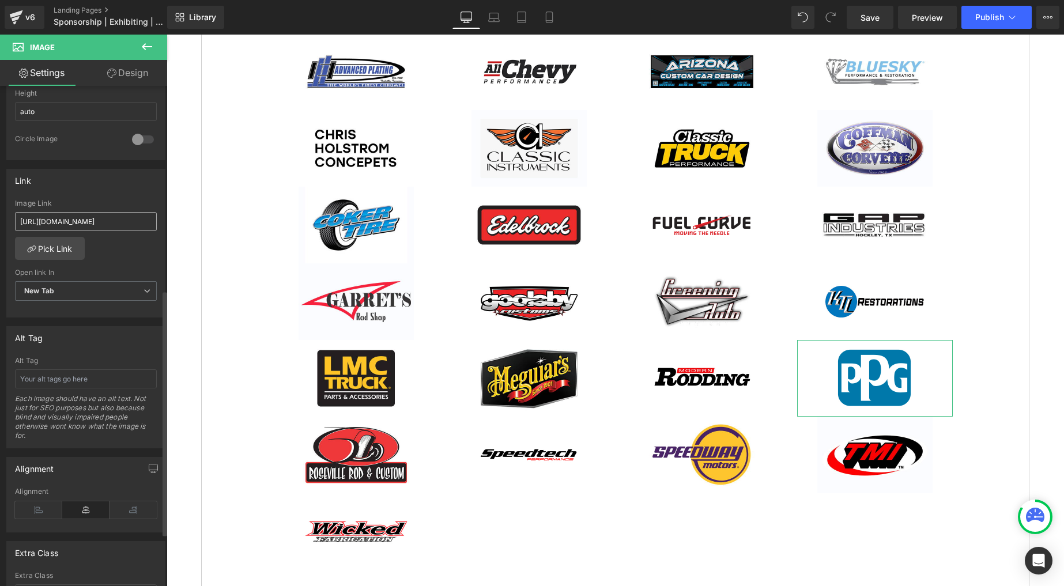
scroll to position [430, 0]
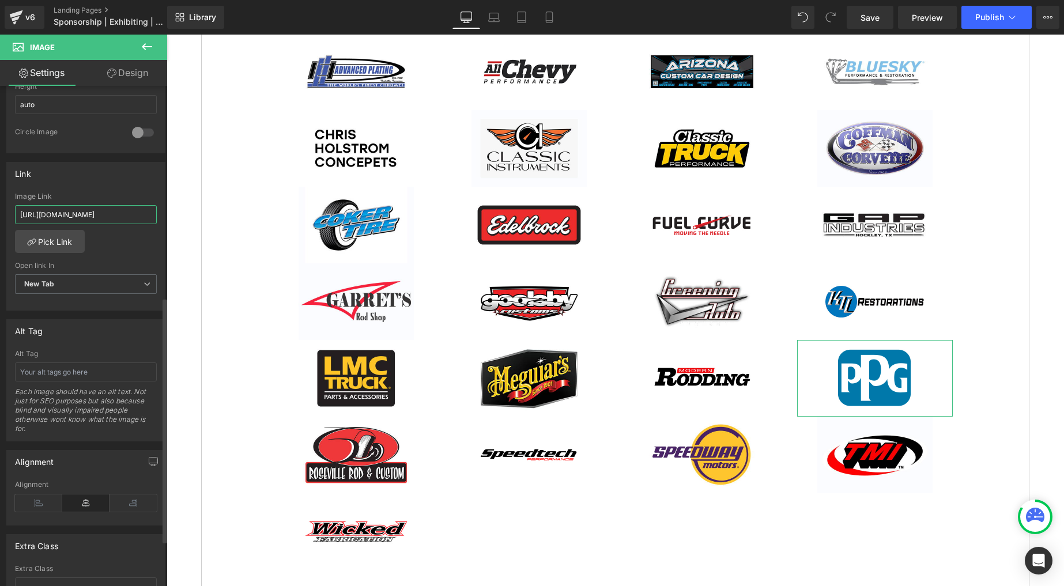
click at [91, 213] on input "https://us.ppgrefinish.com/PPG-Refinish/Home" at bounding box center [86, 214] width 142 height 19
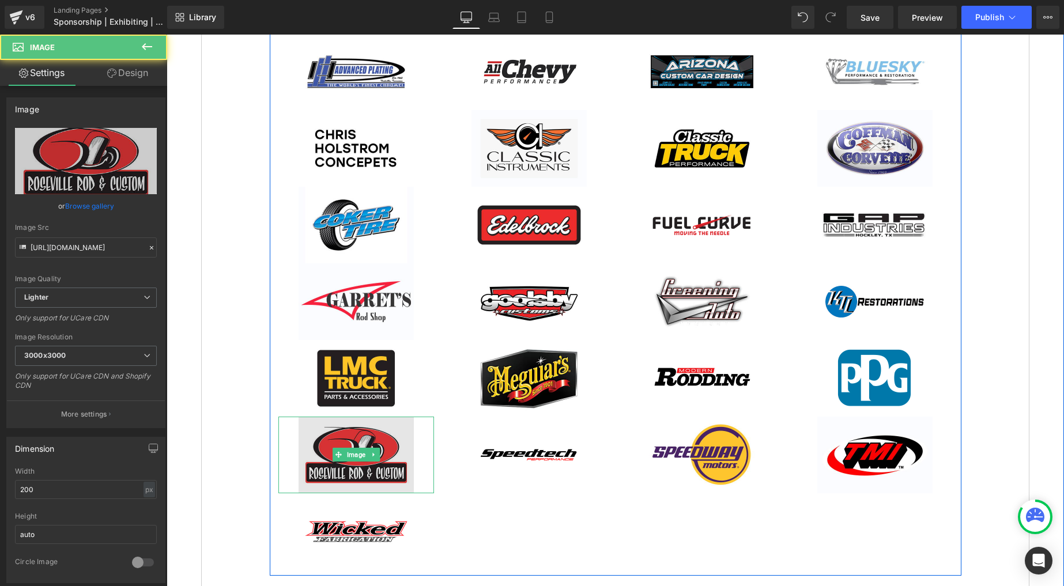
click at [357, 436] on img at bounding box center [356, 455] width 115 height 77
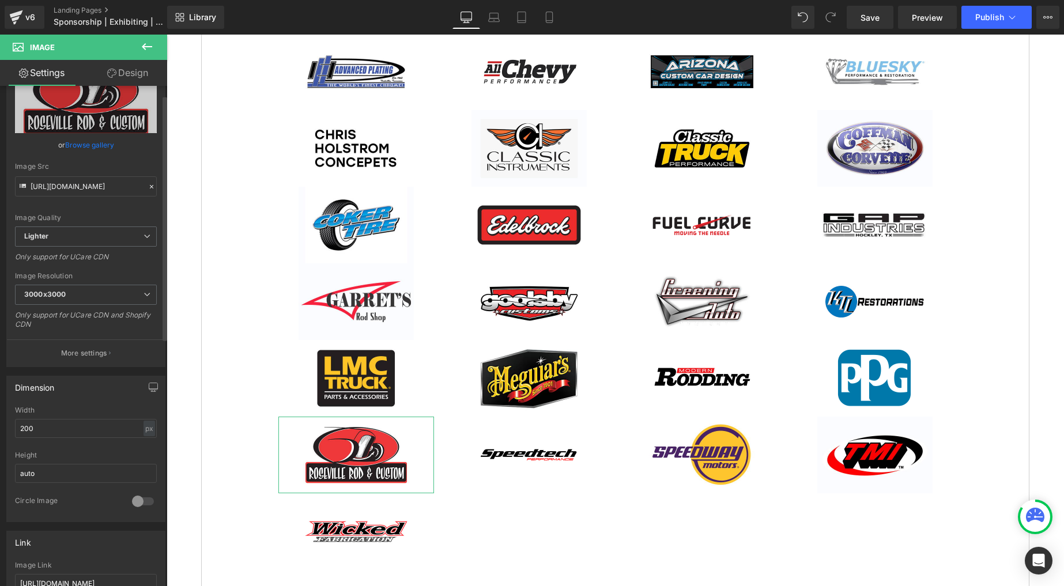
scroll to position [148, 0]
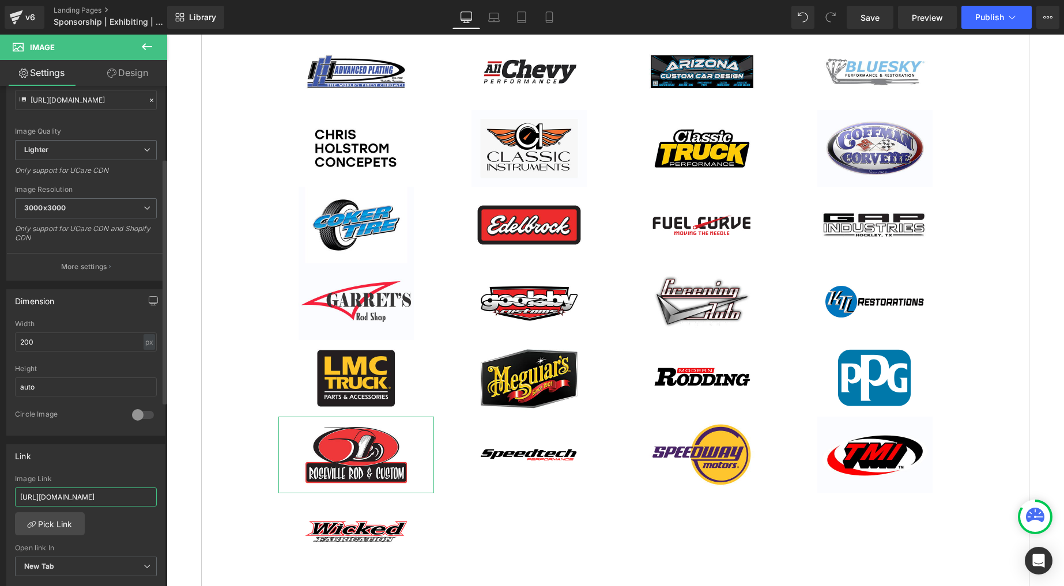
click at [96, 494] on input "[URL][DOMAIN_NAME]" at bounding box center [86, 497] width 142 height 19
click at [97, 494] on input "[URL][DOMAIN_NAME]" at bounding box center [86, 497] width 142 height 19
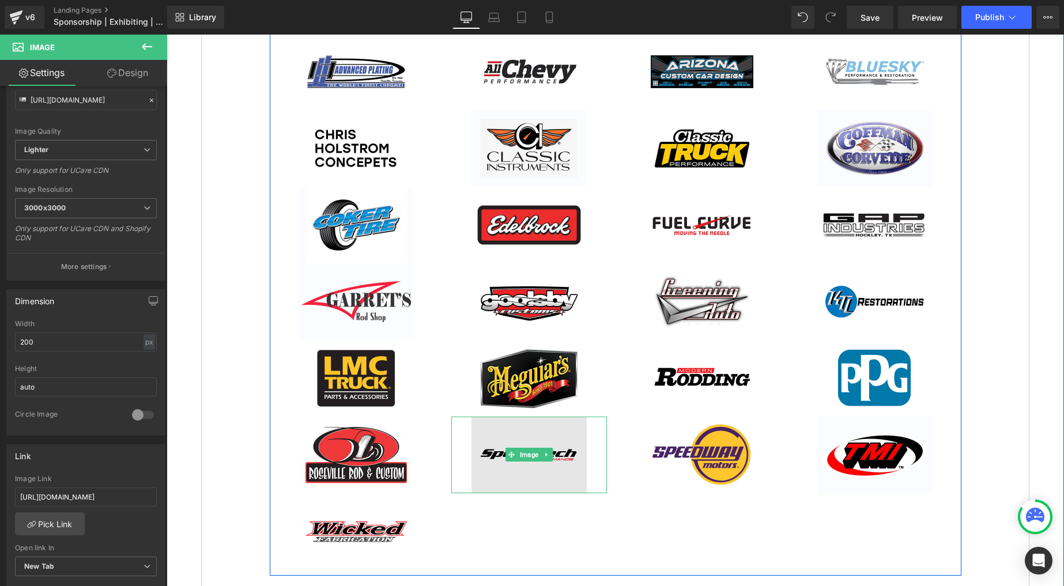
click at [524, 440] on img at bounding box center [529, 455] width 115 height 77
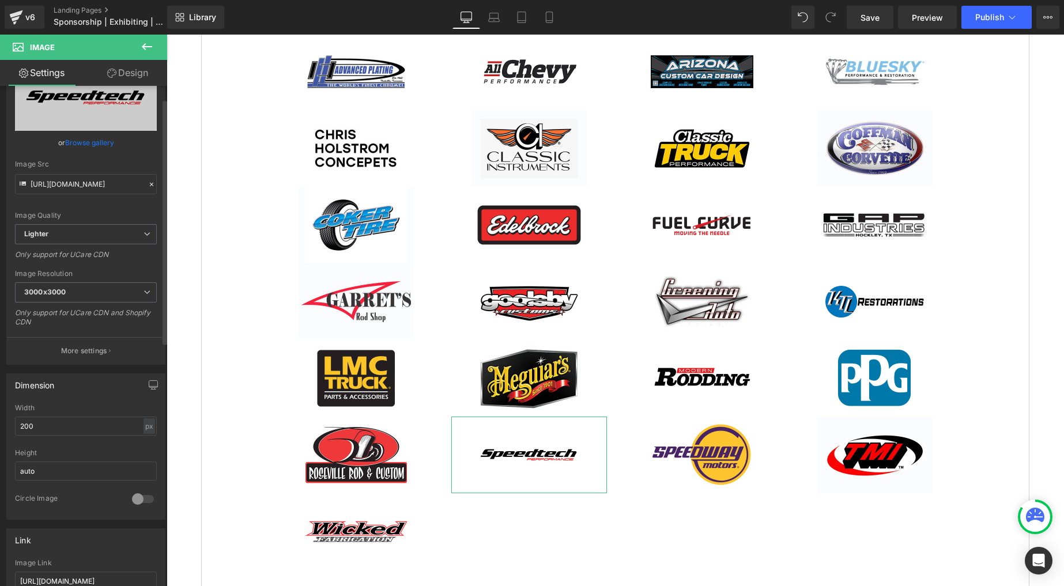
scroll to position [127, 0]
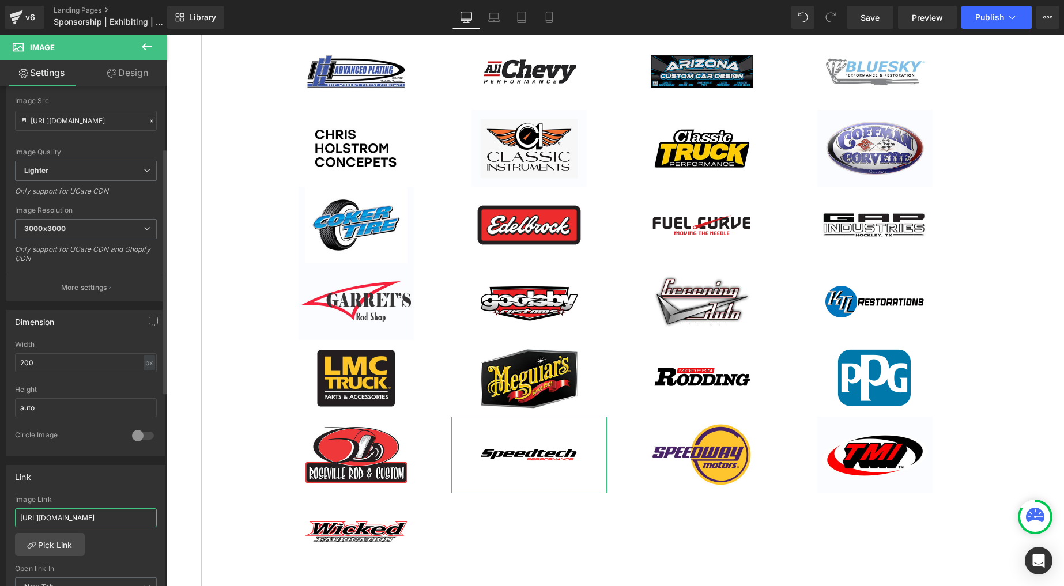
click at [88, 514] on input "[URL][DOMAIN_NAME]" at bounding box center [86, 518] width 142 height 19
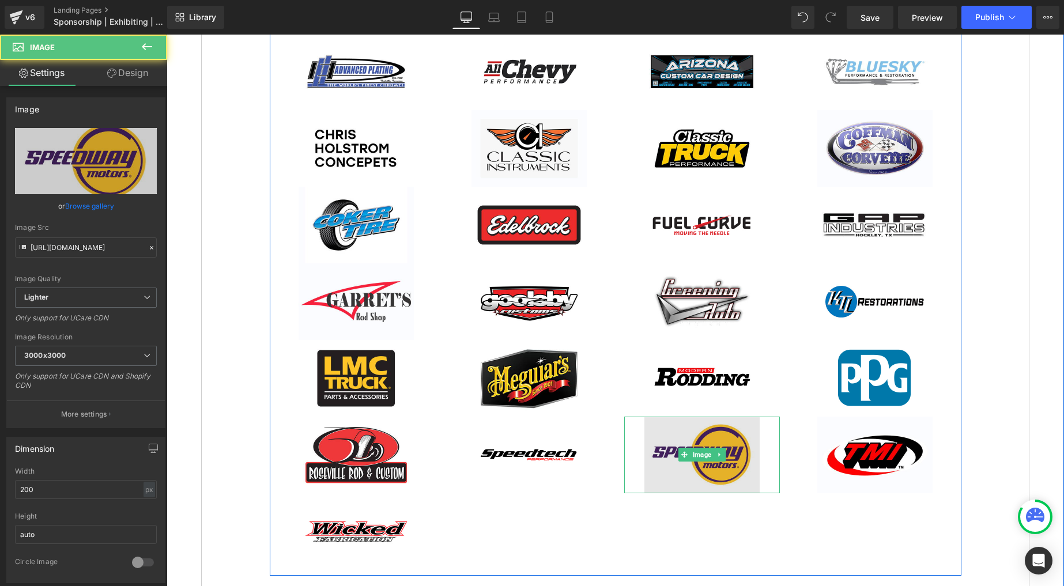
click at [708, 443] on img at bounding box center [702, 455] width 115 height 77
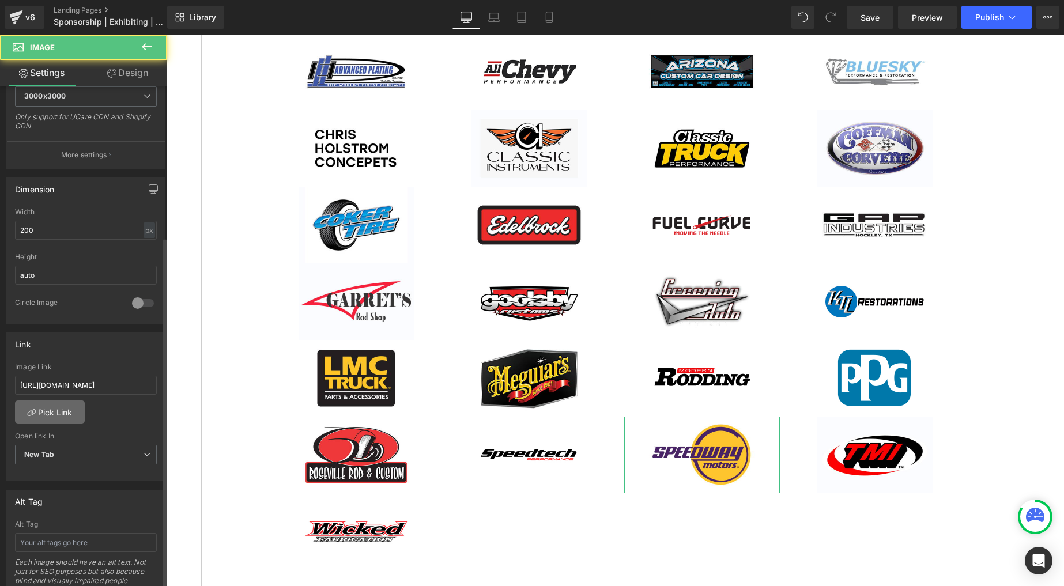
scroll to position [276, 0]
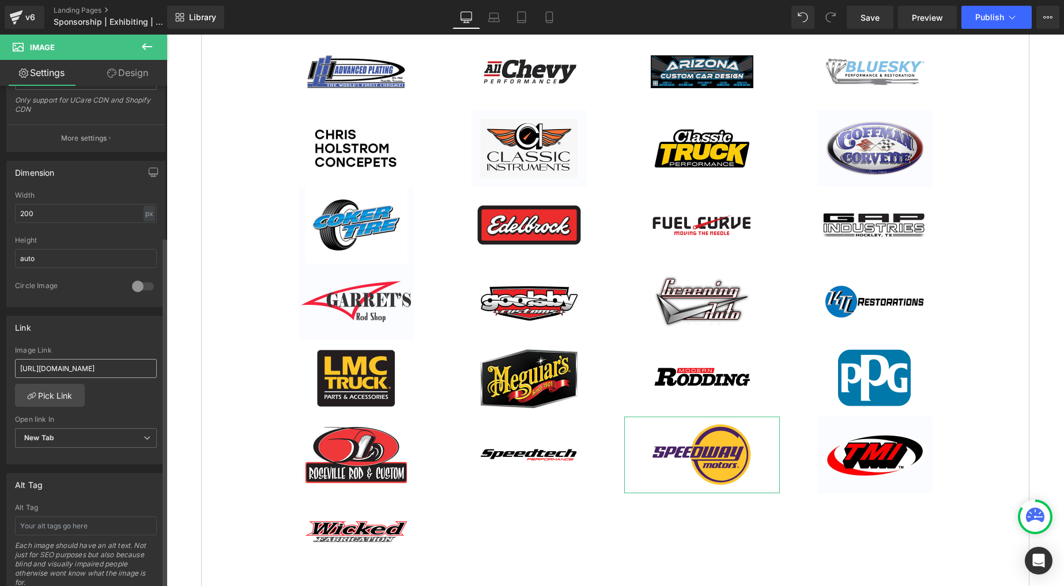
click at [83, 365] on input "[URL][DOMAIN_NAME]" at bounding box center [86, 368] width 142 height 19
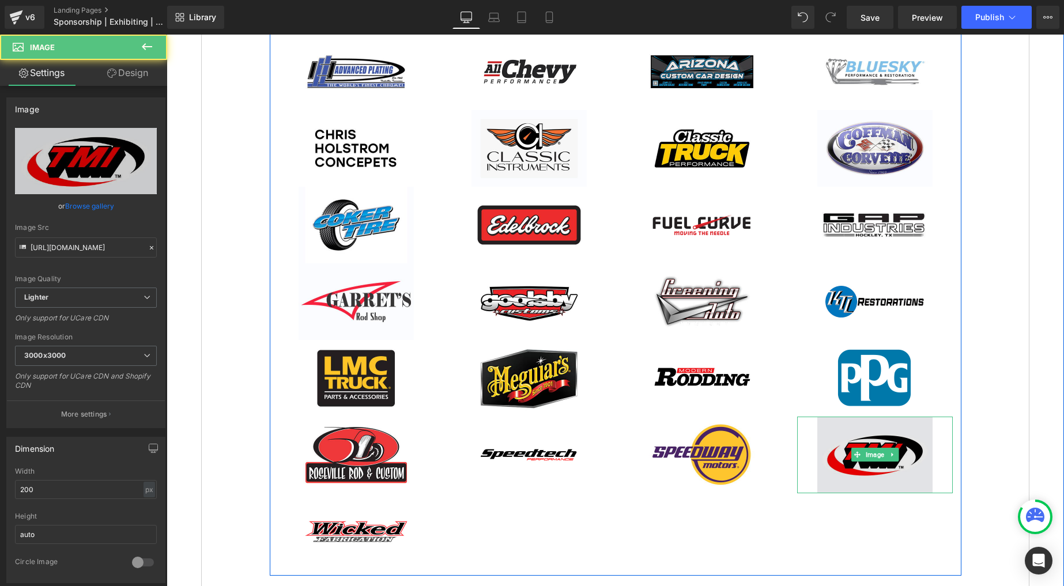
click at [868, 441] on img at bounding box center [875, 455] width 115 height 77
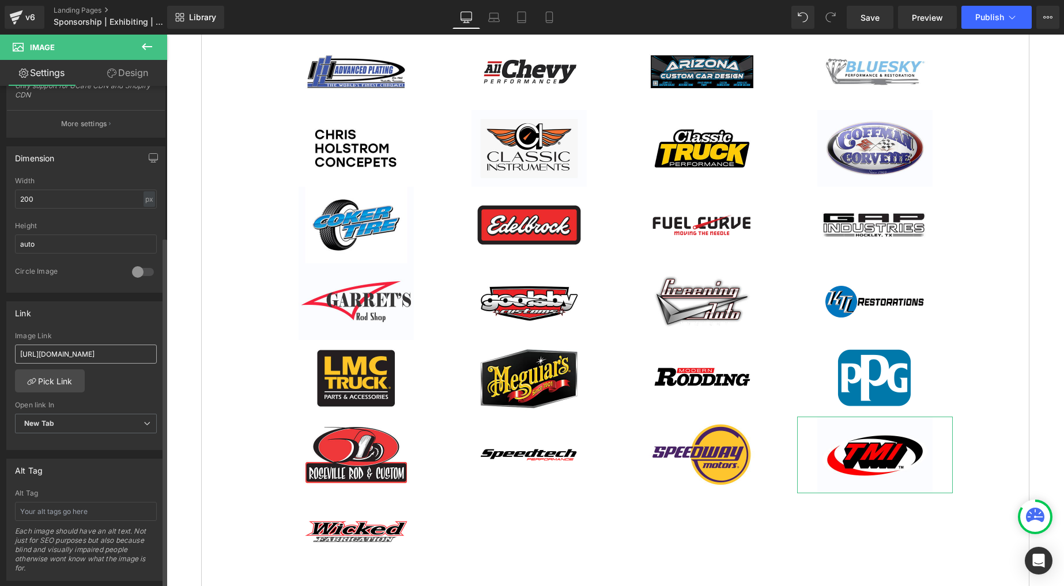
scroll to position [292, 0]
click at [83, 351] on input "https://www.tmiproducts.com/" at bounding box center [86, 353] width 142 height 19
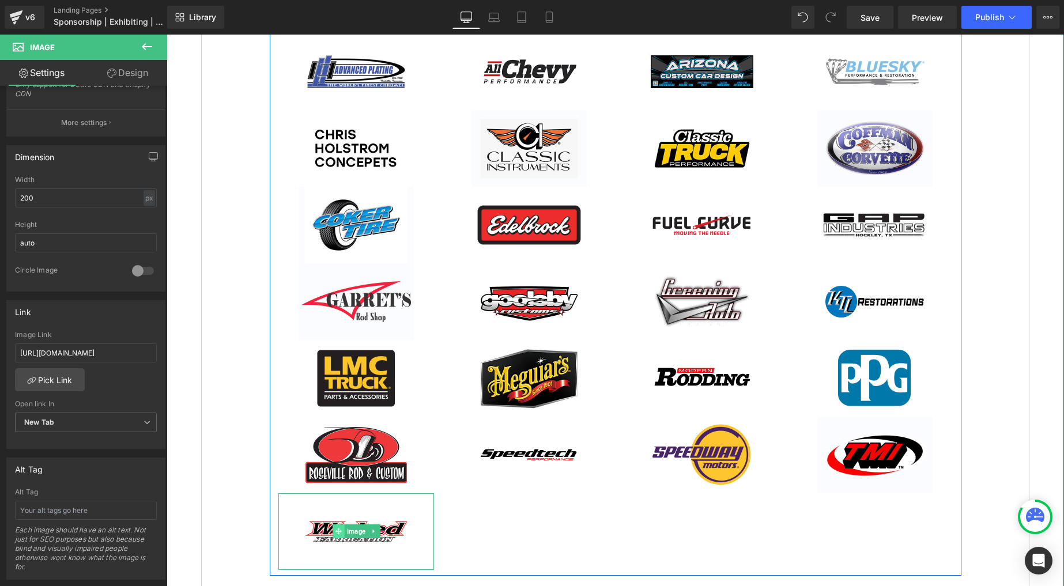
click at [340, 533] on icon at bounding box center [338, 531] width 6 height 7
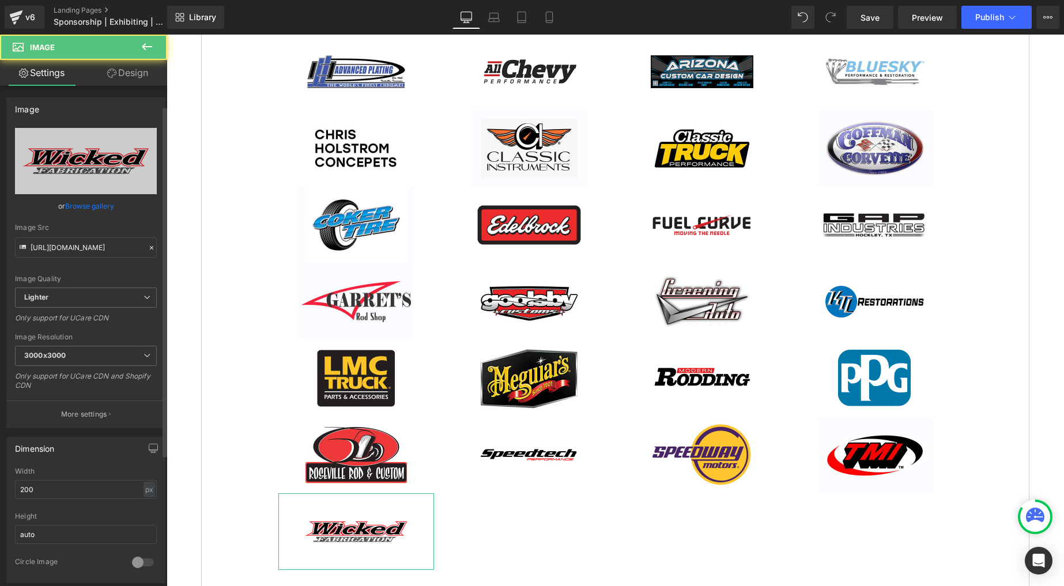
scroll to position [113, 0]
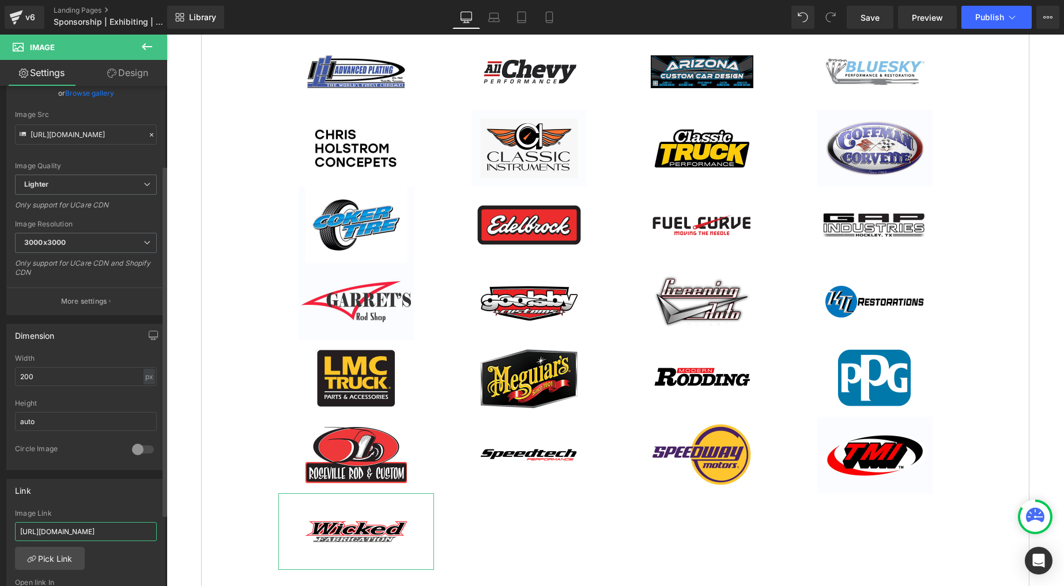
click at [81, 525] on input "[URL][DOMAIN_NAME]" at bounding box center [86, 531] width 142 height 19
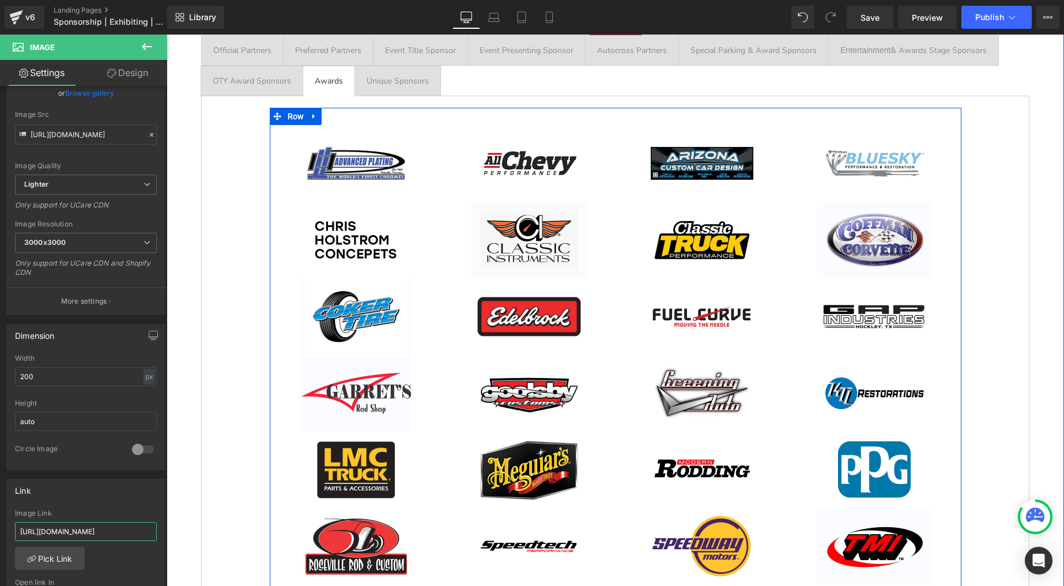
scroll to position [1890, 0]
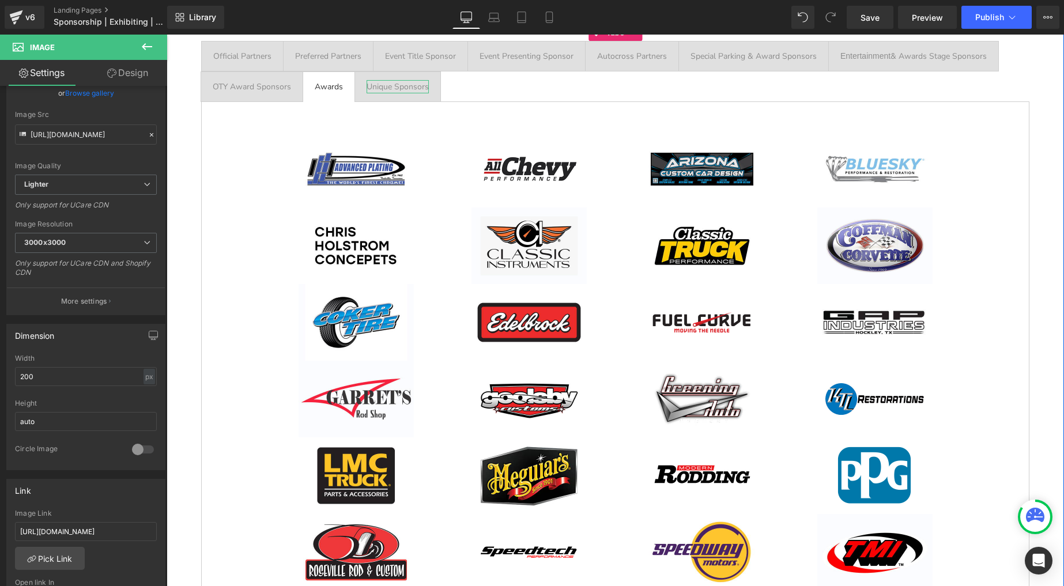
click at [402, 90] on div "Unique Sponsors" at bounding box center [398, 86] width 62 height 13
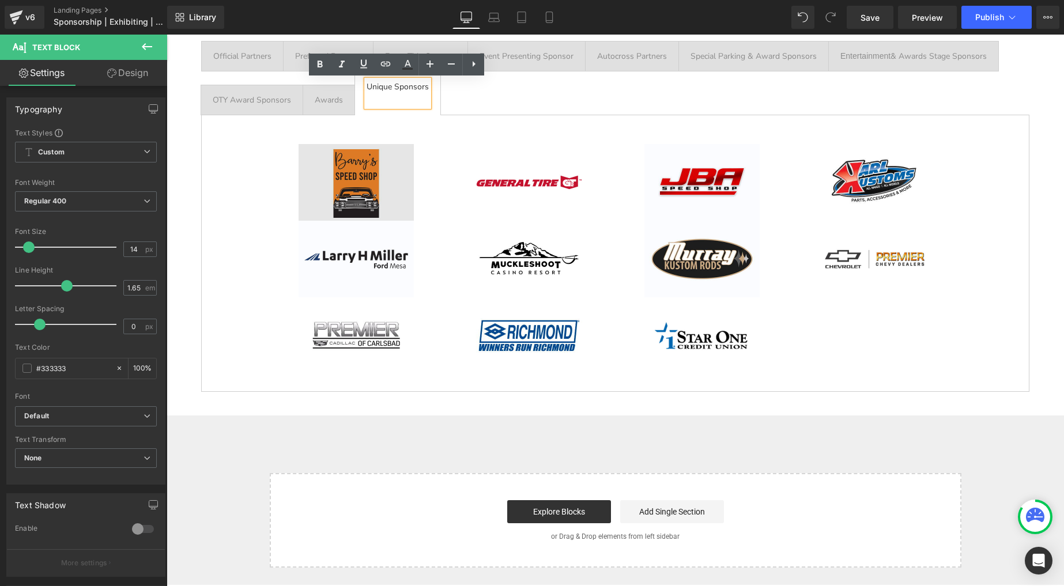
click at [354, 171] on img at bounding box center [356, 182] width 115 height 77
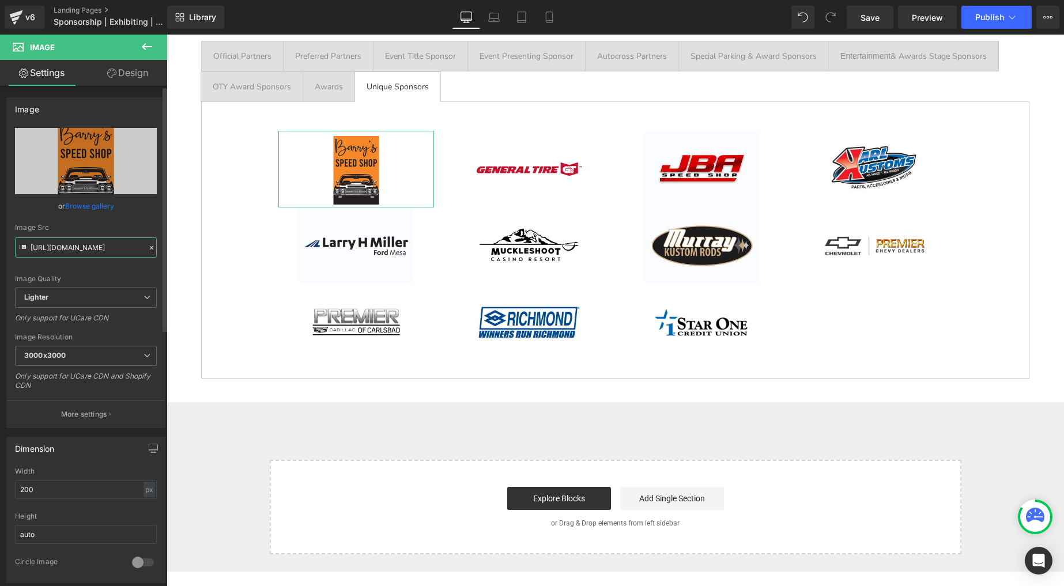
click at [79, 240] on input "https://ucarecdn.com/ba2ba4c4-8e8a-4a7f-a101-11b9969524f2/-/format/auto/-/previ…" at bounding box center [86, 248] width 142 height 20
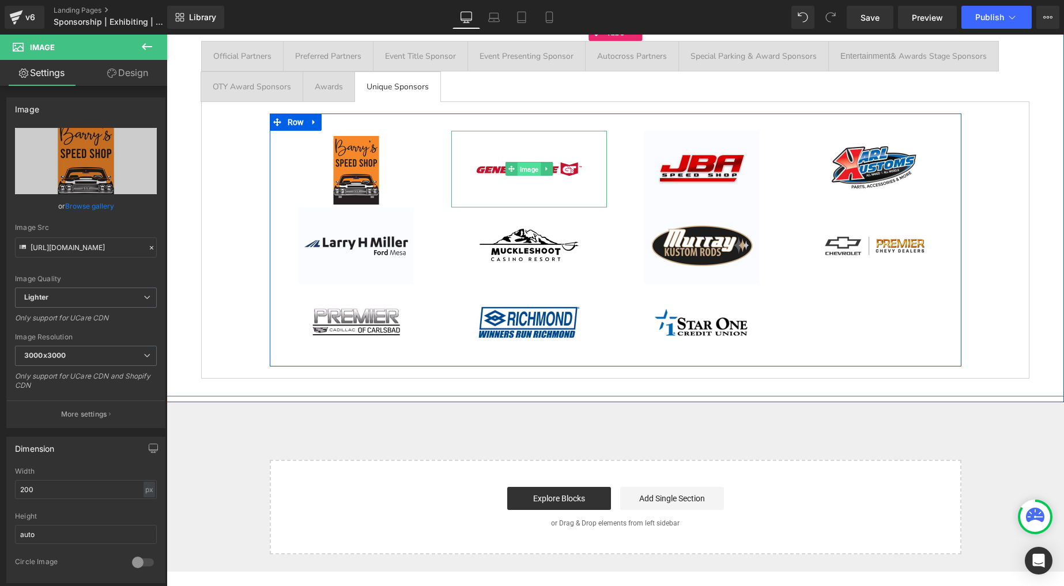
click at [527, 163] on span "Image" at bounding box center [528, 170] width 23 height 14
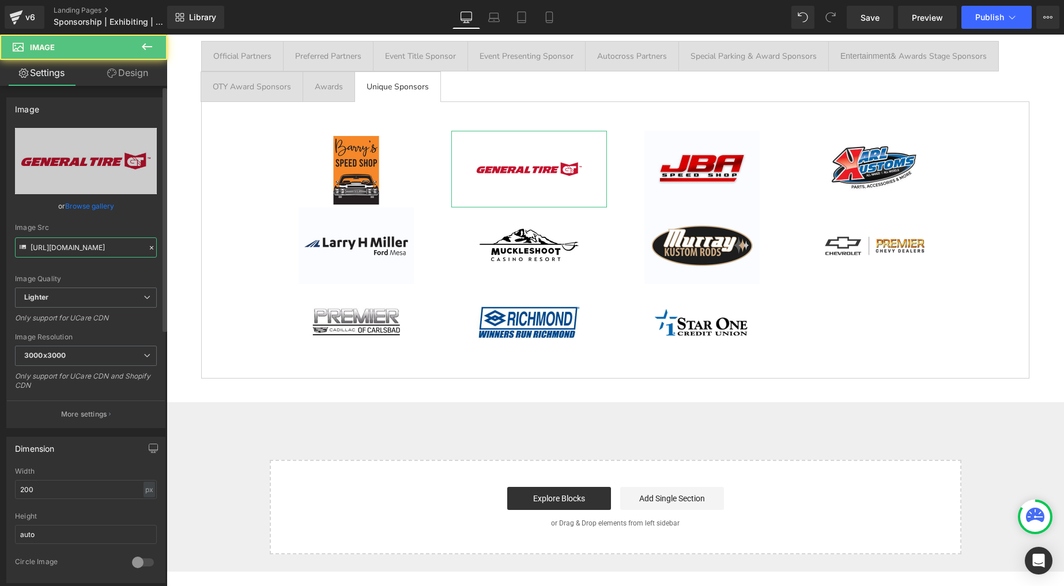
click at [76, 242] on input "https://ucarecdn.com/2f1382ef-4124-4e75-b53d-c1f2bfa12dd1/-/format/auto/-/previ…" at bounding box center [86, 248] width 142 height 20
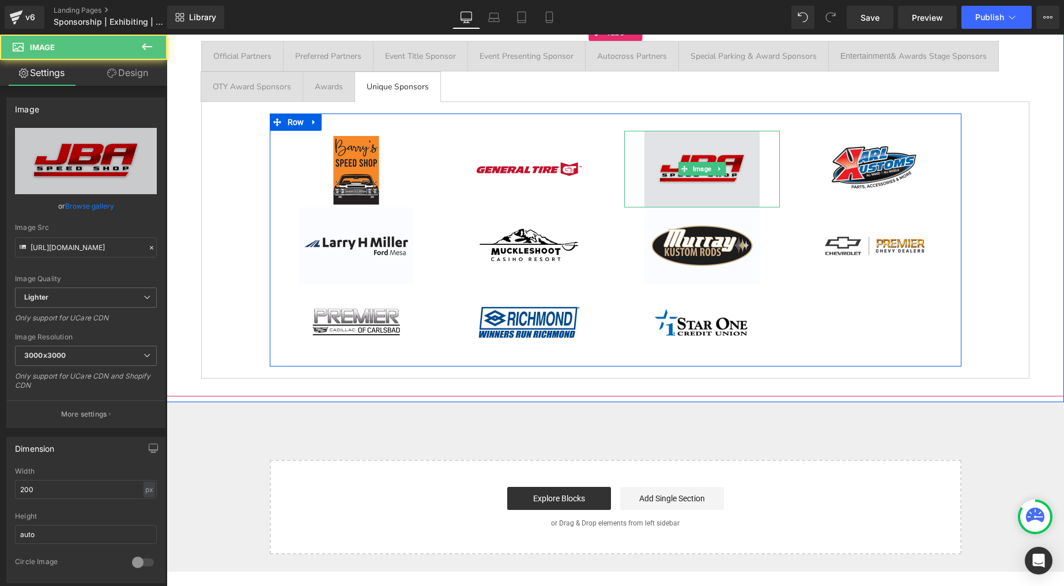
click at [730, 173] on img at bounding box center [702, 169] width 115 height 77
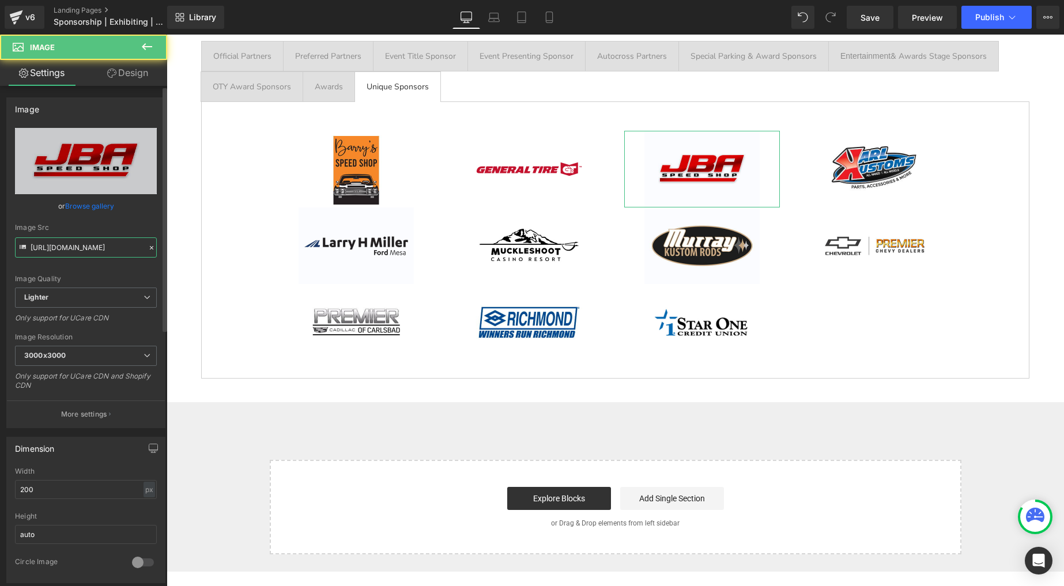
click at [106, 250] on input "https://ucarecdn.com/57b48325-8ff4-4d72-b88f-095a00ceba36/-/format/auto/-/previ…" at bounding box center [86, 248] width 142 height 20
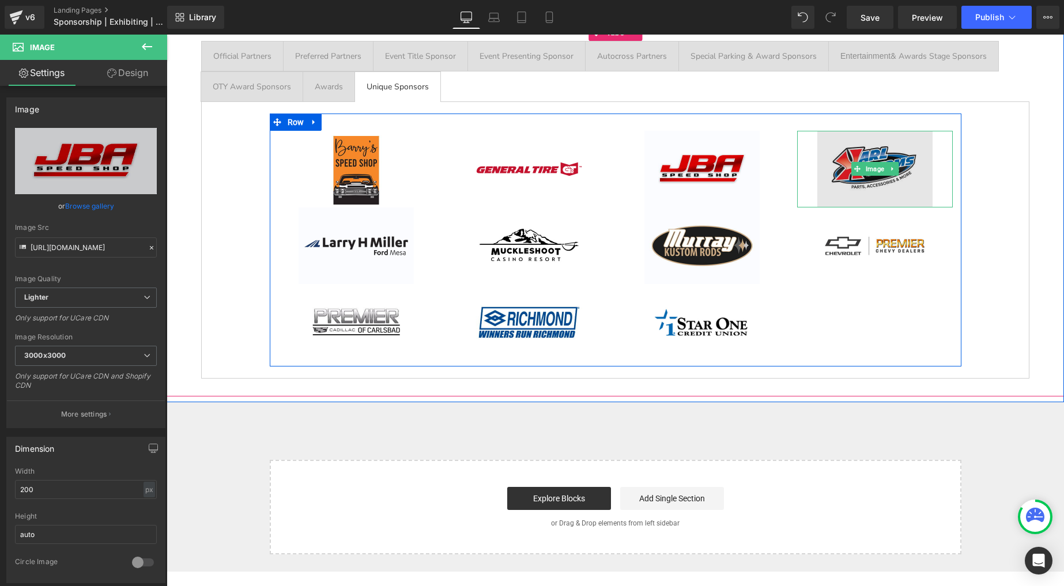
click at [867, 151] on img at bounding box center [875, 169] width 115 height 77
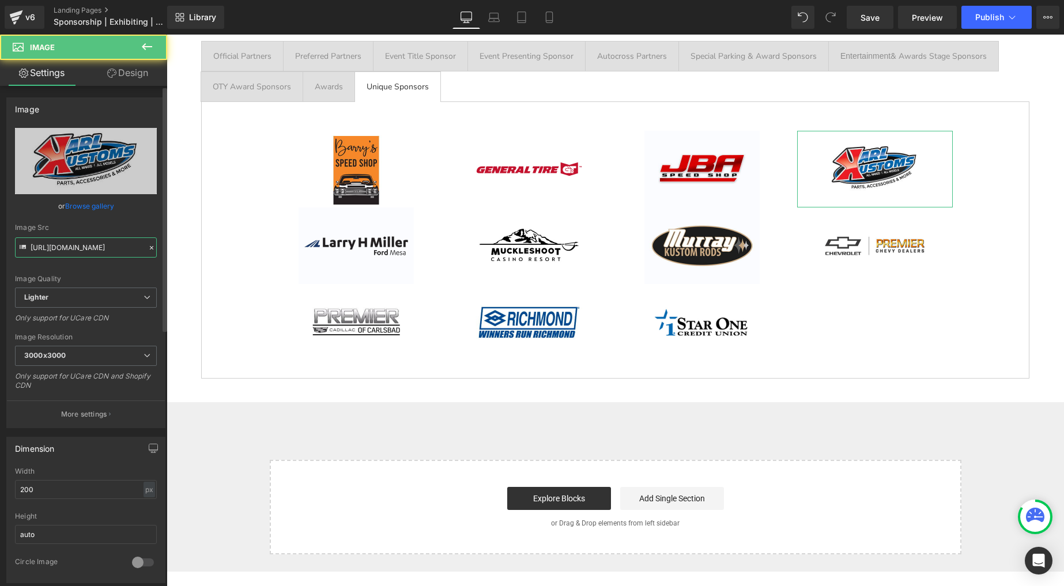
click at [78, 249] on input "https://ucarecdn.com/c2e890af-dcdd-4530-9236-b687d0930eb4/-/format/auto/-/previ…" at bounding box center [86, 248] width 142 height 20
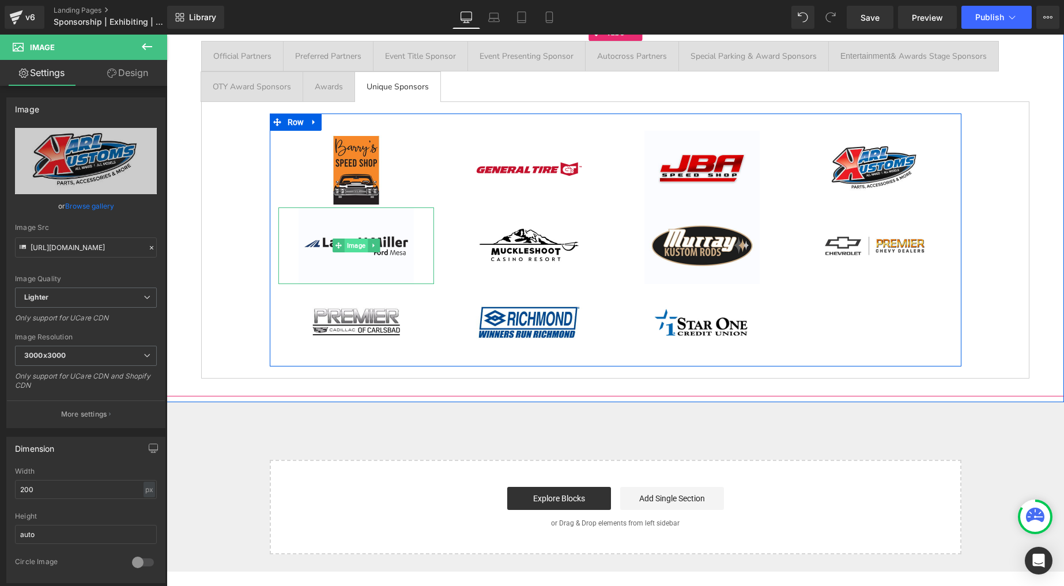
click at [352, 243] on span "Image" at bounding box center [355, 246] width 23 height 14
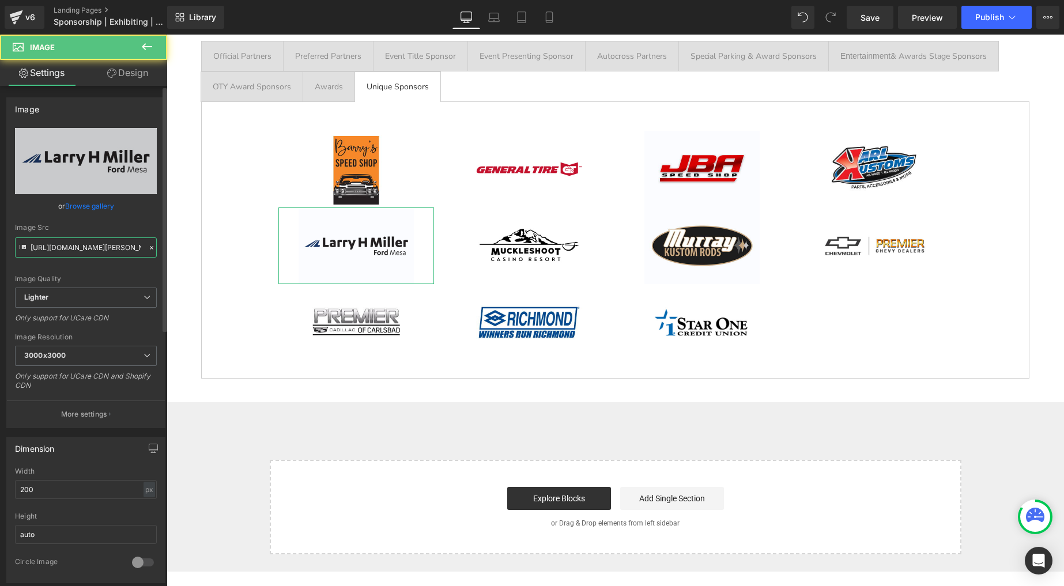
click at [99, 257] on input "https://ucarecdn.com/c8ff5101-18c0-4641-abde-7a74a752be71/-/format/auto/-/previ…" at bounding box center [86, 248] width 142 height 20
click at [100, 257] on input "https://ucarecdn.com/c8ff5101-18c0-4641-abde-7a74a752be71/-/format/auto/-/previ…" at bounding box center [86, 248] width 142 height 20
click at [99, 257] on input "https://ucarecdn.com/c8ff5101-18c0-4641-abde-7a74a752be71/-/format/auto/-/previ…" at bounding box center [86, 248] width 142 height 20
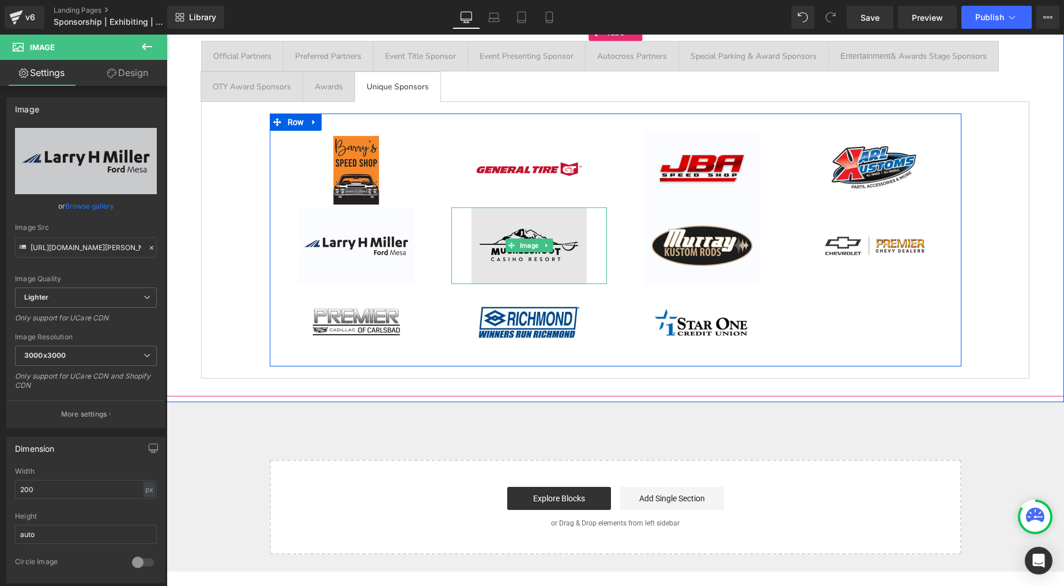
drag, startPoint x: 516, startPoint y: 234, endPoint x: 510, endPoint y: 232, distance: 5.9
click at [516, 234] on img at bounding box center [529, 246] width 115 height 77
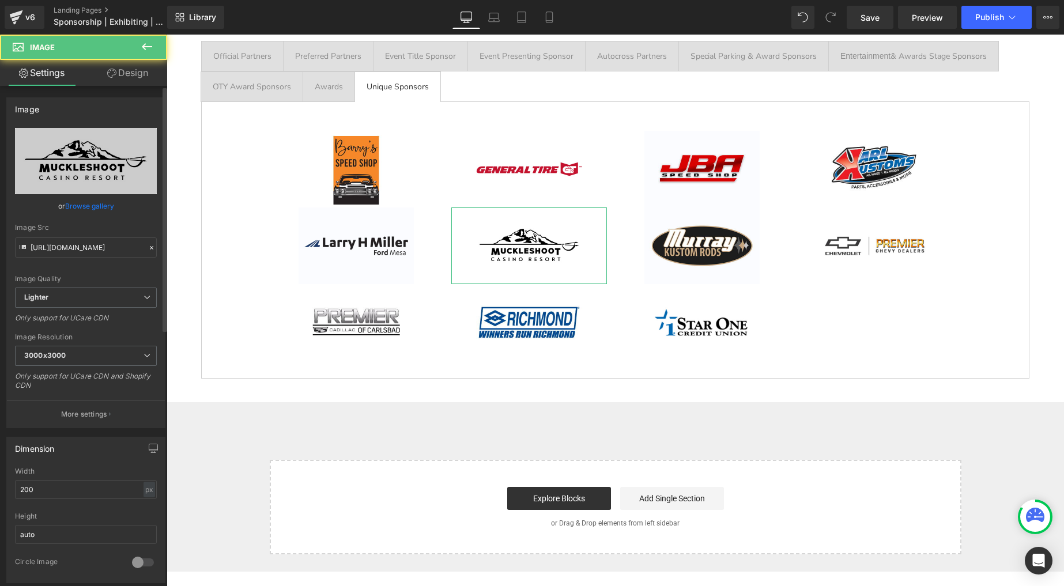
click at [93, 236] on div "Image Src https://ucarecdn.com/60b9d49c-9ba0-46a7-a7d8-28d91ce4e2a9/-/format/au…" at bounding box center [86, 241] width 142 height 34
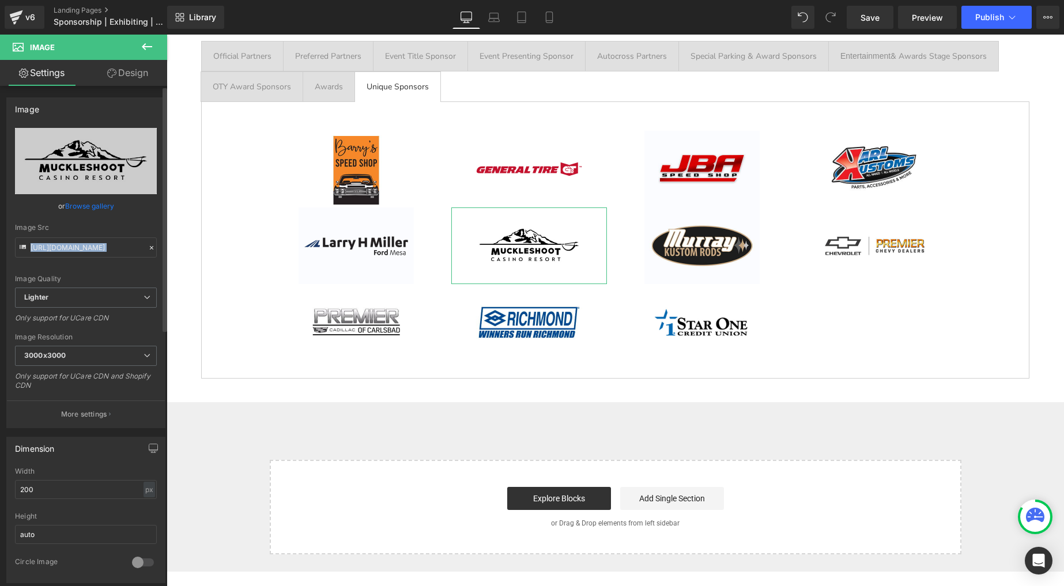
click at [93, 236] on div "Image Src https://ucarecdn.com/60b9d49c-9ba0-46a7-a7d8-28d91ce4e2a9/-/format/au…" at bounding box center [86, 241] width 142 height 34
click at [95, 247] on input "https://ucarecdn.com/60b9d49c-9ba0-46a7-a7d8-28d91ce4e2a9/-/format/auto/-/previ…" at bounding box center [86, 248] width 142 height 20
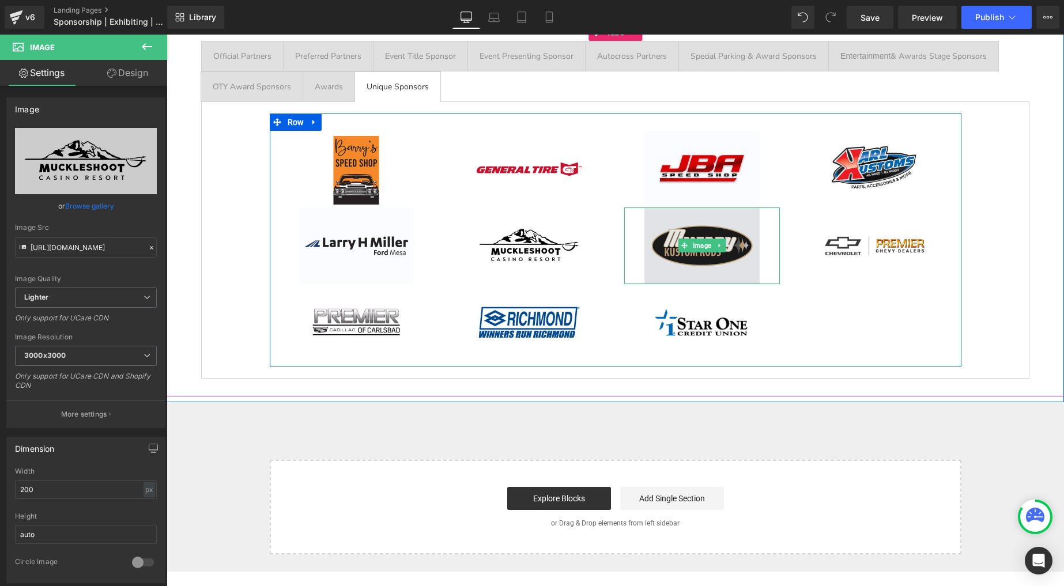
click at [720, 237] on img at bounding box center [702, 246] width 115 height 77
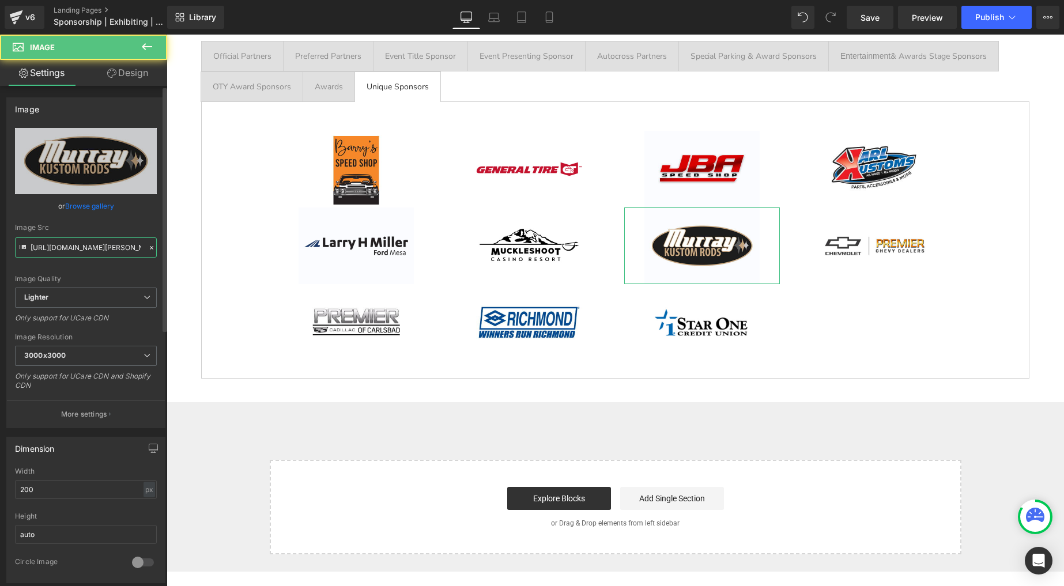
click at [62, 242] on input "https://ucarecdn.com/1f2a48d1-504c-40cd-9585-d912fb05f02c/-/format/auto/-/previ…" at bounding box center [86, 248] width 142 height 20
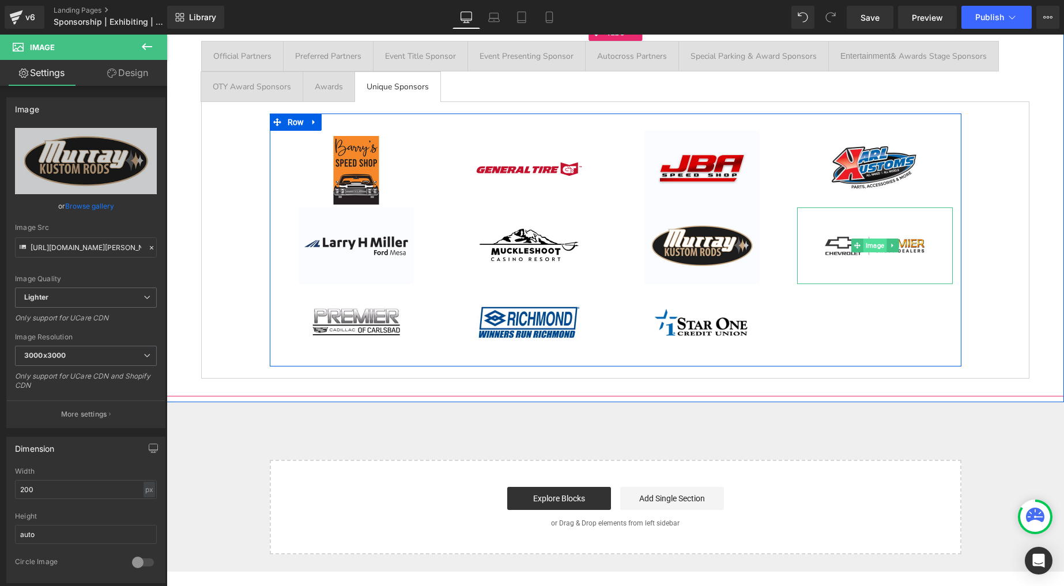
click at [885, 241] on span "Image" at bounding box center [874, 246] width 23 height 14
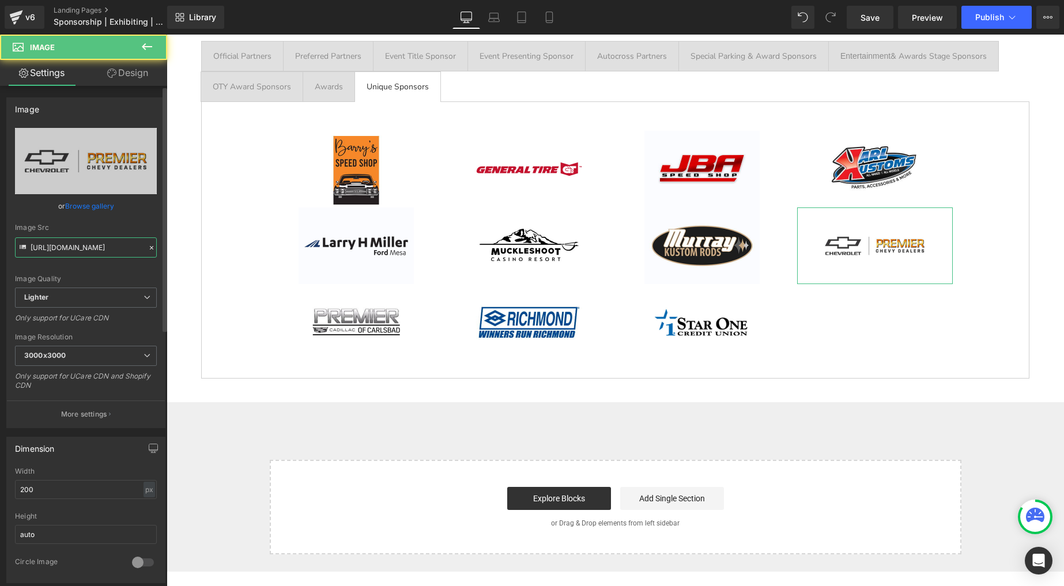
click at [102, 249] on input "https://ucarecdn.com/63ee1c55-7093-47a5-bcbd-5238e95fa705/-/format/auto/-/previ…" at bounding box center [86, 248] width 142 height 20
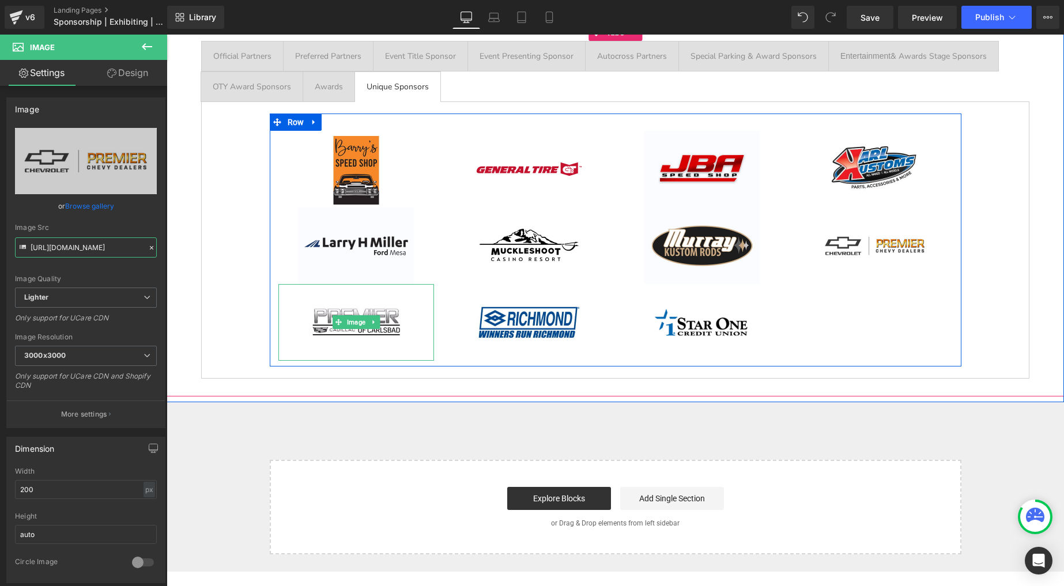
drag, startPoint x: 354, startPoint y: 318, endPoint x: 252, endPoint y: 273, distance: 111.5
click at [354, 318] on span "Image" at bounding box center [355, 322] width 23 height 14
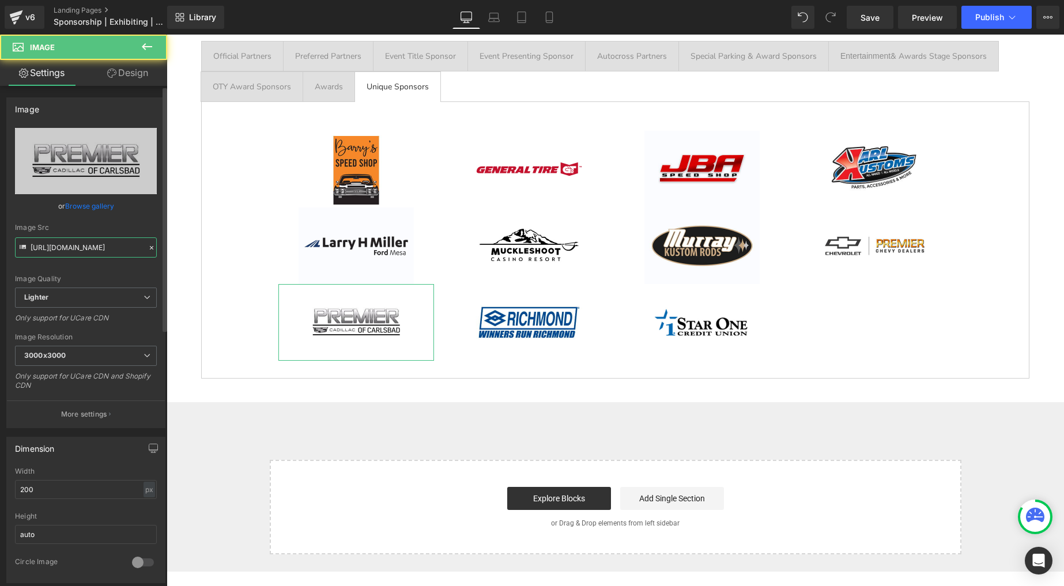
click at [107, 253] on input "https://ucarecdn.com/93d50780-d61a-49ab-8295-9dfdc435d7ef/-/format/auto/-/previ…" at bounding box center [86, 248] width 142 height 20
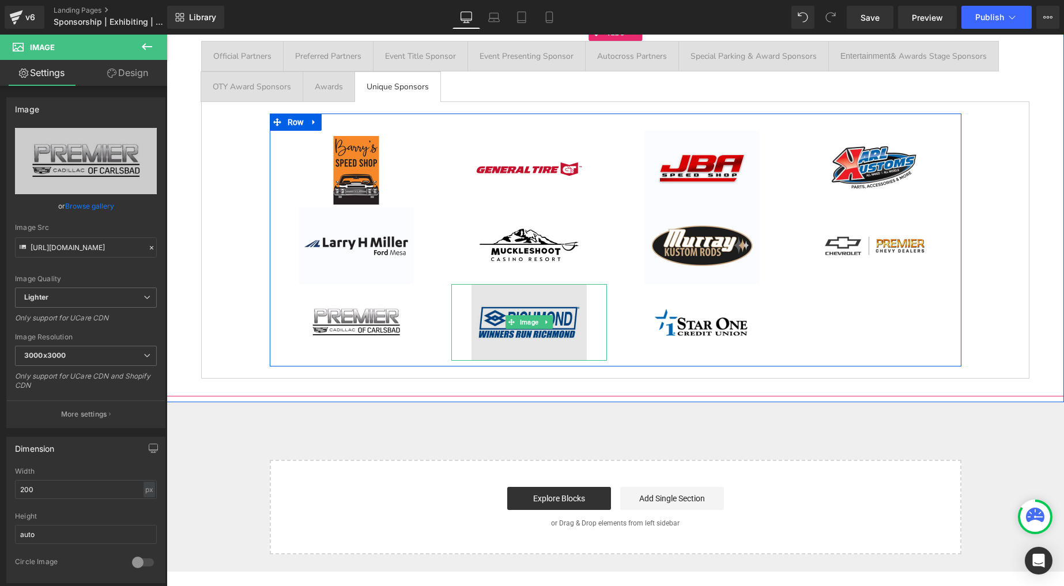
click at [541, 307] on img at bounding box center [529, 322] width 115 height 77
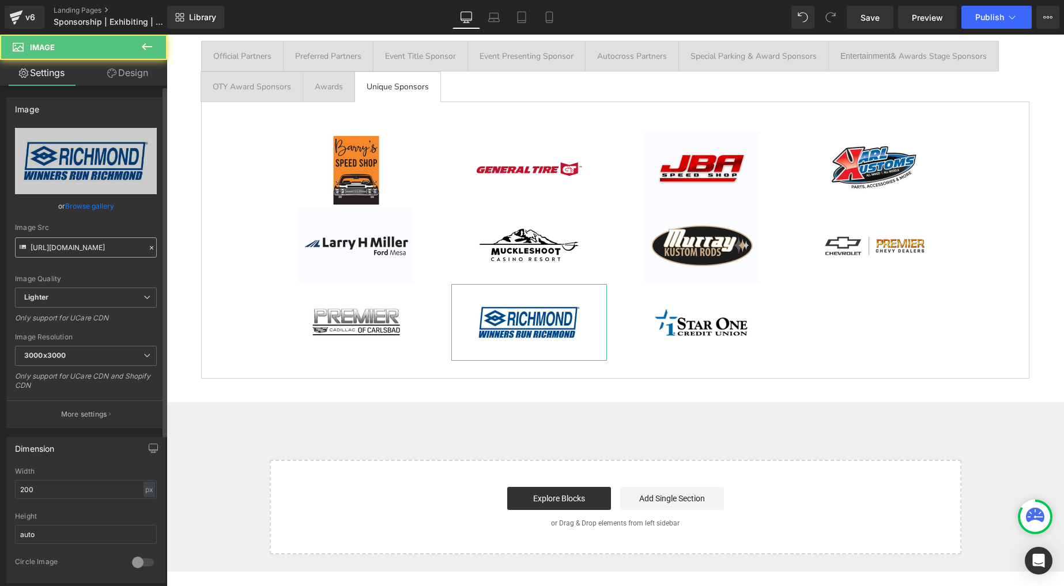
click at [84, 248] on input "https://ucarecdn.com/e69b7c95-6275-4b56-95da-15733187bf34/-/format/auto/-/previ…" at bounding box center [86, 248] width 142 height 20
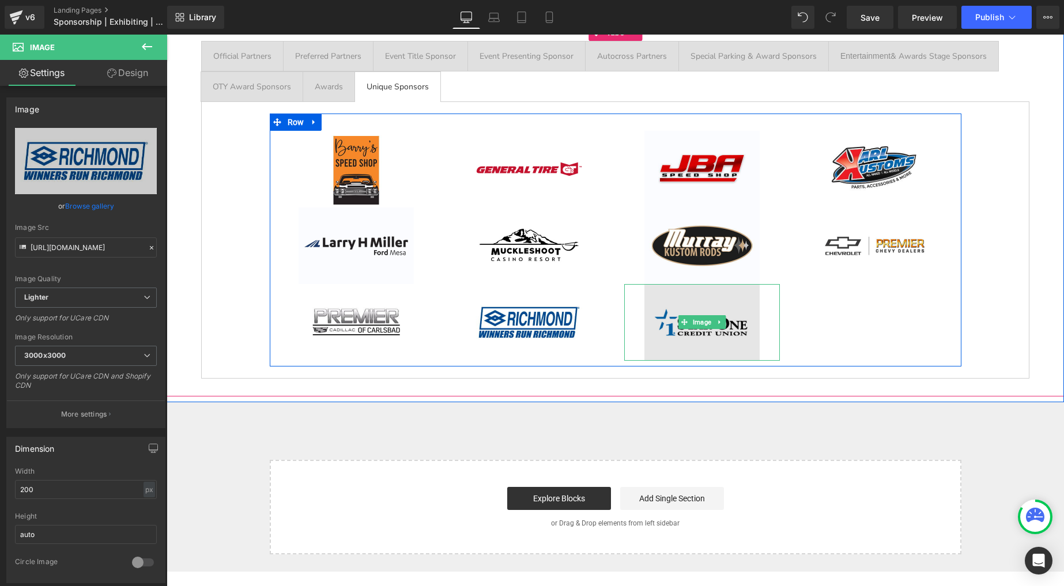
click at [689, 315] on img at bounding box center [702, 322] width 115 height 77
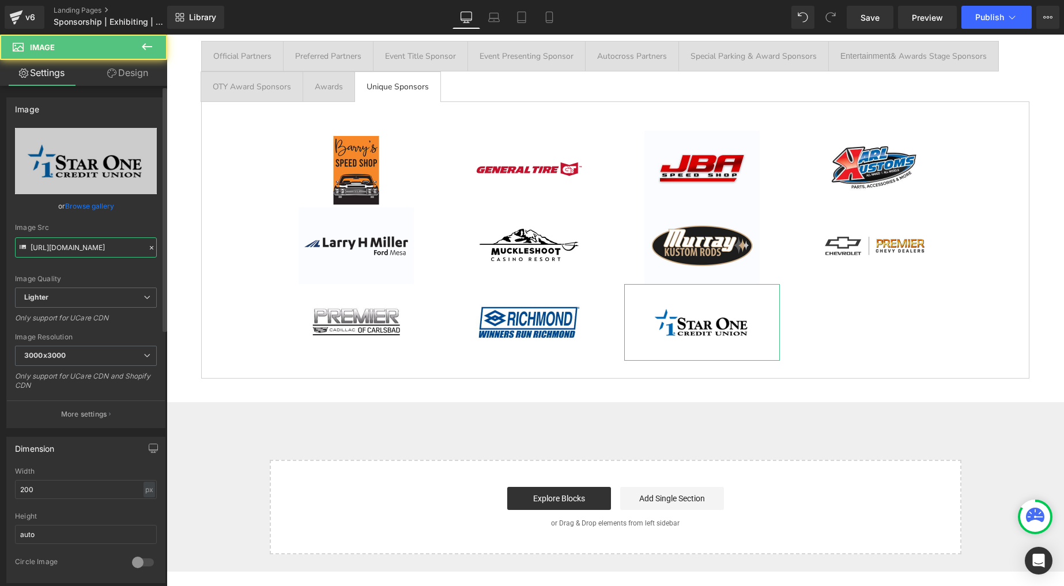
click at [68, 244] on input "https://ucarecdn.com/d6111525-deb3-41ef-a8a0-47654b4bcb3e/-/format/auto/-/previ…" at bounding box center [86, 248] width 142 height 20
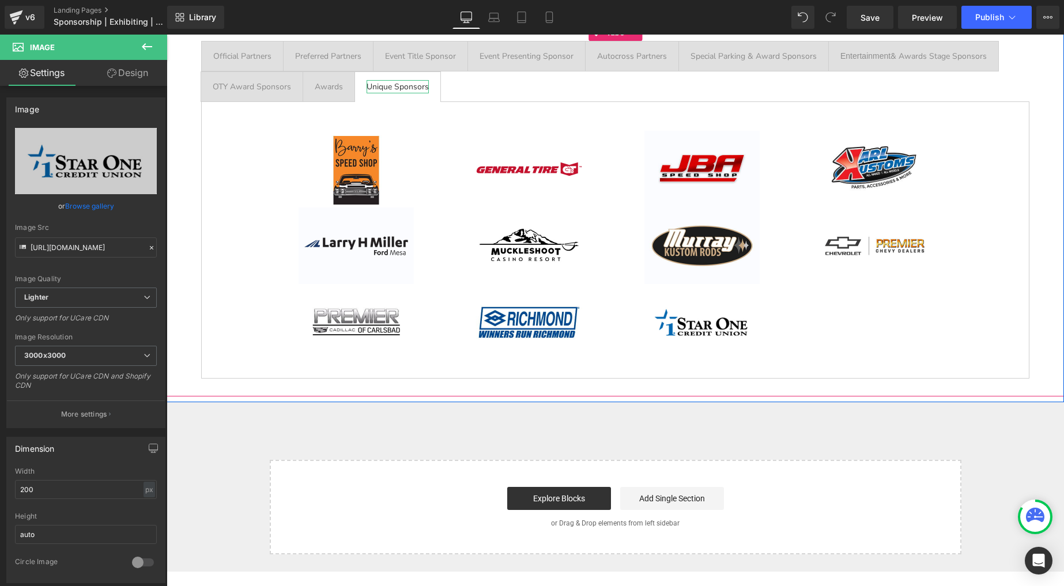
click at [404, 85] on div "Unique Sponsors" at bounding box center [398, 86] width 62 height 13
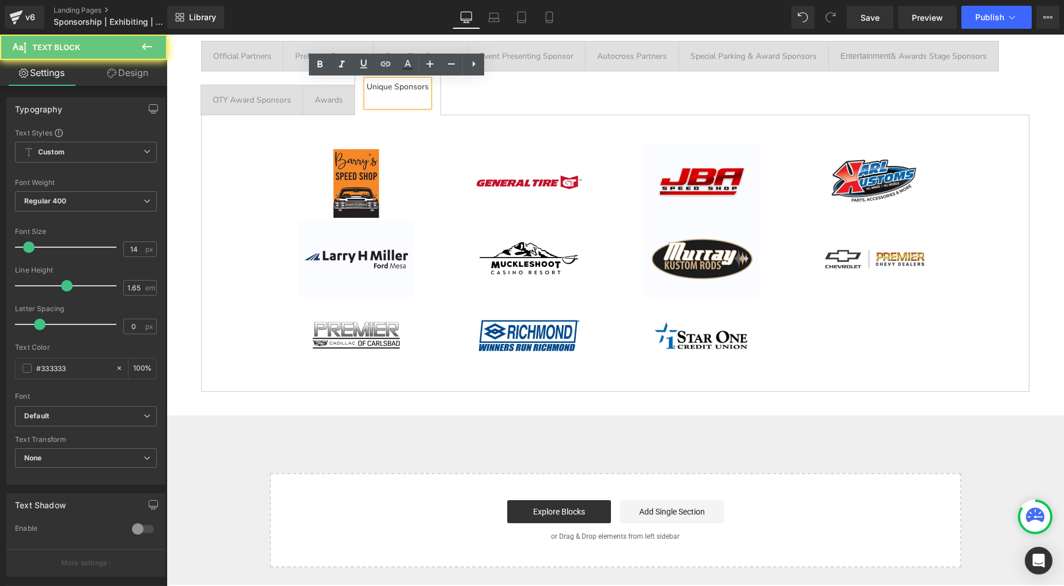
click at [405, 84] on div "Unique Sponsors" at bounding box center [398, 93] width 62 height 27
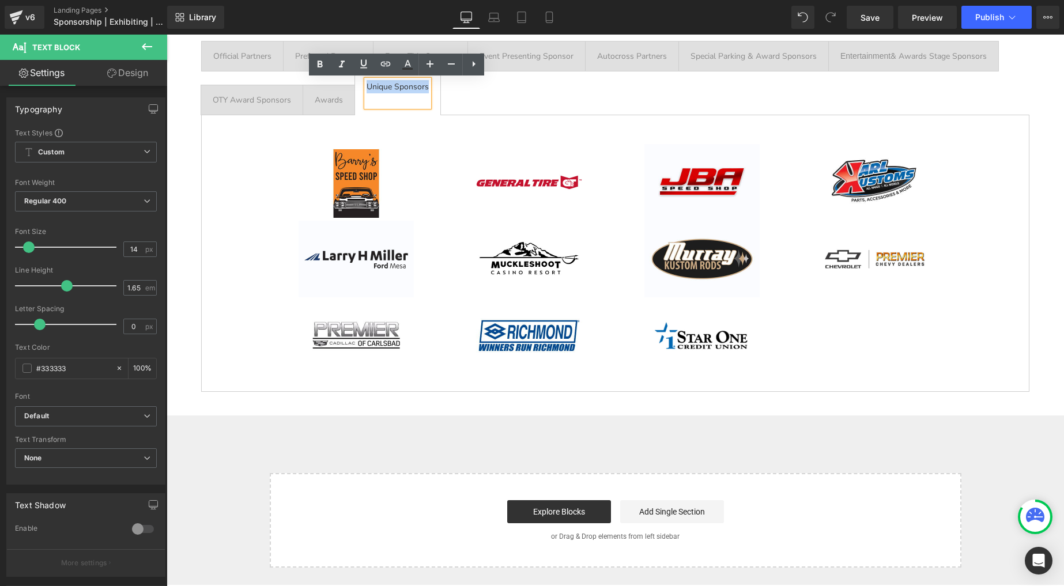
click at [405, 84] on div "Unique Sponsors" at bounding box center [398, 93] width 62 height 27
copy div "Unique Sponsors"
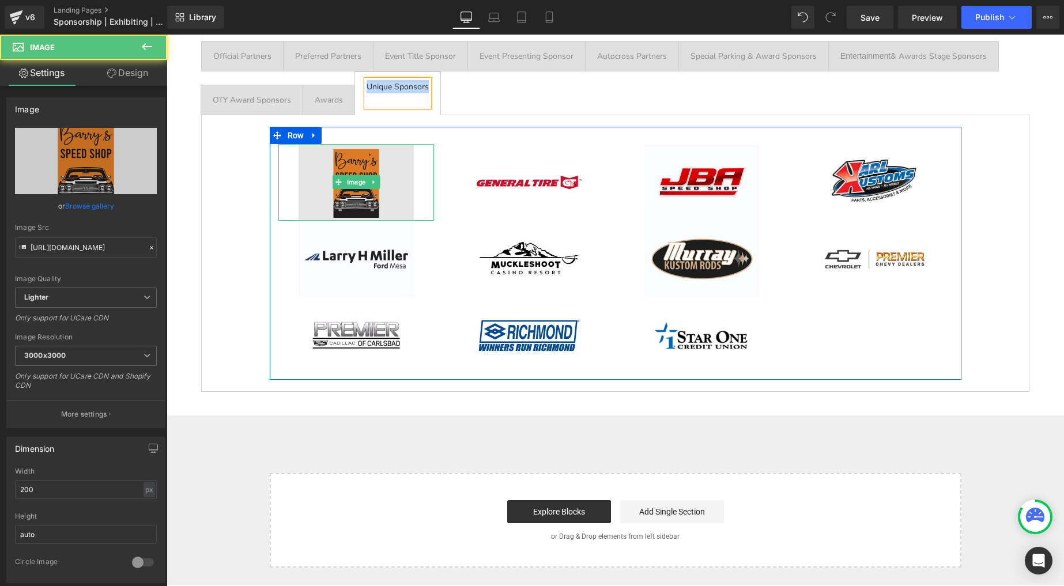
click at [364, 172] on img at bounding box center [356, 182] width 115 height 77
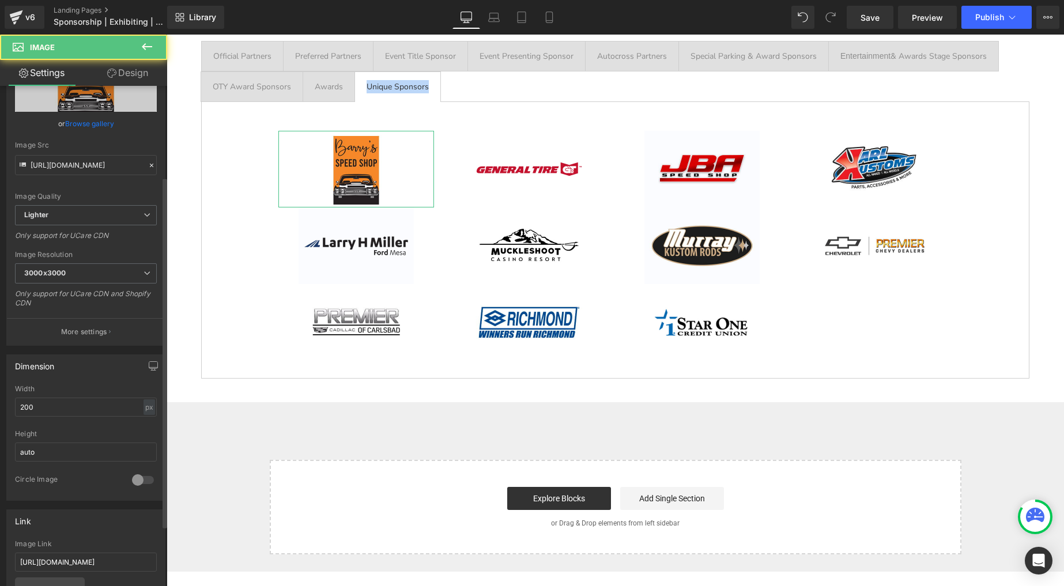
scroll to position [129, 0]
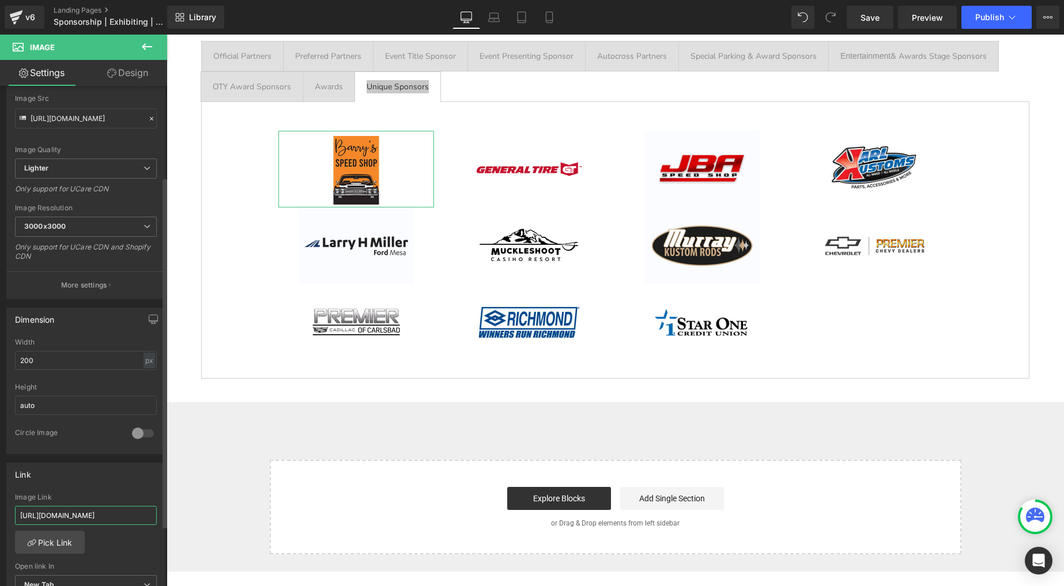
click at [97, 514] on input "http://www.barrysspeedshop.com/" at bounding box center [86, 515] width 142 height 19
drag, startPoint x: 97, startPoint y: 514, endPoint x: 98, endPoint y: 499, distance: 14.4
click at [97, 514] on input "http://www.barrysspeedshop.com/" at bounding box center [86, 515] width 142 height 19
